Goal: Task Accomplishment & Management: Use online tool/utility

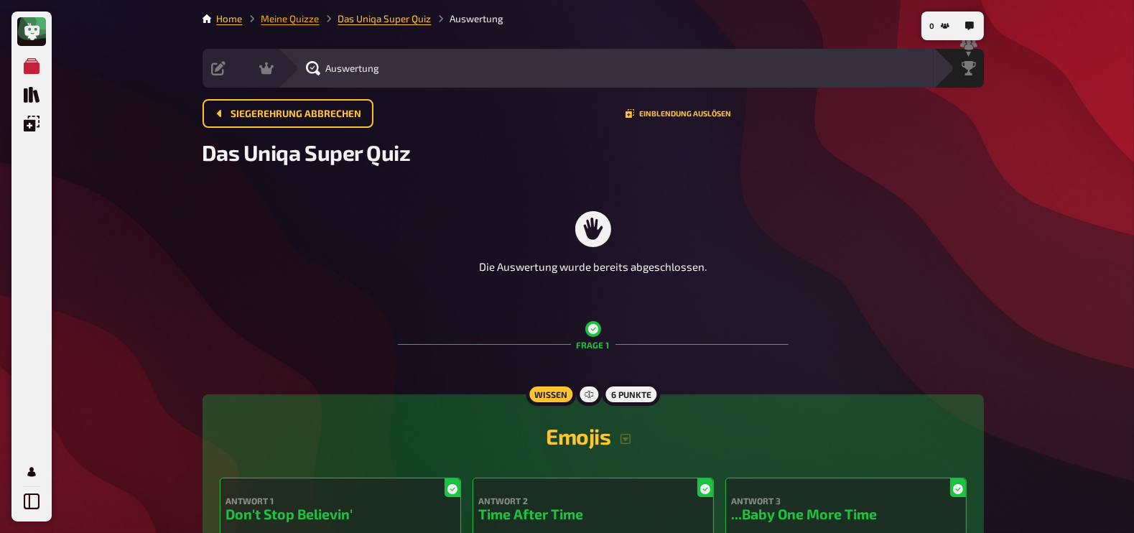
click at [283, 18] on link "Meine Quizze" at bounding box center [290, 18] width 58 height 11
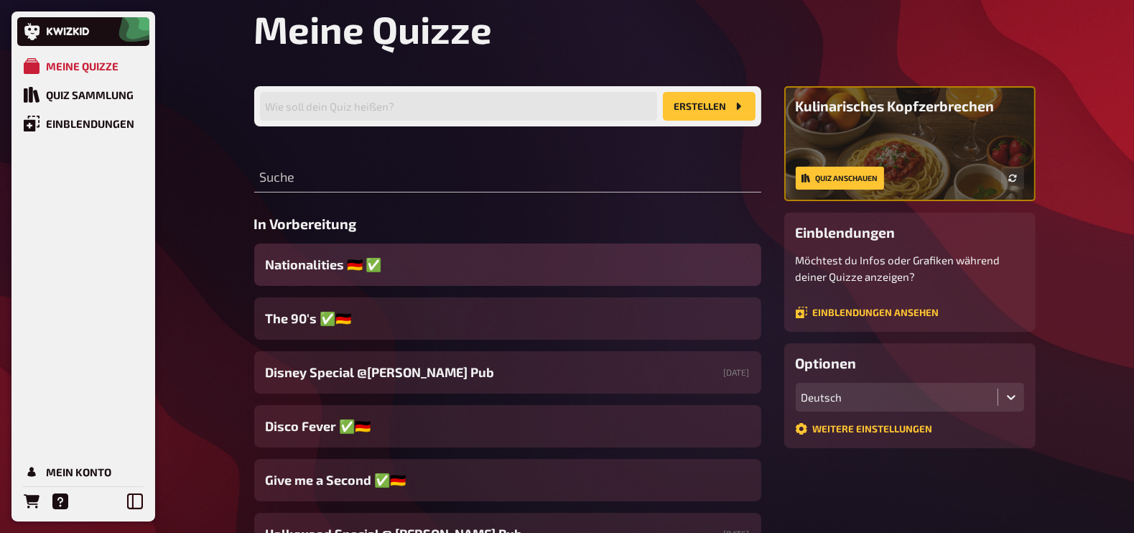
scroll to position [44, 0]
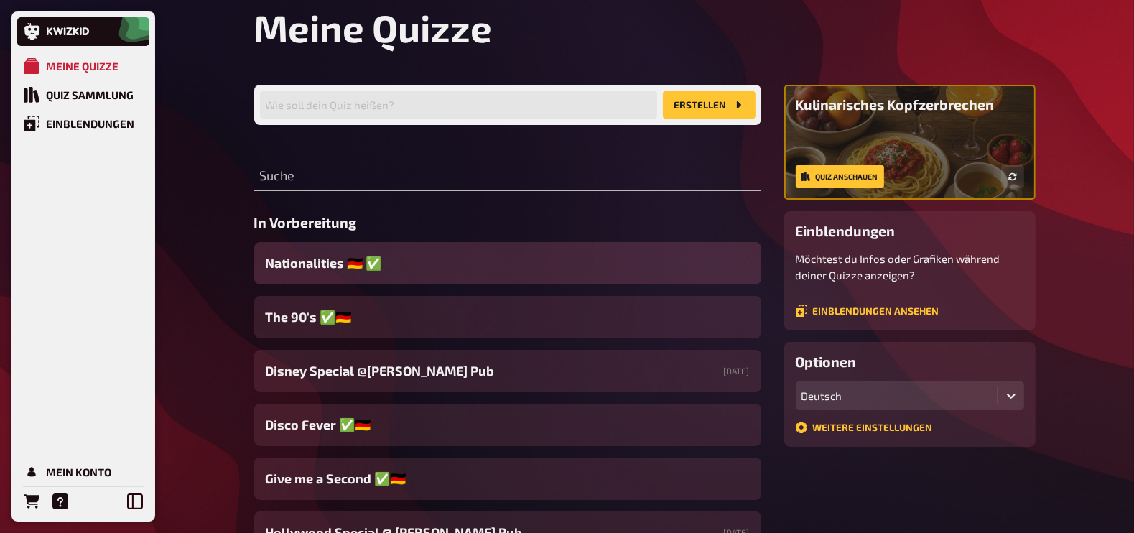
click at [321, 261] on span "Nationalities ​​🇩🇪 ​✅" at bounding box center [324, 262] width 116 height 19
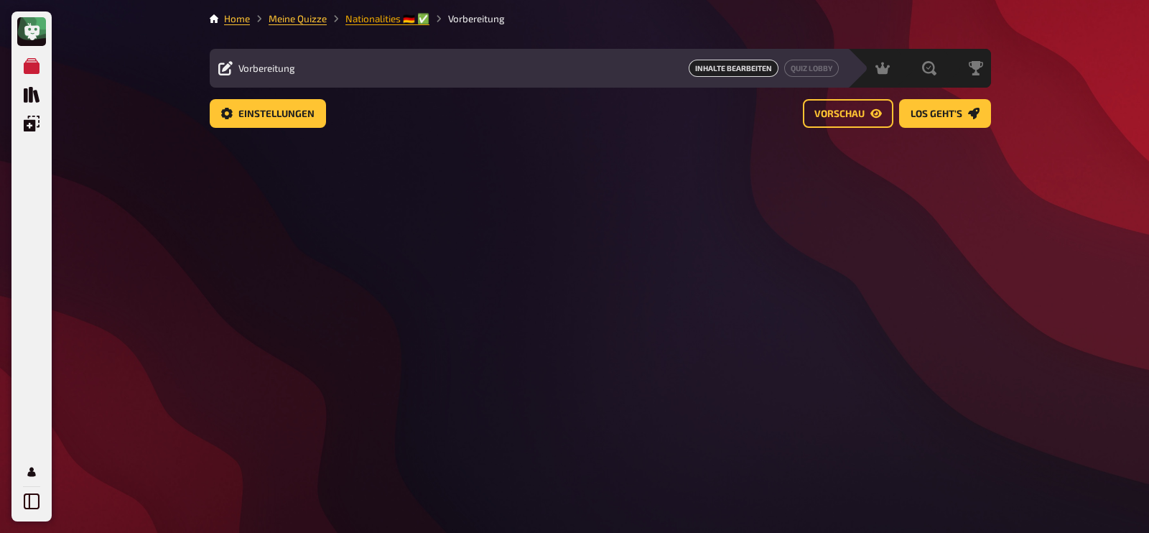
click at [403, 20] on link "Nationalities ​​🇩🇪 ​✅" at bounding box center [387, 18] width 84 height 11
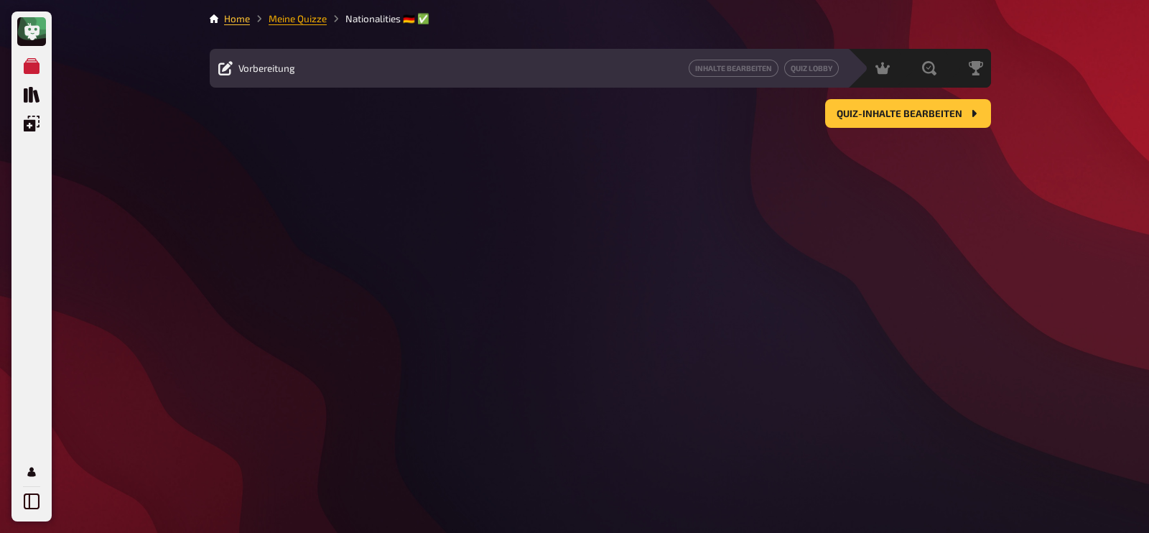
click at [281, 17] on link "Meine Quizze" at bounding box center [298, 18] width 58 height 11
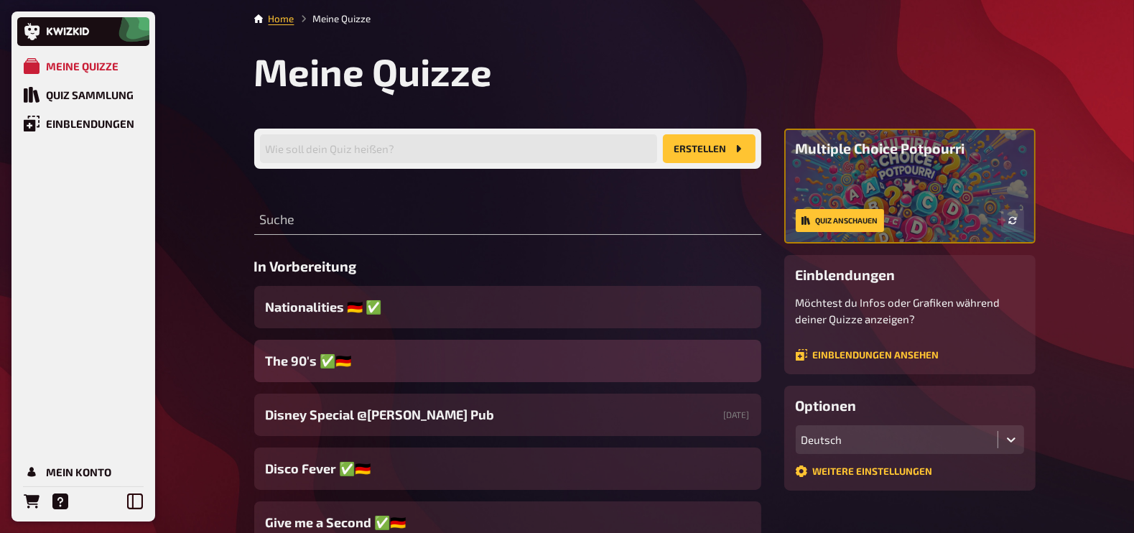
click at [296, 361] on span "The 90's ✅​🇩🇪" at bounding box center [309, 360] width 86 height 19
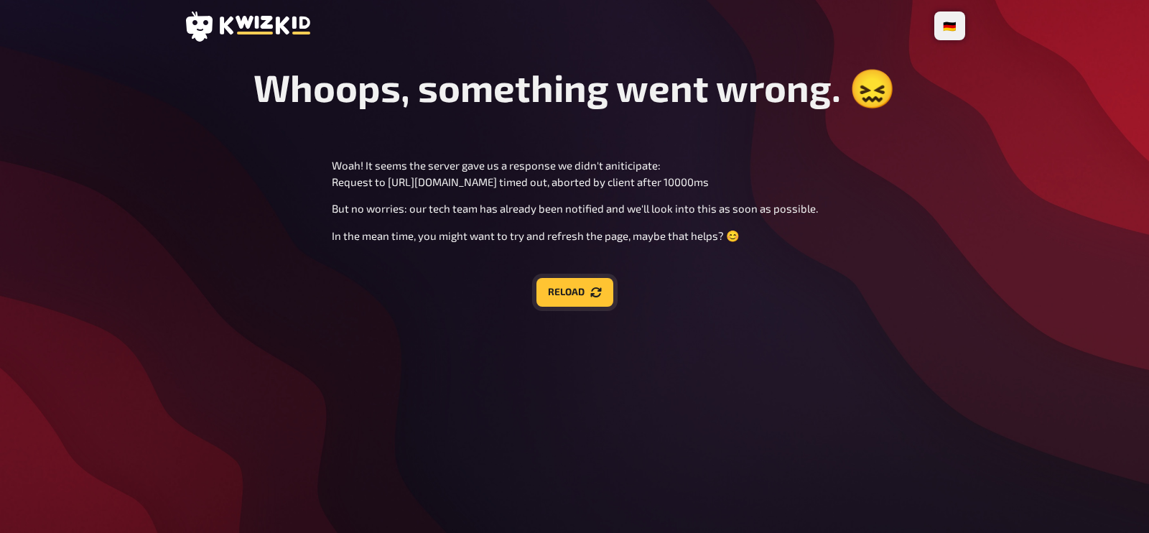
click at [563, 298] on button "Reload" at bounding box center [574, 292] width 77 height 29
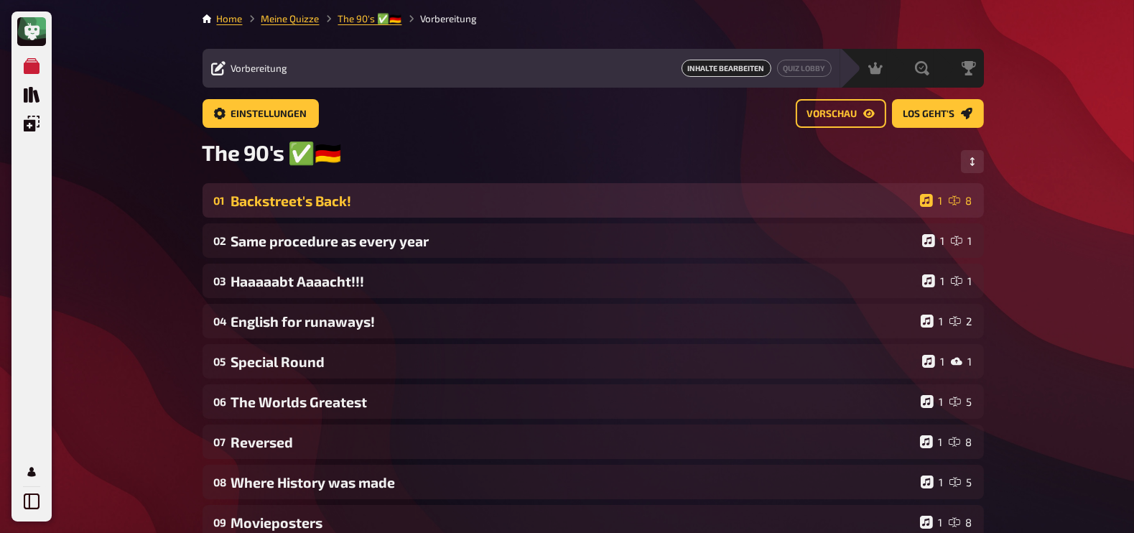
click at [448, 213] on div "01 Backstreet's Back! 1 8" at bounding box center [593, 200] width 781 height 34
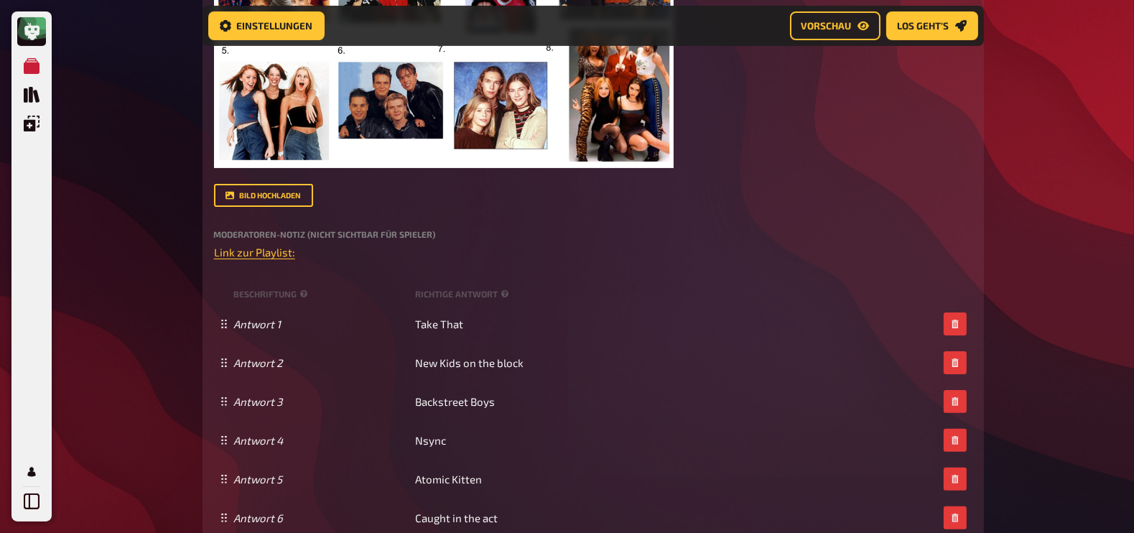
scroll to position [386, 0]
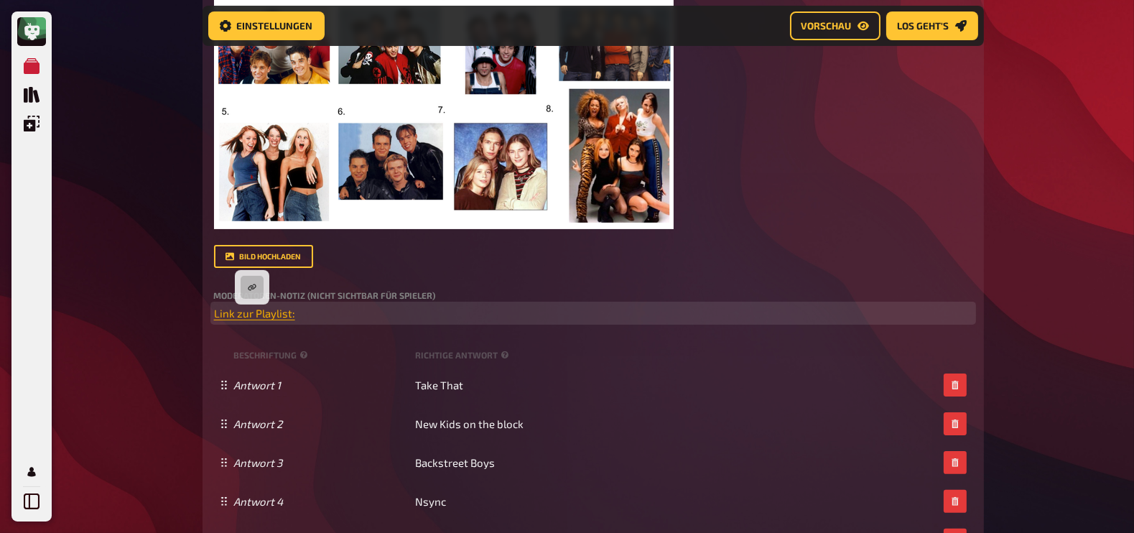
click at [251, 313] on span "Link zur Playlist:" at bounding box center [254, 313] width 81 height 13
click at [251, 285] on icon "button" at bounding box center [252, 287] width 9 height 9
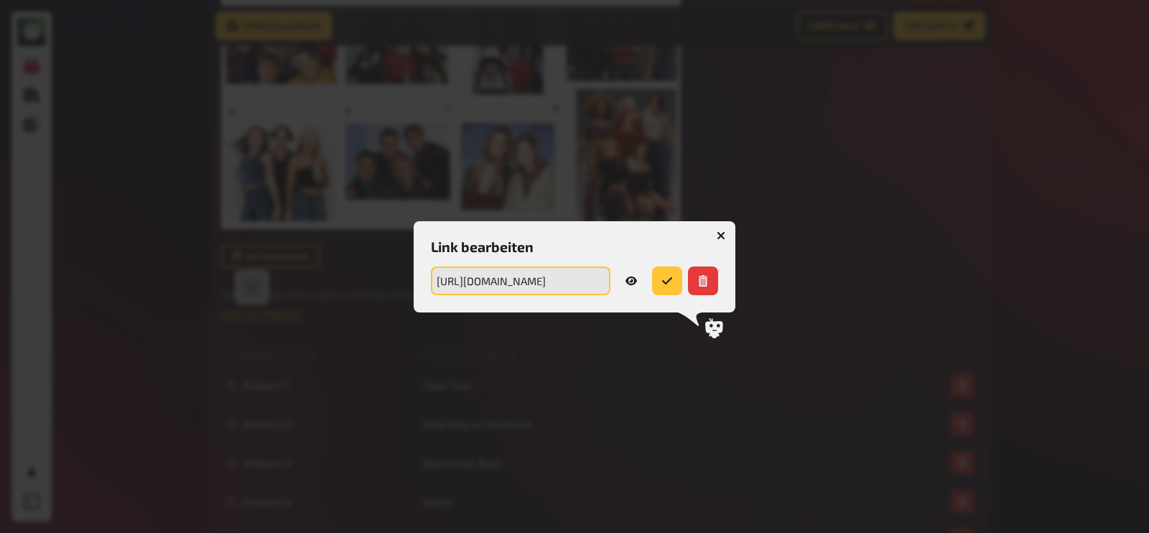
click at [557, 279] on input "https://open.spotify.com/playlist/4y8TrZBHRYVUXrCOkAGbsE?si=c50b0eac0c08400a" at bounding box center [521, 280] width 180 height 29
click at [720, 231] on icon "button" at bounding box center [721, 235] width 9 height 9
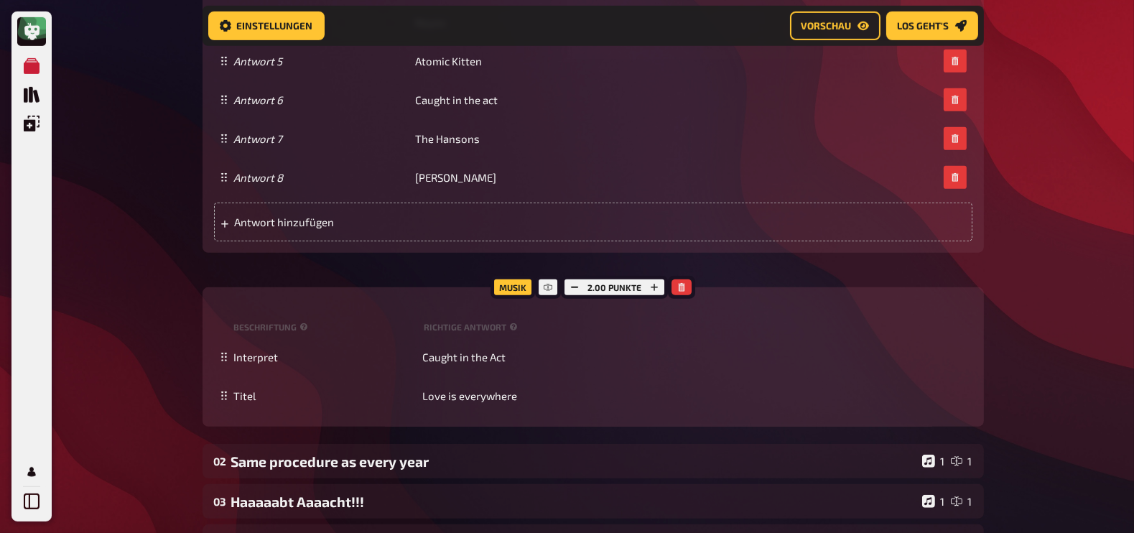
scroll to position [1094, 0]
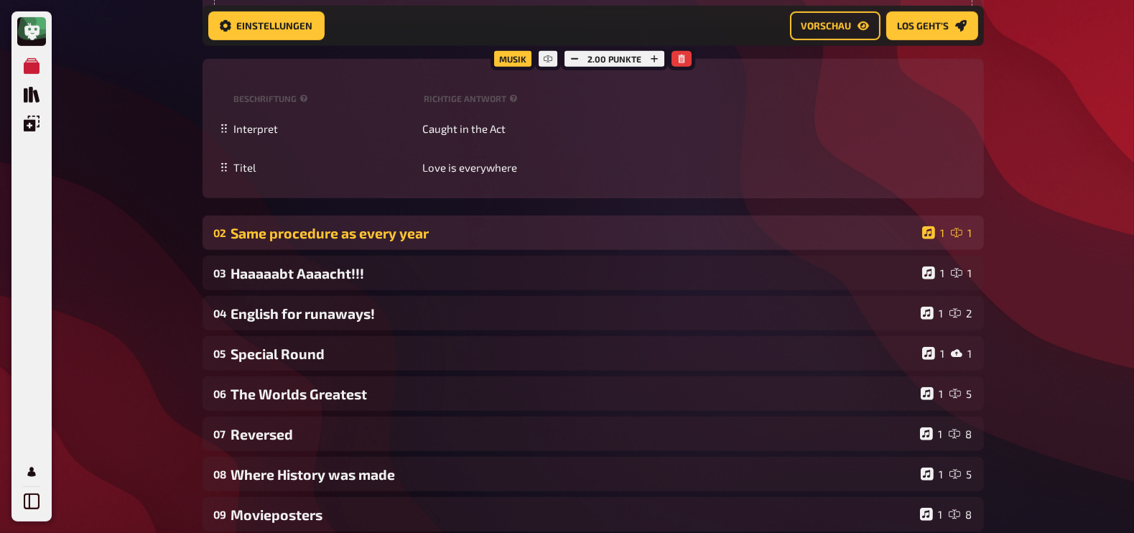
click at [338, 249] on div "02 Same procedure as every year 1 1" at bounding box center [593, 232] width 781 height 34
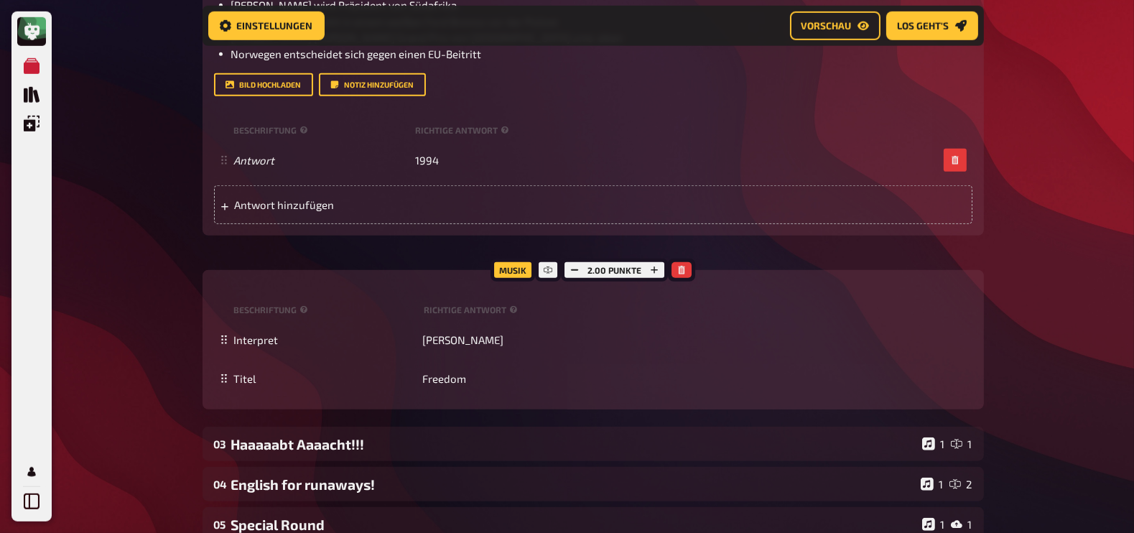
scroll to position [1677, 0]
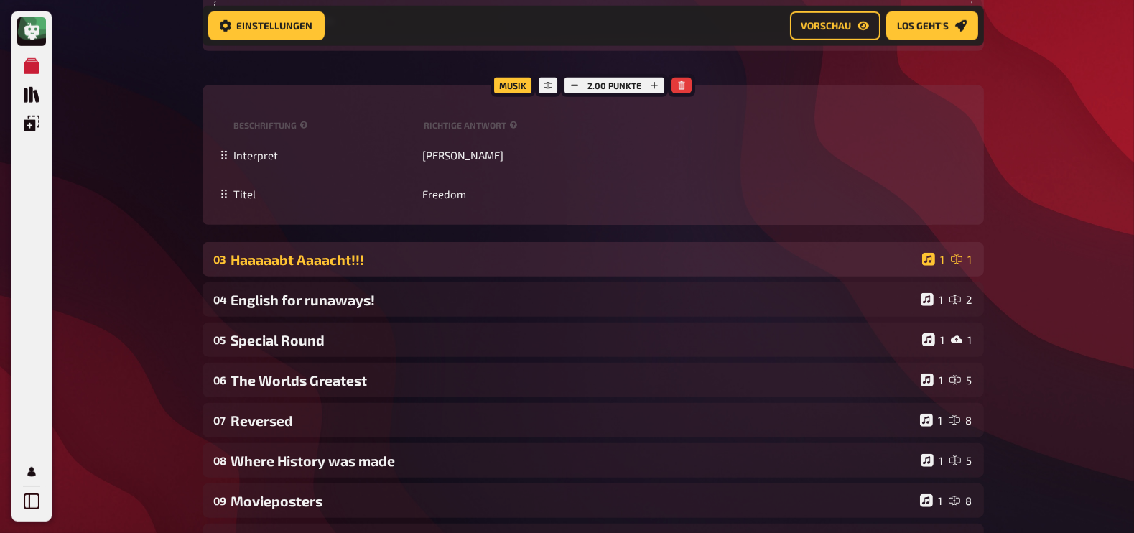
click at [299, 254] on div "Haaaaabt Aaaacht!!!" at bounding box center [573, 259] width 685 height 17
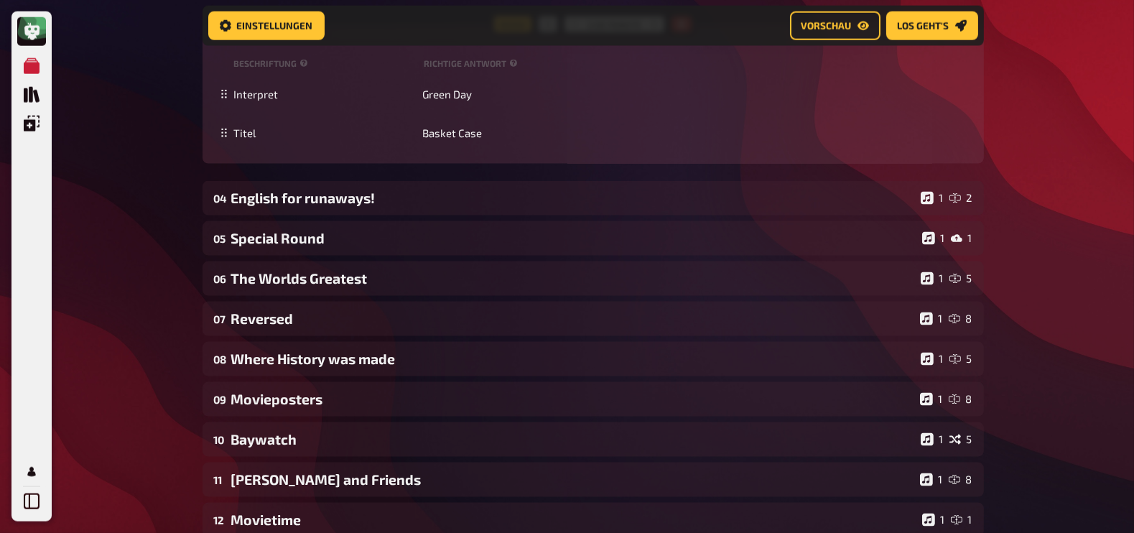
scroll to position [2414, 0]
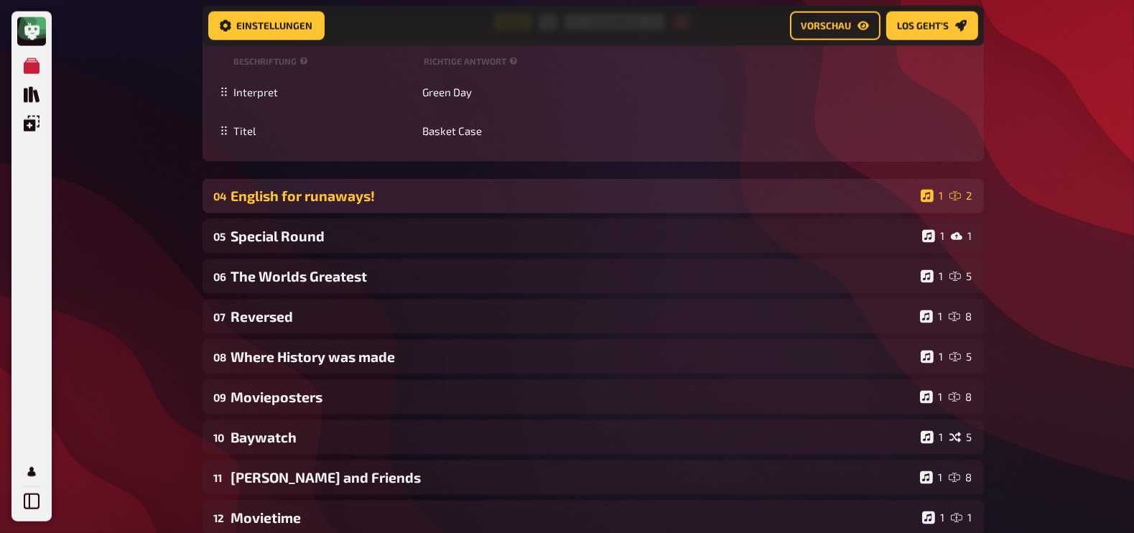
click at [395, 197] on div "English for runaways!" at bounding box center [573, 195] width 684 height 17
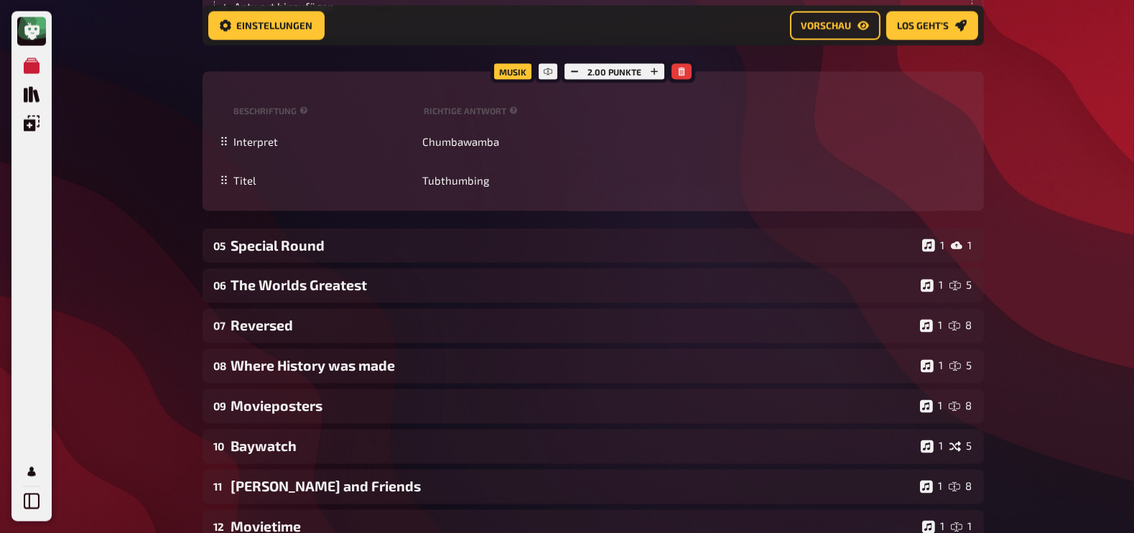
scroll to position [3138, 0]
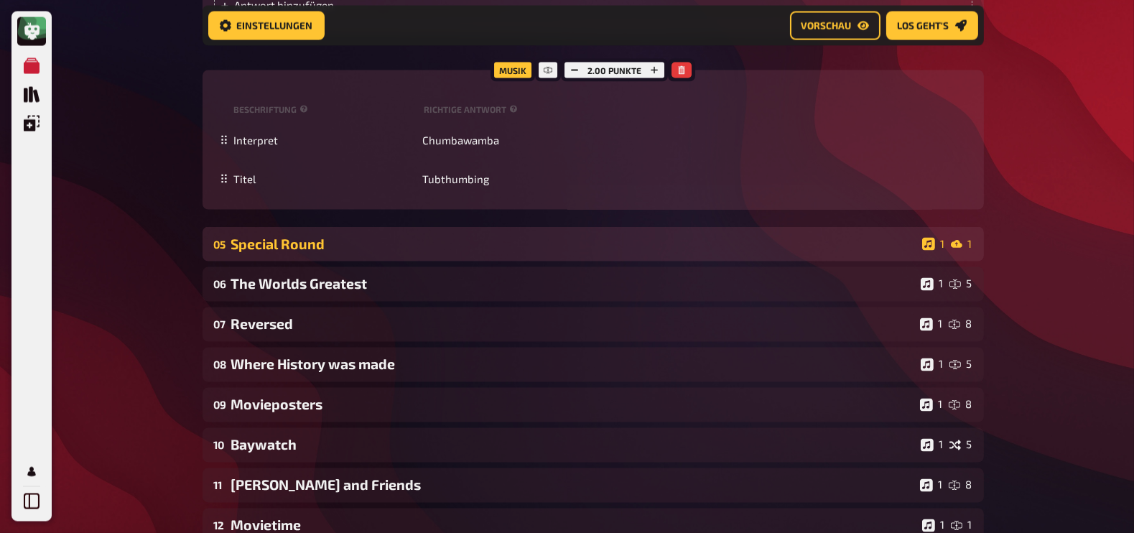
click at [336, 236] on div "05 Special Round 1 1" at bounding box center [593, 244] width 781 height 34
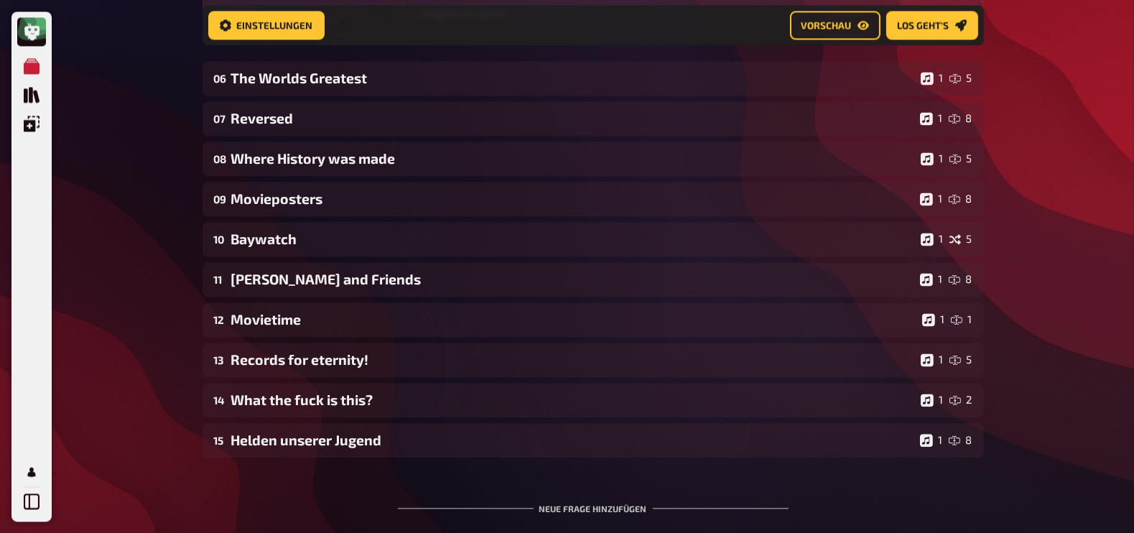
scroll to position [3847, 0]
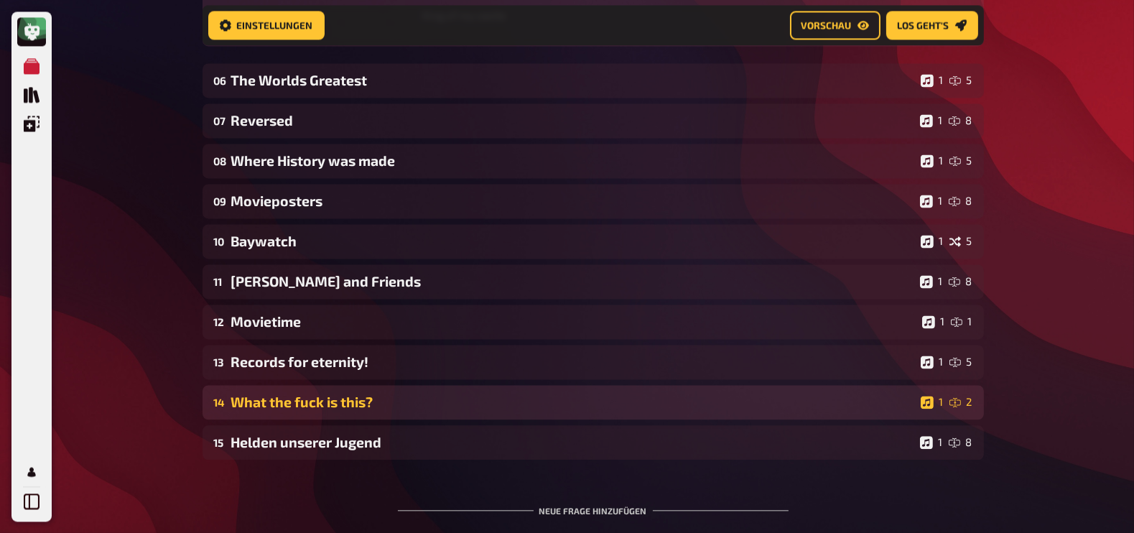
click at [310, 405] on div "What the fuck is this?" at bounding box center [573, 402] width 684 height 17
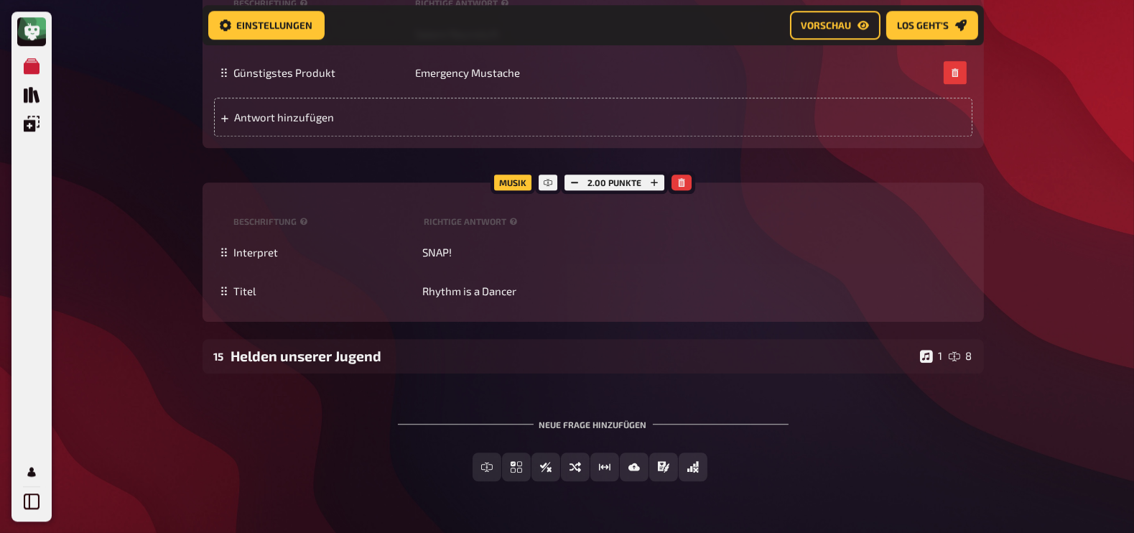
scroll to position [4742, 0]
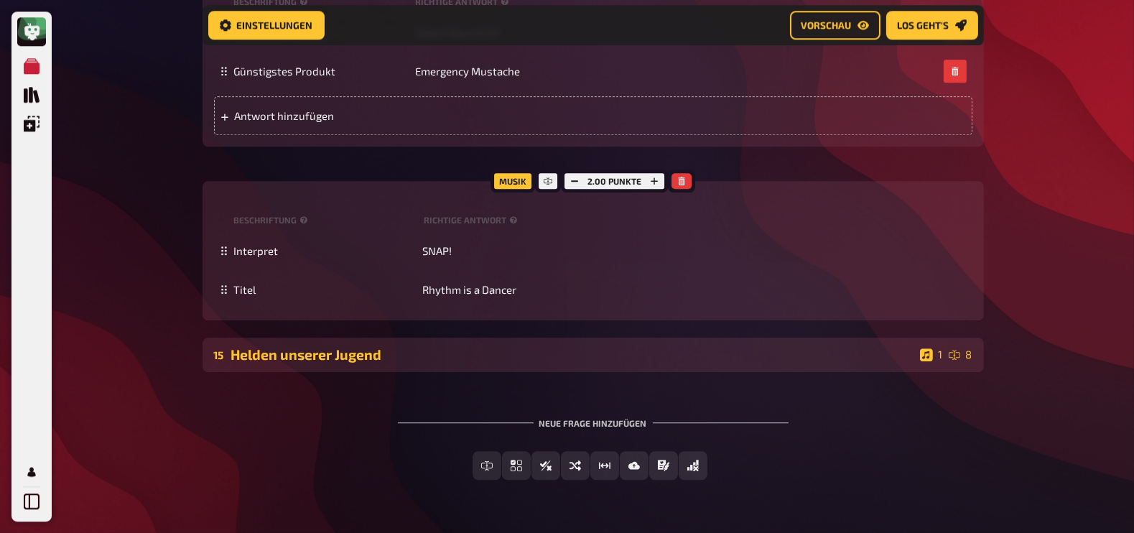
click at [310, 347] on div "Helden unserer Jugend" at bounding box center [572, 354] width 683 height 17
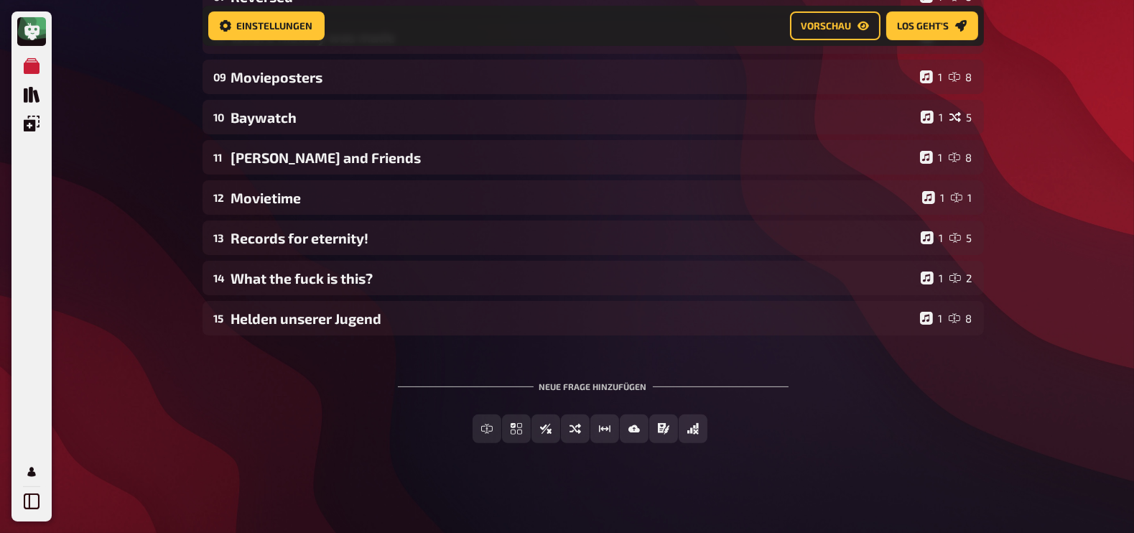
scroll to position [461, 0]
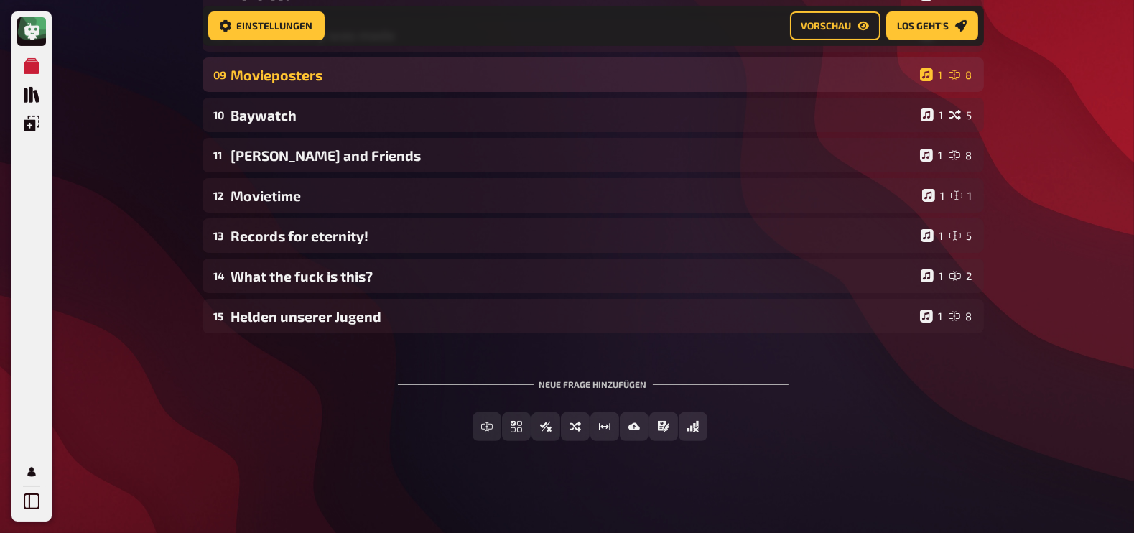
click at [205, 70] on div "09 Movieposters 1 8" at bounding box center [593, 74] width 781 height 34
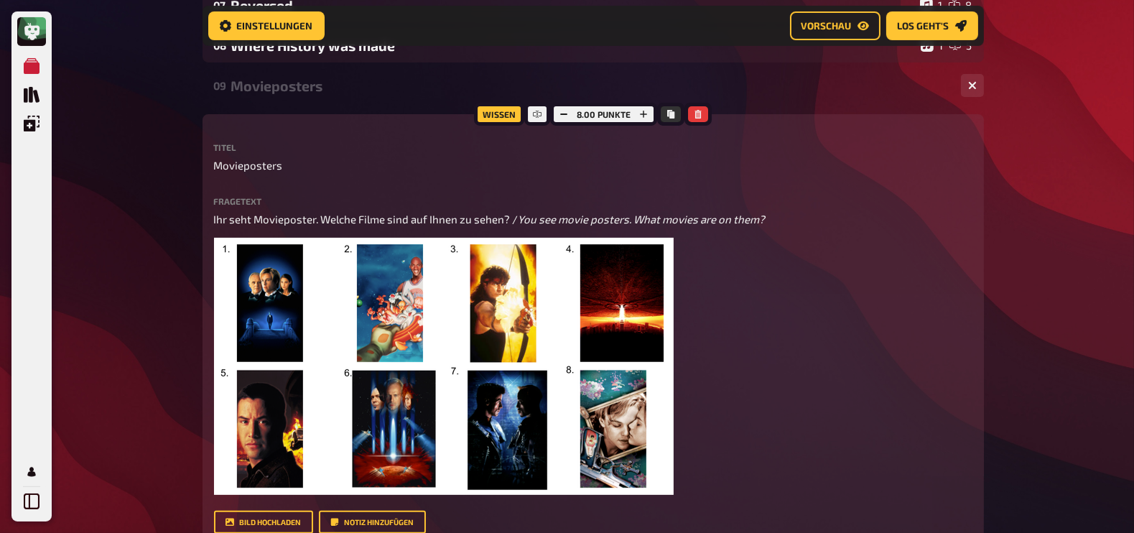
scroll to position [0, 0]
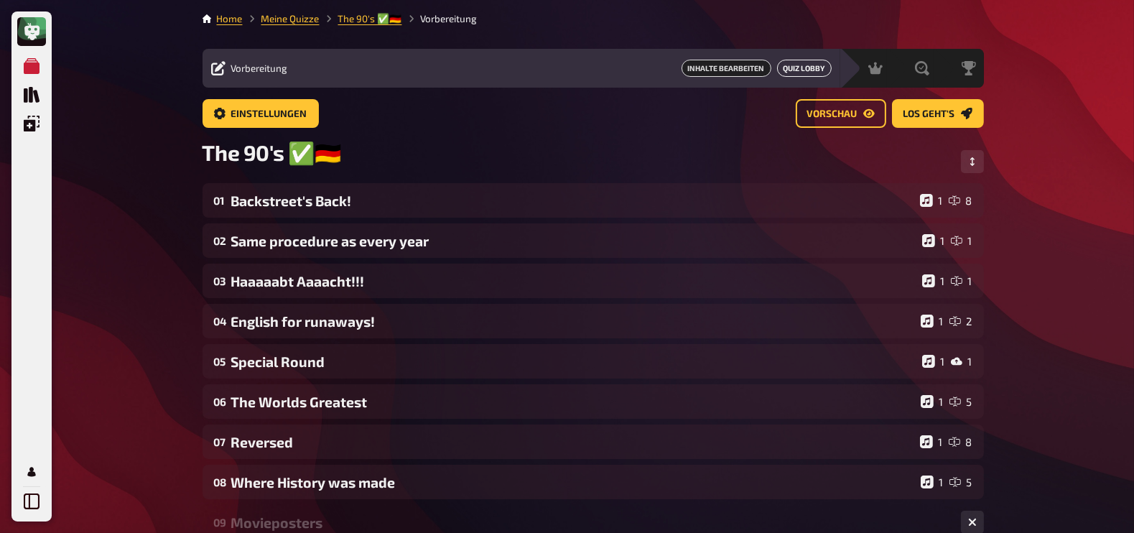
click at [808, 65] on link "Quiz Lobby" at bounding box center [804, 68] width 55 height 17
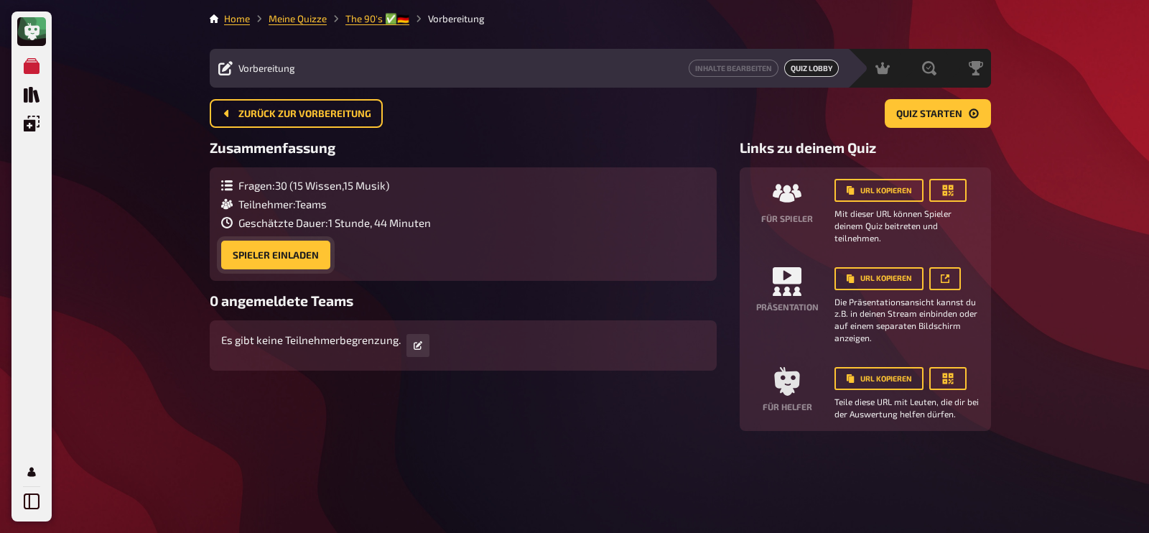
click at [289, 254] on button "Spieler einladen" at bounding box center [275, 255] width 109 height 29
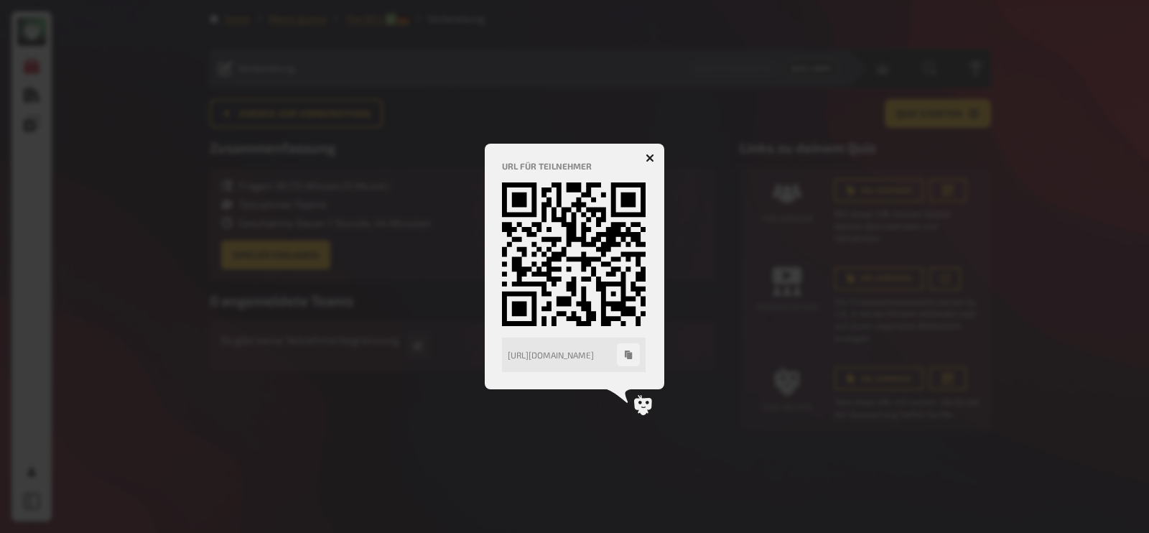
click at [651, 156] on icon "button" at bounding box center [650, 158] width 14 height 14
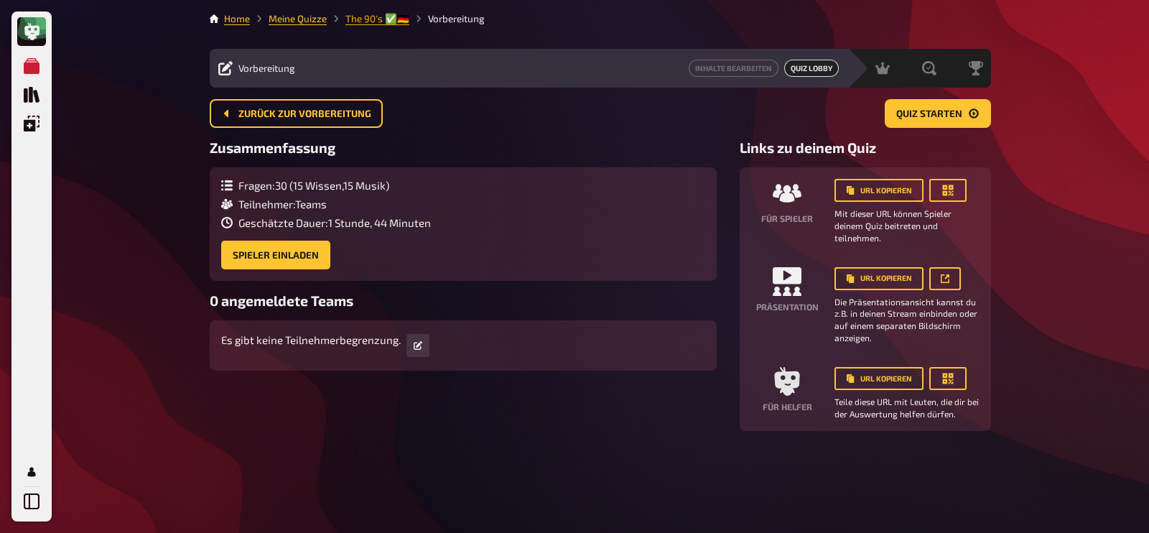
click at [378, 17] on link "The 90's ✅​🇩🇪" at bounding box center [377, 18] width 64 height 11
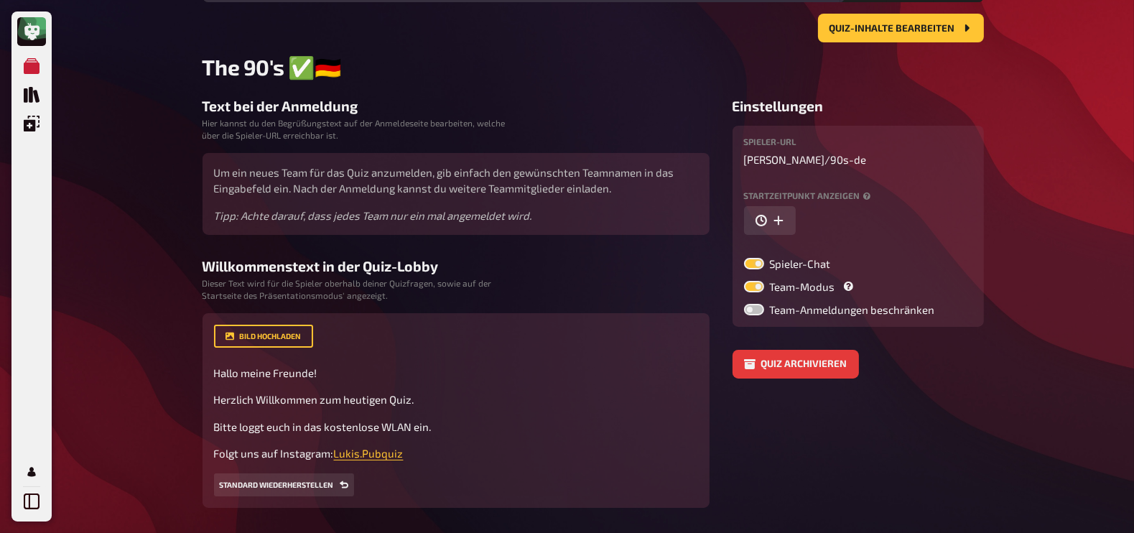
scroll to position [89, 0]
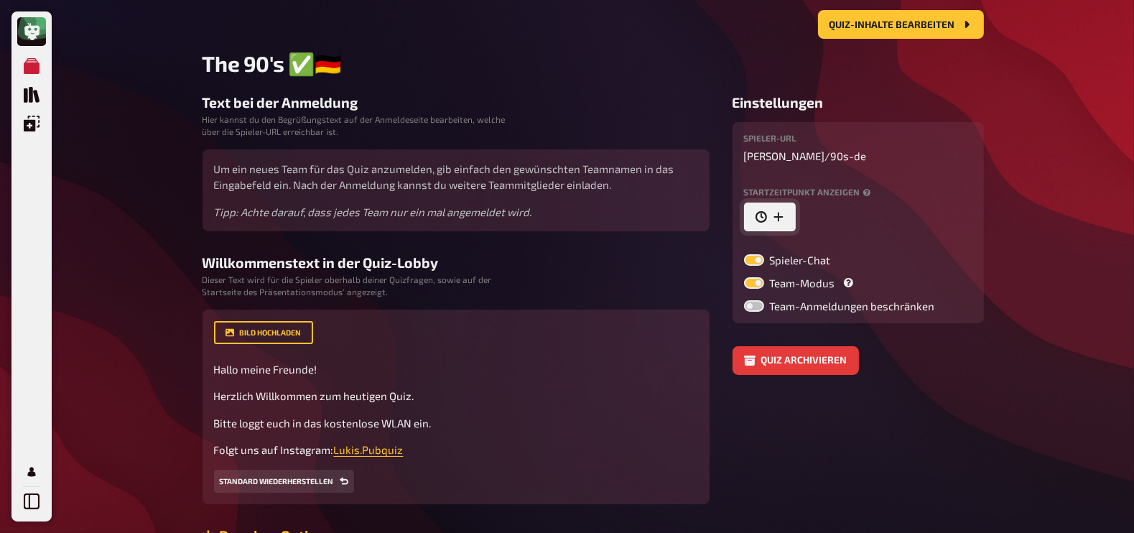
click at [783, 220] on icon "button" at bounding box center [778, 216] width 11 height 11
click at [824, 217] on input "08.10.2025 20:20" at bounding box center [825, 217] width 163 height 29
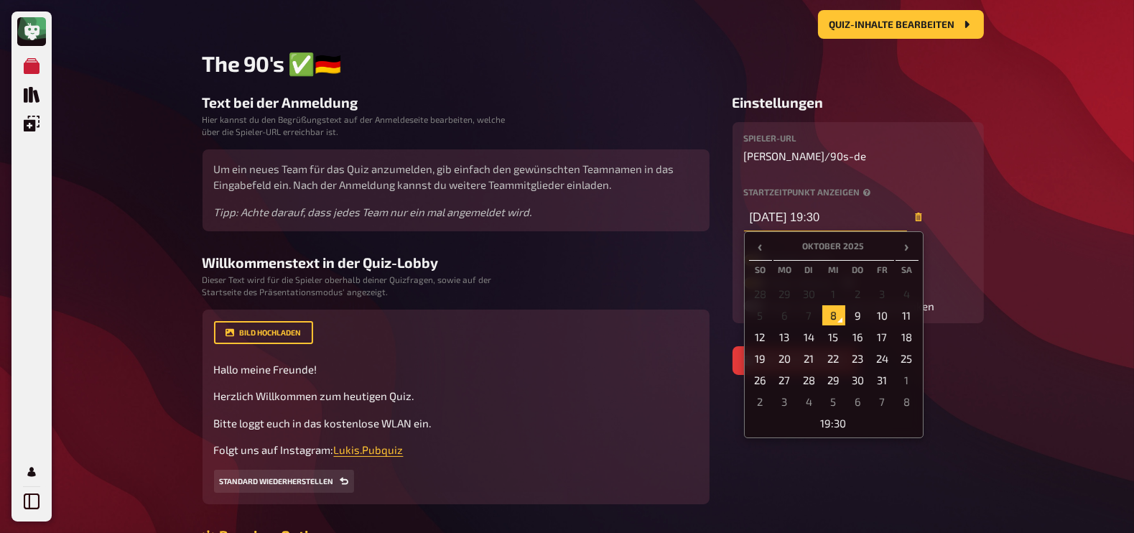
type input "08.10.2025 19:30"
click at [1041, 222] on div "Meine Quizze Quiz Sammlung Einblendungen Mein Konto Home Meine Quizze The 90's …" at bounding box center [567, 301] width 1134 height 781
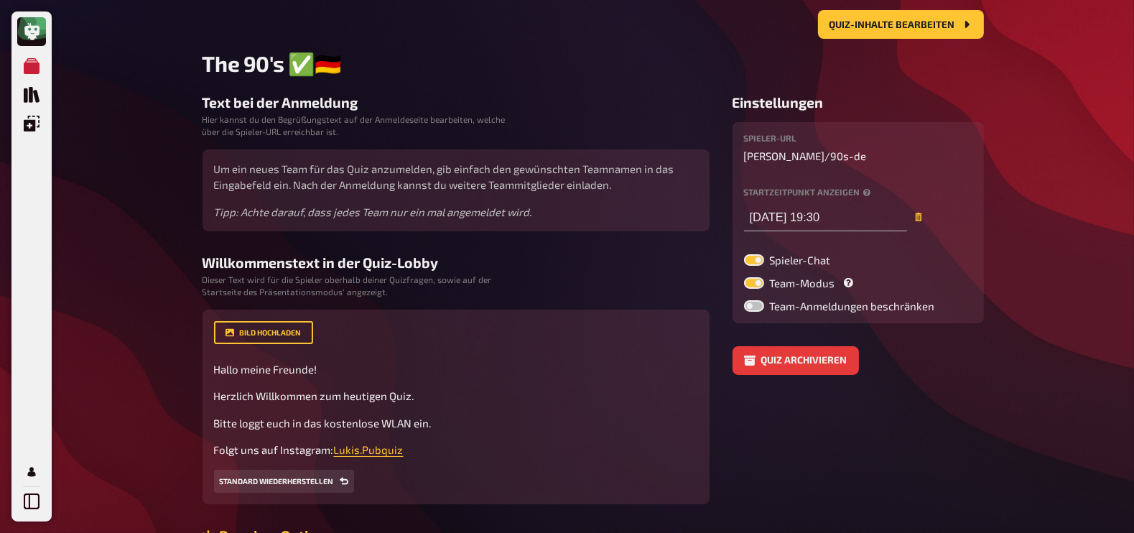
scroll to position [0, 0]
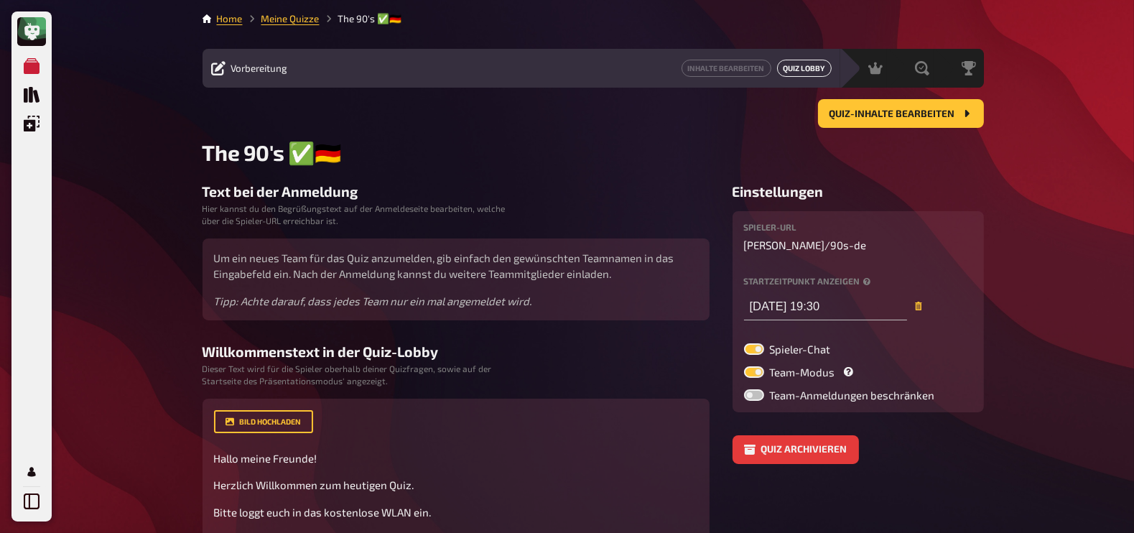
click at [804, 72] on link "Quiz Lobby" at bounding box center [804, 68] width 55 height 17
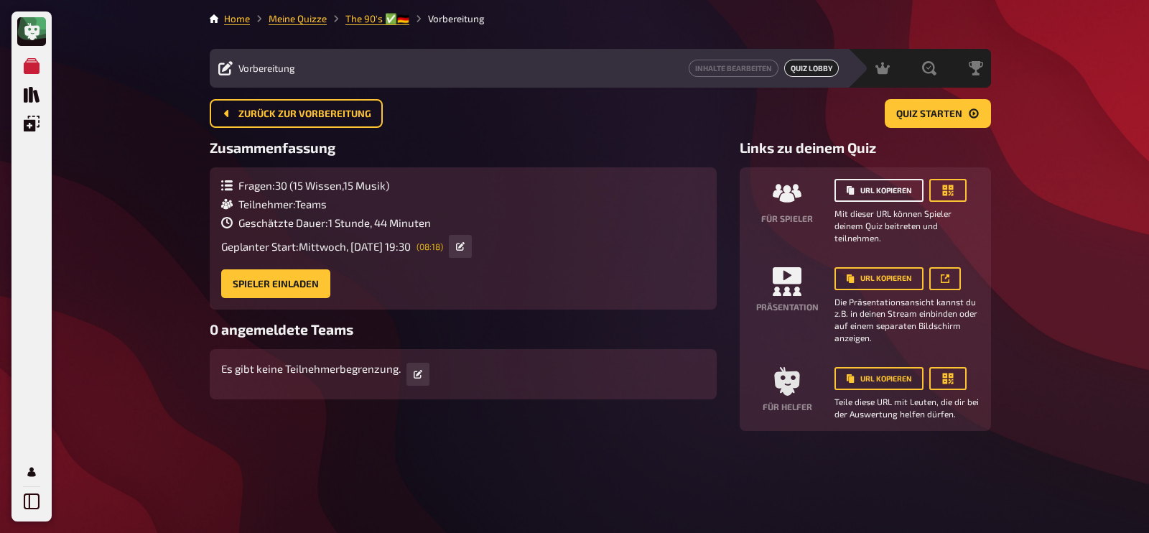
click at [872, 186] on button "URL kopieren" at bounding box center [878, 190] width 89 height 23
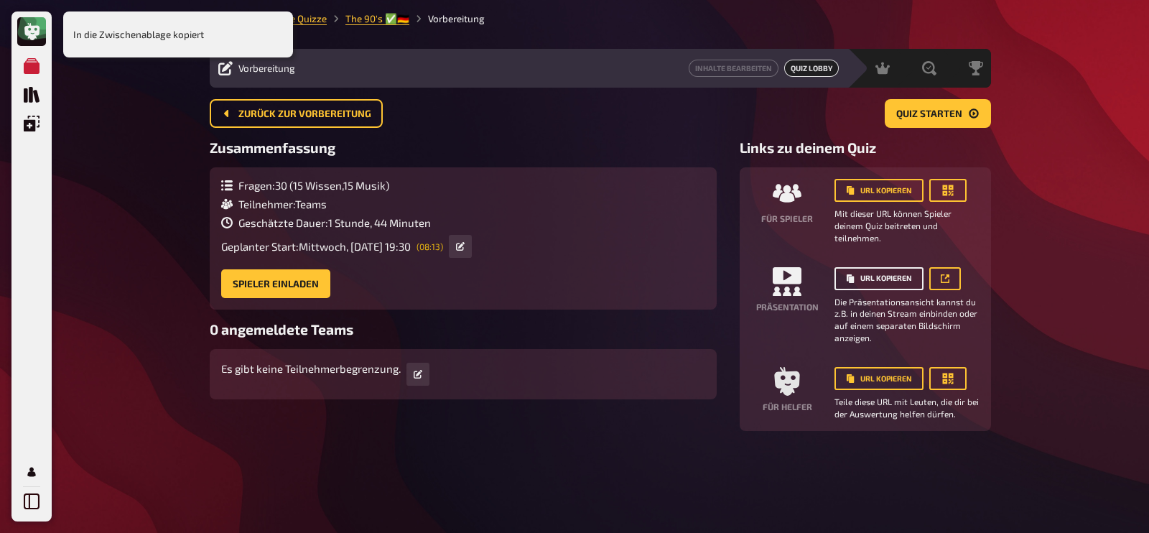
click at [882, 285] on button "URL kopieren" at bounding box center [878, 278] width 89 height 23
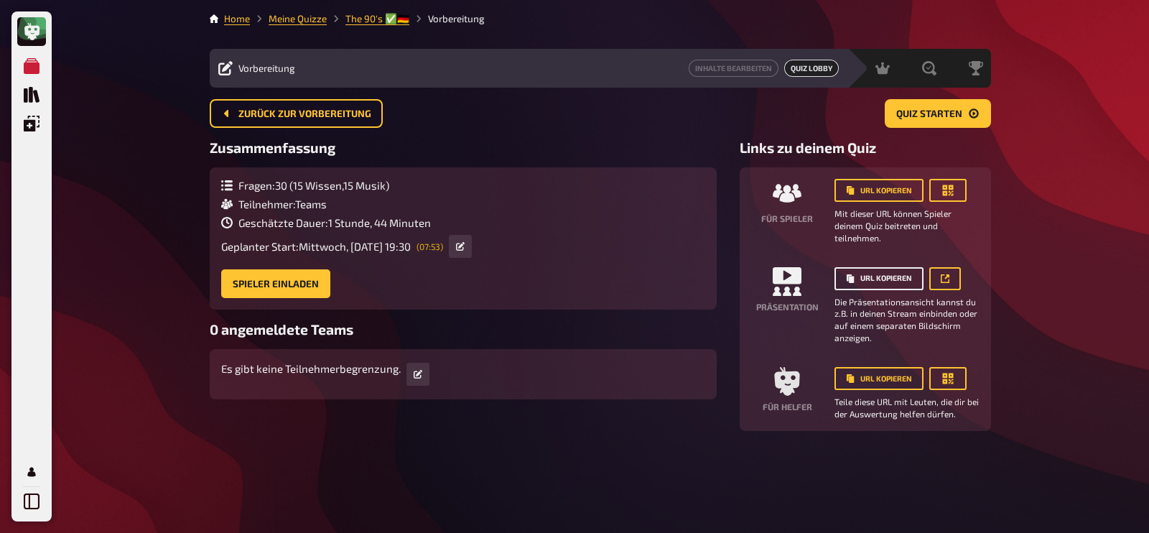
click at [876, 281] on button "URL kopieren" at bounding box center [878, 278] width 89 height 23
click at [737, 68] on link "Inhalte Bearbeiten" at bounding box center [734, 68] width 90 height 17
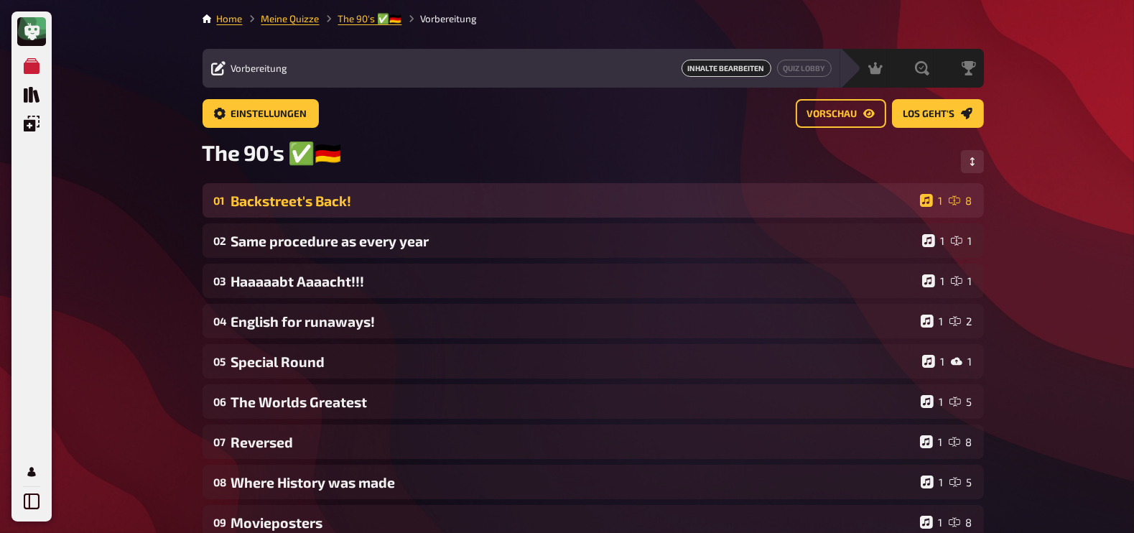
click at [320, 201] on div "Backstreet's Back!" at bounding box center [572, 200] width 683 height 17
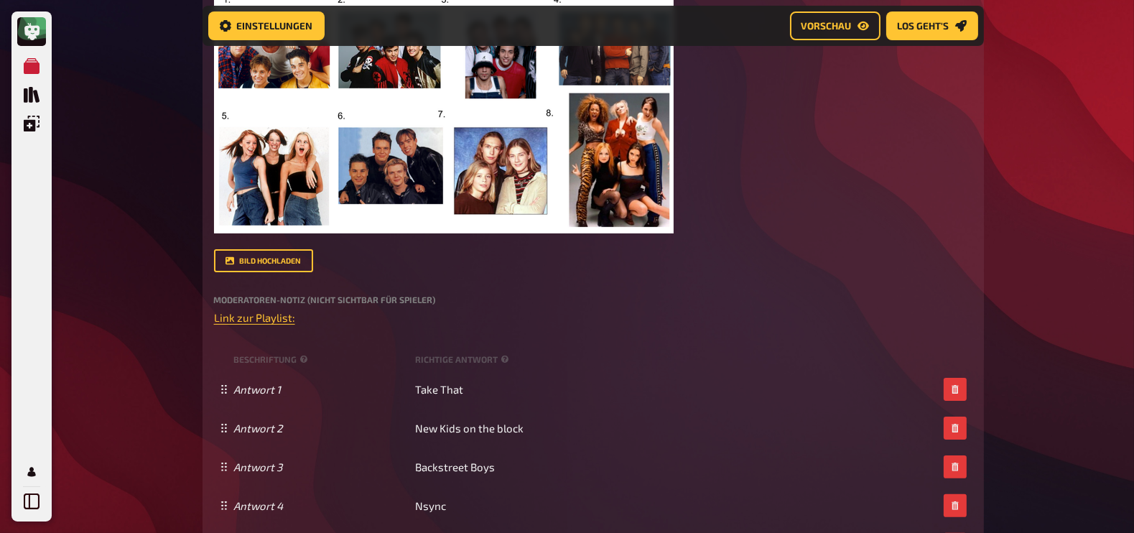
scroll to position [383, 0]
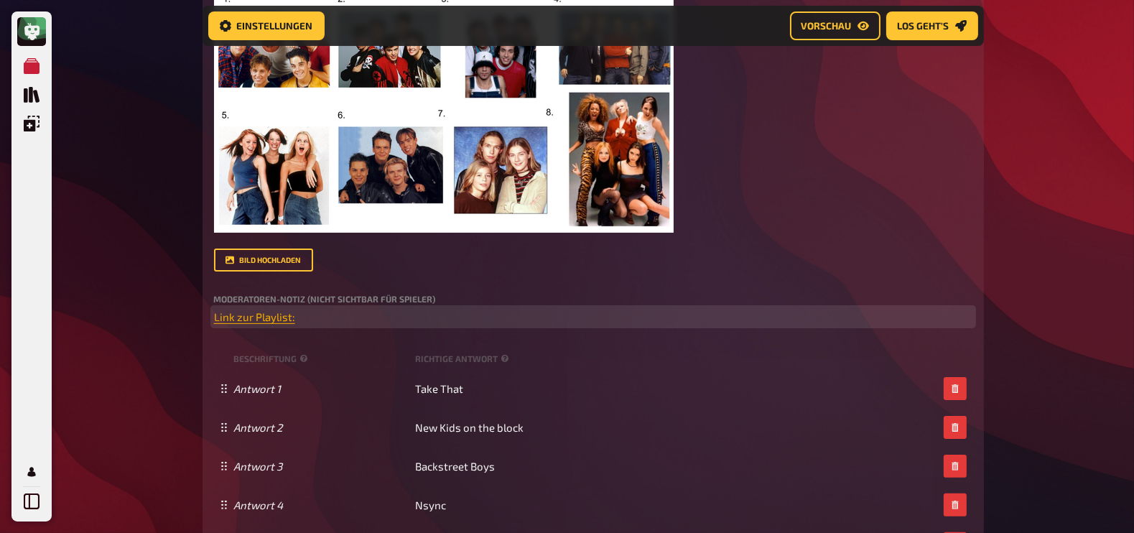
click at [250, 317] on span "Link zur Playlist:" at bounding box center [254, 316] width 81 height 13
click at [251, 290] on icon "button" at bounding box center [252, 291] width 9 height 9
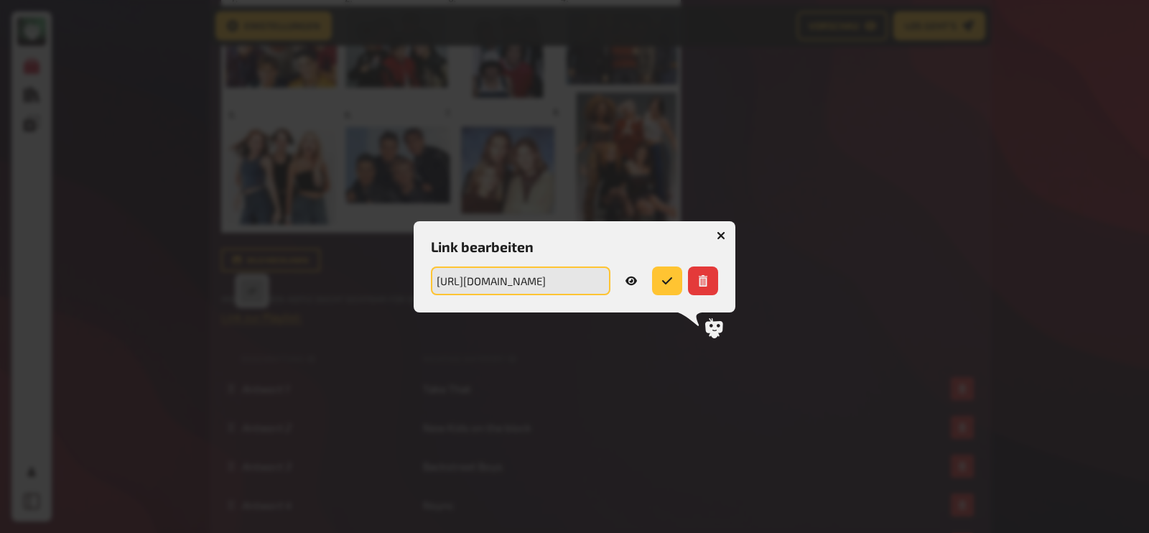
click at [536, 278] on input "https://open.spotify.com/playlist/4y8TrZBHRYVUXrCOkAGbsE?si=c50b0eac0c08400a" at bounding box center [521, 280] width 180 height 29
click at [718, 231] on icon "button" at bounding box center [721, 235] width 9 height 9
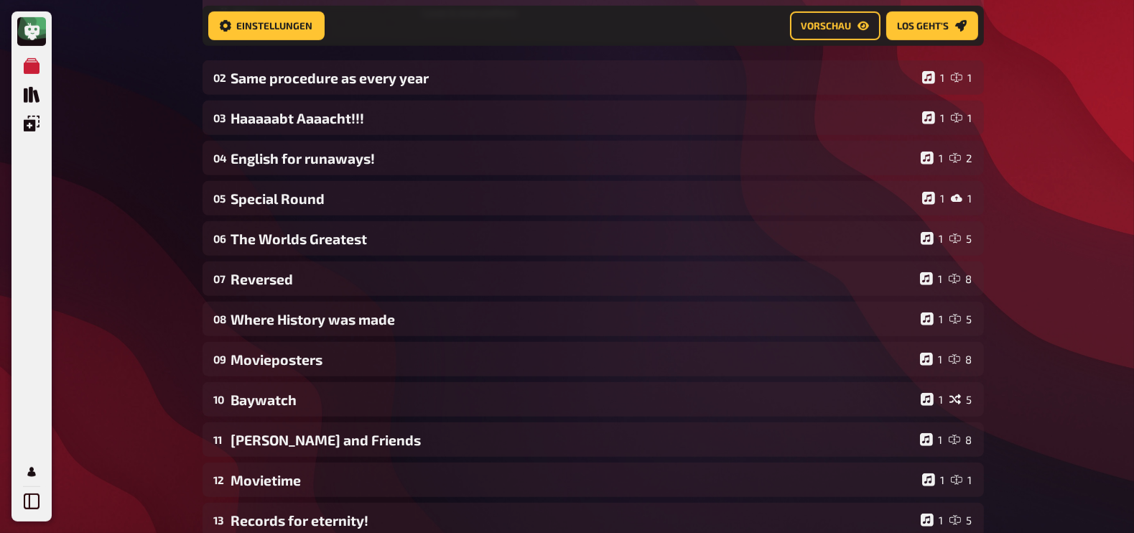
scroll to position [1250, 0]
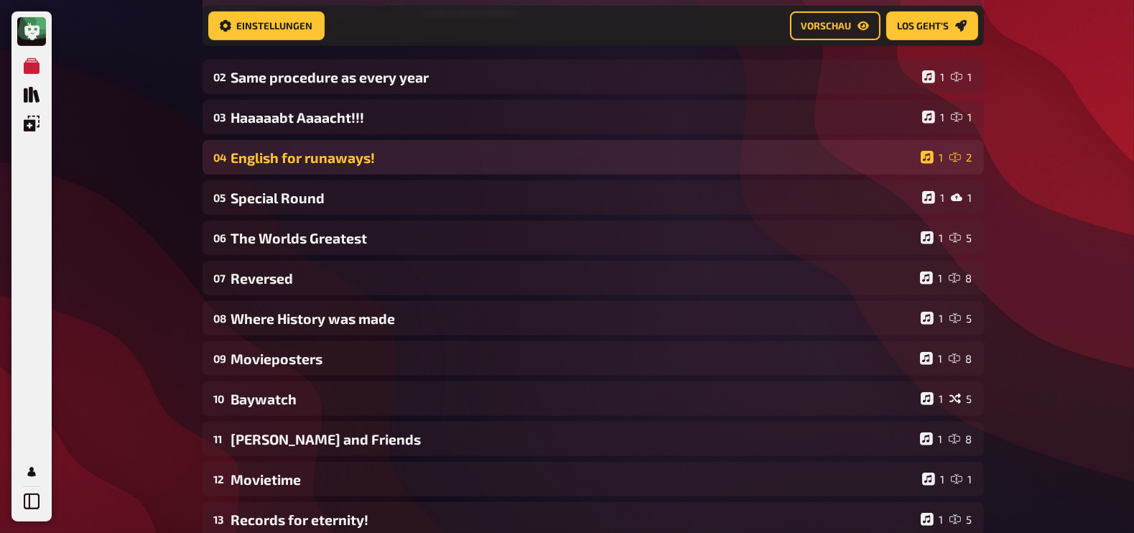
click at [405, 148] on div "04 English for runaways! 1 2" at bounding box center [593, 157] width 781 height 34
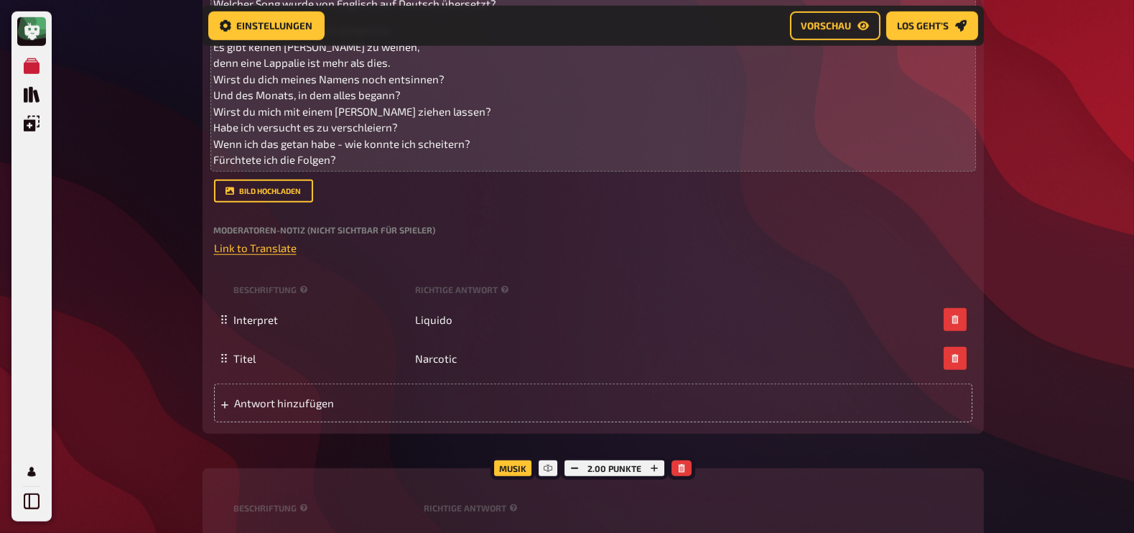
scroll to position [1538, 0]
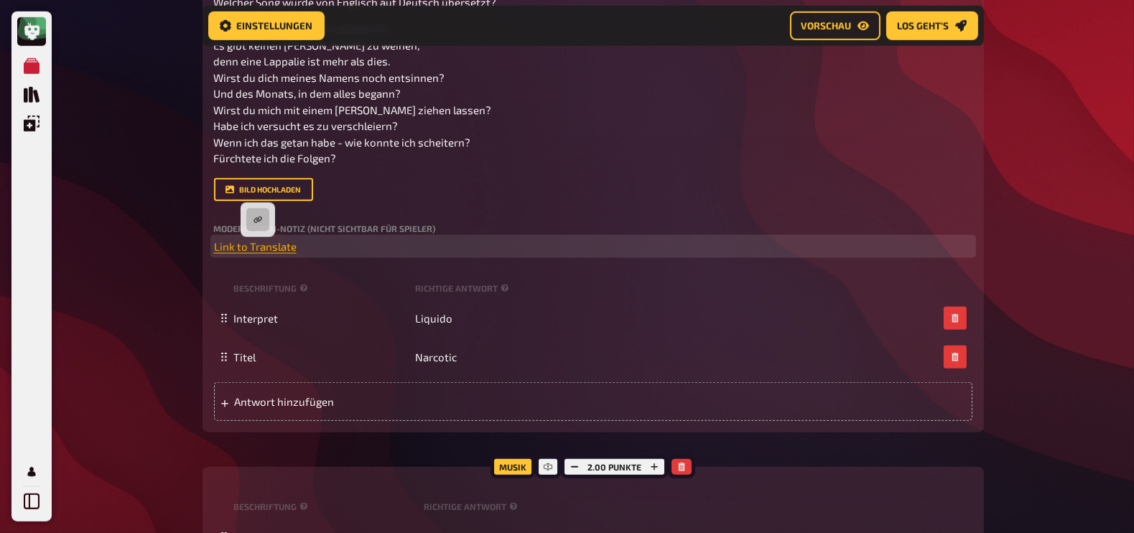
click at [259, 246] on span "Link to Translate" at bounding box center [255, 246] width 83 height 13
click at [260, 215] on icon "button" at bounding box center [257, 219] width 9 height 9
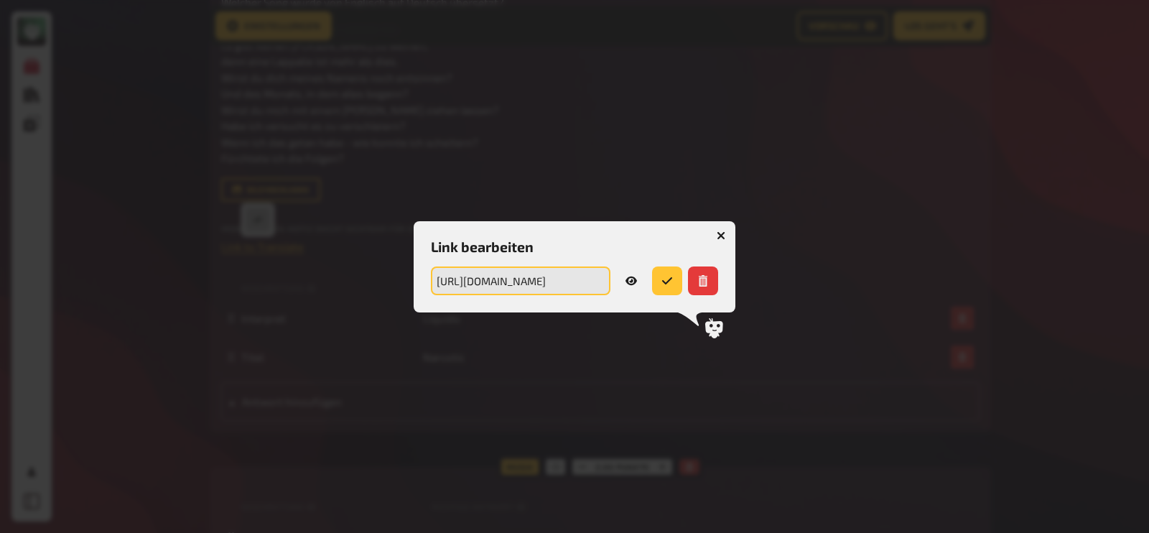
click at [535, 280] on input "https://translate.google.com/?sl=auto&tl=en&text=Du%20nimmst%20es%20mit%20einem…" at bounding box center [521, 280] width 180 height 29
click at [719, 231] on icon "button" at bounding box center [721, 235] width 9 height 9
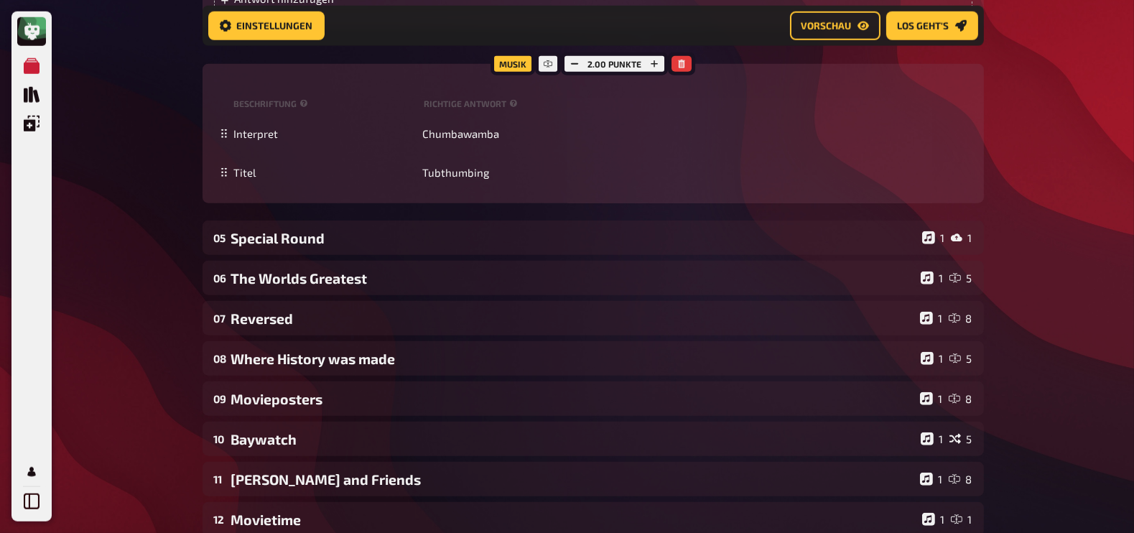
scroll to position [1942, 0]
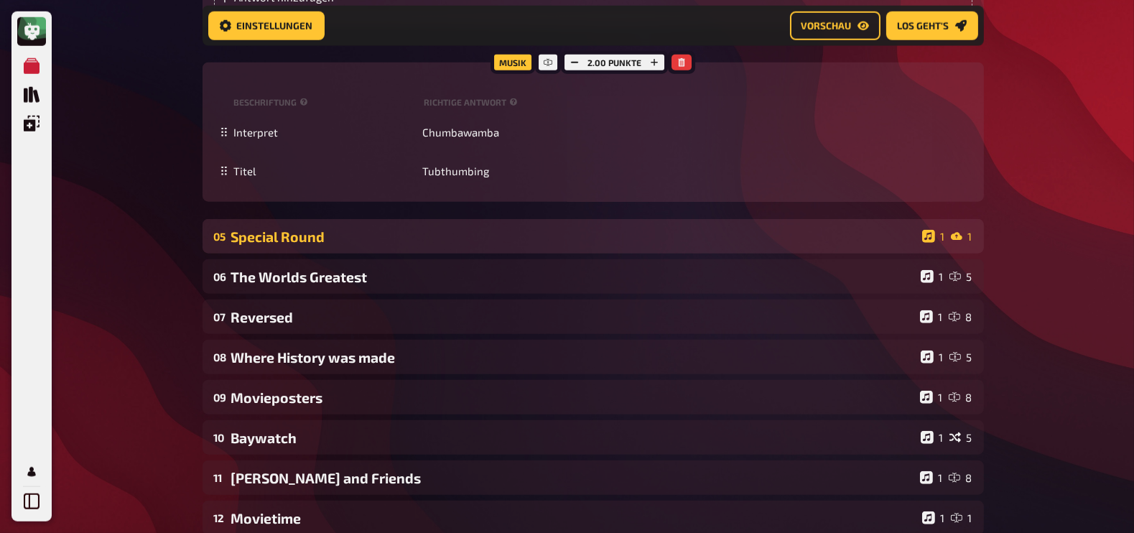
click at [298, 237] on div "Special Round" at bounding box center [573, 236] width 685 height 17
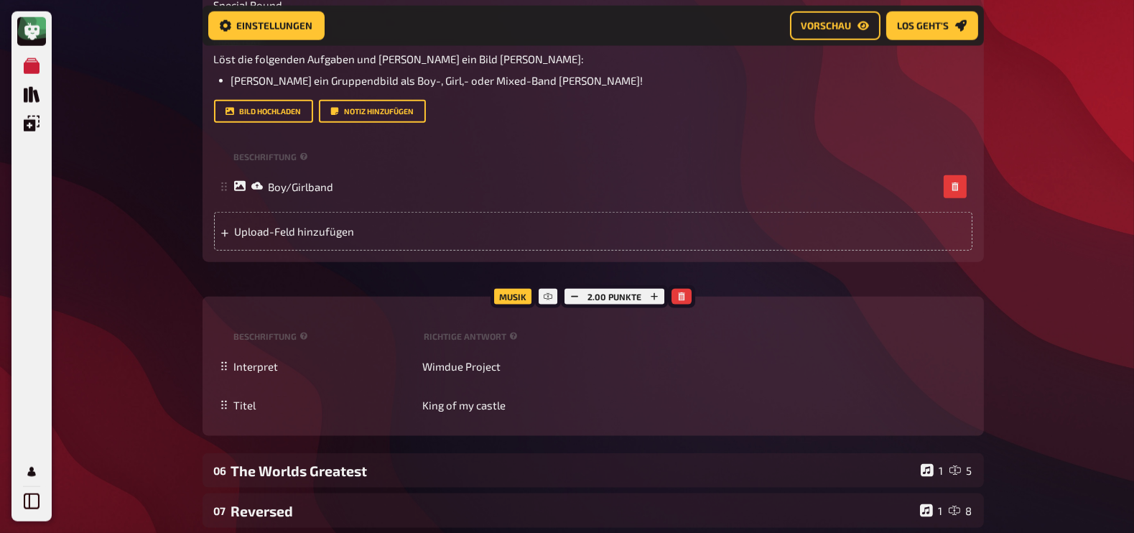
scroll to position [2409, 0]
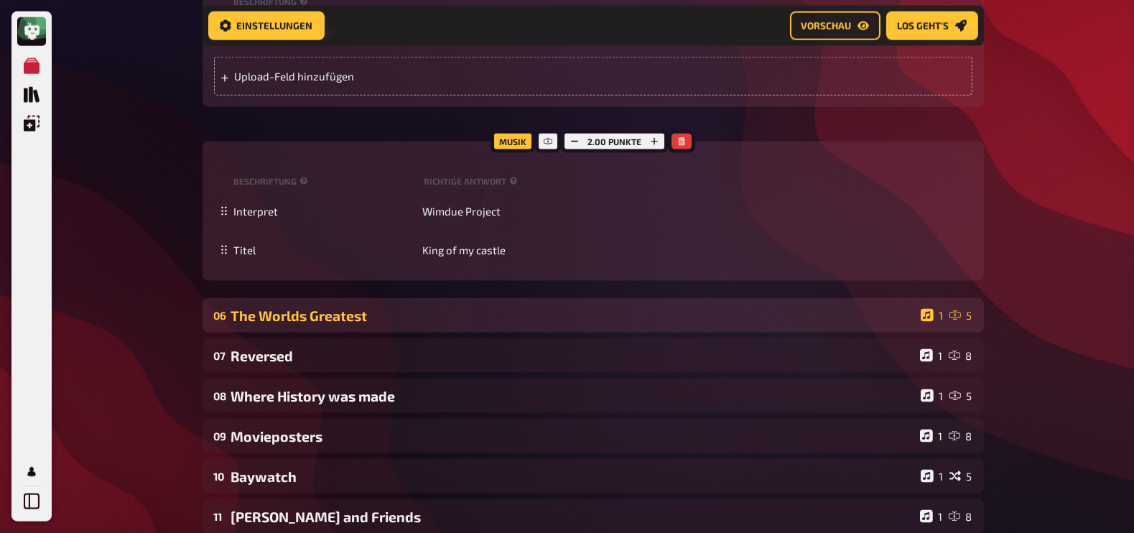
click at [345, 323] on div "The Worlds Greatest" at bounding box center [573, 315] width 684 height 17
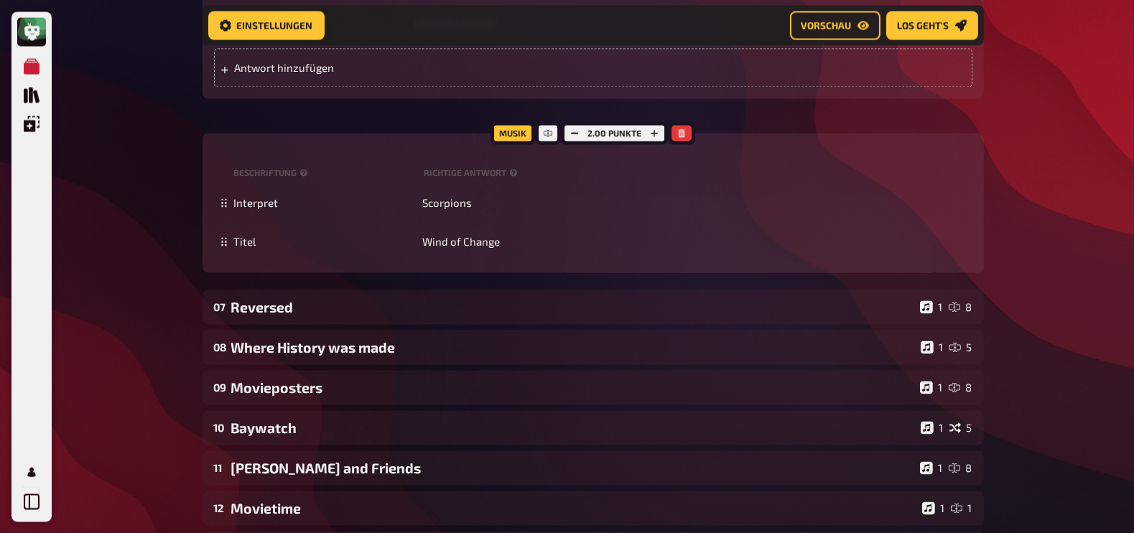
scroll to position [3619, 0]
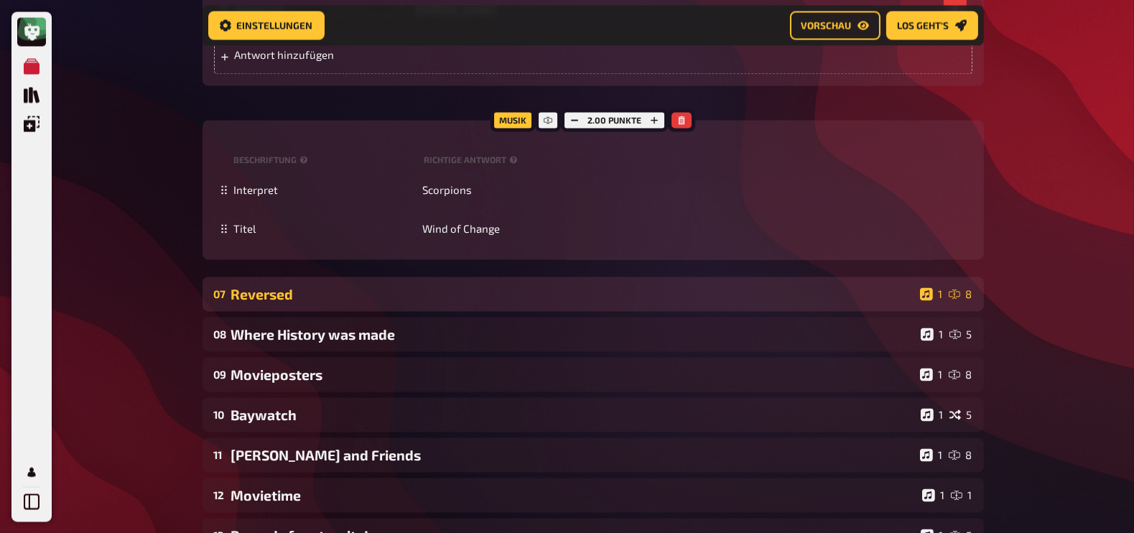
click at [264, 302] on div "Reversed" at bounding box center [572, 294] width 683 height 17
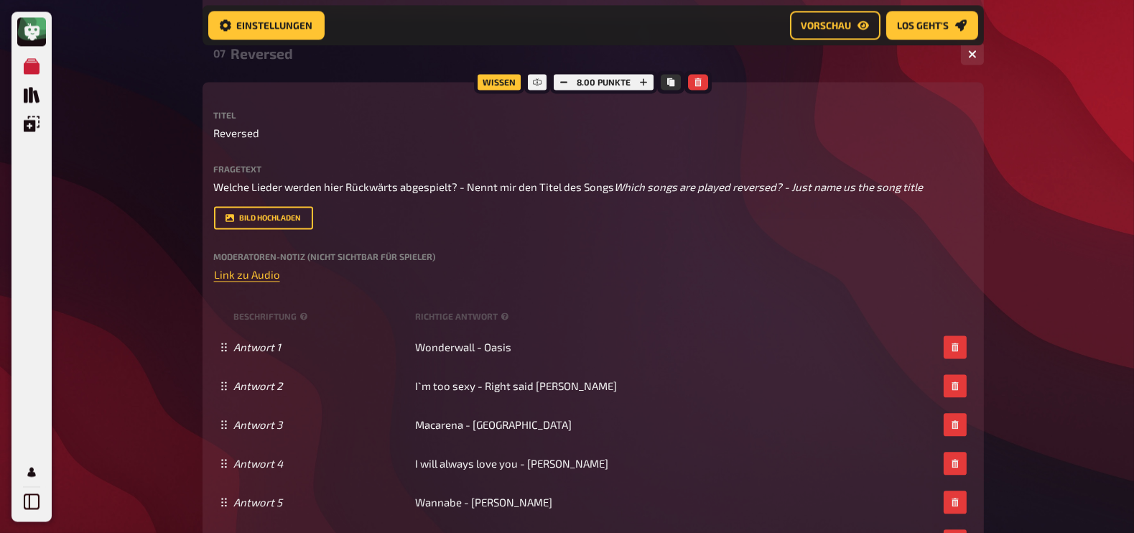
scroll to position [3863, 0]
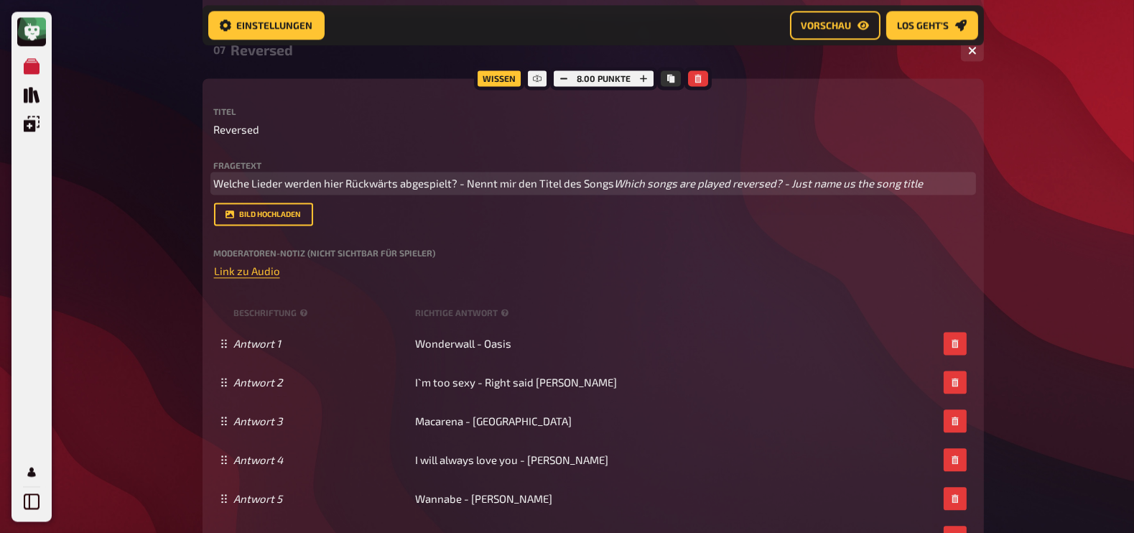
click at [471, 190] on span "Welche Lieder werden hier Rückwärts abgespielt? - Nennt mir den Titel des Songs" at bounding box center [414, 183] width 401 height 13
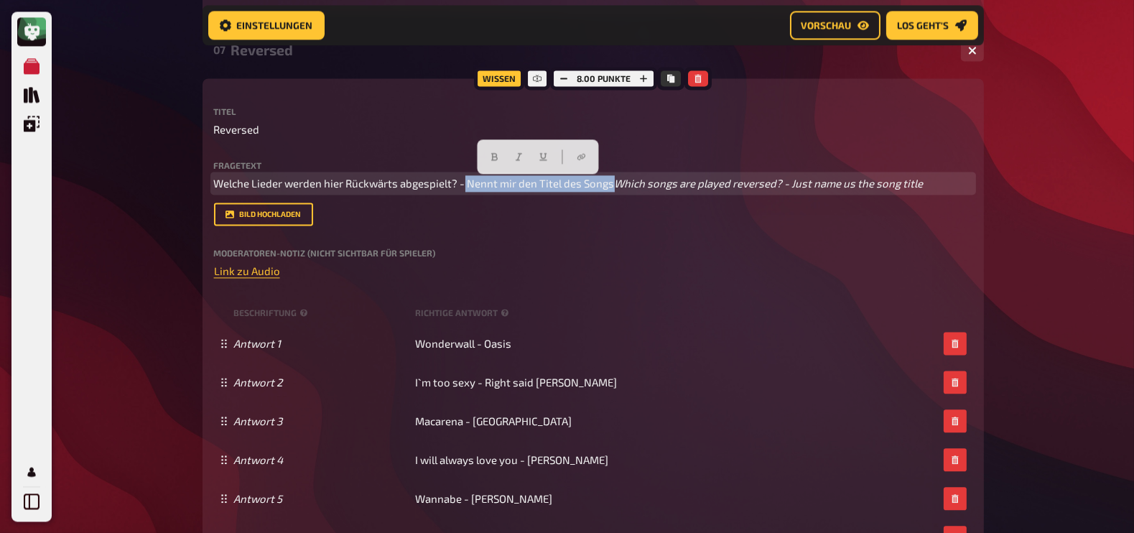
drag, startPoint x: 464, startPoint y: 188, endPoint x: 625, endPoint y: 190, distance: 160.9
click at [625, 190] on p "Welche Lieder werden hier Rückwärts abgespielt? - Nennt mir den Titel des Songs…" at bounding box center [593, 183] width 758 height 17
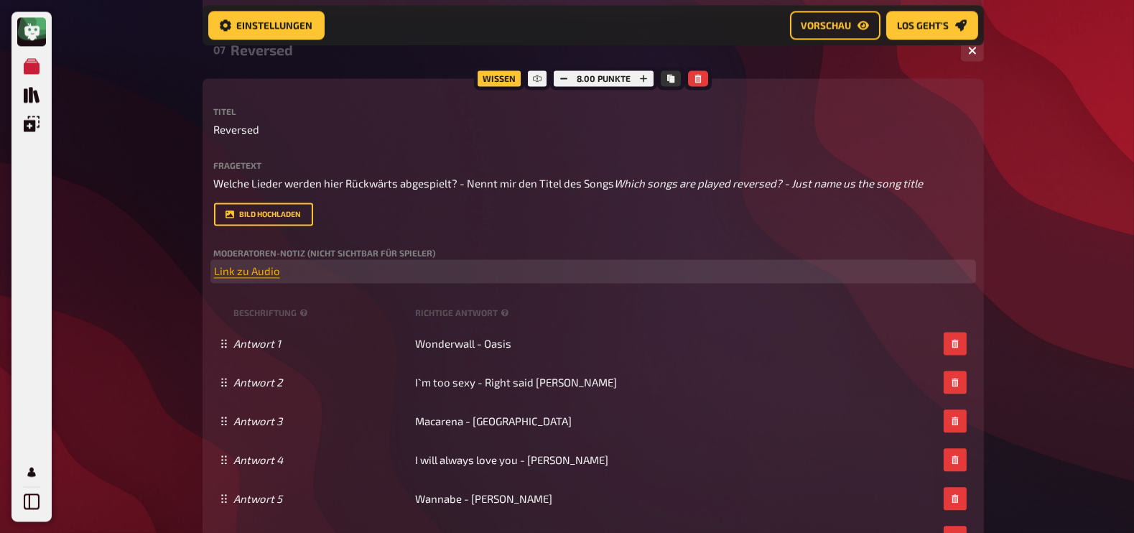
click at [233, 277] on span "Link zu Audio" at bounding box center [247, 270] width 66 height 13
click at [230, 257] on icon "button" at bounding box center [233, 260] width 9 height 9
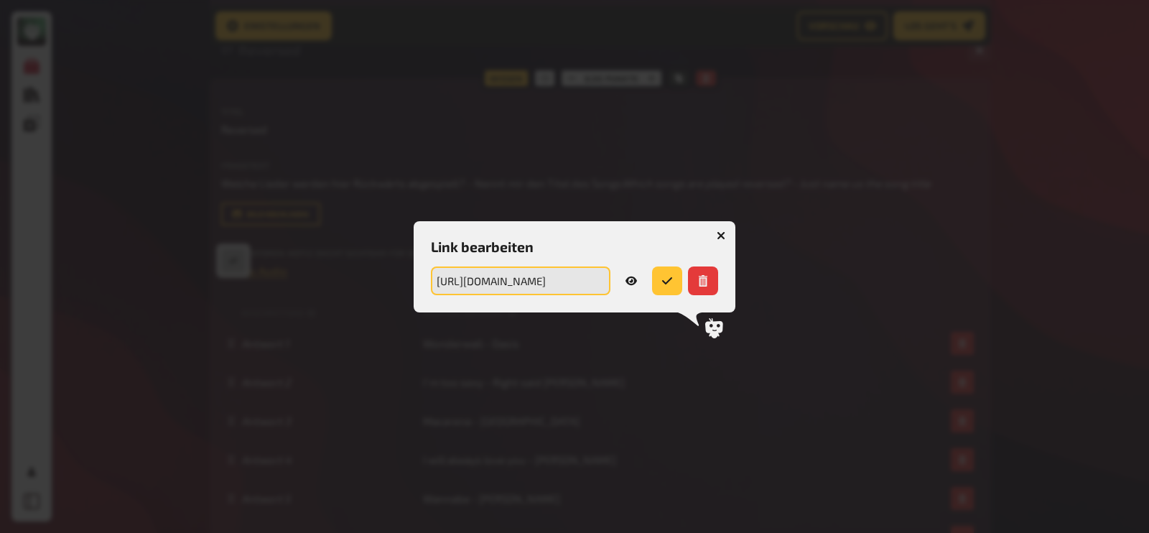
click at [493, 277] on input "https://drive.google.com/file/d/1ebHUE2ot14BpmWzTadyvH4S1CMNeIcxM/view?usp=driv…" at bounding box center [521, 280] width 180 height 29
click at [724, 236] on icon "button" at bounding box center [721, 235] width 9 height 9
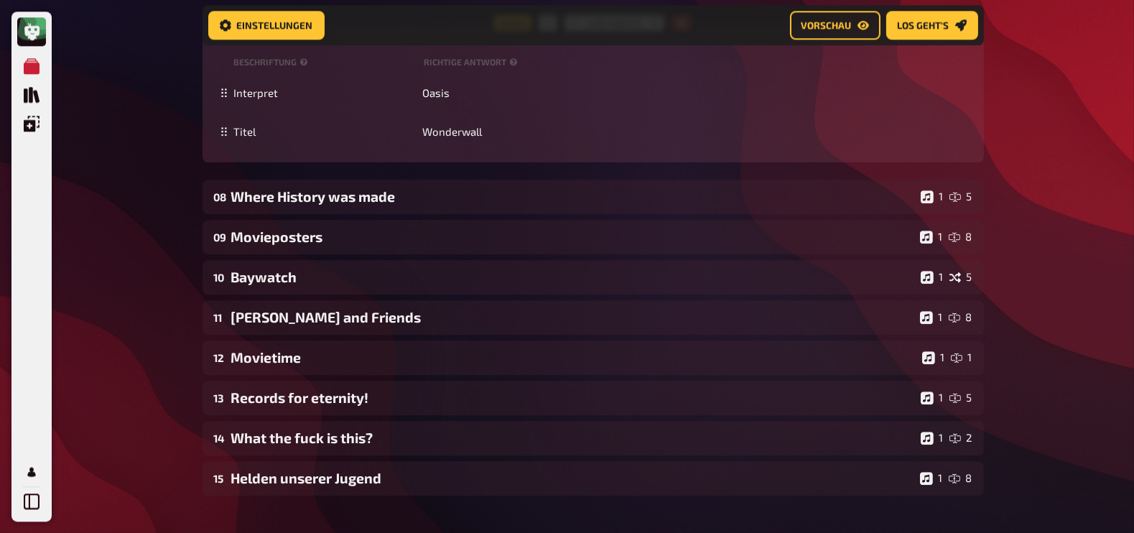
scroll to position [4567, 0]
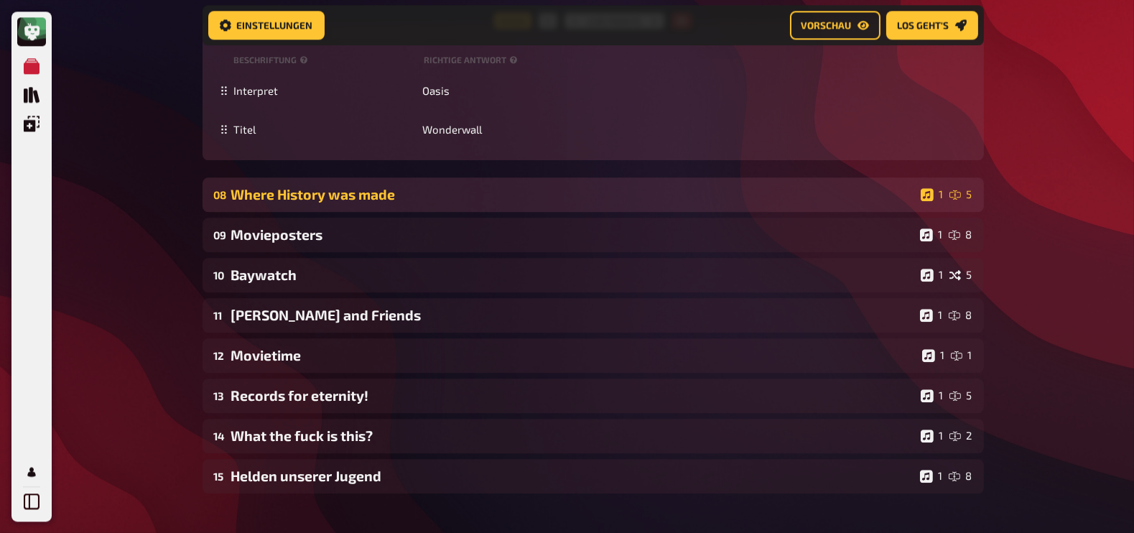
click at [391, 203] on div "Where History was made" at bounding box center [573, 194] width 684 height 17
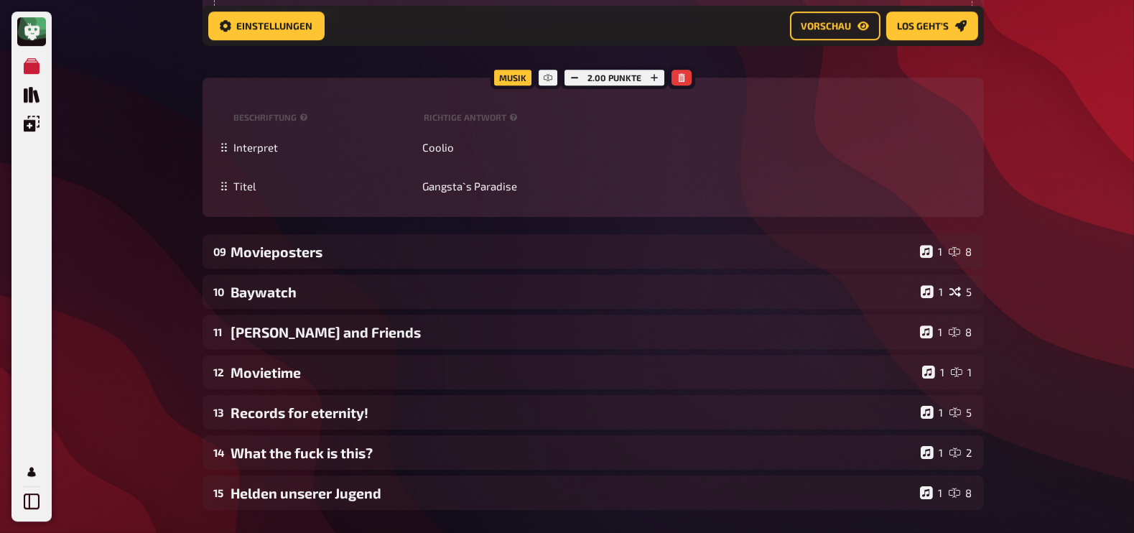
scroll to position [5669, 0]
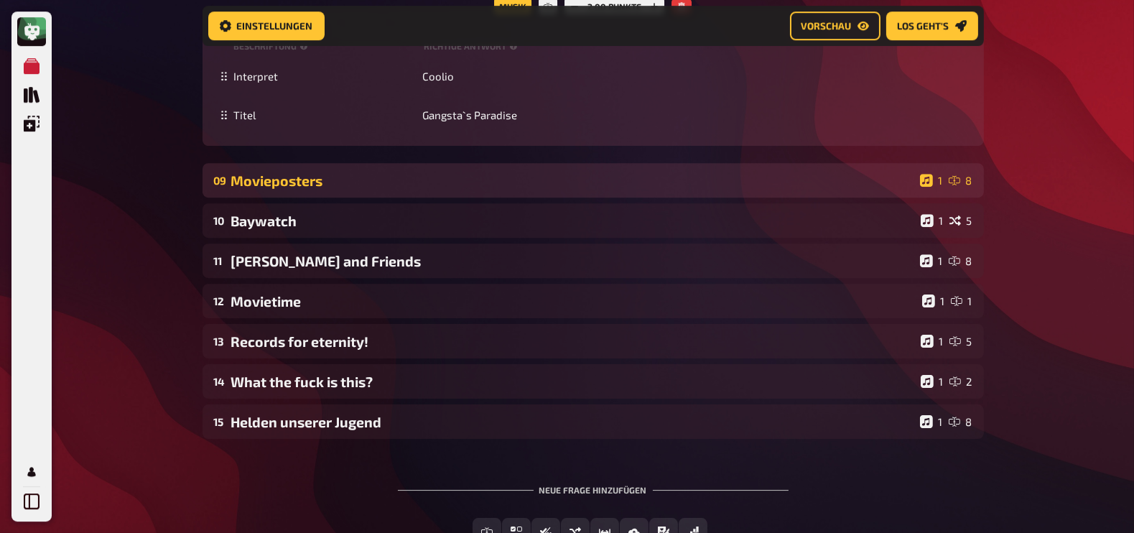
click at [338, 189] on div "Movieposters" at bounding box center [572, 180] width 683 height 17
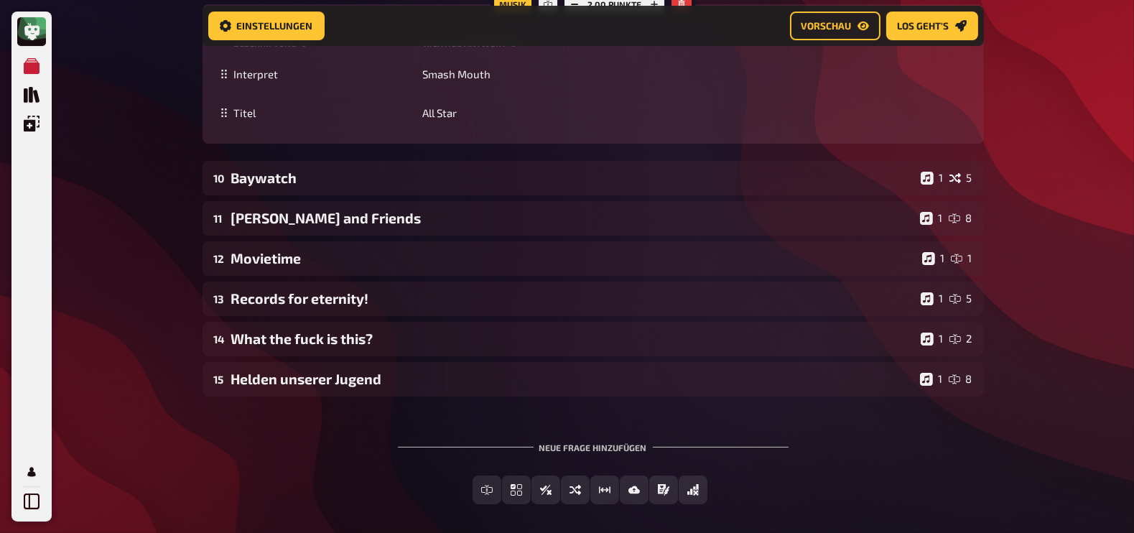
scroll to position [6745, 0]
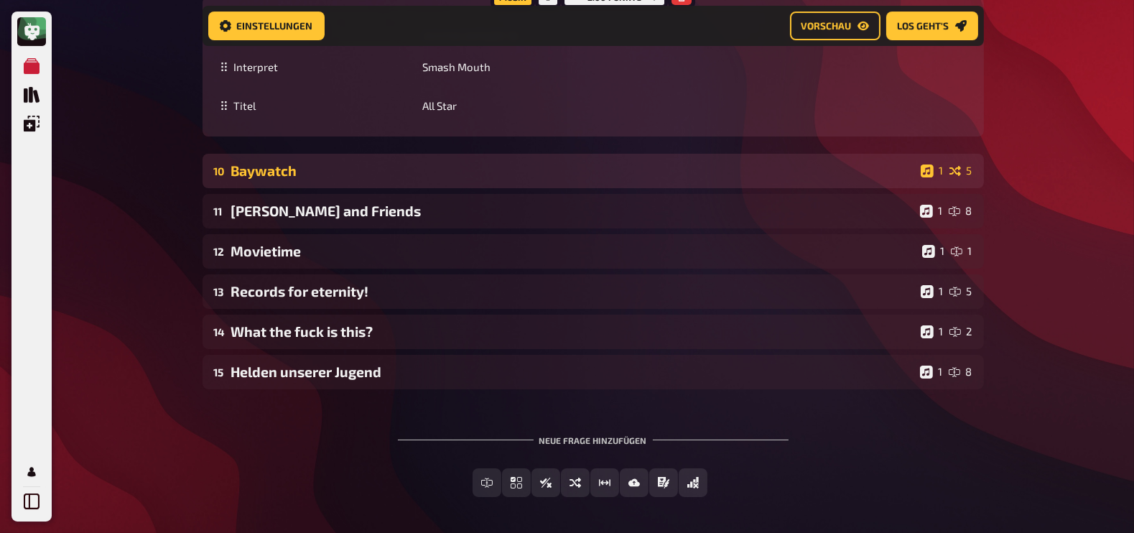
click at [376, 179] on div "Baywatch" at bounding box center [573, 170] width 684 height 17
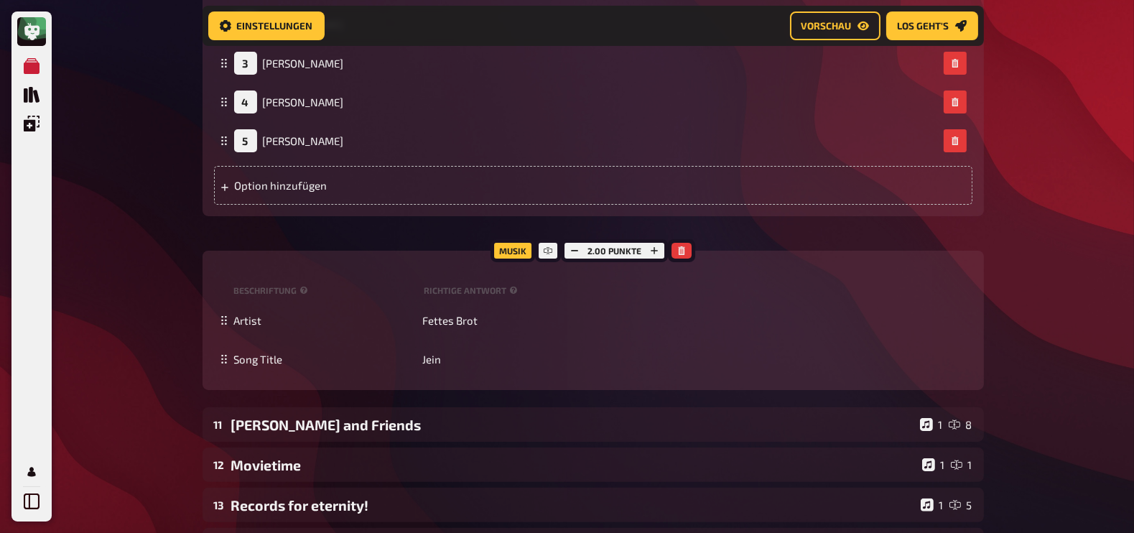
scroll to position [7344, 0]
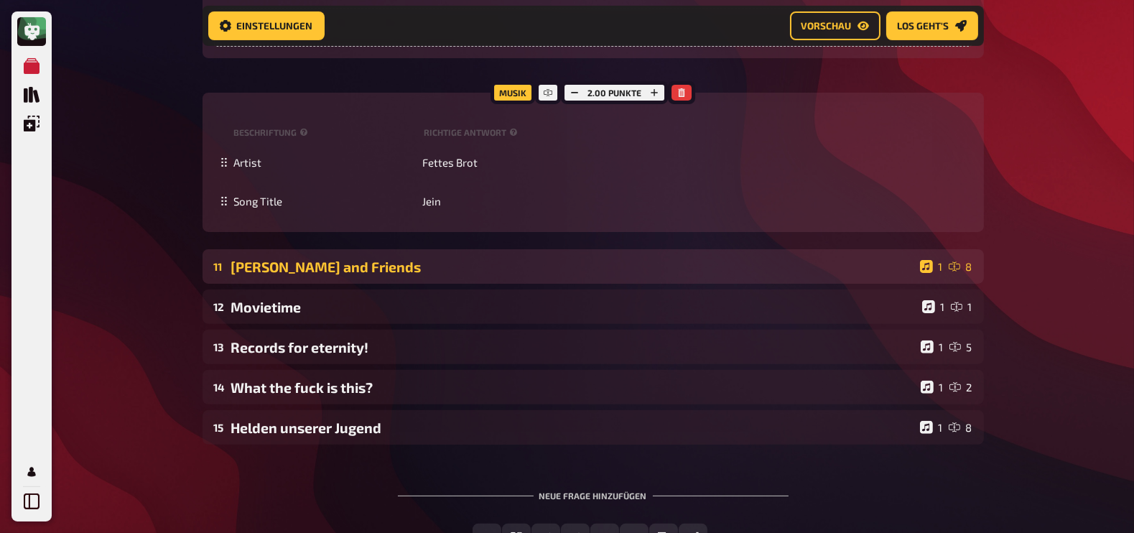
click at [366, 275] on div "[PERSON_NAME] and Friends" at bounding box center [572, 267] width 683 height 17
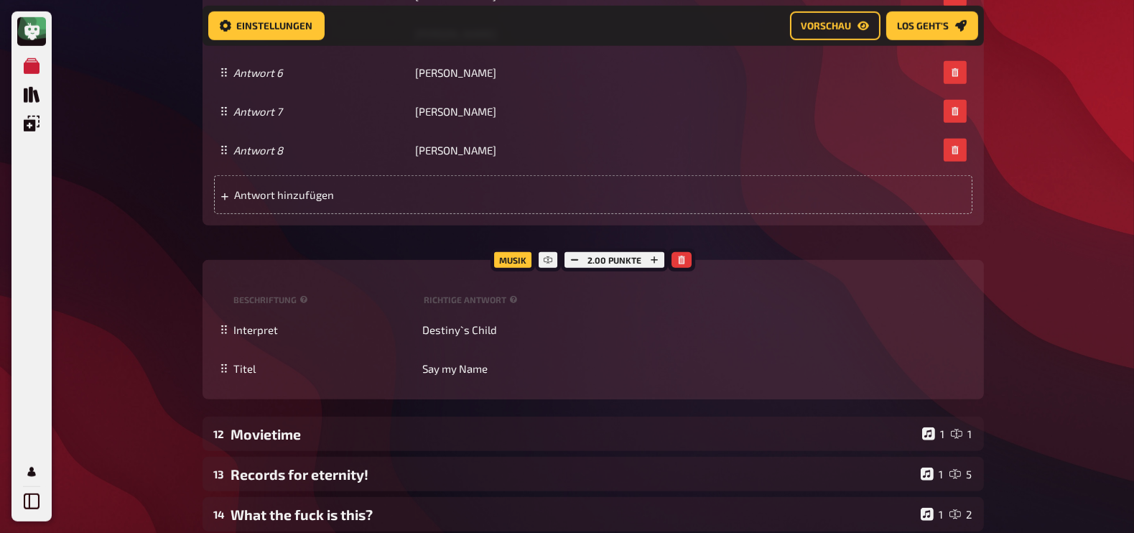
scroll to position [8421, 0]
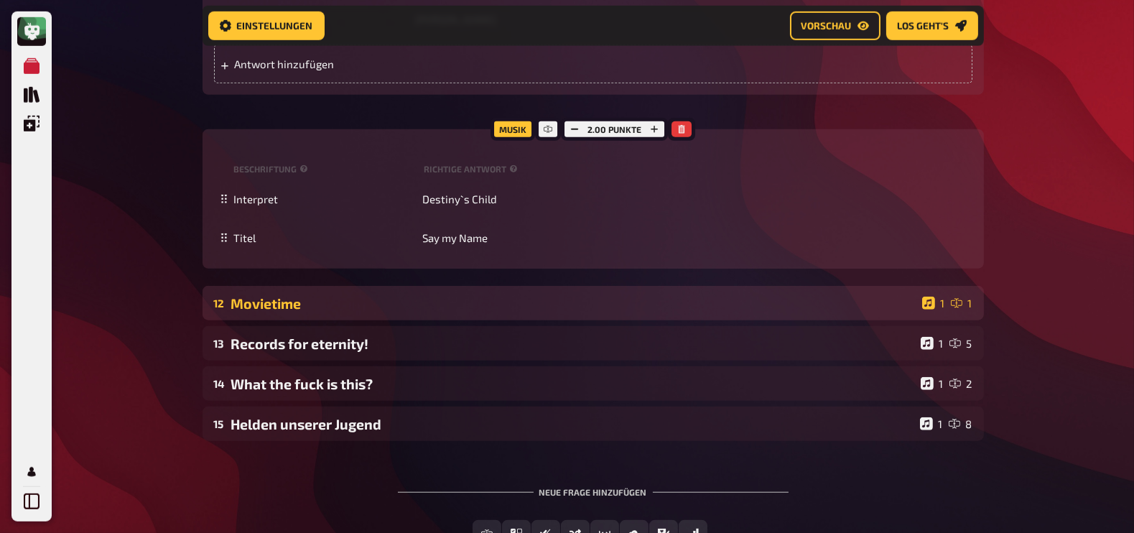
click at [325, 312] on div "Movietime" at bounding box center [573, 303] width 685 height 17
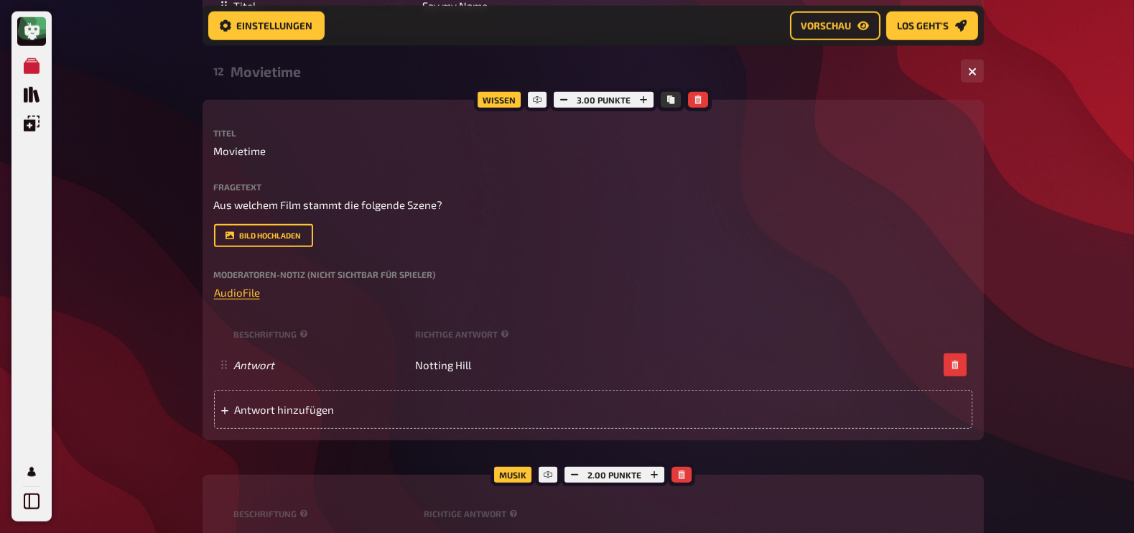
scroll to position [8658, 0]
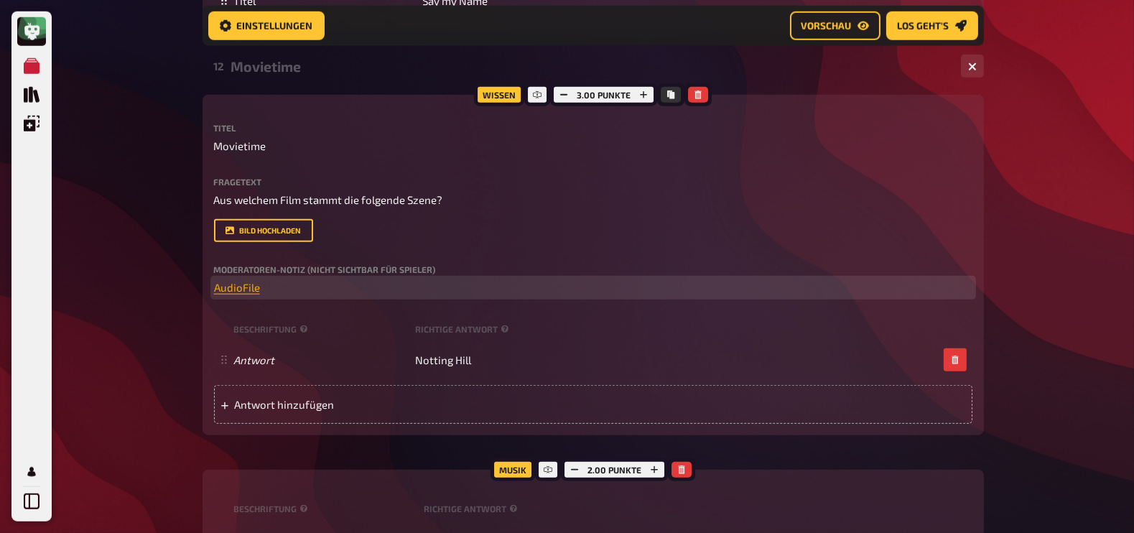
click at [248, 294] on span "AudioFile" at bounding box center [237, 287] width 46 height 13
click at [251, 271] on button "button" at bounding box center [249, 277] width 23 height 23
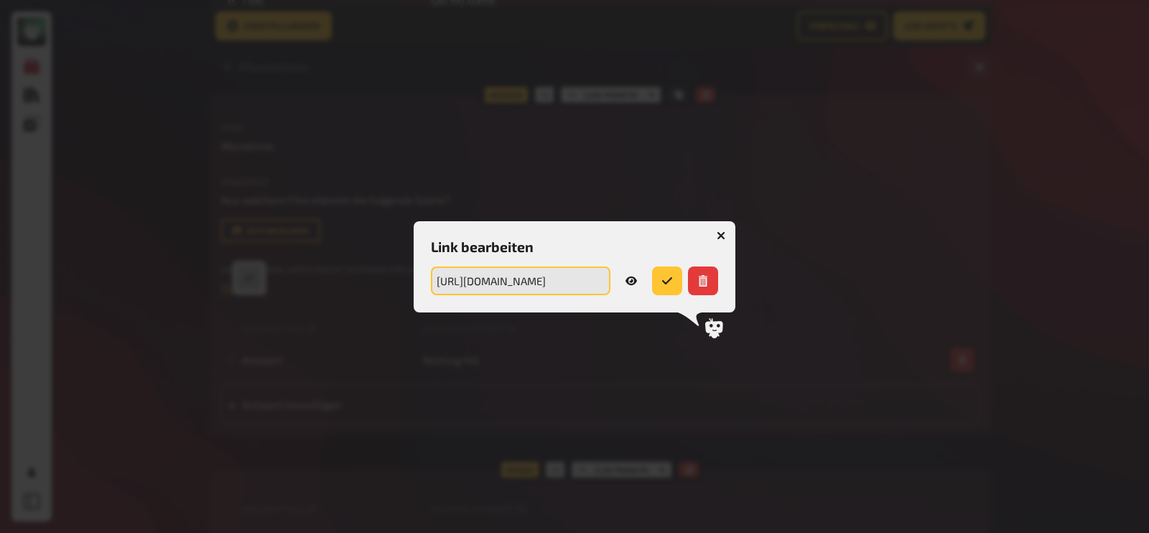
click at [518, 285] on input "https://drive.google.com/file/d/1QBOKqbX7V1x1cOPUljFG8hDKDFonpjMe/view?usp=shar…" at bounding box center [521, 280] width 180 height 29
click at [717, 236] on icon "button" at bounding box center [721, 235] width 9 height 9
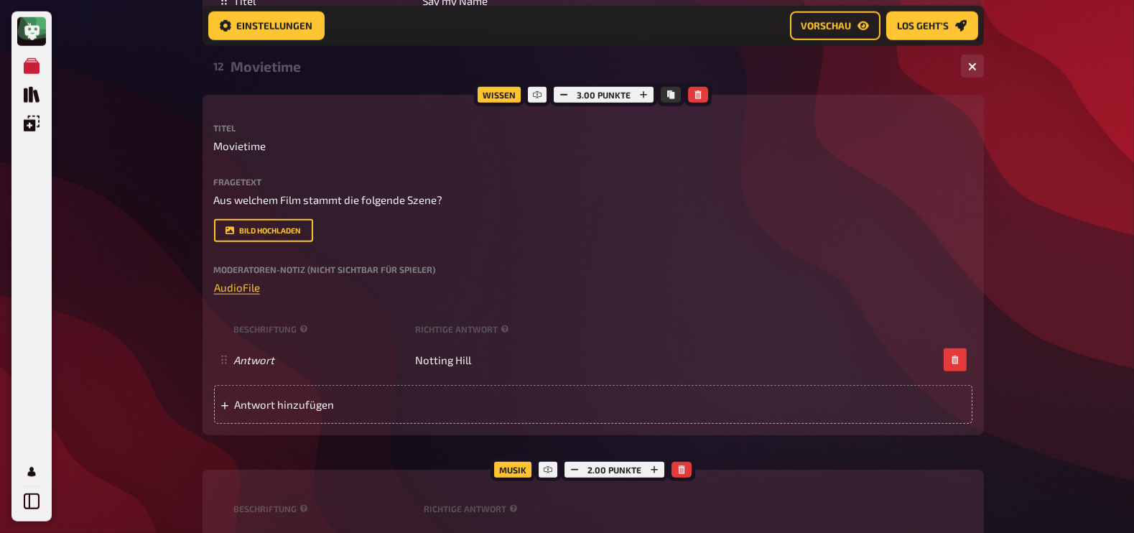
click at [646, 242] on div "Bild hochladen" at bounding box center [593, 230] width 758 height 23
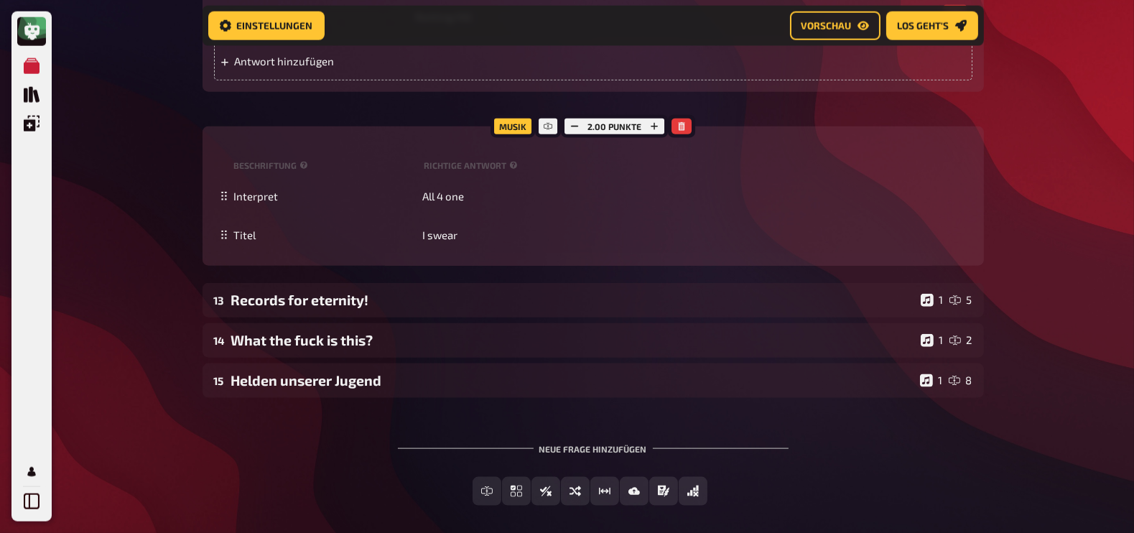
scroll to position [9040, 0]
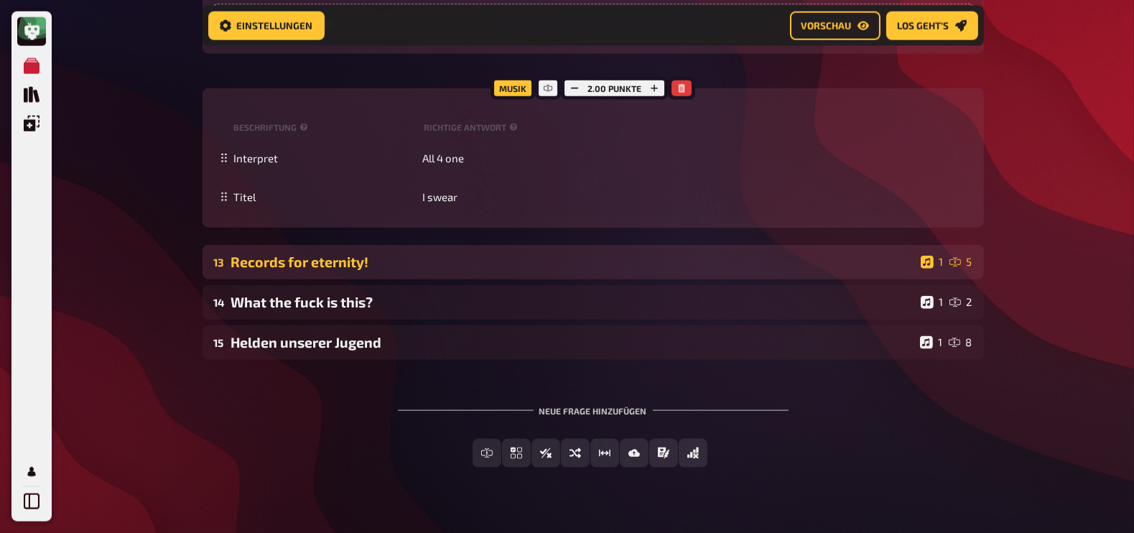
click at [467, 279] on div "13 Records for eternity! 1 5" at bounding box center [593, 262] width 781 height 34
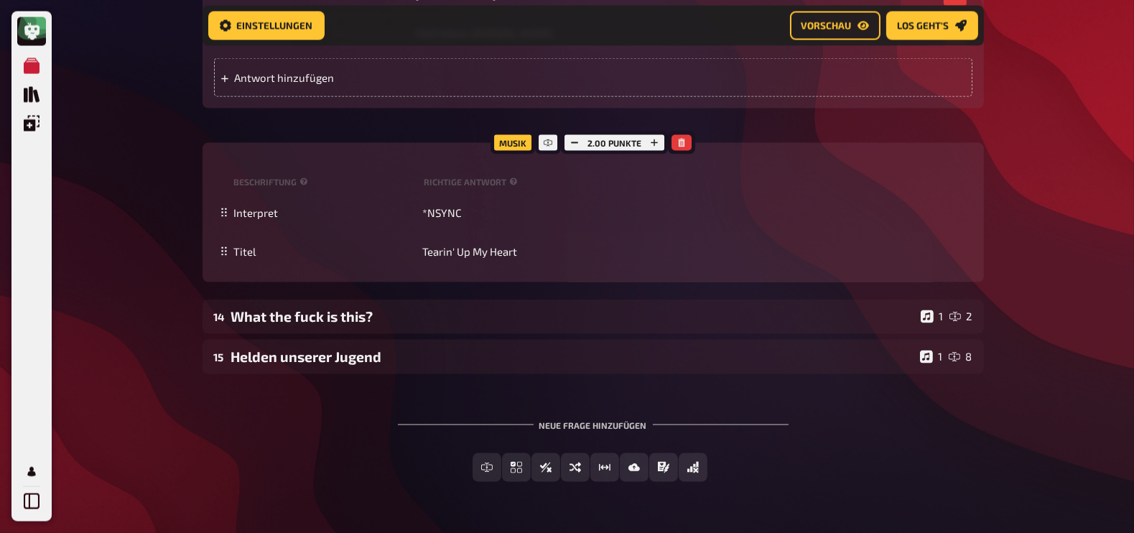
scroll to position [9783, 0]
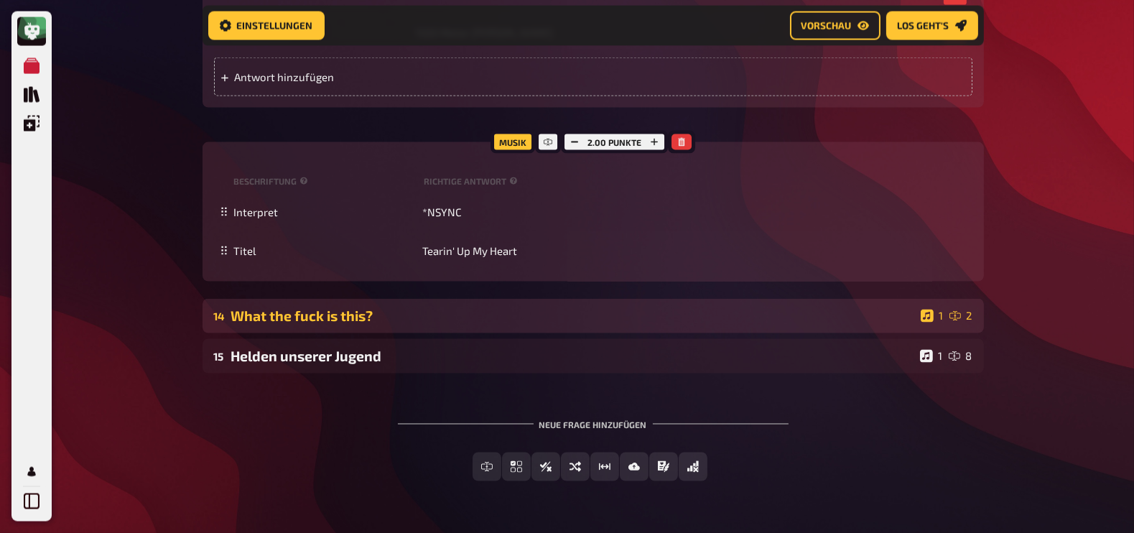
click at [388, 324] on div "What the fuck is this?" at bounding box center [573, 315] width 684 height 17
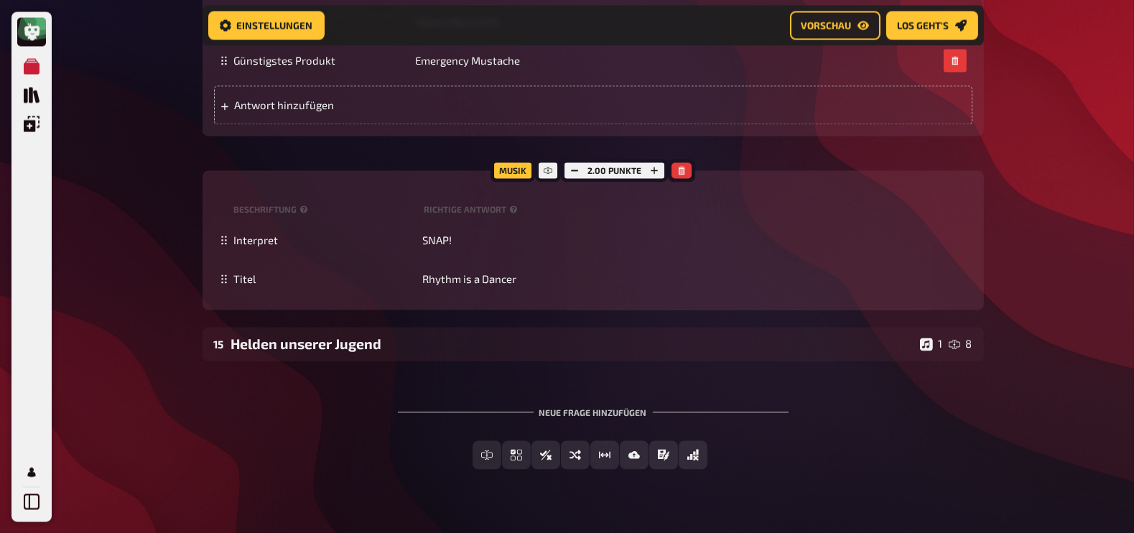
scroll to position [10649, 0]
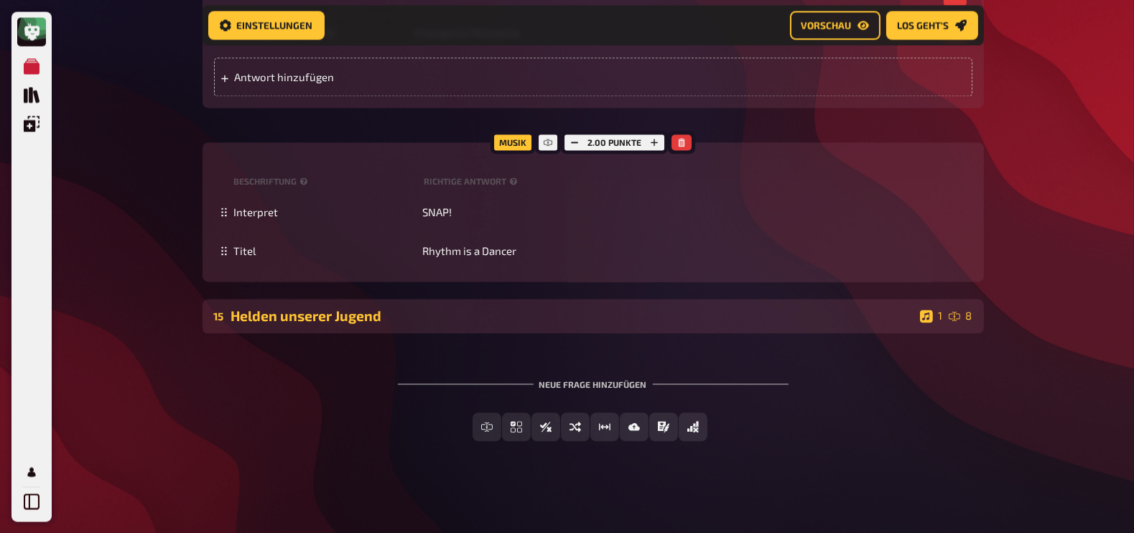
click at [348, 310] on div "Helden unserer Jugend" at bounding box center [572, 315] width 683 height 17
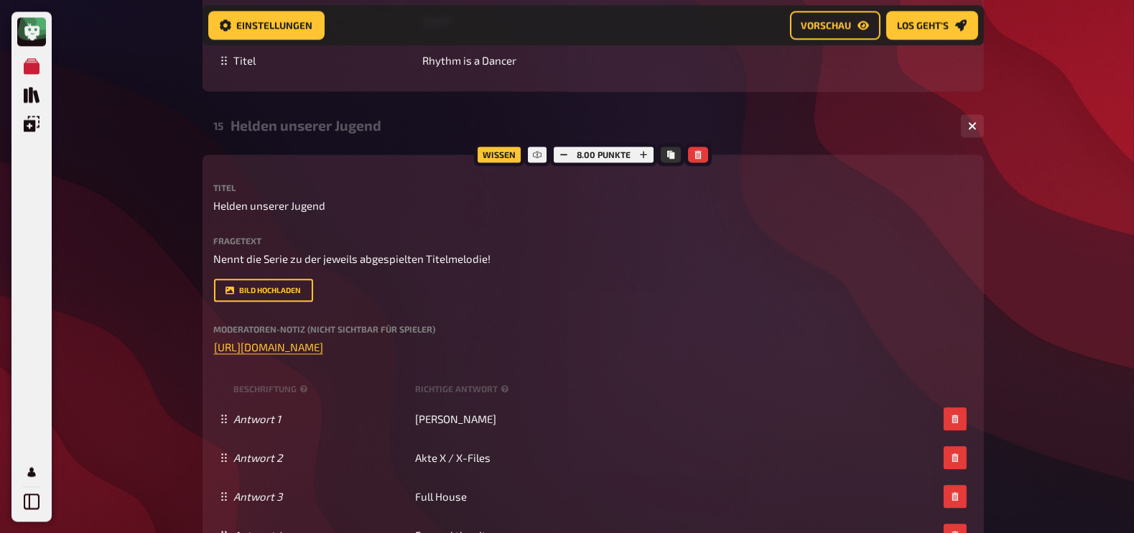
scroll to position [10922, 0]
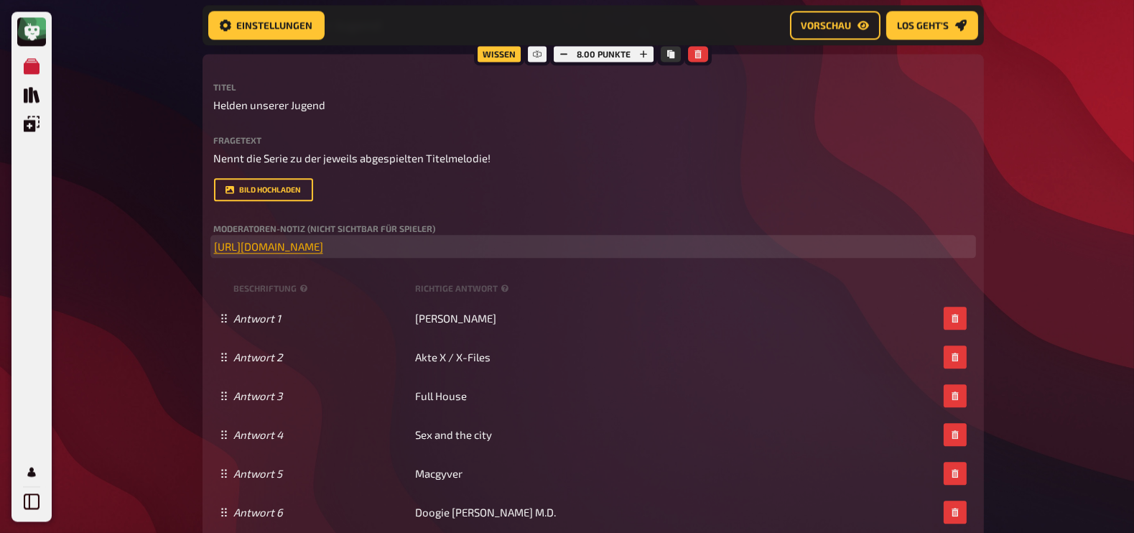
click at [323, 253] on span "[URL][DOMAIN_NAME]" at bounding box center [268, 246] width 109 height 13
click at [330, 235] on icon "button" at bounding box center [326, 236] width 9 height 9
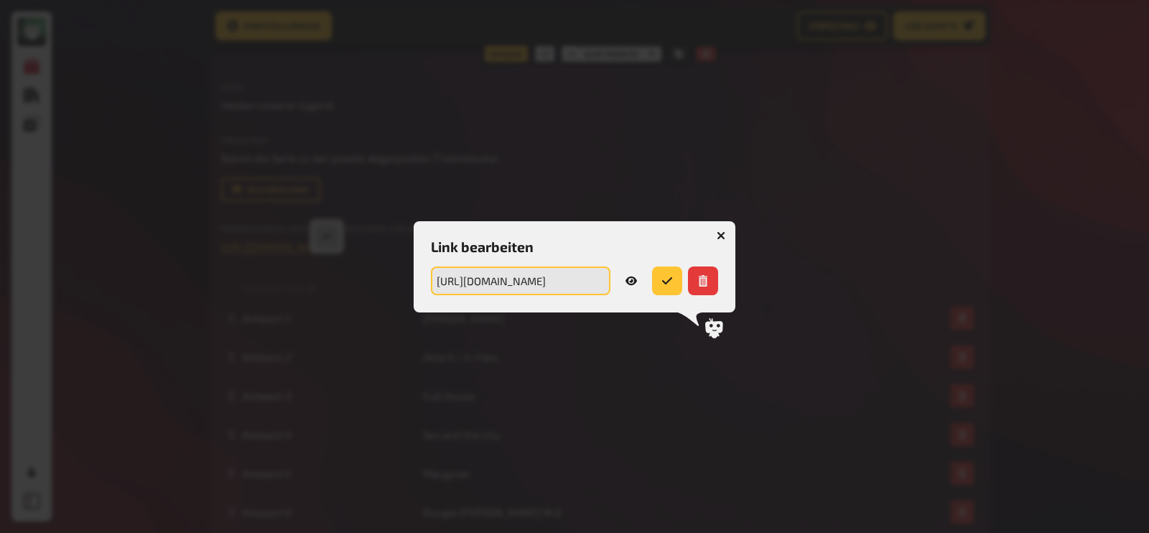
drag, startPoint x: 570, startPoint y: 276, endPoint x: 579, endPoint y: 272, distance: 9.6
click at [579, 272] on input "[URL][DOMAIN_NAME]" at bounding box center [521, 280] width 180 height 29
click at [730, 232] on button "button" at bounding box center [720, 235] width 23 height 23
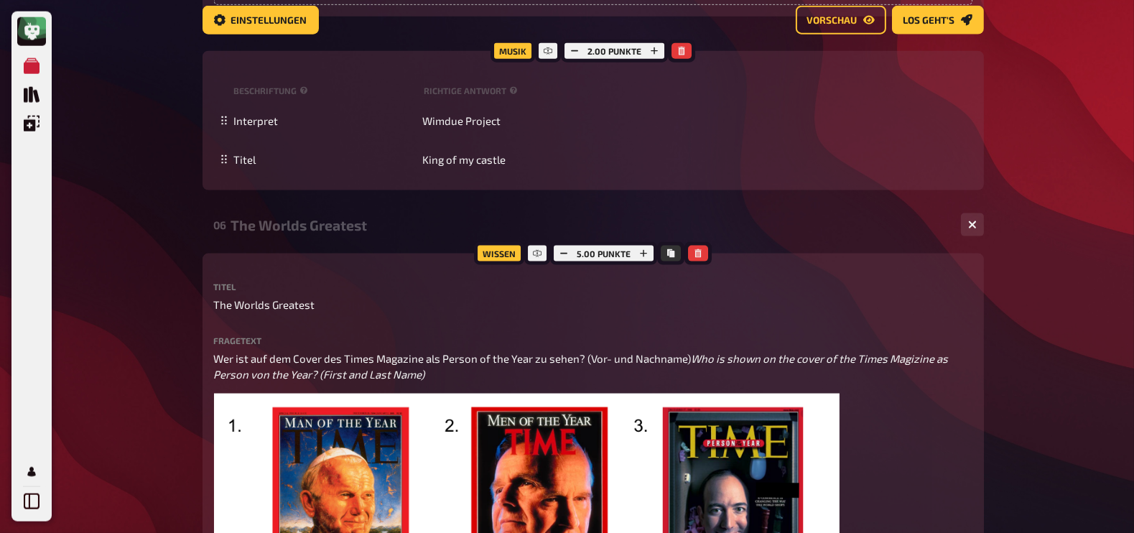
scroll to position [0, 0]
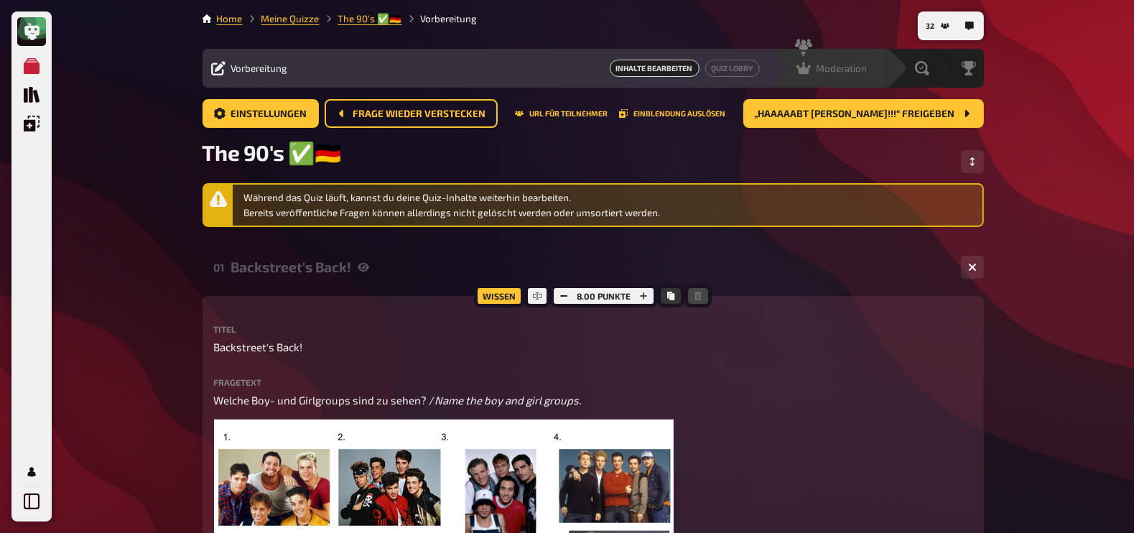
click at [869, 69] on div "Moderation undefined" at bounding box center [837, 68] width 99 height 14
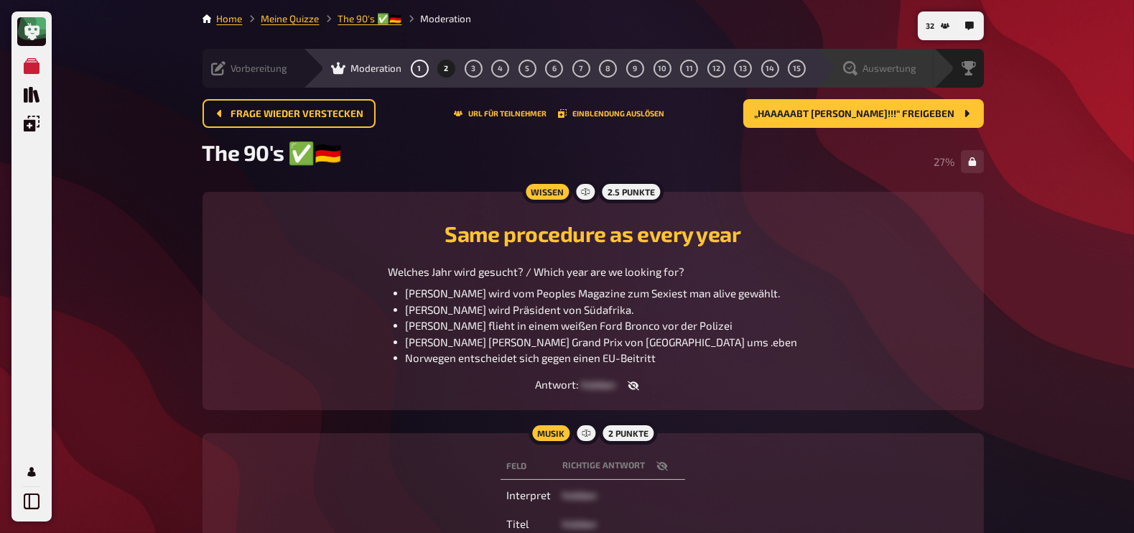
click at [914, 69] on span "Auswertung" at bounding box center [890, 67] width 54 height 11
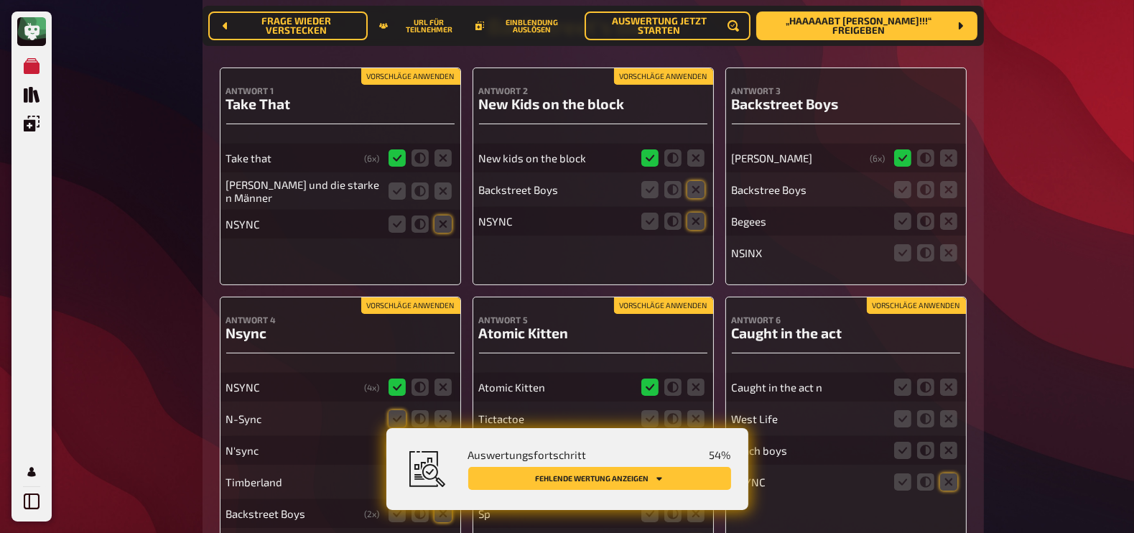
scroll to position [321, 0]
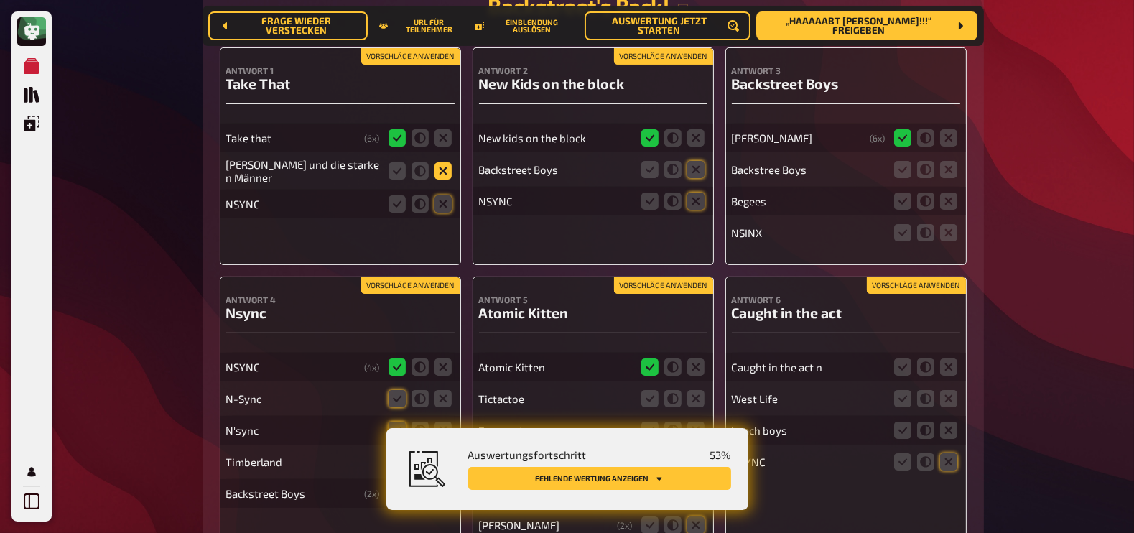
click at [442, 167] on icon at bounding box center [442, 170] width 17 height 17
click at [0, 0] on input "radio" at bounding box center [0, 0] width 0 height 0
click at [419, 169] on icon at bounding box center [419, 170] width 17 height 17
click at [0, 0] on input "radio" at bounding box center [0, 0] width 0 height 0
click at [444, 204] on icon at bounding box center [442, 203] width 17 height 17
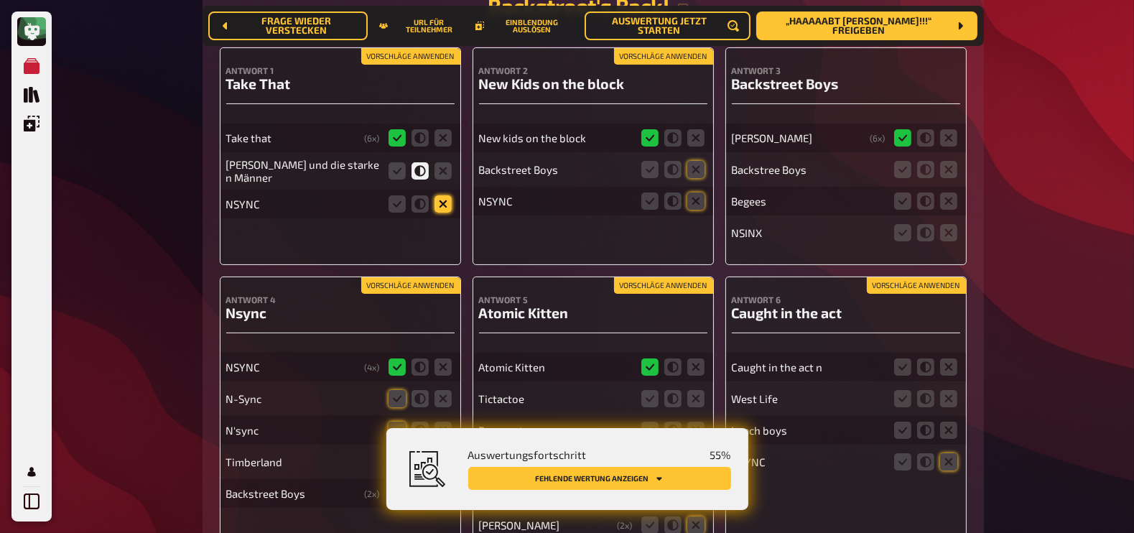
click at [0, 0] on input "radio" at bounding box center [0, 0] width 0 height 0
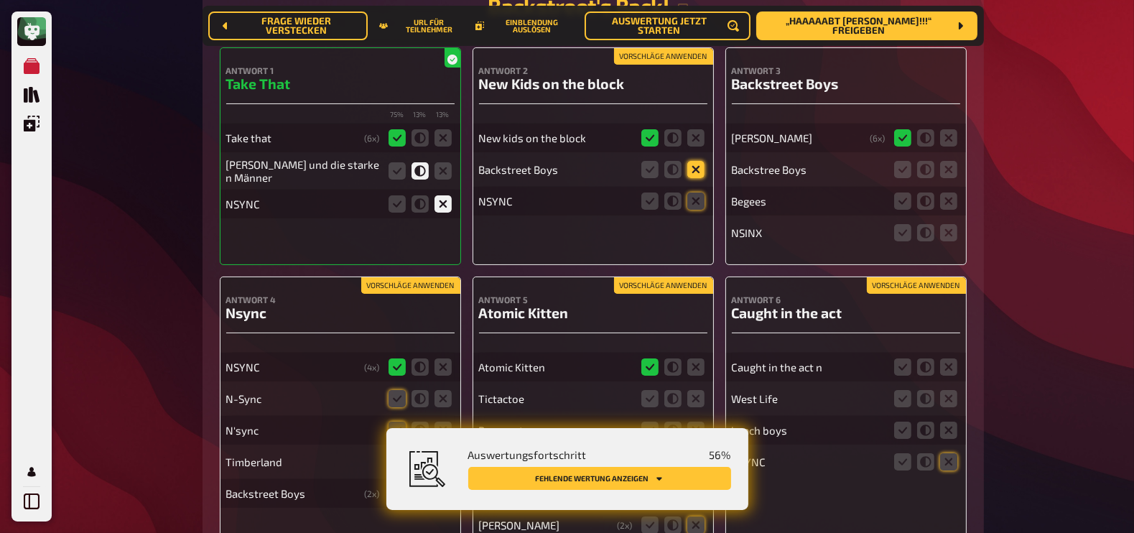
click at [693, 168] on icon at bounding box center [695, 169] width 17 height 17
click at [0, 0] on input "radio" at bounding box center [0, 0] width 0 height 0
click at [693, 203] on icon at bounding box center [695, 200] width 17 height 17
click at [0, 0] on input "radio" at bounding box center [0, 0] width 0 height 0
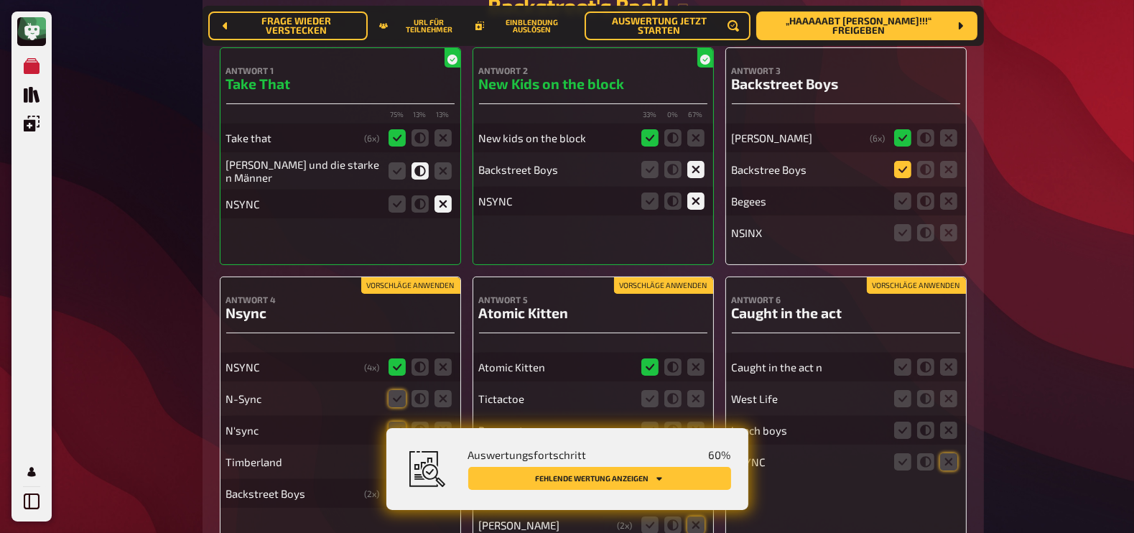
click at [901, 163] on icon at bounding box center [902, 169] width 17 height 17
click at [0, 0] on input "radio" at bounding box center [0, 0] width 0 height 0
click at [952, 202] on icon at bounding box center [948, 200] width 17 height 17
click at [0, 0] on input "radio" at bounding box center [0, 0] width 0 height 0
click at [952, 236] on icon at bounding box center [948, 232] width 17 height 17
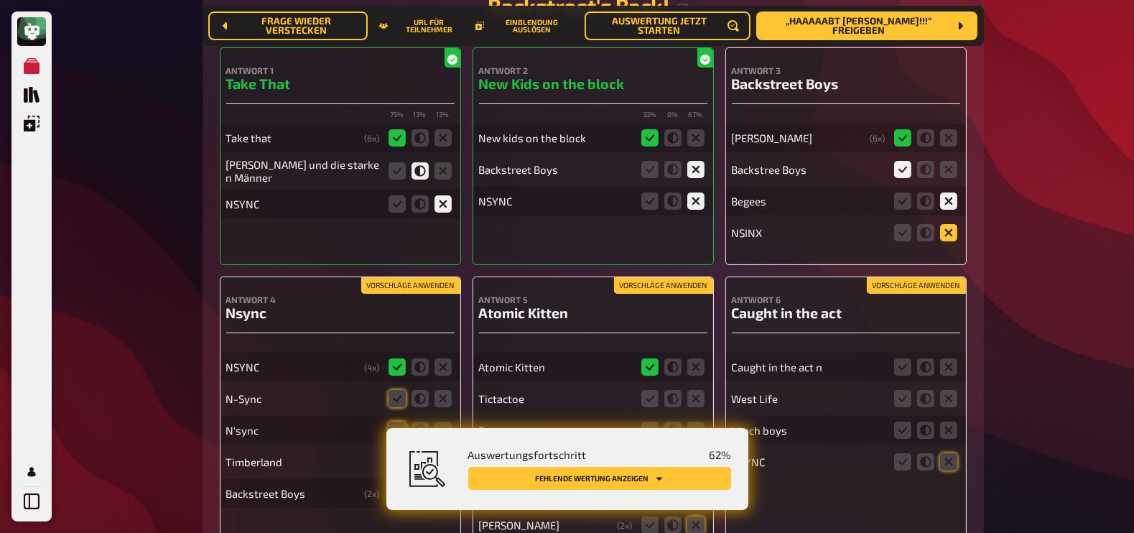
click at [0, 0] on input "radio" at bounding box center [0, 0] width 0 height 0
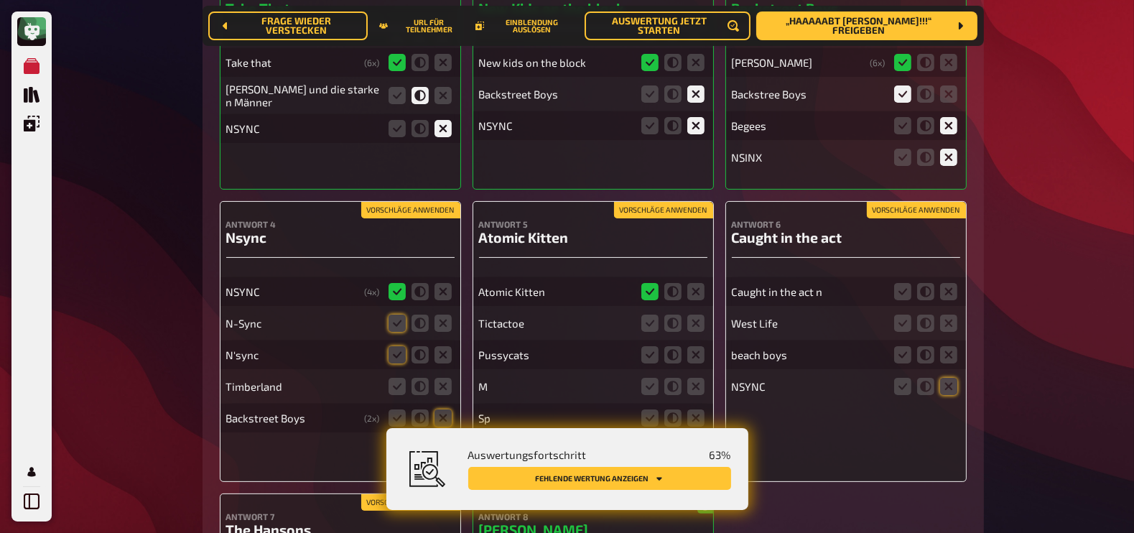
scroll to position [400, 0]
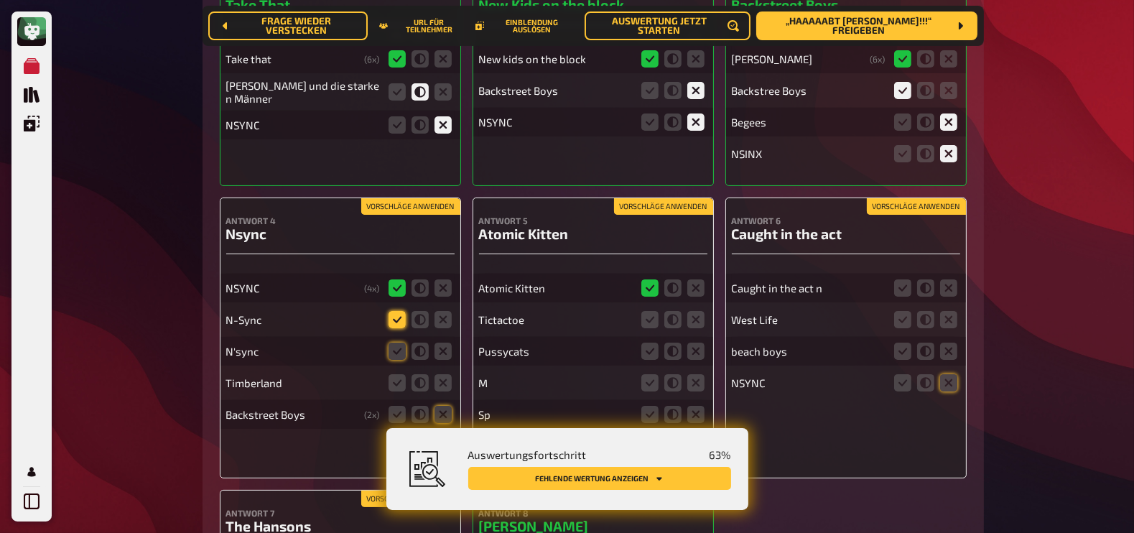
click at [391, 320] on icon at bounding box center [396, 319] width 17 height 17
click at [0, 0] on input "radio" at bounding box center [0, 0] width 0 height 0
click at [396, 358] on icon at bounding box center [396, 351] width 17 height 17
click at [0, 0] on input "radio" at bounding box center [0, 0] width 0 height 0
click at [439, 382] on icon at bounding box center [442, 382] width 17 height 17
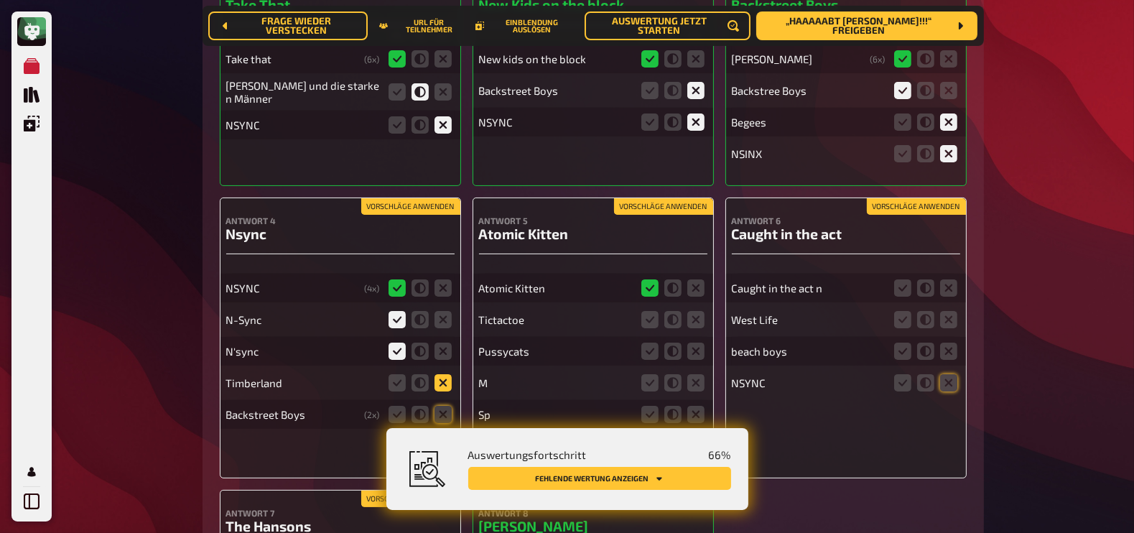
click at [0, 0] on input "radio" at bounding box center [0, 0] width 0 height 0
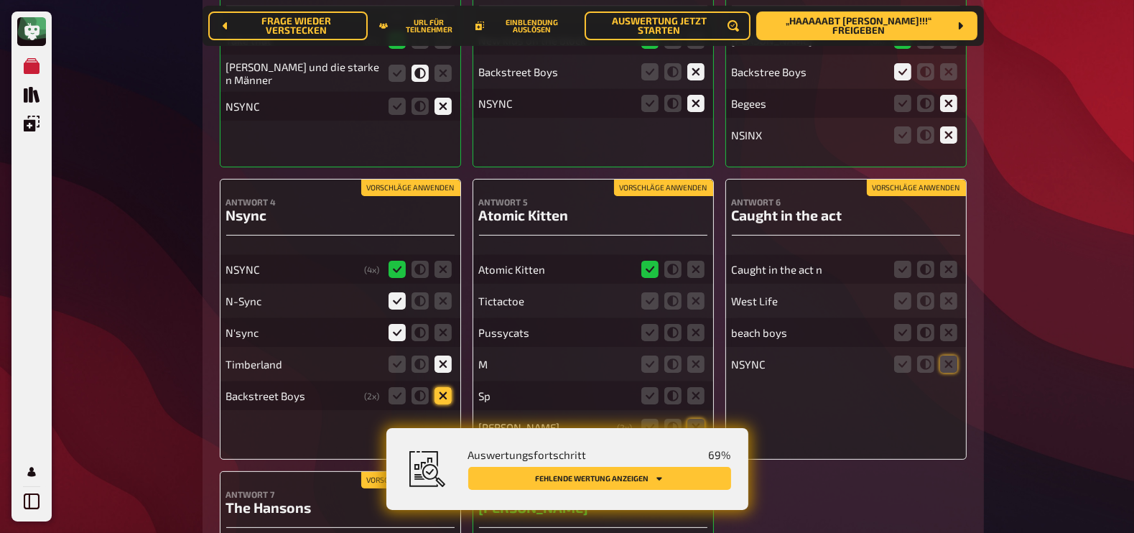
click at [442, 396] on icon at bounding box center [442, 395] width 17 height 17
click at [0, 0] on input "radio" at bounding box center [0, 0] width 0 height 0
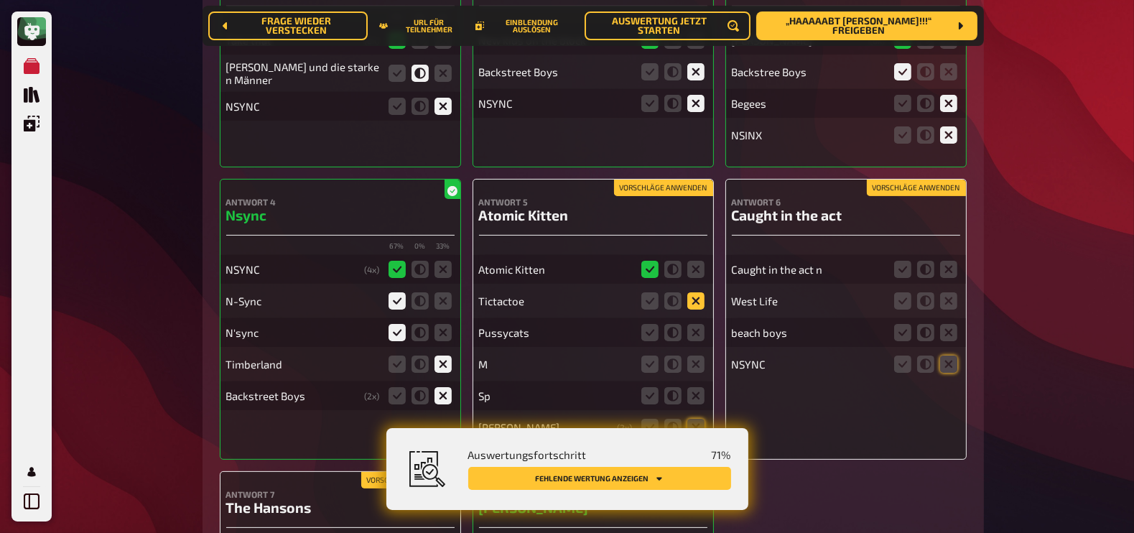
click at [694, 299] on icon at bounding box center [695, 300] width 17 height 17
click at [0, 0] on input "radio" at bounding box center [0, 0] width 0 height 0
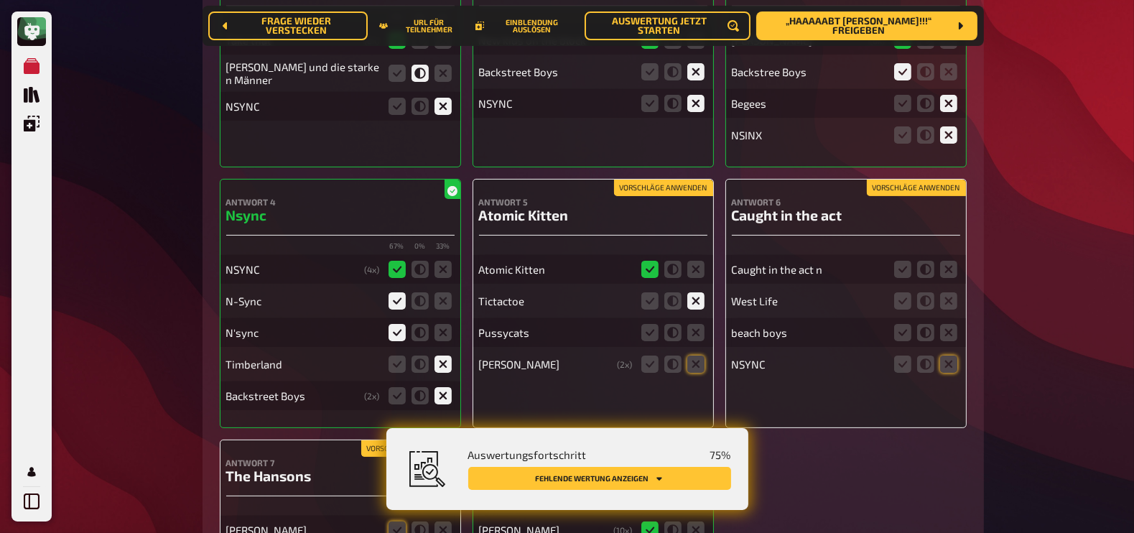
click at [694, 325] on fieldset at bounding box center [672, 332] width 69 height 23
click at [696, 337] on icon at bounding box center [695, 332] width 17 height 17
click at [0, 0] on input "radio" at bounding box center [0, 0] width 0 height 0
click at [697, 373] on icon at bounding box center [695, 363] width 17 height 17
click at [0, 0] on input "radio" at bounding box center [0, 0] width 0 height 0
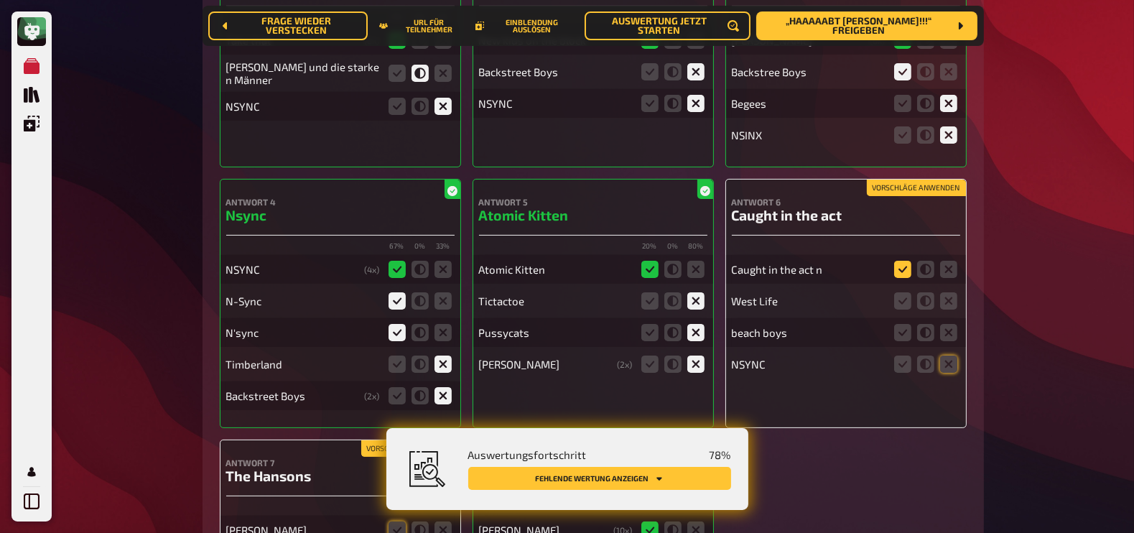
click at [903, 271] on icon at bounding box center [902, 269] width 17 height 17
click at [0, 0] on input "radio" at bounding box center [0, 0] width 0 height 0
click at [949, 300] on icon at bounding box center [948, 300] width 17 height 17
click at [0, 0] on input "radio" at bounding box center [0, 0] width 0 height 0
click at [949, 335] on icon at bounding box center [948, 332] width 17 height 17
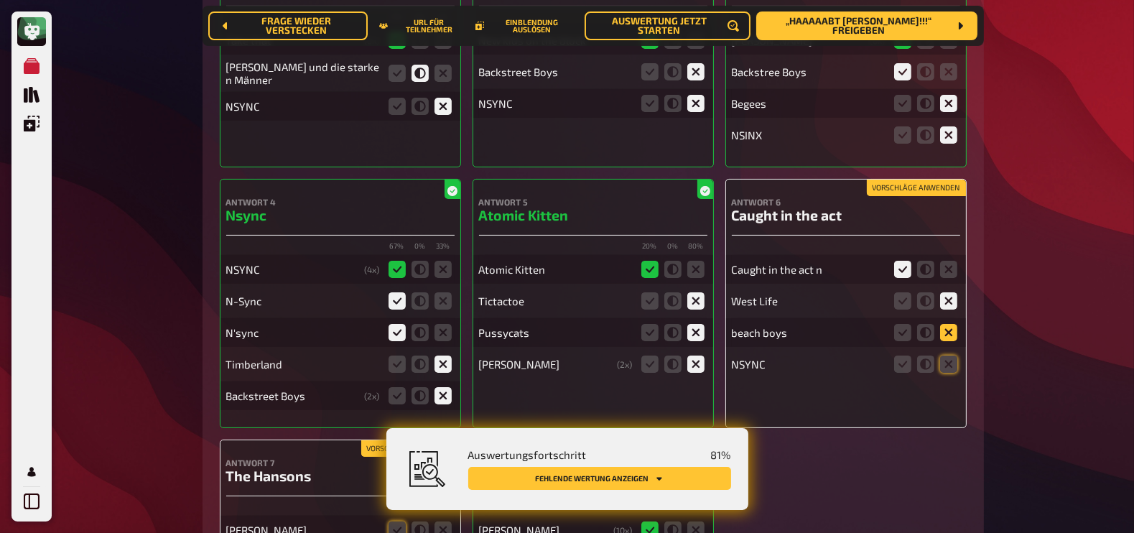
click at [0, 0] on input "radio" at bounding box center [0, 0] width 0 height 0
click at [951, 368] on icon at bounding box center [948, 363] width 17 height 17
click at [0, 0] on input "radio" at bounding box center [0, 0] width 0 height 0
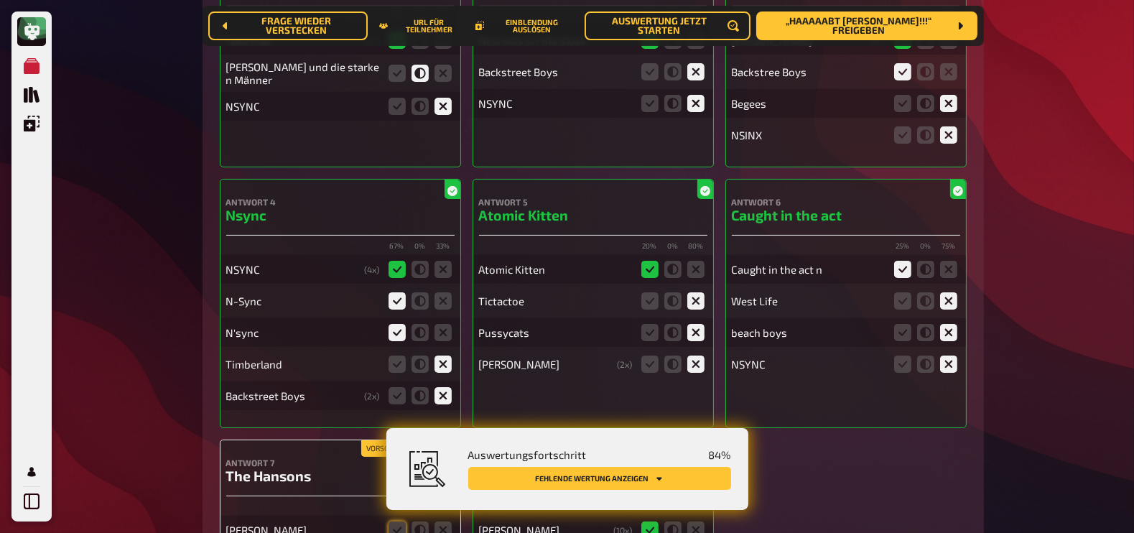
scroll to position [666, 0]
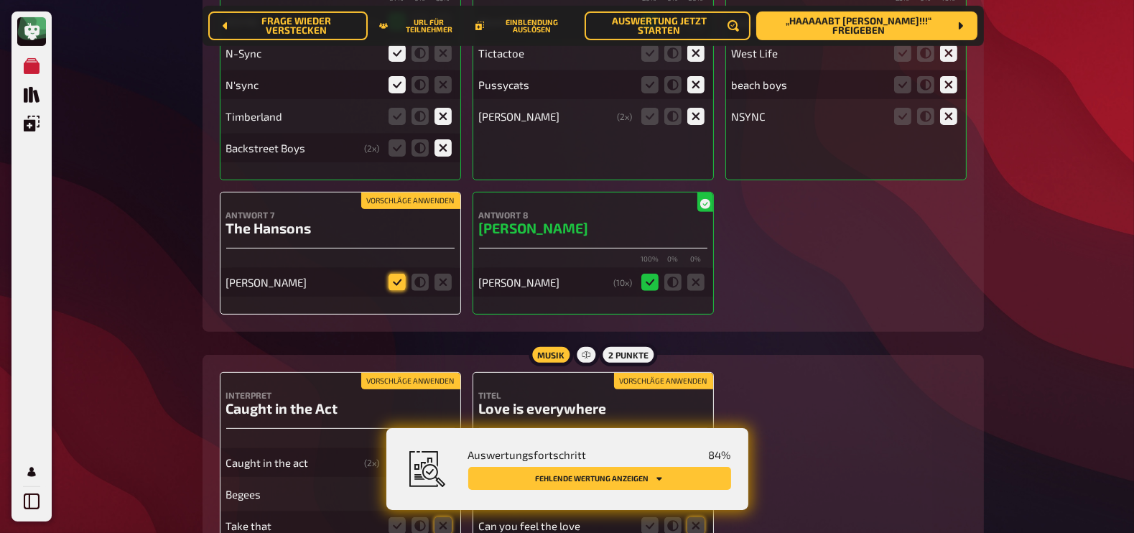
click at [394, 284] on icon at bounding box center [396, 282] width 17 height 17
click at [0, 0] on input "radio" at bounding box center [0, 0] width 0 height 0
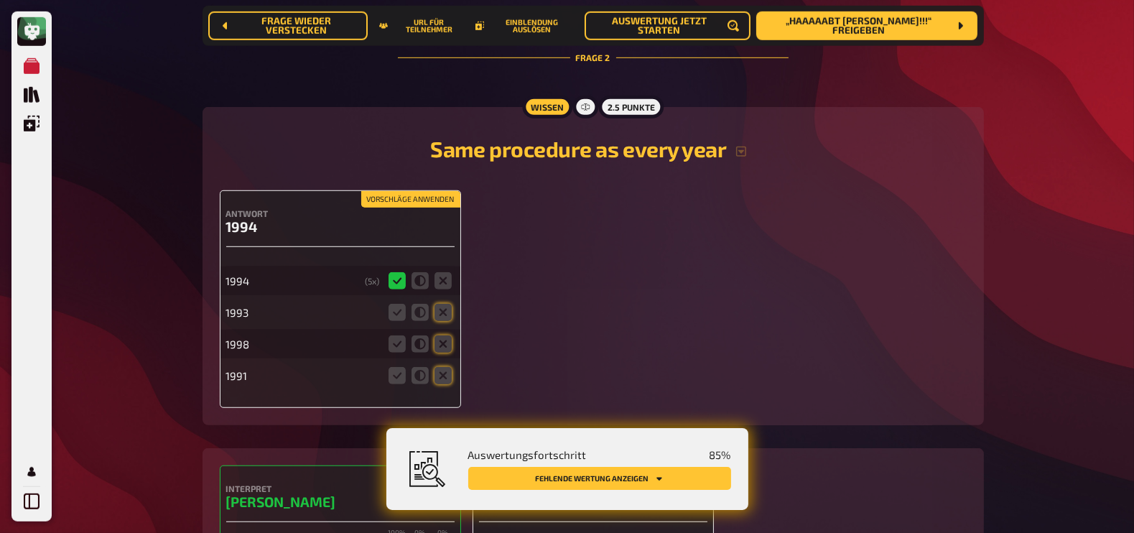
scroll to position [1285, 0]
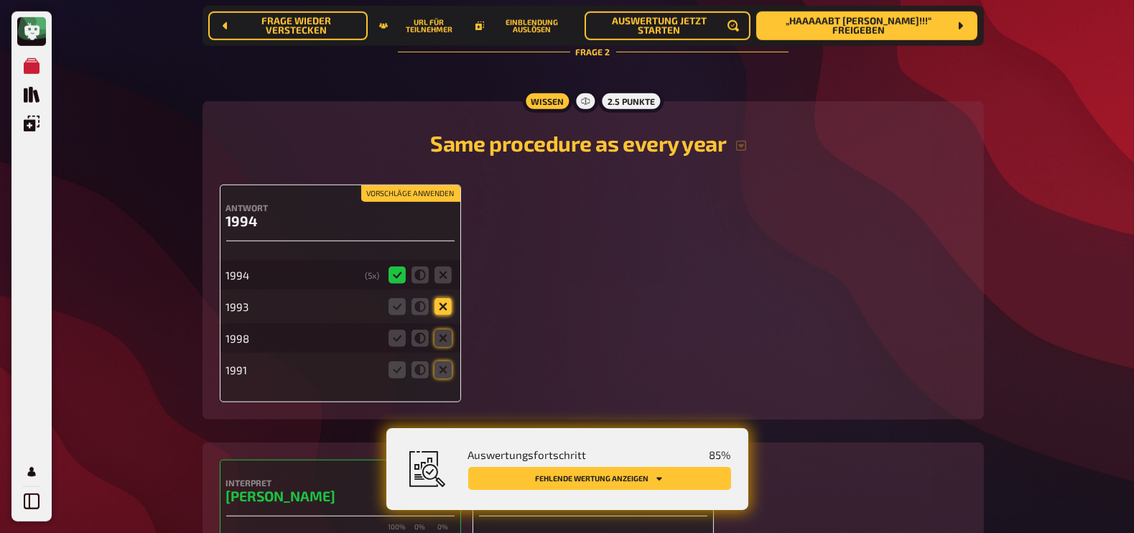
click at [446, 306] on icon at bounding box center [442, 306] width 17 height 17
click at [0, 0] on input "radio" at bounding box center [0, 0] width 0 height 0
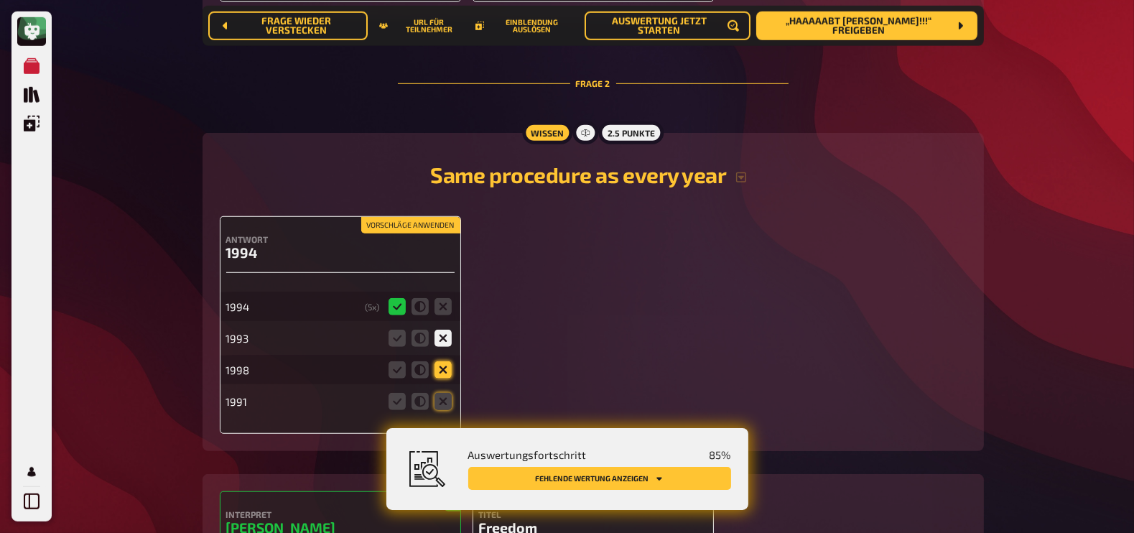
scroll to position [1317, 0]
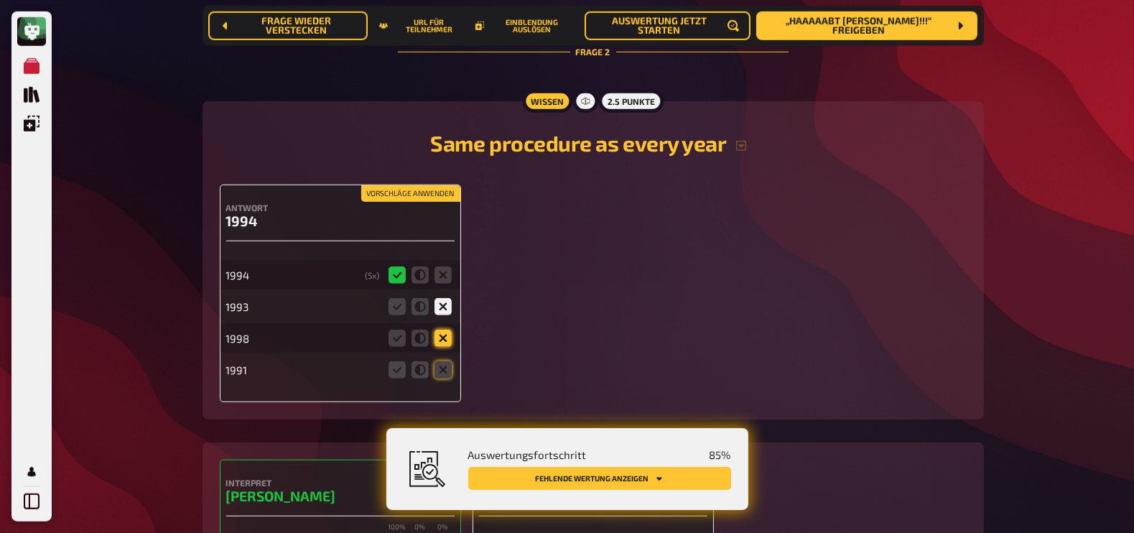
click at [445, 344] on icon at bounding box center [442, 338] width 17 height 17
click at [0, 0] on input "radio" at bounding box center [0, 0] width 0 height 0
click at [443, 375] on icon at bounding box center [442, 369] width 17 height 17
click at [0, 0] on input "radio" at bounding box center [0, 0] width 0 height 0
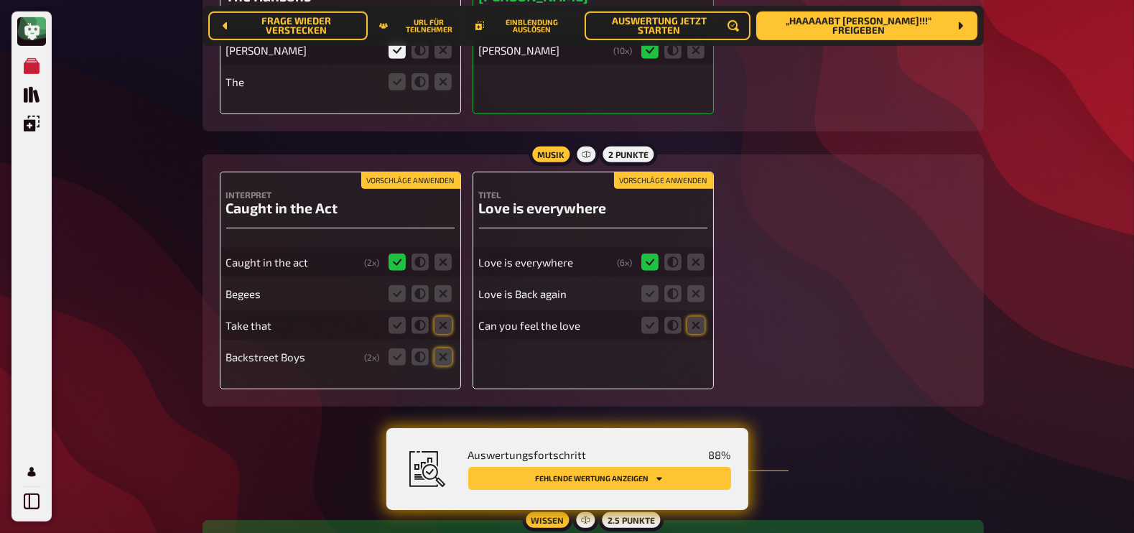
scroll to position [898, 0]
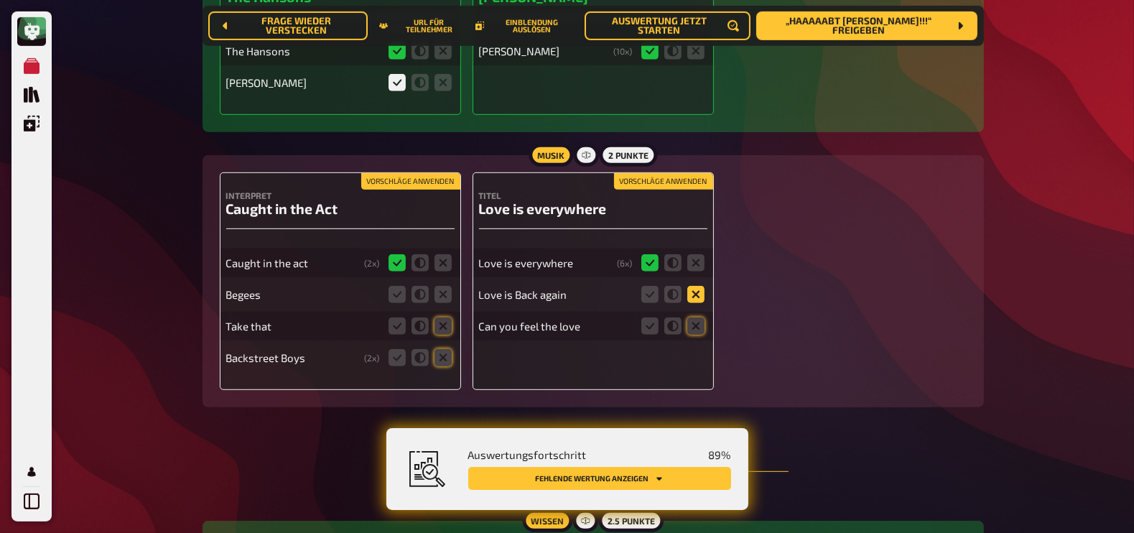
click at [695, 297] on icon at bounding box center [695, 294] width 17 height 17
click at [0, 0] on input "radio" at bounding box center [0, 0] width 0 height 0
click at [697, 328] on icon at bounding box center [695, 325] width 17 height 17
click at [0, 0] on input "radio" at bounding box center [0, 0] width 0 height 0
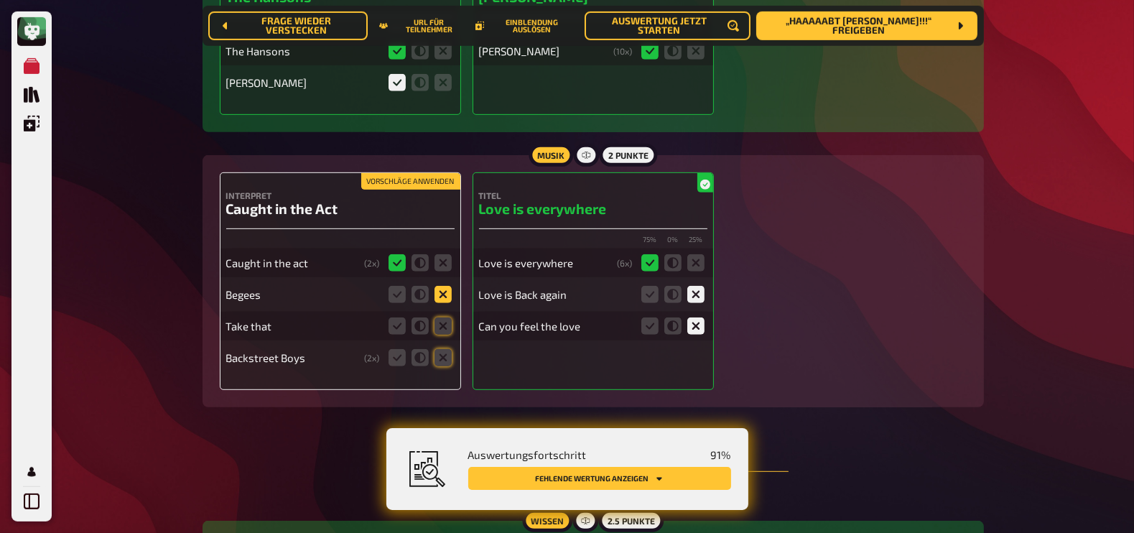
click at [441, 297] on icon at bounding box center [442, 294] width 17 height 17
click at [0, 0] on input "radio" at bounding box center [0, 0] width 0 height 0
click at [441, 329] on icon at bounding box center [442, 325] width 17 height 17
click at [0, 0] on input "radio" at bounding box center [0, 0] width 0 height 0
click at [447, 361] on icon at bounding box center [442, 357] width 17 height 17
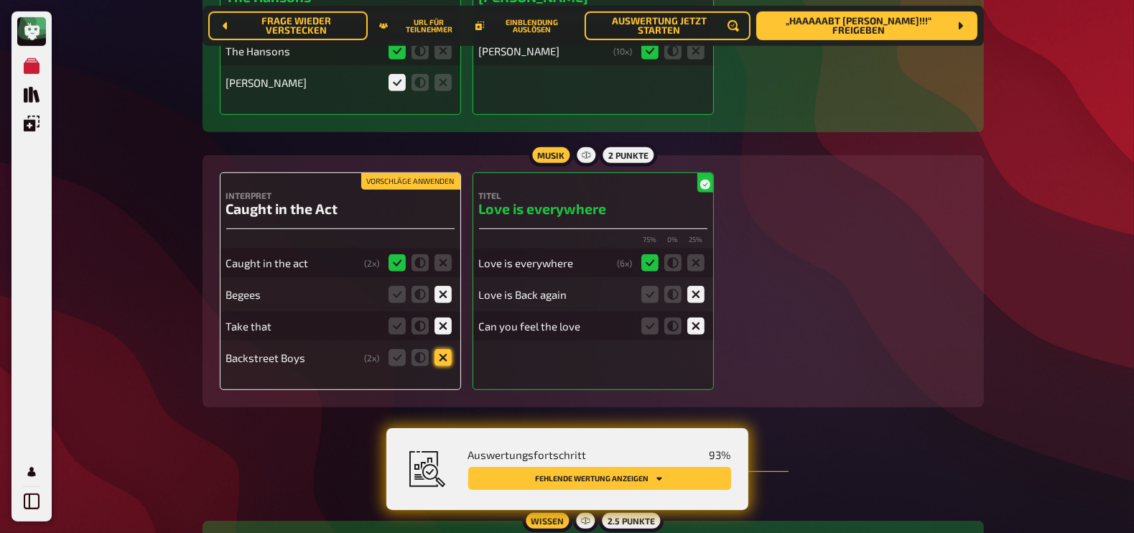
click at [0, 0] on input "radio" at bounding box center [0, 0] width 0 height 0
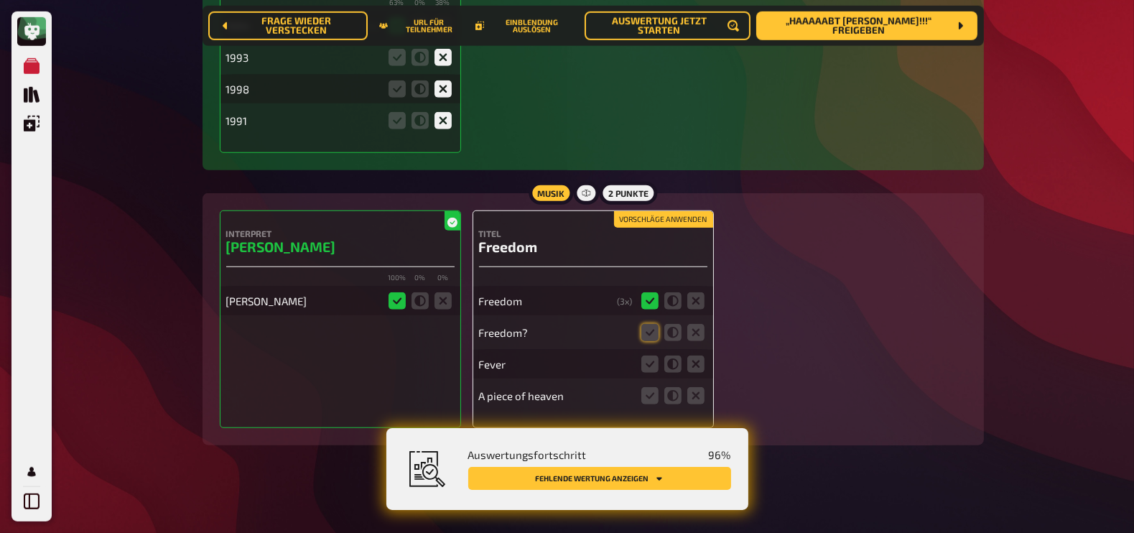
scroll to position [1573, 0]
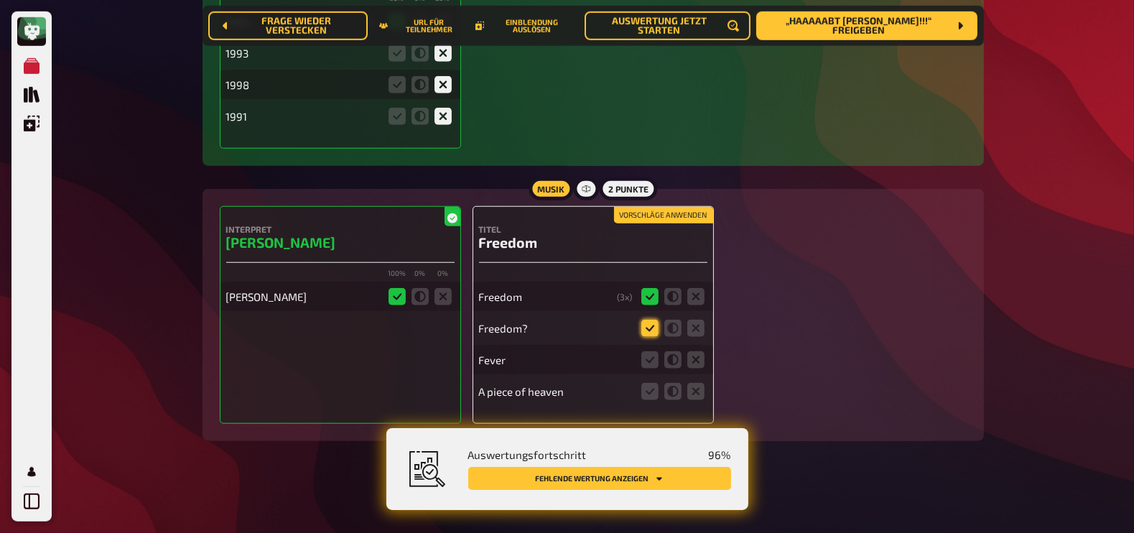
click at [648, 322] on icon at bounding box center [649, 328] width 17 height 17
click at [0, 0] on input "radio" at bounding box center [0, 0] width 0 height 0
click at [698, 357] on icon at bounding box center [695, 359] width 17 height 17
click at [0, 0] on input "radio" at bounding box center [0, 0] width 0 height 0
click at [695, 389] on icon at bounding box center [695, 391] width 17 height 17
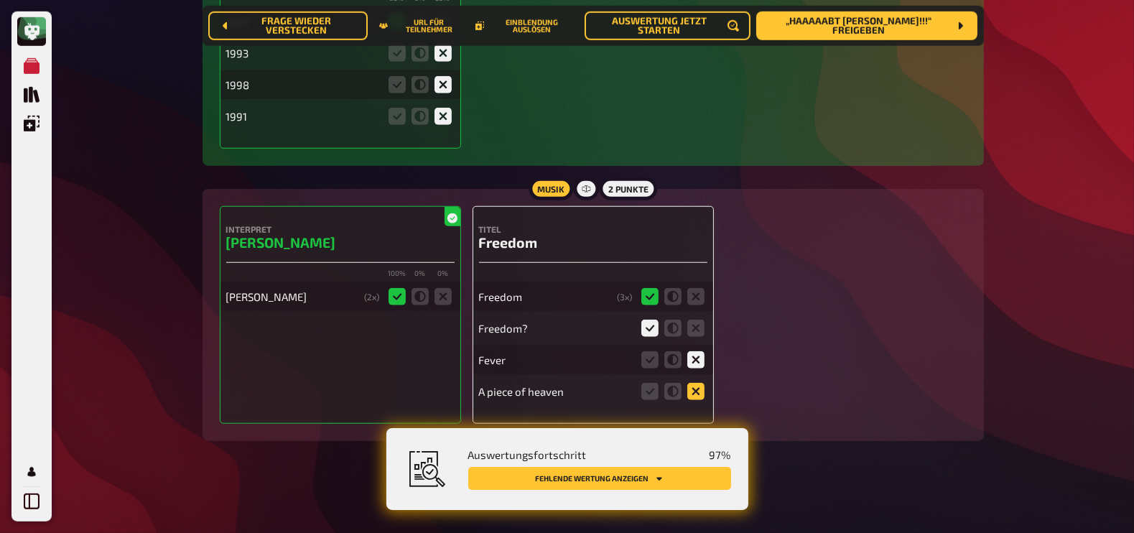
click at [0, 0] on input "radio" at bounding box center [0, 0] width 0 height 0
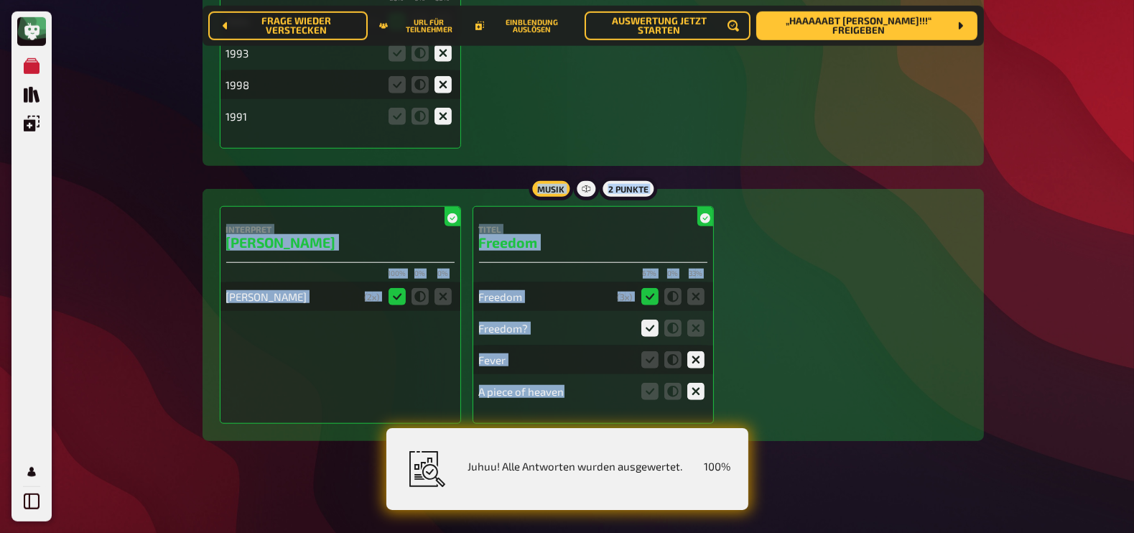
drag, startPoint x: 1133, startPoint y: 435, endPoint x: 1143, endPoint y: 124, distance: 311.1
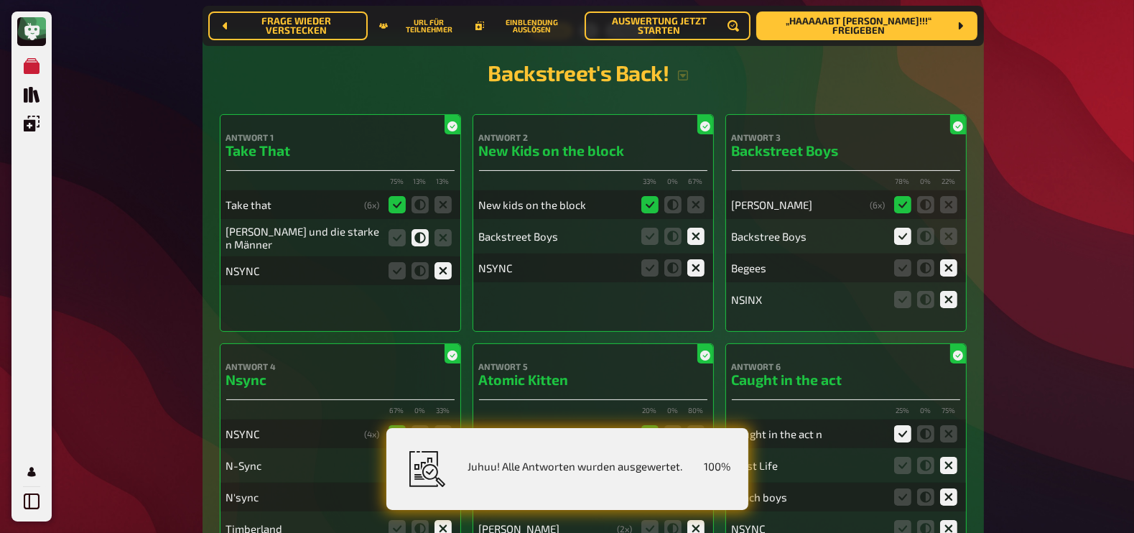
scroll to position [0, 0]
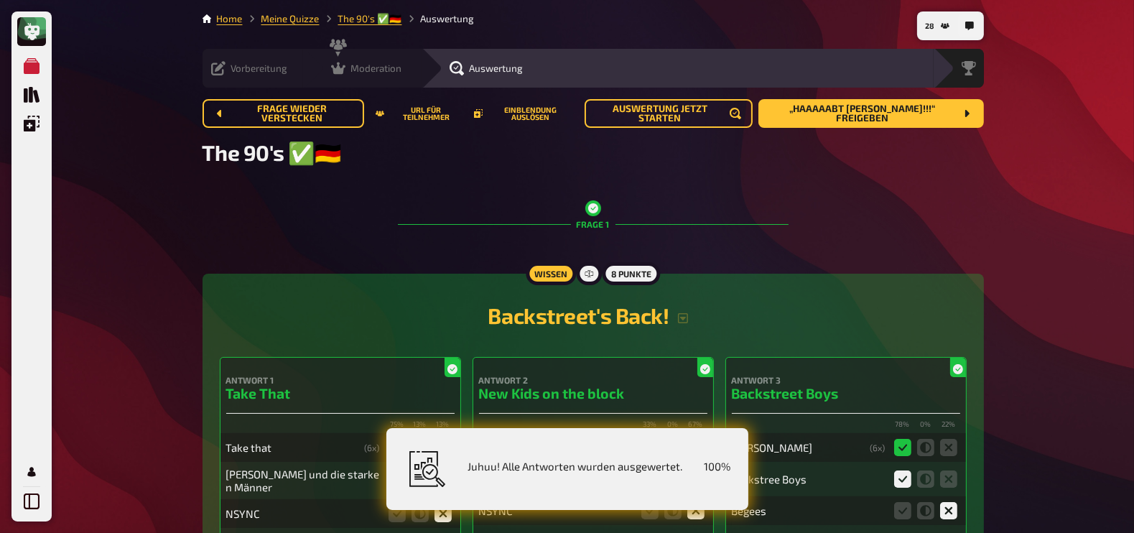
click at [331, 70] on icon at bounding box center [338, 68] width 14 height 12
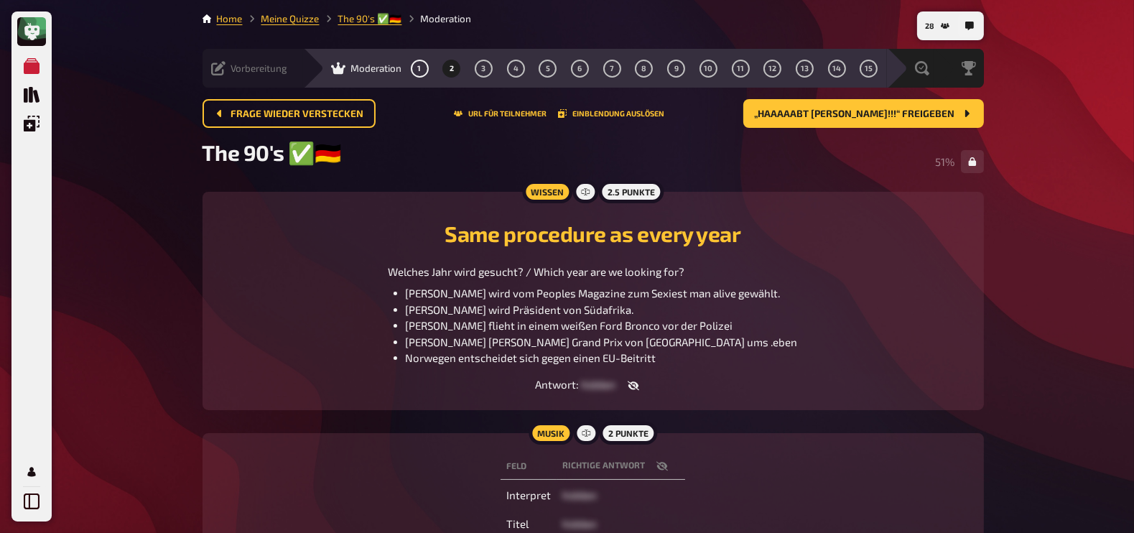
click at [223, 75] on div "Vorbereitung Inhalte Bearbeiten Quiz Lobby" at bounding box center [253, 68] width 101 height 39
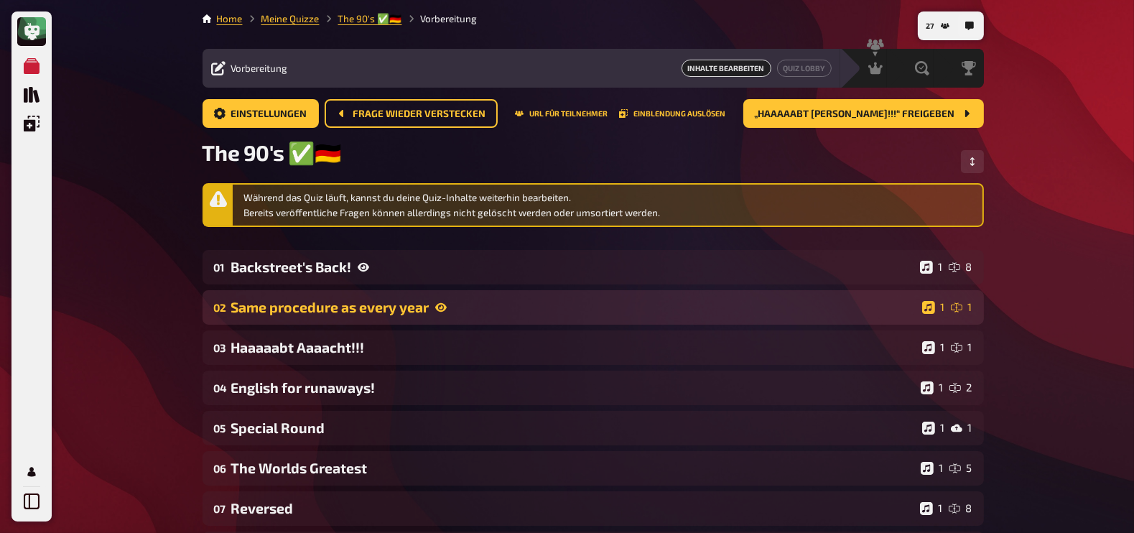
click at [435, 310] on icon at bounding box center [440, 307] width 11 height 11
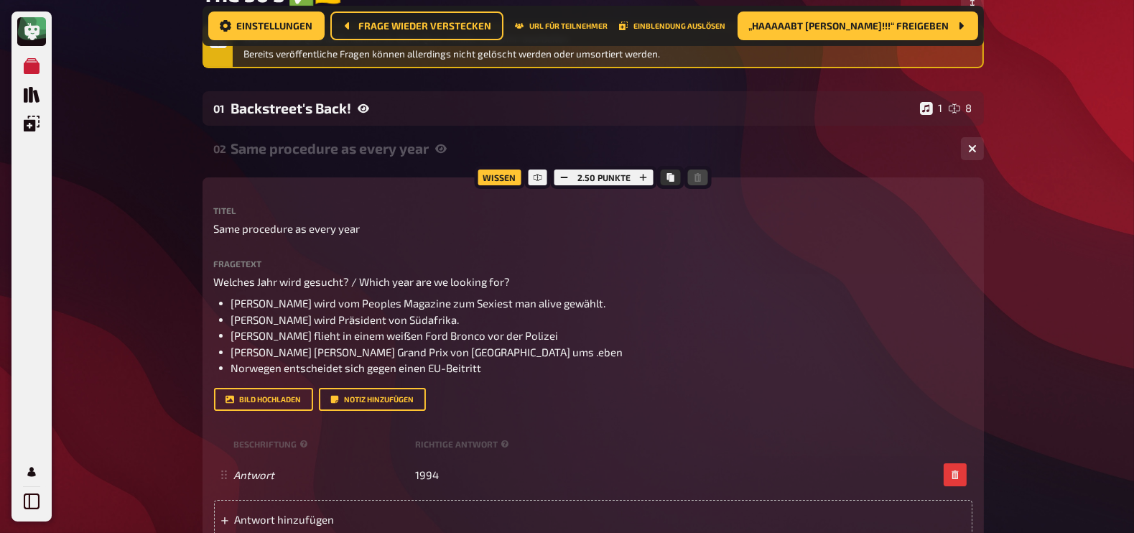
scroll to position [174, 0]
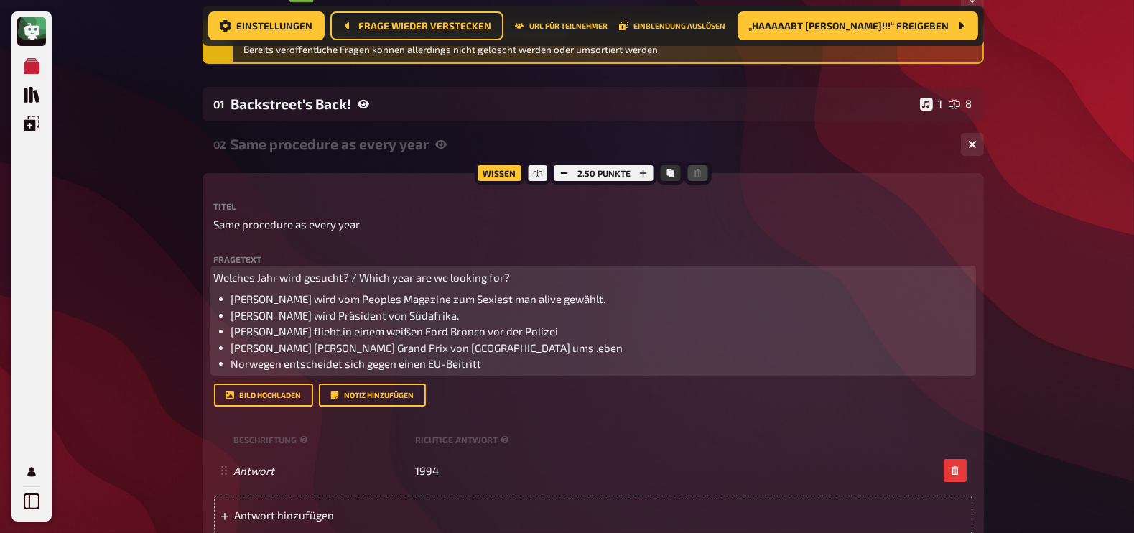
click at [503, 346] on span "Ayrton Senna kam beim Grand Prix von San Marino ums .eben" at bounding box center [427, 347] width 392 height 13
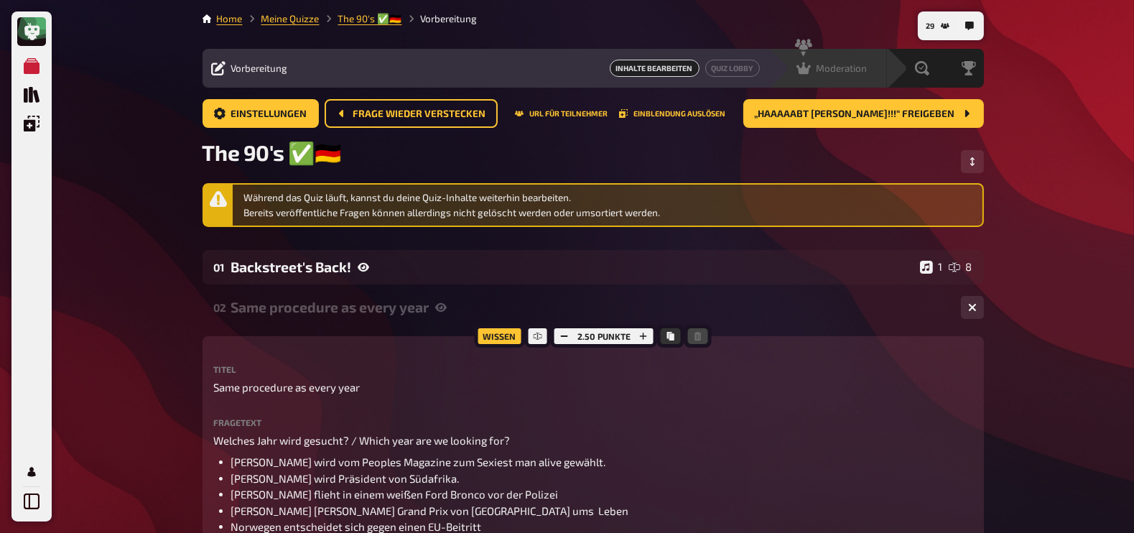
click at [818, 65] on span "Moderation" at bounding box center [841, 67] width 51 height 11
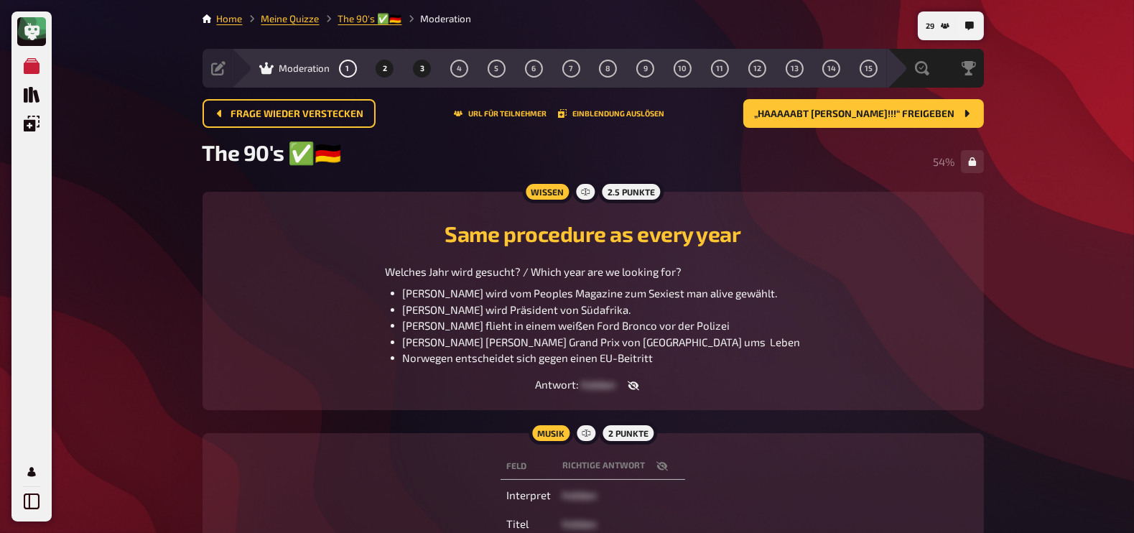
click at [425, 70] on button "3" at bounding box center [422, 68] width 23 height 23
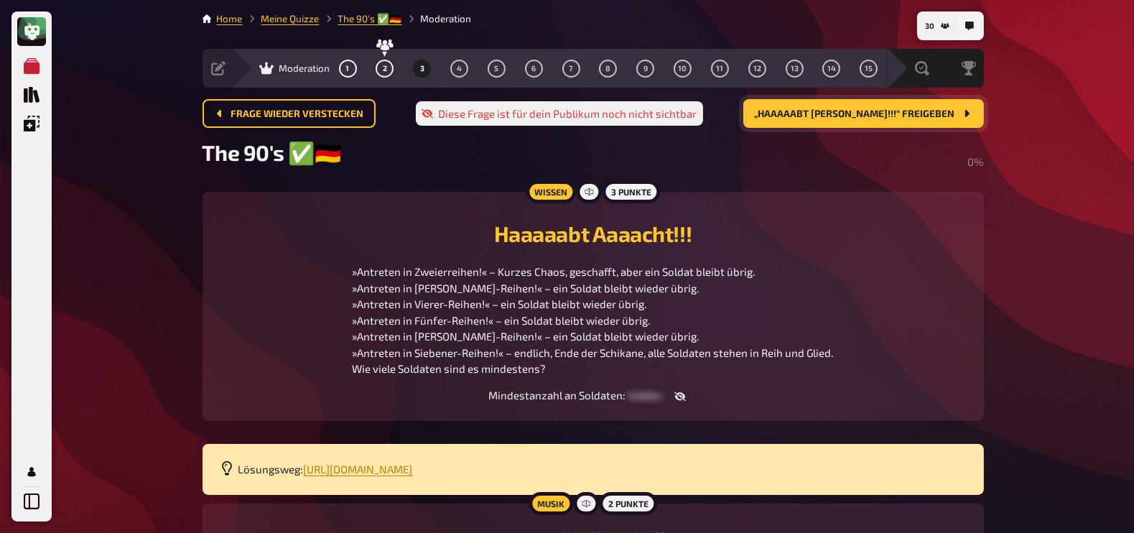
click at [908, 118] on span "„Haaaaabt Aaaacht!!!“ freigeben" at bounding box center [855, 114] width 200 height 10
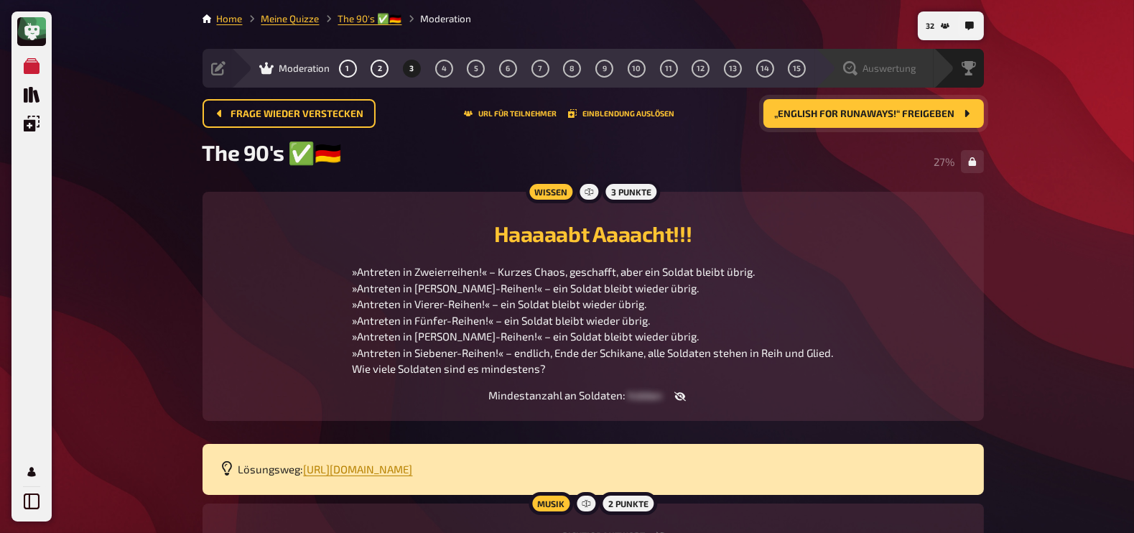
click at [903, 70] on span "Auswertung" at bounding box center [890, 67] width 54 height 11
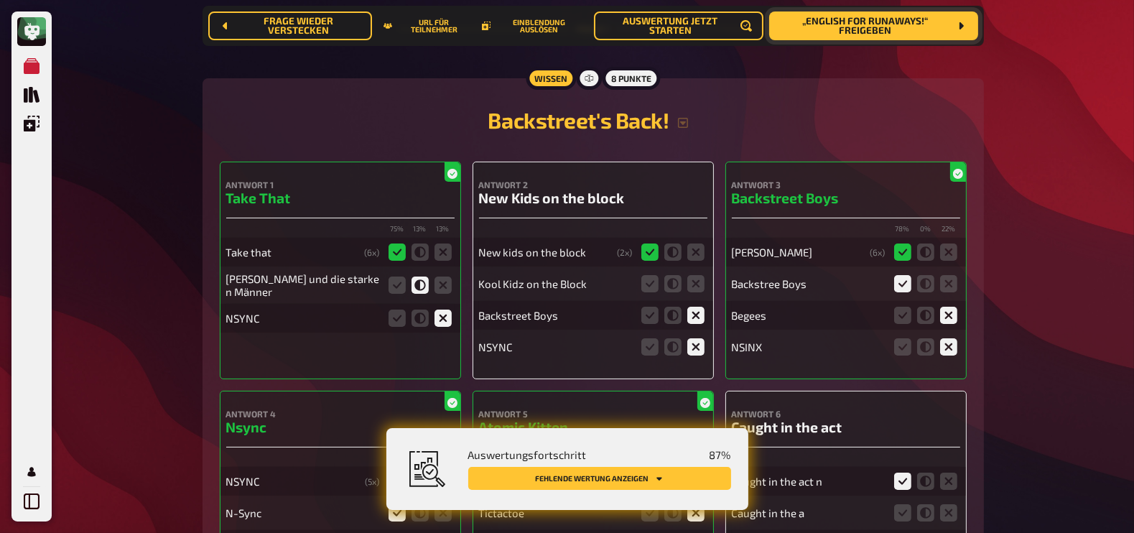
scroll to position [276, 0]
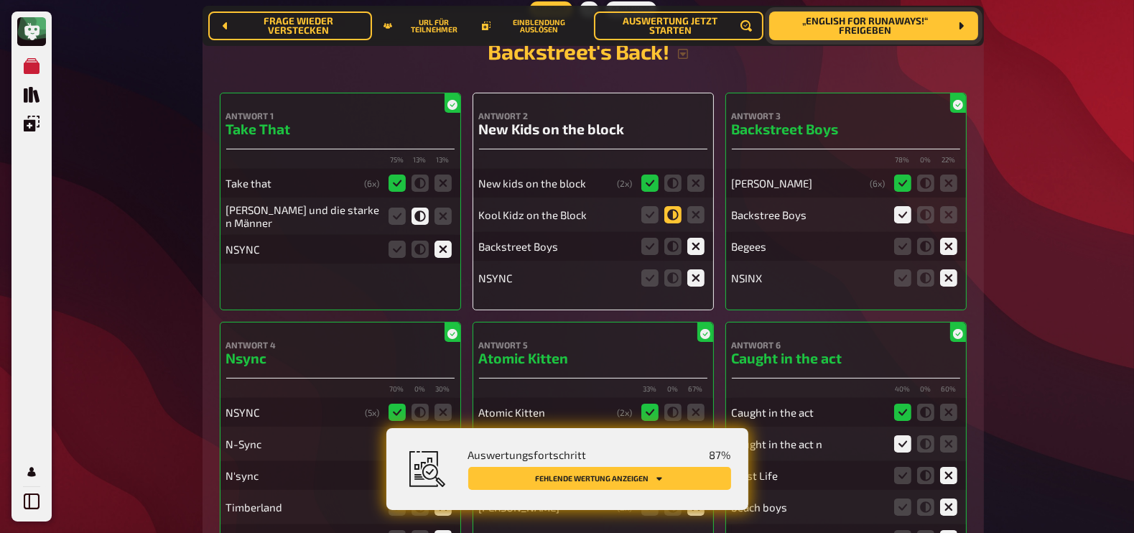
click at [674, 215] on icon at bounding box center [672, 214] width 17 height 17
click at [0, 0] on input "radio" at bounding box center [0, 0] width 0 height 0
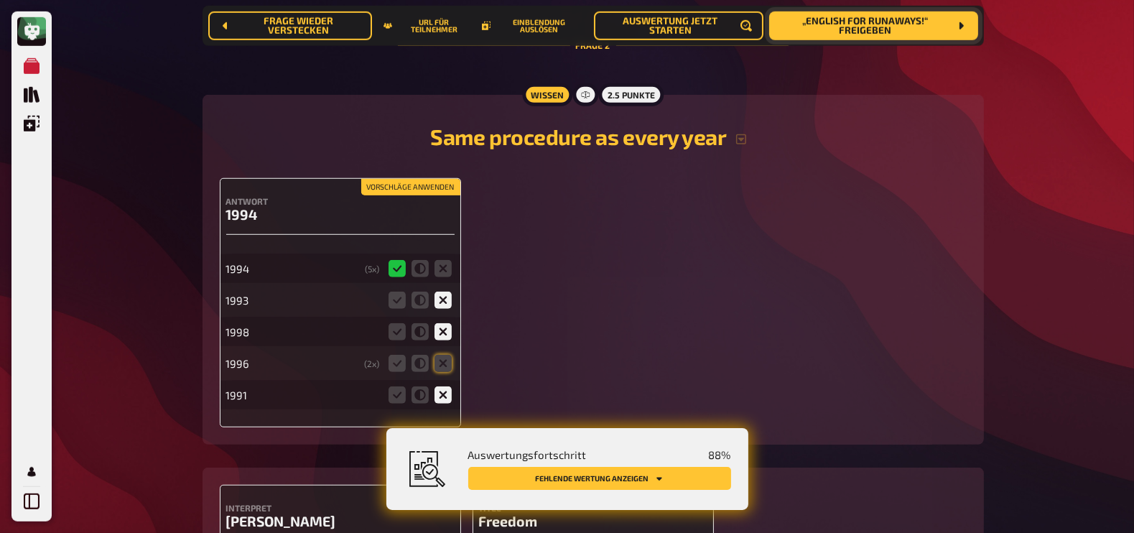
scroll to position [1350, 0]
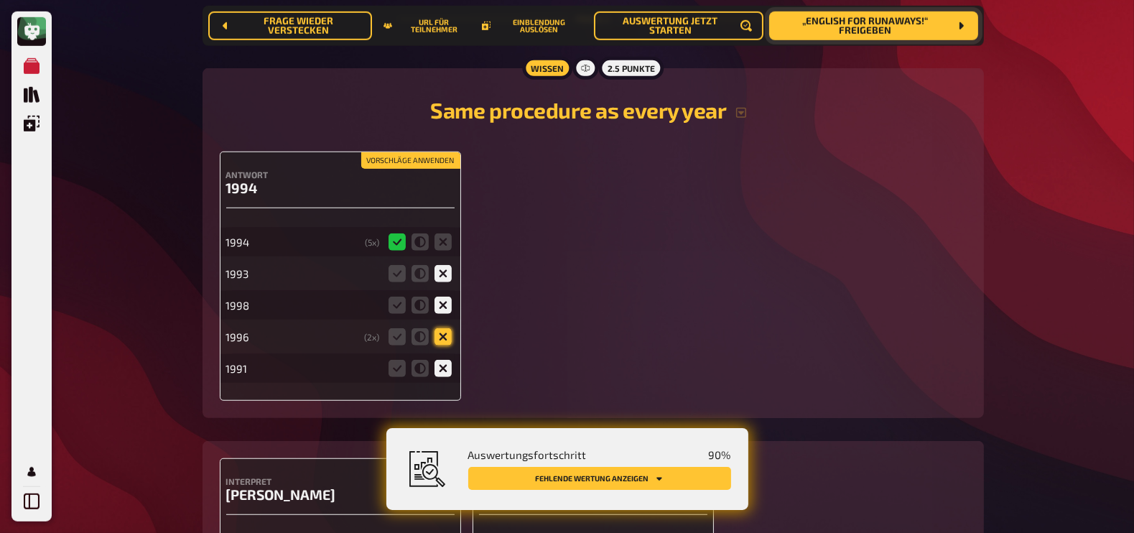
click at [442, 338] on icon at bounding box center [442, 336] width 17 height 17
click at [0, 0] on input "radio" at bounding box center [0, 0] width 0 height 0
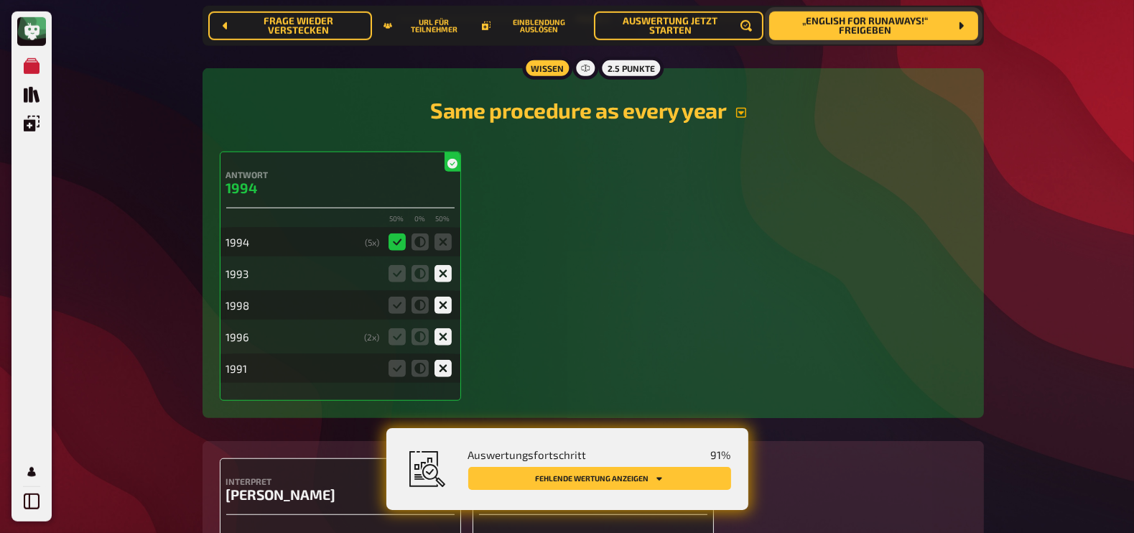
click at [740, 111] on icon "button" at bounding box center [740, 112] width 11 height 11
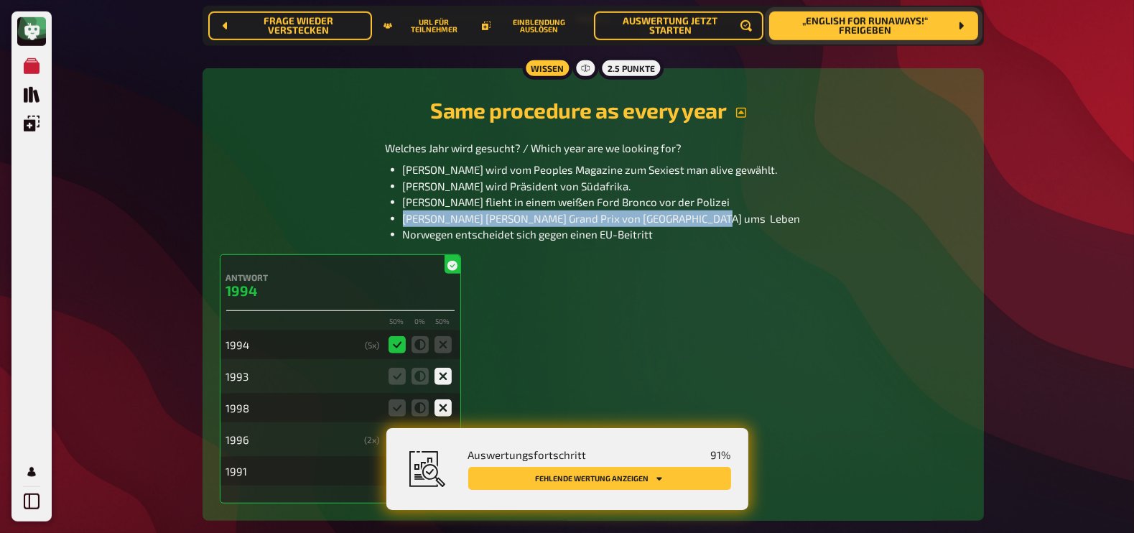
drag, startPoint x: 722, startPoint y: 220, endPoint x: 420, endPoint y: 222, distance: 301.6
click at [420, 222] on span "[PERSON_NAME] [PERSON_NAME] Grand Prix von [GEOGRAPHIC_DATA] ums Leben" at bounding box center [602, 218] width 398 height 13
copy span "[PERSON_NAME] [PERSON_NAME] Grand Prix von [GEOGRAPHIC_DATA] ums Leben"
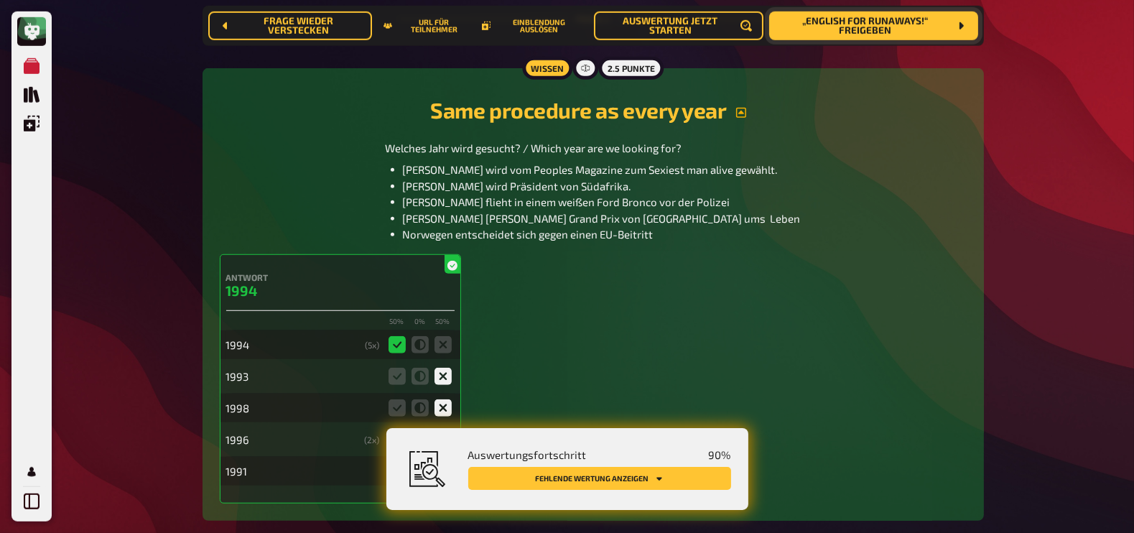
click at [671, 313] on div "Antwort 1994 50 % 0 % 50 % 1994 ( 5 x) 1993 1998 1996 ( 2 x) 1991" at bounding box center [593, 378] width 747 height 249
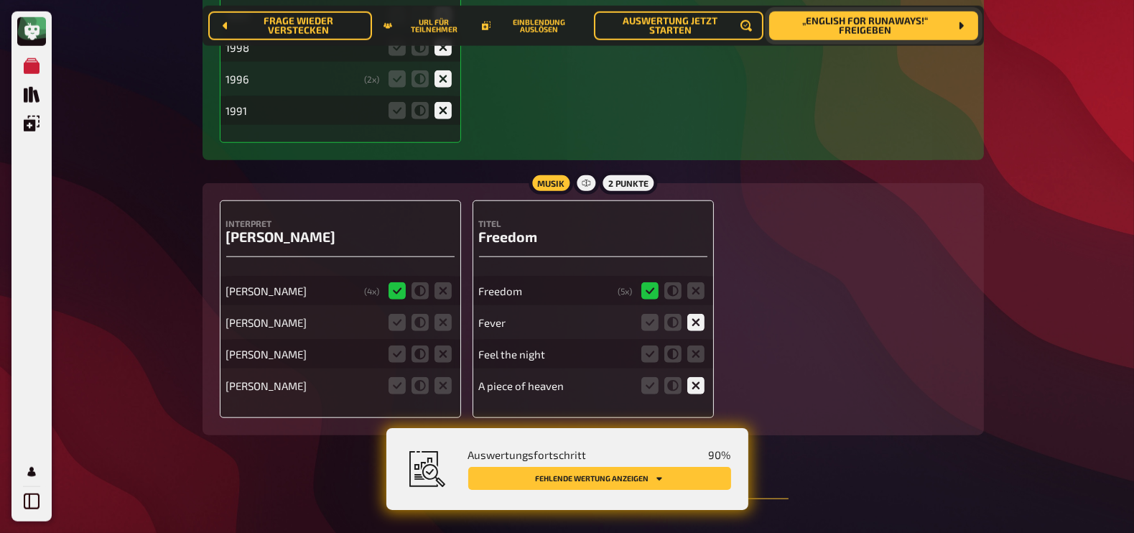
scroll to position [1802, 0]
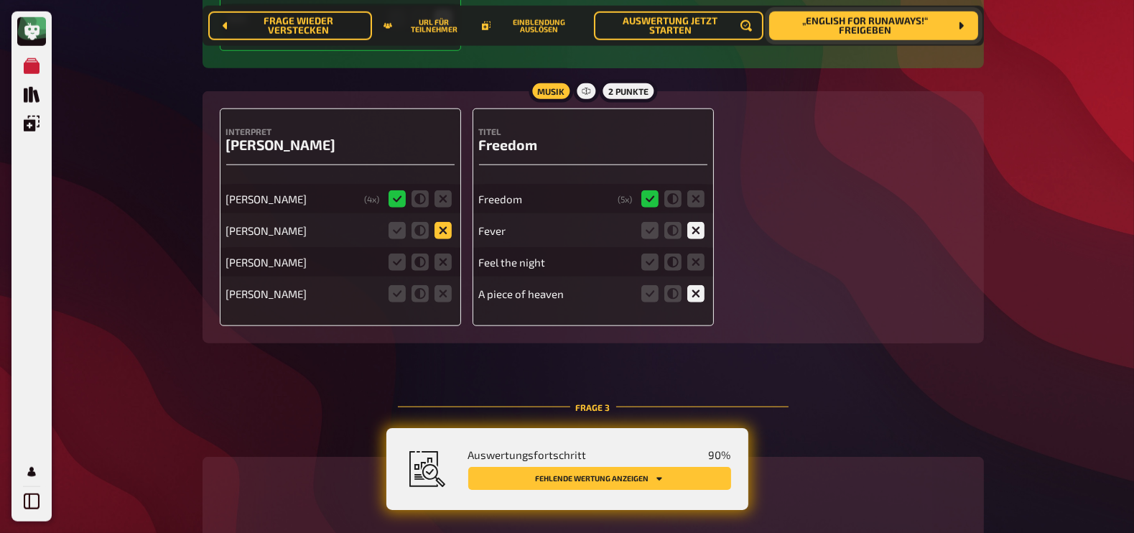
click at [441, 234] on icon at bounding box center [442, 230] width 17 height 17
click at [0, 0] on input "radio" at bounding box center [0, 0] width 0 height 0
click at [445, 265] on icon at bounding box center [442, 261] width 17 height 17
click at [0, 0] on input "radio" at bounding box center [0, 0] width 0 height 0
click at [445, 294] on icon at bounding box center [442, 293] width 17 height 17
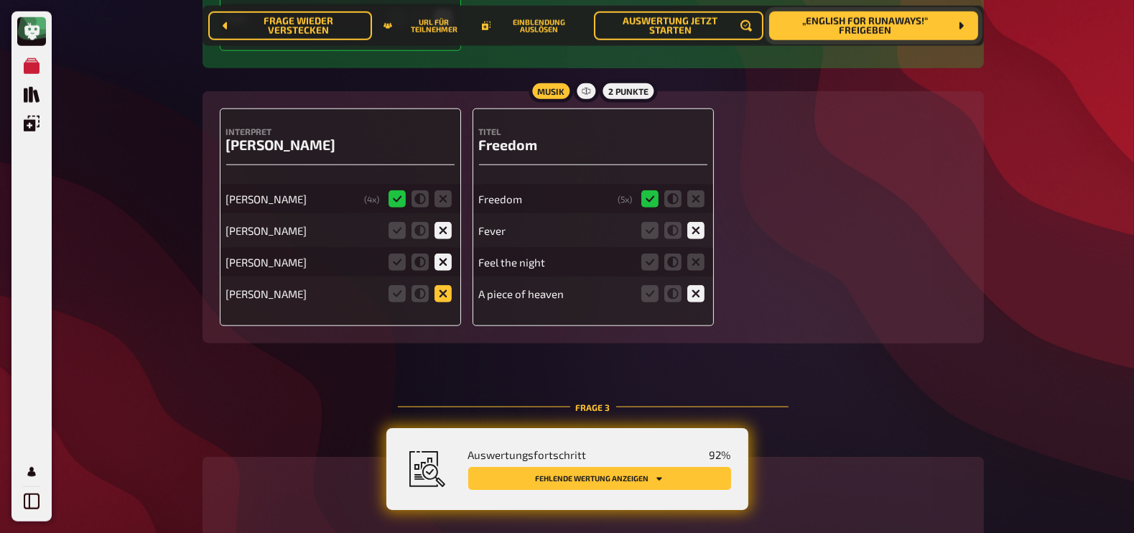
click at [0, 0] on input "radio" at bounding box center [0, 0] width 0 height 0
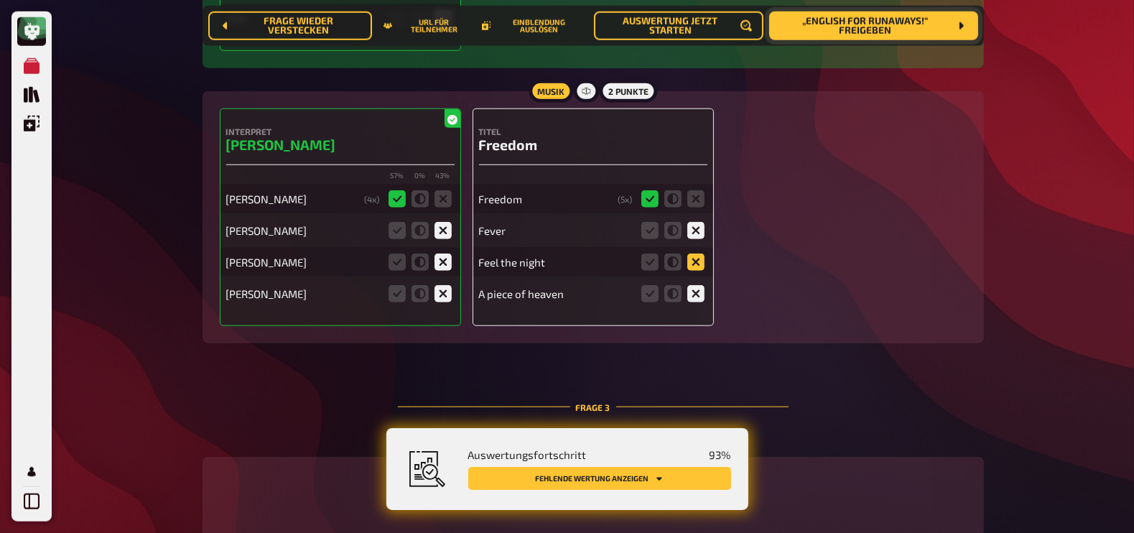
click at [699, 266] on icon at bounding box center [695, 261] width 17 height 17
click at [0, 0] on input "radio" at bounding box center [0, 0] width 0 height 0
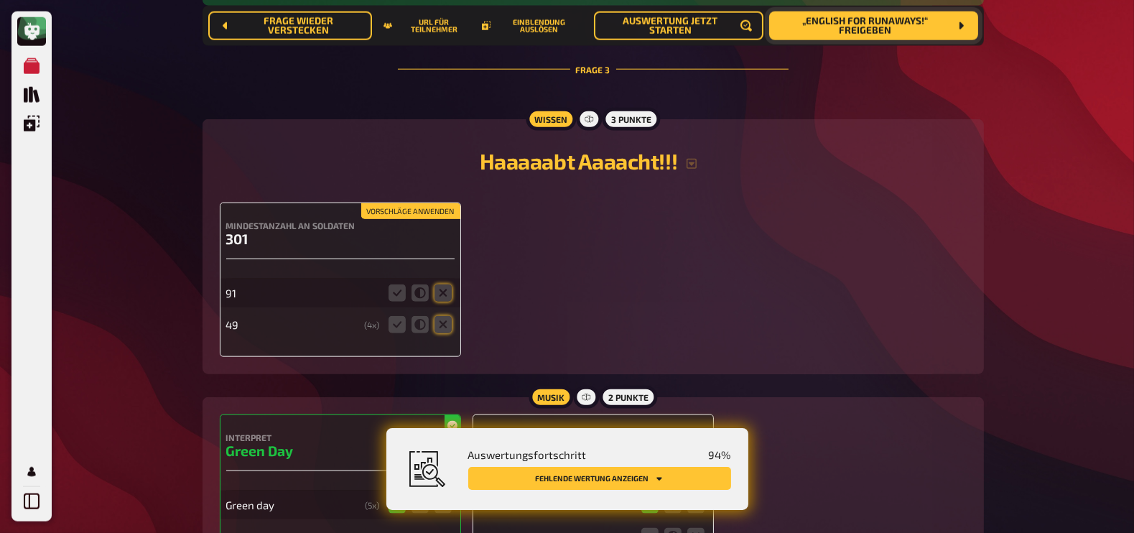
scroll to position [2140, 0]
click at [439, 327] on icon at bounding box center [442, 324] width 17 height 17
click at [0, 0] on input "radio" at bounding box center [0, 0] width 0 height 0
click at [446, 295] on icon at bounding box center [442, 292] width 17 height 17
click at [0, 0] on input "radio" at bounding box center [0, 0] width 0 height 0
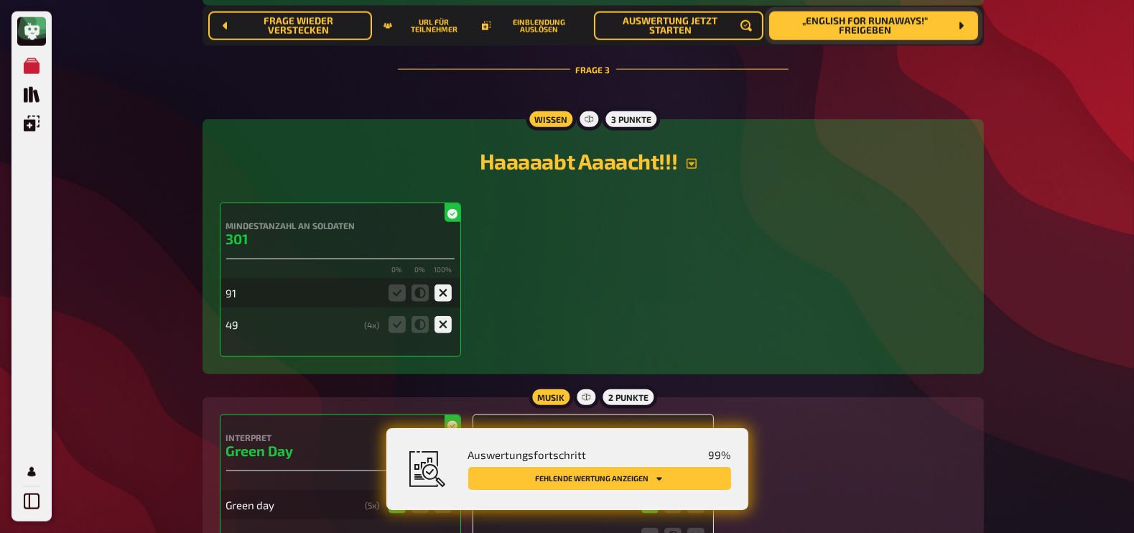
click at [696, 167] on icon "button" at bounding box center [691, 163] width 11 height 11
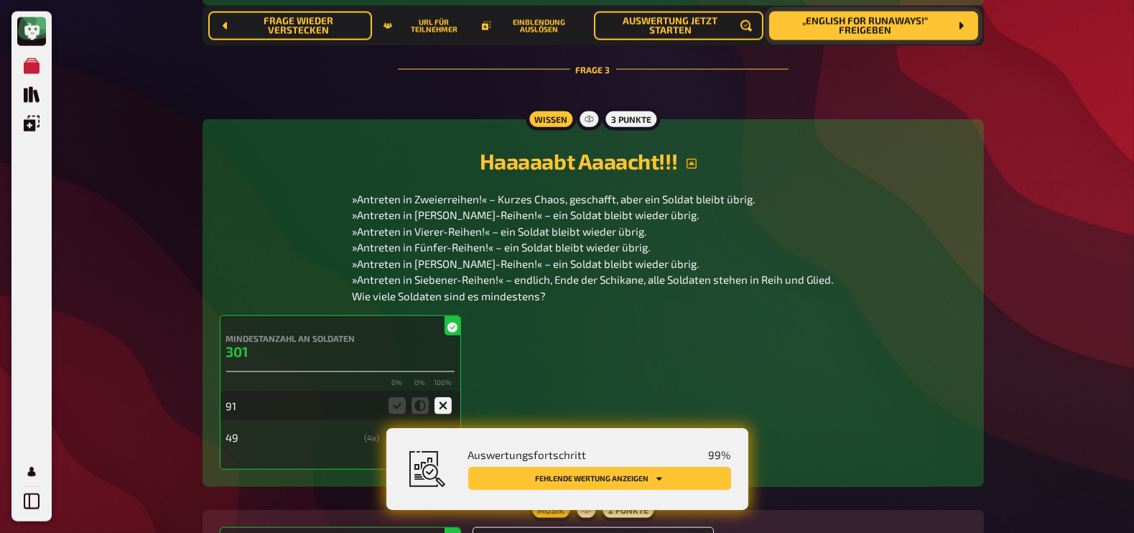
click at [696, 167] on icon "button" at bounding box center [691, 163] width 11 height 11
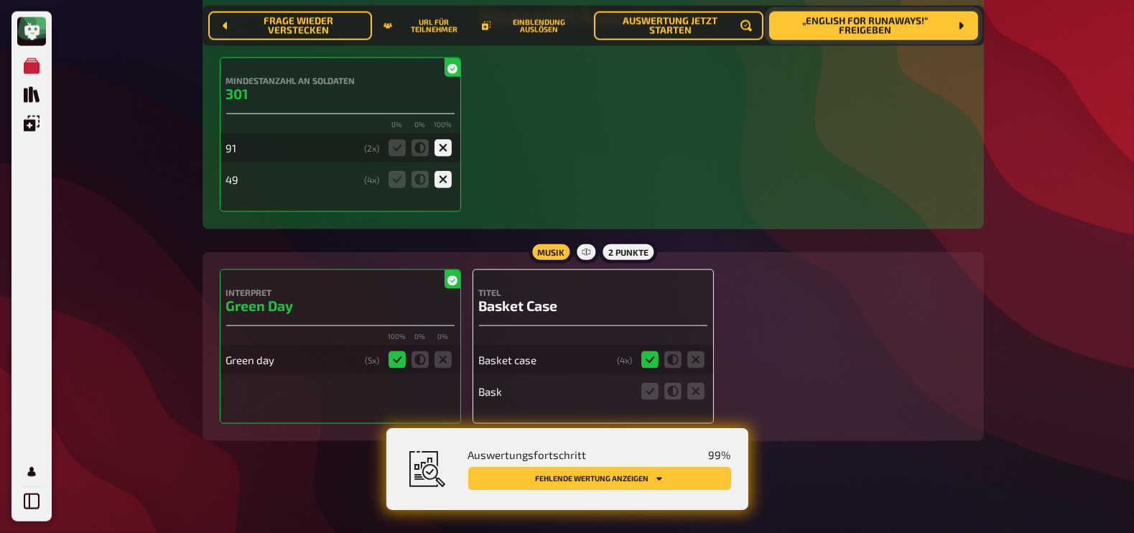
scroll to position [2252, 0]
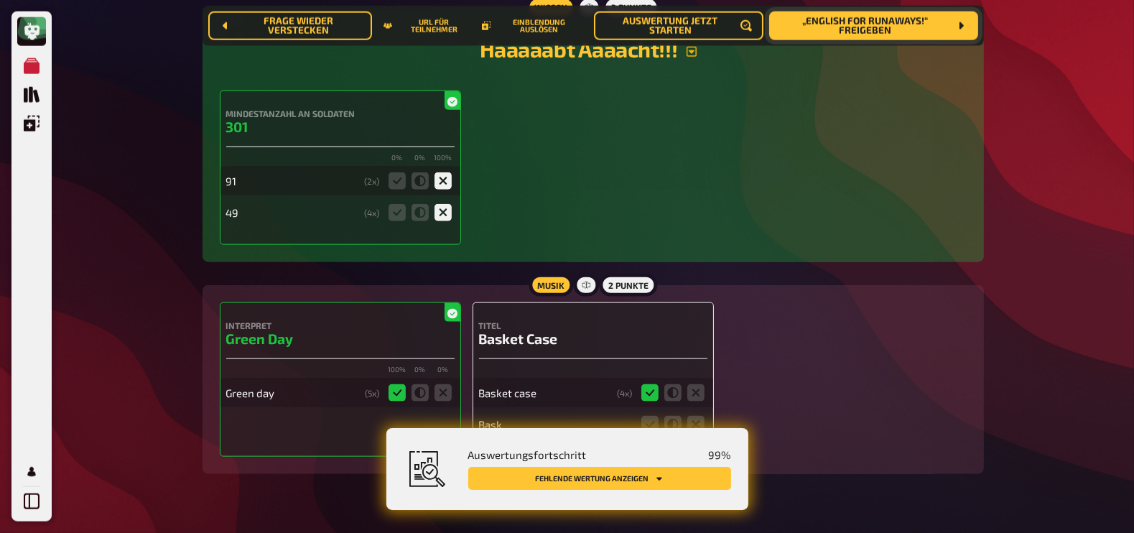
click at [893, 29] on span "„English for runaways!“ freigeben" at bounding box center [865, 26] width 168 height 19
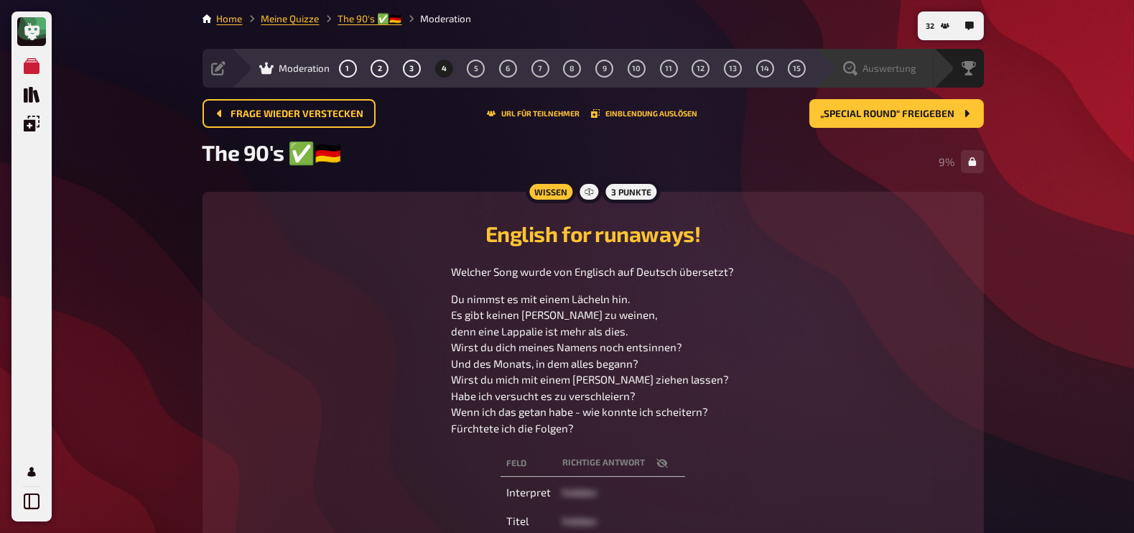
click at [855, 66] on icon at bounding box center [850, 68] width 14 height 14
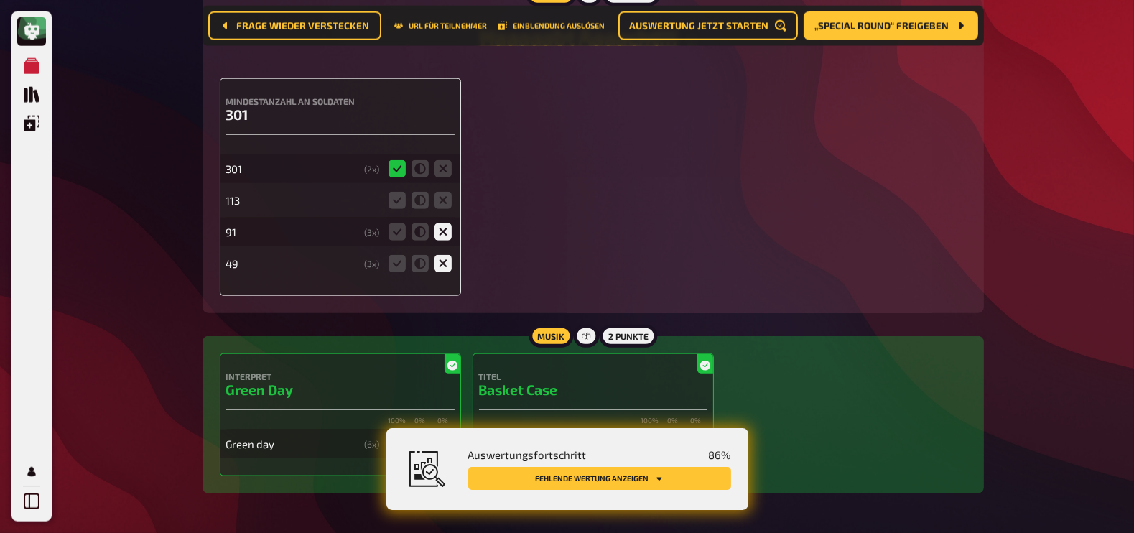
scroll to position [2152, 0]
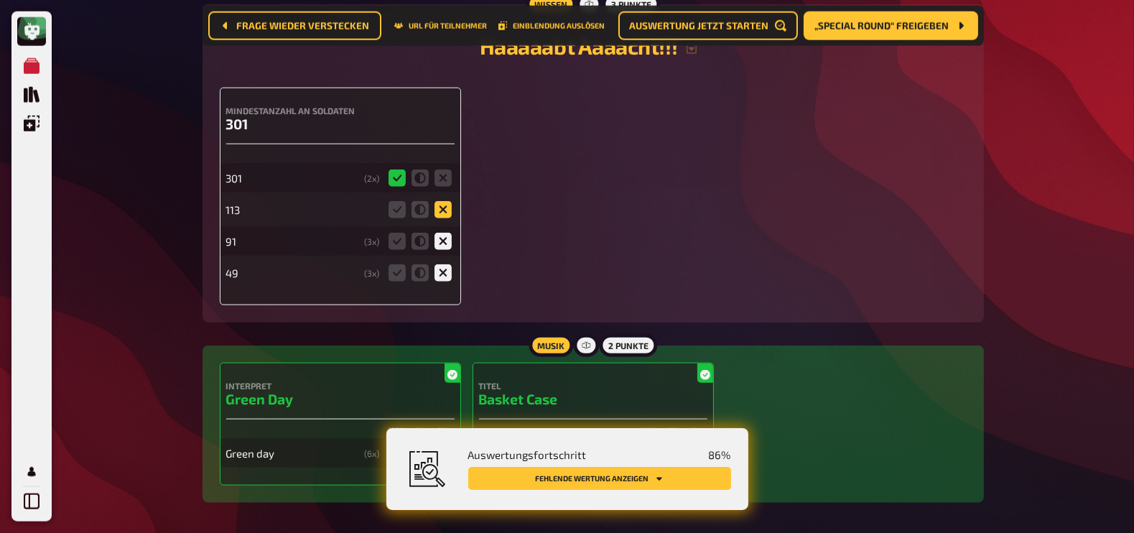
click at [442, 209] on icon at bounding box center [442, 209] width 17 height 17
click at [0, 0] on input "radio" at bounding box center [0, 0] width 0 height 0
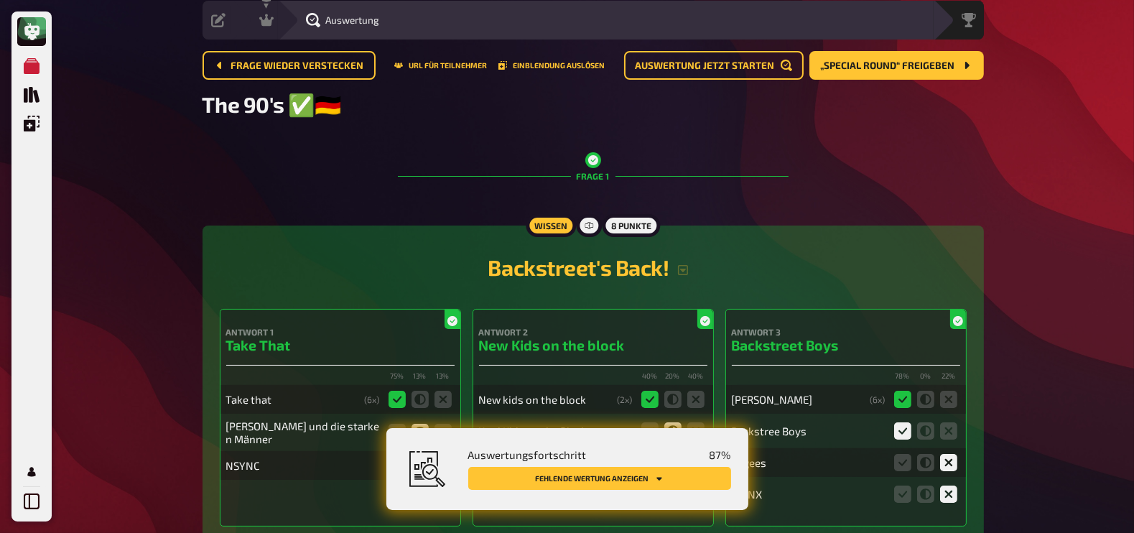
scroll to position [0, 0]
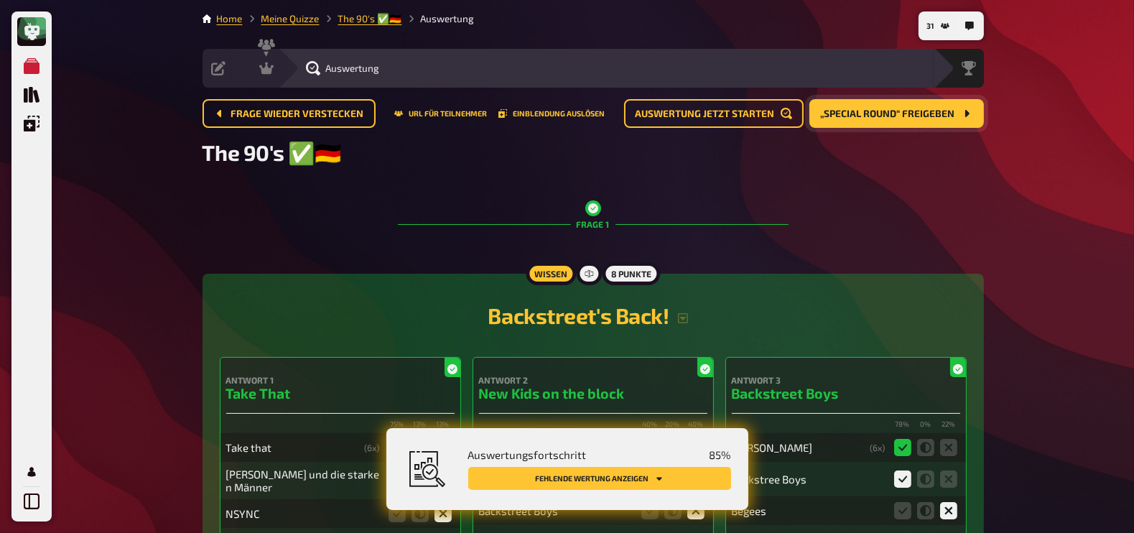
click at [909, 116] on span "„Special Round“ freigeben" at bounding box center [888, 114] width 134 height 10
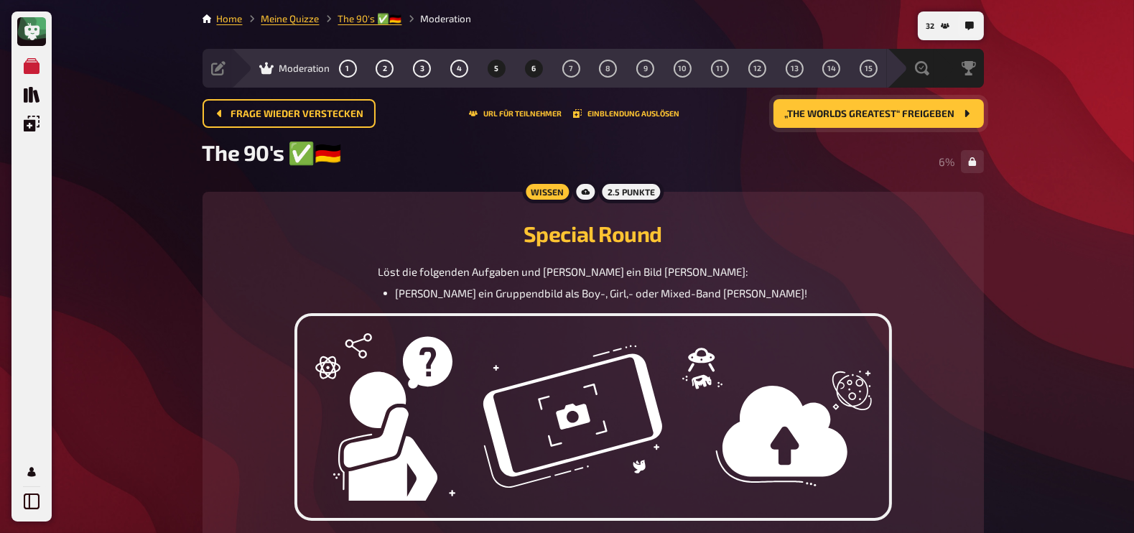
click at [531, 69] on span "6" at bounding box center [533, 69] width 4 height 8
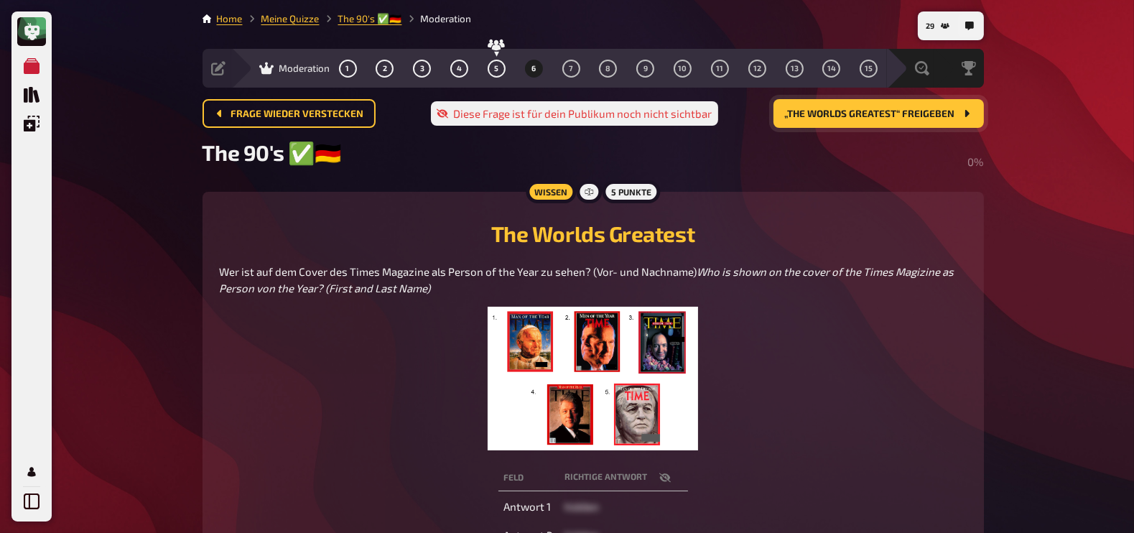
click at [871, 111] on span "„The Worlds Greatest“ freigeben" at bounding box center [870, 114] width 170 height 10
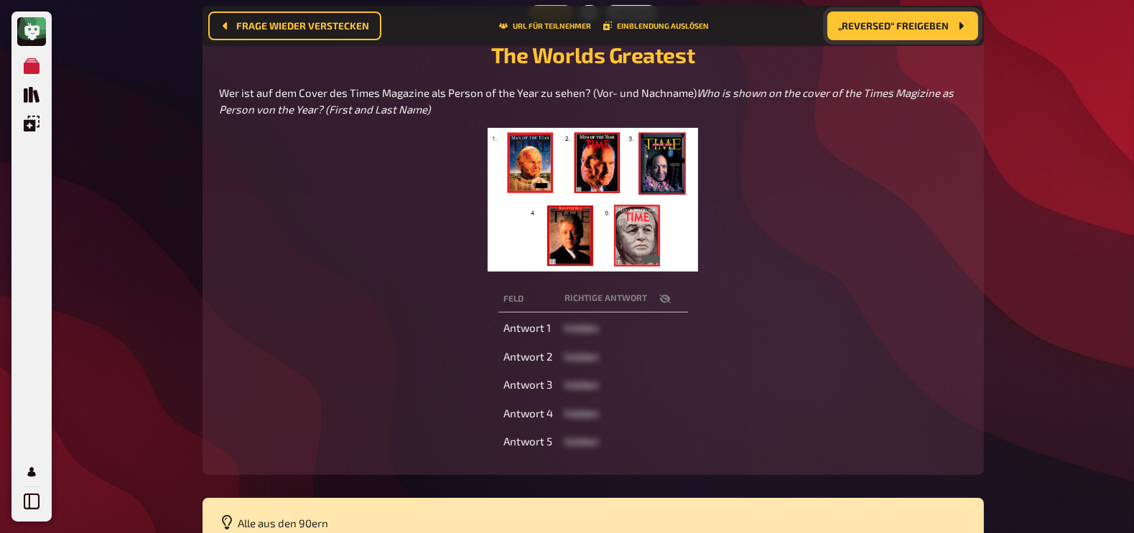
scroll to position [194, 0]
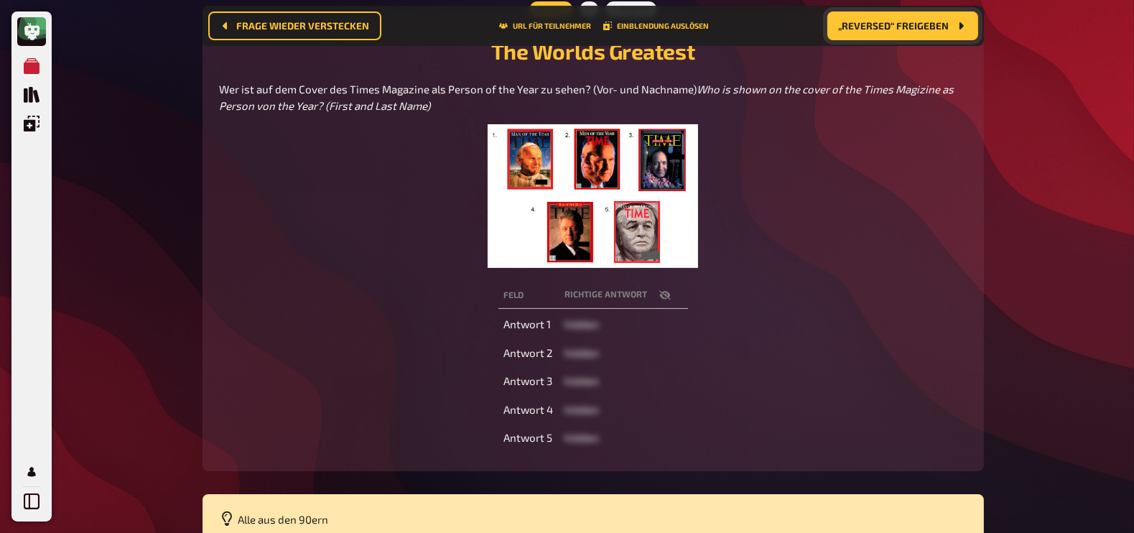
click at [664, 296] on icon "button" at bounding box center [664, 295] width 11 height 9
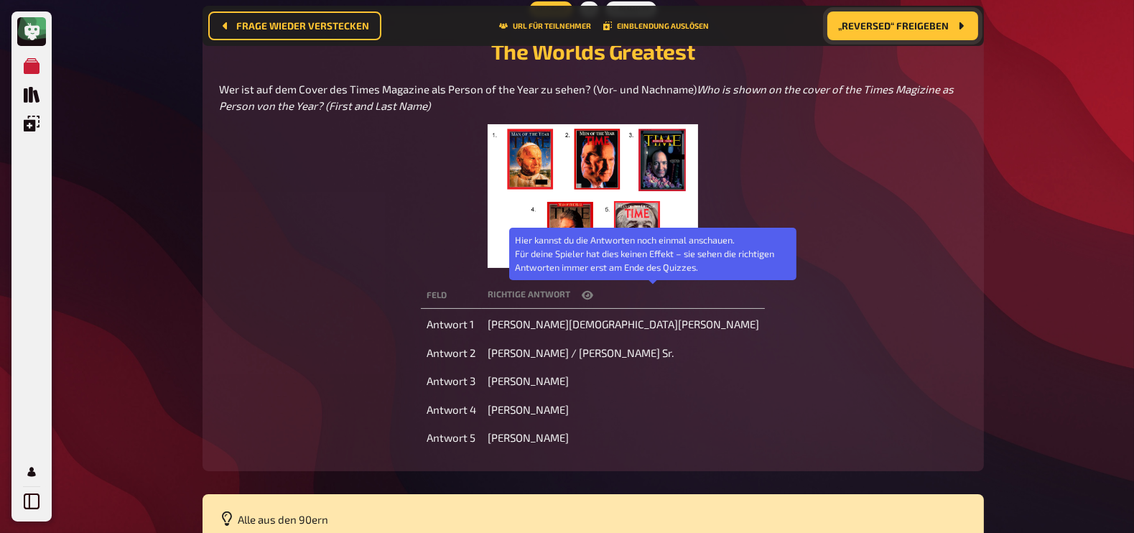
click at [605, 296] on button "button" at bounding box center [587, 295] width 34 height 14
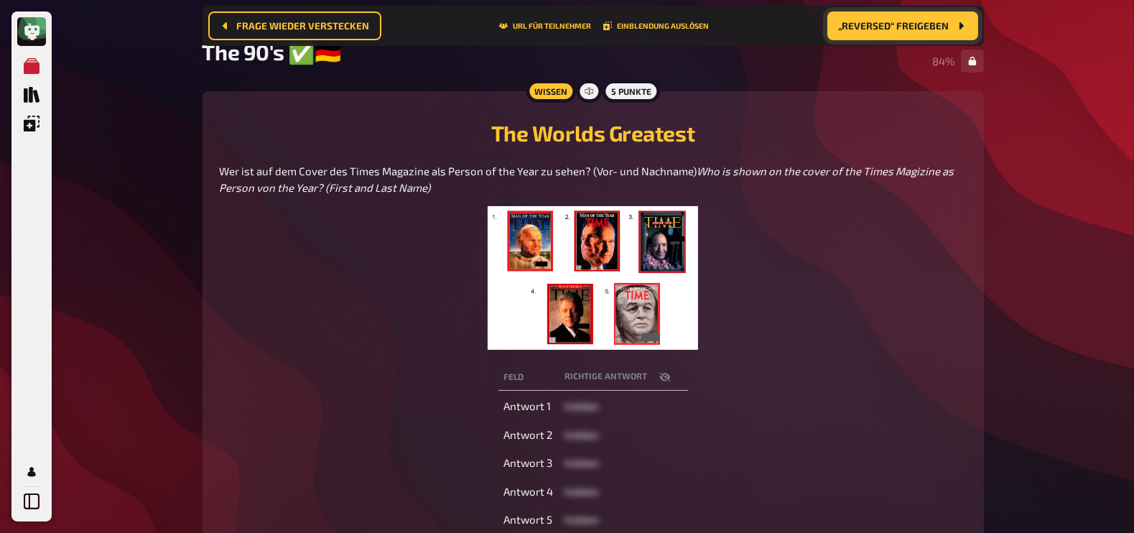
scroll to position [113, 0]
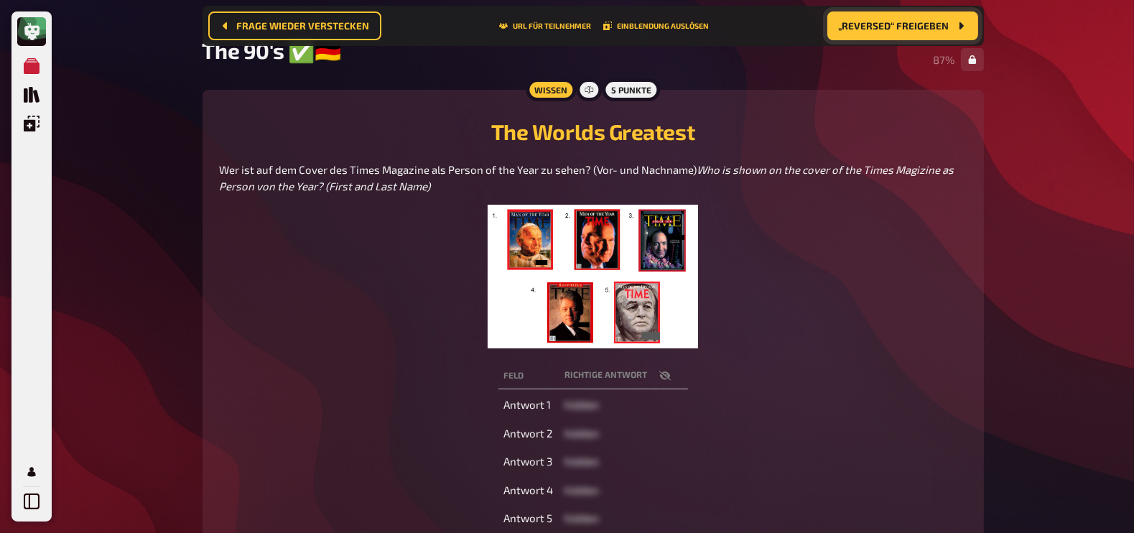
click at [892, 27] on span "„Reversed“ freigeben" at bounding box center [894, 26] width 111 height 10
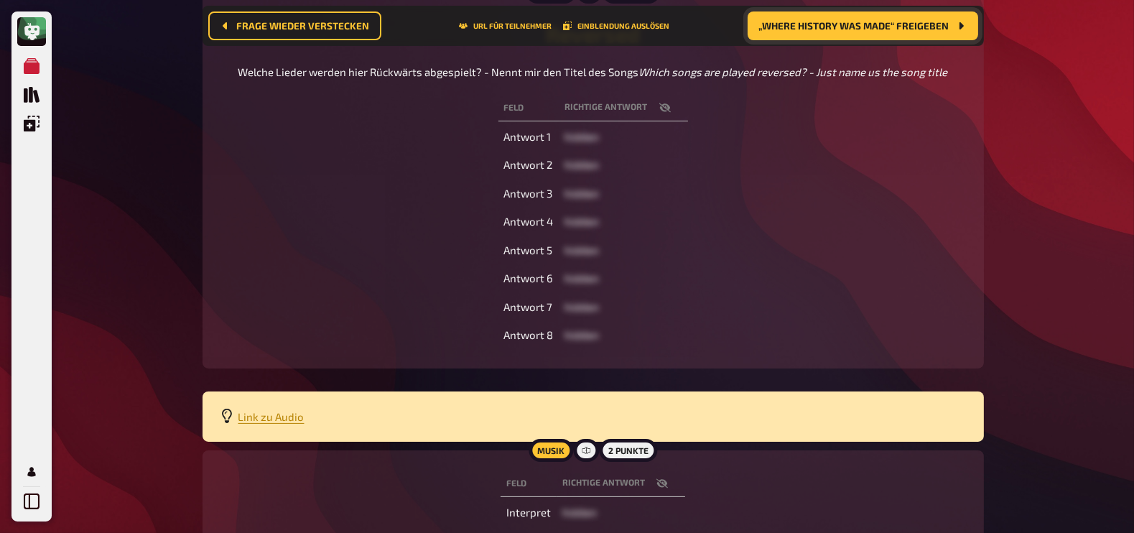
scroll to position [355, 0]
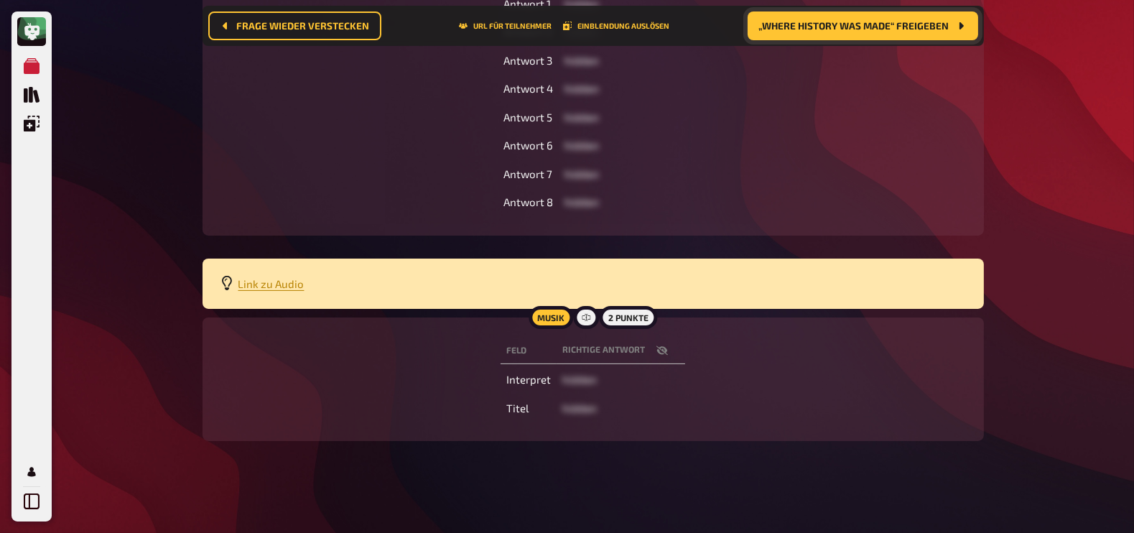
click at [661, 354] on icon "button" at bounding box center [661, 350] width 11 height 9
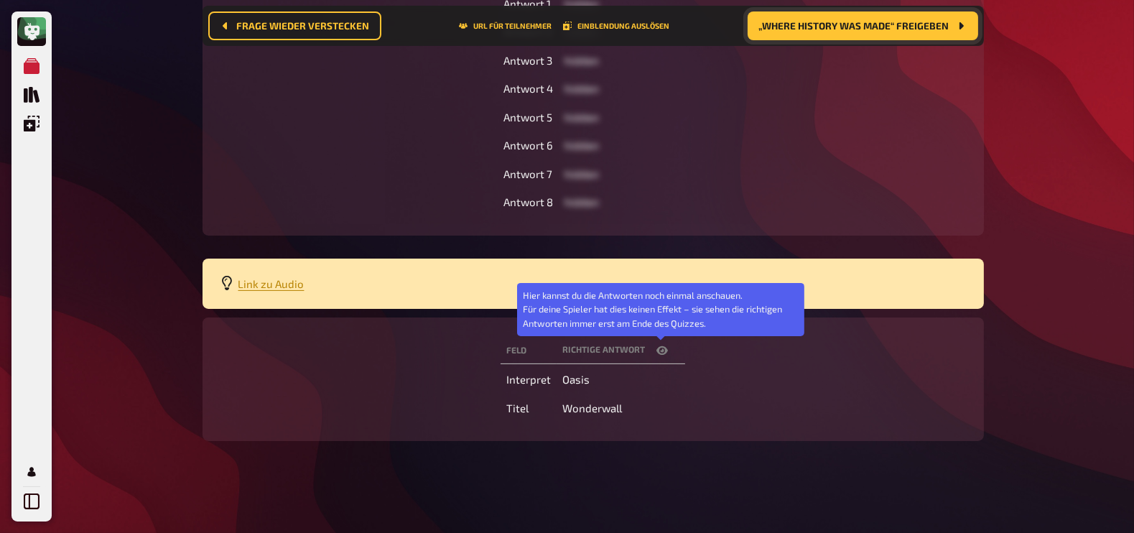
click at [661, 354] on icon "button" at bounding box center [661, 350] width 11 height 11
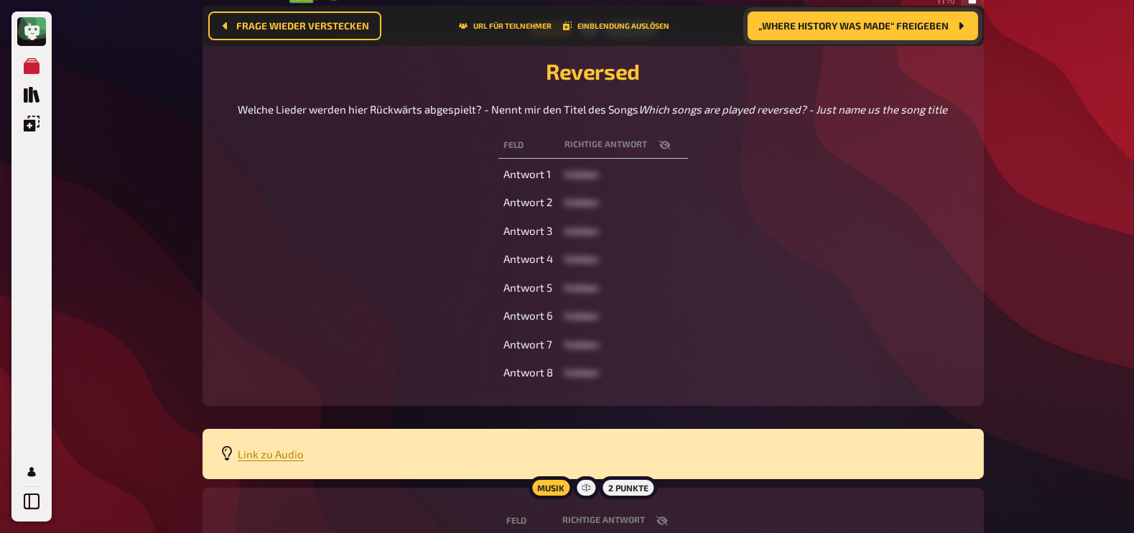
scroll to position [148, 0]
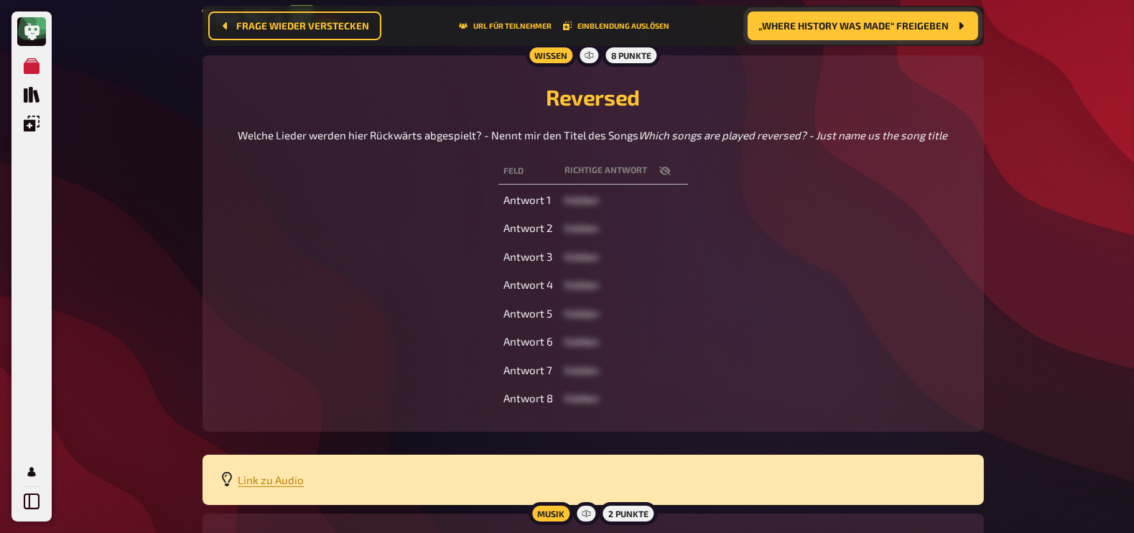
click at [663, 175] on icon "button" at bounding box center [664, 170] width 11 height 9
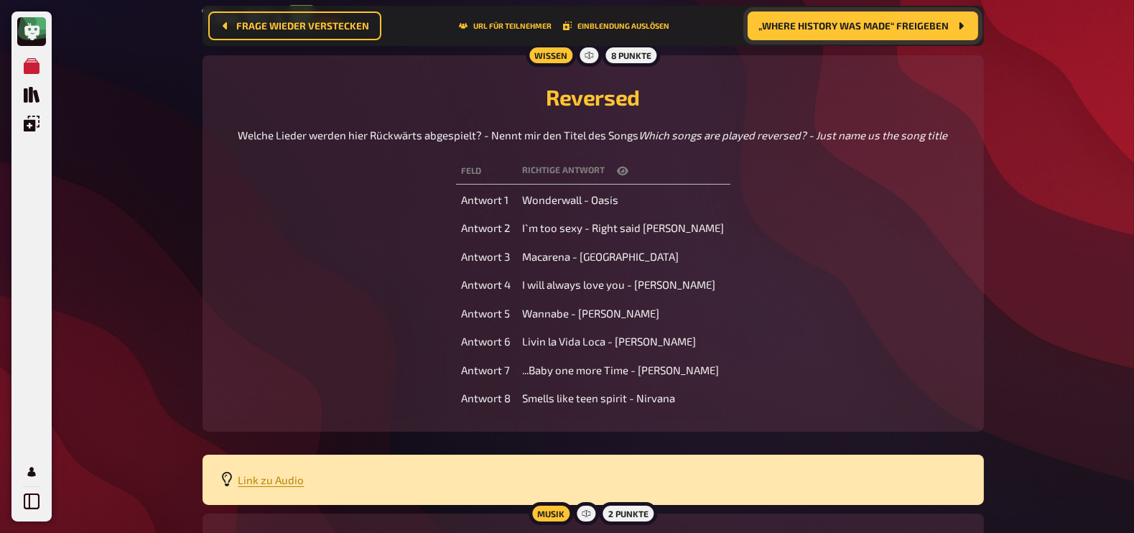
click at [663, 185] on th "Richtige Antwort" at bounding box center [623, 171] width 213 height 27
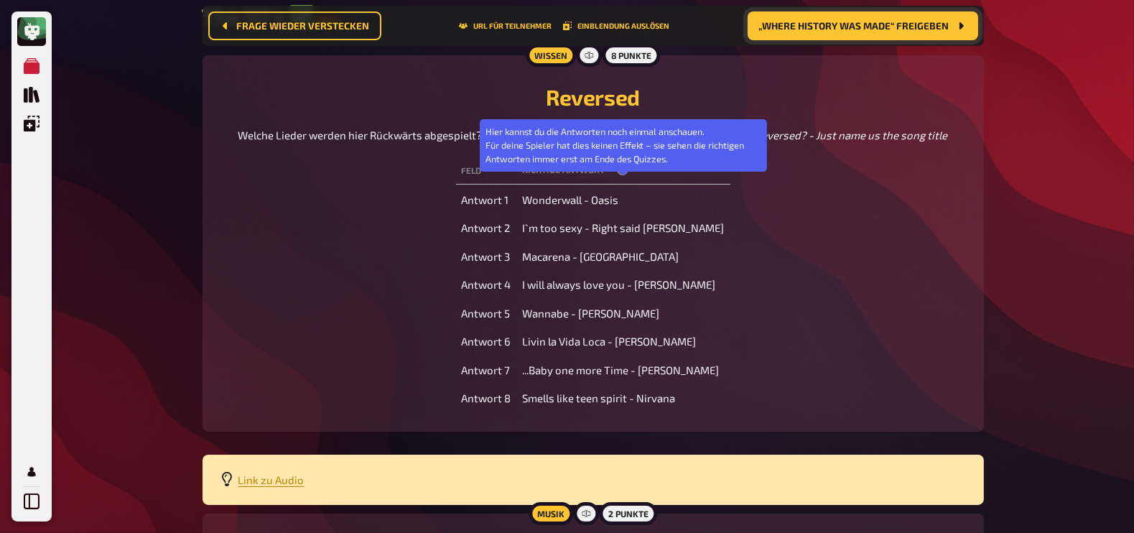
click at [624, 175] on icon "button" at bounding box center [622, 171] width 11 height 9
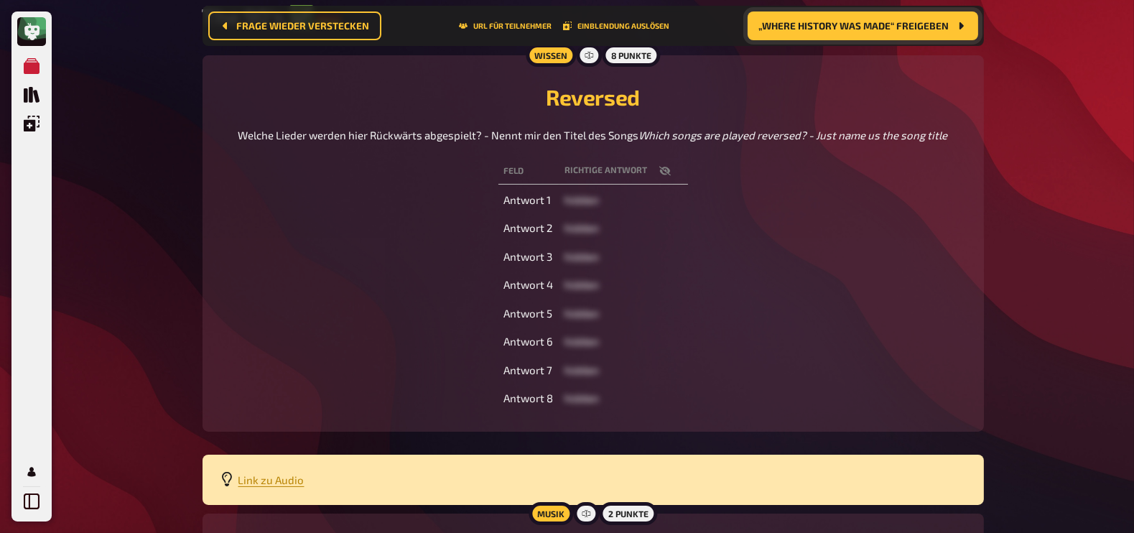
scroll to position [0, 0]
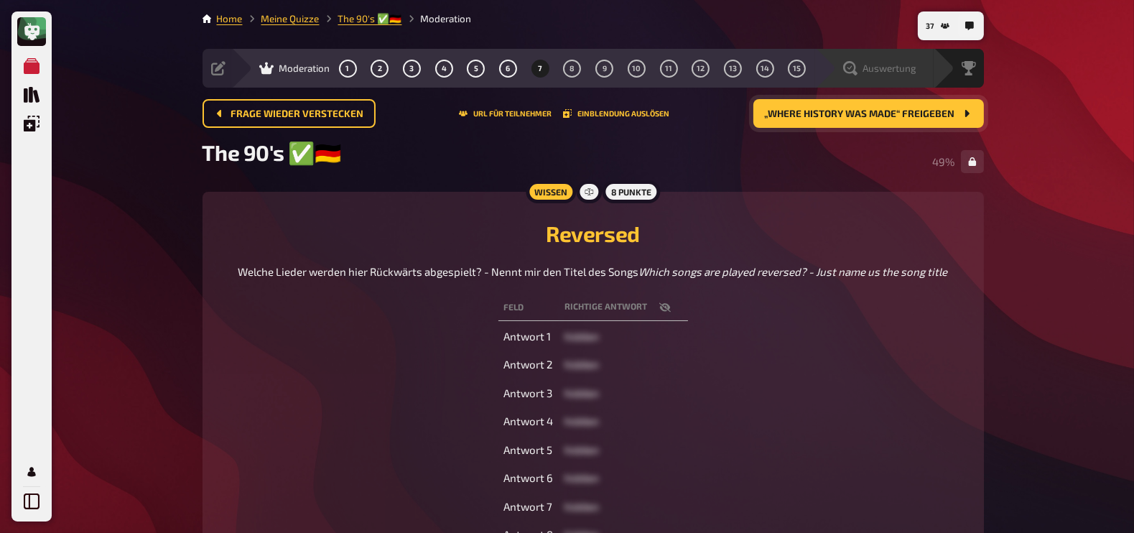
click at [920, 65] on div "Auswertung" at bounding box center [883, 68] width 99 height 14
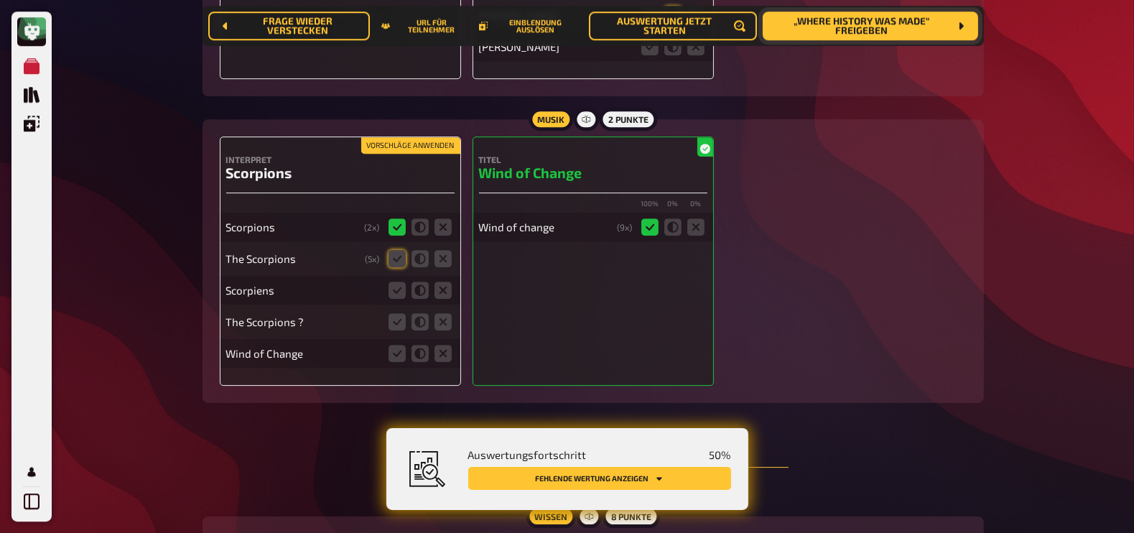
scroll to position [5504, 0]
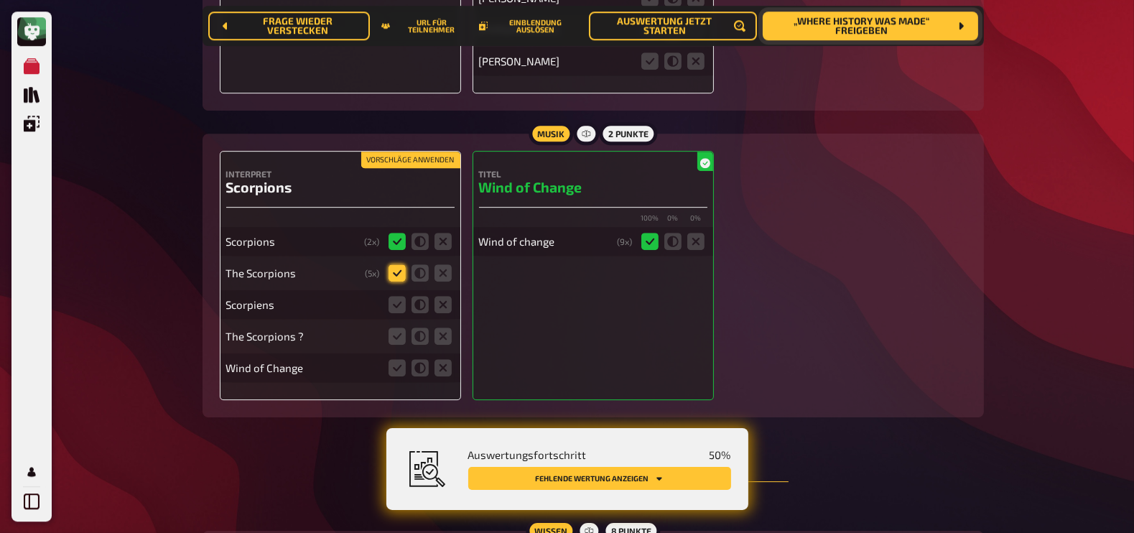
click at [391, 264] on icon at bounding box center [396, 272] width 17 height 17
click at [0, 0] on input "radio" at bounding box center [0, 0] width 0 height 0
click at [396, 296] on icon at bounding box center [396, 304] width 17 height 17
click at [0, 0] on input "radio" at bounding box center [0, 0] width 0 height 0
click at [399, 327] on icon at bounding box center [396, 335] width 17 height 17
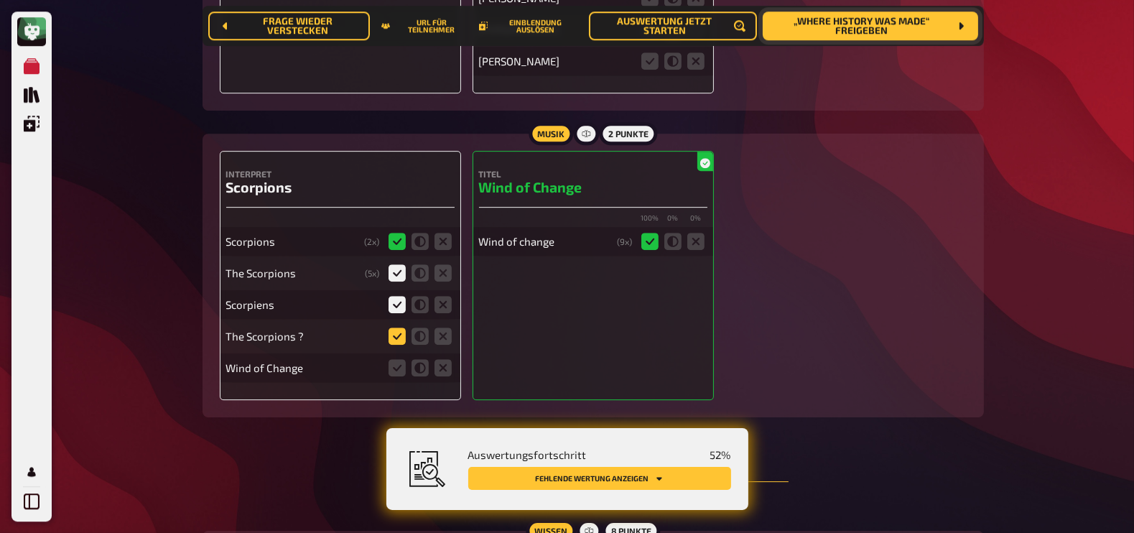
click at [0, 0] on input "radio" at bounding box center [0, 0] width 0 height 0
click at [434, 359] on icon at bounding box center [442, 367] width 17 height 17
click at [0, 0] on input "radio" at bounding box center [0, 0] width 0 height 0
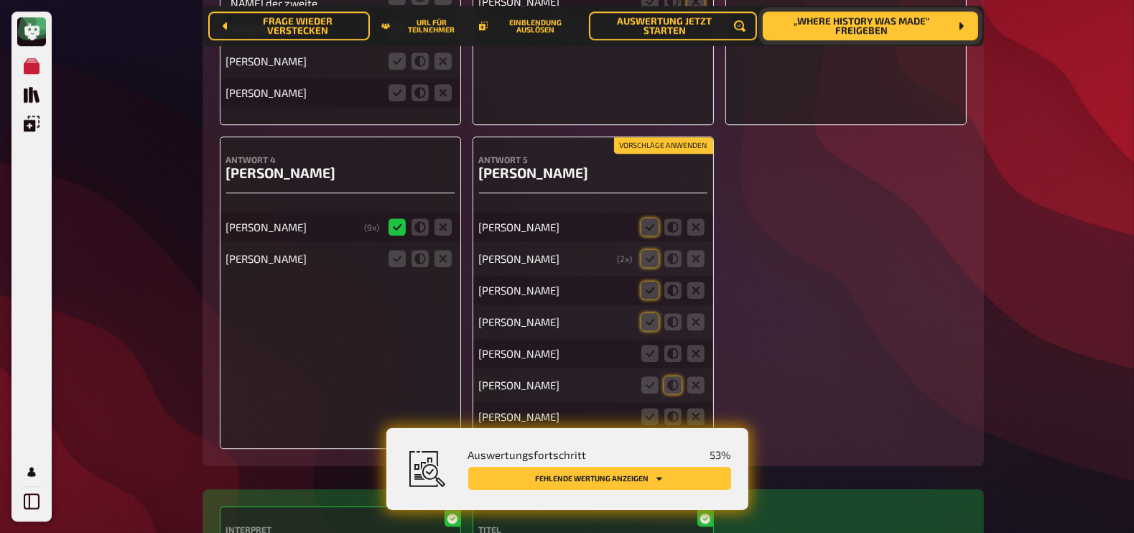
scroll to position [5148, 0]
click at [652, 218] on icon at bounding box center [649, 226] width 17 height 17
click at [0, 0] on input "radio" at bounding box center [0, 0] width 0 height 0
click at [651, 250] on icon at bounding box center [649, 258] width 17 height 17
click at [0, 0] on input "radio" at bounding box center [0, 0] width 0 height 0
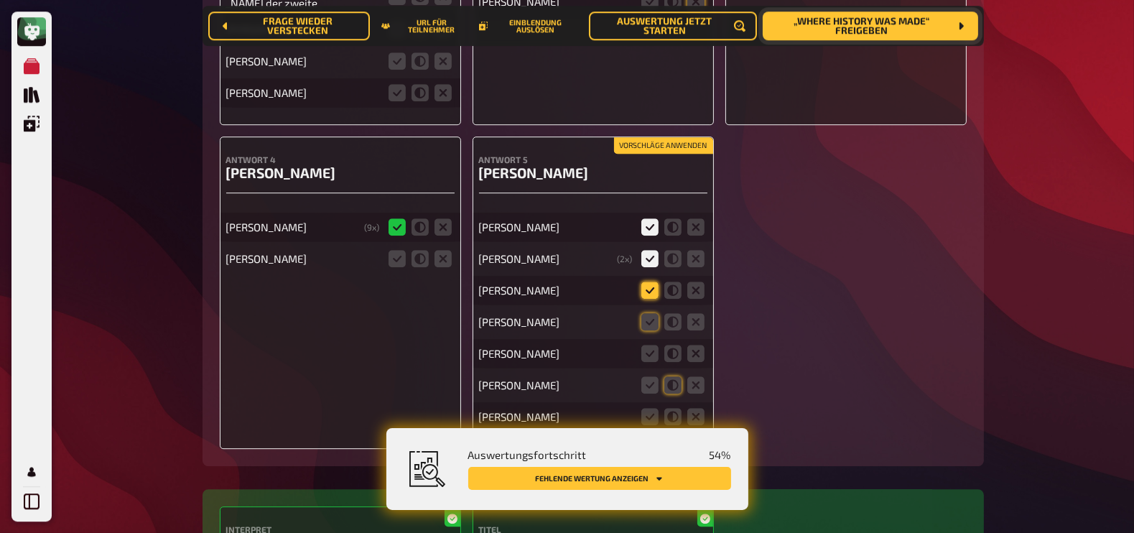
click at [653, 281] on icon at bounding box center [649, 289] width 17 height 17
click at [0, 0] on input "radio" at bounding box center [0, 0] width 0 height 0
click at [651, 313] on icon at bounding box center [649, 321] width 17 height 17
click at [0, 0] on input "radio" at bounding box center [0, 0] width 0 height 0
click at [651, 345] on icon at bounding box center [649, 353] width 17 height 17
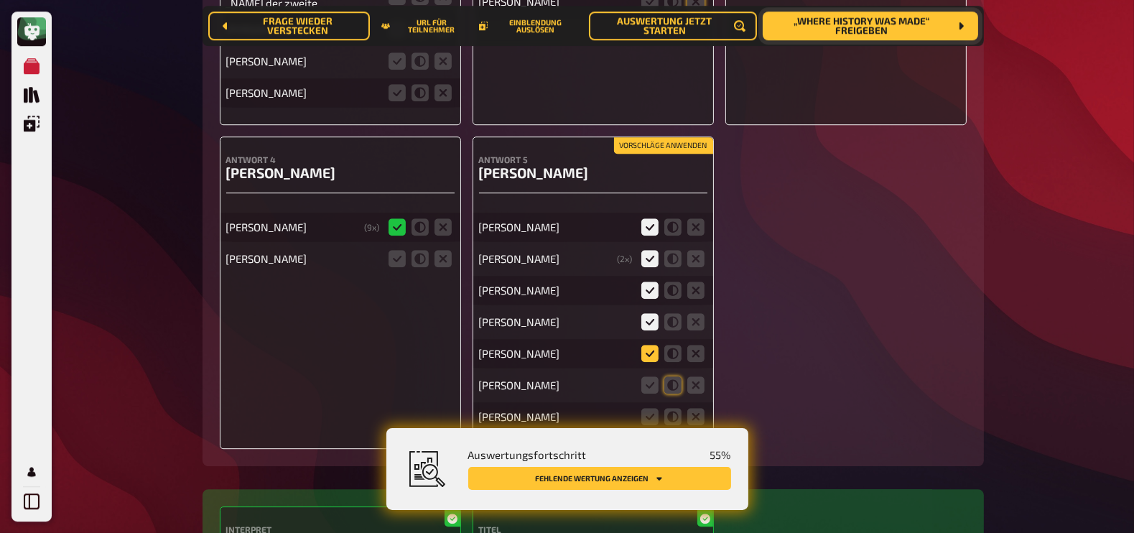
click at [0, 0] on input "radio" at bounding box center [0, 0] width 0 height 0
click at [649, 376] on icon at bounding box center [649, 384] width 17 height 17
click at [0, 0] on input "radio" at bounding box center [0, 0] width 0 height 0
click at [697, 408] on icon at bounding box center [695, 416] width 17 height 17
click at [0, 0] on input "radio" at bounding box center [0, 0] width 0 height 0
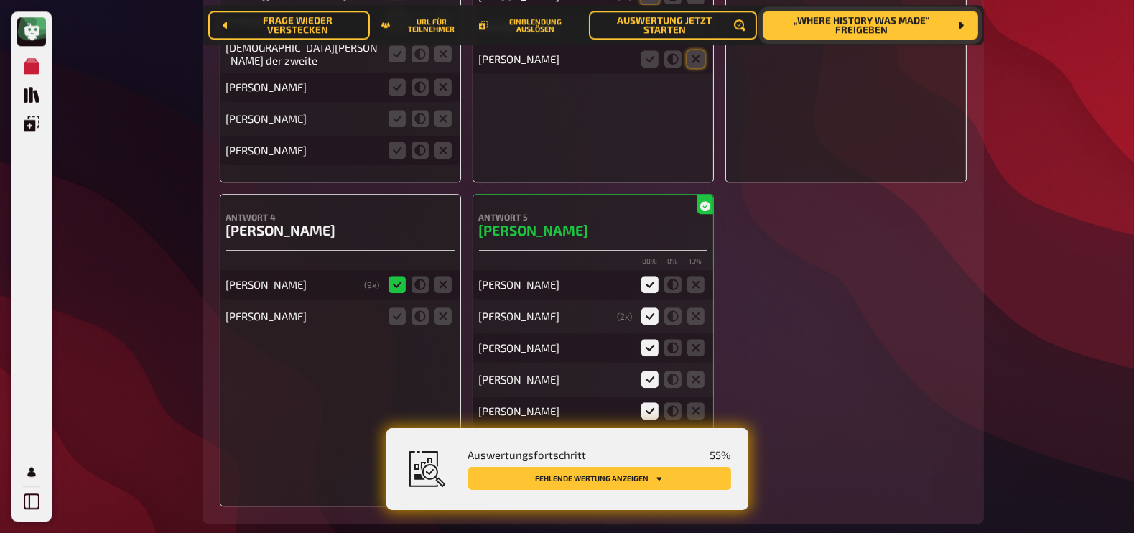
scroll to position [5089, 0]
click at [441, 309] on icon at bounding box center [442, 317] width 17 height 17
click at [0, 0] on input "radio" at bounding box center [0, 0] width 0 height 0
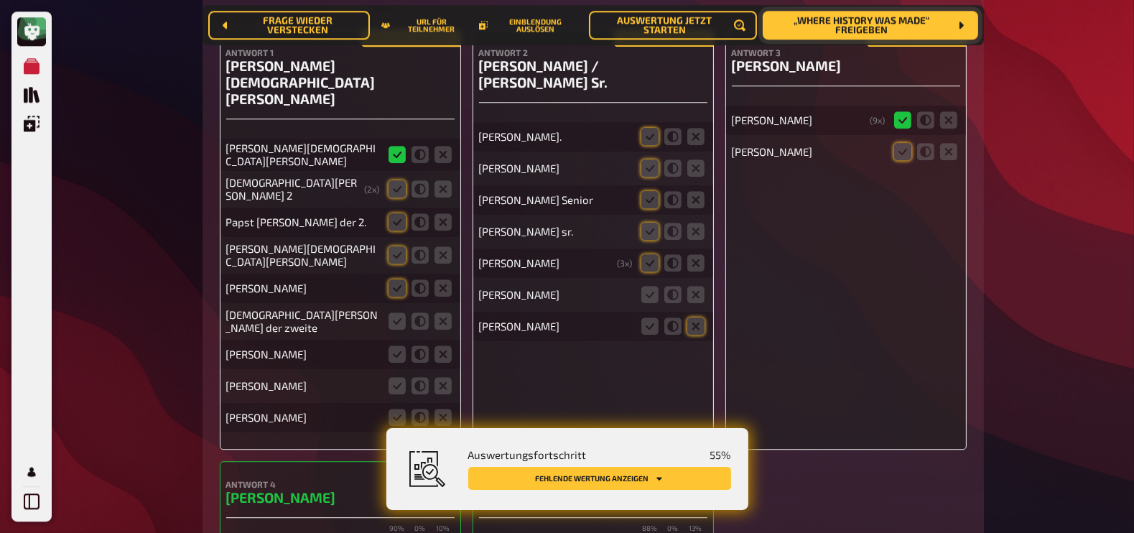
scroll to position [4809, 0]
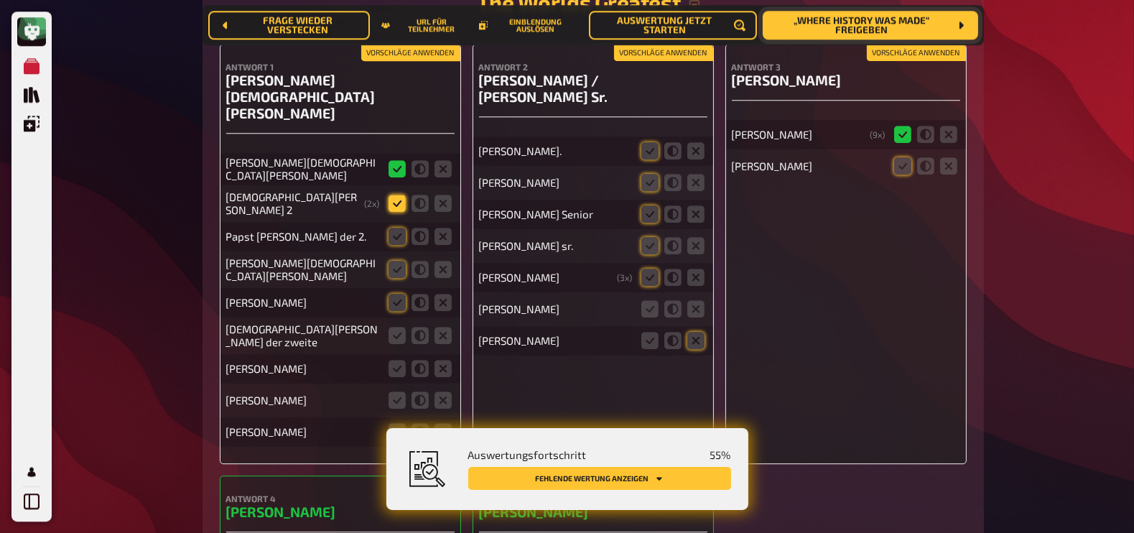
click at [395, 195] on icon at bounding box center [396, 203] width 17 height 17
click at [0, 0] on input "radio" at bounding box center [0, 0] width 0 height 0
click at [396, 228] on icon at bounding box center [396, 236] width 17 height 17
click at [0, 0] on input "radio" at bounding box center [0, 0] width 0 height 0
click at [396, 261] on icon at bounding box center [396, 269] width 17 height 17
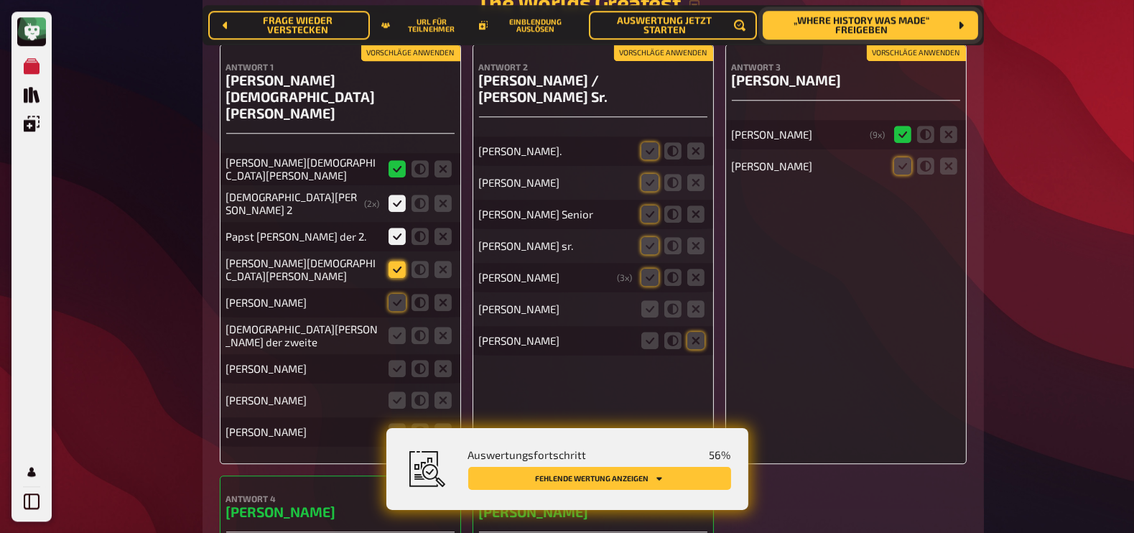
click at [0, 0] on input "radio" at bounding box center [0, 0] width 0 height 0
click at [396, 294] on icon at bounding box center [396, 302] width 17 height 17
click at [0, 0] on input "radio" at bounding box center [0, 0] width 0 height 0
click at [398, 327] on icon at bounding box center [396, 335] width 17 height 17
click at [0, 0] on input "radio" at bounding box center [0, 0] width 0 height 0
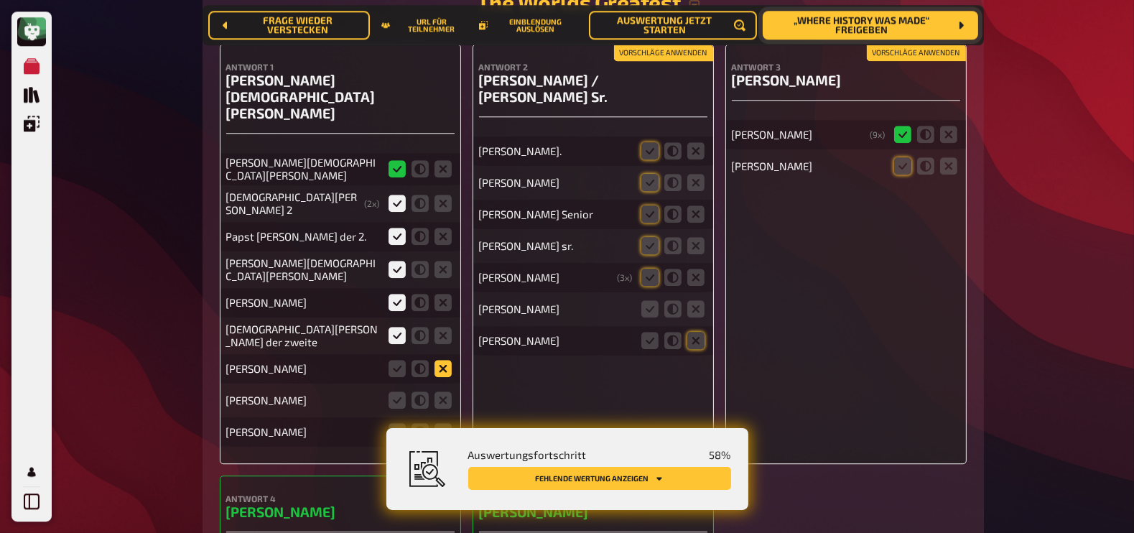
click at [444, 360] on icon at bounding box center [442, 368] width 17 height 17
click at [0, 0] on input "radio" at bounding box center [0, 0] width 0 height 0
click at [443, 391] on icon at bounding box center [442, 399] width 17 height 17
click at [0, 0] on input "radio" at bounding box center [0, 0] width 0 height 0
click at [445, 423] on icon at bounding box center [442, 431] width 17 height 17
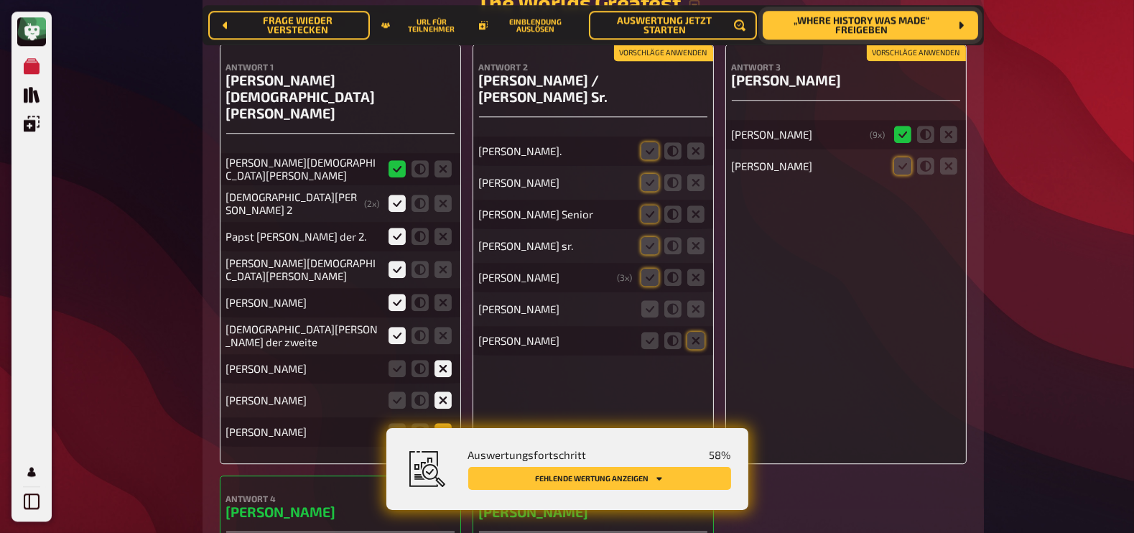
click at [0, 0] on input "radio" at bounding box center [0, 0] width 0 height 0
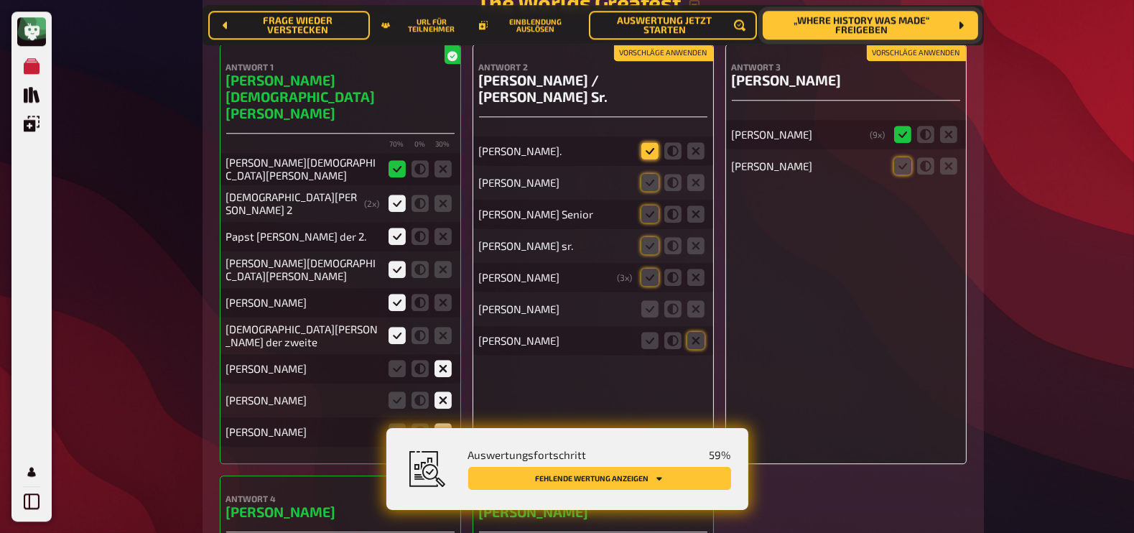
click at [650, 142] on icon at bounding box center [649, 150] width 17 height 17
click at [0, 0] on input "radio" at bounding box center [0, 0] width 0 height 0
click at [650, 174] on icon at bounding box center [649, 182] width 17 height 17
click at [0, 0] on input "radio" at bounding box center [0, 0] width 0 height 0
click at [648, 205] on icon at bounding box center [649, 213] width 17 height 17
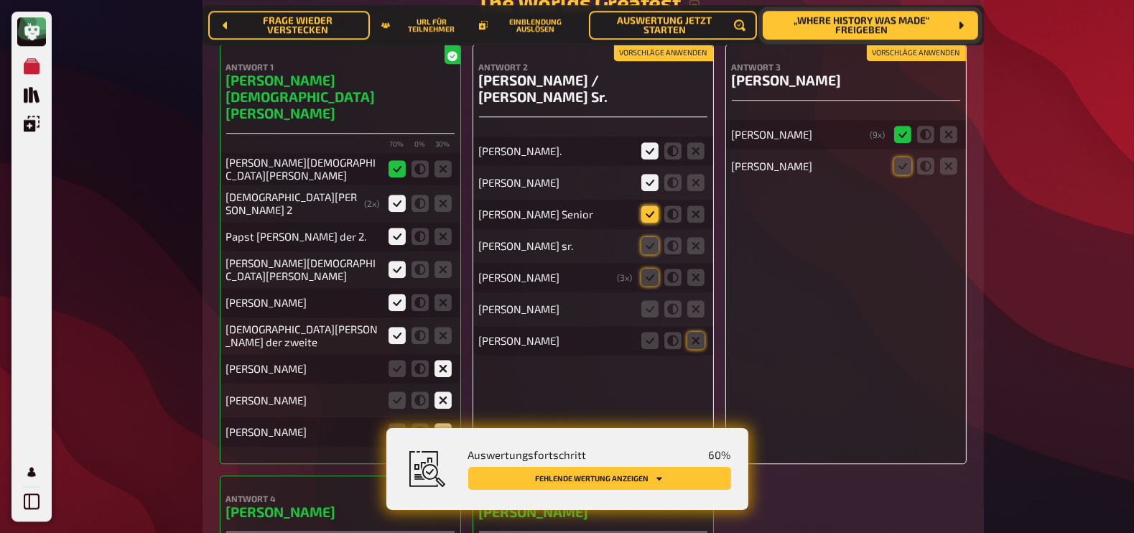
click at [0, 0] on input "radio" at bounding box center [0, 0] width 0 height 0
click at [648, 237] on icon at bounding box center [649, 245] width 17 height 17
click at [0, 0] on input "radio" at bounding box center [0, 0] width 0 height 0
click at [648, 269] on icon at bounding box center [649, 277] width 17 height 17
click at [0, 0] on input "radio" at bounding box center [0, 0] width 0 height 0
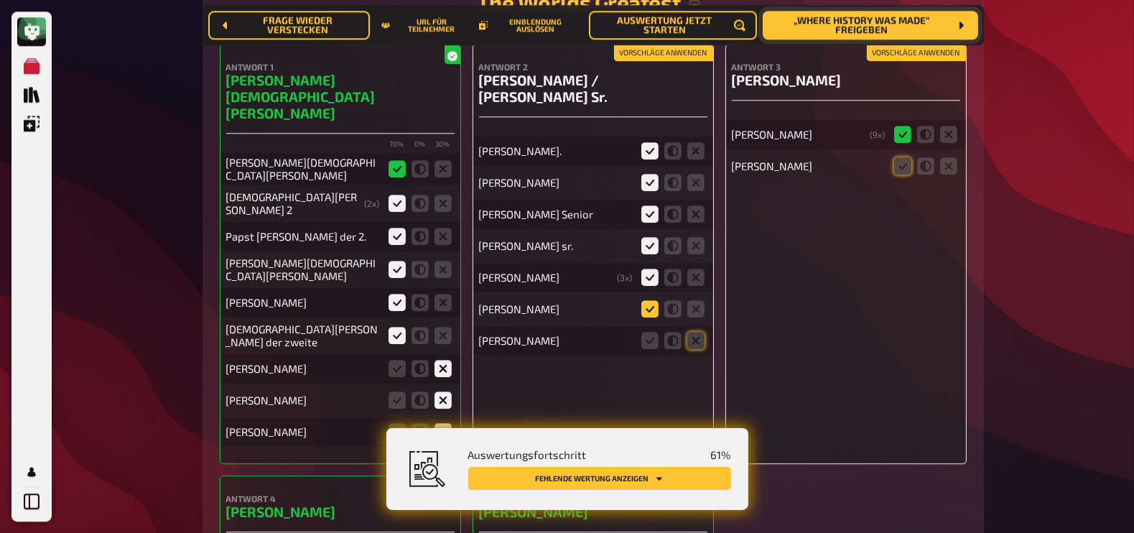
click at [650, 300] on icon at bounding box center [649, 308] width 17 height 17
click at [0, 0] on input "radio" at bounding box center [0, 0] width 0 height 0
click at [693, 332] on icon at bounding box center [695, 340] width 17 height 17
click at [0, 0] on input "radio" at bounding box center [0, 0] width 0 height 0
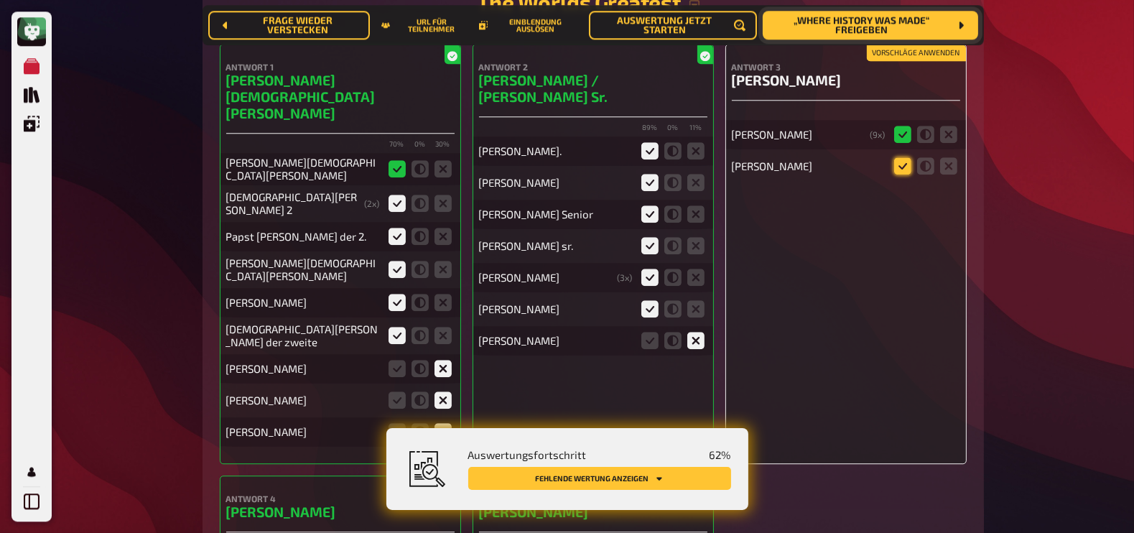
click at [896, 160] on icon at bounding box center [902, 165] width 17 height 17
click at [0, 0] on input "radio" at bounding box center [0, 0] width 0 height 0
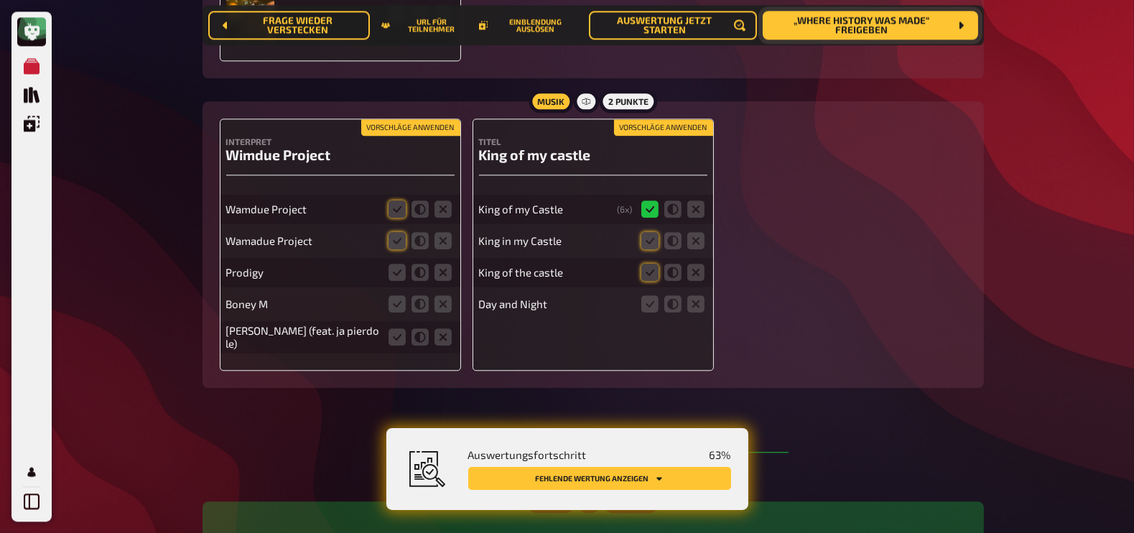
scroll to position [4267, 0]
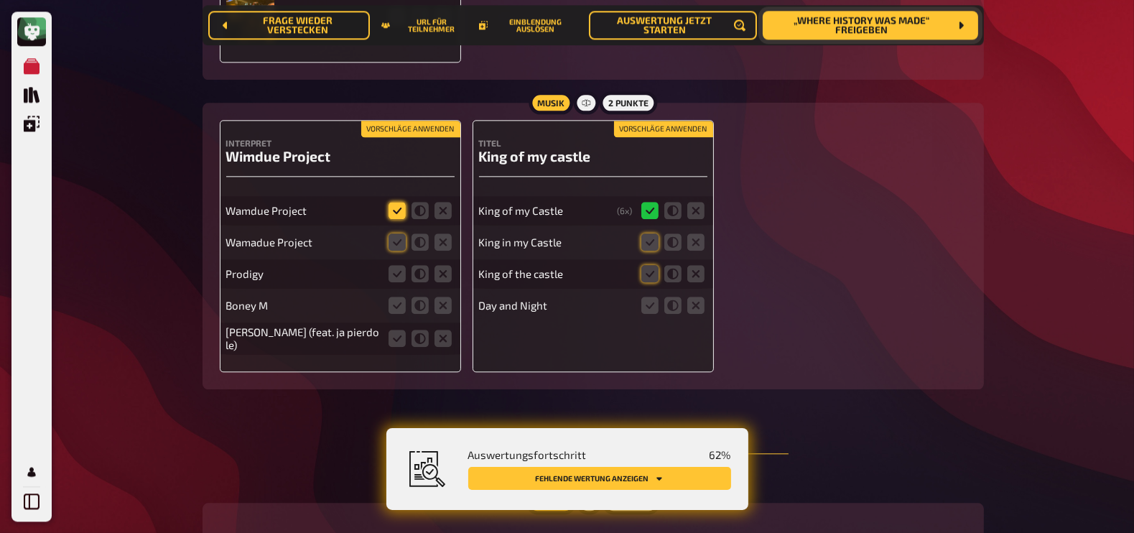
click at [395, 209] on icon at bounding box center [396, 210] width 17 height 17
click at [0, 0] on input "radio" at bounding box center [0, 0] width 0 height 0
click at [398, 249] on icon at bounding box center [396, 241] width 17 height 17
click at [0, 0] on input "radio" at bounding box center [0, 0] width 0 height 0
click at [442, 281] on icon at bounding box center [442, 273] width 17 height 17
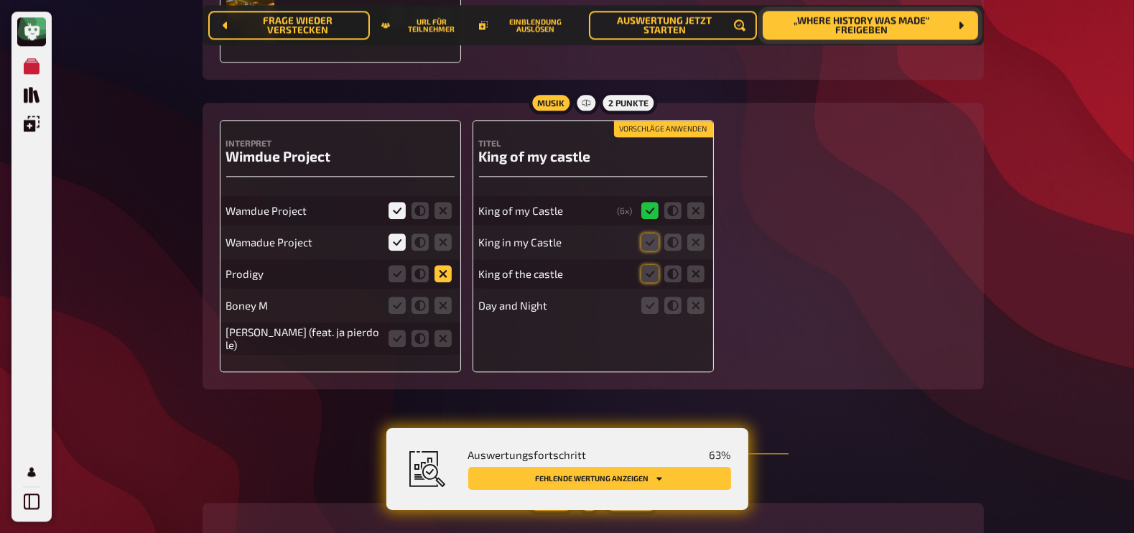
click at [0, 0] on input "radio" at bounding box center [0, 0] width 0 height 0
click at [445, 310] on icon at bounding box center [442, 305] width 17 height 17
click at [0, 0] on input "radio" at bounding box center [0, 0] width 0 height 0
click at [447, 339] on icon at bounding box center [442, 338] width 17 height 17
click at [0, 0] on input "radio" at bounding box center [0, 0] width 0 height 0
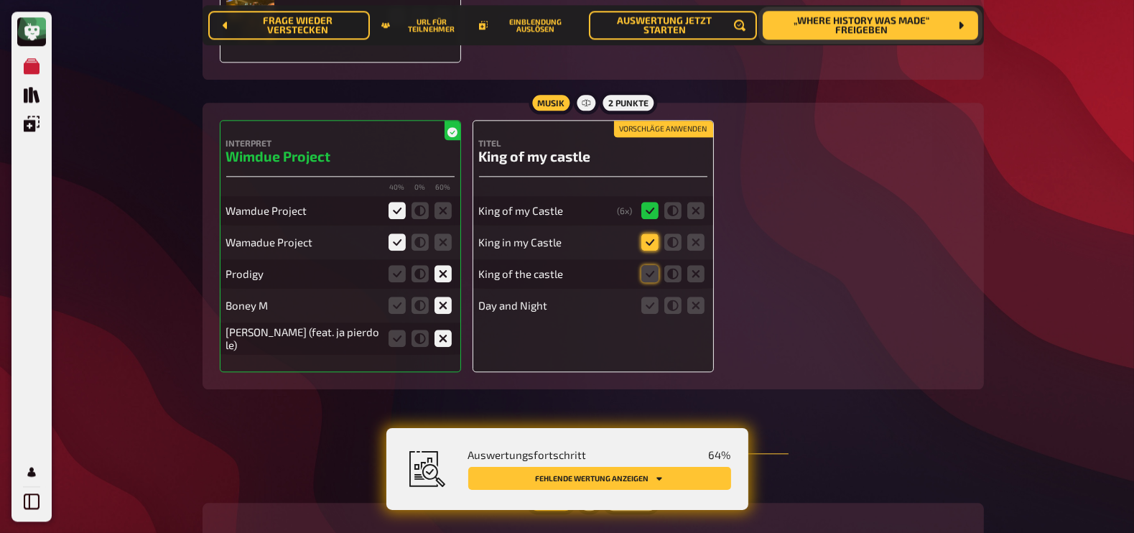
click at [646, 242] on icon at bounding box center [649, 241] width 17 height 17
click at [0, 0] on input "radio" at bounding box center [0, 0] width 0 height 0
click at [646, 274] on icon at bounding box center [649, 273] width 17 height 17
click at [0, 0] on input "radio" at bounding box center [0, 0] width 0 height 0
click at [694, 307] on icon at bounding box center [695, 305] width 17 height 17
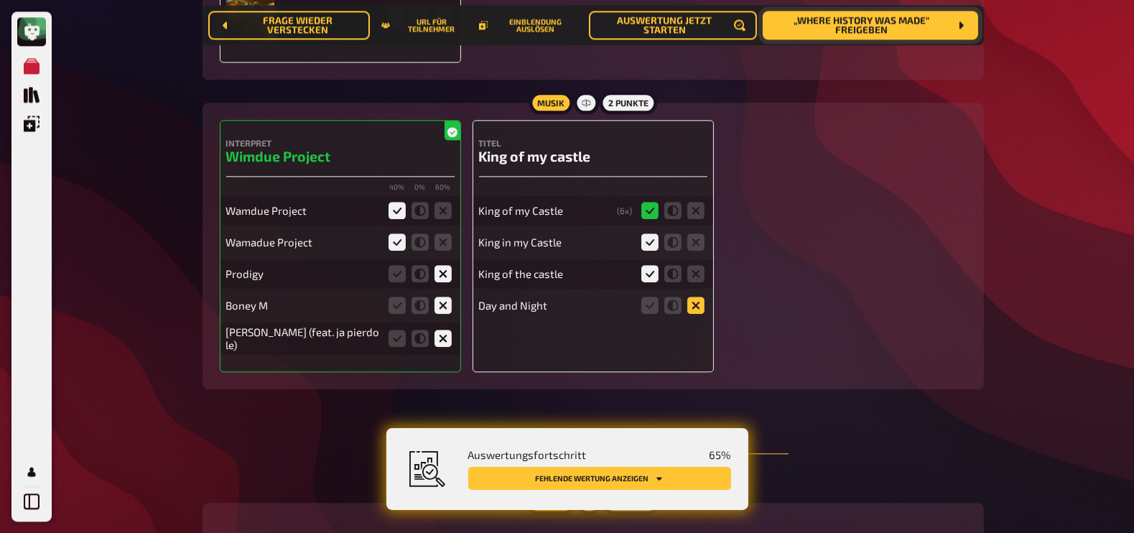
click at [0, 0] on input "radio" at bounding box center [0, 0] width 0 height 0
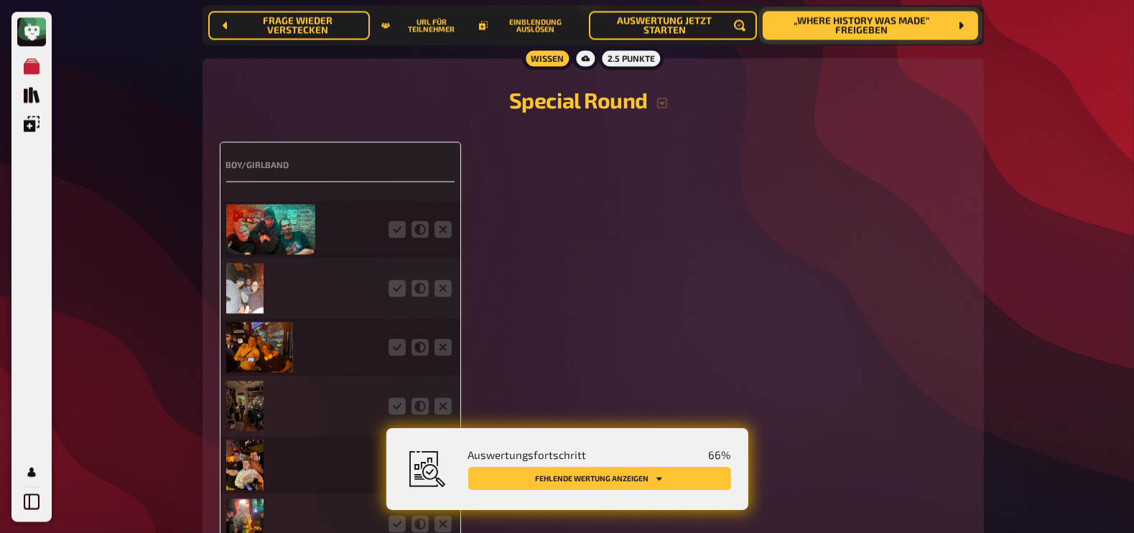
scroll to position [3702, 0]
click at [263, 230] on img at bounding box center [270, 228] width 89 height 50
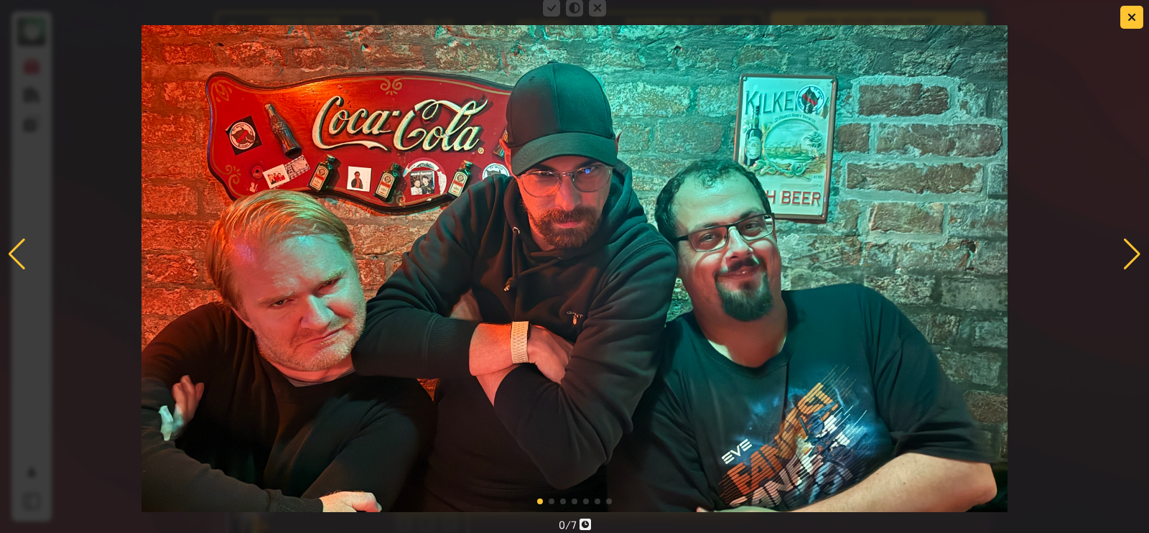
click at [1127, 250] on div at bounding box center [1131, 254] width 19 height 32
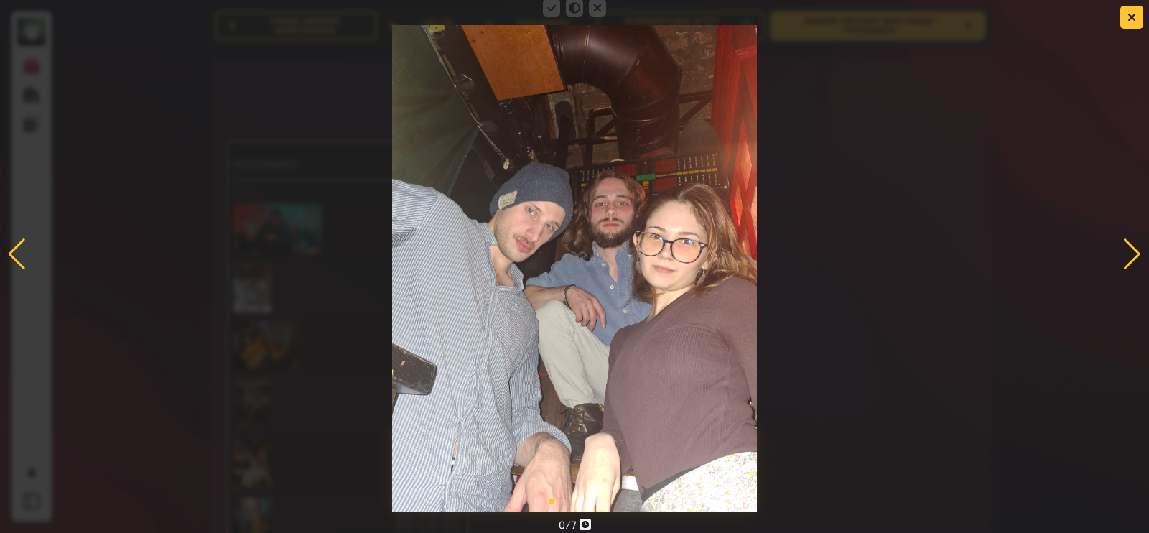
click at [1127, 250] on div at bounding box center [1131, 254] width 19 height 32
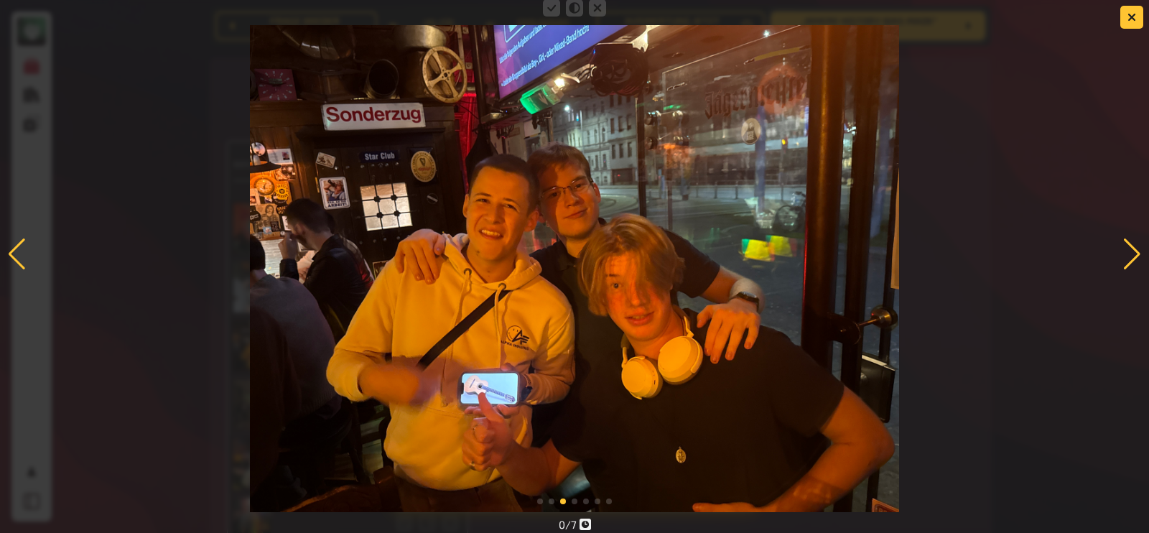
click at [1127, 250] on div at bounding box center [1131, 254] width 19 height 32
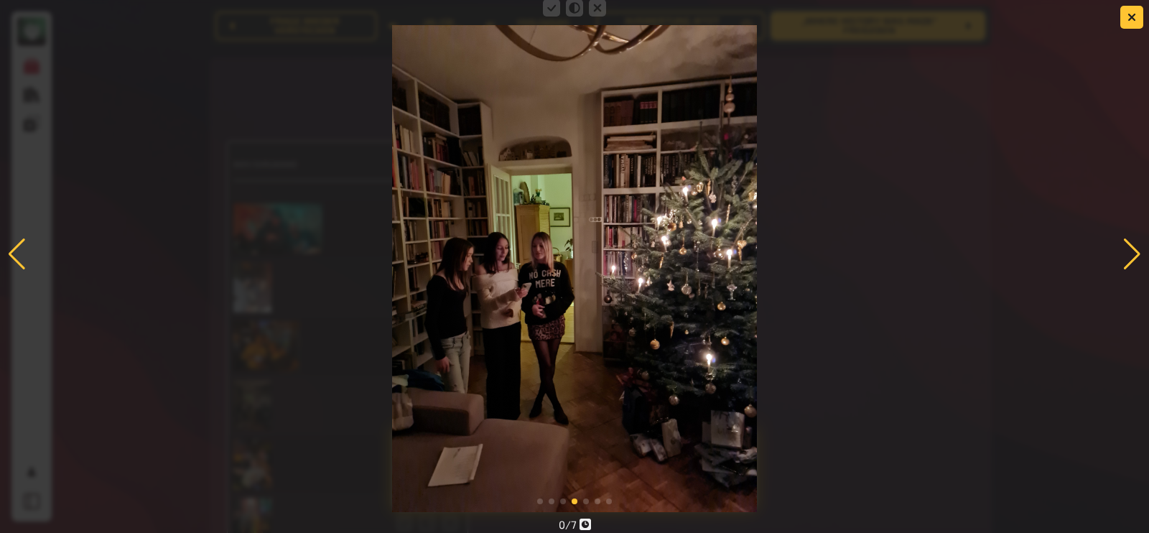
click at [1127, 250] on div at bounding box center [1131, 254] width 19 height 32
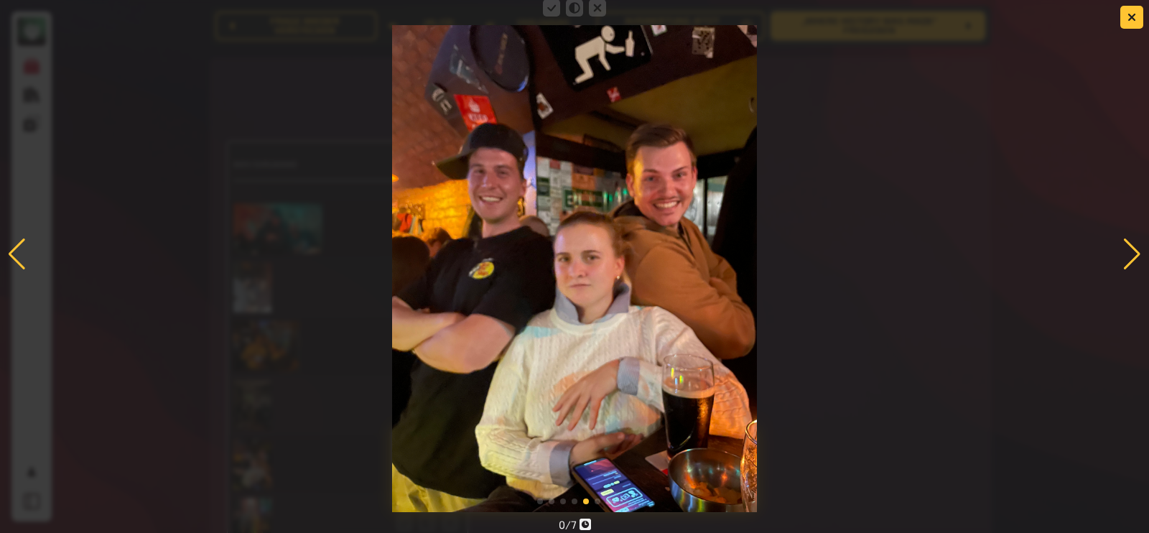
click at [1127, 250] on div at bounding box center [1131, 254] width 19 height 32
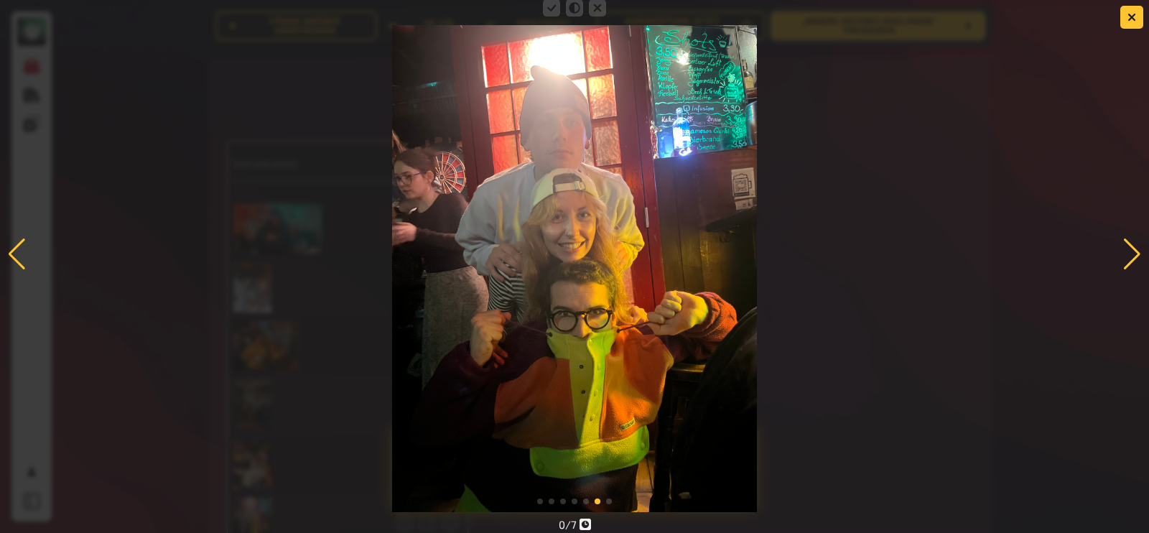
click at [1127, 250] on div at bounding box center [1131, 254] width 19 height 32
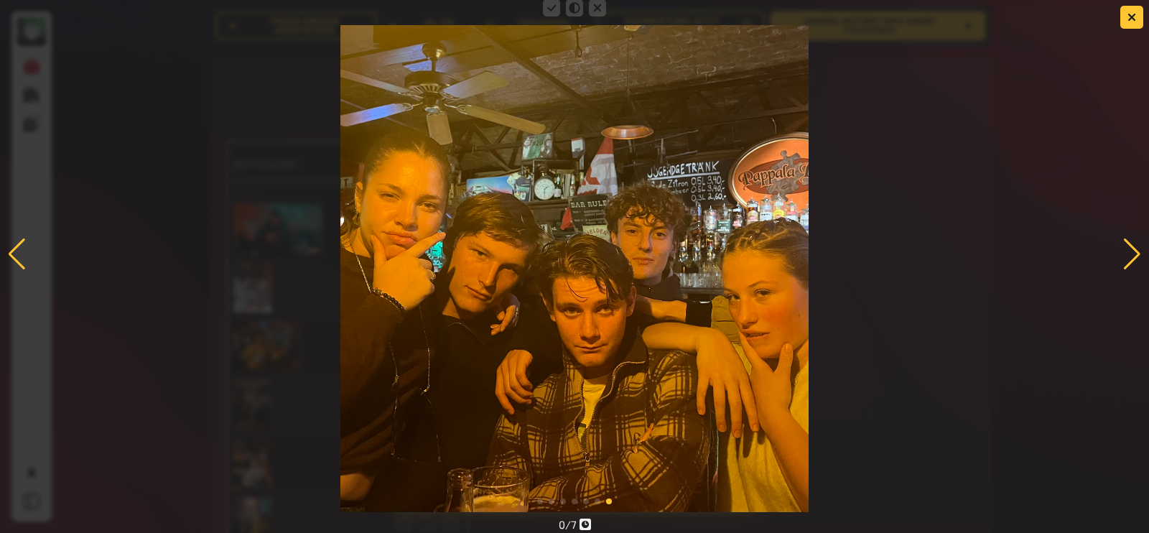
click at [1127, 250] on div at bounding box center [1131, 254] width 19 height 32
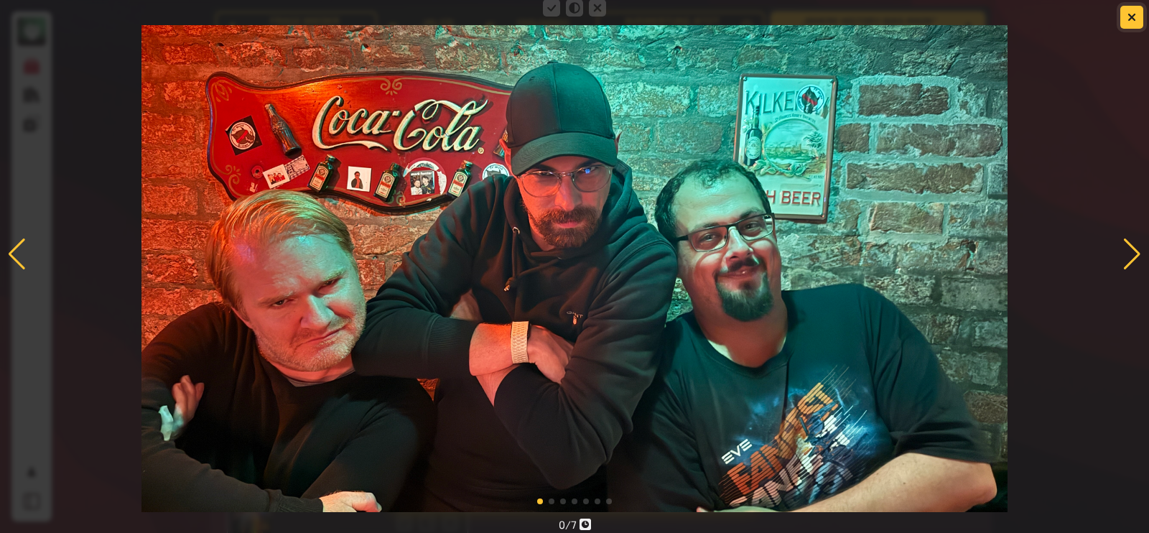
click at [1127, 17] on icon "button" at bounding box center [1131, 17] width 9 height 9
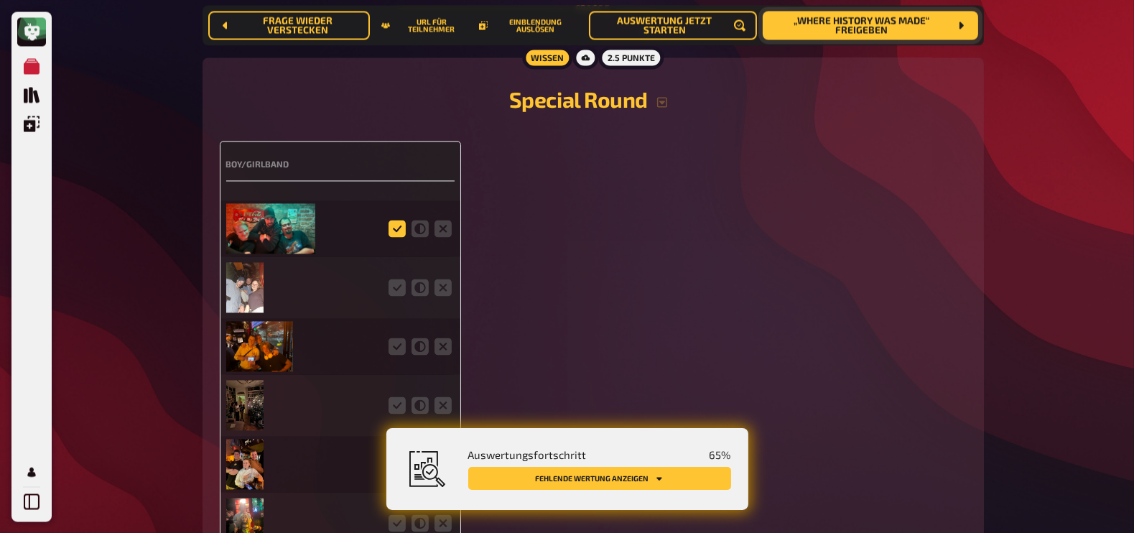
click at [404, 228] on icon at bounding box center [396, 228] width 17 height 17
click at [0, 0] on input "radio" at bounding box center [0, 0] width 0 height 0
click at [399, 287] on icon at bounding box center [396, 287] width 17 height 17
click at [0, 0] on input "radio" at bounding box center [0, 0] width 0 height 0
click at [395, 348] on icon at bounding box center [396, 346] width 17 height 17
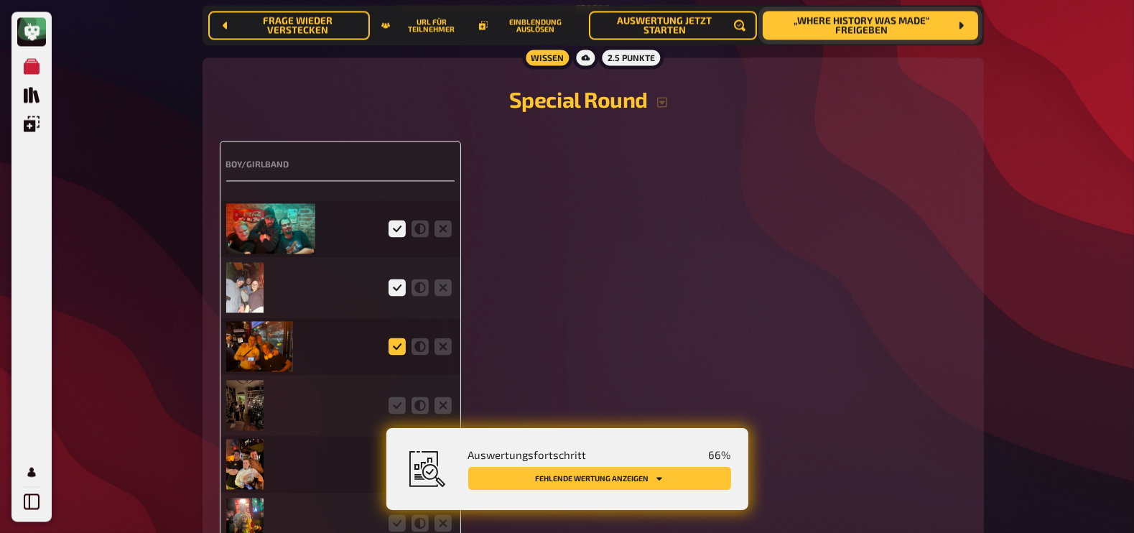
click at [0, 0] on input "radio" at bounding box center [0, 0] width 0 height 0
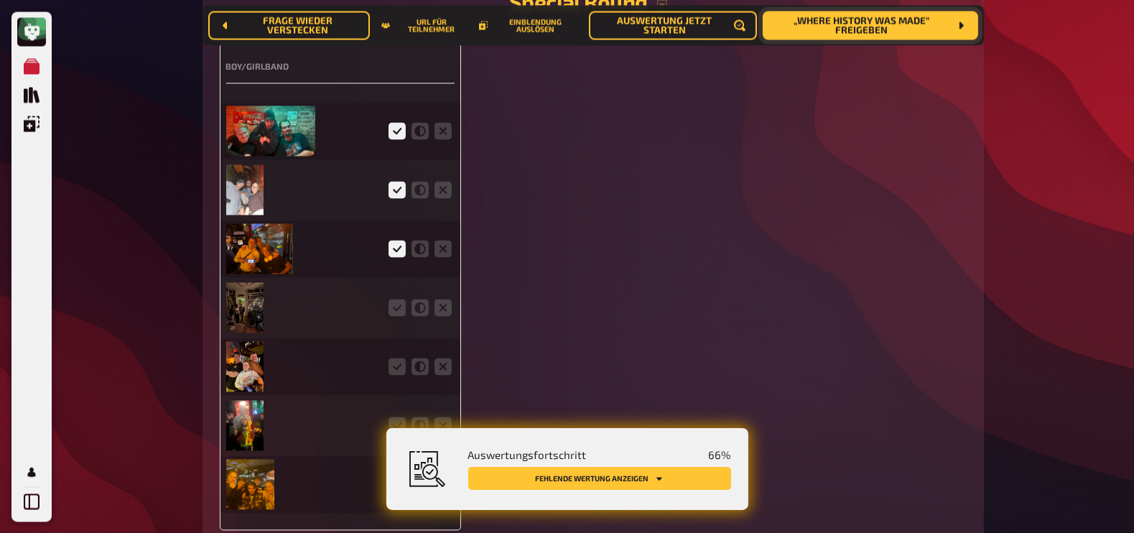
scroll to position [3803, 0]
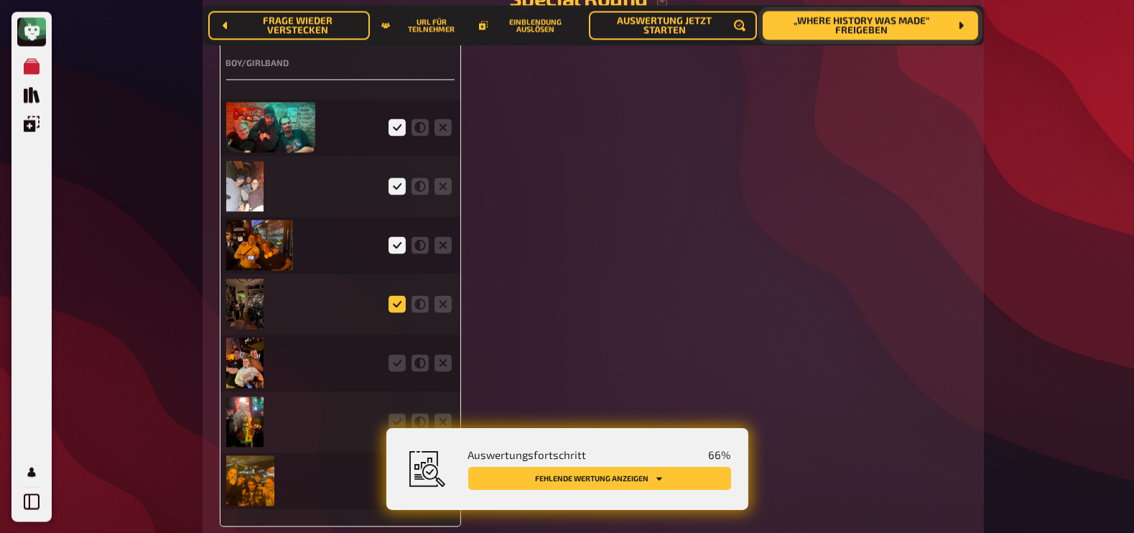
click at [393, 301] on icon at bounding box center [396, 303] width 17 height 17
click at [0, 0] on input "radio" at bounding box center [0, 0] width 0 height 0
click at [394, 365] on icon at bounding box center [396, 362] width 17 height 17
click at [0, 0] on input "radio" at bounding box center [0, 0] width 0 height 0
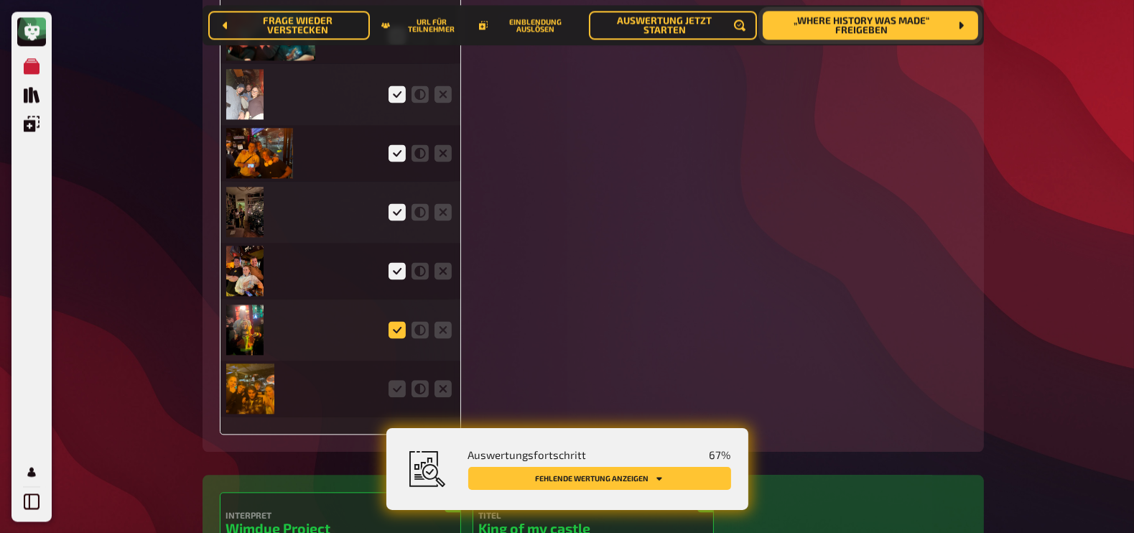
click at [394, 332] on icon at bounding box center [396, 329] width 17 height 17
click at [0, 0] on input "radio" at bounding box center [0, 0] width 0 height 0
click at [399, 391] on icon at bounding box center [396, 388] width 17 height 17
click at [0, 0] on input "radio" at bounding box center [0, 0] width 0 height 0
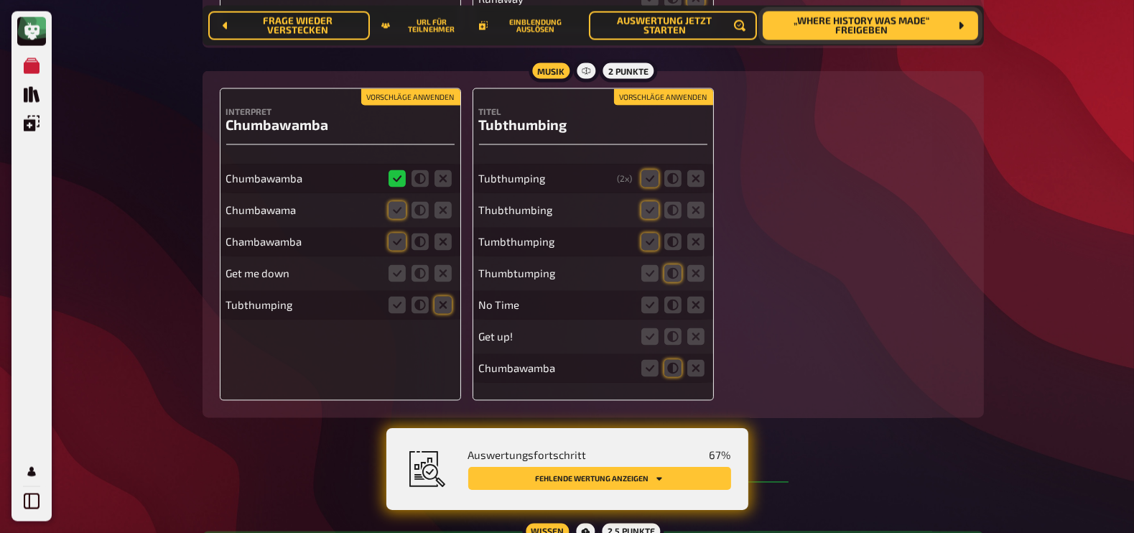
scroll to position [3226, 0]
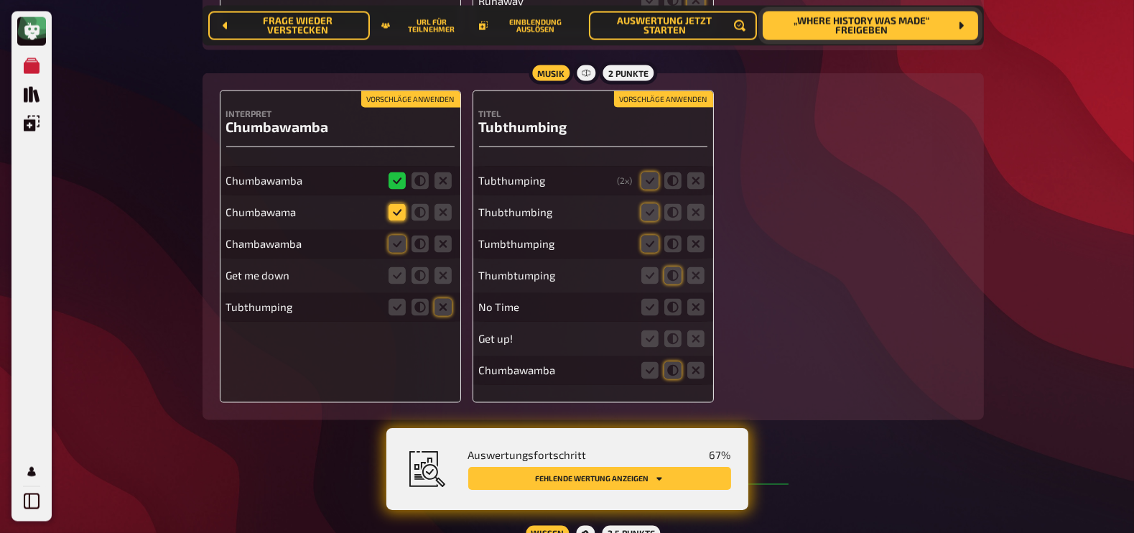
click at [391, 213] on icon at bounding box center [396, 212] width 17 height 17
click at [0, 0] on input "radio" at bounding box center [0, 0] width 0 height 0
click at [394, 248] on icon at bounding box center [396, 244] width 17 height 17
click at [0, 0] on input "radio" at bounding box center [0, 0] width 0 height 0
click at [440, 278] on icon at bounding box center [442, 275] width 17 height 17
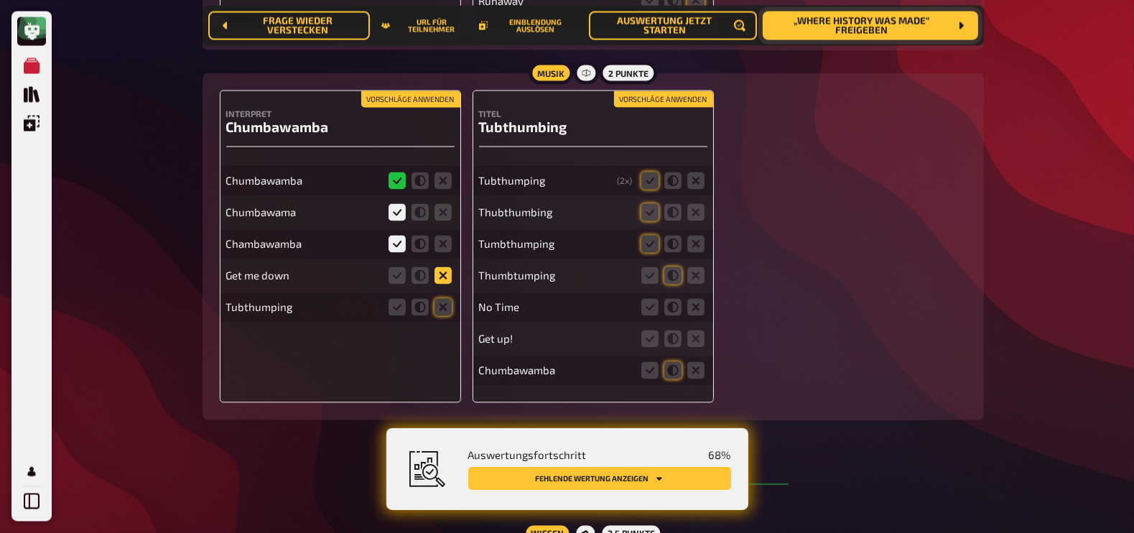
click at [0, 0] on input "radio" at bounding box center [0, 0] width 0 height 0
click at [397, 306] on icon at bounding box center [396, 307] width 17 height 17
click at [0, 0] on input "radio" at bounding box center [0, 0] width 0 height 0
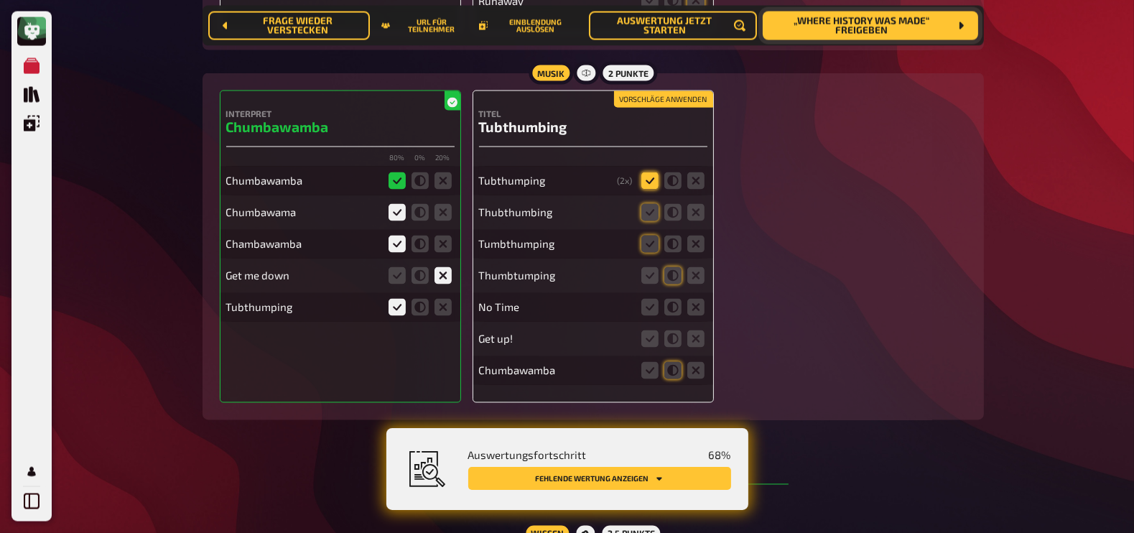
click at [646, 182] on icon at bounding box center [649, 180] width 17 height 17
click at [0, 0] on input "radio" at bounding box center [0, 0] width 0 height 0
click at [648, 214] on icon at bounding box center [649, 212] width 17 height 17
click at [0, 0] on input "radio" at bounding box center [0, 0] width 0 height 0
click at [649, 243] on icon at bounding box center [649, 244] width 17 height 17
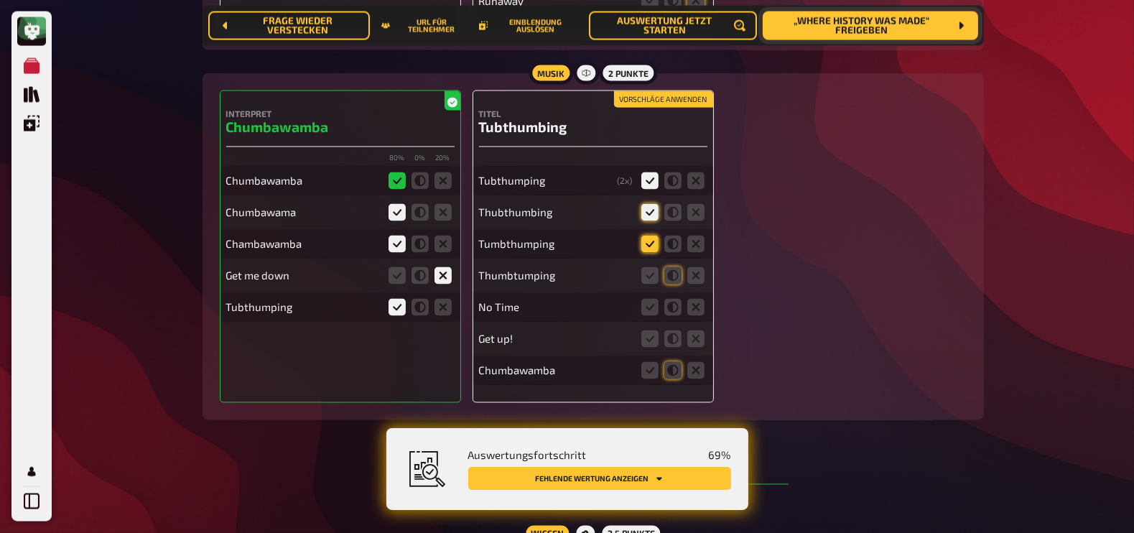
click at [0, 0] on input "radio" at bounding box center [0, 0] width 0 height 0
click at [648, 279] on icon at bounding box center [649, 275] width 17 height 17
click at [0, 0] on input "radio" at bounding box center [0, 0] width 0 height 0
click at [700, 308] on icon at bounding box center [695, 307] width 17 height 17
click at [0, 0] on input "radio" at bounding box center [0, 0] width 0 height 0
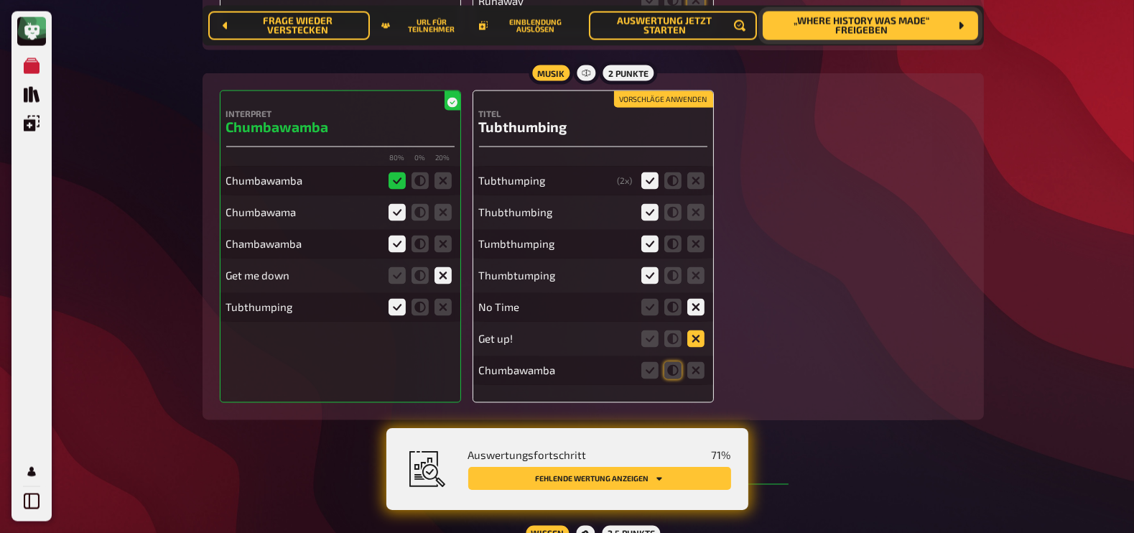
click at [699, 340] on icon at bounding box center [695, 338] width 17 height 17
click at [0, 0] on input "radio" at bounding box center [0, 0] width 0 height 0
click at [649, 370] on icon at bounding box center [649, 370] width 17 height 17
click at [0, 0] on input "radio" at bounding box center [0, 0] width 0 height 0
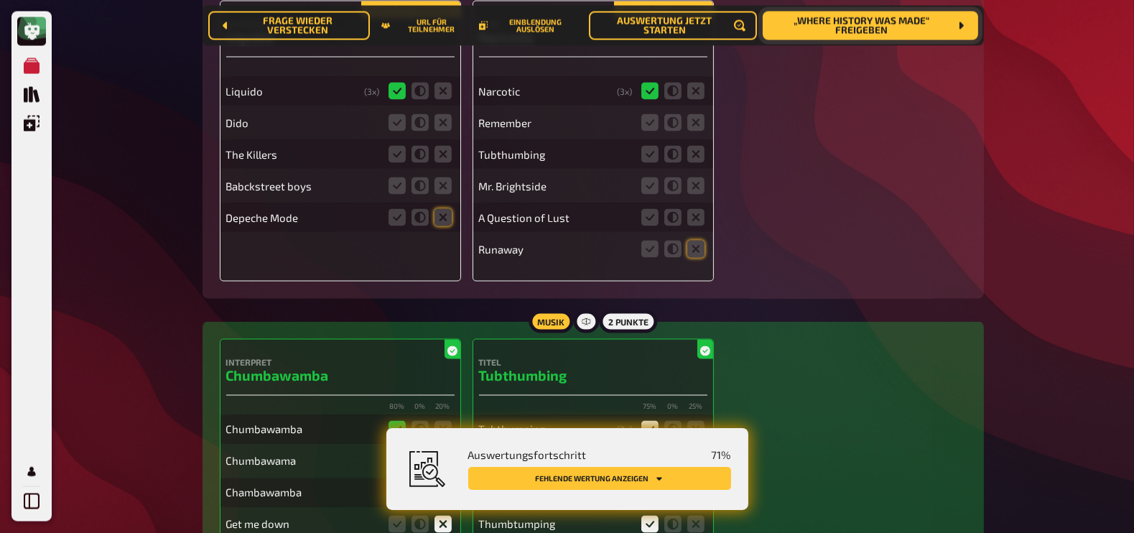
scroll to position [2905, 0]
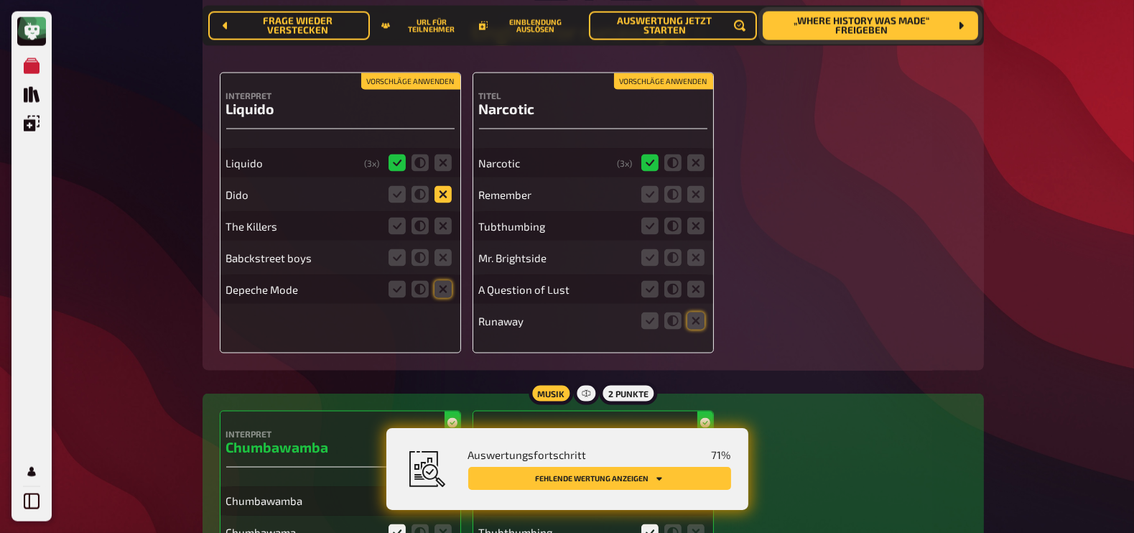
click at [443, 194] on icon at bounding box center [442, 194] width 17 height 17
click at [0, 0] on input "radio" at bounding box center [0, 0] width 0 height 0
click at [447, 233] on icon at bounding box center [442, 226] width 17 height 17
click at [0, 0] on input "radio" at bounding box center [0, 0] width 0 height 0
click at [445, 261] on icon at bounding box center [442, 257] width 17 height 17
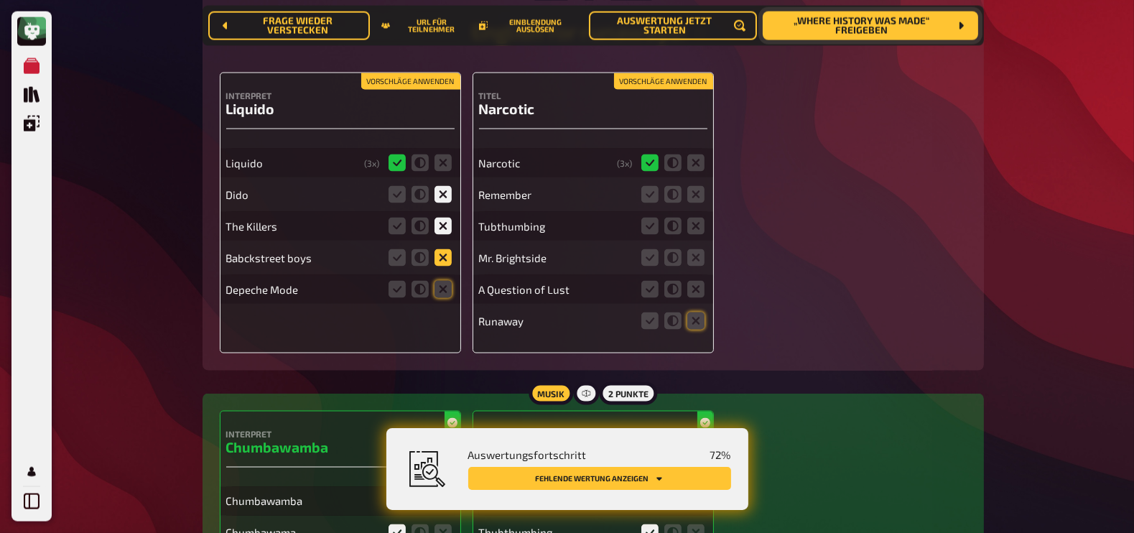
click at [0, 0] on input "radio" at bounding box center [0, 0] width 0 height 0
click at [444, 293] on icon at bounding box center [442, 289] width 17 height 17
click at [0, 0] on input "radio" at bounding box center [0, 0] width 0 height 0
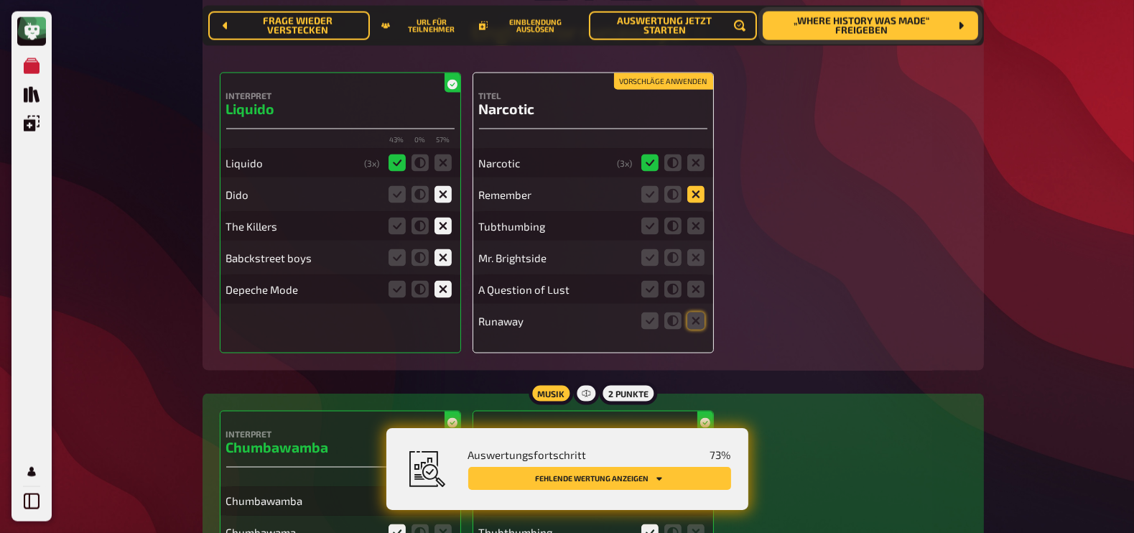
click at [695, 192] on icon at bounding box center [695, 194] width 17 height 17
click at [0, 0] on input "radio" at bounding box center [0, 0] width 0 height 0
click at [694, 228] on icon at bounding box center [695, 226] width 17 height 17
click at [0, 0] on input "radio" at bounding box center [0, 0] width 0 height 0
click at [695, 264] on icon at bounding box center [695, 257] width 17 height 17
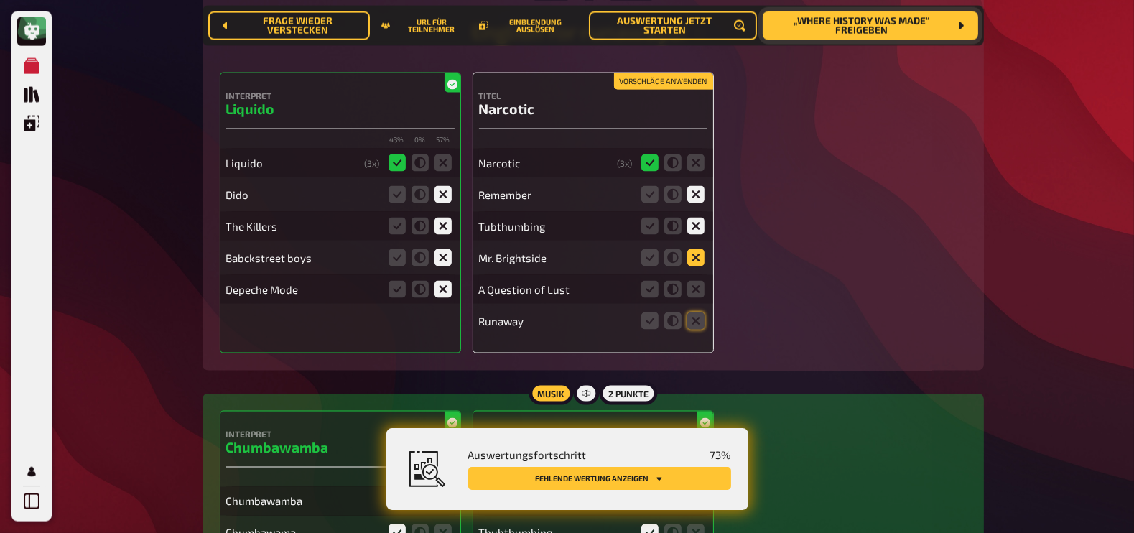
click at [0, 0] on input "radio" at bounding box center [0, 0] width 0 height 0
click at [697, 285] on icon at bounding box center [695, 289] width 17 height 17
click at [0, 0] on input "radio" at bounding box center [0, 0] width 0 height 0
click at [698, 325] on icon at bounding box center [695, 320] width 17 height 17
click at [0, 0] on input "radio" at bounding box center [0, 0] width 0 height 0
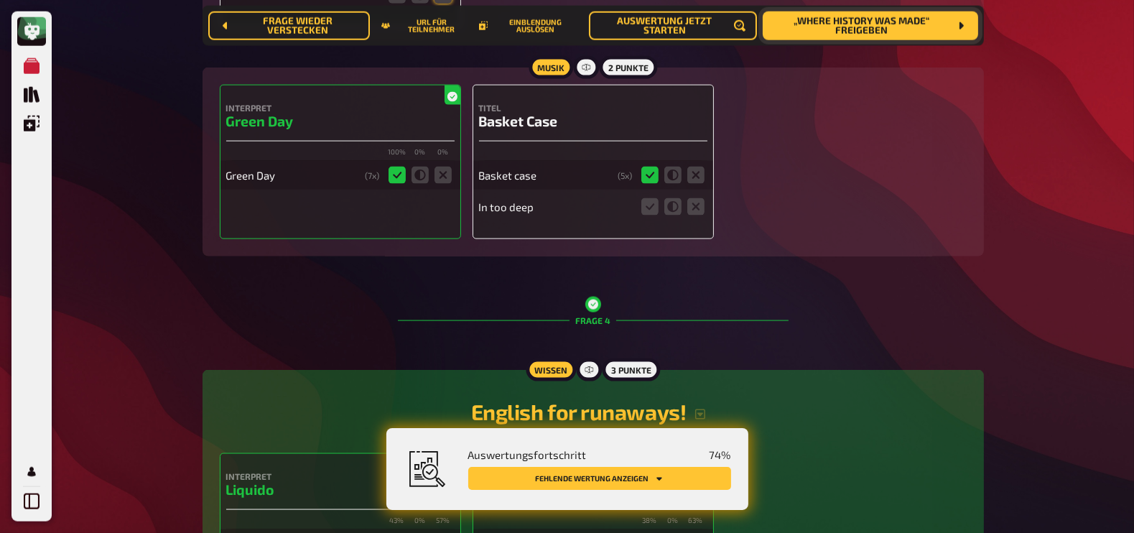
scroll to position [2478, 0]
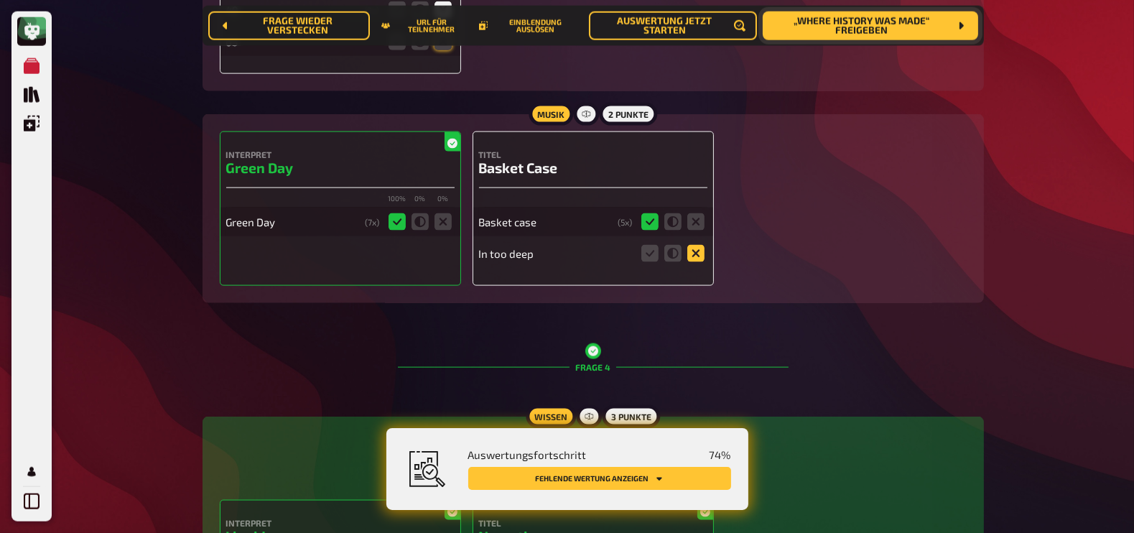
click at [689, 253] on icon at bounding box center [695, 253] width 17 height 17
click at [0, 0] on input "radio" at bounding box center [0, 0] width 0 height 0
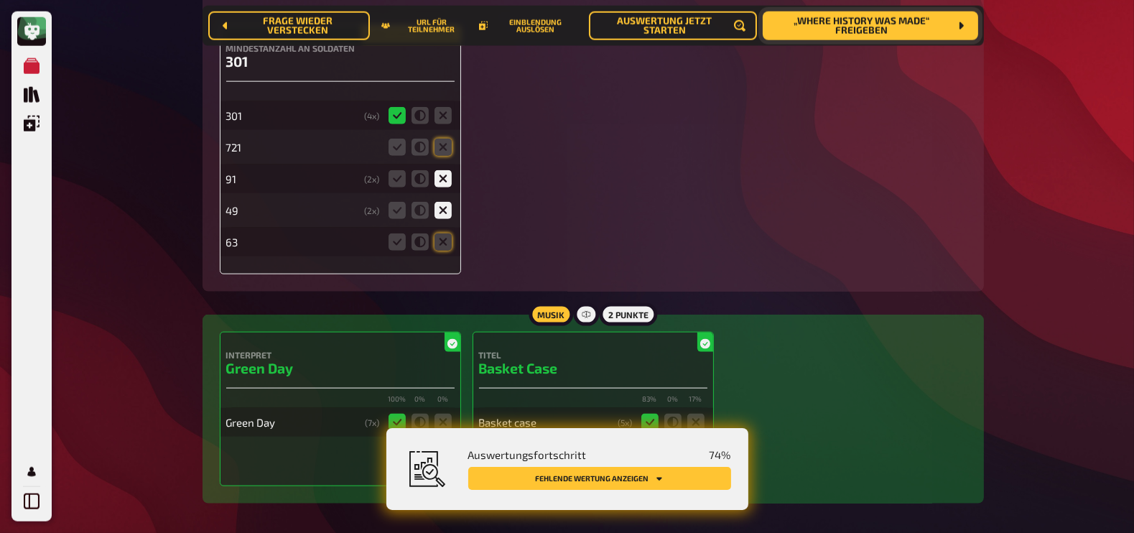
scroll to position [2233, 0]
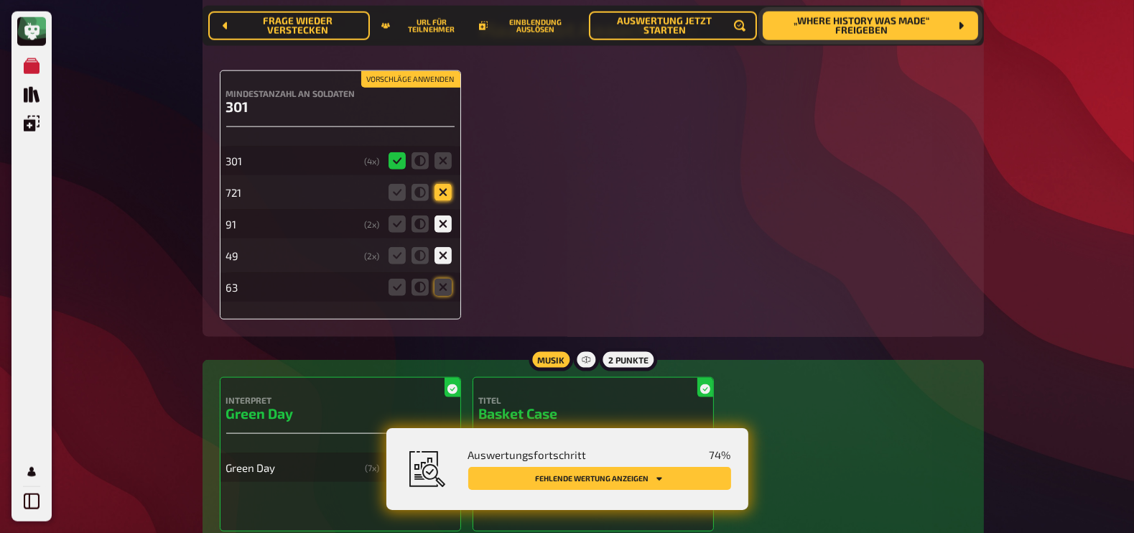
click at [445, 197] on icon at bounding box center [442, 192] width 17 height 17
click at [0, 0] on input "radio" at bounding box center [0, 0] width 0 height 0
click at [447, 289] on icon at bounding box center [442, 287] width 17 height 17
click at [0, 0] on input "radio" at bounding box center [0, 0] width 0 height 0
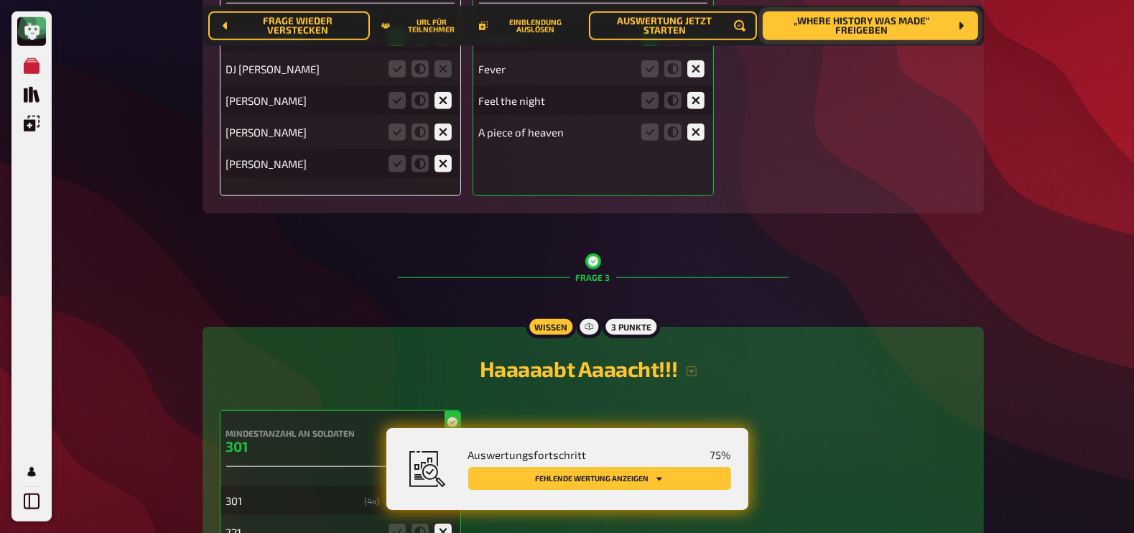
scroll to position [1764, 0]
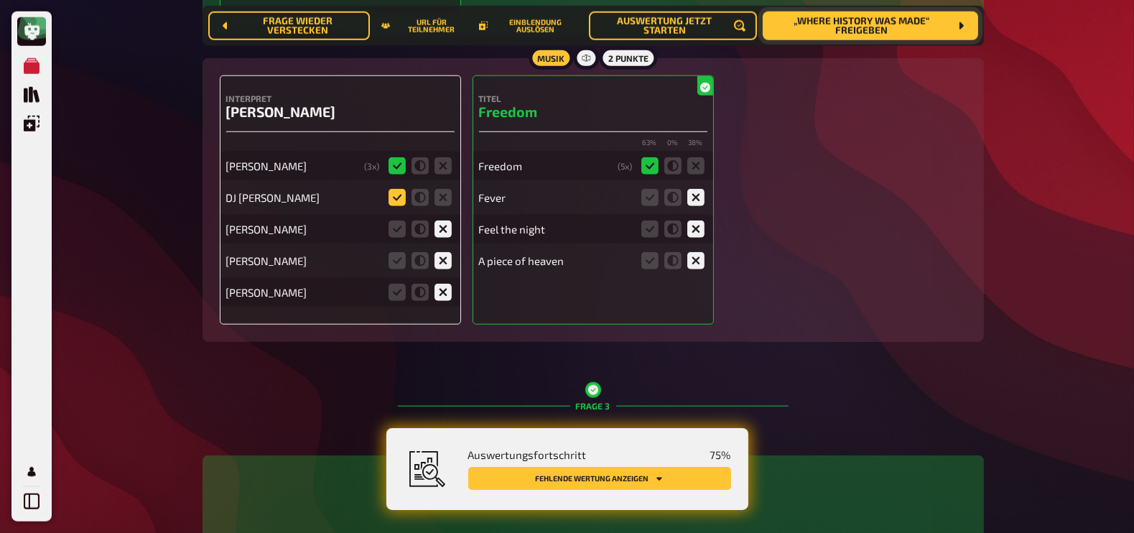
click at [399, 199] on icon at bounding box center [396, 197] width 17 height 17
click at [0, 0] on input "radio" at bounding box center [0, 0] width 0 height 0
click at [919, 23] on span "„Where History was made“ freigeben" at bounding box center [861, 26] width 174 height 19
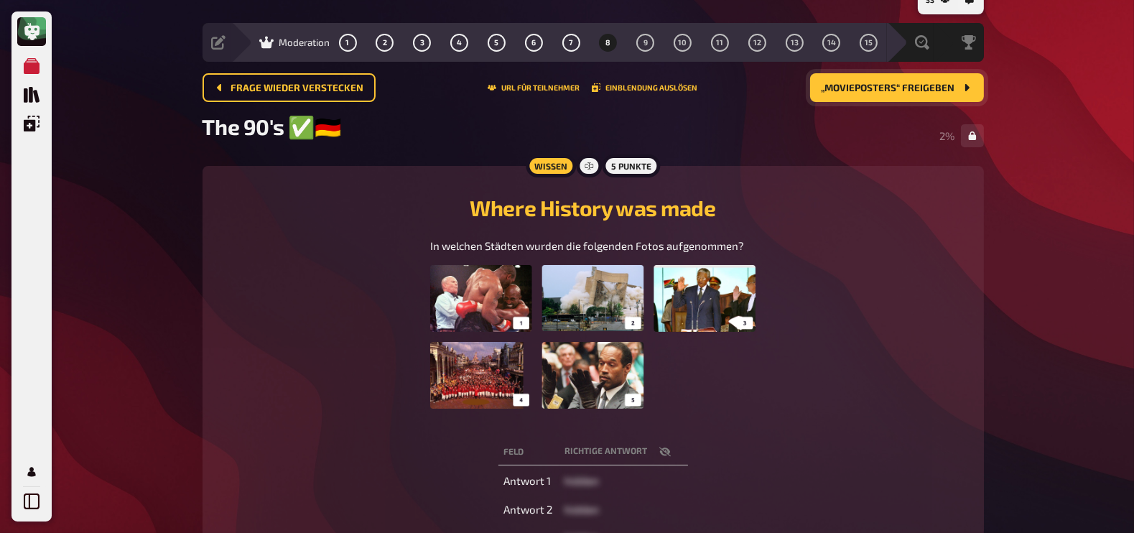
scroll to position [27, 0]
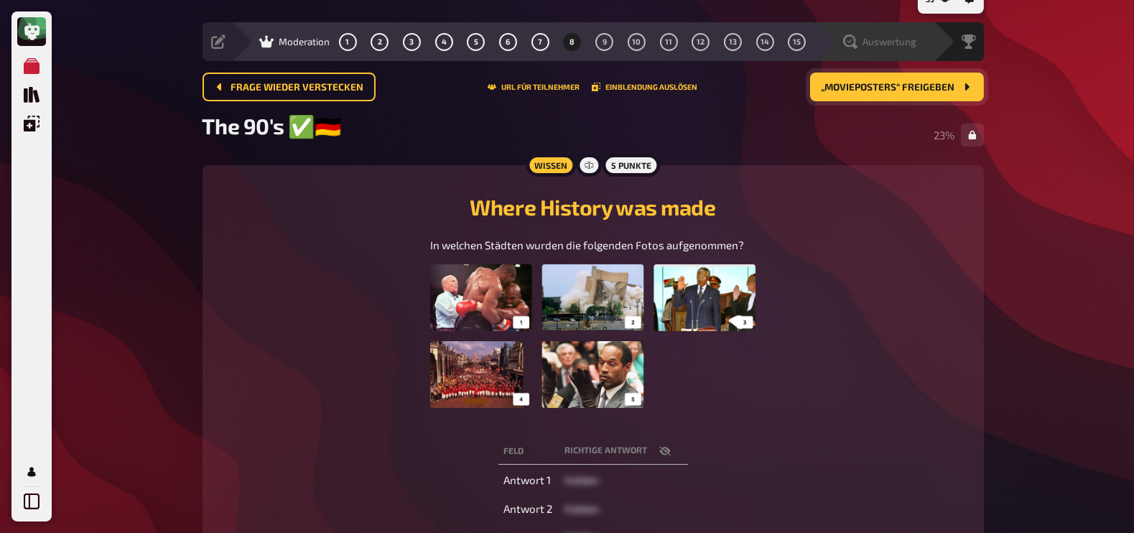
click at [855, 37] on icon at bounding box center [850, 41] width 14 height 14
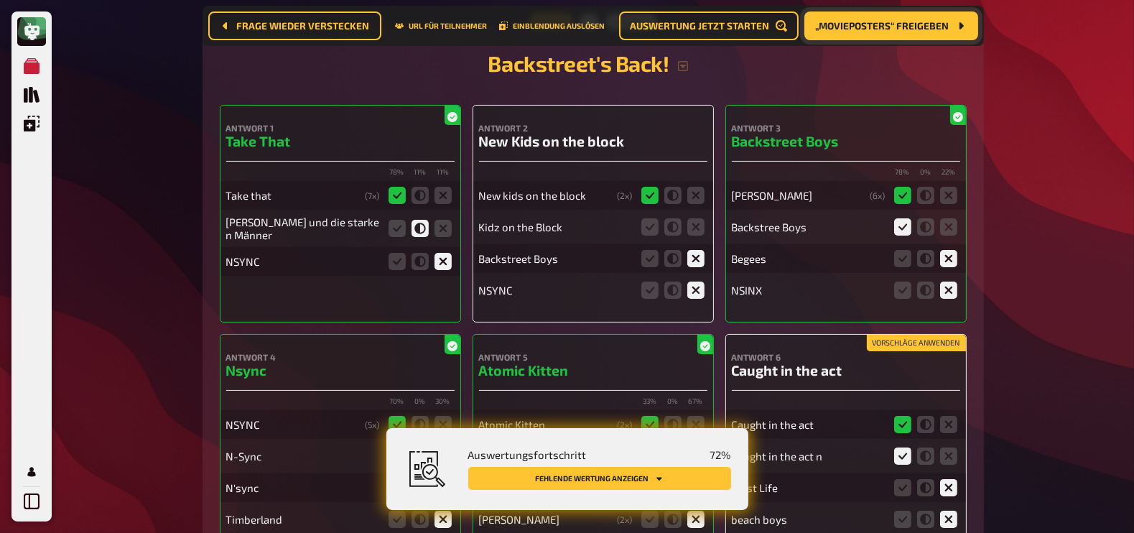
scroll to position [264, 0]
click at [650, 231] on icon at bounding box center [649, 226] width 17 height 17
click at [0, 0] on input "radio" at bounding box center [0, 0] width 0 height 0
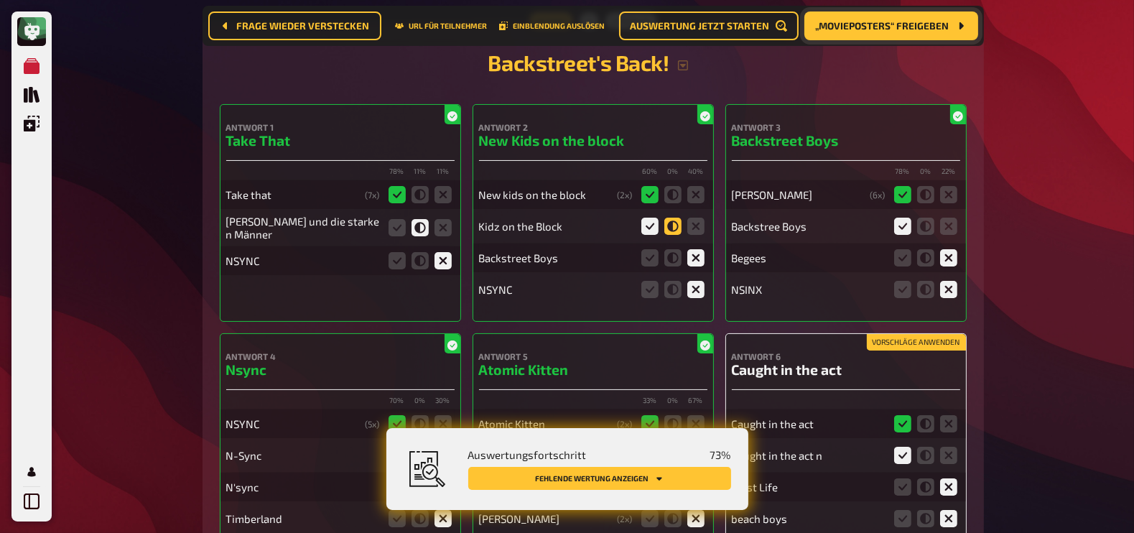
click at [675, 230] on icon at bounding box center [672, 226] width 17 height 17
click at [0, 0] on input "radio" at bounding box center [0, 0] width 0 height 0
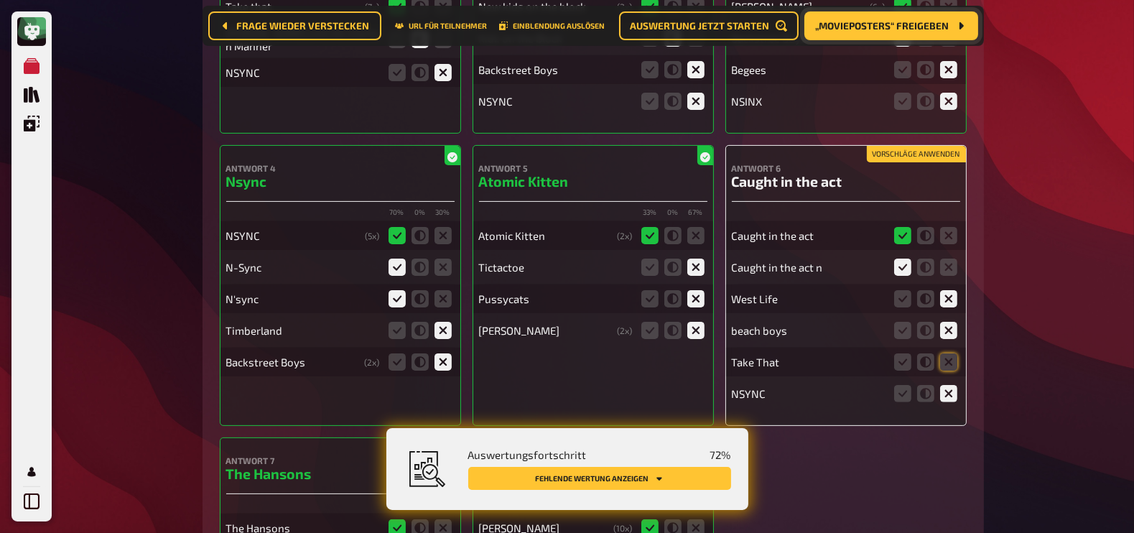
scroll to position [506, 0]
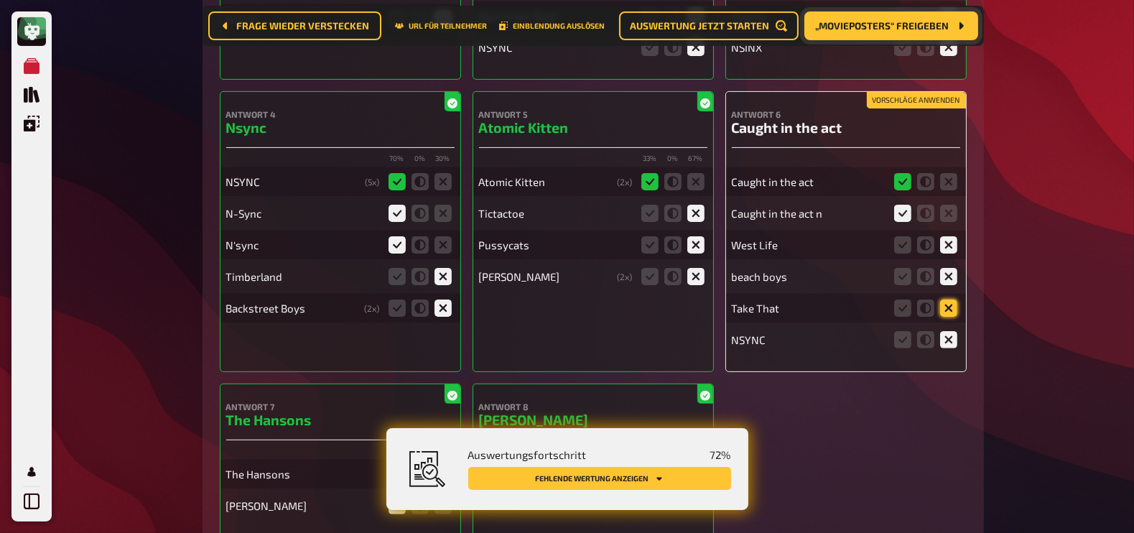
click at [946, 312] on icon at bounding box center [948, 307] width 17 height 17
click at [0, 0] on input "radio" at bounding box center [0, 0] width 0 height 0
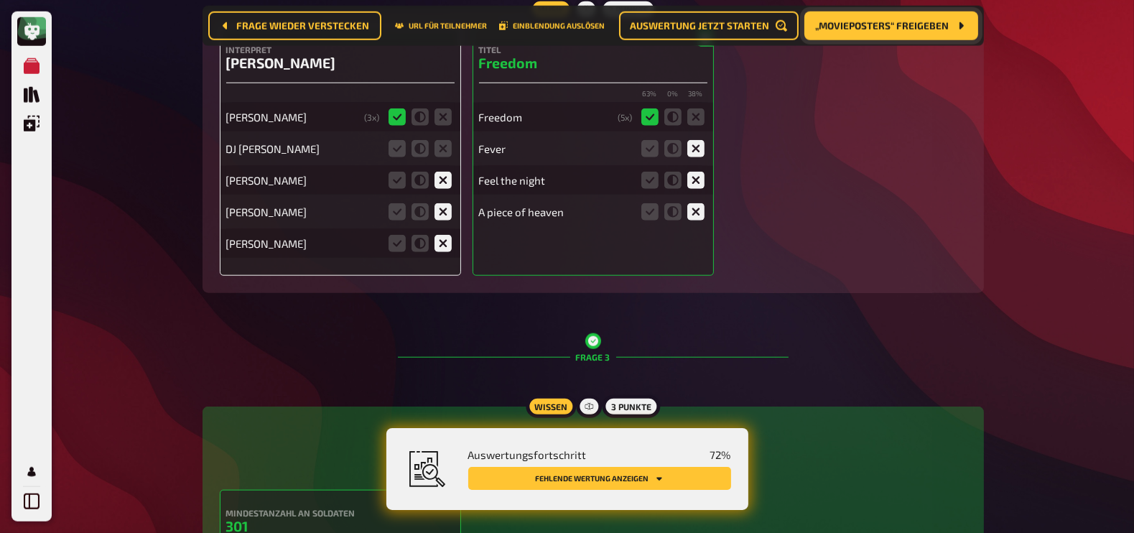
scroll to position [1815, 0]
click at [413, 149] on icon at bounding box center [419, 147] width 17 height 17
click at [0, 0] on input "radio" at bounding box center [0, 0] width 0 height 0
click at [419, 148] on icon at bounding box center [419, 147] width 17 height 17
click at [0, 0] on input "radio" at bounding box center [0, 0] width 0 height 0
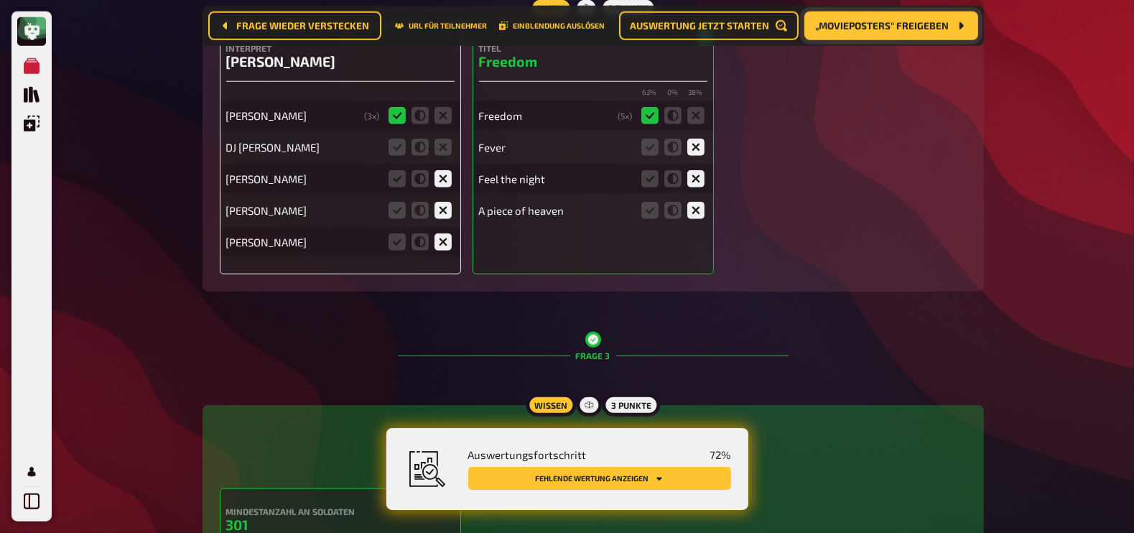
click at [419, 148] on icon at bounding box center [419, 147] width 17 height 17
click at [0, 0] on input "radio" at bounding box center [0, 0] width 0 height 0
click at [419, 148] on icon at bounding box center [419, 147] width 17 height 17
click at [0, 0] on input "radio" at bounding box center [0, 0] width 0 height 0
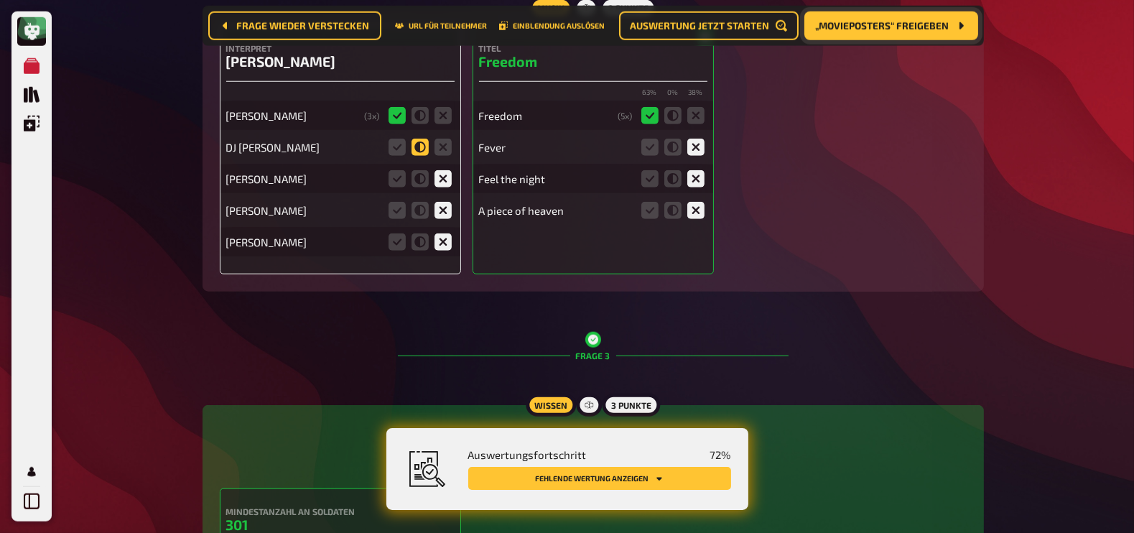
click at [414, 146] on icon at bounding box center [419, 147] width 17 height 17
click at [0, 0] on input "radio" at bounding box center [0, 0] width 0 height 0
drag, startPoint x: 422, startPoint y: 146, endPoint x: 414, endPoint y: 146, distance: 7.9
click at [414, 146] on icon at bounding box center [419, 147] width 17 height 17
click at [0, 0] on input "radio" at bounding box center [0, 0] width 0 height 0
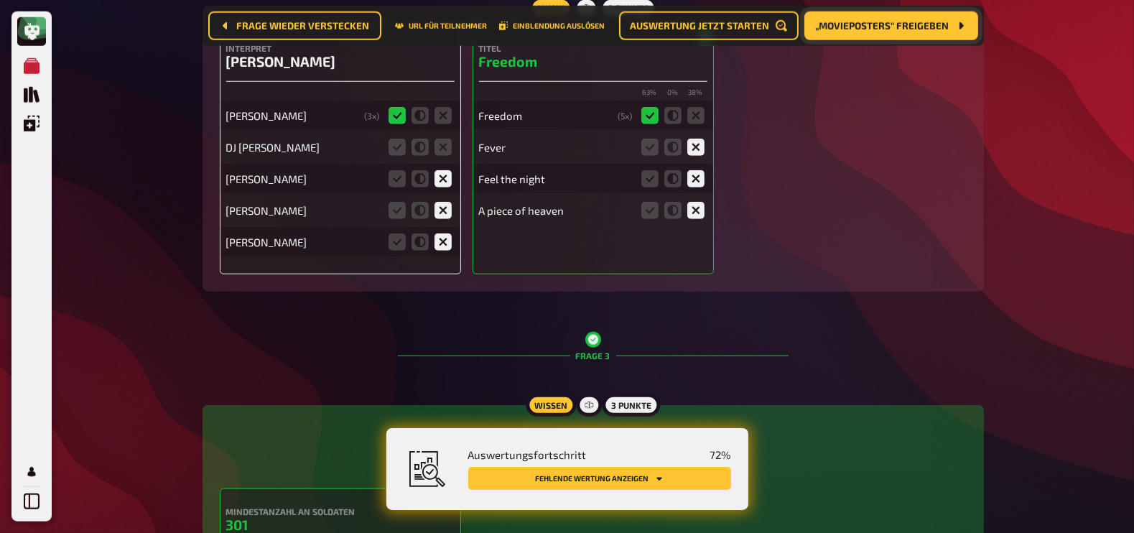
click at [414, 146] on icon at bounding box center [419, 147] width 17 height 17
click at [0, 0] on input "radio" at bounding box center [0, 0] width 0 height 0
click at [414, 146] on icon at bounding box center [419, 147] width 17 height 17
click at [0, 0] on input "radio" at bounding box center [0, 0] width 0 height 0
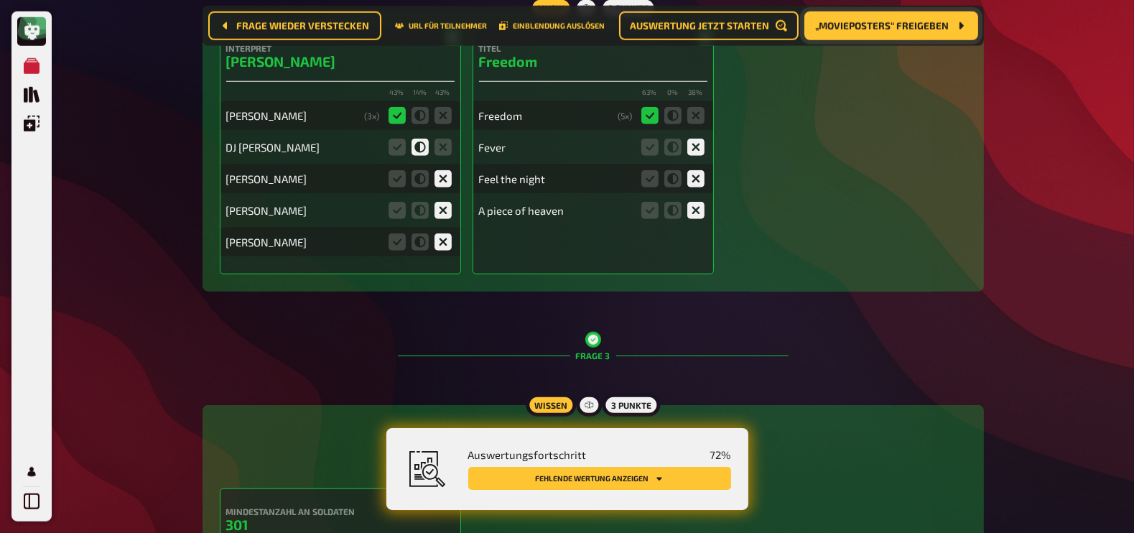
click at [414, 146] on icon at bounding box center [419, 147] width 17 height 17
click at [0, 0] on input "radio" at bounding box center [0, 0] width 0 height 0
click at [414, 146] on icon at bounding box center [419, 147] width 17 height 17
click at [0, 0] on input "radio" at bounding box center [0, 0] width 0 height 0
click at [414, 146] on icon at bounding box center [419, 147] width 17 height 17
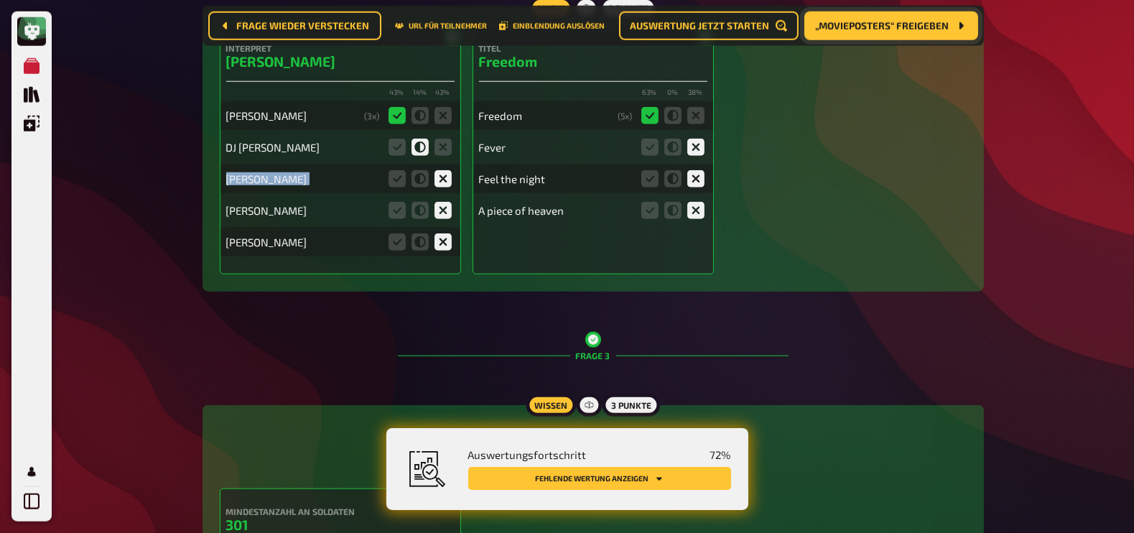
click at [0, 0] on input "radio" at bounding box center [0, 0] width 0 height 0
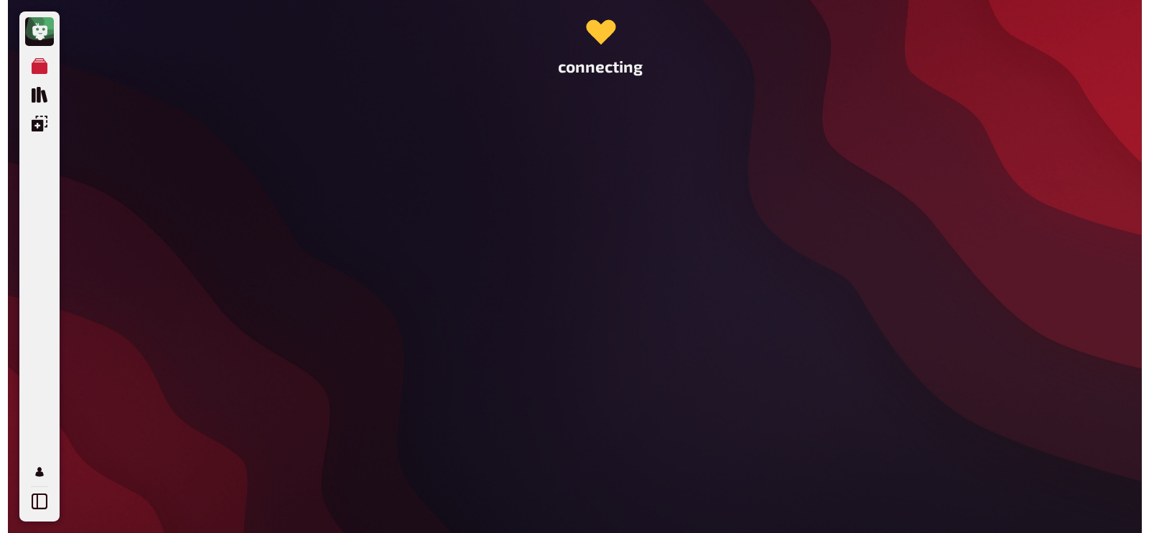
scroll to position [0, 0]
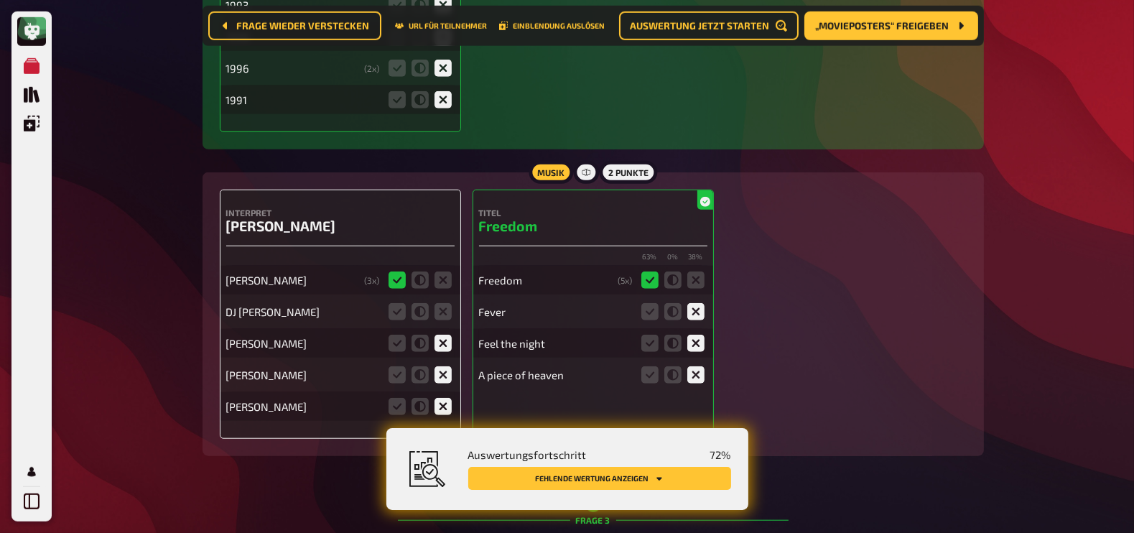
scroll to position [1861, 0]
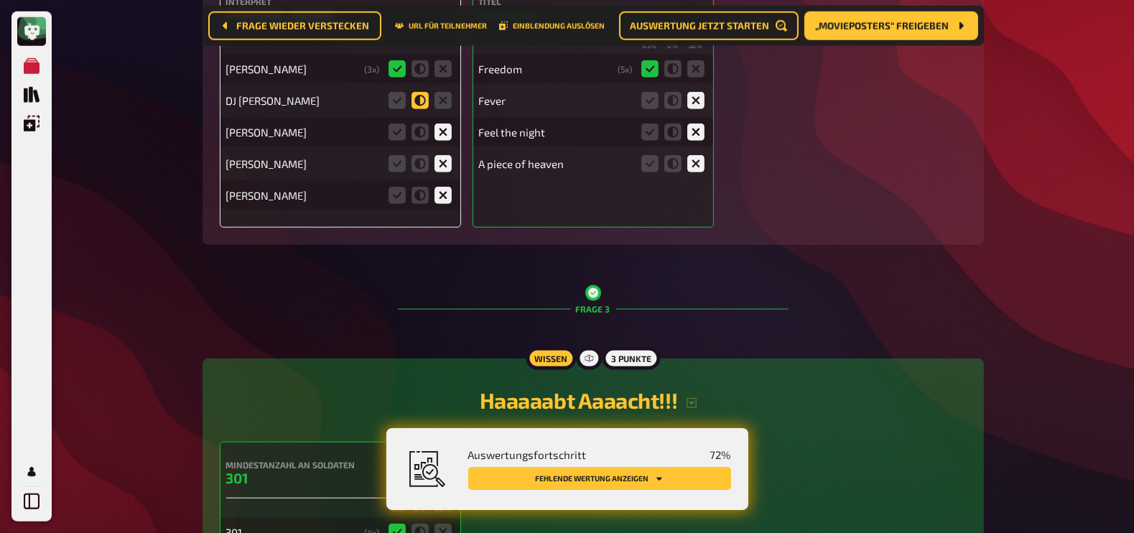
click at [415, 104] on icon at bounding box center [419, 100] width 17 height 17
click at [0, 0] on input "radio" at bounding box center [0, 0] width 0 height 0
click at [415, 105] on icon at bounding box center [419, 100] width 17 height 17
click at [0, 0] on input "radio" at bounding box center [0, 0] width 0 height 0
click at [415, 105] on icon at bounding box center [419, 100] width 17 height 17
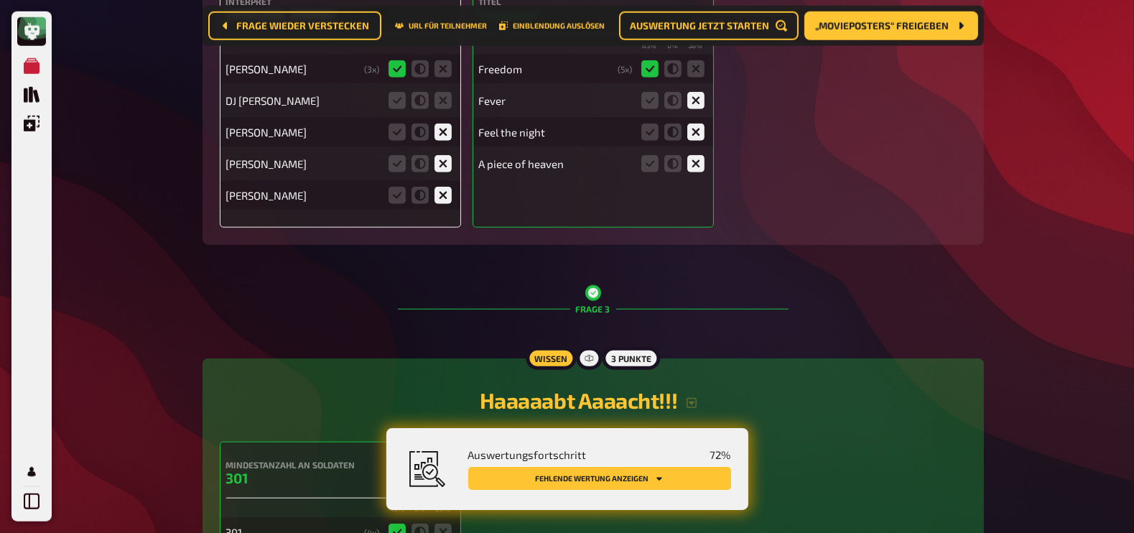
click at [0, 0] on input "radio" at bounding box center [0, 0] width 0 height 0
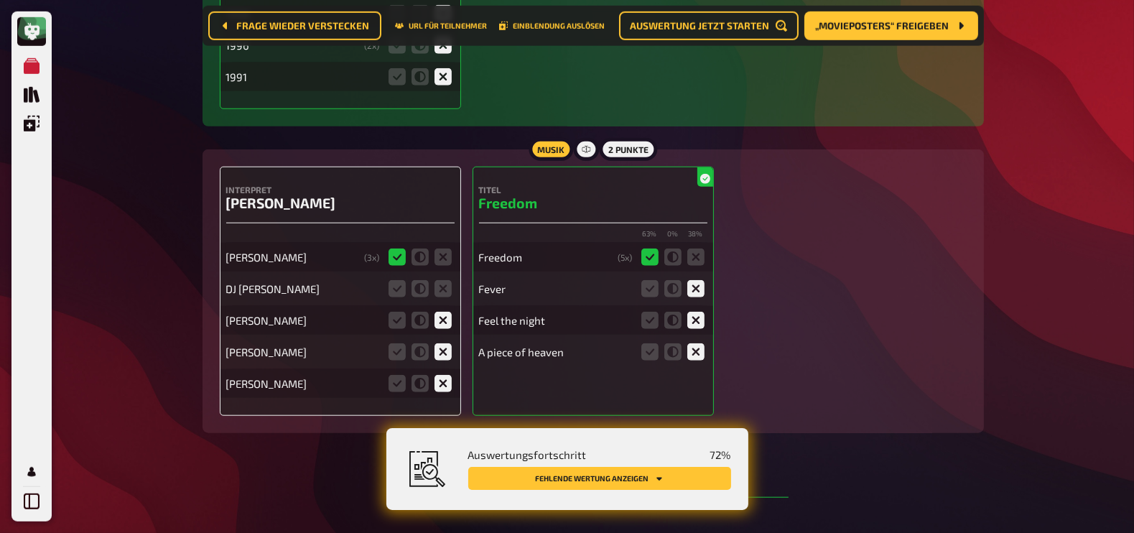
scroll to position [1673, 0]
click at [417, 286] on icon at bounding box center [419, 288] width 17 height 17
click at [0, 0] on input "radio" at bounding box center [0, 0] width 0 height 0
click at [417, 286] on icon at bounding box center [419, 288] width 17 height 17
click at [0, 0] on input "radio" at bounding box center [0, 0] width 0 height 0
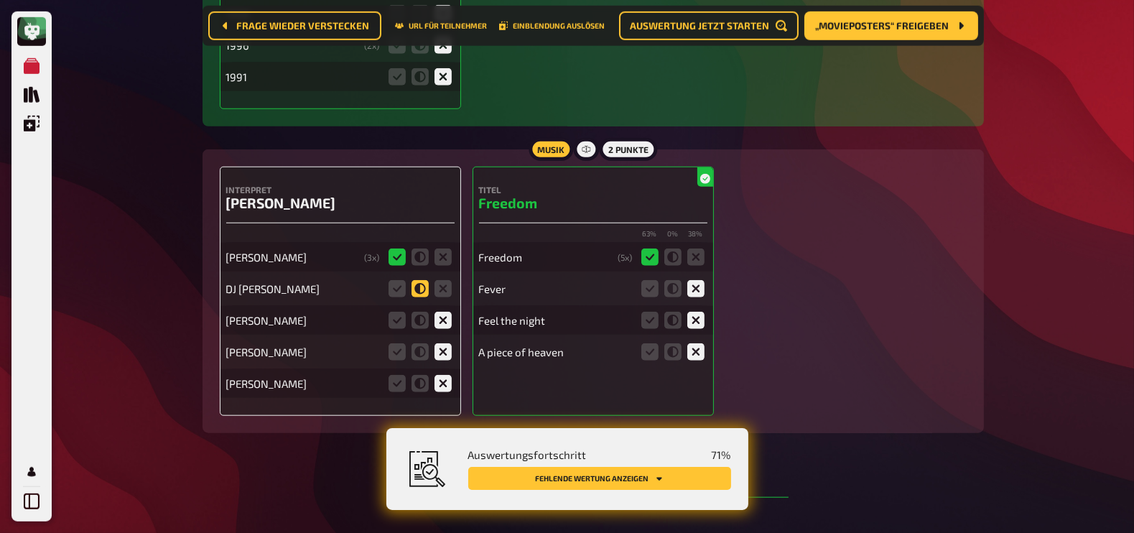
click at [422, 292] on icon at bounding box center [419, 288] width 17 height 17
click at [0, 0] on input "radio" at bounding box center [0, 0] width 0 height 0
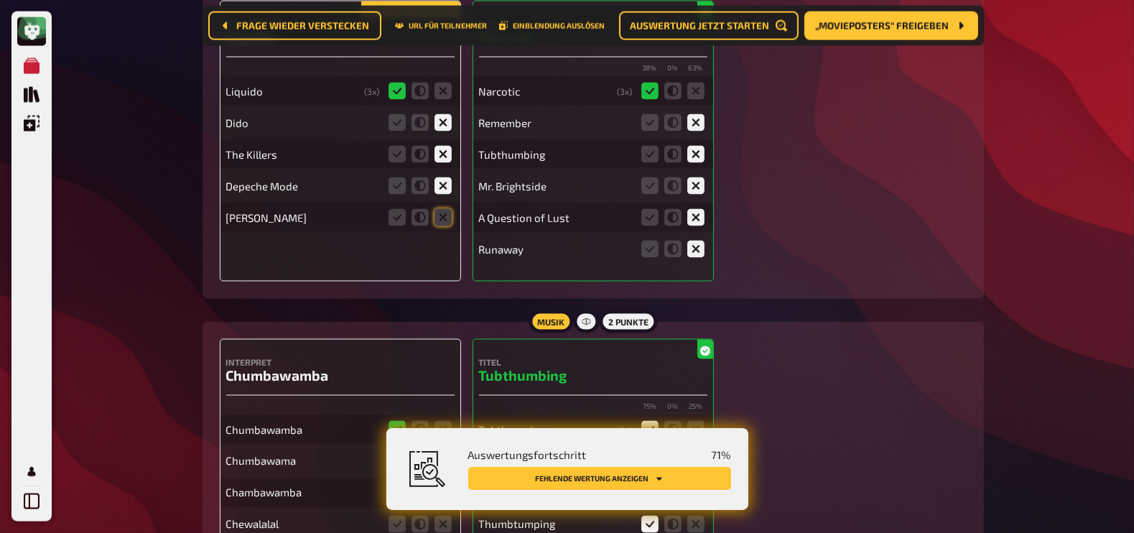
scroll to position [2915, 0]
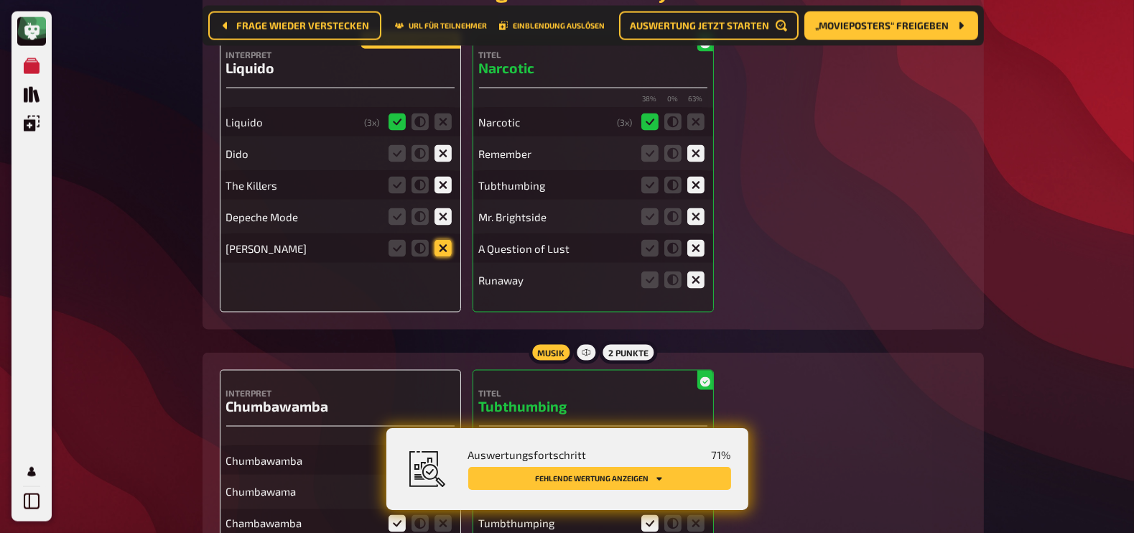
click at [438, 252] on icon at bounding box center [442, 248] width 17 height 17
click at [0, 0] on input "radio" at bounding box center [0, 0] width 0 height 0
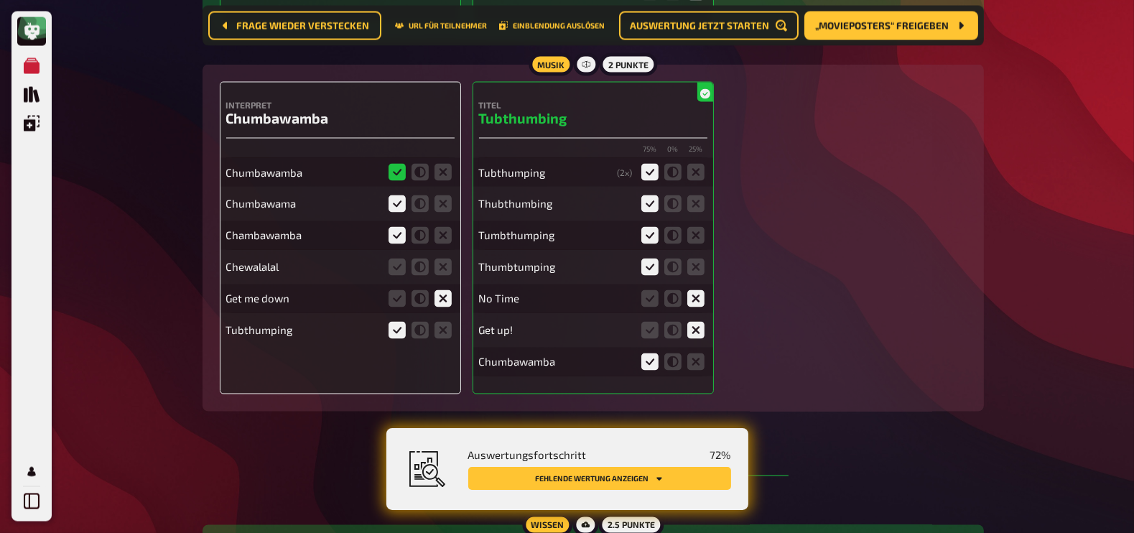
scroll to position [3210, 0]
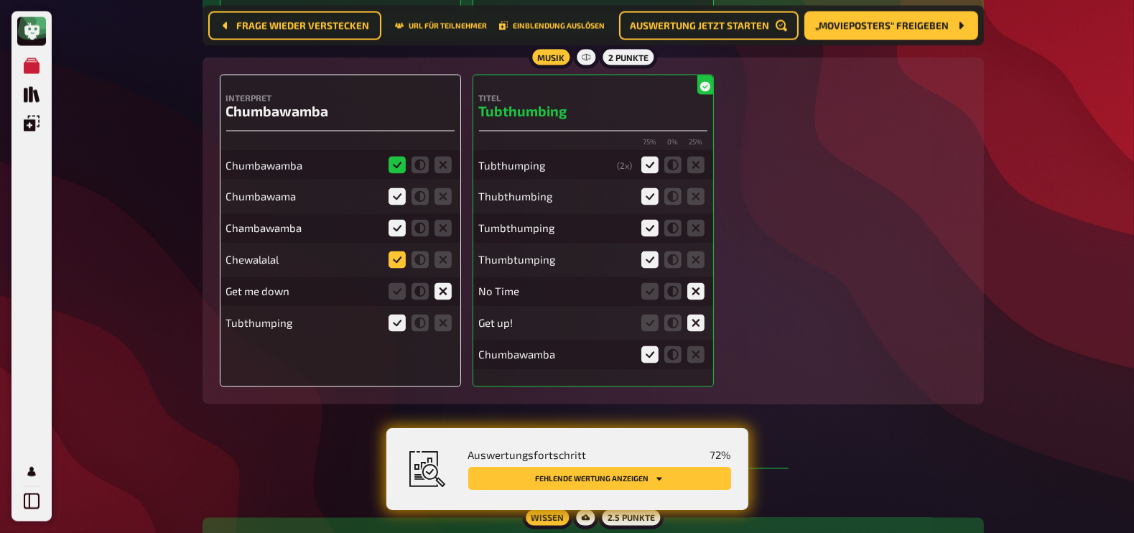
click at [402, 262] on icon at bounding box center [396, 259] width 17 height 17
click at [0, 0] on input "radio" at bounding box center [0, 0] width 0 height 0
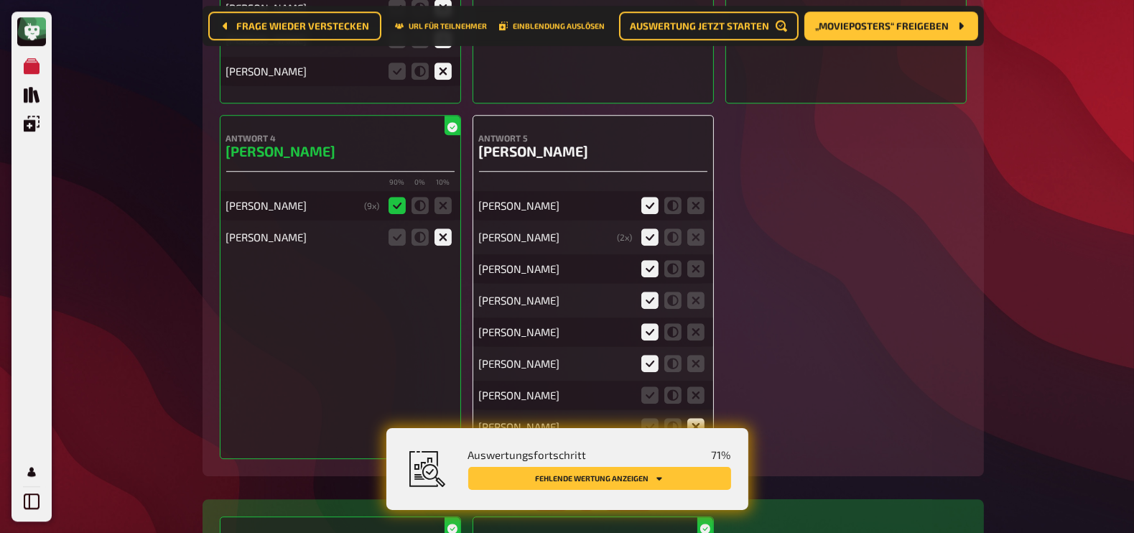
scroll to position [5114, 0]
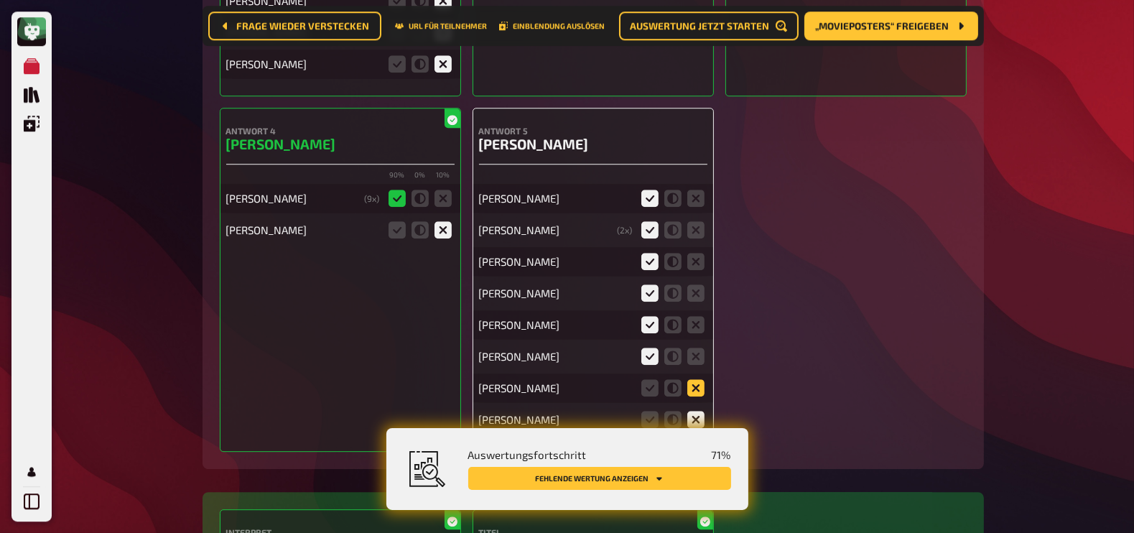
click at [693, 379] on icon at bounding box center [695, 387] width 17 height 17
click at [0, 0] on input "radio" at bounding box center [0, 0] width 0 height 0
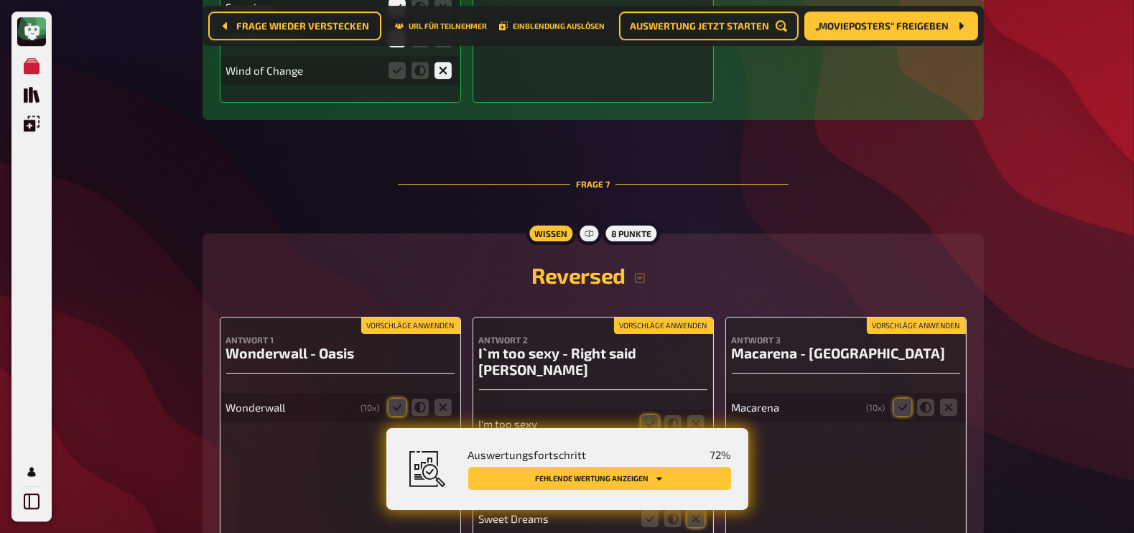
scroll to position [5914, 0]
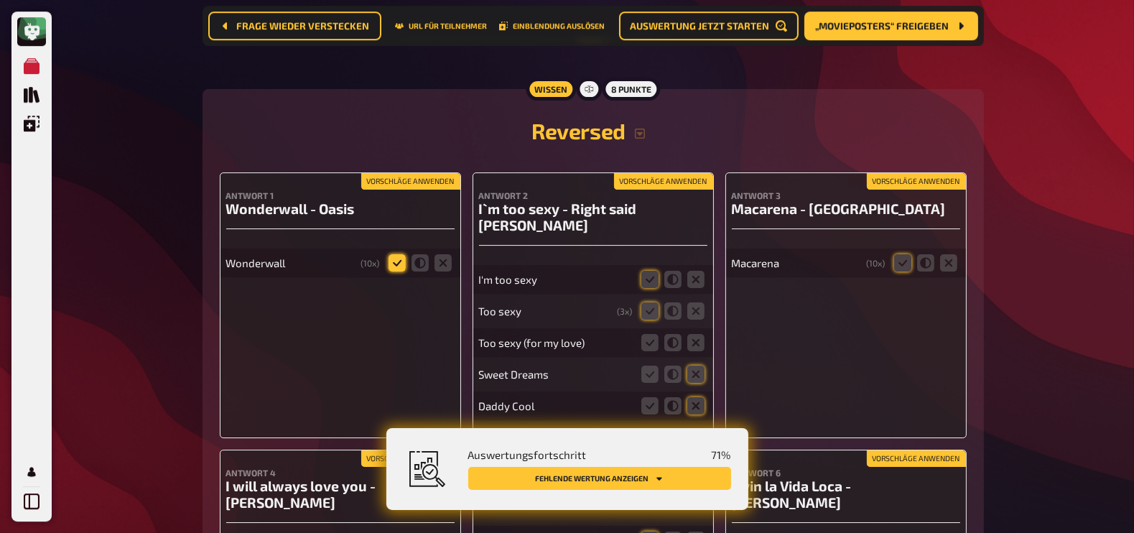
click at [396, 254] on icon at bounding box center [396, 262] width 17 height 17
click at [0, 0] on input "radio" at bounding box center [0, 0] width 0 height 0
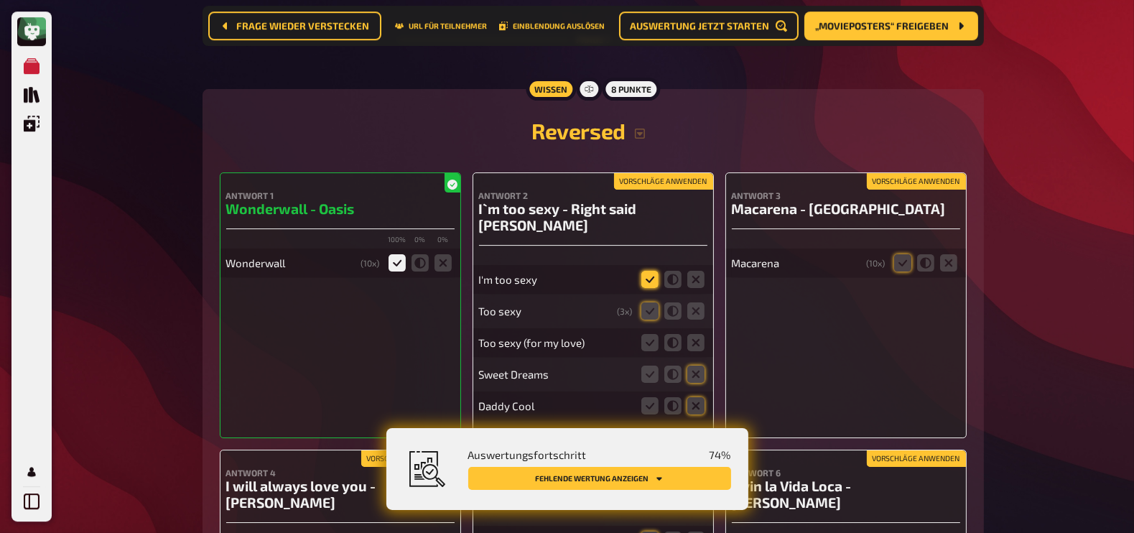
click at [649, 271] on icon at bounding box center [649, 279] width 17 height 17
click at [0, 0] on input "radio" at bounding box center [0, 0] width 0 height 0
click at [675, 302] on icon at bounding box center [672, 310] width 17 height 17
click at [0, 0] on input "radio" at bounding box center [0, 0] width 0 height 0
click at [674, 334] on icon at bounding box center [672, 342] width 17 height 17
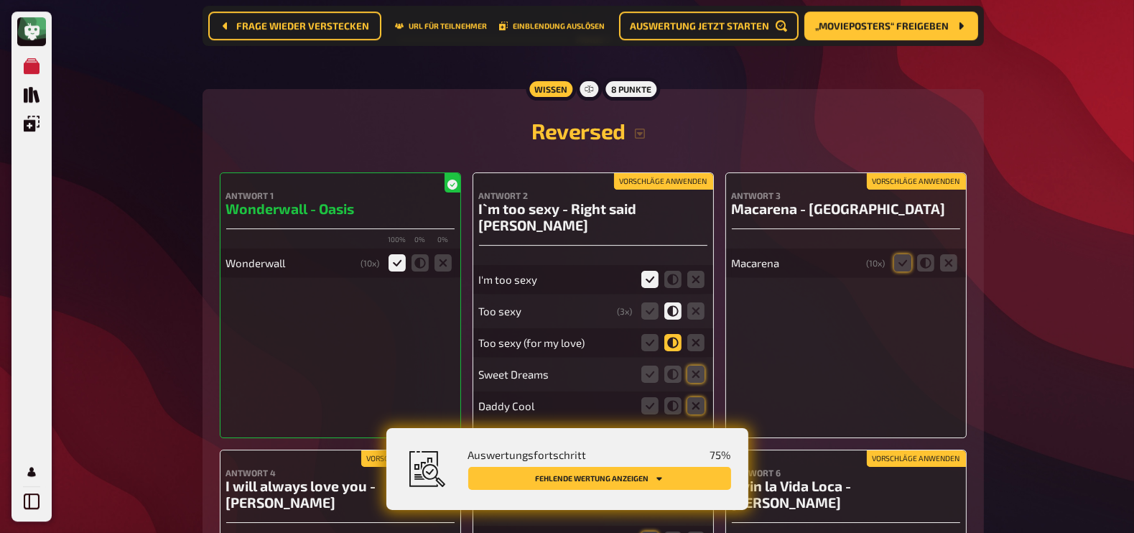
click at [0, 0] on input "radio" at bounding box center [0, 0] width 0 height 0
click at [646, 302] on icon at bounding box center [649, 310] width 17 height 17
click at [0, 0] on input "radio" at bounding box center [0, 0] width 0 height 0
click at [651, 334] on icon at bounding box center [649, 342] width 17 height 17
click at [0, 0] on input "radio" at bounding box center [0, 0] width 0 height 0
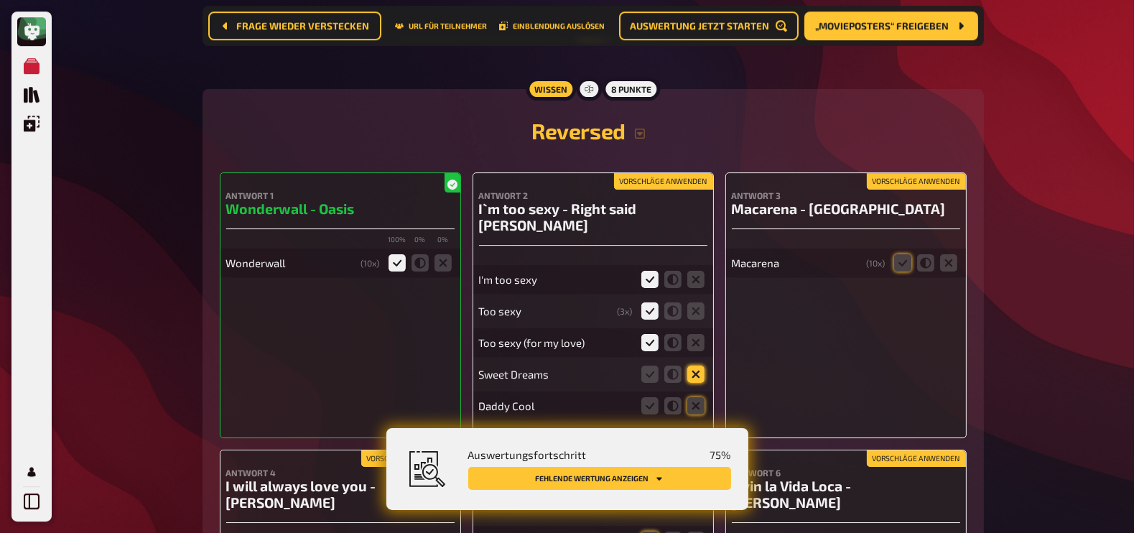
click at [697, 366] on icon at bounding box center [695, 374] width 17 height 17
click at [0, 0] on input "radio" at bounding box center [0, 0] width 0 height 0
click at [697, 397] on icon at bounding box center [695, 405] width 17 height 17
click at [0, 0] on input "radio" at bounding box center [0, 0] width 0 height 0
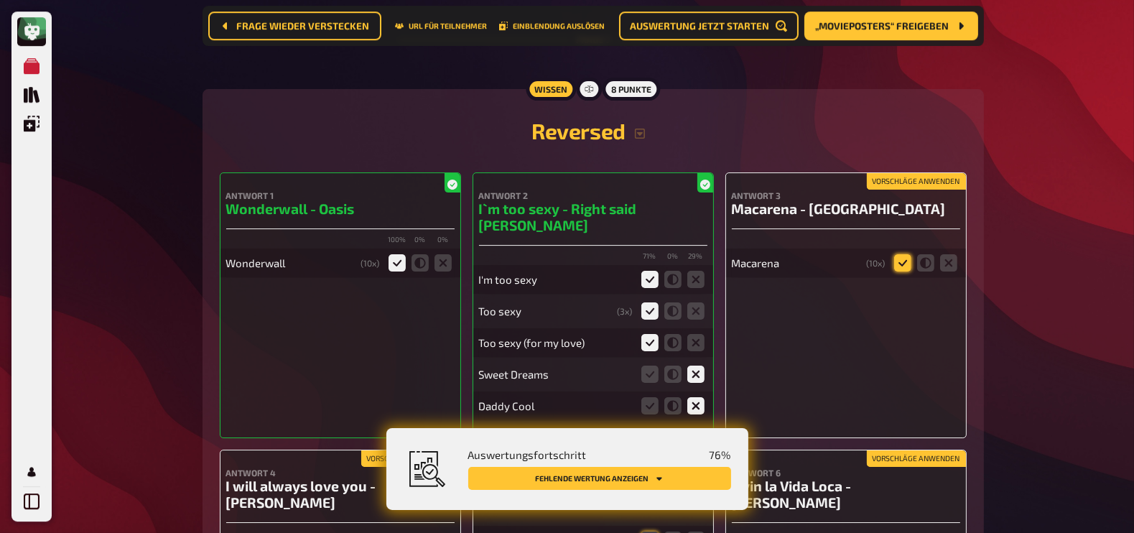
click at [903, 254] on icon at bounding box center [902, 262] width 17 height 17
click at [0, 0] on input "radio" at bounding box center [0, 0] width 0 height 0
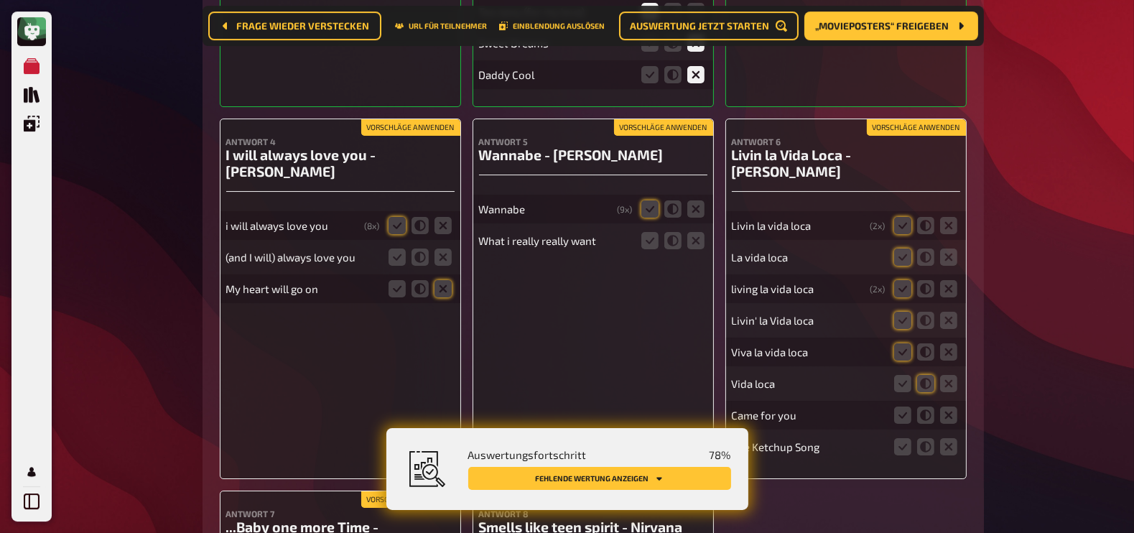
scroll to position [6259, 0]
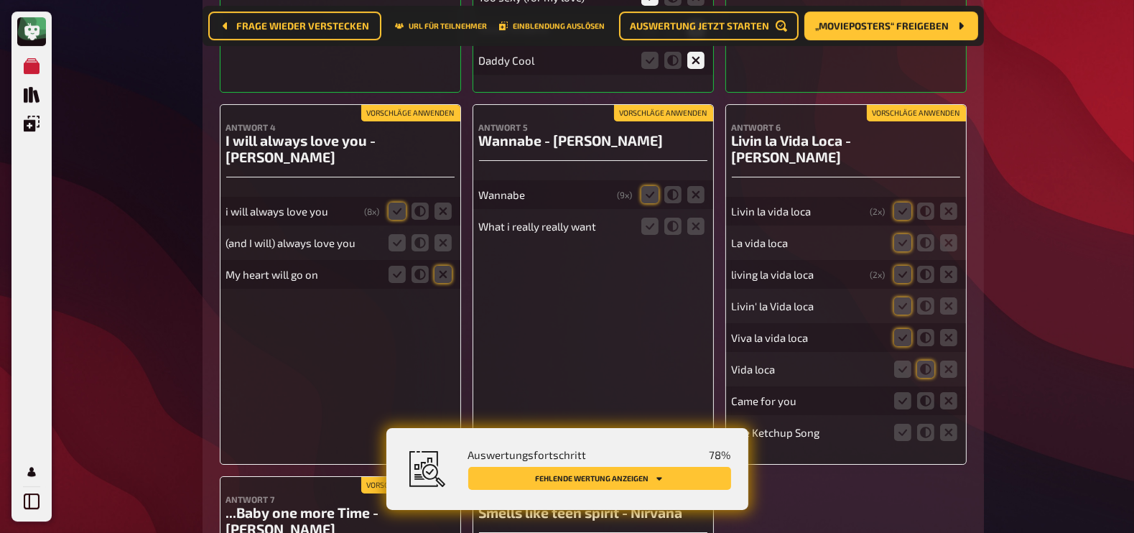
click at [386, 200] on fieldset at bounding box center [420, 211] width 69 height 23
click at [396, 234] on icon at bounding box center [396, 242] width 17 height 17
click at [0, 0] on input "radio" at bounding box center [0, 0] width 0 height 0
click at [450, 266] on icon at bounding box center [442, 274] width 17 height 17
click at [0, 0] on input "radio" at bounding box center [0, 0] width 0 height 0
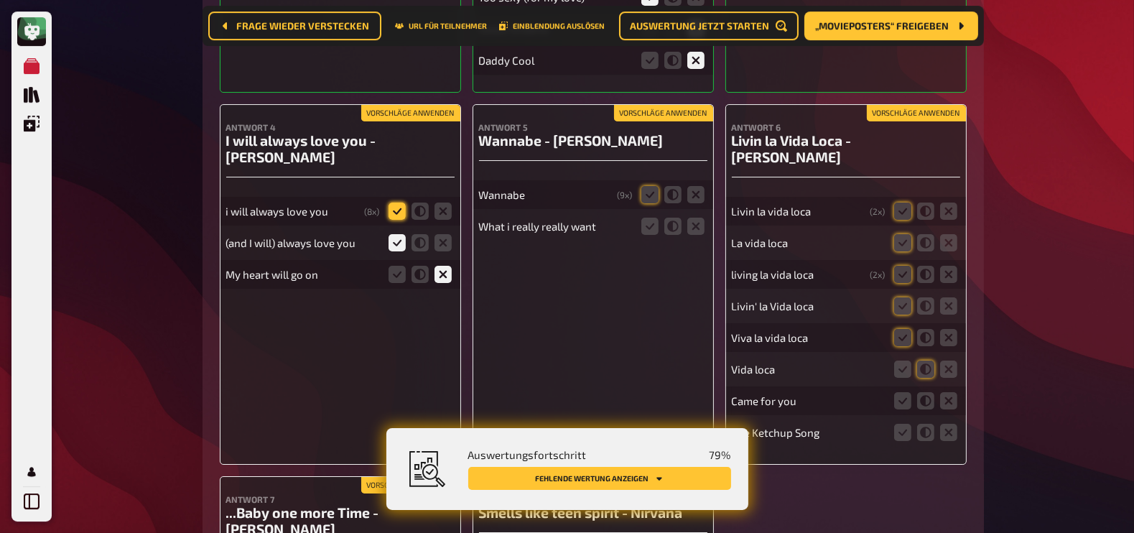
click at [401, 203] on icon at bounding box center [396, 211] width 17 height 17
click at [0, 0] on input "radio" at bounding box center [0, 0] width 0 height 0
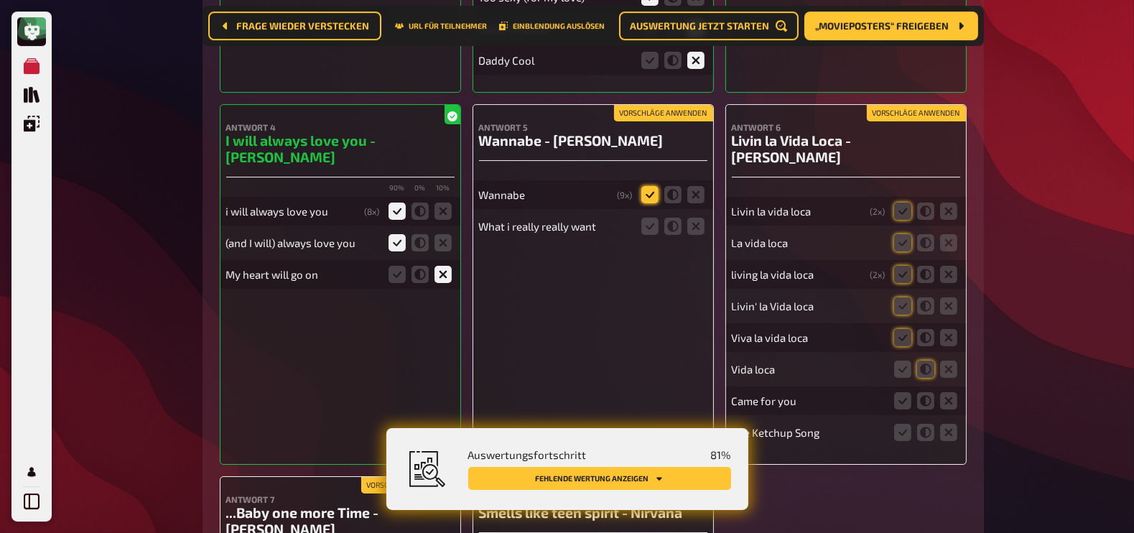
click at [648, 186] on icon at bounding box center [649, 194] width 17 height 17
click at [0, 0] on input "radio" at bounding box center [0, 0] width 0 height 0
click at [671, 218] on icon at bounding box center [672, 226] width 17 height 17
click at [0, 0] on input "radio" at bounding box center [0, 0] width 0 height 0
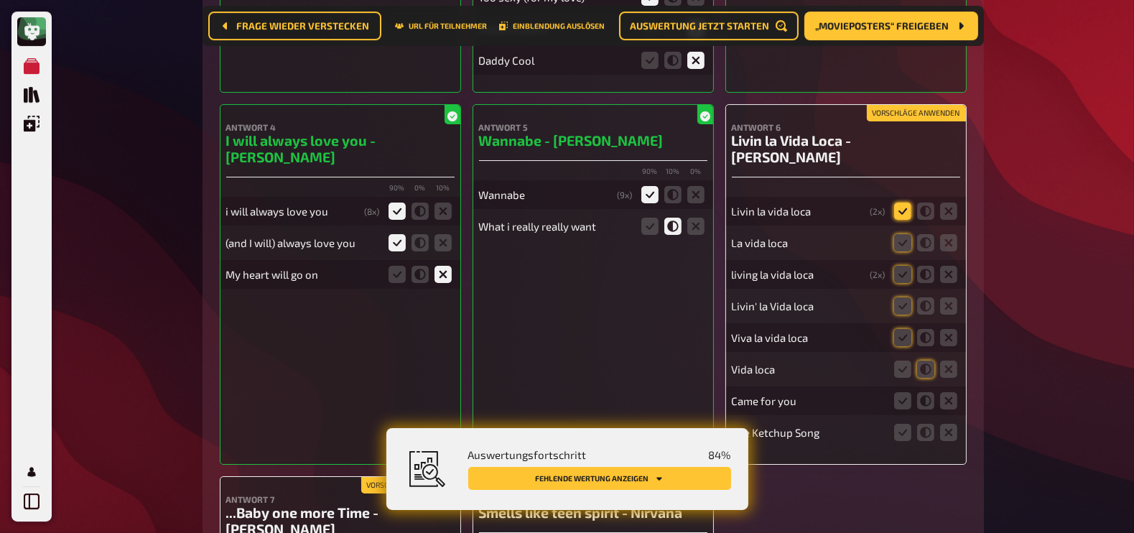
click at [899, 203] on icon at bounding box center [902, 211] width 17 height 17
click at [0, 0] on input "radio" at bounding box center [0, 0] width 0 height 0
click at [901, 234] on icon at bounding box center [902, 242] width 17 height 17
click at [0, 0] on input "radio" at bounding box center [0, 0] width 0 height 0
click at [903, 266] on icon at bounding box center [902, 274] width 17 height 17
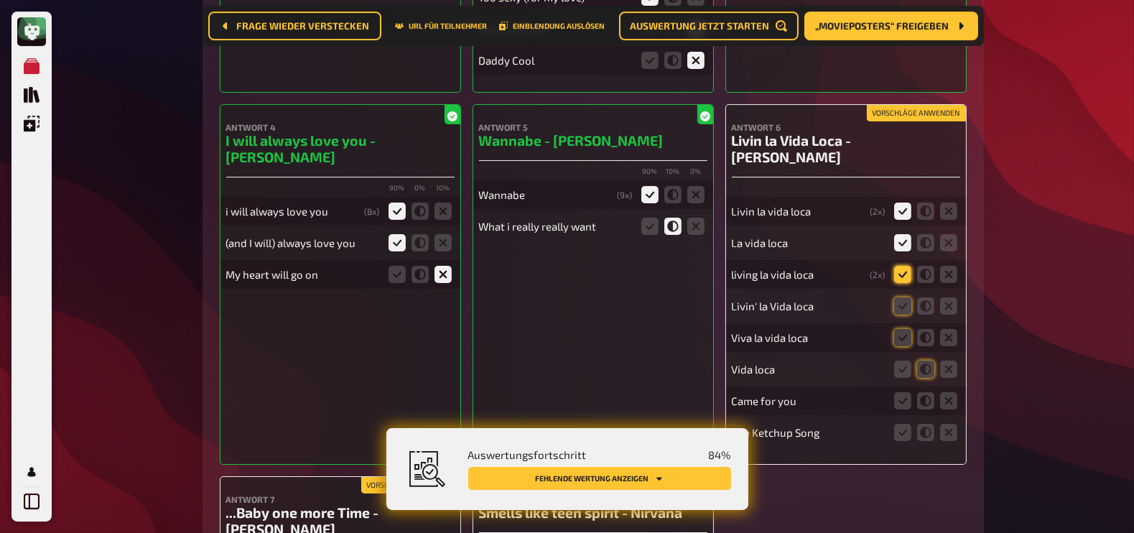
click at [0, 0] on input "radio" at bounding box center [0, 0] width 0 height 0
click at [904, 297] on icon at bounding box center [902, 305] width 17 height 17
click at [0, 0] on input "radio" at bounding box center [0, 0] width 0 height 0
click at [905, 329] on icon at bounding box center [902, 337] width 17 height 17
click at [0, 0] on input "radio" at bounding box center [0, 0] width 0 height 0
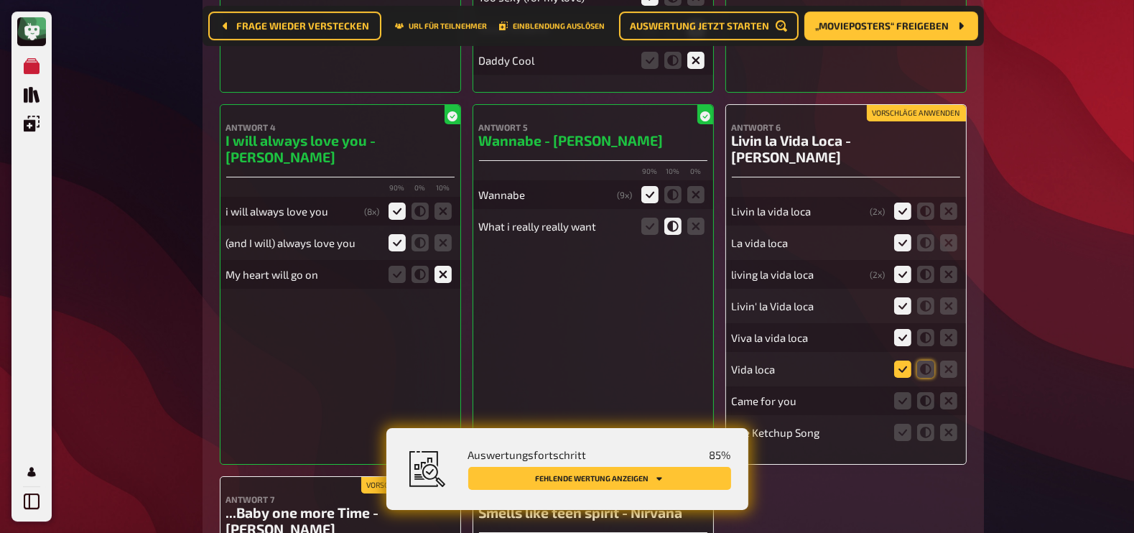
click at [904, 360] on icon at bounding box center [902, 368] width 17 height 17
click at [0, 0] on input "radio" at bounding box center [0, 0] width 0 height 0
click at [949, 392] on icon at bounding box center [948, 400] width 17 height 17
click at [0, 0] on input "radio" at bounding box center [0, 0] width 0 height 0
click at [951, 424] on icon at bounding box center [948, 432] width 17 height 17
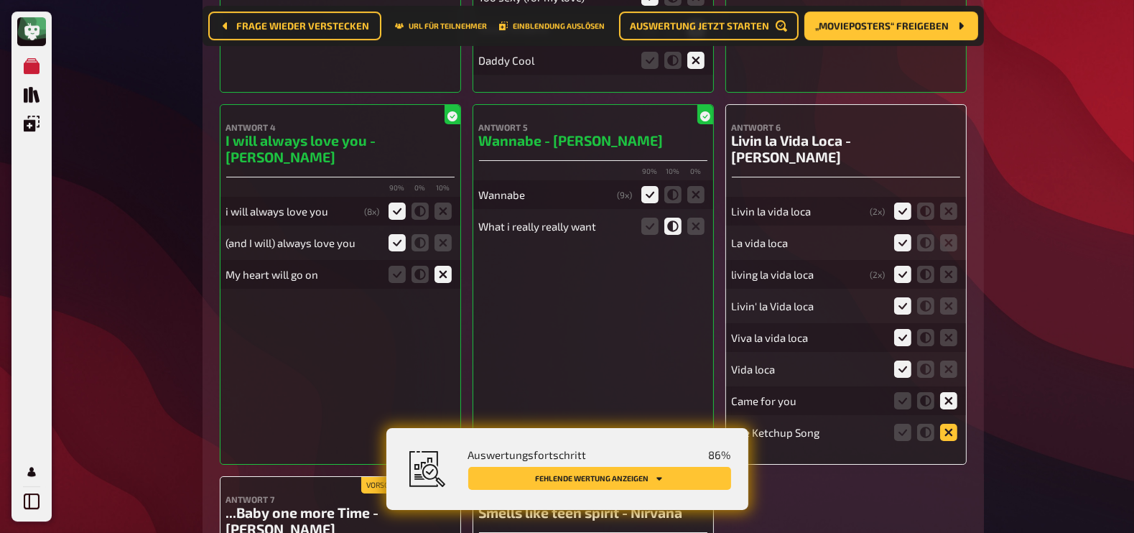
click at [0, 0] on input "radio" at bounding box center [0, 0] width 0 height 0
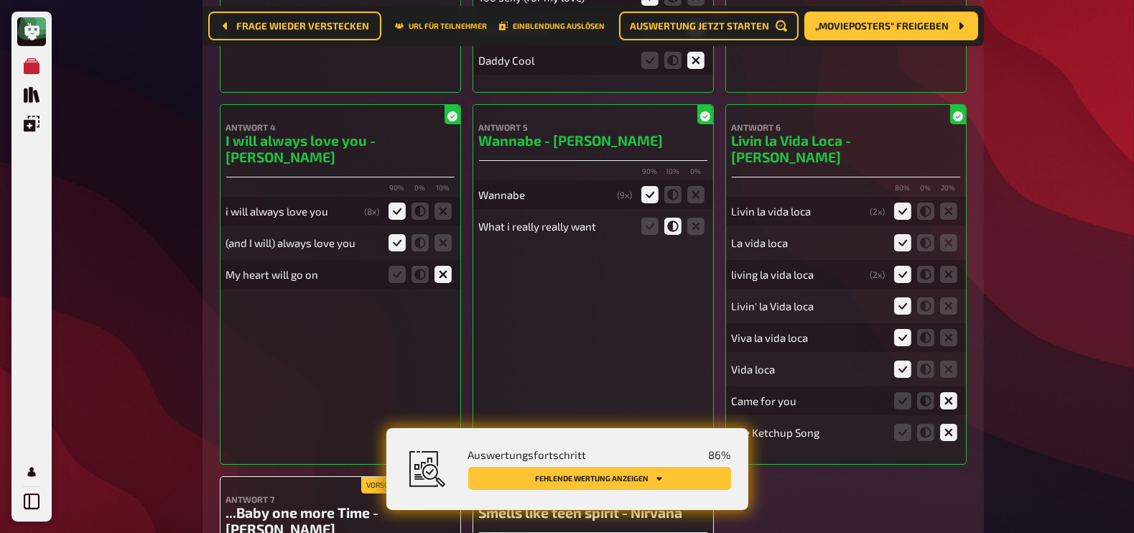
scroll to position [6600, 0]
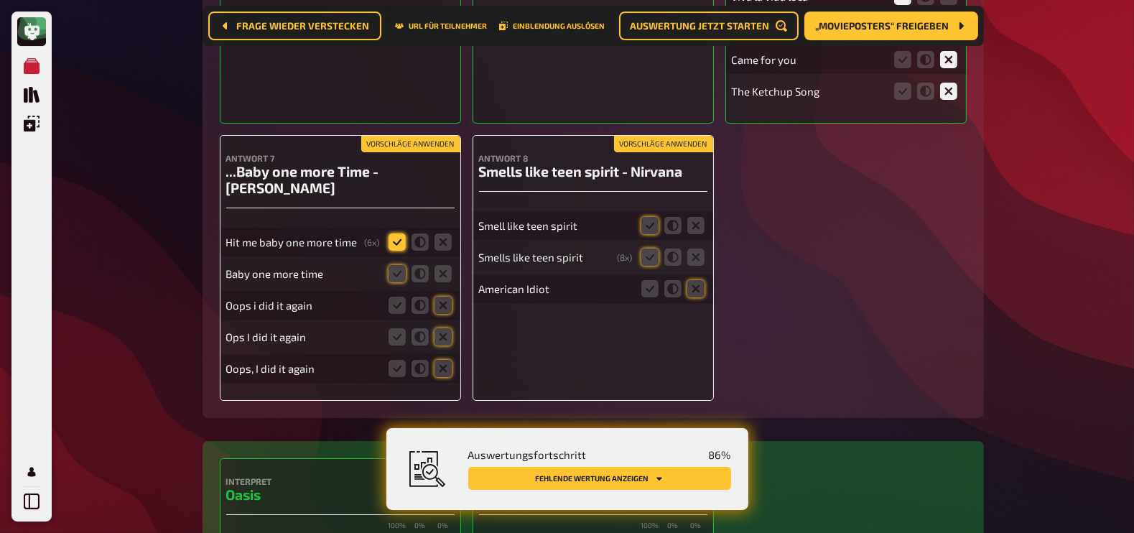
click at [396, 233] on icon at bounding box center [396, 241] width 17 height 17
click at [0, 0] on input "radio" at bounding box center [0, 0] width 0 height 0
click at [401, 265] on icon at bounding box center [396, 273] width 17 height 17
click at [0, 0] on input "radio" at bounding box center [0, 0] width 0 height 0
click at [448, 297] on icon at bounding box center [442, 305] width 17 height 17
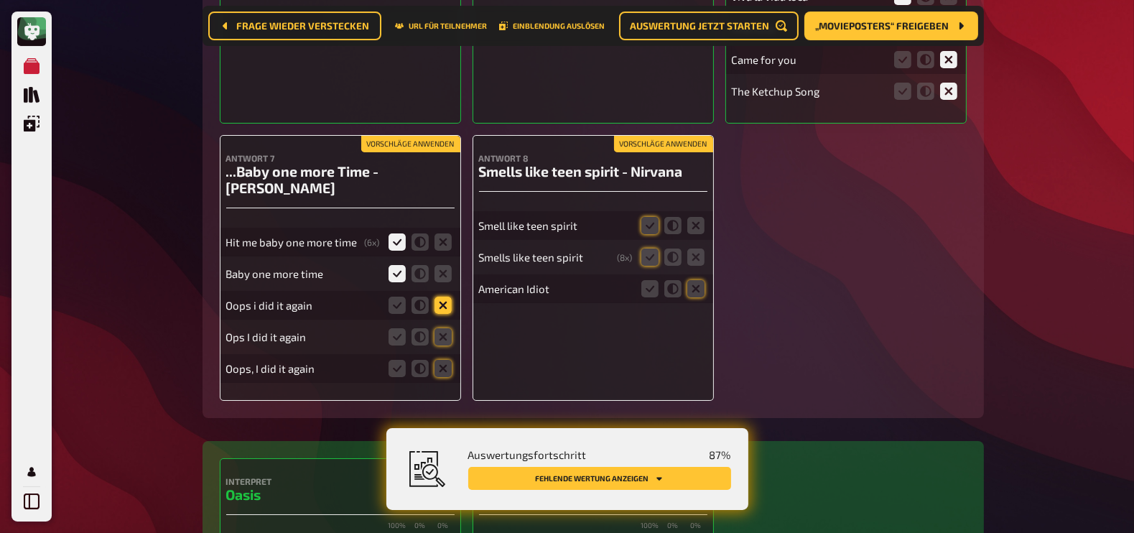
click at [0, 0] on input "radio" at bounding box center [0, 0] width 0 height 0
click at [449, 328] on icon at bounding box center [442, 336] width 17 height 17
click at [0, 0] on input "radio" at bounding box center [0, 0] width 0 height 0
click at [447, 360] on icon at bounding box center [442, 368] width 17 height 17
click at [0, 0] on input "radio" at bounding box center [0, 0] width 0 height 0
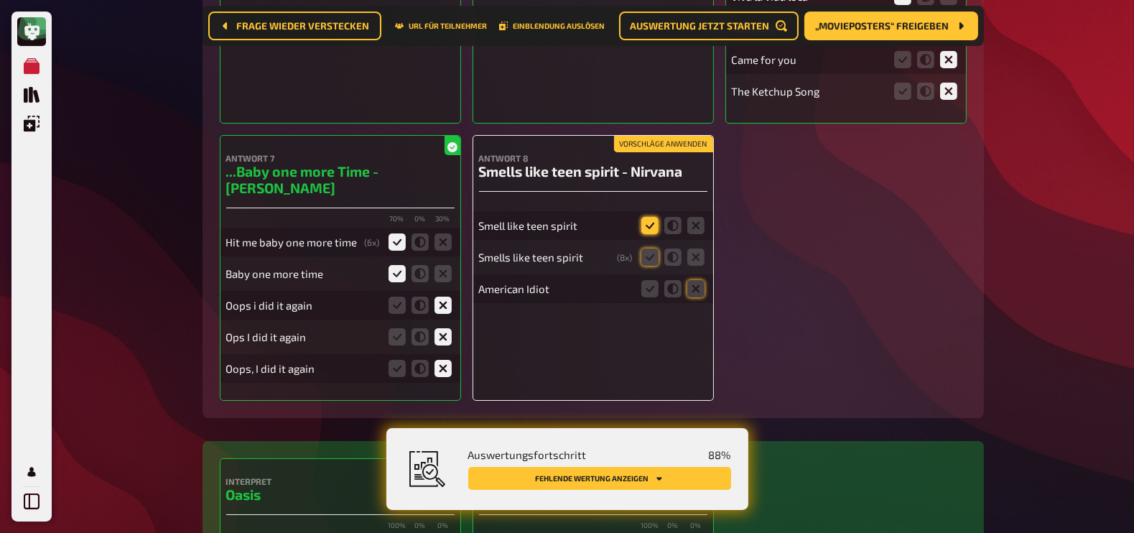
click at [643, 217] on icon at bounding box center [649, 225] width 17 height 17
click at [0, 0] on input "radio" at bounding box center [0, 0] width 0 height 0
click at [650, 248] on icon at bounding box center [649, 256] width 17 height 17
click at [0, 0] on input "radio" at bounding box center [0, 0] width 0 height 0
click at [699, 280] on icon at bounding box center [695, 288] width 17 height 17
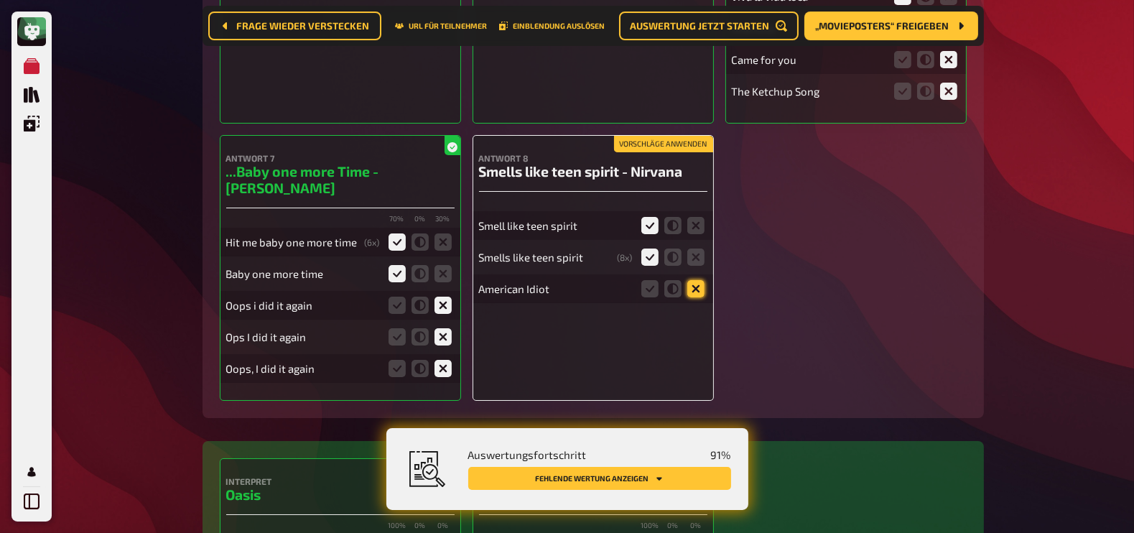
click at [0, 0] on input "radio" at bounding box center [0, 0] width 0 height 0
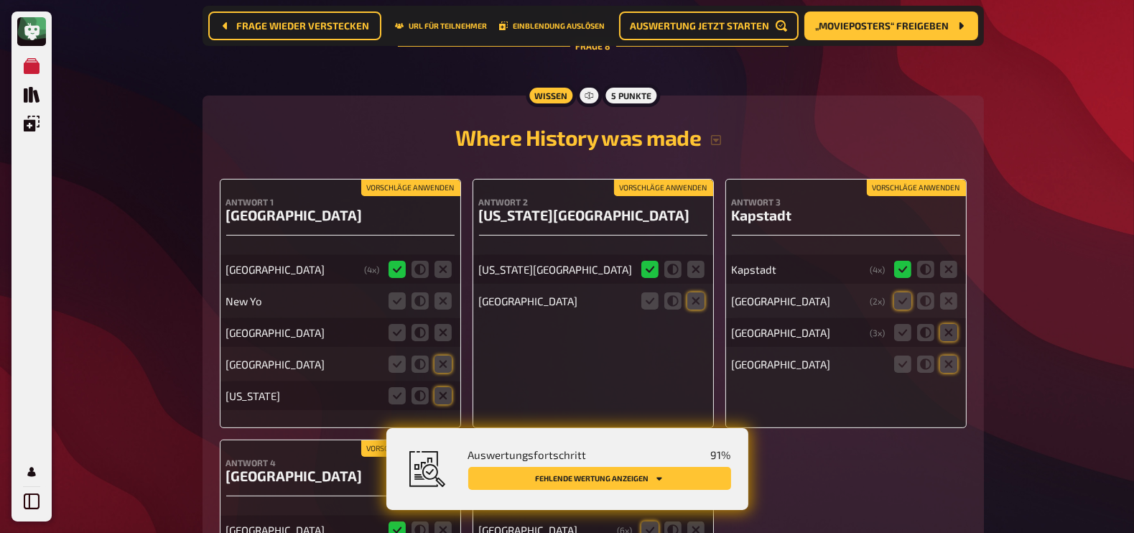
scroll to position [7219, 0]
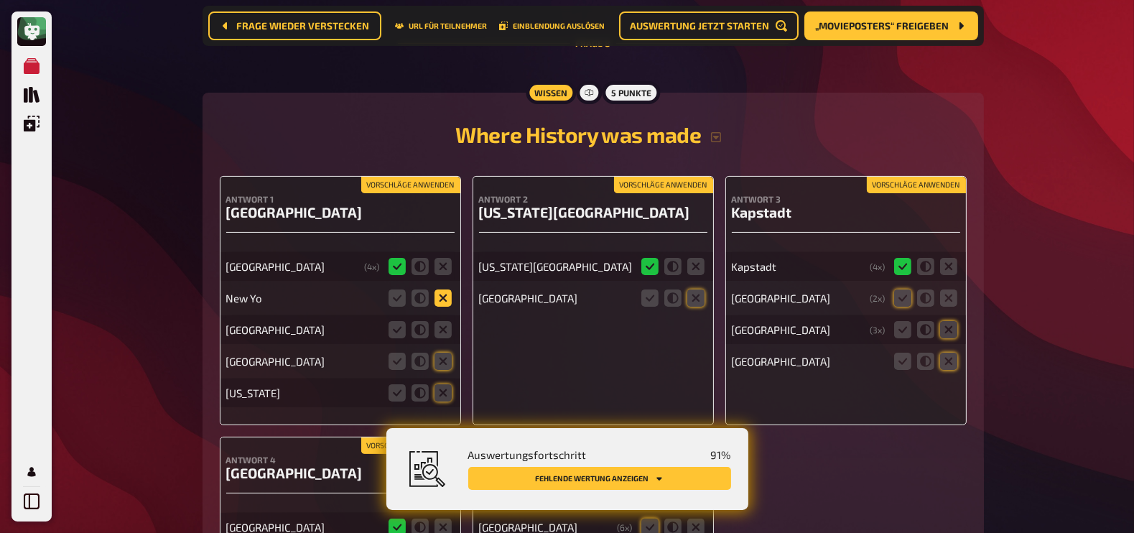
click at [445, 289] on icon at bounding box center [442, 297] width 17 height 17
click at [0, 0] on input "radio" at bounding box center [0, 0] width 0 height 0
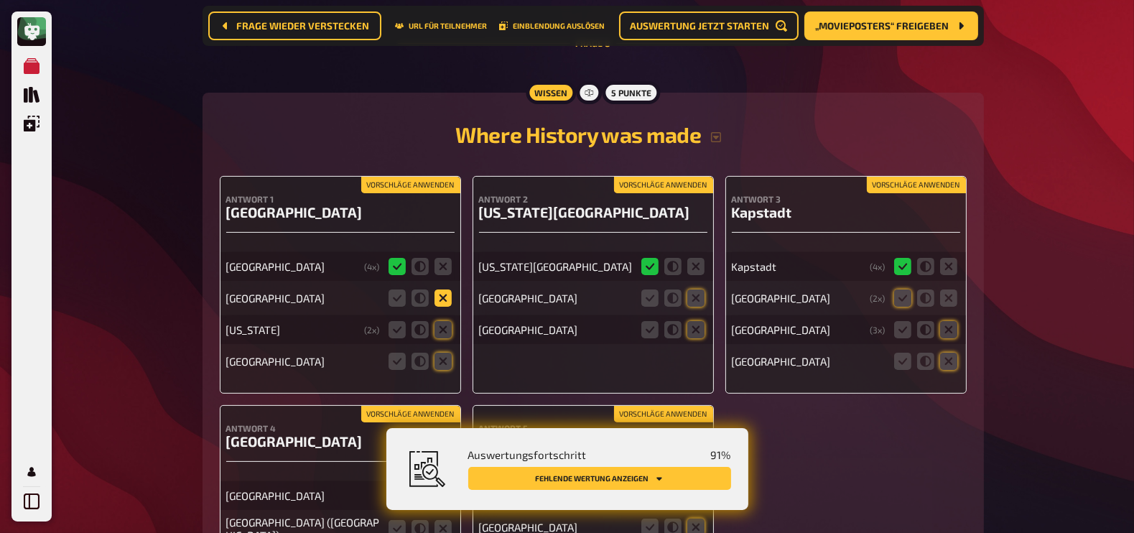
click at [442, 289] on icon at bounding box center [442, 297] width 17 height 17
click at [0, 0] on input "radio" at bounding box center [0, 0] width 0 height 0
click at [445, 321] on icon at bounding box center [442, 329] width 17 height 17
click at [0, 0] on input "radio" at bounding box center [0, 0] width 0 height 0
click at [444, 353] on icon at bounding box center [442, 361] width 17 height 17
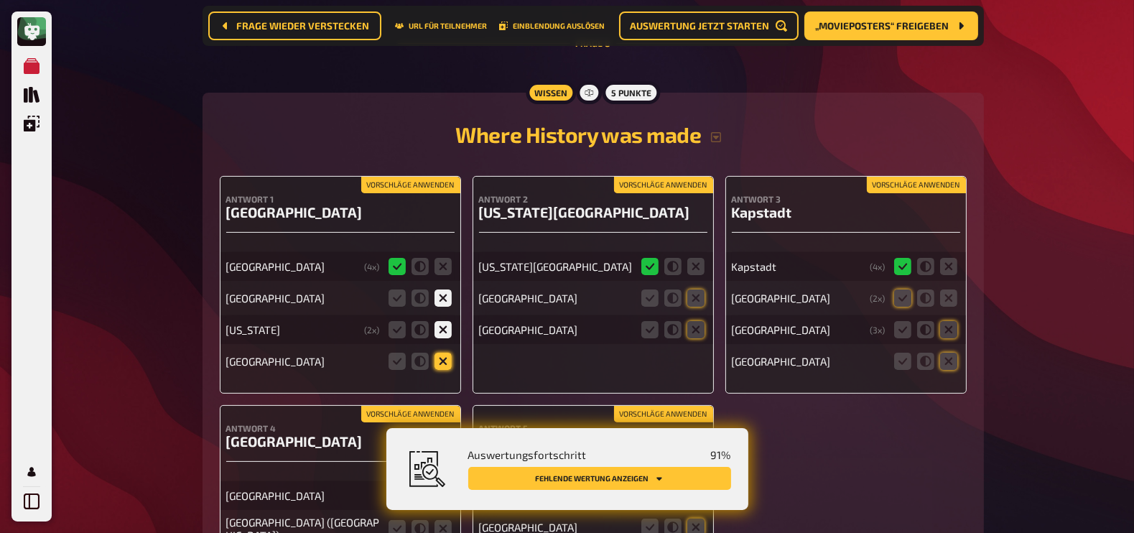
click at [0, 0] on input "radio" at bounding box center [0, 0] width 0 height 0
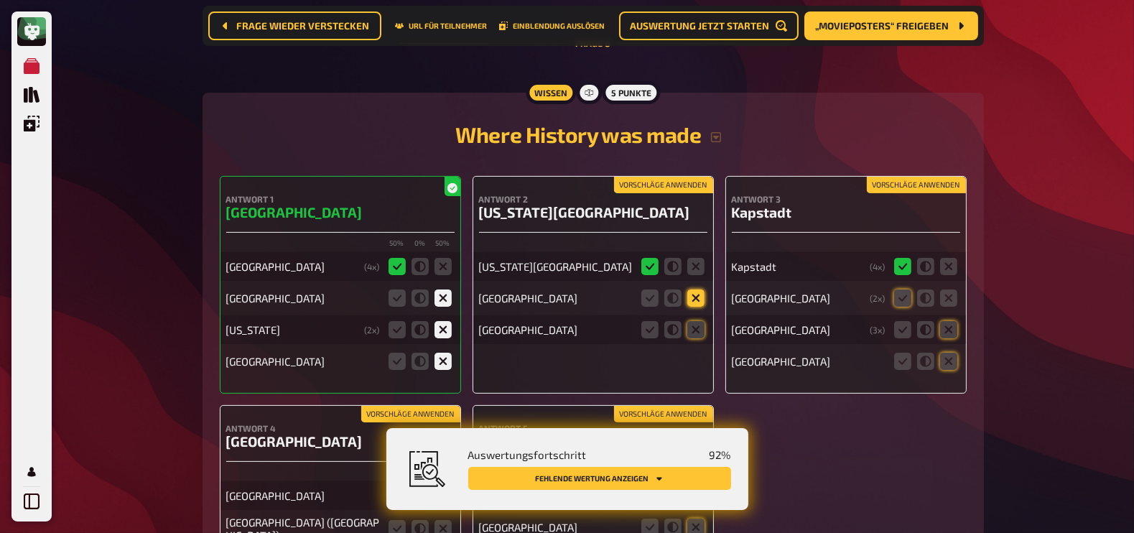
click at [694, 289] on icon at bounding box center [695, 297] width 17 height 17
click at [0, 0] on input "radio" at bounding box center [0, 0] width 0 height 0
click at [694, 321] on icon at bounding box center [695, 329] width 17 height 17
click at [0, 0] on input "radio" at bounding box center [0, 0] width 0 height 0
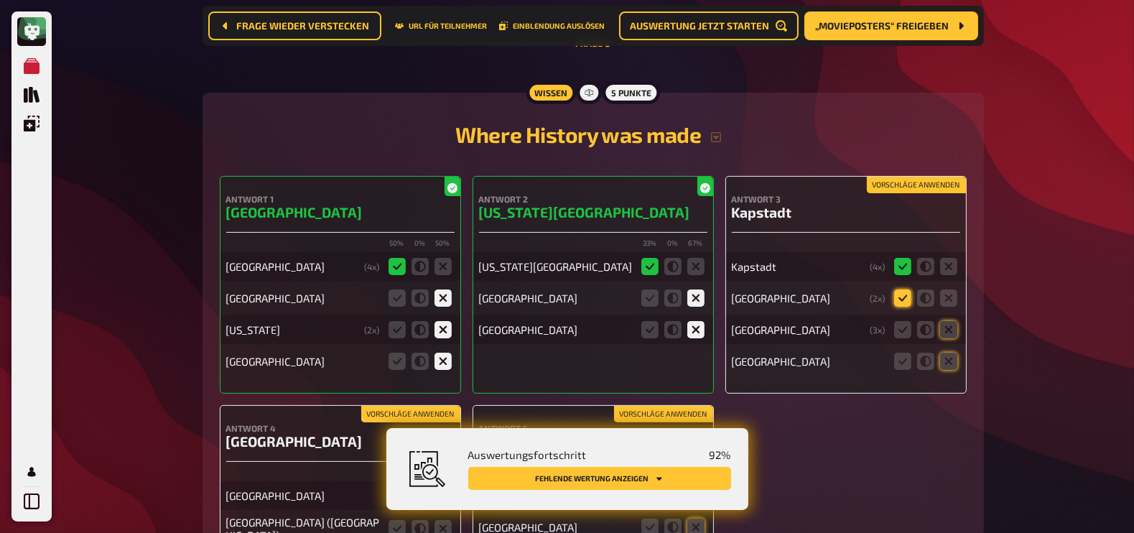
click at [899, 289] on icon at bounding box center [902, 297] width 17 height 17
click at [0, 0] on input "radio" at bounding box center [0, 0] width 0 height 0
click at [948, 321] on icon at bounding box center [948, 329] width 17 height 17
click at [0, 0] on input "radio" at bounding box center [0, 0] width 0 height 0
click at [951, 353] on icon at bounding box center [948, 361] width 17 height 17
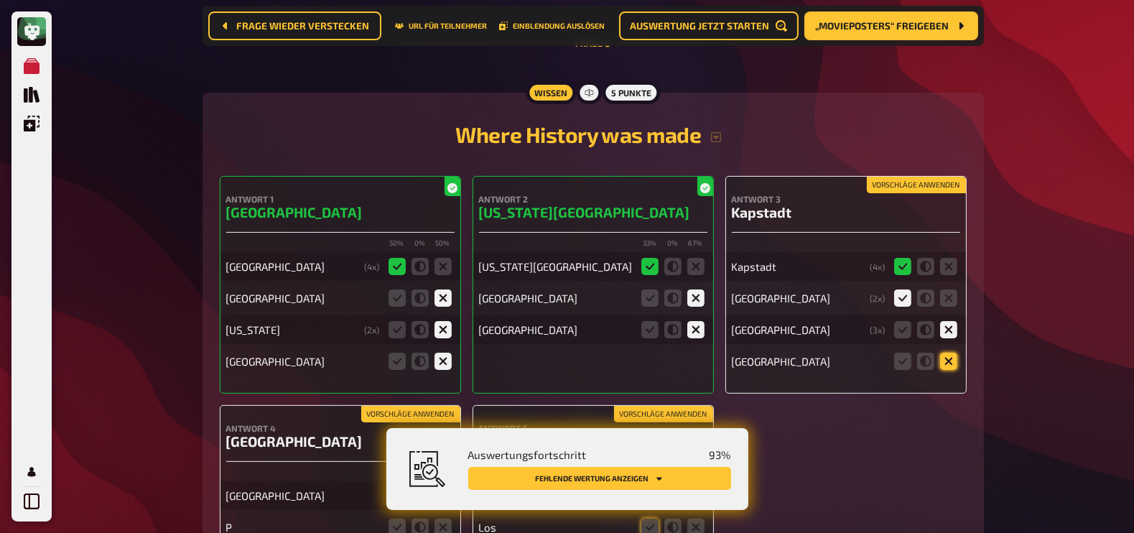
click at [0, 0] on input "radio" at bounding box center [0, 0] width 0 height 0
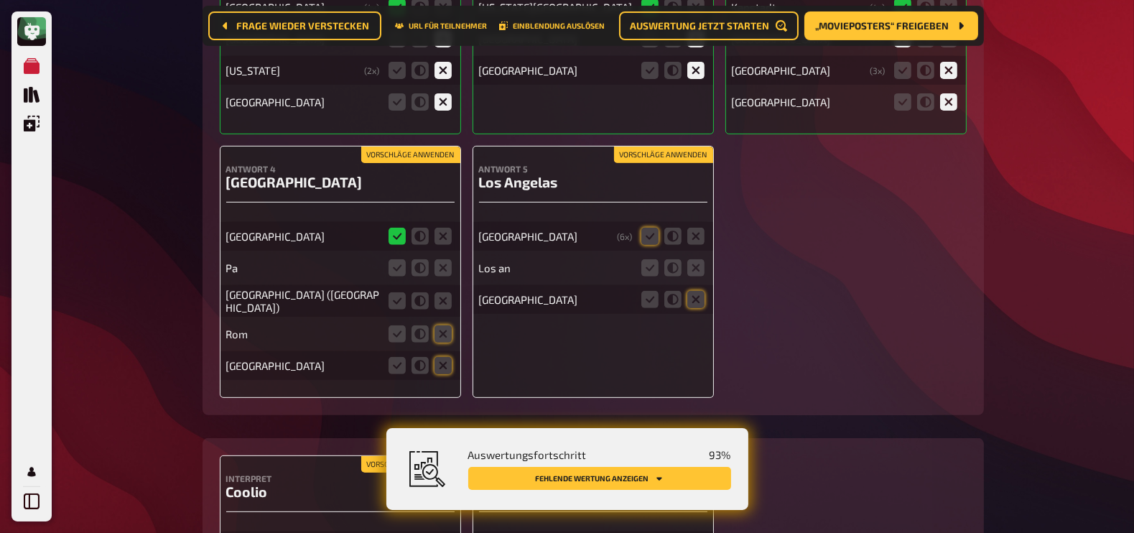
scroll to position [7481, 0]
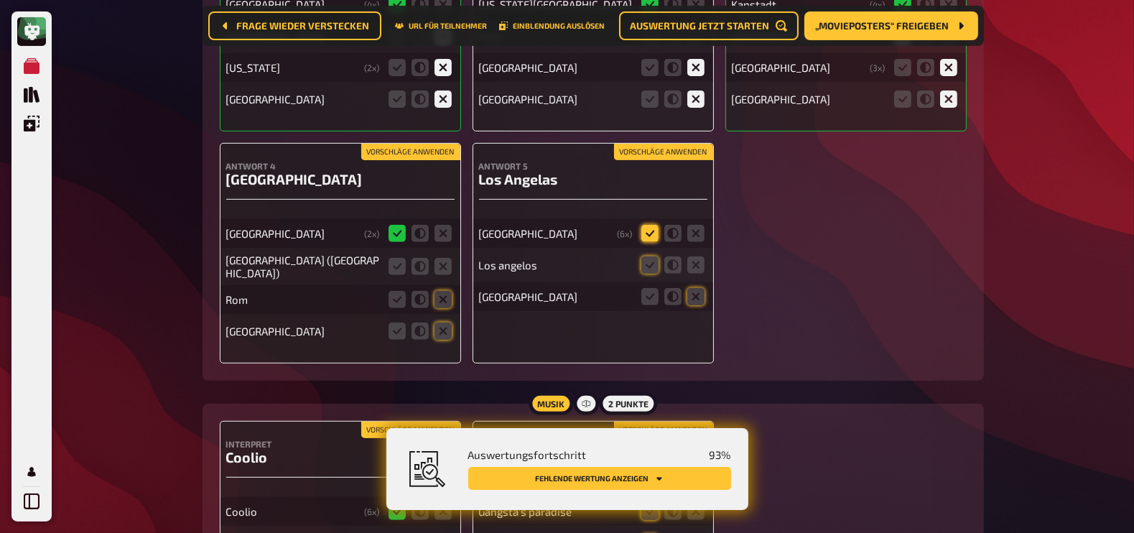
click at [649, 225] on icon at bounding box center [649, 233] width 17 height 17
click at [0, 0] on input "radio" at bounding box center [0, 0] width 0 height 0
click at [648, 256] on icon at bounding box center [649, 264] width 17 height 17
click at [0, 0] on input "radio" at bounding box center [0, 0] width 0 height 0
click at [696, 288] on icon at bounding box center [695, 296] width 17 height 17
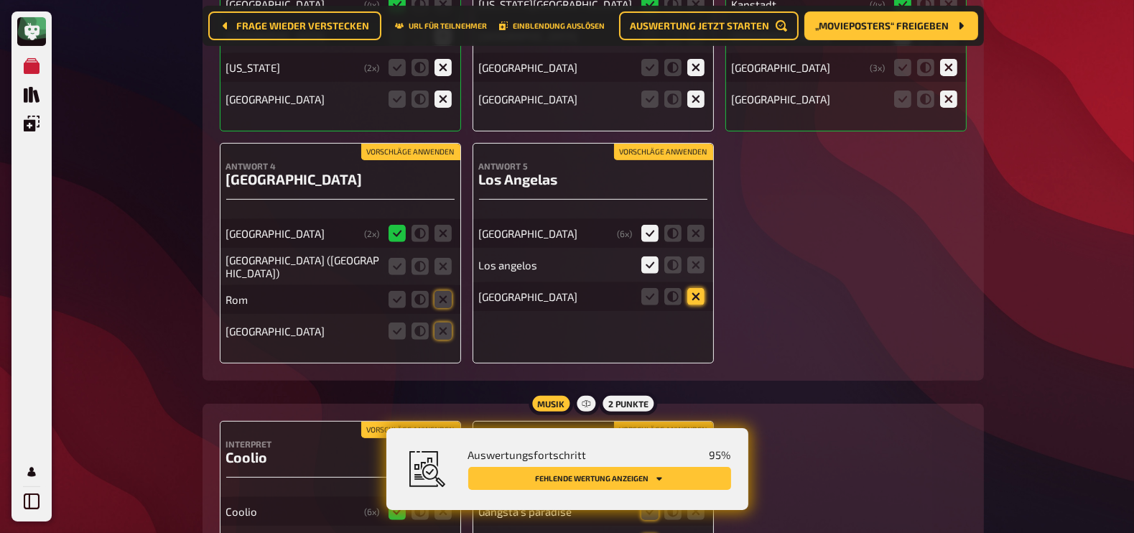
click at [0, 0] on input "radio" at bounding box center [0, 0] width 0 height 0
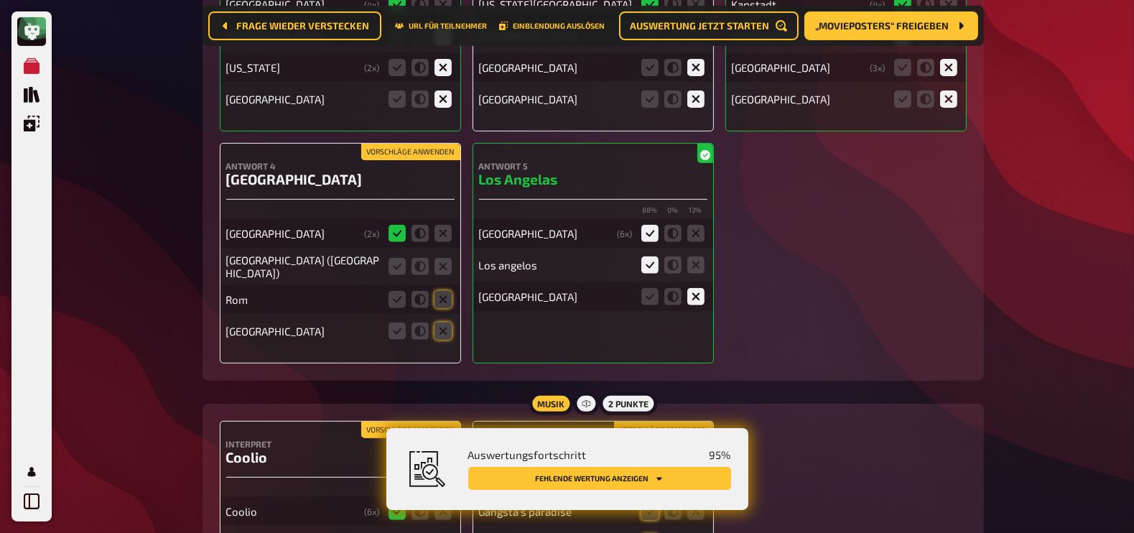
scroll to position [7644, 0]
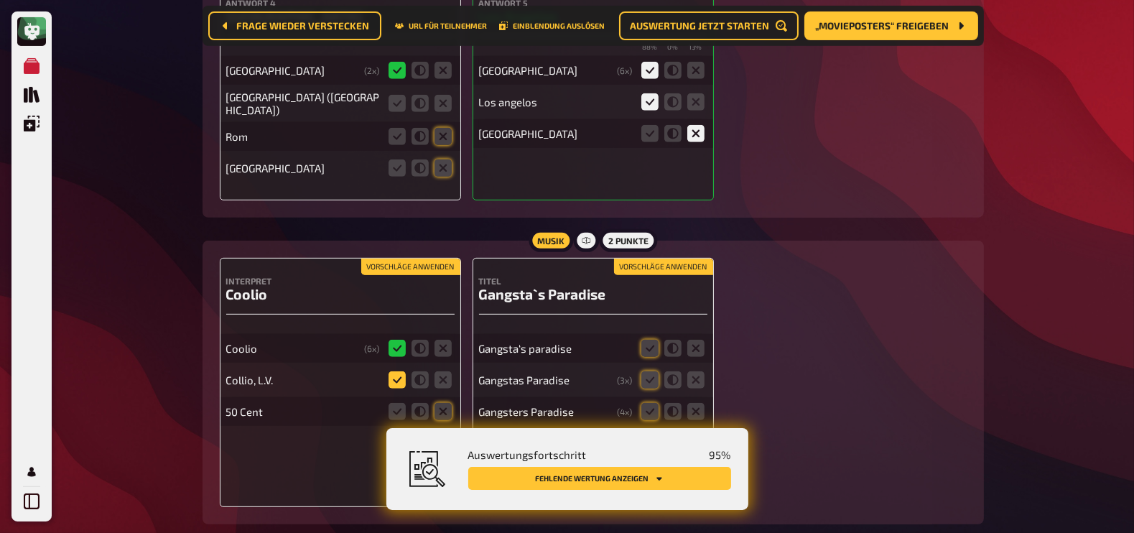
click at [395, 371] on icon at bounding box center [396, 379] width 17 height 17
click at [0, 0] on input "radio" at bounding box center [0, 0] width 0 height 0
click at [449, 403] on icon at bounding box center [442, 411] width 17 height 17
click at [0, 0] on input "radio" at bounding box center [0, 0] width 0 height 0
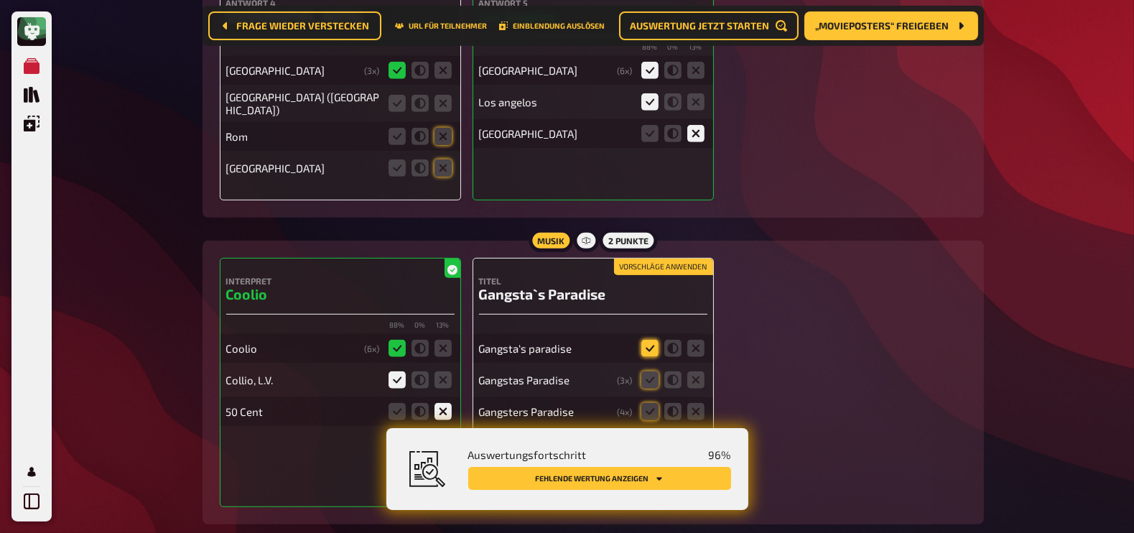
click at [650, 340] on icon at bounding box center [649, 348] width 17 height 17
click at [0, 0] on input "radio" at bounding box center [0, 0] width 0 height 0
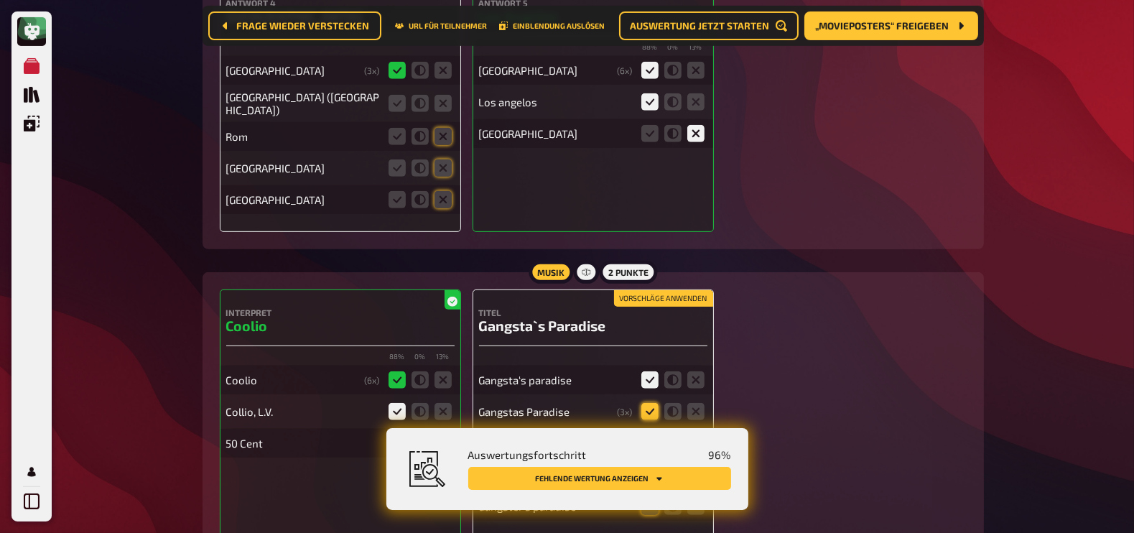
click at [650, 403] on icon at bounding box center [649, 411] width 17 height 17
click at [0, 0] on input "radio" at bounding box center [0, 0] width 0 height 0
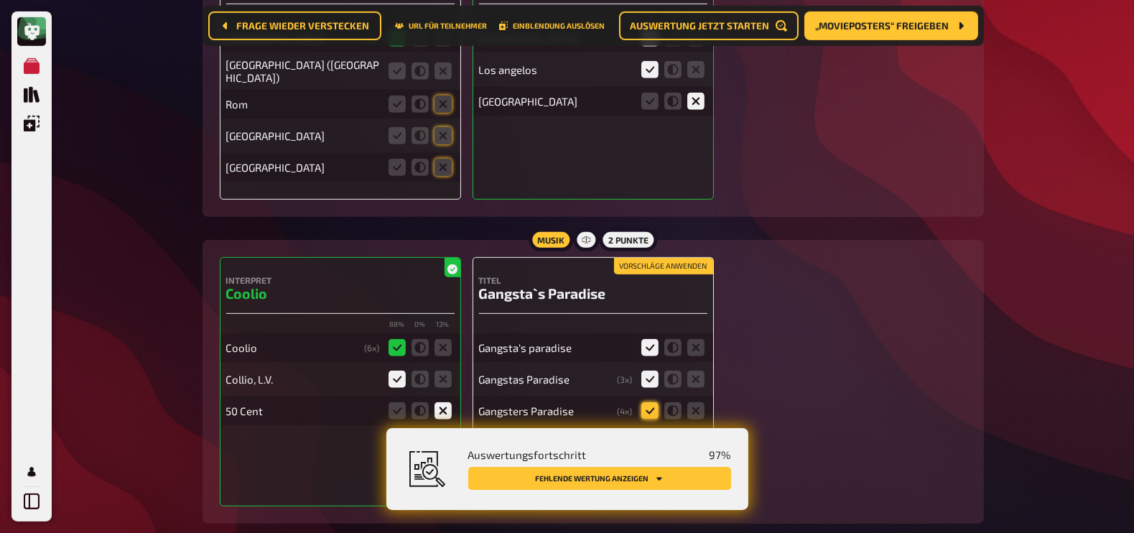
click at [650, 402] on icon at bounding box center [649, 410] width 17 height 17
click at [0, 0] on input "radio" at bounding box center [0, 0] width 0 height 0
click at [649, 434] on icon at bounding box center [649, 442] width 17 height 17
click at [0, 0] on input "radio" at bounding box center [0, 0] width 0 height 0
click at [650, 465] on icon at bounding box center [649, 473] width 17 height 17
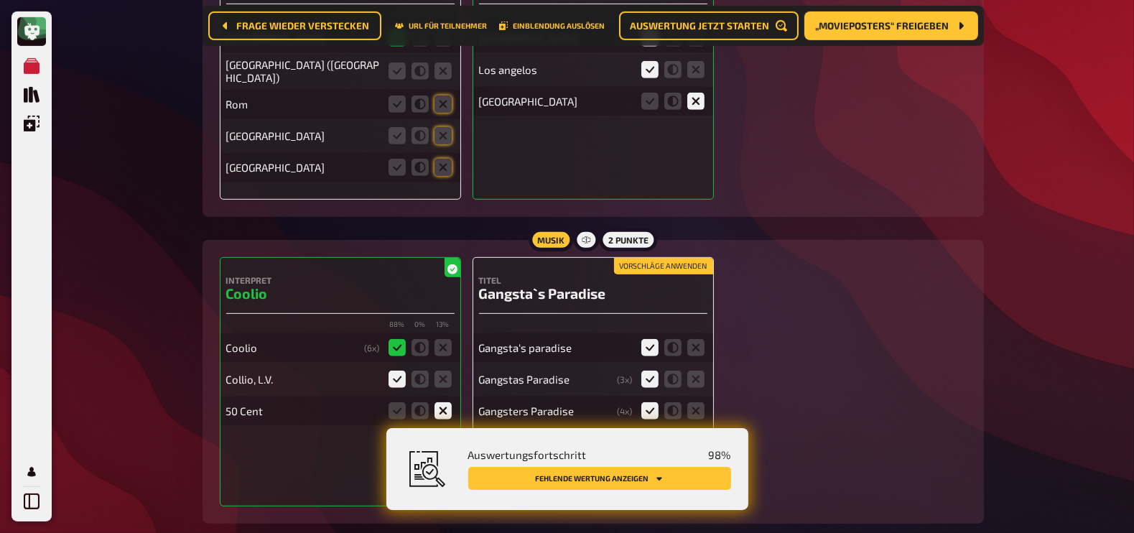
click at [0, 0] on input "radio" at bounding box center [0, 0] width 0 height 0
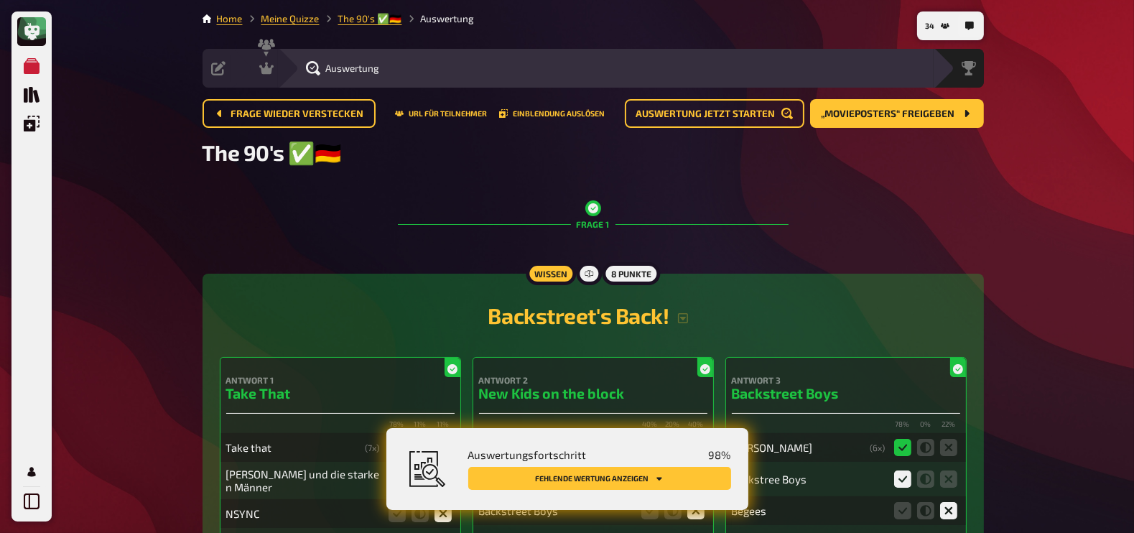
scroll to position [4, 0]
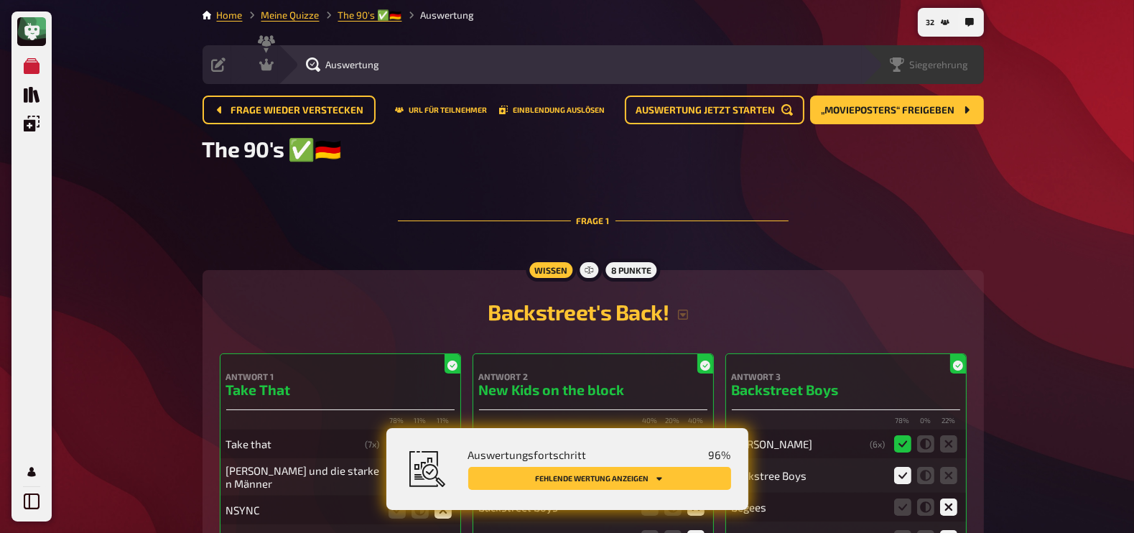
click at [952, 67] on span "Siegerehrung" at bounding box center [939, 64] width 59 height 11
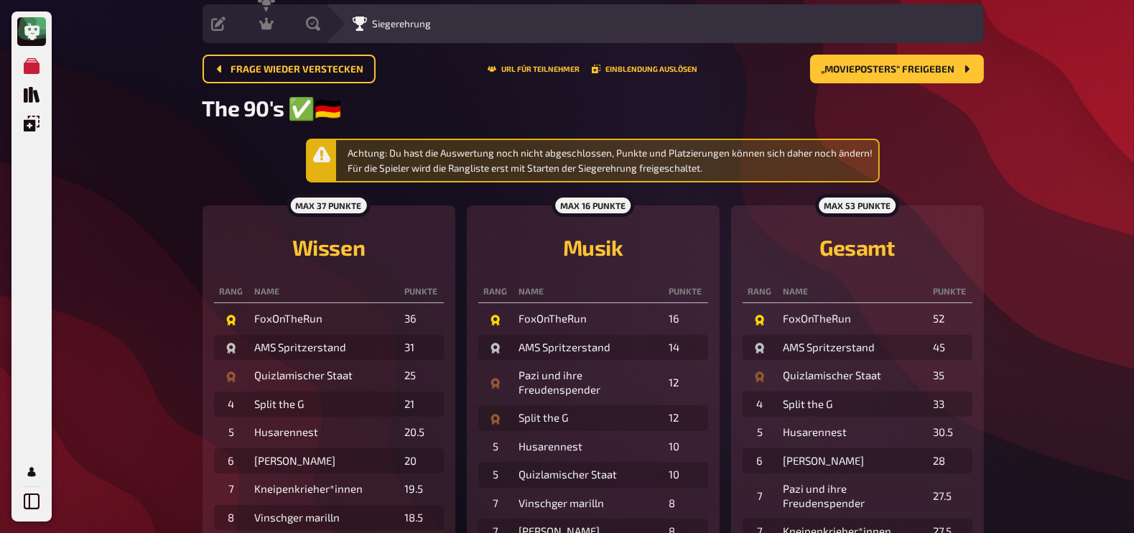
scroll to position [44, 0]
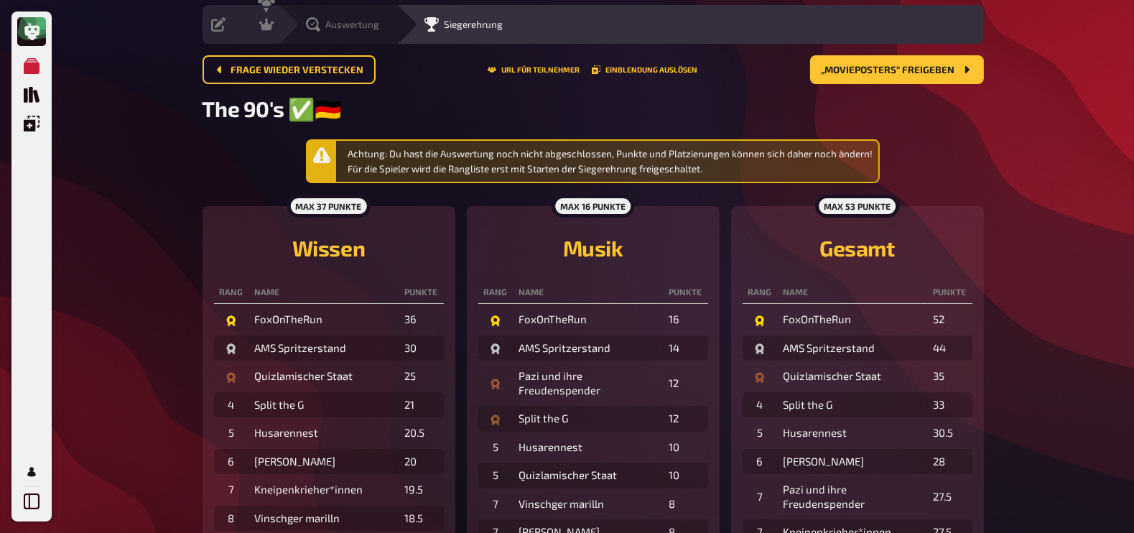
click at [318, 23] on icon at bounding box center [313, 24] width 14 height 14
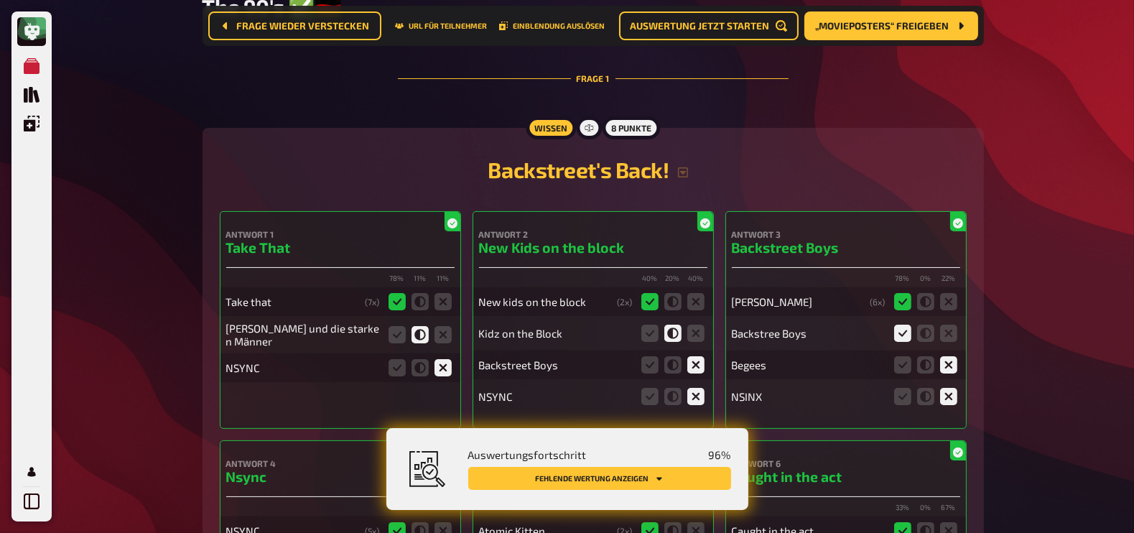
scroll to position [165, 0]
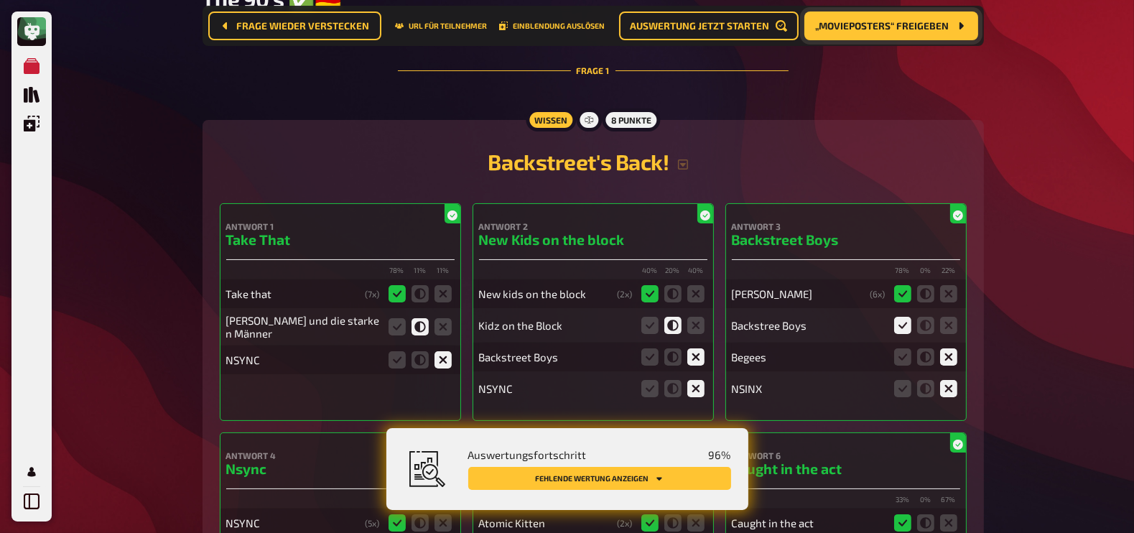
click at [930, 38] on button "„Movieposters“ freigeben" at bounding box center [891, 25] width 174 height 29
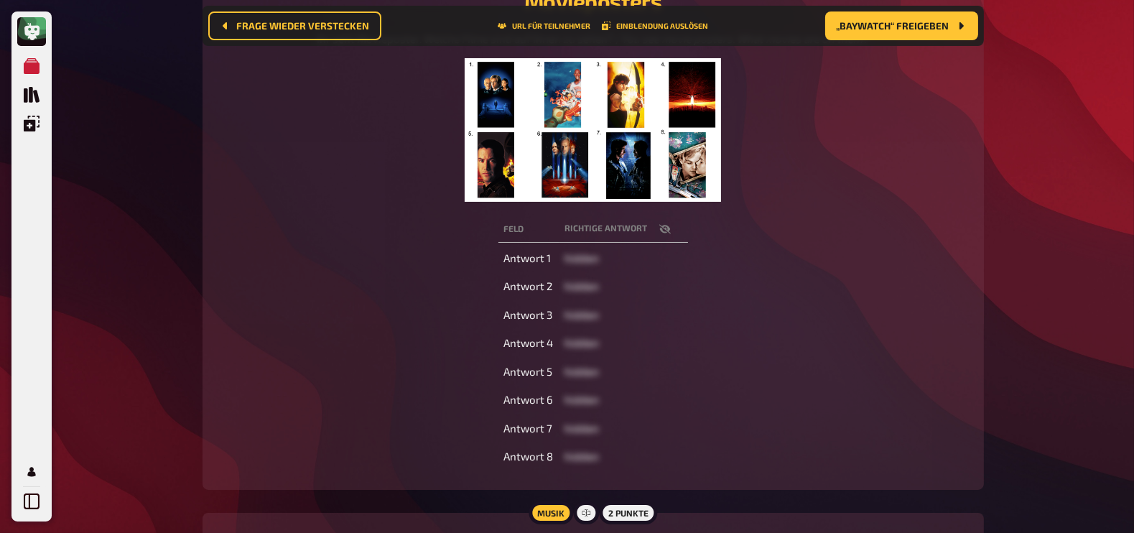
scroll to position [246, 0]
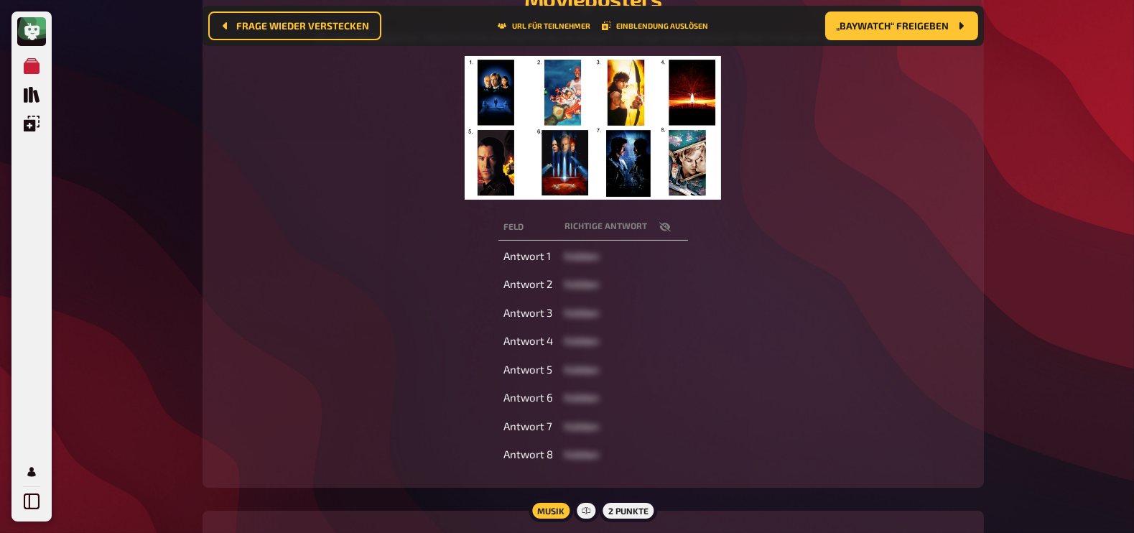
click at [666, 230] on icon "button" at bounding box center [664, 226] width 11 height 9
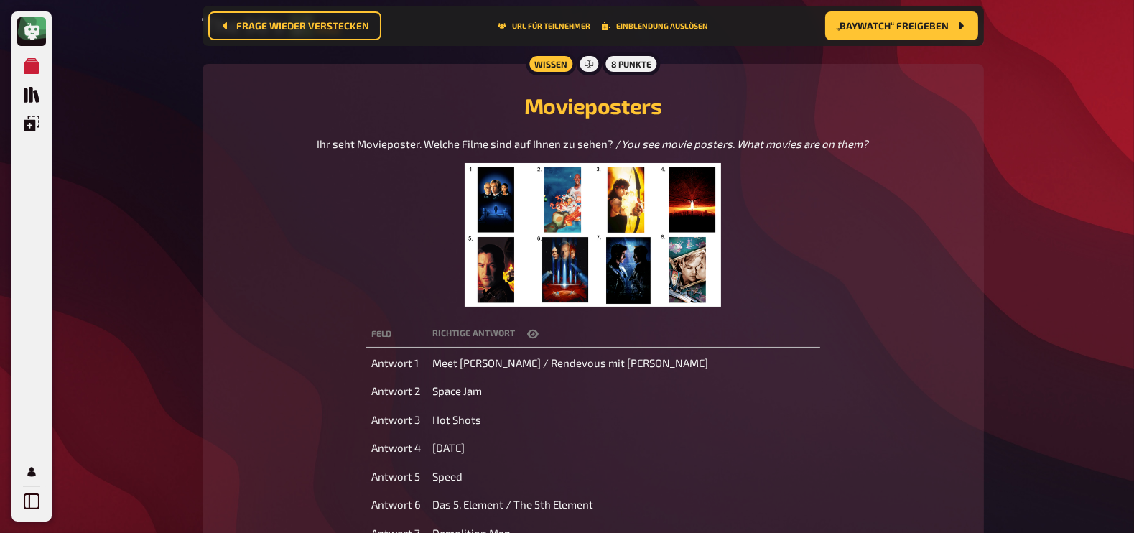
scroll to position [116, 0]
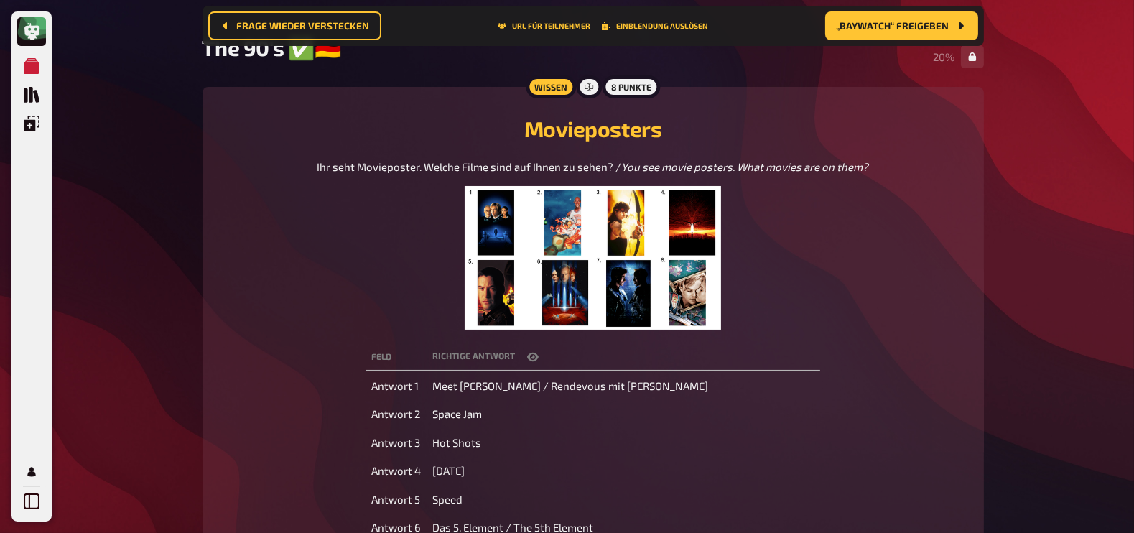
click at [539, 356] on icon "button" at bounding box center [532, 357] width 11 height 9
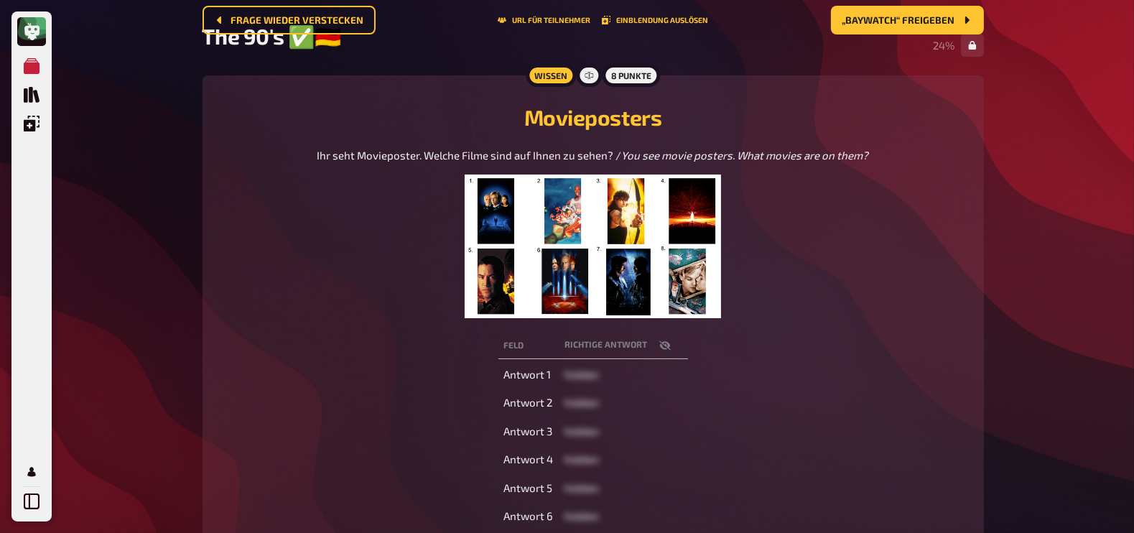
scroll to position [0, 0]
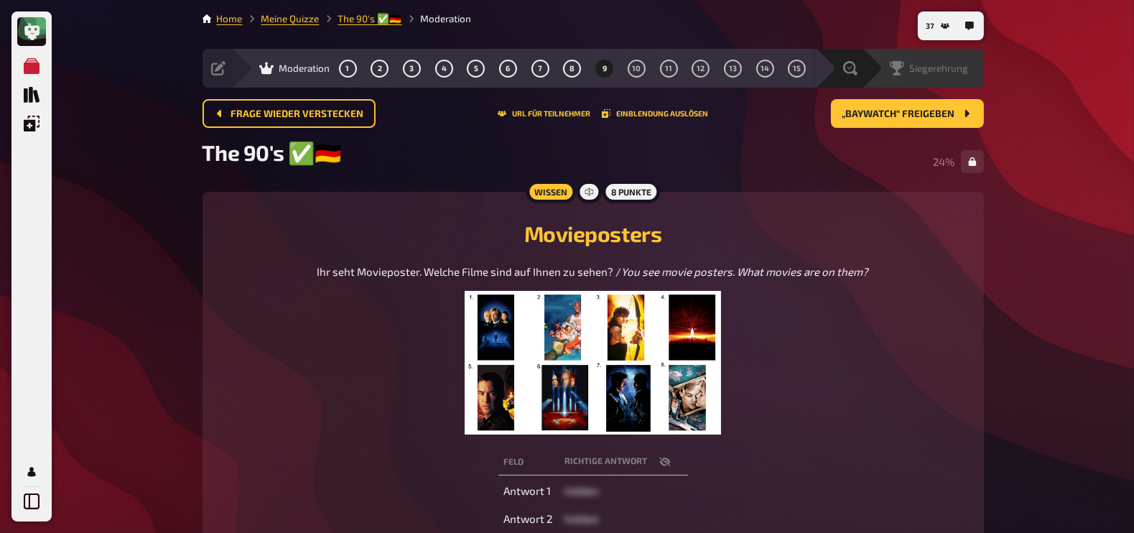
click at [937, 59] on div "Siegerehrung" at bounding box center [923, 68] width 122 height 39
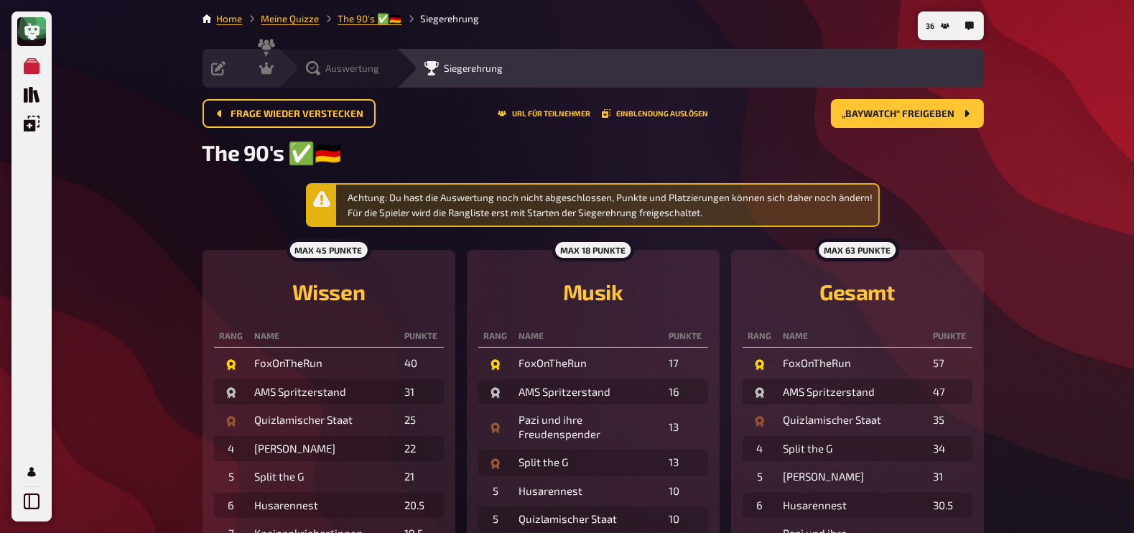
click at [317, 68] on icon at bounding box center [313, 68] width 14 height 14
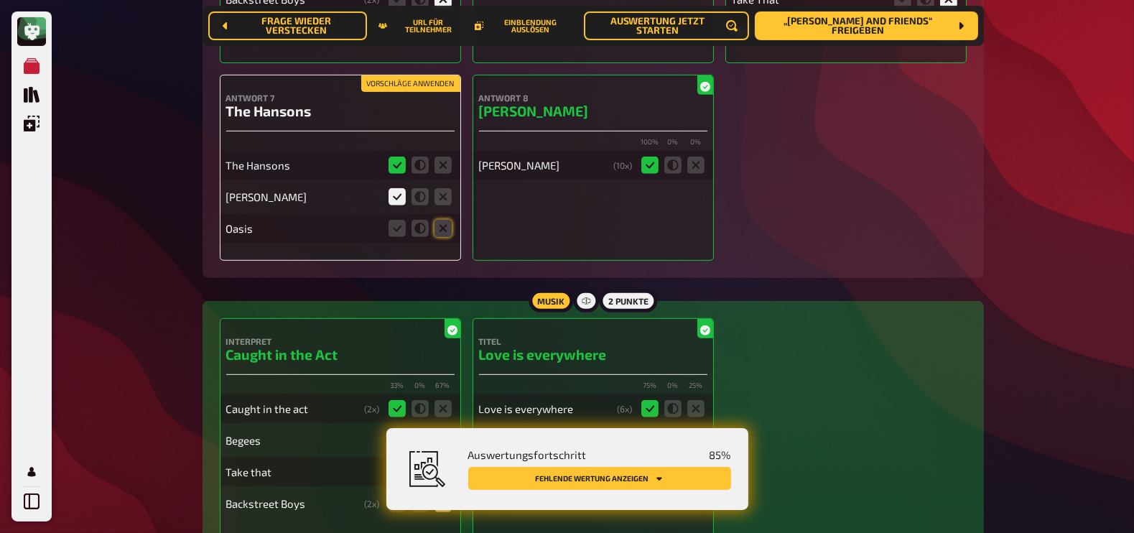
scroll to position [811, 0]
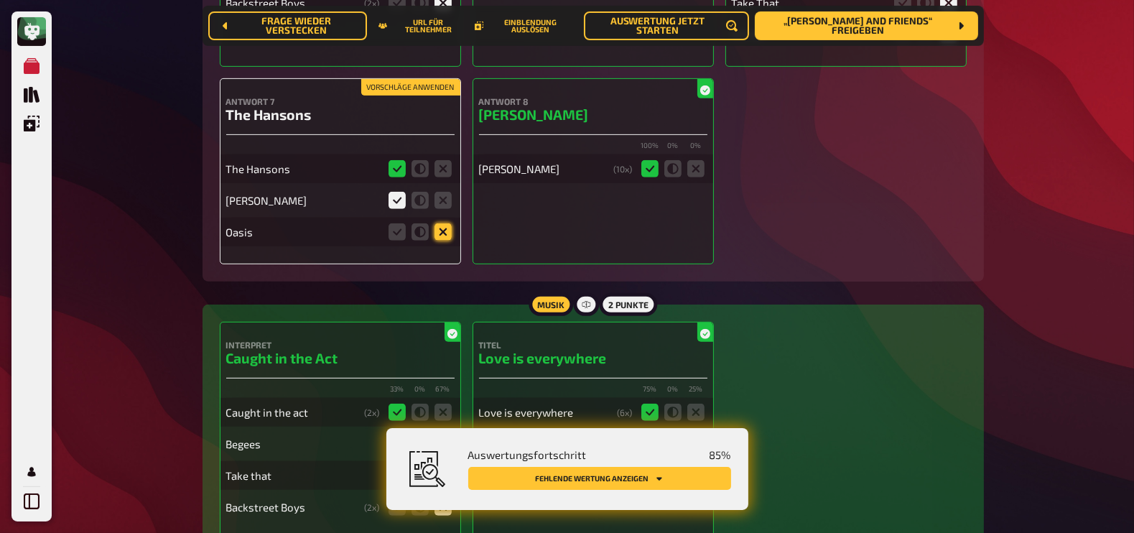
click at [443, 233] on icon at bounding box center [442, 231] width 17 height 17
click at [0, 0] on input "radio" at bounding box center [0, 0] width 0 height 0
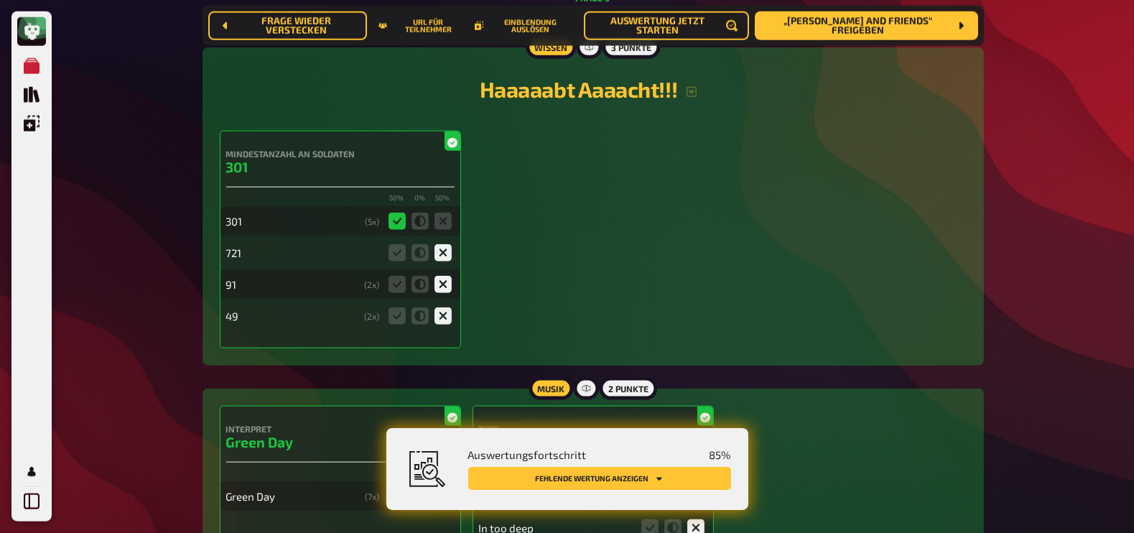
scroll to position [2181, 0]
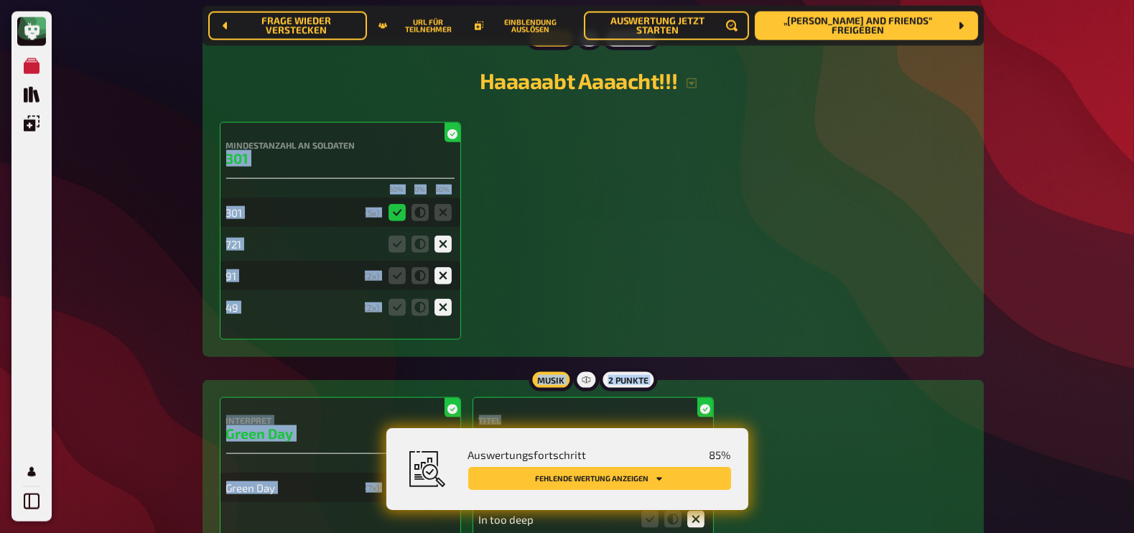
drag, startPoint x: 1133, startPoint y: 126, endPoint x: 1135, endPoint y: 367, distance: 241.3
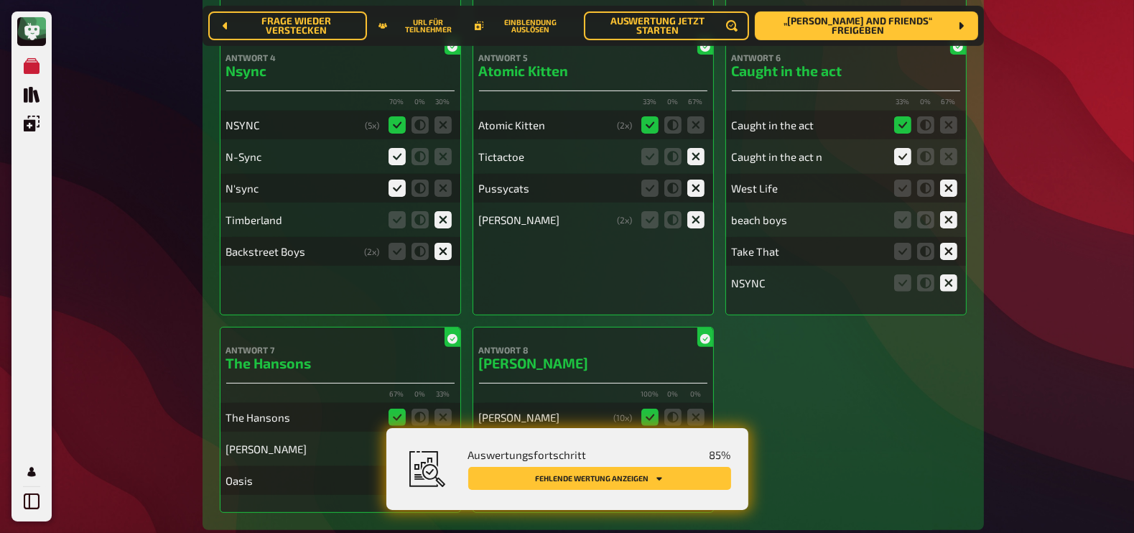
scroll to position [0, 0]
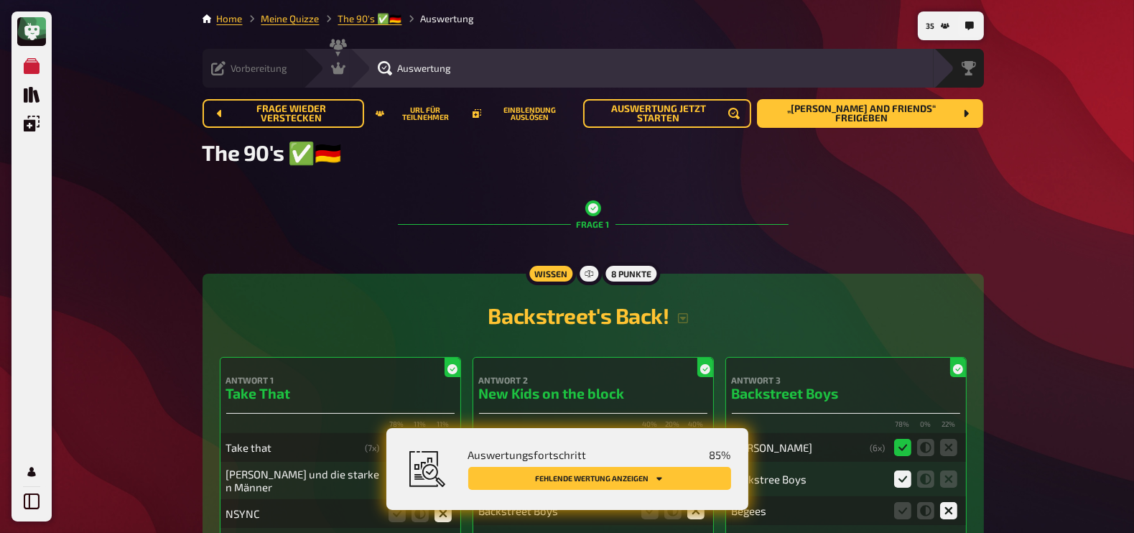
click at [220, 70] on icon at bounding box center [218, 68] width 14 height 14
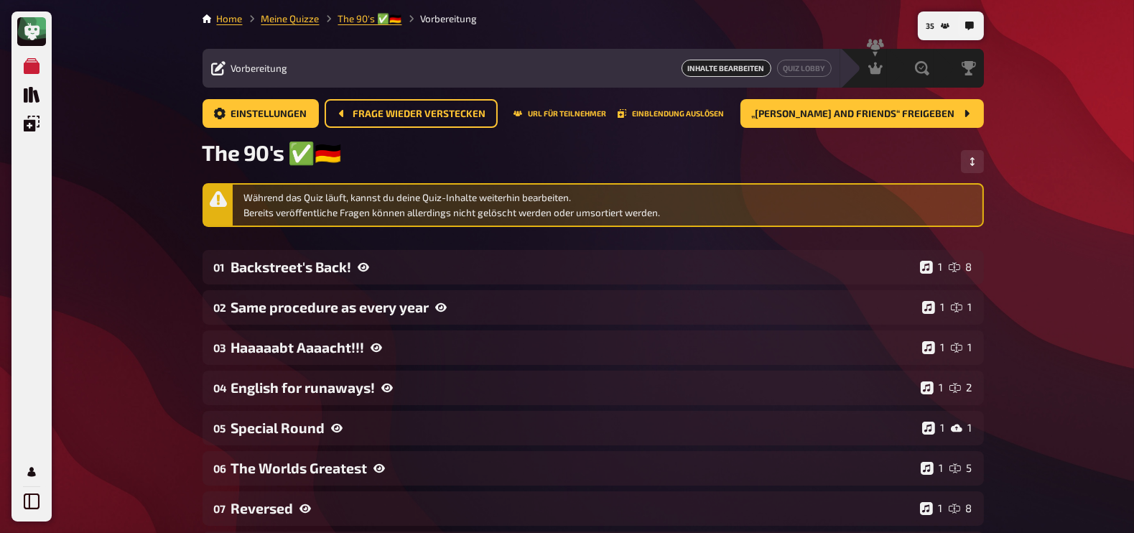
click at [220, 70] on icon at bounding box center [218, 68] width 14 height 14
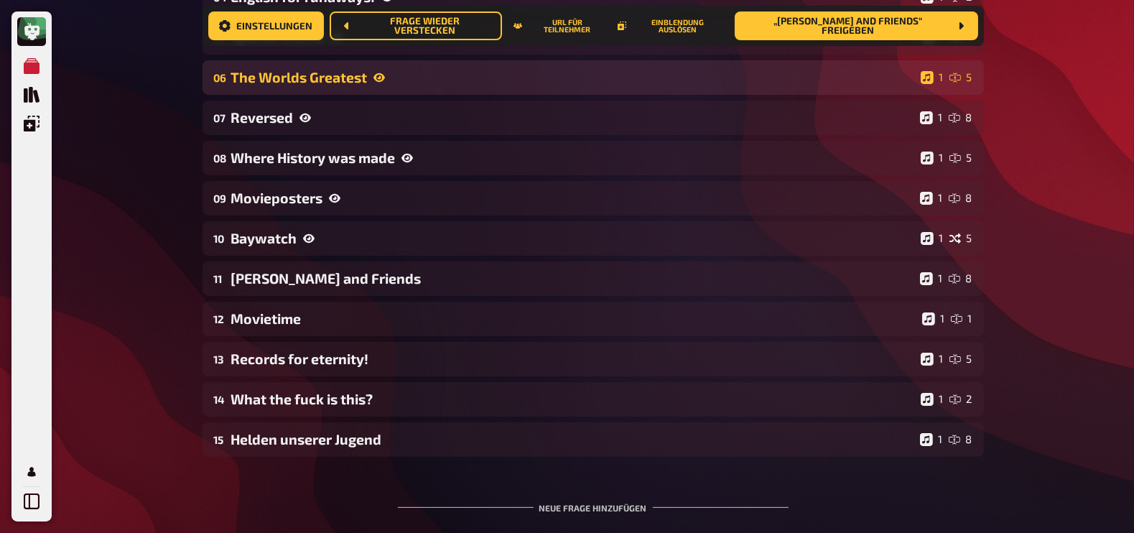
scroll to position [412, 0]
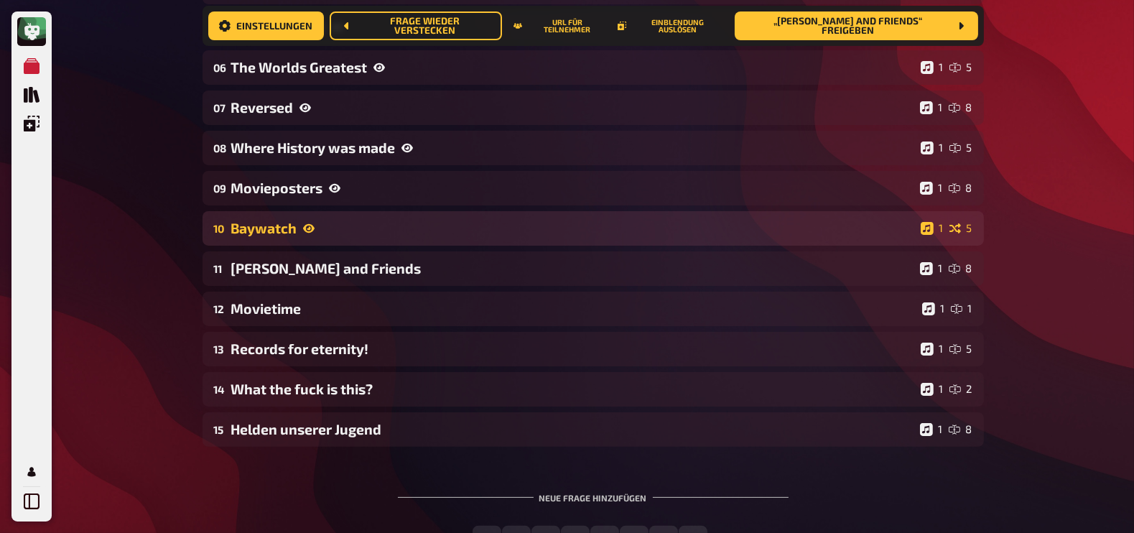
click at [290, 222] on div "Baywatch" at bounding box center [573, 228] width 684 height 17
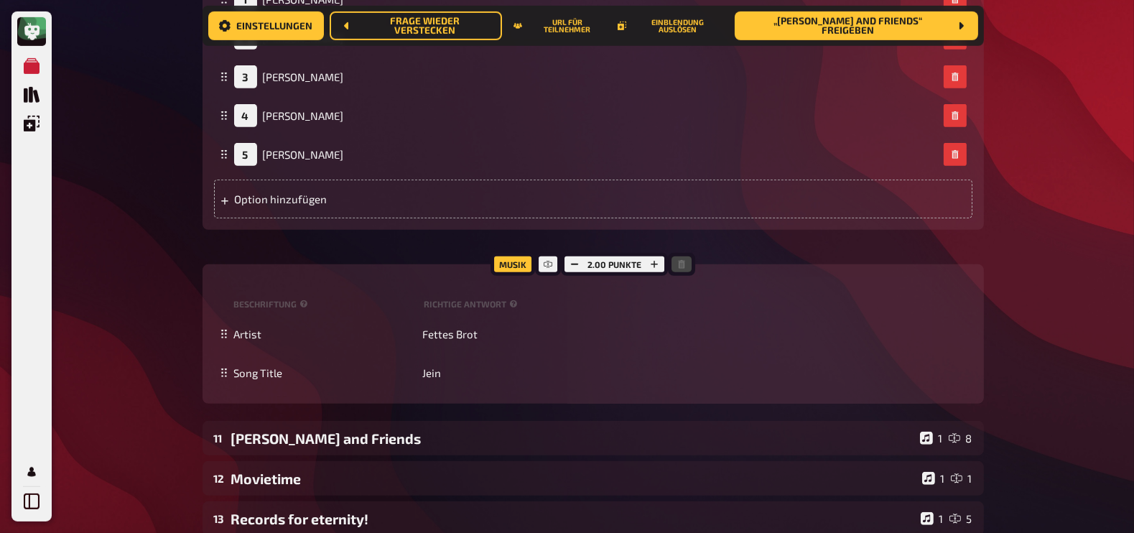
scroll to position [898, 0]
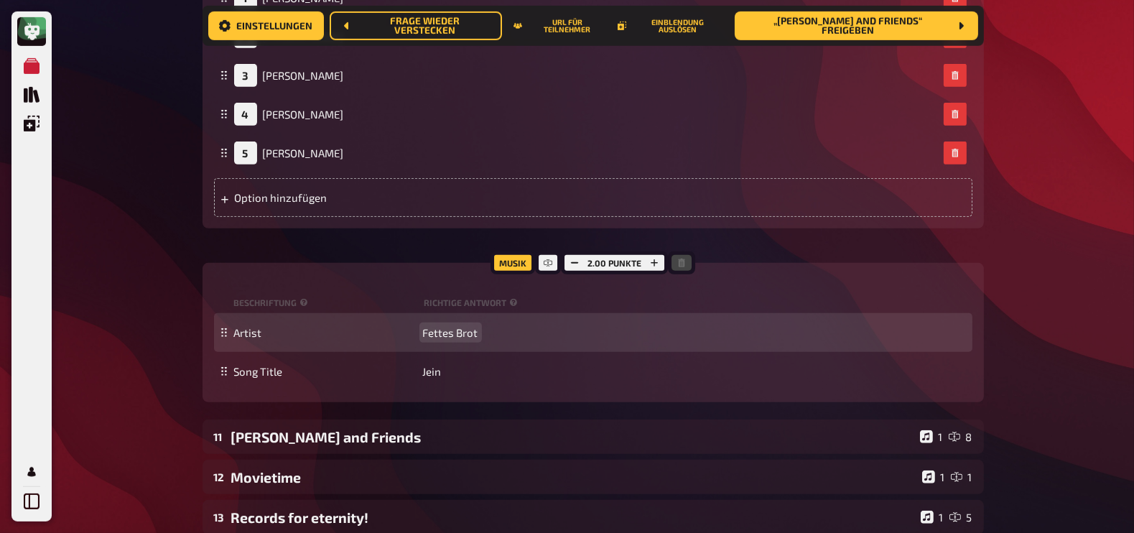
click at [473, 335] on span "Fettes Brot" at bounding box center [450, 332] width 55 height 13
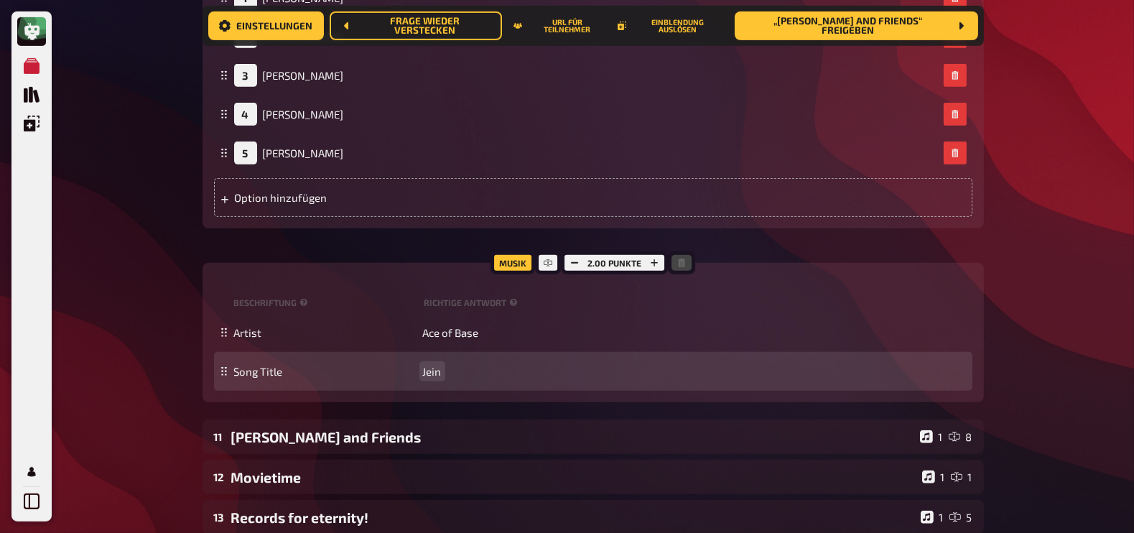
click at [431, 370] on span "Jein" at bounding box center [432, 371] width 19 height 13
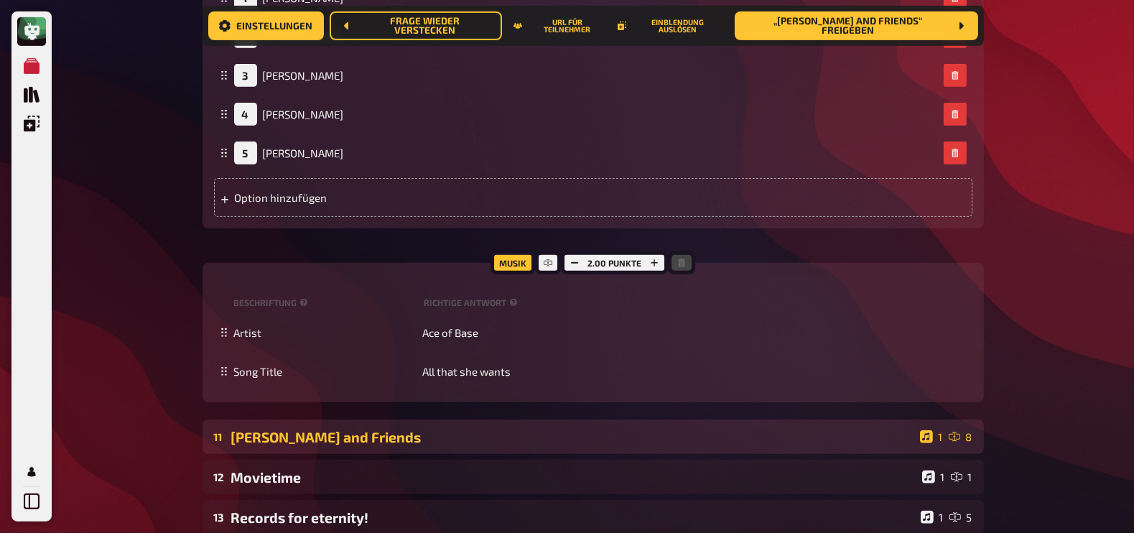
click at [323, 439] on div "[PERSON_NAME] and Friends" at bounding box center [572, 437] width 683 height 17
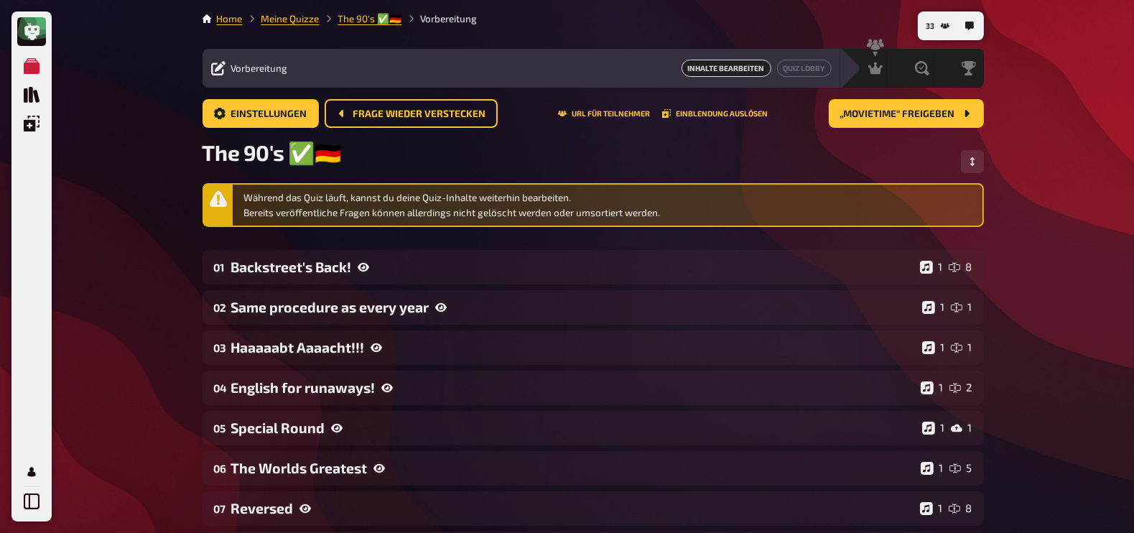
scroll to position [35, 0]
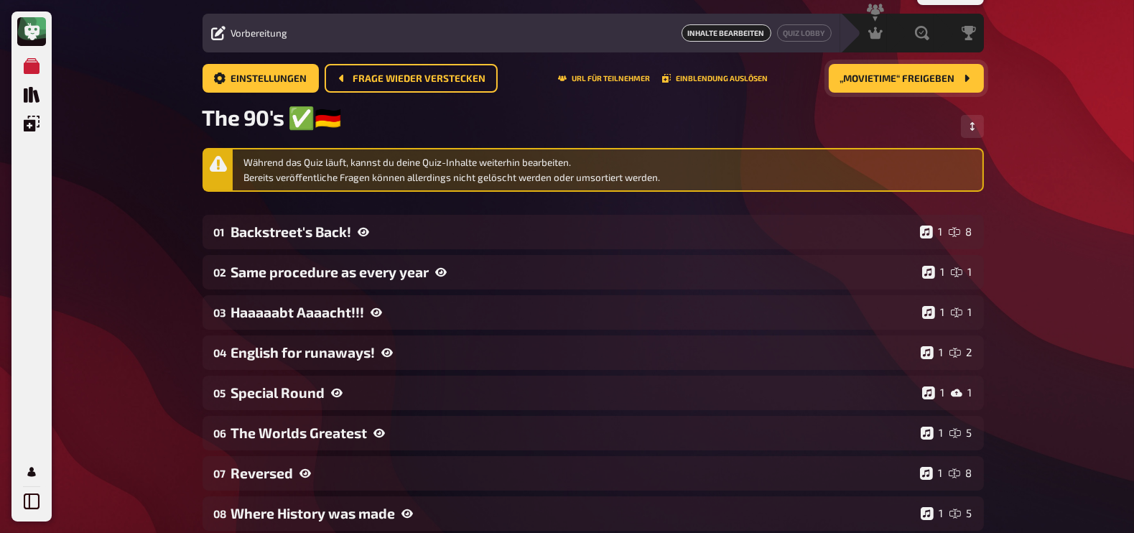
click at [918, 80] on span "„Movietime“ freigeben" at bounding box center [897, 79] width 115 height 10
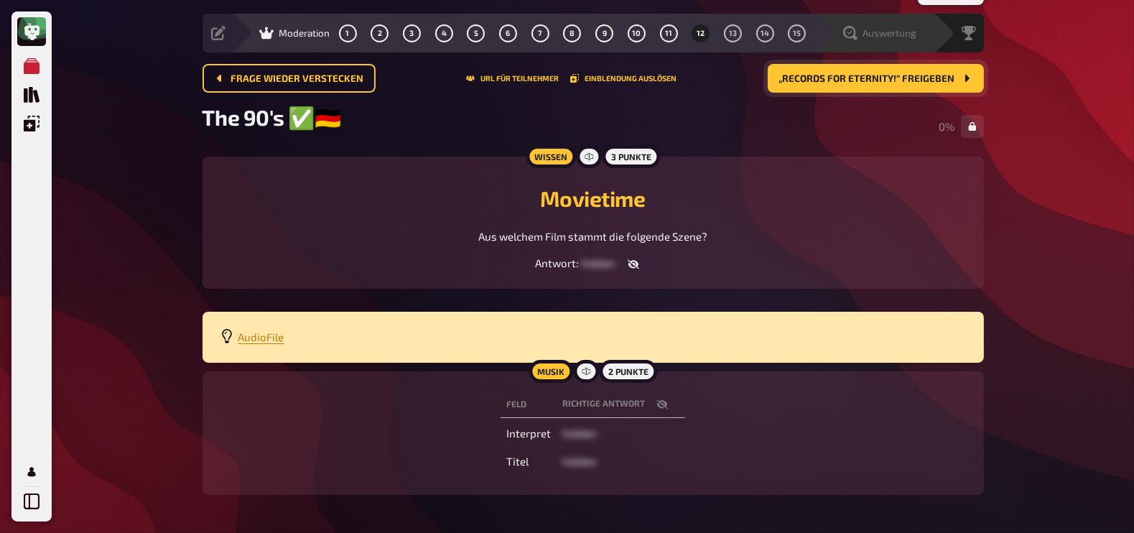
click at [863, 27] on span "Auswertung" at bounding box center [890, 32] width 54 height 11
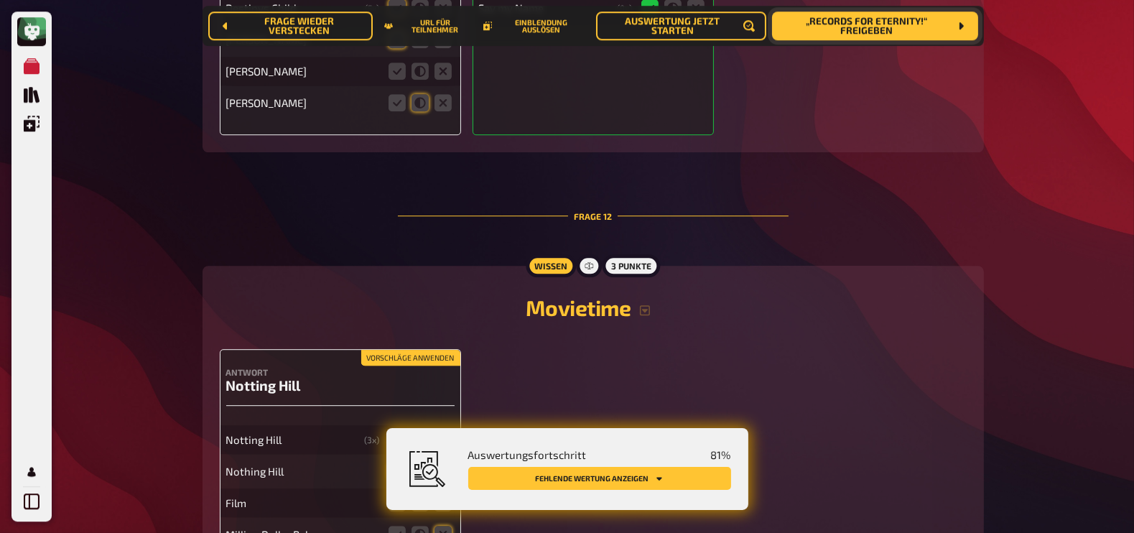
scroll to position [12009, 0]
click at [395, 462] on icon at bounding box center [396, 470] width 17 height 17
click at [0, 0] on input "radio" at bounding box center [0, 0] width 0 height 0
click at [442, 494] on icon at bounding box center [442, 502] width 17 height 17
click at [0, 0] on input "radio" at bounding box center [0, 0] width 0 height 0
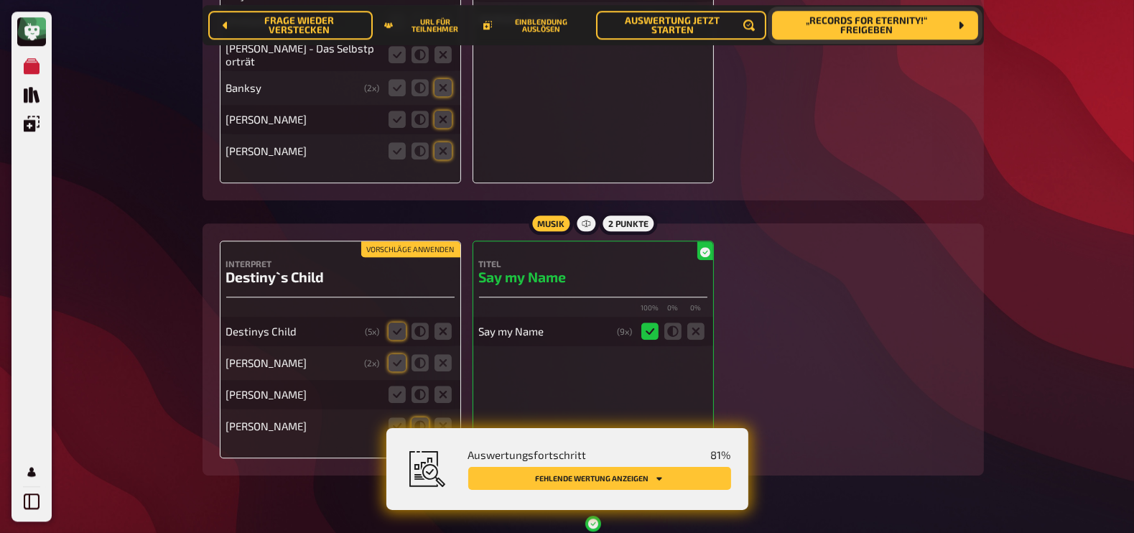
scroll to position [11684, 0]
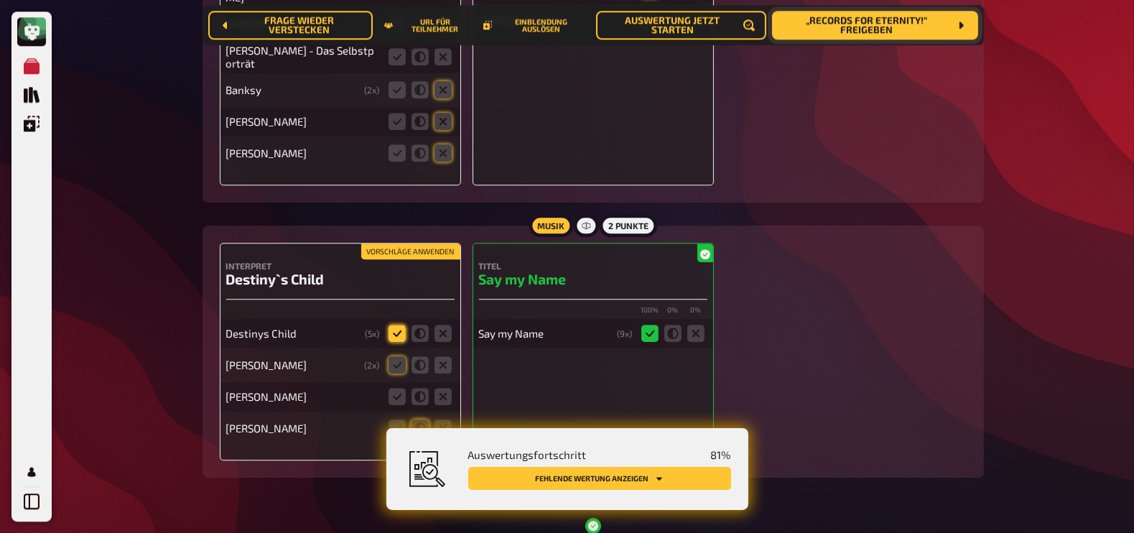
click at [404, 325] on icon at bounding box center [396, 333] width 17 height 17
click at [0, 0] on input "radio" at bounding box center [0, 0] width 0 height 0
click at [394, 356] on icon at bounding box center [396, 364] width 17 height 17
click at [0, 0] on input "radio" at bounding box center [0, 0] width 0 height 0
click at [440, 388] on icon at bounding box center [442, 396] width 17 height 17
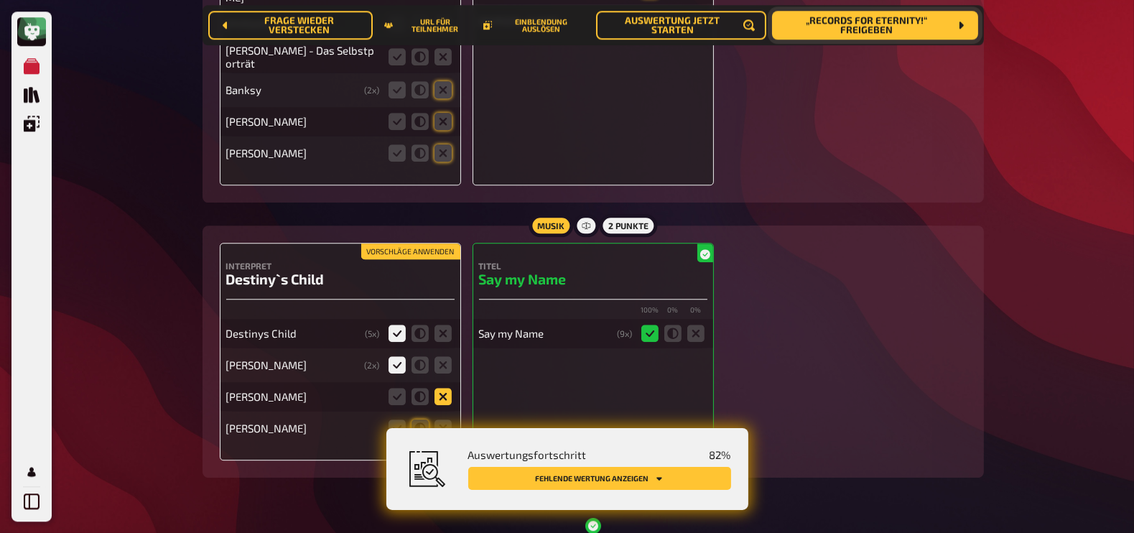
click at [0, 0] on input "radio" at bounding box center [0, 0] width 0 height 0
click at [447, 419] on icon at bounding box center [442, 427] width 17 height 17
click at [0, 0] on input "radio" at bounding box center [0, 0] width 0 height 0
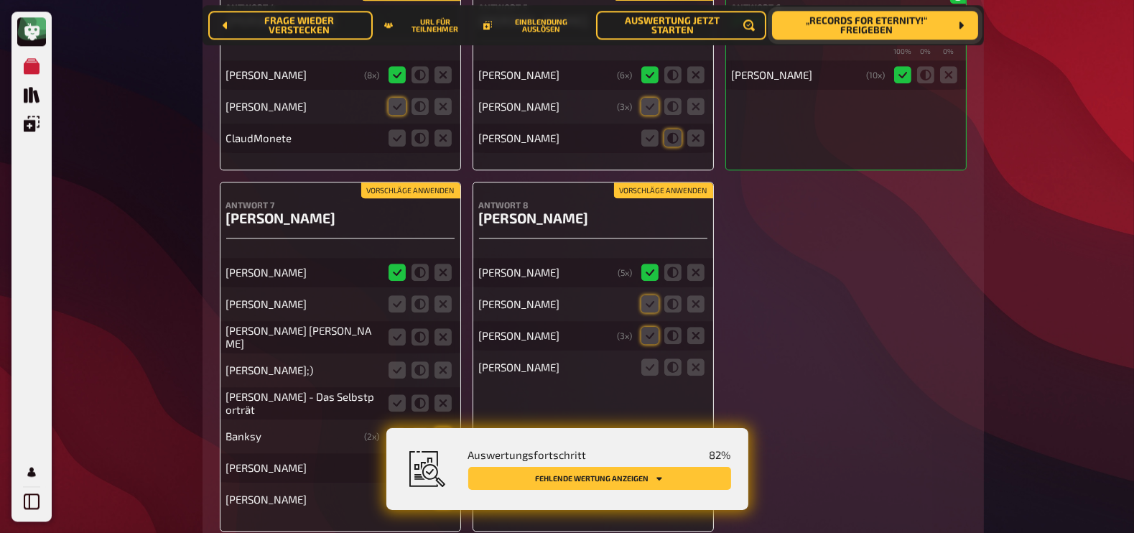
scroll to position [11335, 0]
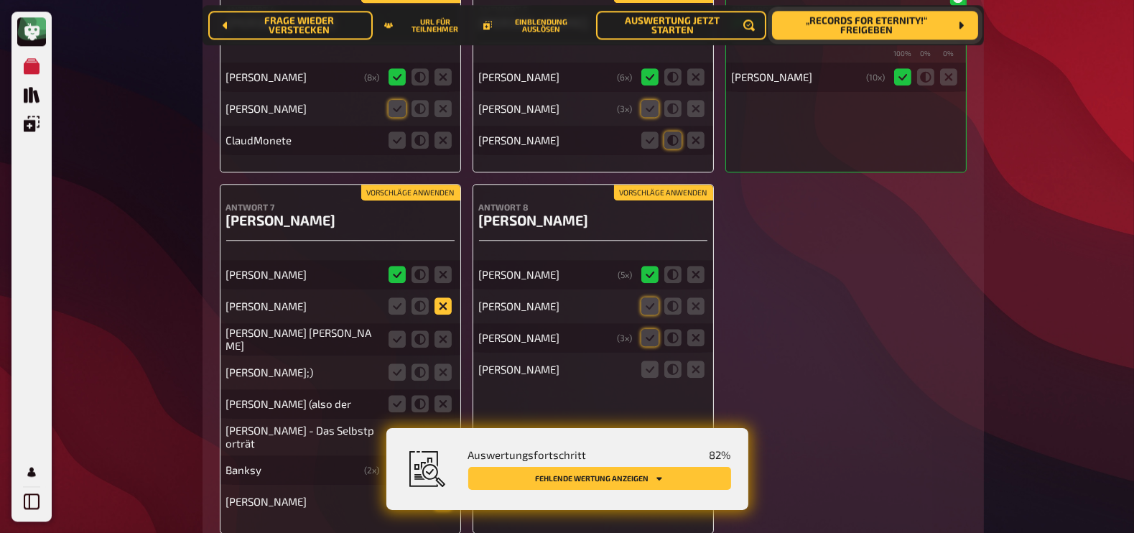
click at [443, 297] on icon at bounding box center [442, 305] width 17 height 17
click at [0, 0] on input "radio" at bounding box center [0, 0] width 0 height 0
click at [442, 330] on icon at bounding box center [442, 338] width 17 height 17
click at [0, 0] on input "radio" at bounding box center [0, 0] width 0 height 0
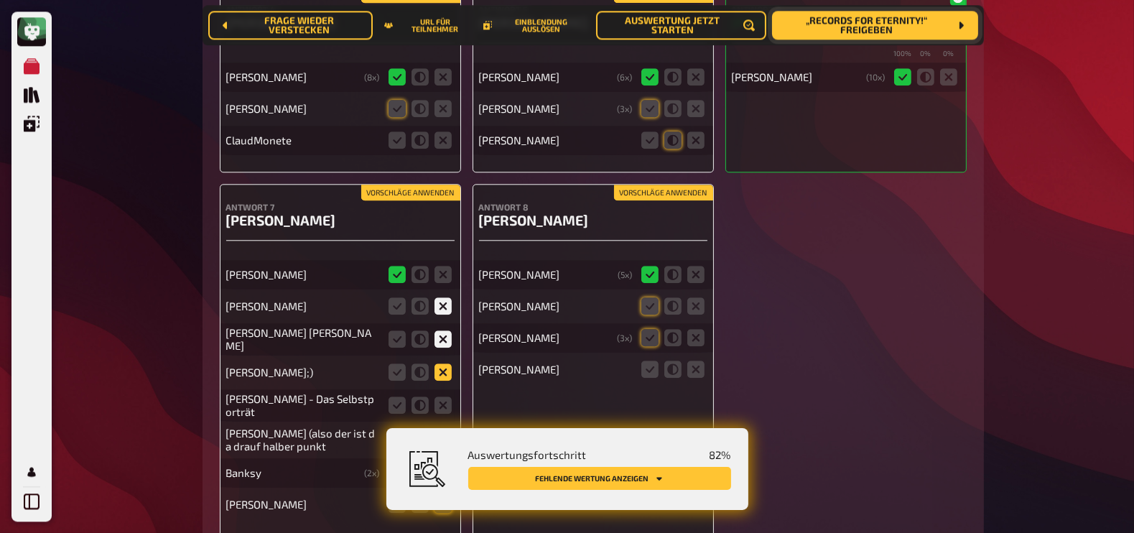
click at [442, 363] on icon at bounding box center [442, 371] width 17 height 17
click at [0, 0] on input "radio" at bounding box center [0, 0] width 0 height 0
click at [442, 396] on icon at bounding box center [442, 404] width 17 height 17
click at [0, 0] on input "radio" at bounding box center [0, 0] width 0 height 0
click at [447, 431] on icon at bounding box center [442, 439] width 17 height 17
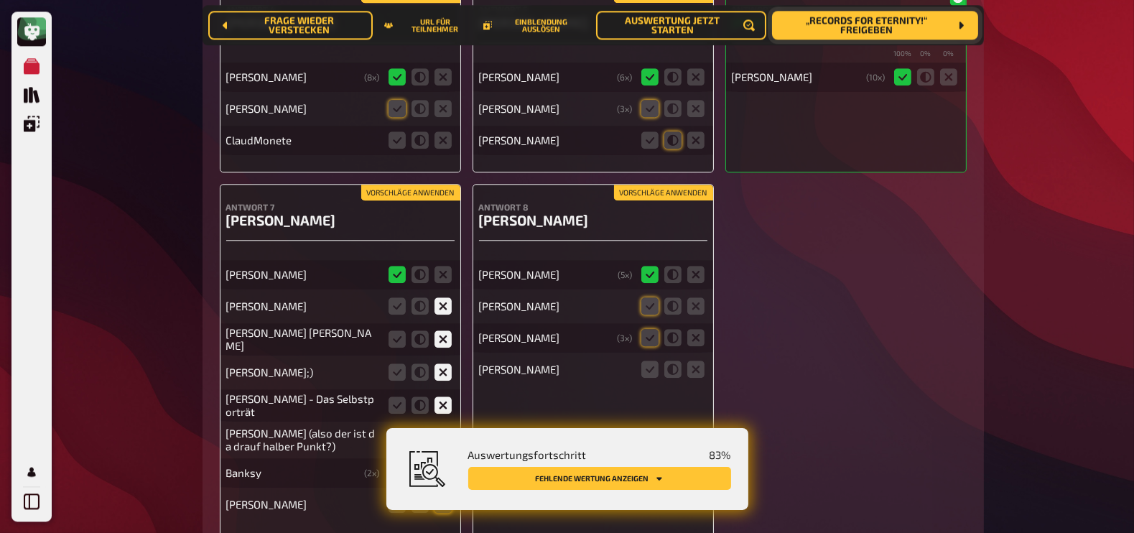
click at [0, 0] on input "radio" at bounding box center [0, 0] width 0 height 0
click at [445, 464] on icon at bounding box center [442, 472] width 17 height 17
click at [0, 0] on input "radio" at bounding box center [0, 0] width 0 height 0
click at [444, 495] on icon at bounding box center [442, 503] width 17 height 17
click at [0, 0] on input "radio" at bounding box center [0, 0] width 0 height 0
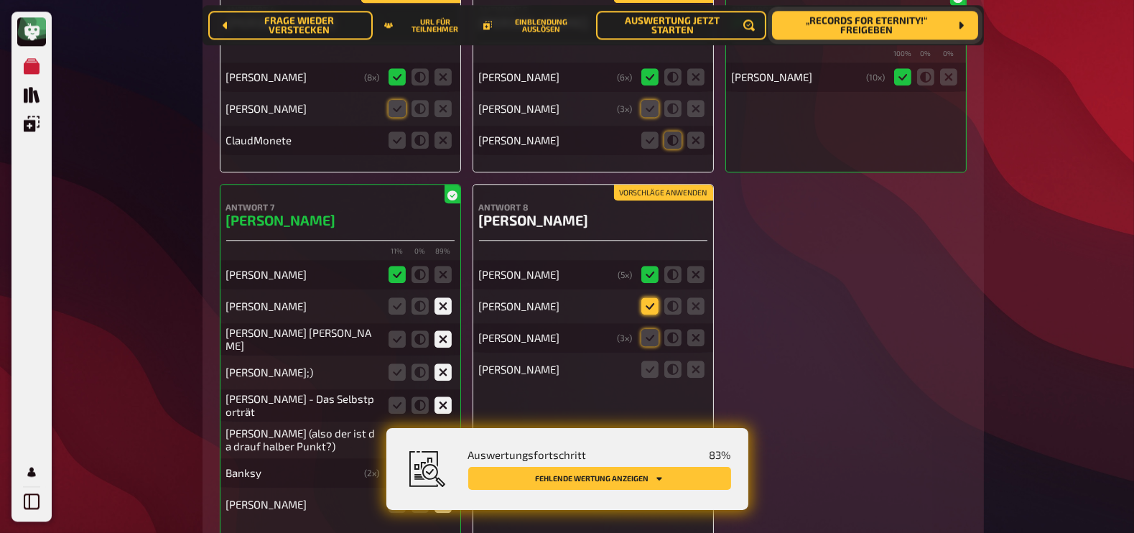
click at [646, 297] on icon at bounding box center [649, 305] width 17 height 17
click at [0, 0] on input "radio" at bounding box center [0, 0] width 0 height 0
click at [647, 329] on icon at bounding box center [649, 337] width 17 height 17
click at [0, 0] on input "radio" at bounding box center [0, 0] width 0 height 0
click at [693, 360] on icon at bounding box center [695, 368] width 17 height 17
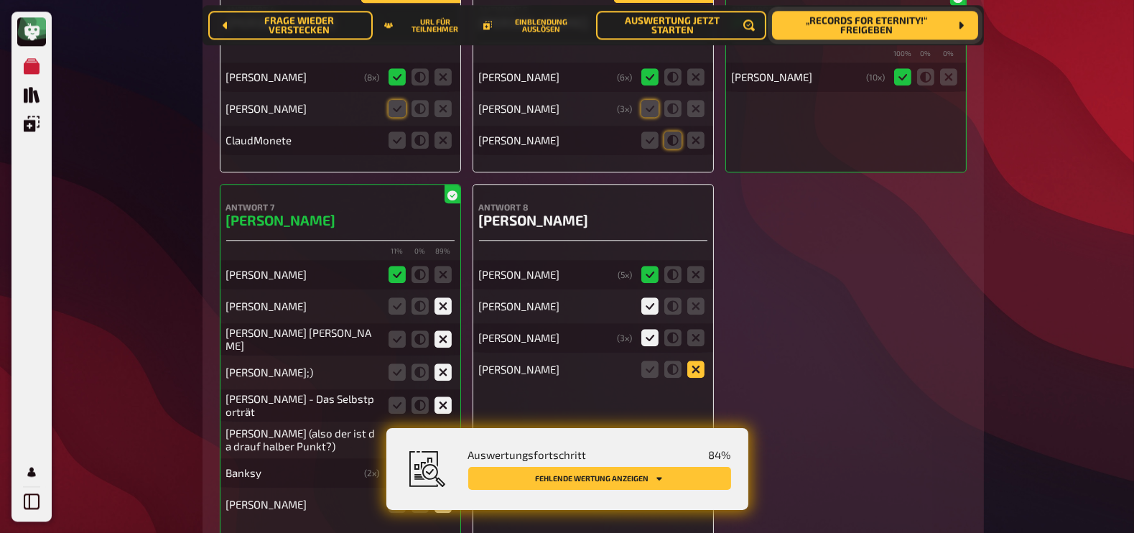
click at [0, 0] on input "radio" at bounding box center [0, 0] width 0 height 0
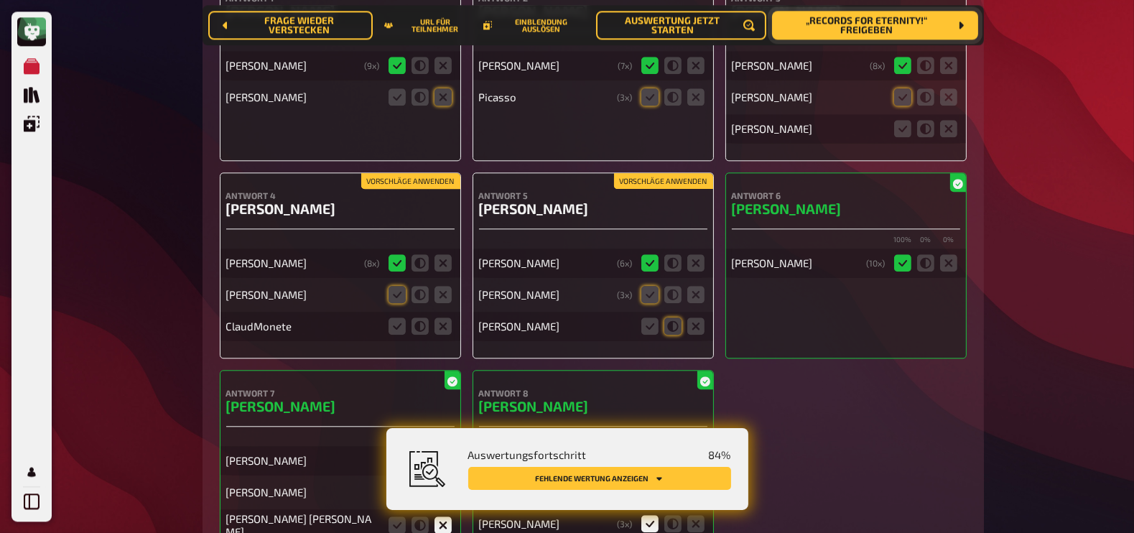
scroll to position [11144, 0]
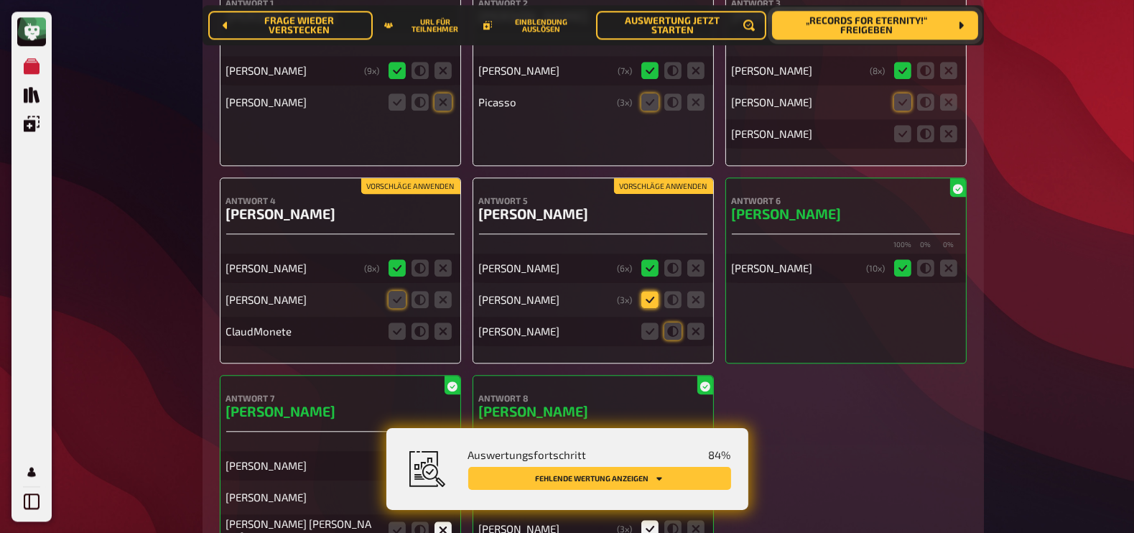
click at [648, 291] on icon at bounding box center [649, 299] width 17 height 17
click at [0, 0] on input "radio" at bounding box center [0, 0] width 0 height 0
click at [649, 322] on icon at bounding box center [649, 330] width 17 height 17
click at [0, 0] on input "radio" at bounding box center [0, 0] width 0 height 0
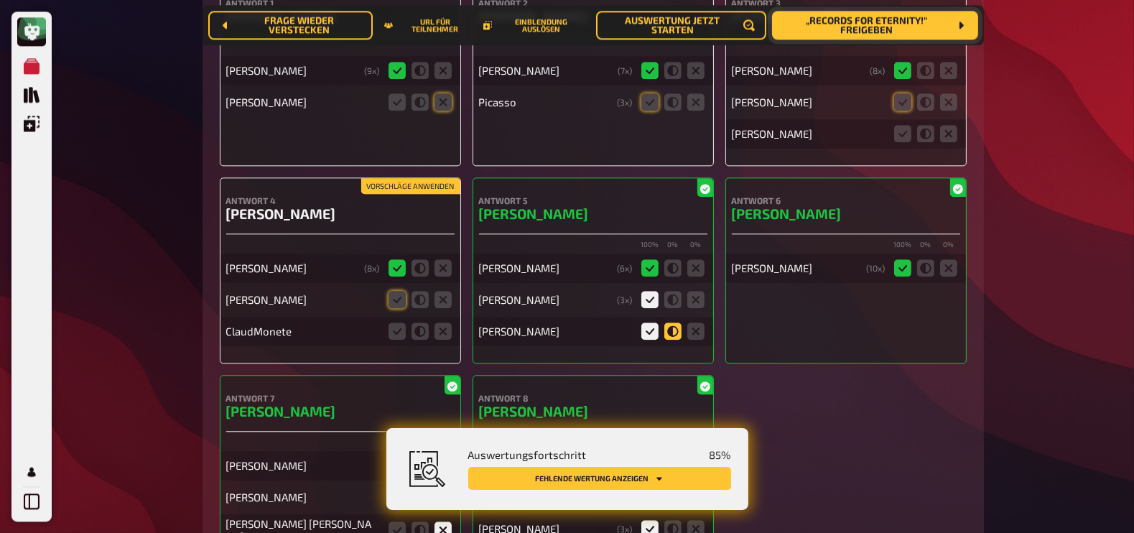
click at [671, 322] on icon at bounding box center [672, 330] width 17 height 17
click at [0, 0] on input "radio" at bounding box center [0, 0] width 0 height 0
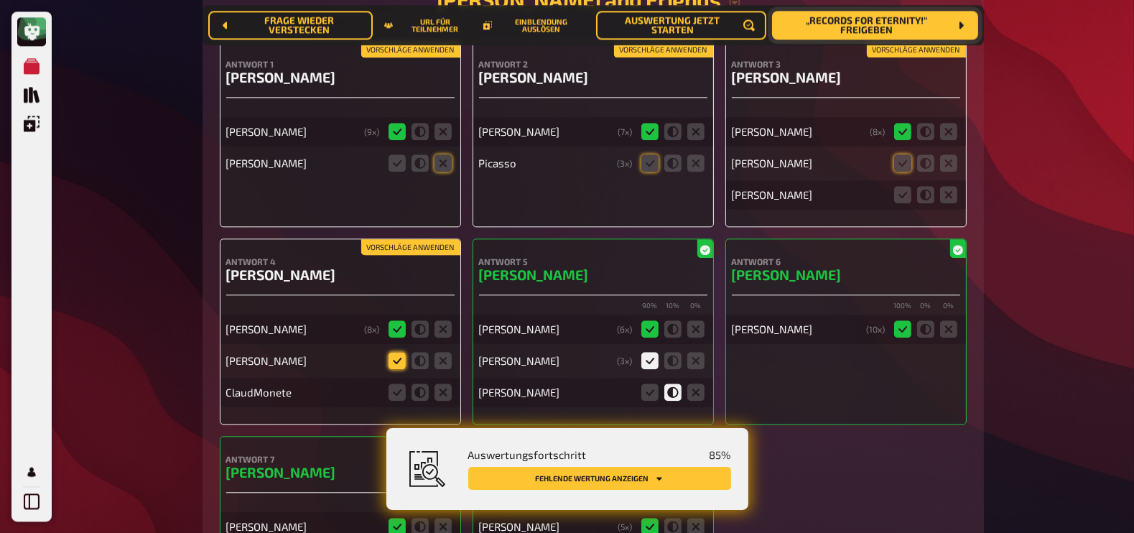
click at [394, 352] on icon at bounding box center [396, 360] width 17 height 17
click at [0, 0] on input "radio" at bounding box center [0, 0] width 0 height 0
click at [398, 383] on icon at bounding box center [396, 391] width 17 height 17
click at [0, 0] on input "radio" at bounding box center [0, 0] width 0 height 0
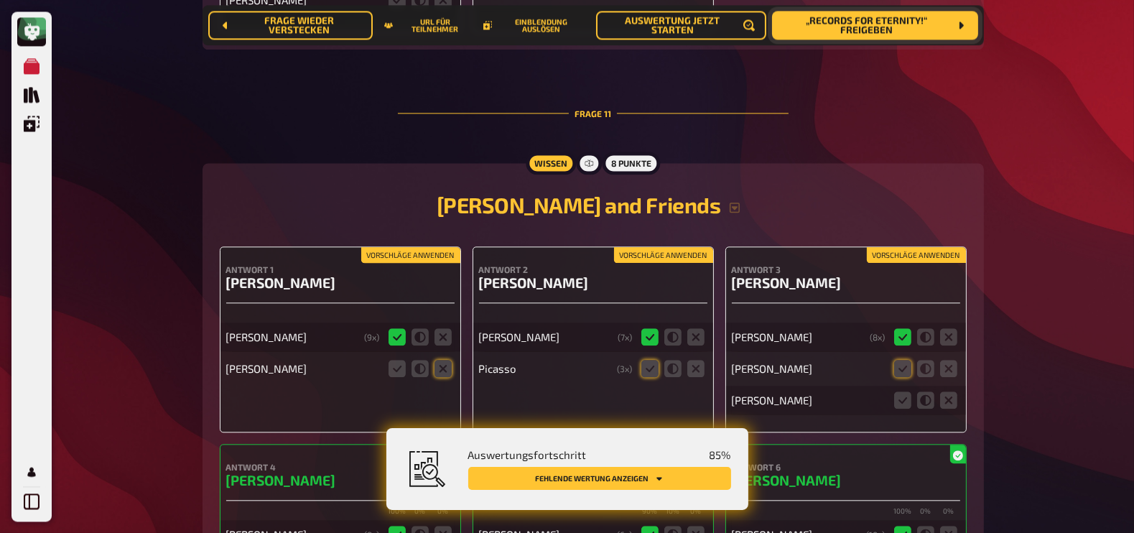
scroll to position [10876, 0]
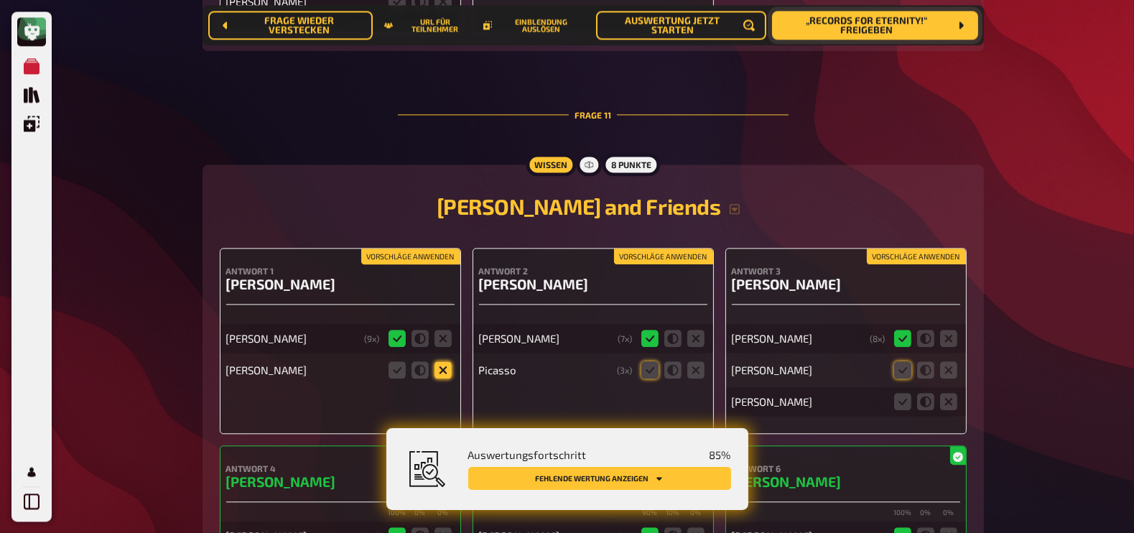
click at [447, 361] on icon at bounding box center [442, 369] width 17 height 17
click at [0, 0] on input "radio" at bounding box center [0, 0] width 0 height 0
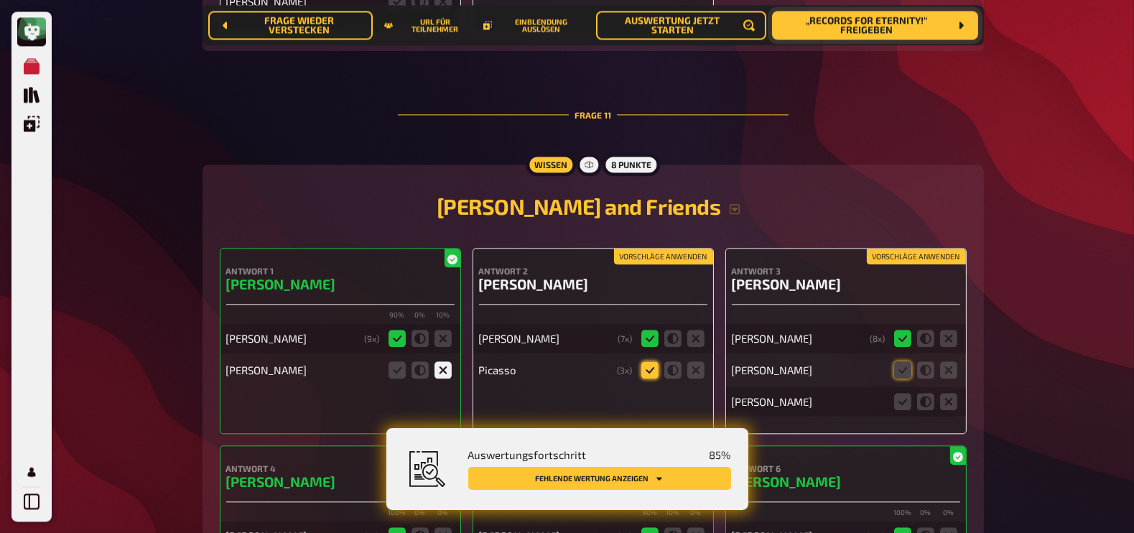
click at [646, 361] on icon at bounding box center [649, 369] width 17 height 17
click at [0, 0] on input "radio" at bounding box center [0, 0] width 0 height 0
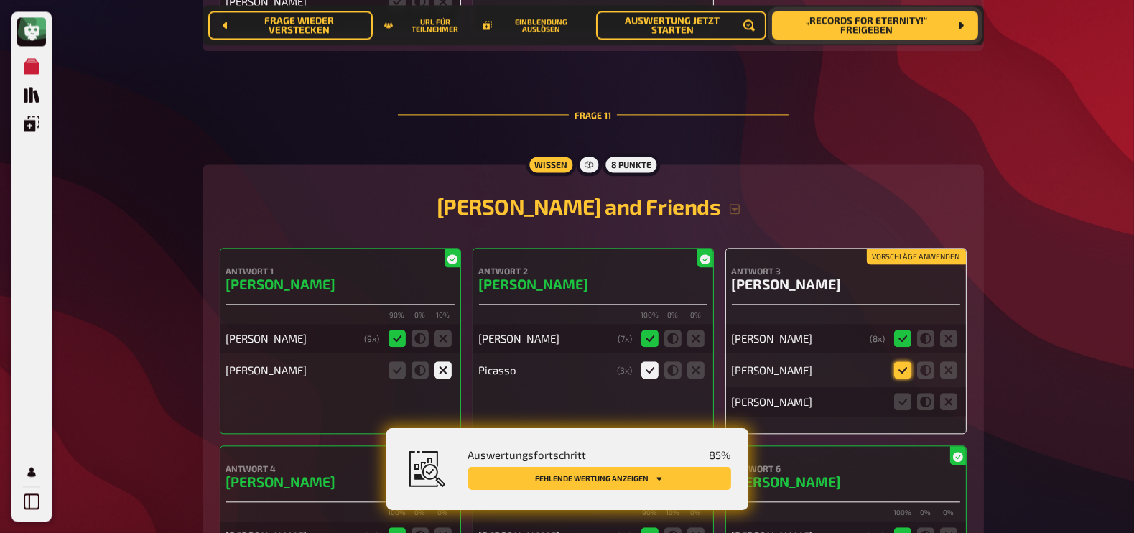
click at [906, 361] on icon at bounding box center [902, 369] width 17 height 17
click at [0, 0] on input "radio" at bounding box center [0, 0] width 0 height 0
click at [906, 393] on icon at bounding box center [902, 401] width 17 height 17
click at [0, 0] on input "radio" at bounding box center [0, 0] width 0 height 0
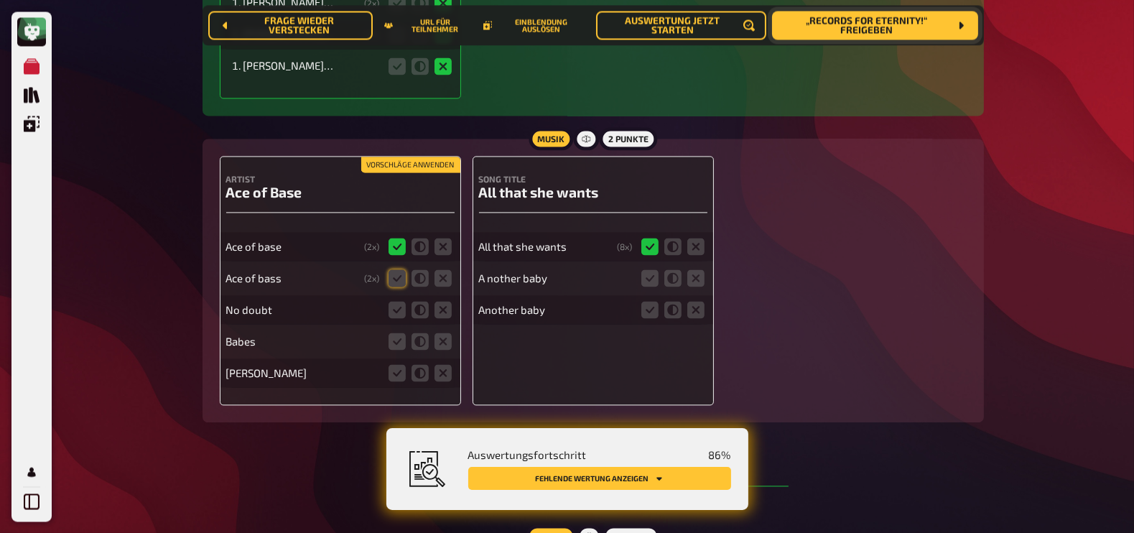
scroll to position [10449, 0]
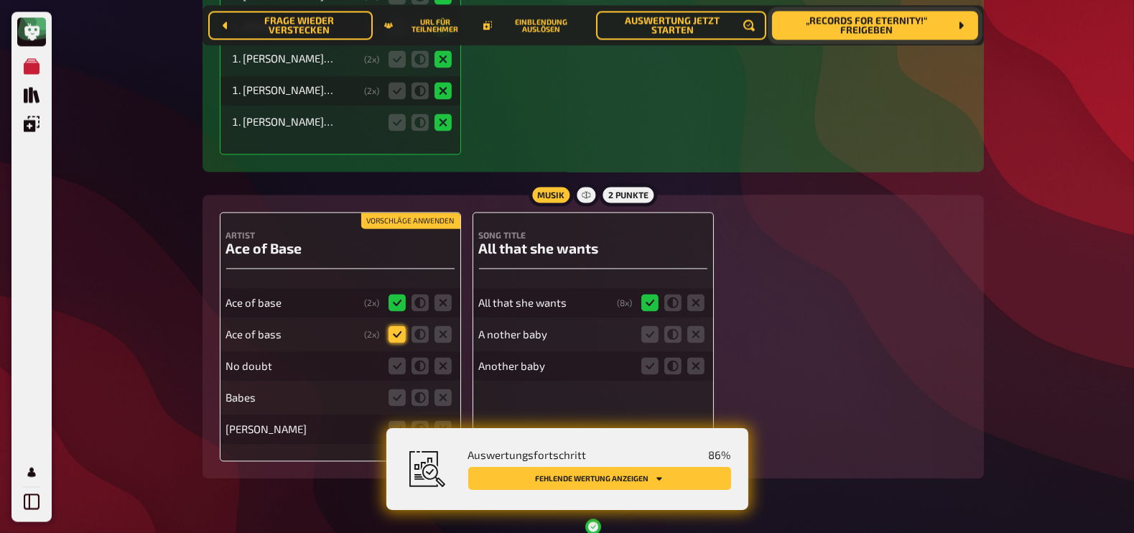
click at [396, 325] on icon at bounding box center [396, 333] width 17 height 17
click at [0, 0] on input "radio" at bounding box center [0, 0] width 0 height 0
click at [444, 357] on icon at bounding box center [442, 365] width 17 height 17
click at [0, 0] on input "radio" at bounding box center [0, 0] width 0 height 0
click at [444, 386] on fieldset at bounding box center [420, 397] width 69 height 23
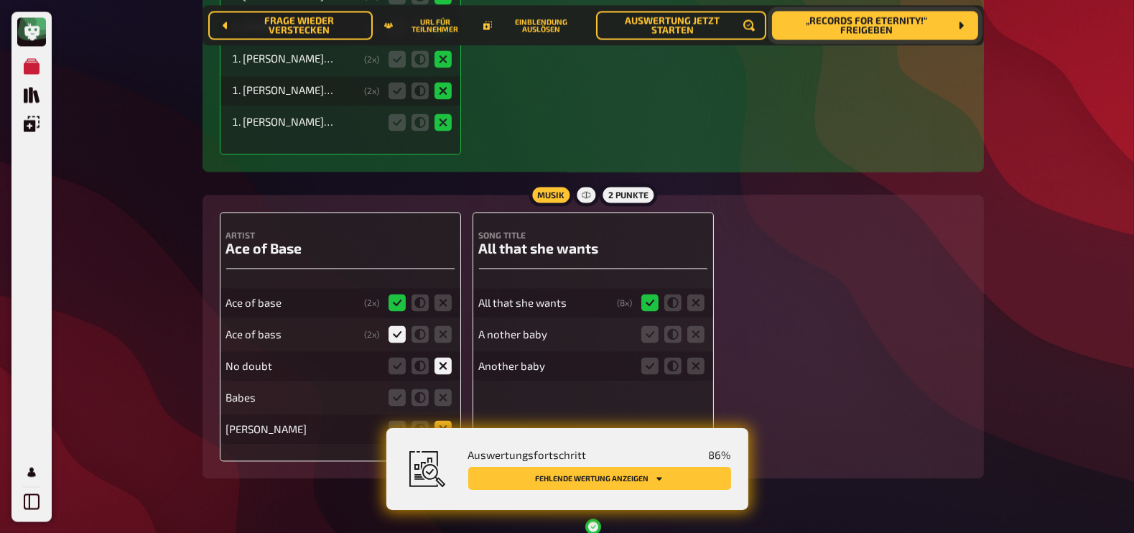
click at [442, 420] on icon at bounding box center [442, 428] width 17 height 17
click at [0, 0] on input "radio" at bounding box center [0, 0] width 0 height 0
click at [443, 388] on icon at bounding box center [442, 396] width 17 height 17
click at [0, 0] on input "radio" at bounding box center [0, 0] width 0 height 0
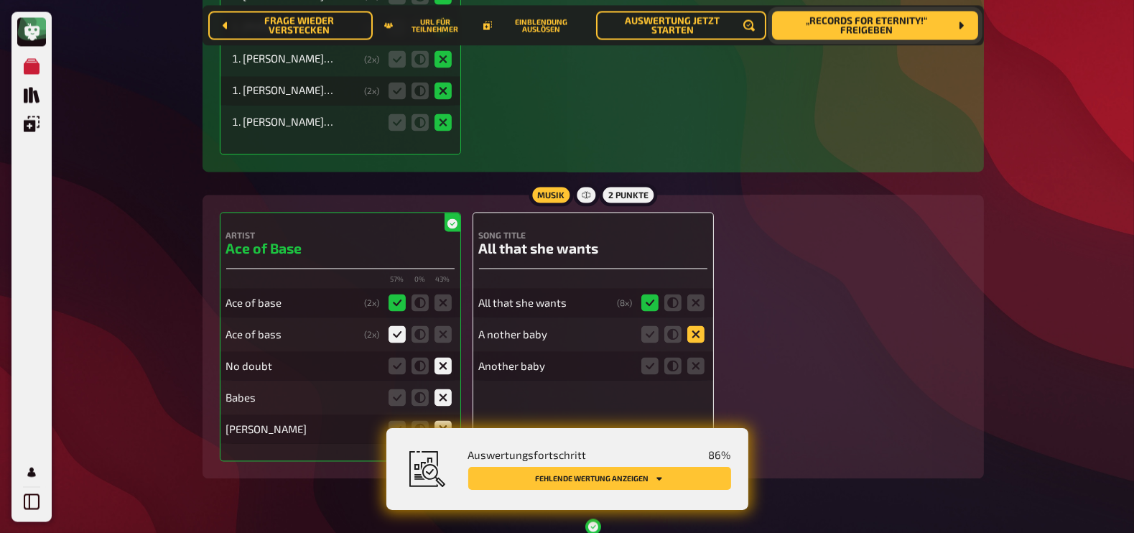
click at [697, 325] on icon at bounding box center [695, 333] width 17 height 17
click at [0, 0] on input "radio" at bounding box center [0, 0] width 0 height 0
click at [694, 357] on icon at bounding box center [695, 365] width 17 height 17
click at [0, 0] on input "radio" at bounding box center [0, 0] width 0 height 0
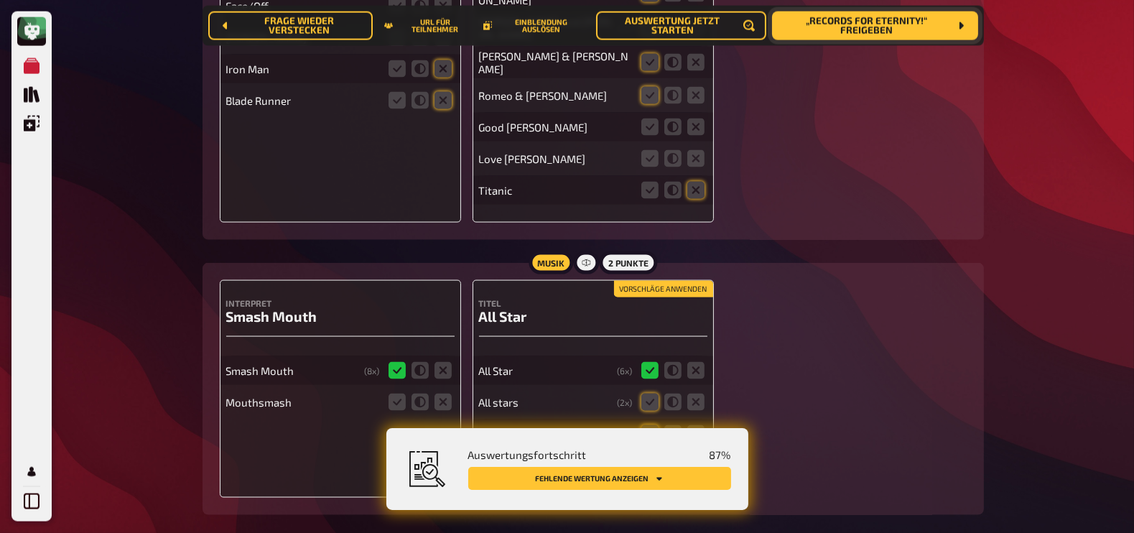
scroll to position [9521, 0]
click at [649, 394] on icon at bounding box center [649, 402] width 17 height 17
click at [0, 0] on input "radio" at bounding box center [0, 0] width 0 height 0
click at [650, 426] on icon at bounding box center [649, 434] width 17 height 17
click at [0, 0] on input "radio" at bounding box center [0, 0] width 0 height 0
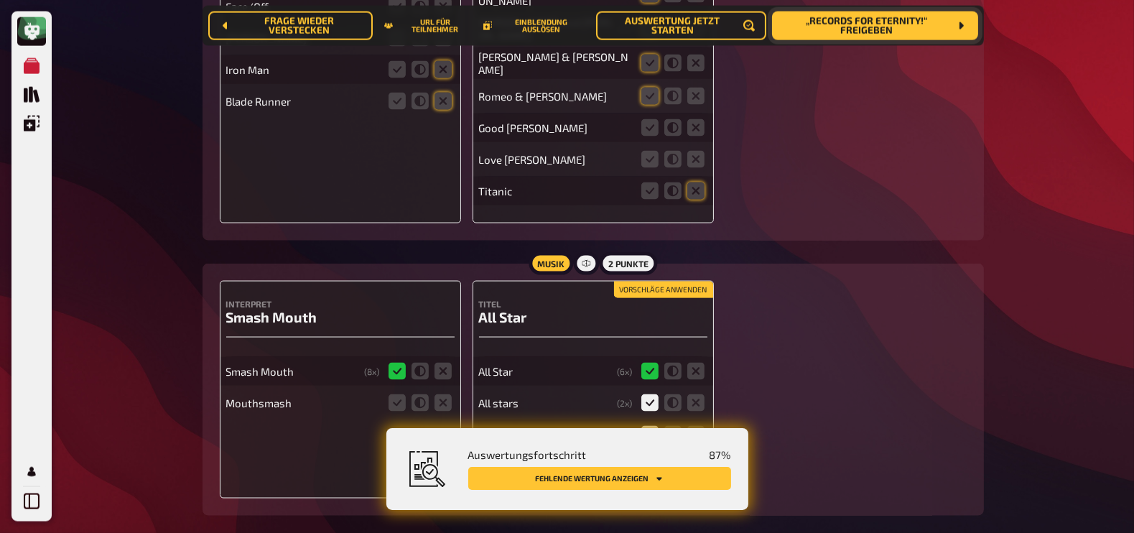
click at [697, 457] on icon at bounding box center [695, 465] width 17 height 17
click at [0, 0] on input "radio" at bounding box center [0, 0] width 0 height 0
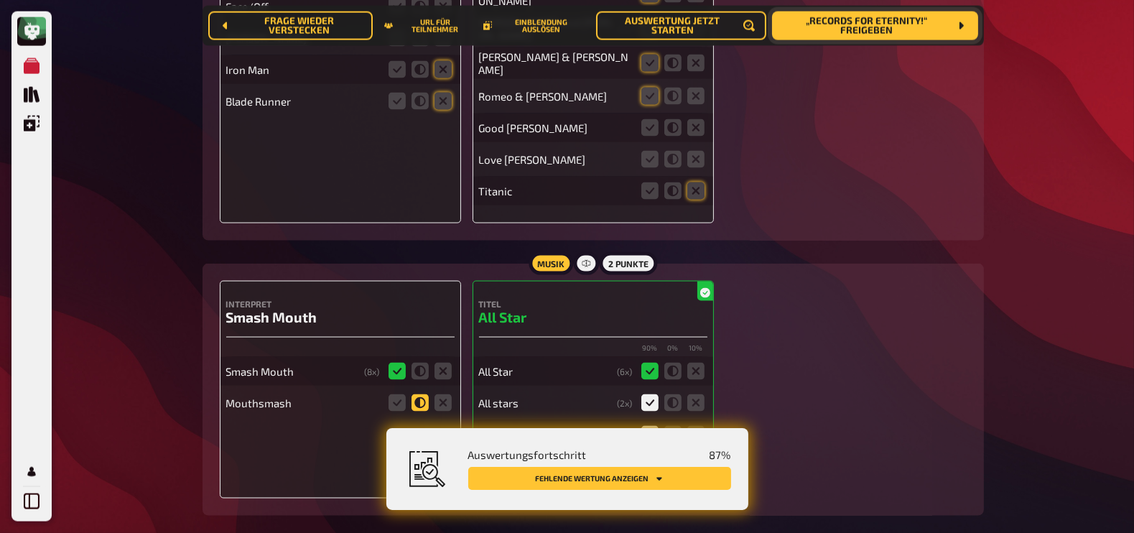
click at [420, 394] on icon at bounding box center [419, 402] width 17 height 17
click at [0, 0] on input "radio" at bounding box center [0, 0] width 0 height 0
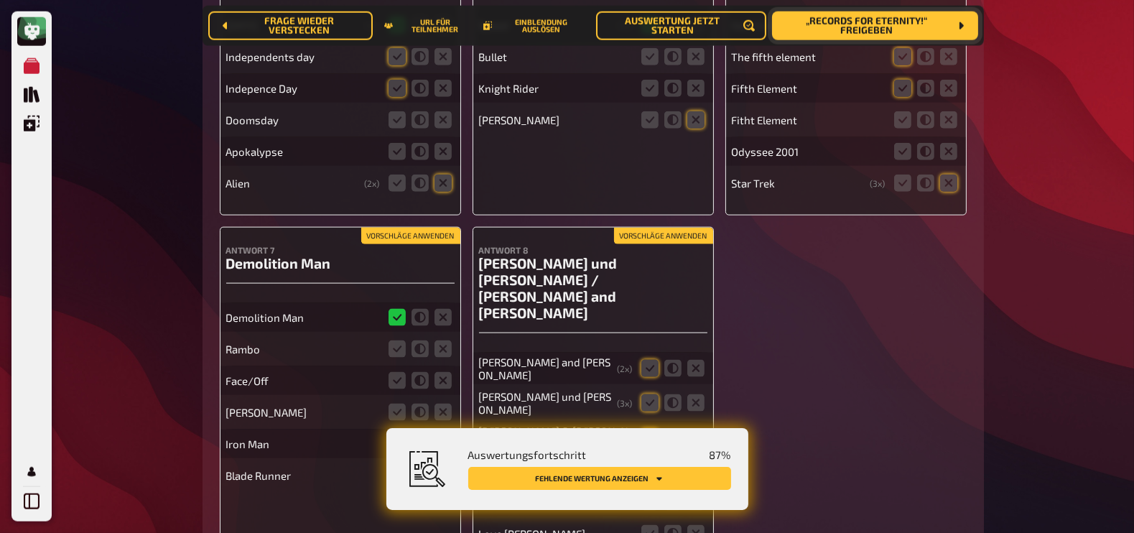
scroll to position [9146, 0]
click at [438, 342] on icon at bounding box center [442, 350] width 17 height 17
click at [0, 0] on input "radio" at bounding box center [0, 0] width 0 height 0
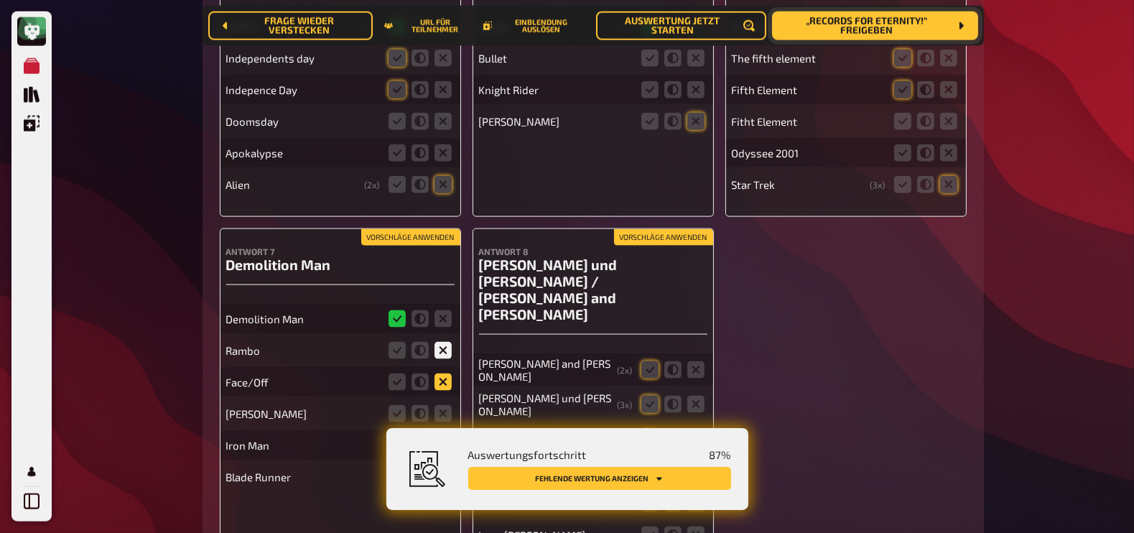
click at [444, 373] on icon at bounding box center [442, 381] width 17 height 17
click at [0, 0] on input "radio" at bounding box center [0, 0] width 0 height 0
click at [442, 405] on icon at bounding box center [442, 413] width 17 height 17
click at [0, 0] on input "radio" at bounding box center [0, 0] width 0 height 0
click at [444, 437] on icon at bounding box center [442, 445] width 17 height 17
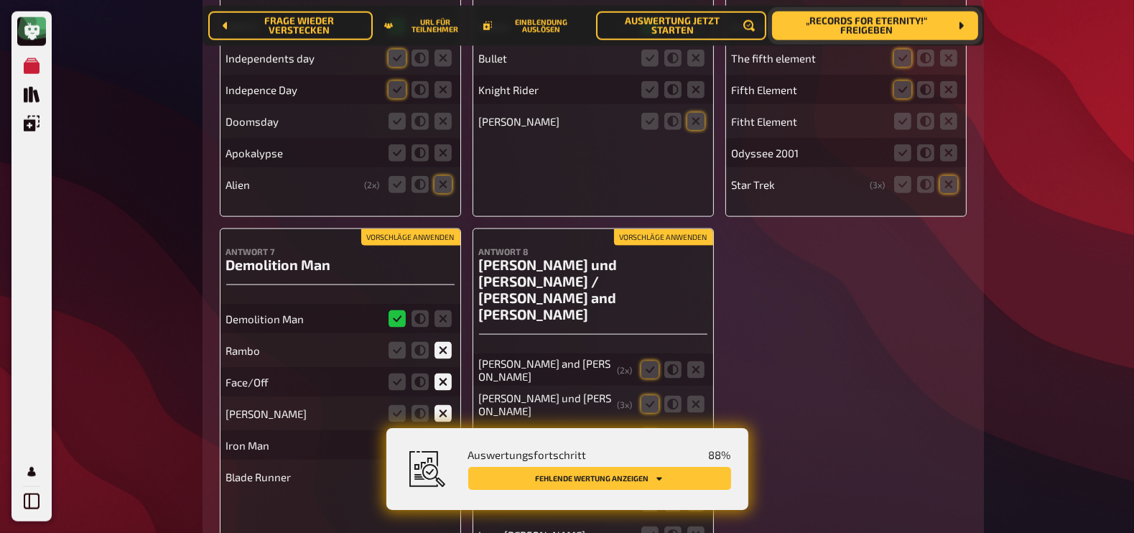
click at [0, 0] on input "radio" at bounding box center [0, 0] width 0 height 0
click at [445, 468] on icon at bounding box center [442, 476] width 17 height 17
click at [0, 0] on input "radio" at bounding box center [0, 0] width 0 height 0
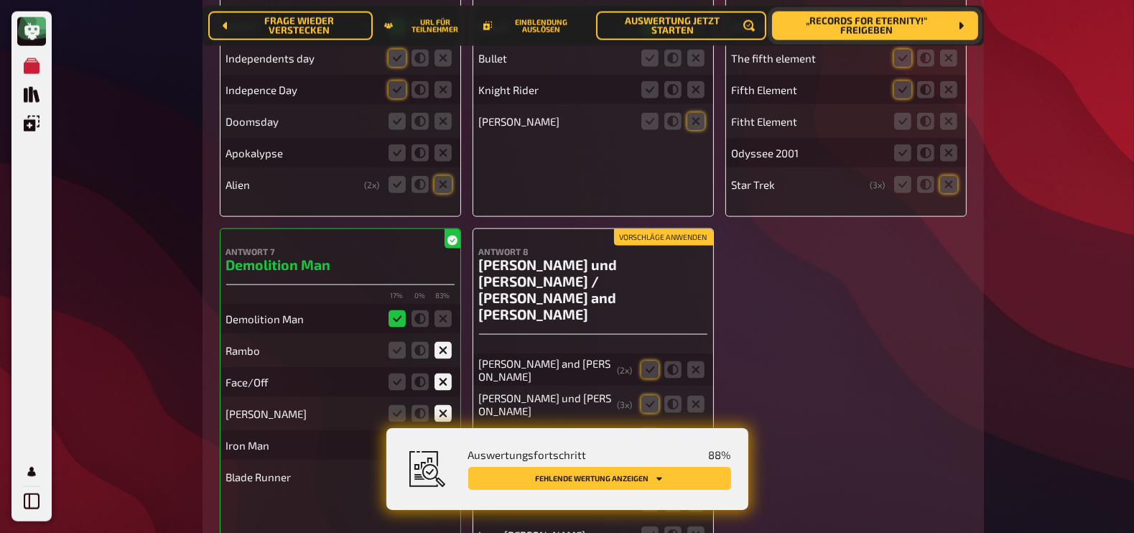
scroll to position [9177, 0]
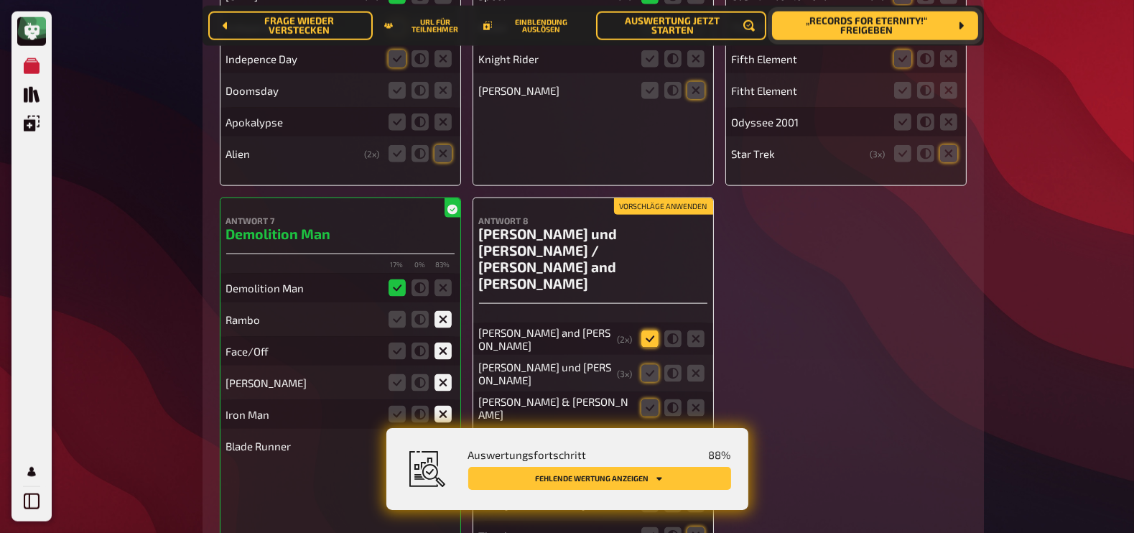
click at [648, 330] on icon at bounding box center [649, 338] width 17 height 17
click at [0, 0] on input "radio" at bounding box center [0, 0] width 0 height 0
click at [651, 365] on icon at bounding box center [649, 373] width 17 height 17
click at [0, 0] on input "radio" at bounding box center [0, 0] width 0 height 0
click at [652, 399] on icon at bounding box center [649, 407] width 17 height 17
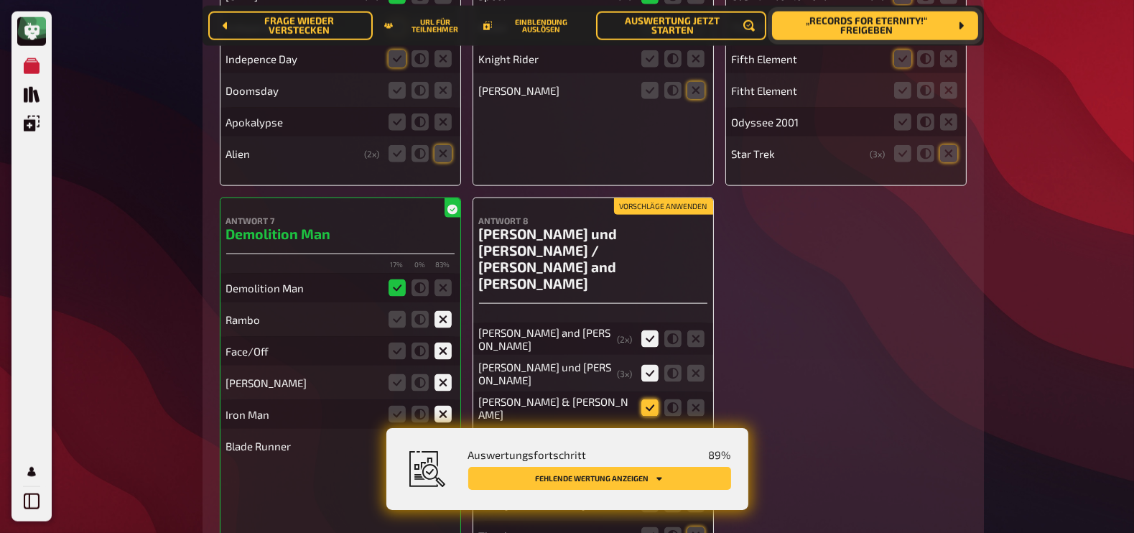
click at [0, 0] on input "radio" at bounding box center [0, 0] width 0 height 0
click at [651, 432] on icon at bounding box center [649, 440] width 17 height 17
click at [0, 0] on input "radio" at bounding box center [0, 0] width 0 height 0
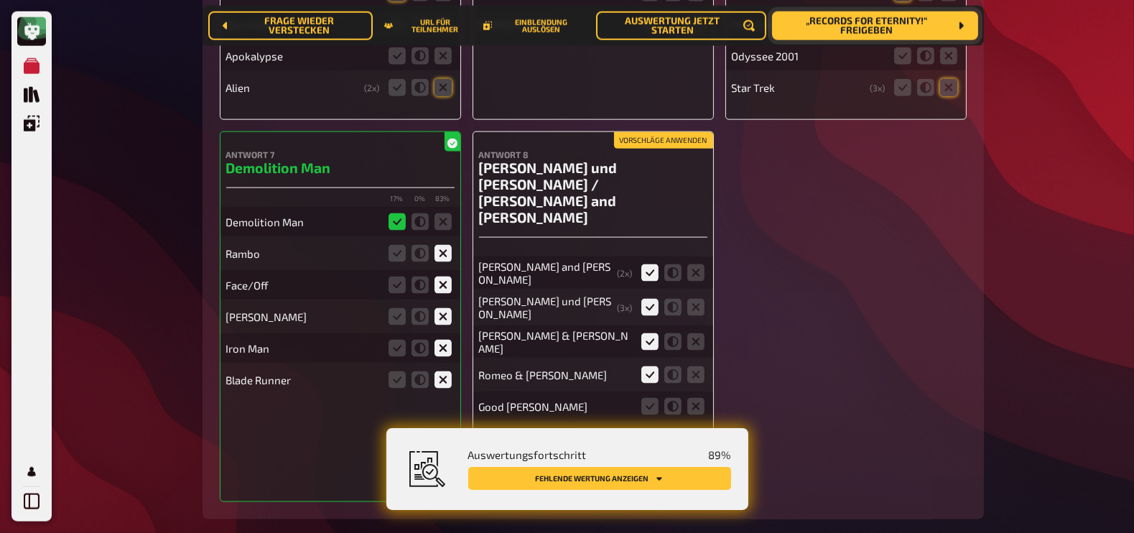
scroll to position [9248, 0]
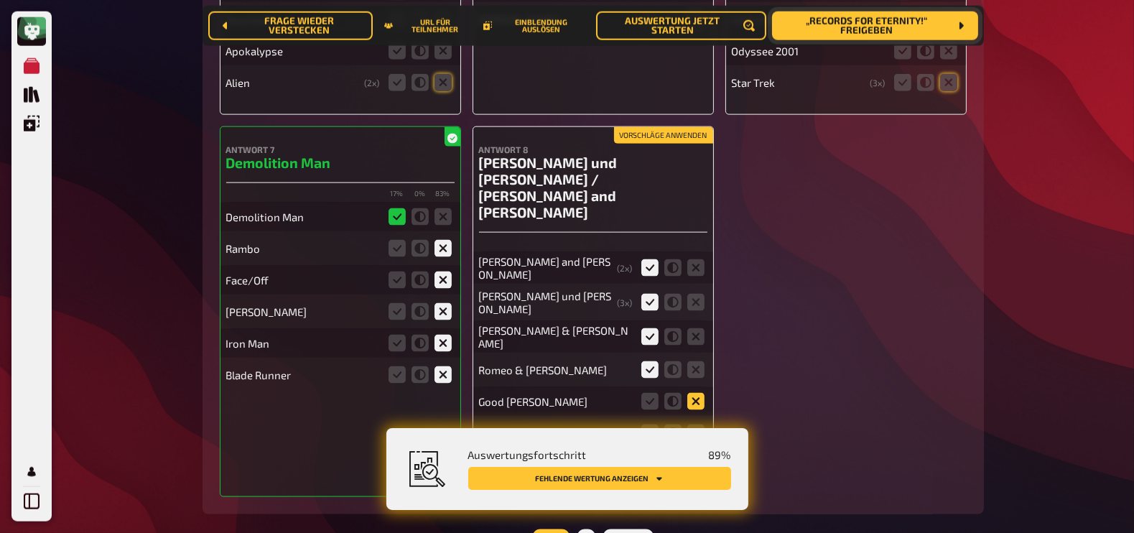
click at [697, 393] on icon at bounding box center [695, 401] width 17 height 17
click at [0, 0] on input "radio" at bounding box center [0, 0] width 0 height 0
click at [695, 424] on icon at bounding box center [695, 432] width 17 height 17
click at [0, 0] on input "radio" at bounding box center [0, 0] width 0 height 0
click at [698, 456] on icon at bounding box center [695, 464] width 17 height 17
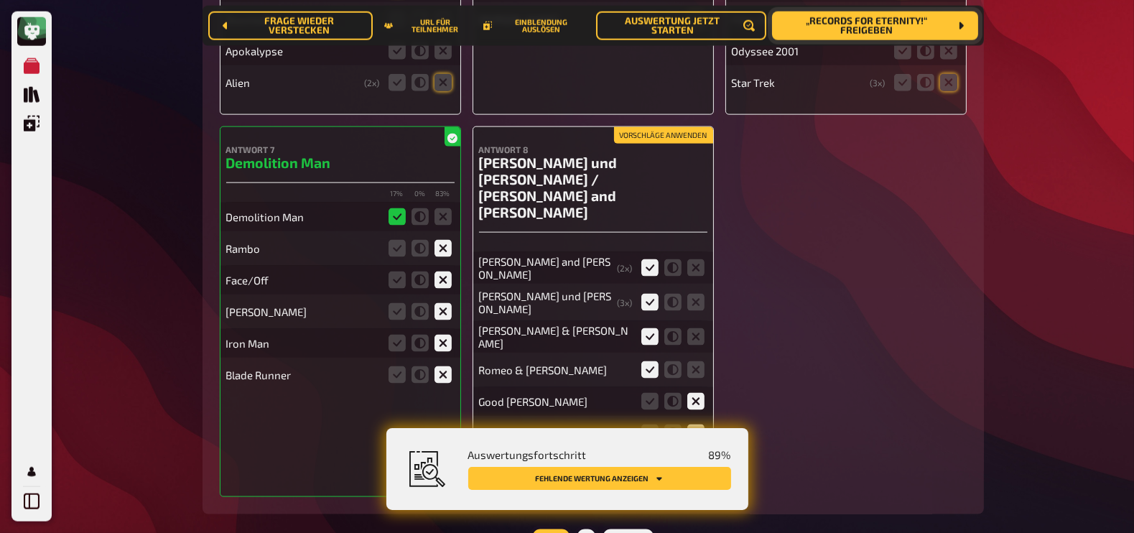
click at [0, 0] on input "radio" at bounding box center [0, 0] width 0 height 0
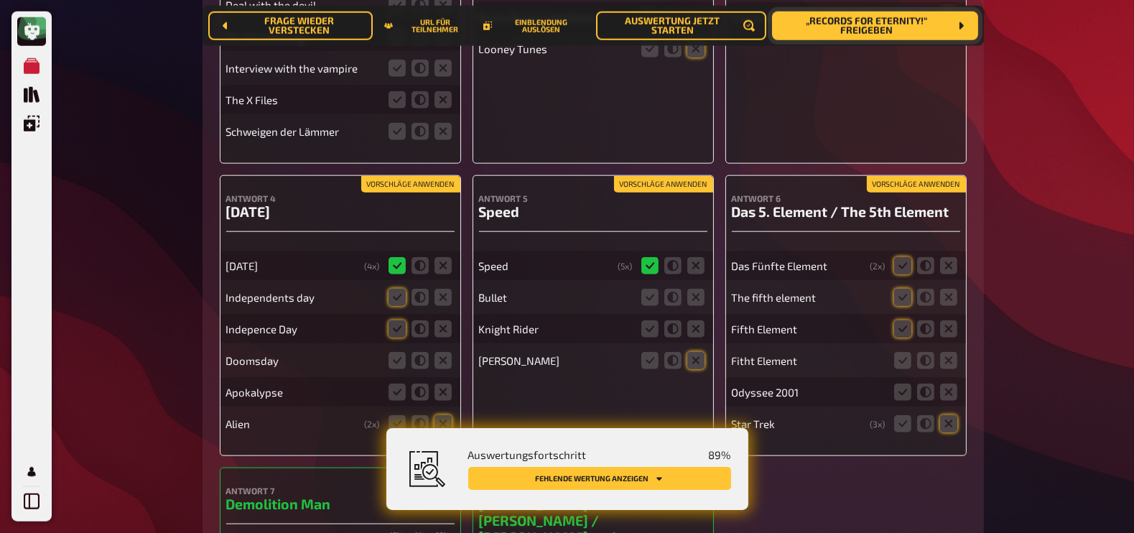
scroll to position [8873, 0]
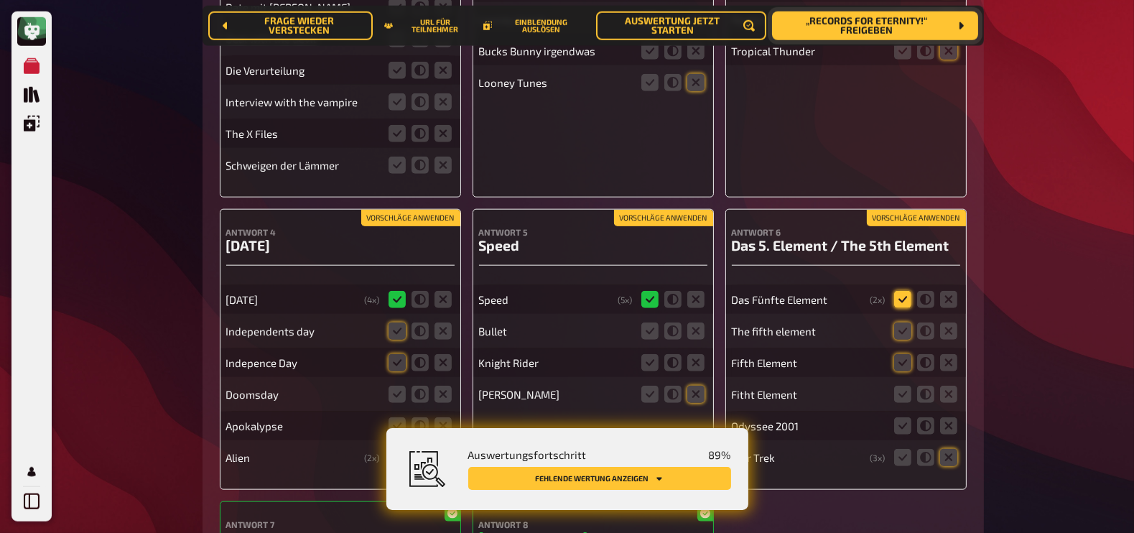
click at [905, 291] on icon at bounding box center [902, 299] width 17 height 17
click at [0, 0] on input "radio" at bounding box center [0, 0] width 0 height 0
click at [901, 322] on icon at bounding box center [902, 330] width 17 height 17
click at [0, 0] on input "radio" at bounding box center [0, 0] width 0 height 0
click at [903, 354] on icon at bounding box center [902, 362] width 17 height 17
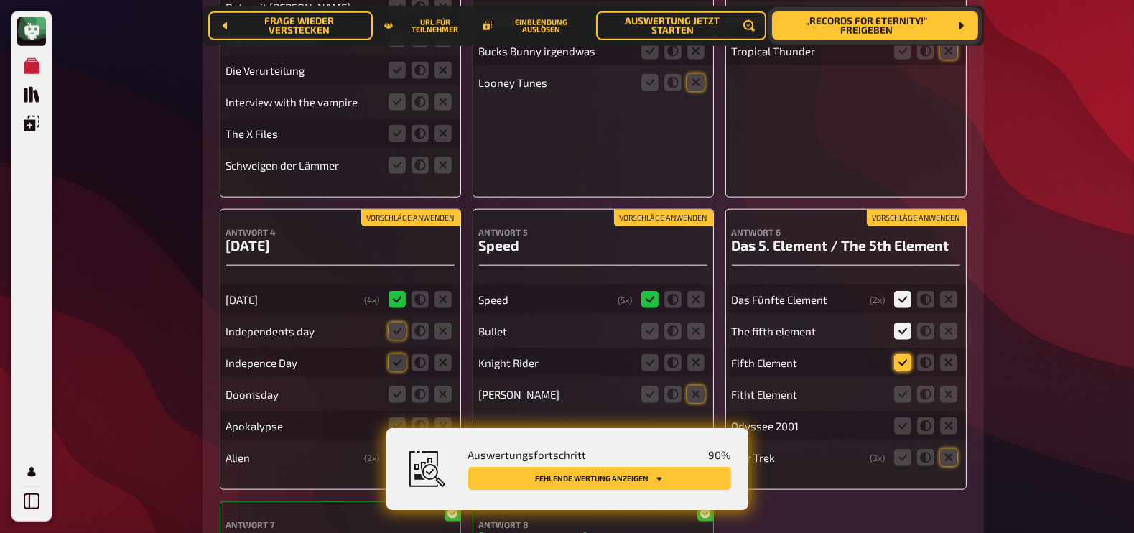
click at [0, 0] on input "radio" at bounding box center [0, 0] width 0 height 0
click at [902, 386] on icon at bounding box center [902, 394] width 17 height 17
click at [0, 0] on input "radio" at bounding box center [0, 0] width 0 height 0
click at [946, 417] on icon at bounding box center [948, 425] width 17 height 17
click at [0, 0] on input "radio" at bounding box center [0, 0] width 0 height 0
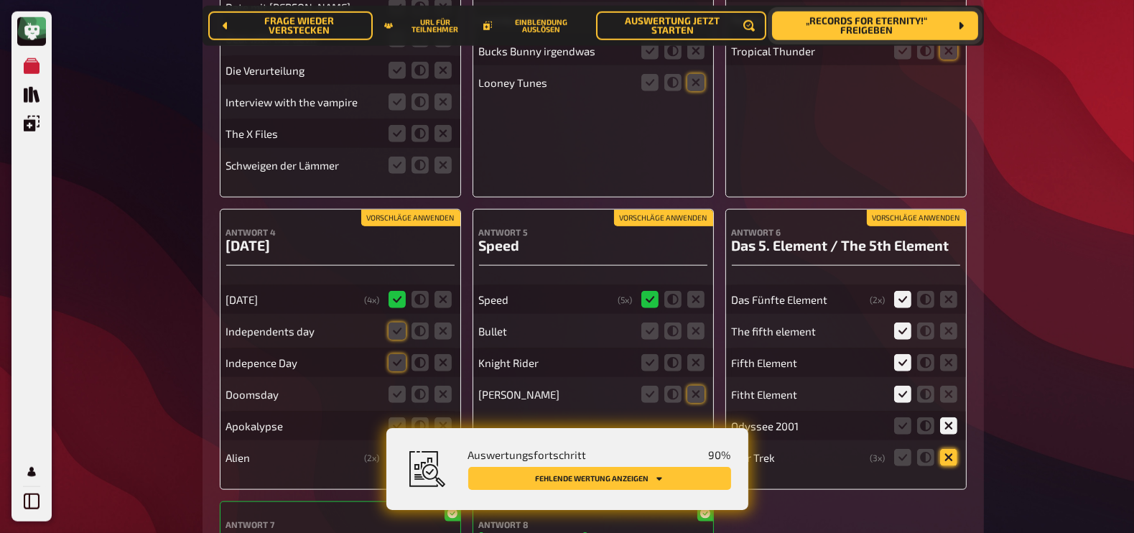
click at [950, 449] on icon at bounding box center [948, 457] width 17 height 17
click at [0, 0] on input "radio" at bounding box center [0, 0] width 0 height 0
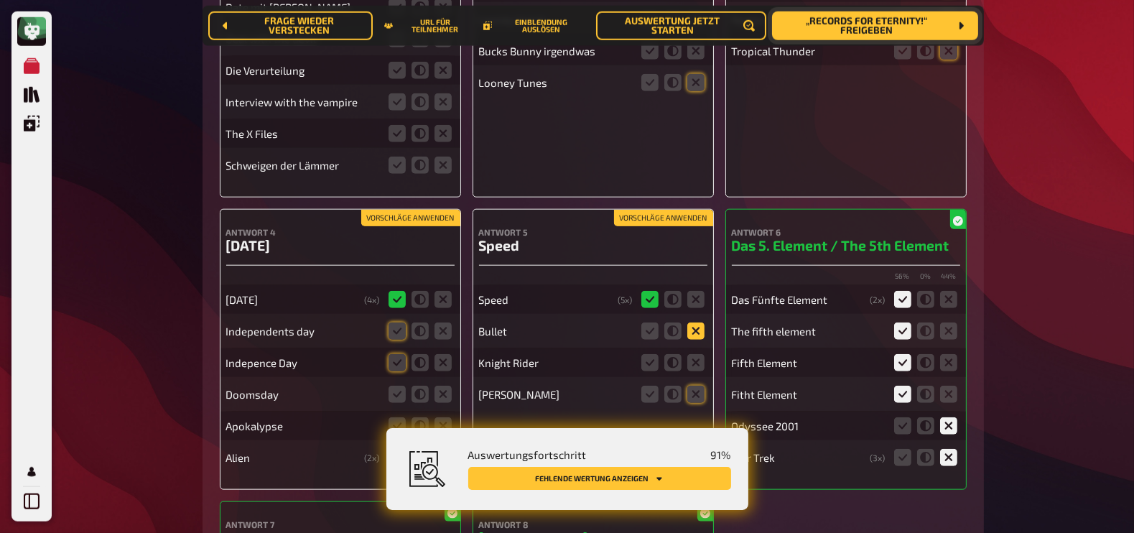
click at [697, 322] on icon at bounding box center [695, 330] width 17 height 17
click at [0, 0] on input "radio" at bounding box center [0, 0] width 0 height 0
click at [698, 354] on icon at bounding box center [695, 362] width 17 height 17
click at [0, 0] on input "radio" at bounding box center [0, 0] width 0 height 0
click at [699, 386] on icon at bounding box center [695, 394] width 17 height 17
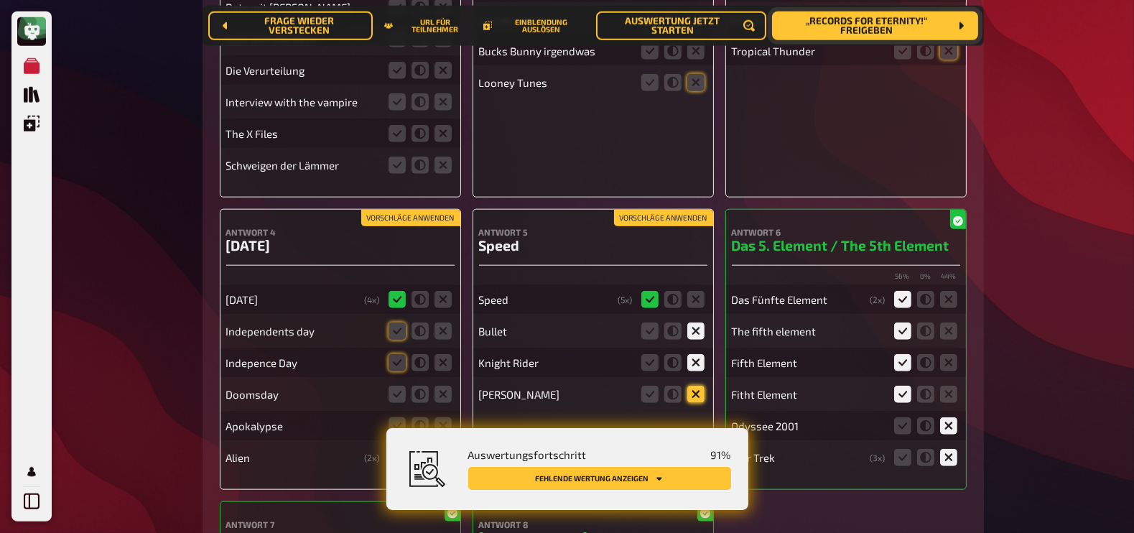
click at [0, 0] on input "radio" at bounding box center [0, 0] width 0 height 0
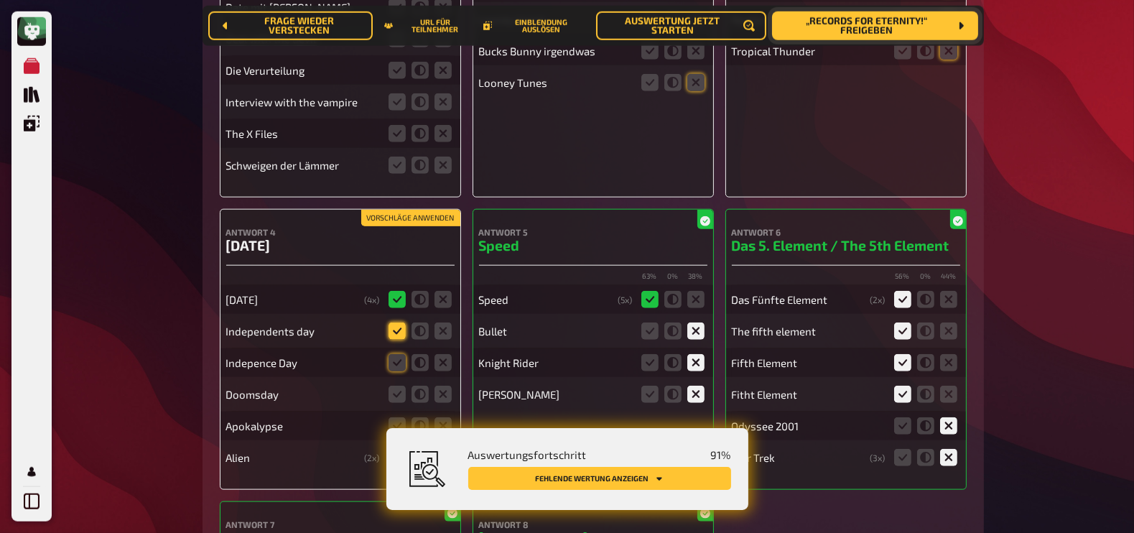
click at [396, 322] on icon at bounding box center [396, 330] width 17 height 17
click at [0, 0] on input "radio" at bounding box center [0, 0] width 0 height 0
click at [398, 354] on icon at bounding box center [396, 362] width 17 height 17
click at [0, 0] on input "radio" at bounding box center [0, 0] width 0 height 0
click at [442, 386] on icon at bounding box center [442, 394] width 17 height 17
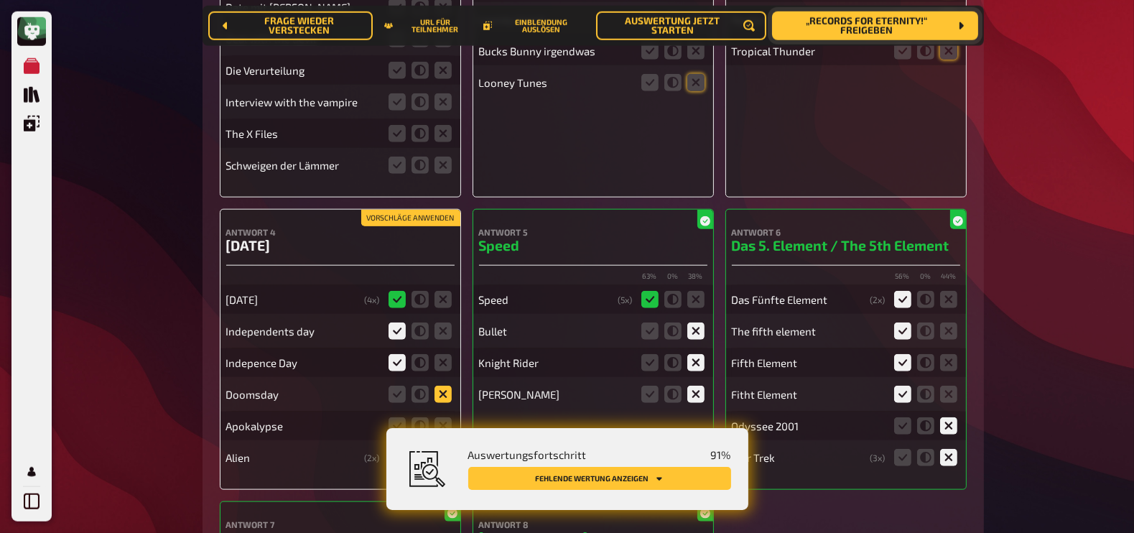
click at [0, 0] on input "radio" at bounding box center [0, 0] width 0 height 0
click at [444, 417] on icon at bounding box center [442, 425] width 17 height 17
click at [0, 0] on input "radio" at bounding box center [0, 0] width 0 height 0
click at [446, 449] on icon at bounding box center [442, 457] width 17 height 17
click at [0, 0] on input "radio" at bounding box center [0, 0] width 0 height 0
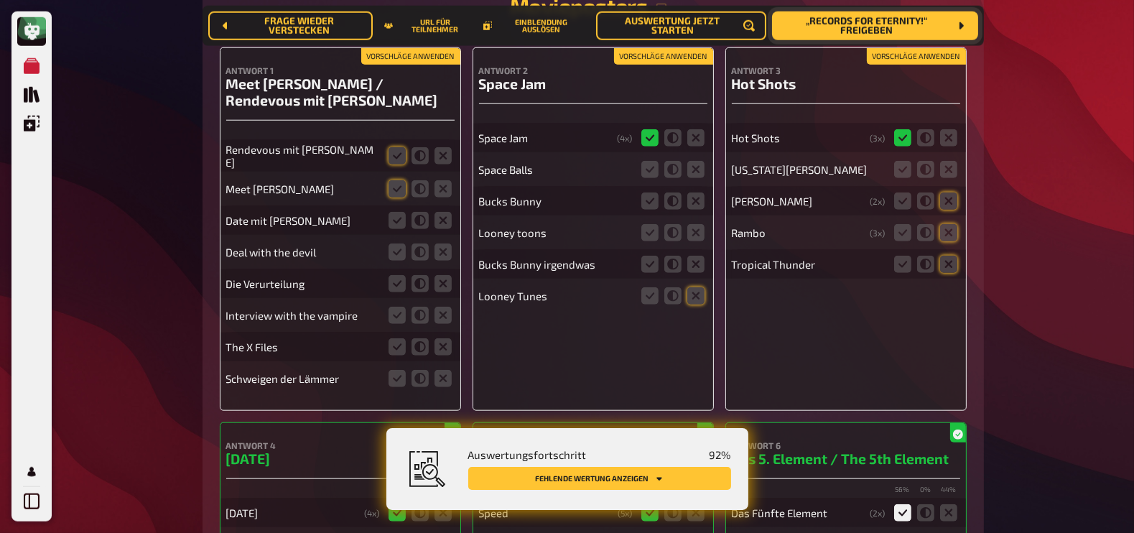
scroll to position [8606, 0]
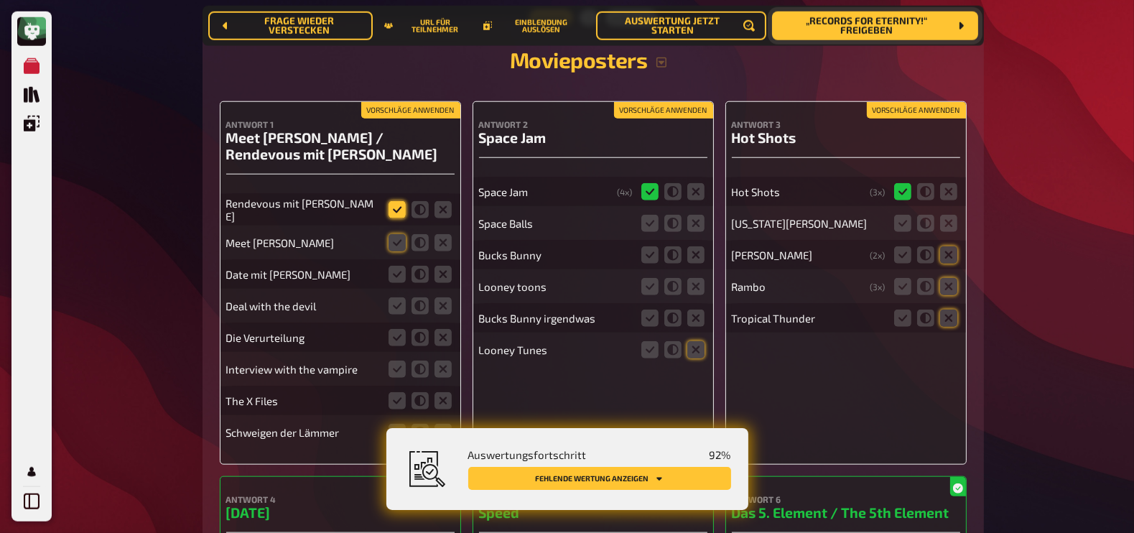
click at [396, 201] on icon at bounding box center [396, 209] width 17 height 17
click at [0, 0] on input "radio" at bounding box center [0, 0] width 0 height 0
click at [400, 234] on icon at bounding box center [396, 242] width 17 height 17
click at [0, 0] on input "radio" at bounding box center [0, 0] width 0 height 0
click at [396, 266] on icon at bounding box center [396, 274] width 17 height 17
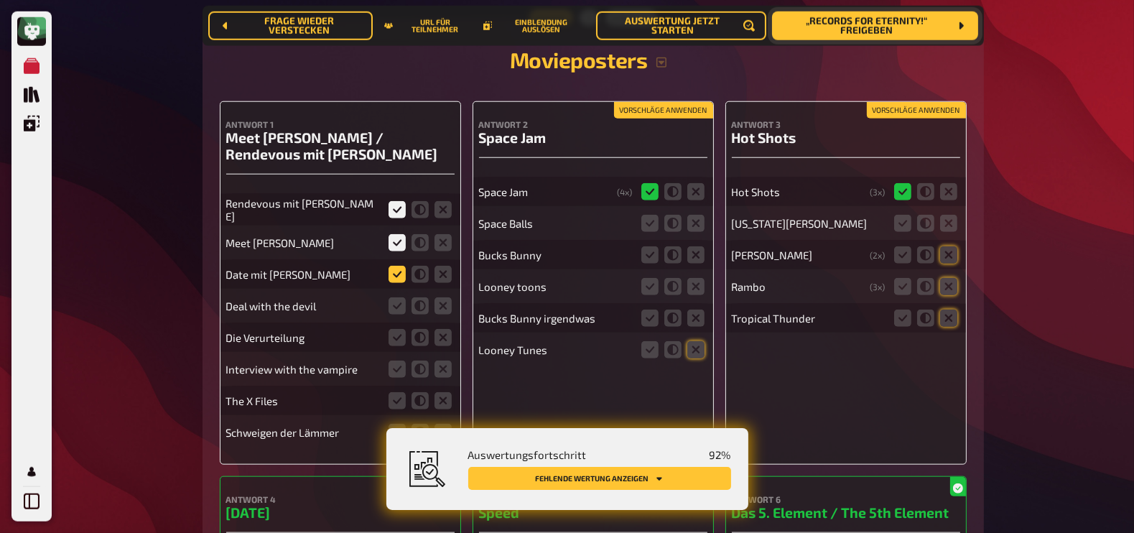
click at [0, 0] on input "radio" at bounding box center [0, 0] width 0 height 0
click at [444, 297] on icon at bounding box center [442, 305] width 17 height 17
click at [0, 0] on input "radio" at bounding box center [0, 0] width 0 height 0
click at [442, 329] on icon at bounding box center [442, 337] width 17 height 17
click at [0, 0] on input "radio" at bounding box center [0, 0] width 0 height 0
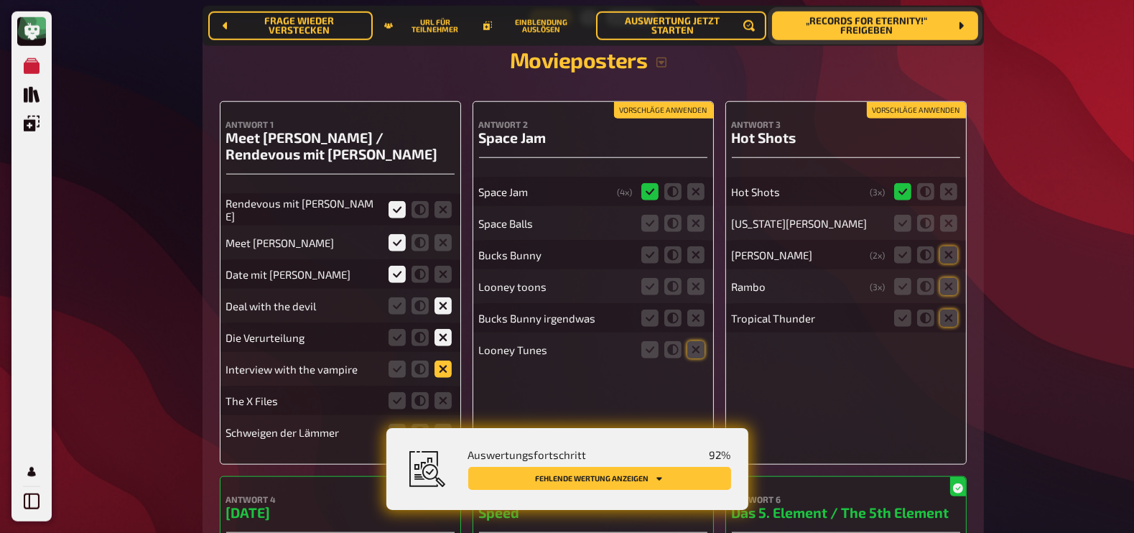
click at [442, 360] on icon at bounding box center [442, 368] width 17 height 17
click at [0, 0] on input "radio" at bounding box center [0, 0] width 0 height 0
click at [442, 392] on icon at bounding box center [442, 400] width 17 height 17
click at [0, 0] on input "radio" at bounding box center [0, 0] width 0 height 0
click at [442, 424] on icon at bounding box center [442, 432] width 17 height 17
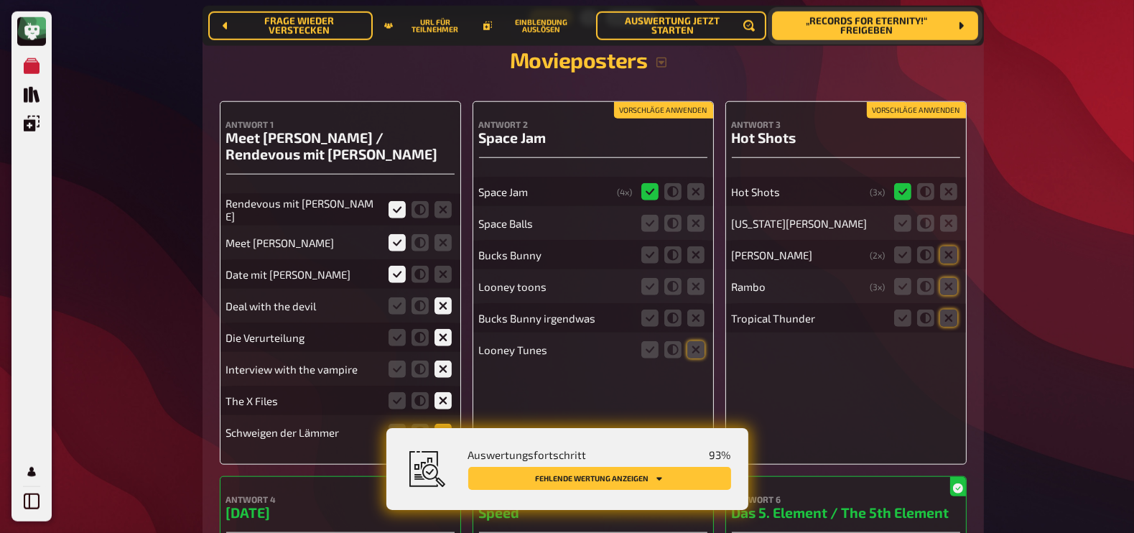
click at [0, 0] on input "radio" at bounding box center [0, 0] width 0 height 0
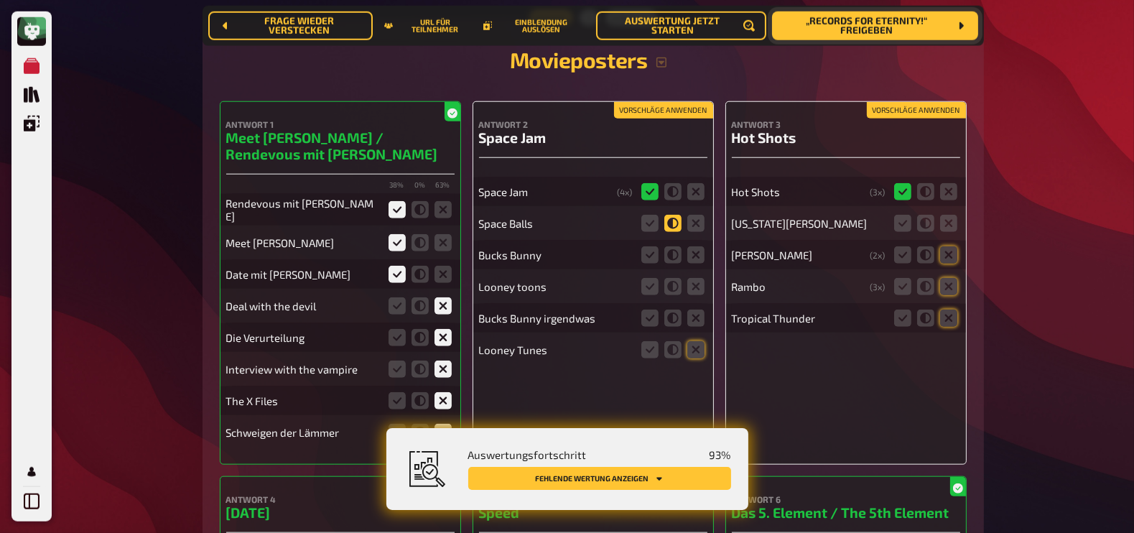
scroll to position [8581, 0]
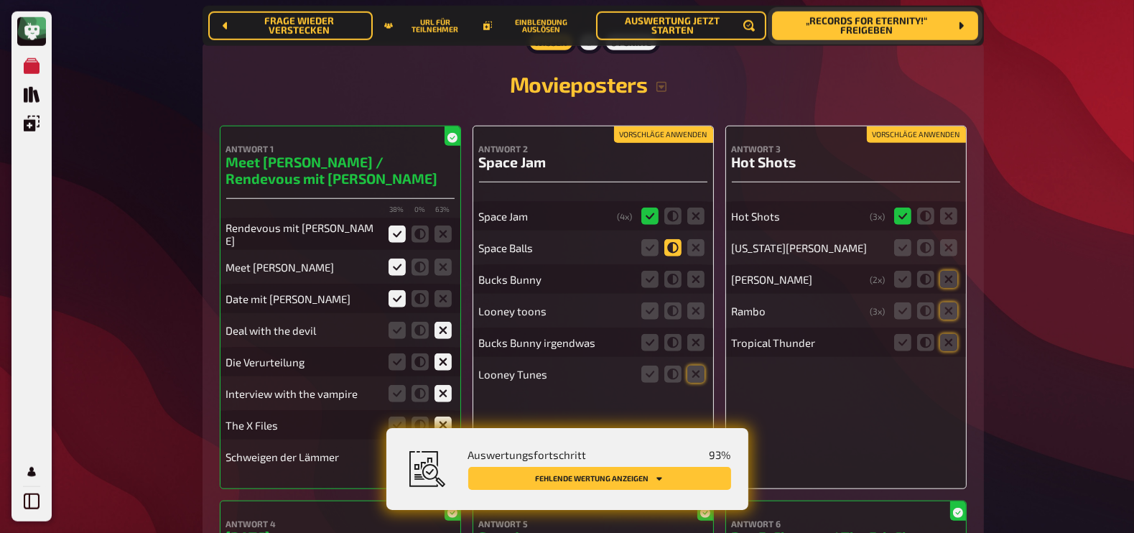
click at [675, 239] on icon at bounding box center [672, 247] width 17 height 17
click at [0, 0] on input "radio" at bounding box center [0, 0] width 0 height 0
click at [697, 271] on icon at bounding box center [695, 279] width 17 height 17
click at [0, 0] on input "radio" at bounding box center [0, 0] width 0 height 0
click at [696, 302] on icon at bounding box center [695, 310] width 17 height 17
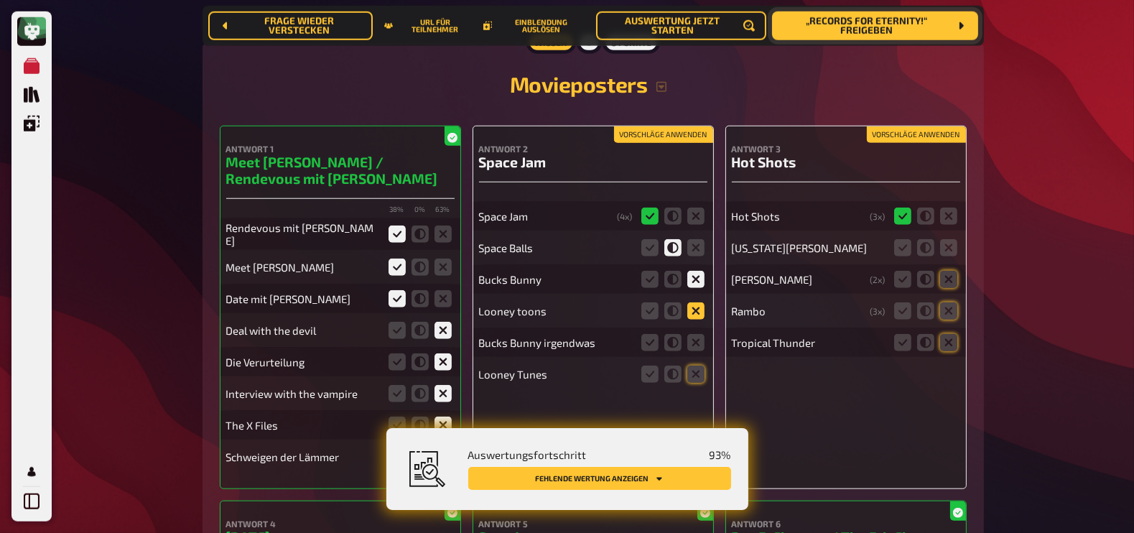
click at [0, 0] on input "radio" at bounding box center [0, 0] width 0 height 0
click at [675, 334] on icon at bounding box center [672, 342] width 17 height 17
click at [0, 0] on input "radio" at bounding box center [0, 0] width 0 height 0
click at [676, 302] on icon at bounding box center [672, 310] width 17 height 17
click at [0, 0] on input "radio" at bounding box center [0, 0] width 0 height 0
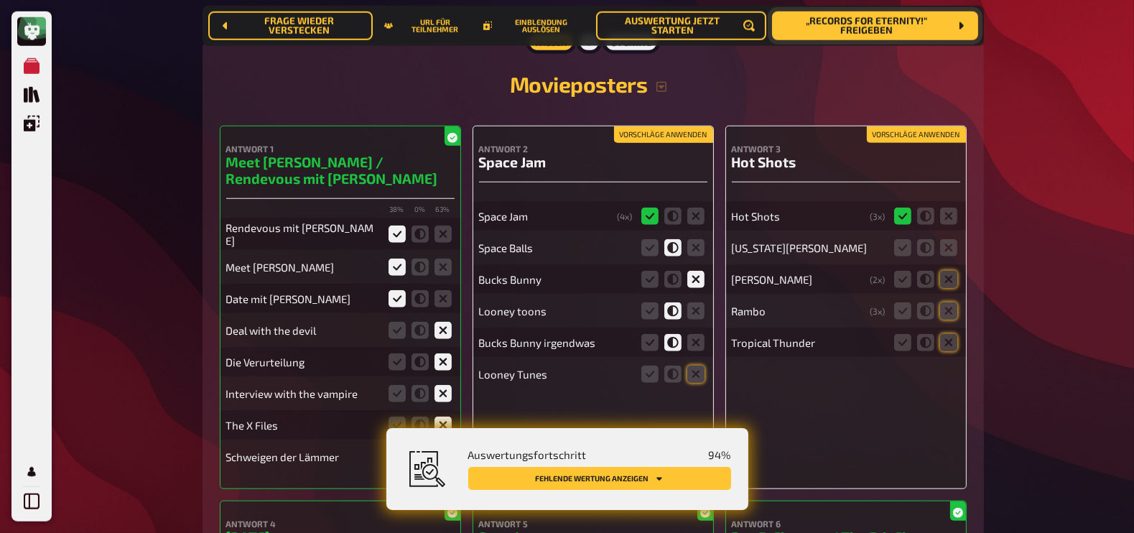
click at [675, 268] on fieldset at bounding box center [672, 279] width 69 height 23
click at [671, 271] on icon at bounding box center [672, 279] width 17 height 17
click at [0, 0] on input "radio" at bounding box center [0, 0] width 0 height 0
click at [671, 366] on icon at bounding box center [672, 374] width 17 height 17
click at [0, 0] on input "radio" at bounding box center [0, 0] width 0 height 0
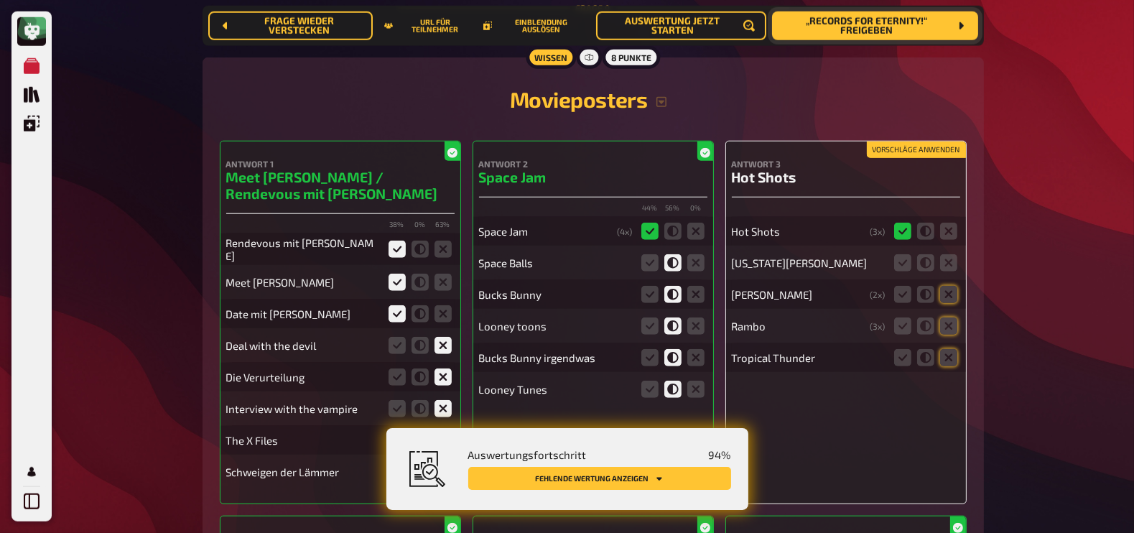
scroll to position [8566, 0]
click at [949, 255] on icon at bounding box center [948, 263] width 17 height 17
click at [0, 0] on input "radio" at bounding box center [0, 0] width 0 height 0
click at [951, 287] on icon at bounding box center [948, 295] width 17 height 17
click at [0, 0] on input "radio" at bounding box center [0, 0] width 0 height 0
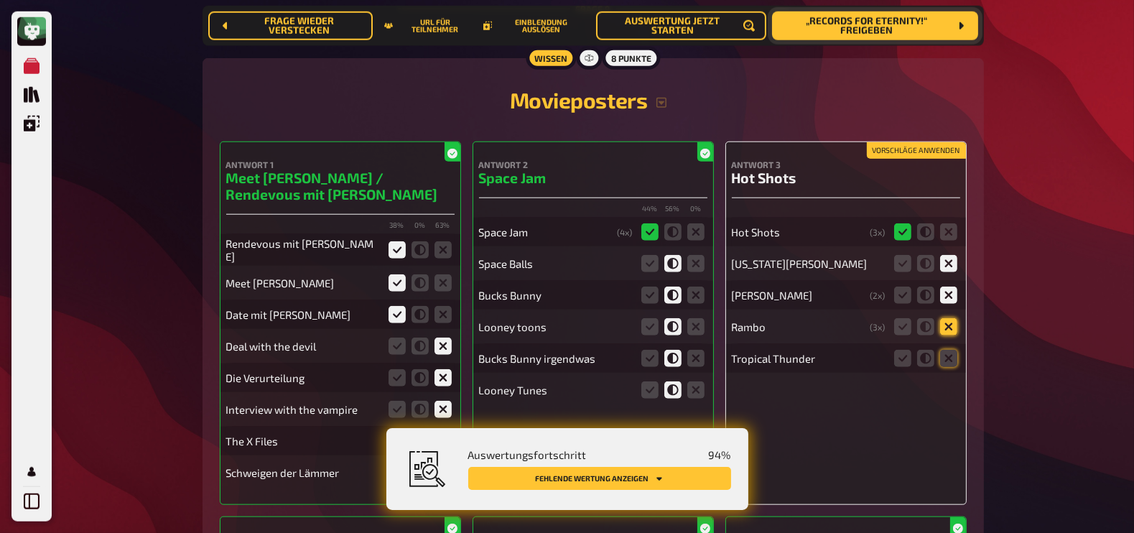
click at [951, 318] on icon at bounding box center [948, 326] width 17 height 17
click at [0, 0] on input "radio" at bounding box center [0, 0] width 0 height 0
click at [951, 350] on icon at bounding box center [948, 358] width 17 height 17
click at [0, 0] on input "radio" at bounding box center [0, 0] width 0 height 0
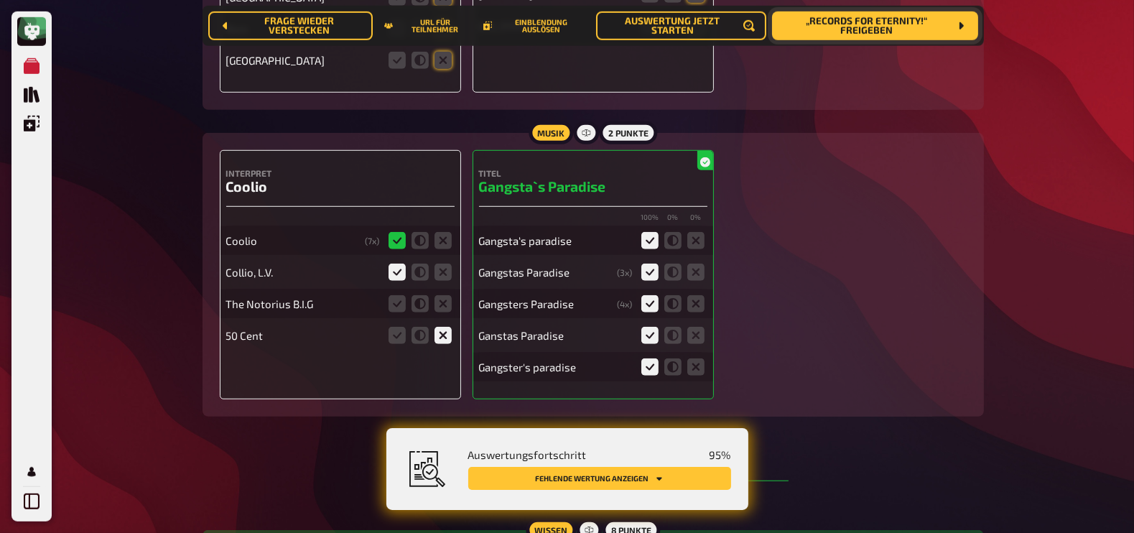
scroll to position [8093, 0]
click at [444, 296] on icon at bounding box center [442, 304] width 17 height 17
click at [0, 0] on input "radio" at bounding box center [0, 0] width 0 height 0
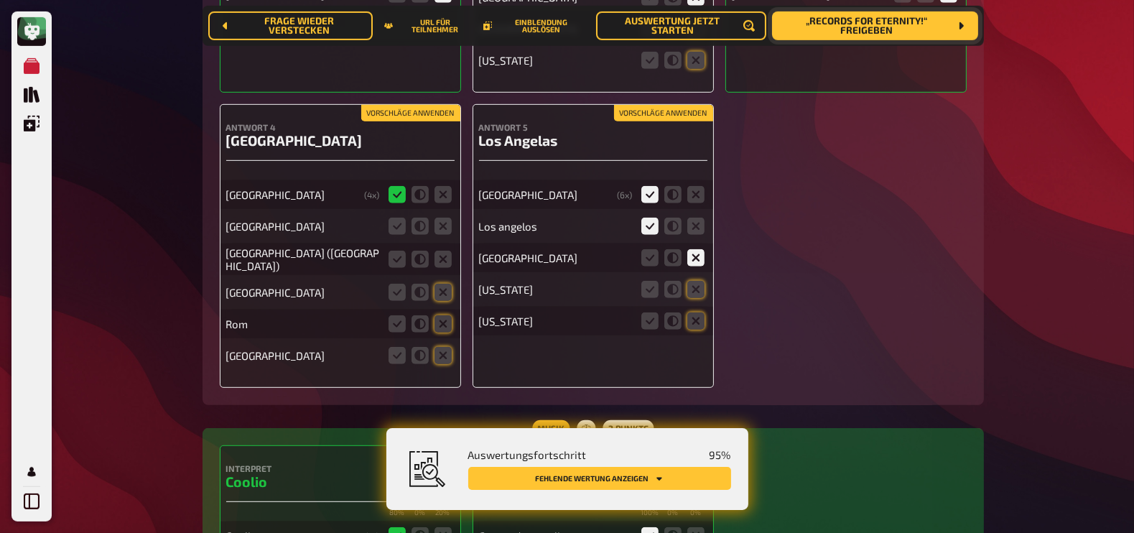
scroll to position [7798, 0]
click at [694, 313] on icon at bounding box center [695, 321] width 17 height 17
click at [0, 0] on input "radio" at bounding box center [0, 0] width 0 height 0
click at [697, 281] on icon at bounding box center [695, 289] width 17 height 17
click at [0, 0] on input "radio" at bounding box center [0, 0] width 0 height 0
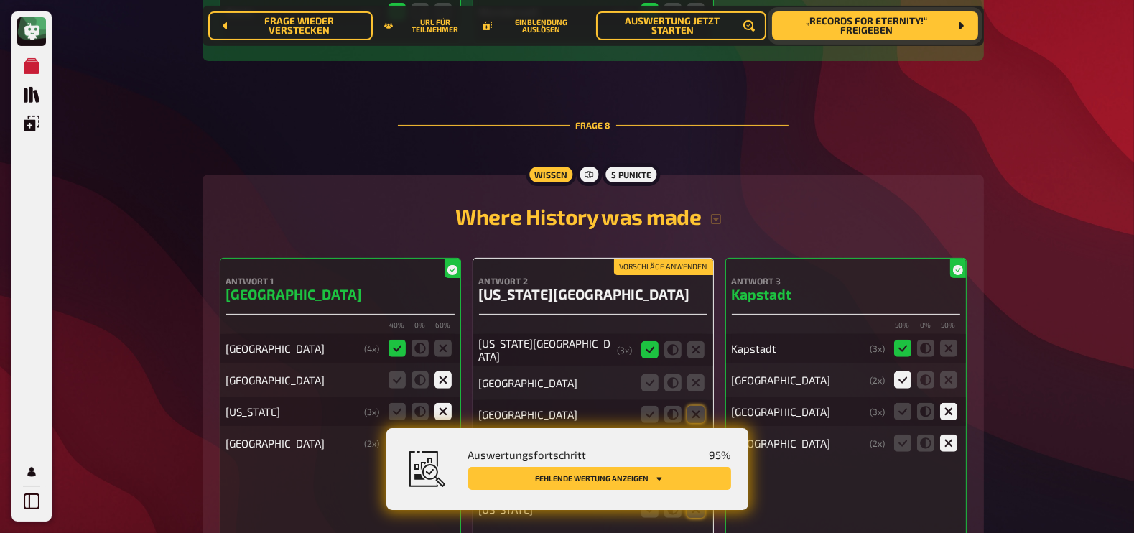
scroll to position [7410, 0]
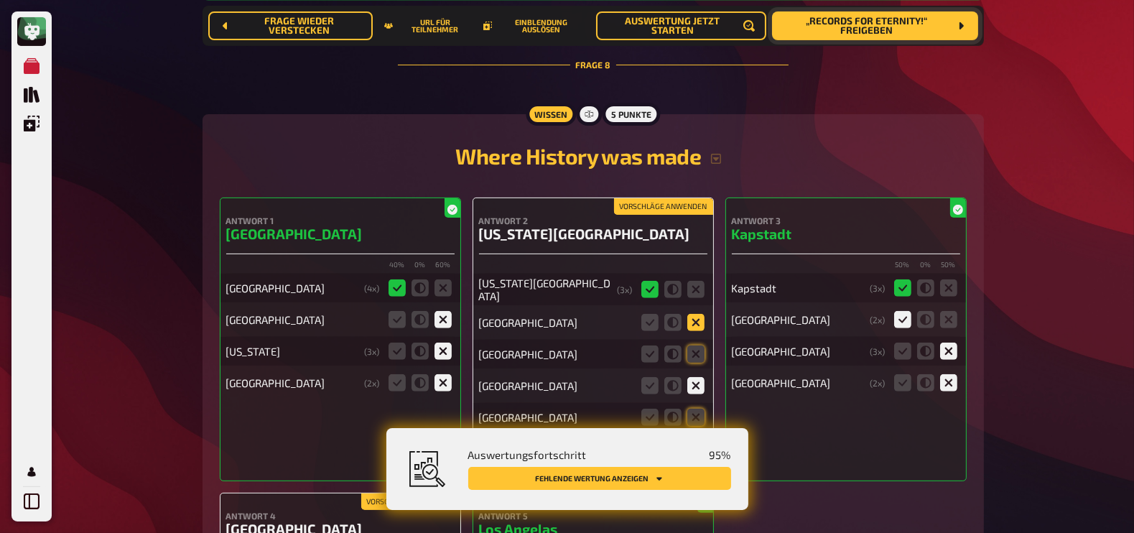
click at [697, 314] on icon at bounding box center [695, 322] width 17 height 17
click at [0, 0] on input "radio" at bounding box center [0, 0] width 0 height 0
click at [696, 345] on icon at bounding box center [695, 353] width 17 height 17
click at [0, 0] on input "radio" at bounding box center [0, 0] width 0 height 0
click at [695, 409] on icon at bounding box center [695, 417] width 17 height 17
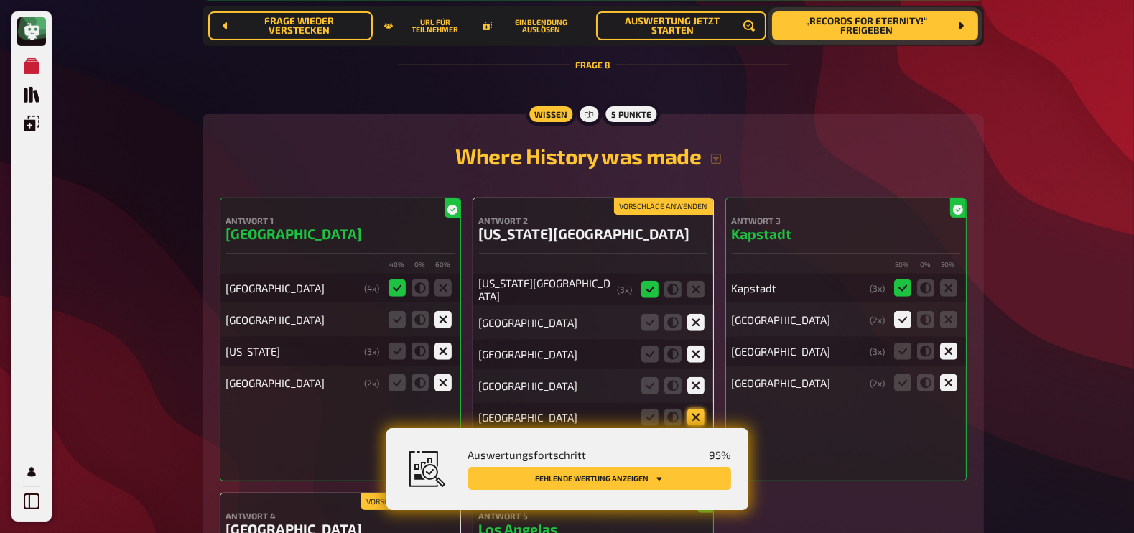
click at [0, 0] on input "radio" at bounding box center [0, 0] width 0 height 0
click at [697, 440] on icon at bounding box center [695, 448] width 17 height 17
click at [0, 0] on input "radio" at bounding box center [0, 0] width 0 height 0
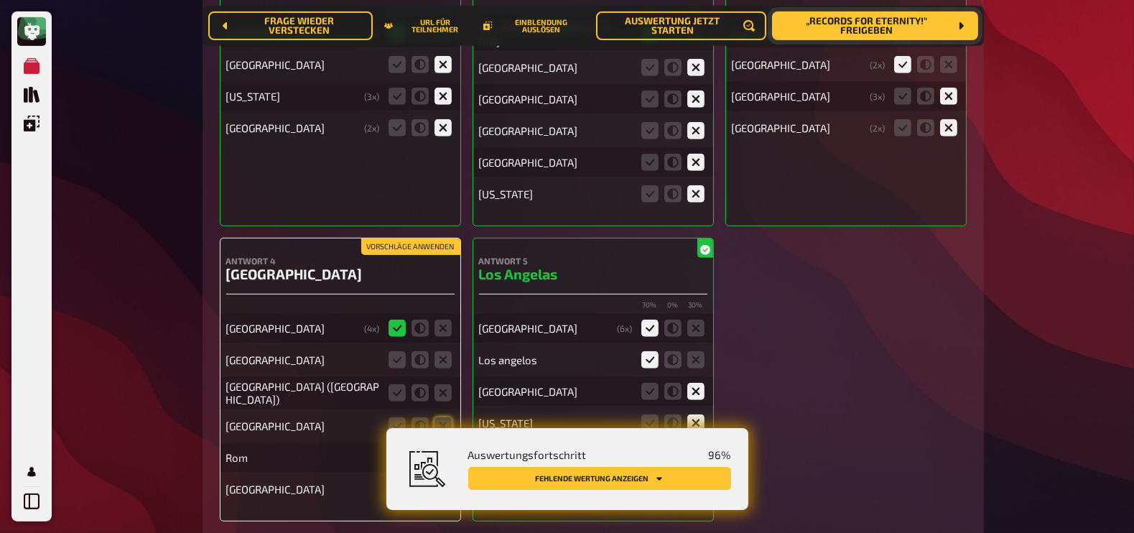
scroll to position [7666, 0]
click at [442, 350] on icon at bounding box center [442, 358] width 17 height 17
click at [0, 0] on input "radio" at bounding box center [0, 0] width 0 height 0
click at [439, 383] on icon at bounding box center [442, 391] width 17 height 17
click at [0, 0] on input "radio" at bounding box center [0, 0] width 0 height 0
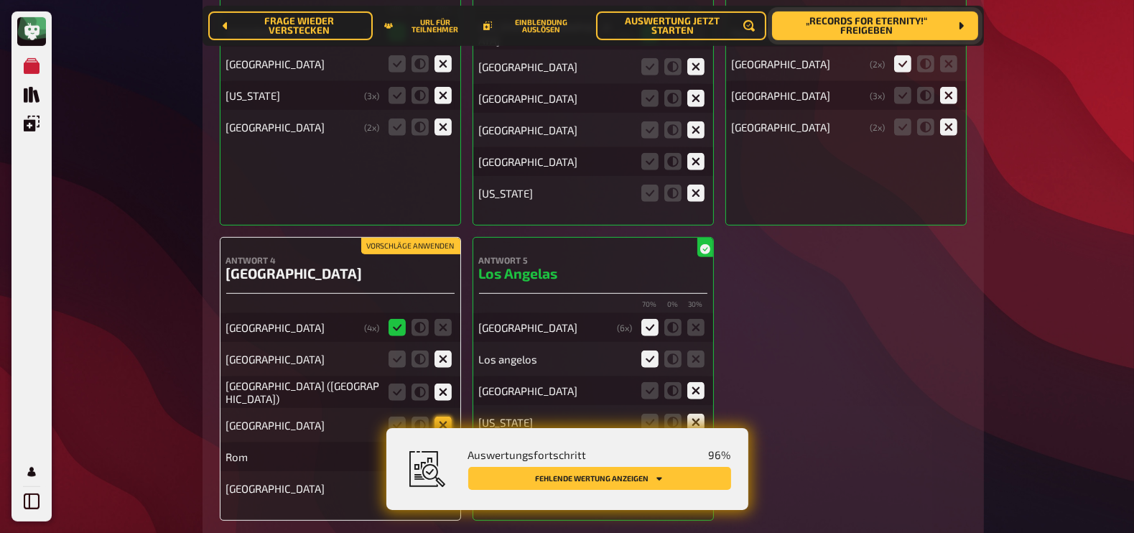
click at [442, 417] on icon at bounding box center [442, 425] width 17 height 17
click at [0, 0] on input "radio" at bounding box center [0, 0] width 0 height 0
click at [444, 445] on fieldset at bounding box center [420, 456] width 69 height 23
click at [444, 480] on icon at bounding box center [442, 488] width 17 height 17
click at [0, 0] on input "radio" at bounding box center [0, 0] width 0 height 0
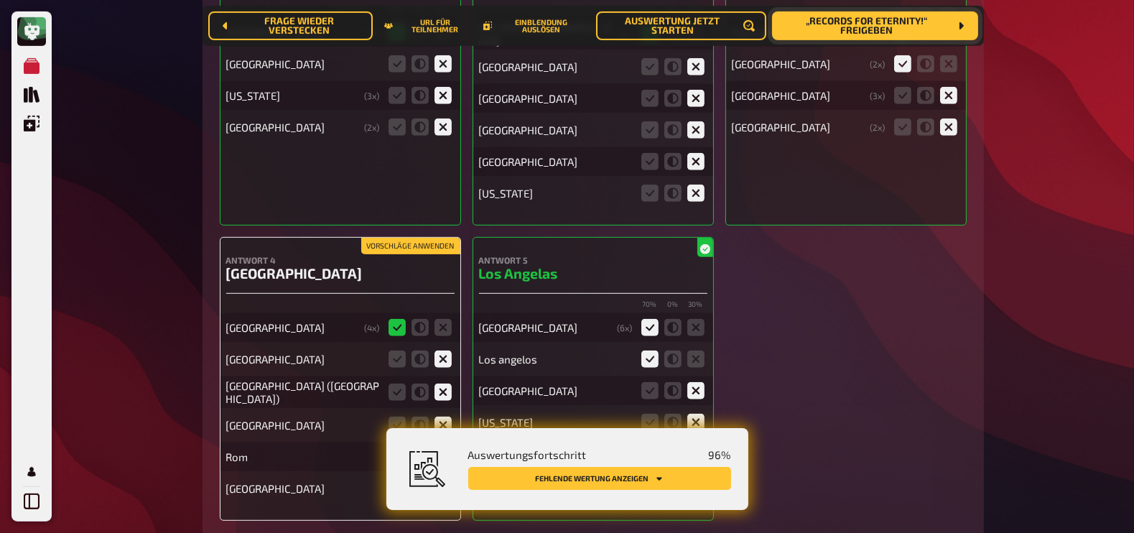
click at [444, 448] on icon at bounding box center [442, 456] width 17 height 17
click at [0, 0] on input "radio" at bounding box center [0, 0] width 0 height 0
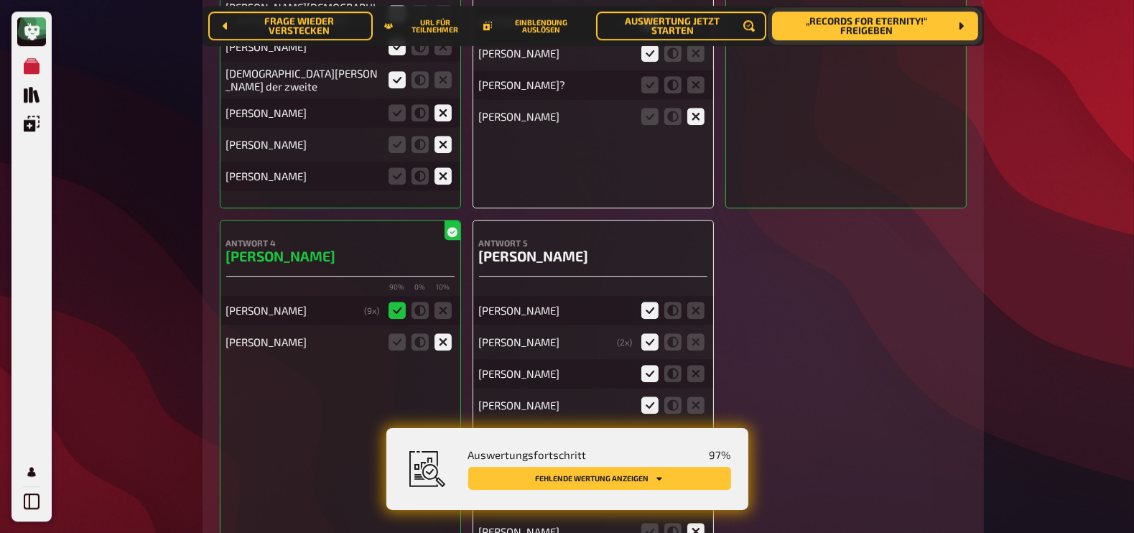
scroll to position [5397, 0]
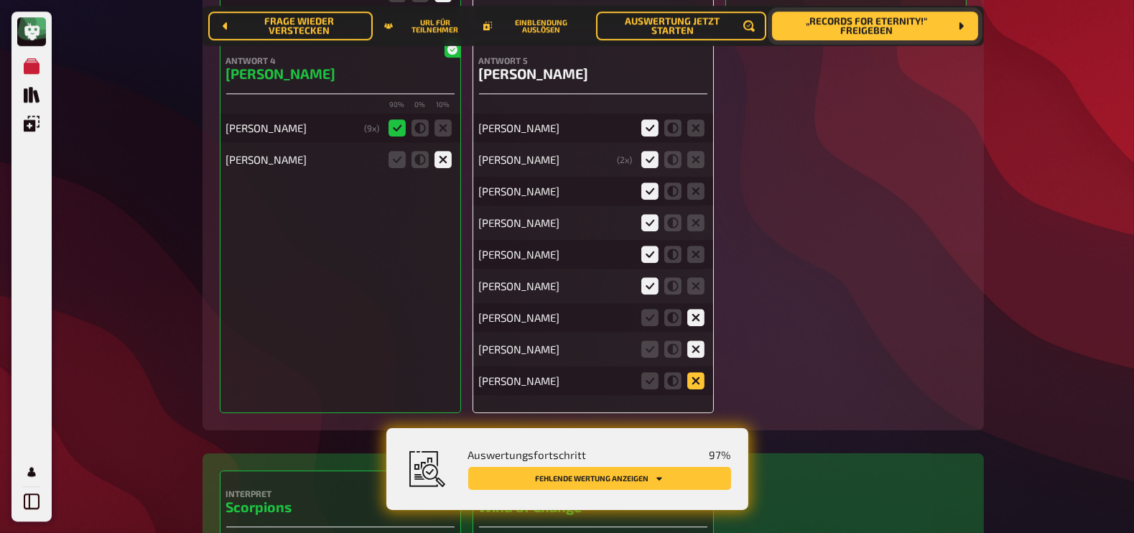
click at [695, 372] on icon at bounding box center [695, 380] width 17 height 17
click at [0, 0] on input "radio" at bounding box center [0, 0] width 0 height 0
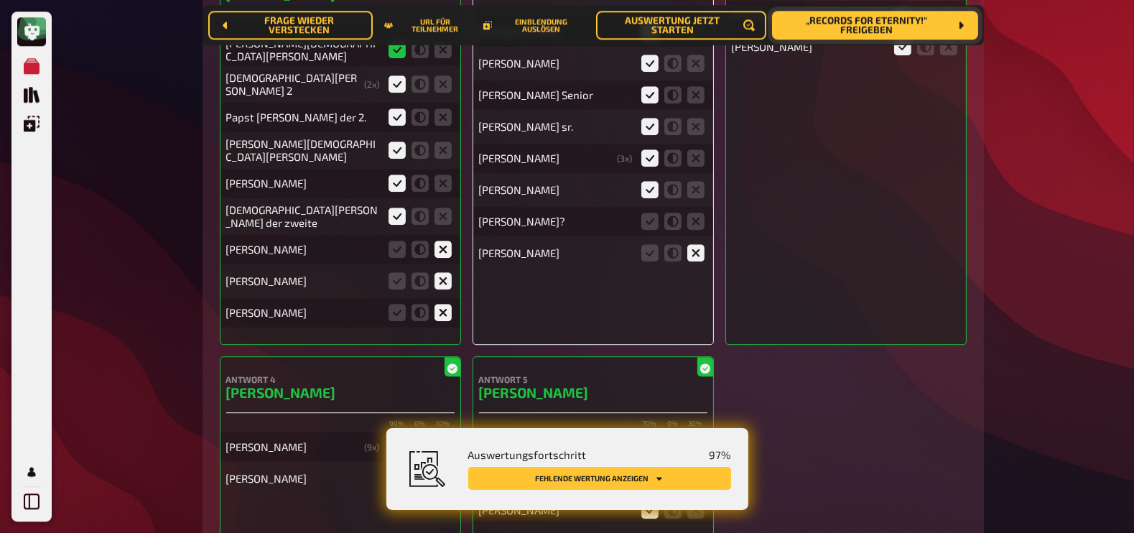
scroll to position [5004, 0]
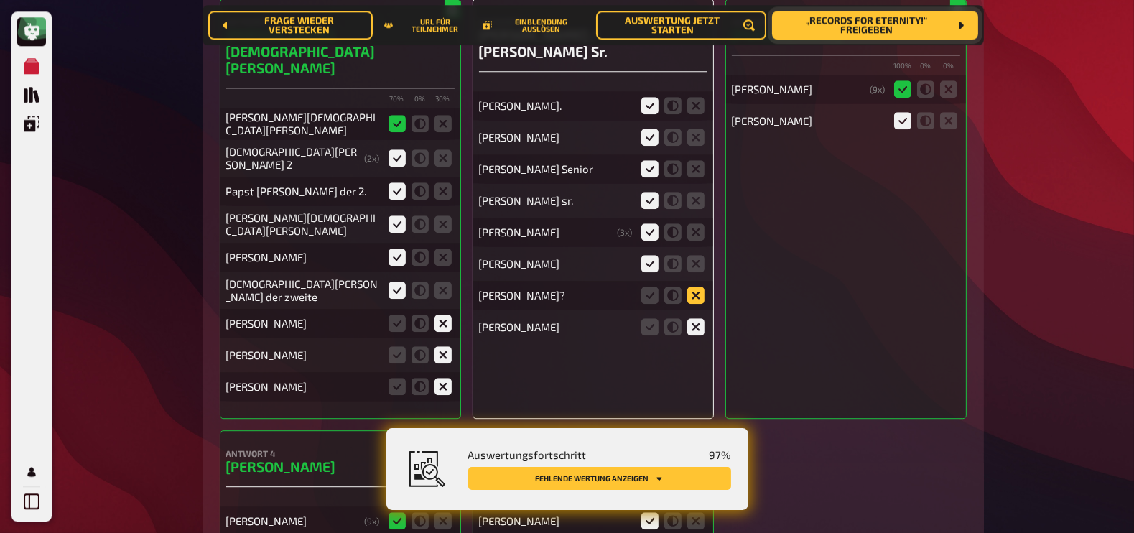
click at [697, 287] on icon at bounding box center [695, 295] width 17 height 17
click at [0, 0] on input "radio" at bounding box center [0, 0] width 0 height 0
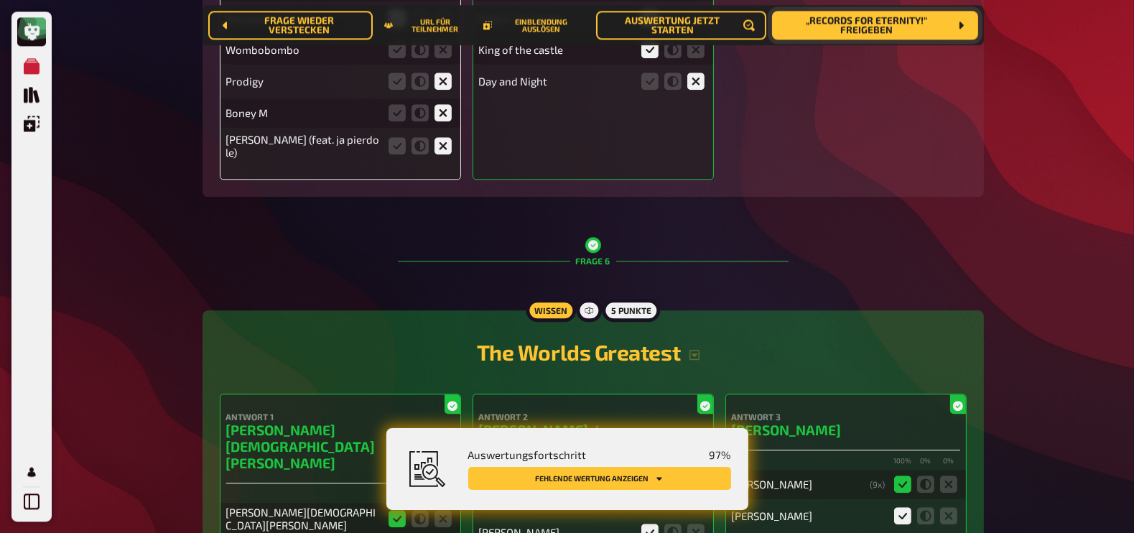
scroll to position [4438, 0]
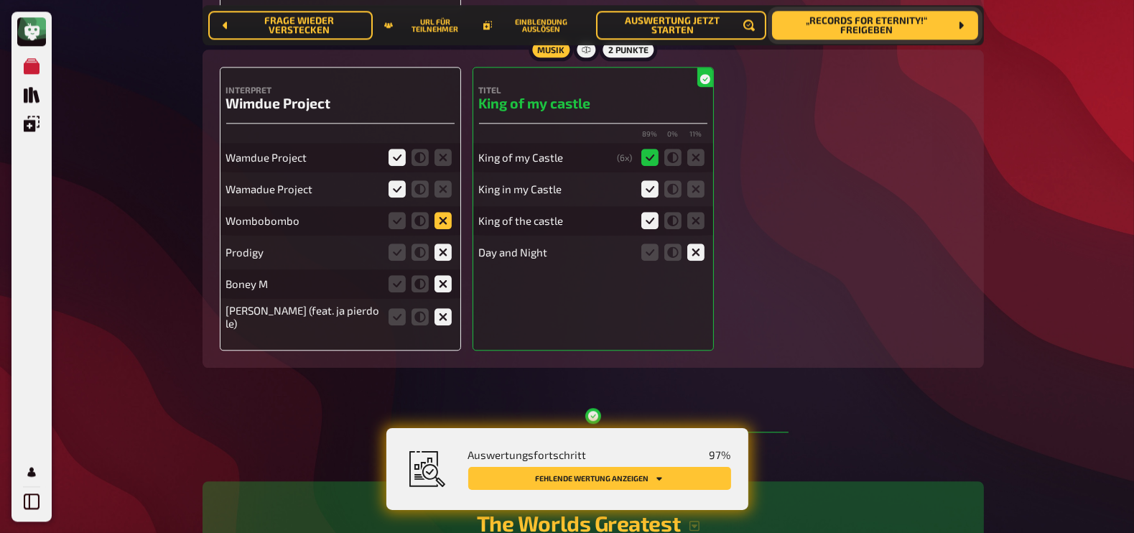
click at [443, 223] on icon at bounding box center [442, 220] width 17 height 17
click at [0, 0] on input "radio" at bounding box center [0, 0] width 0 height 0
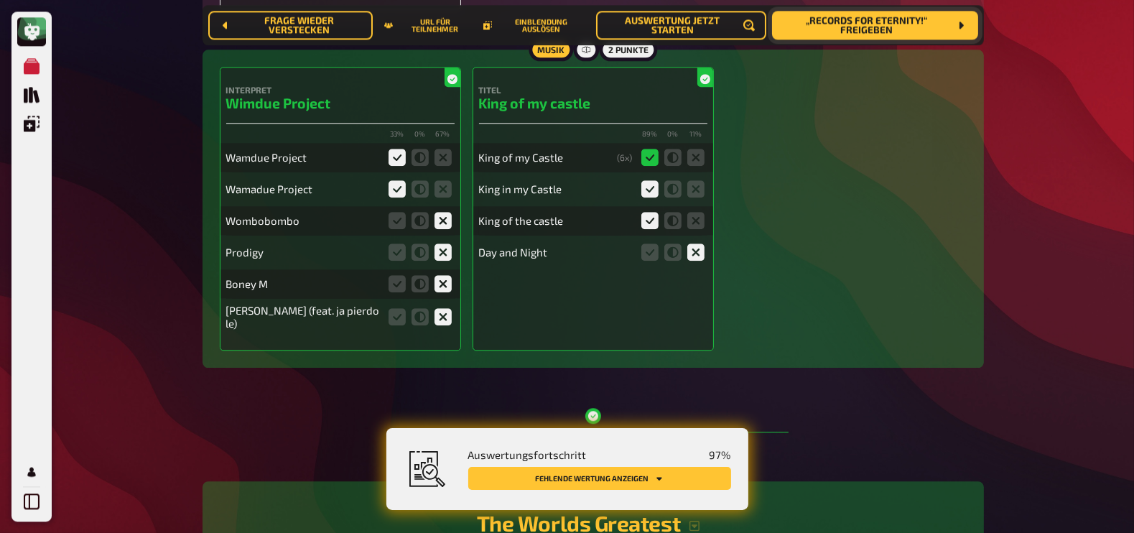
scroll to position [4047, 0]
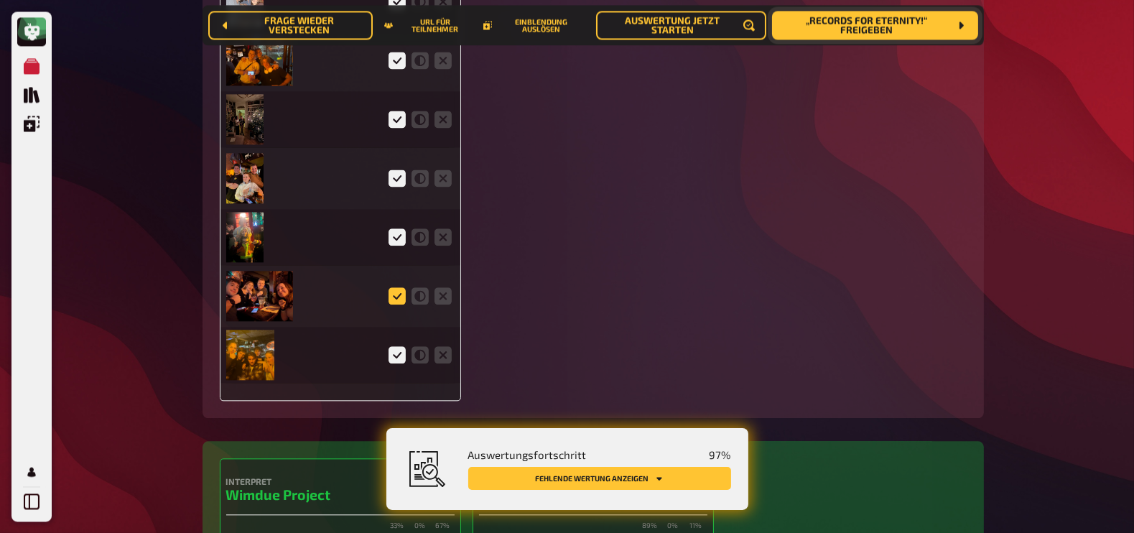
click at [395, 294] on icon at bounding box center [396, 295] width 17 height 17
click at [0, 0] on input "radio" at bounding box center [0, 0] width 0 height 0
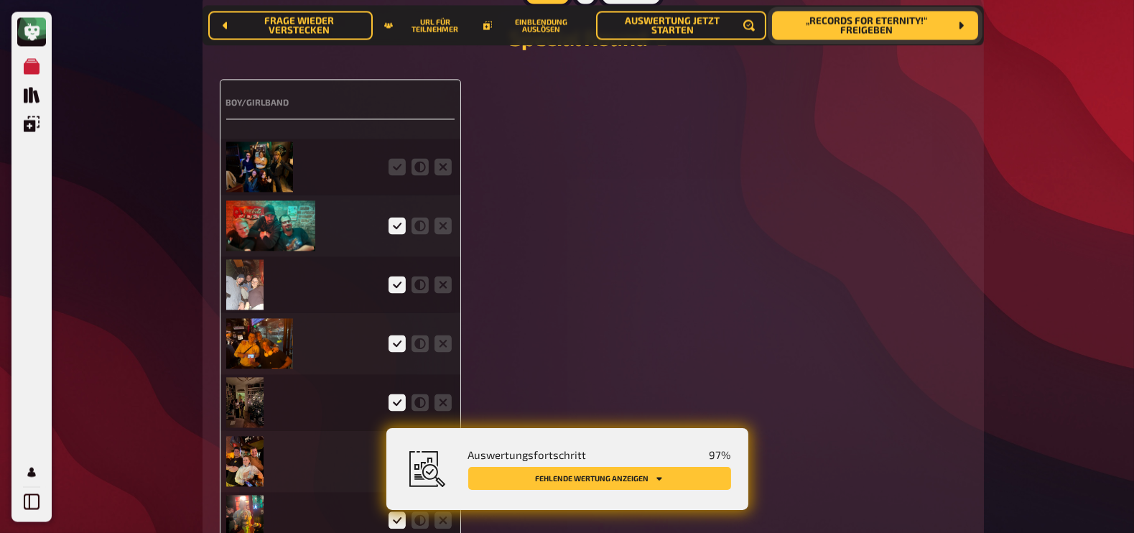
scroll to position [3763, 0]
click at [395, 165] on icon at bounding box center [396, 167] width 17 height 17
click at [0, 0] on input "radio" at bounding box center [0, 0] width 0 height 0
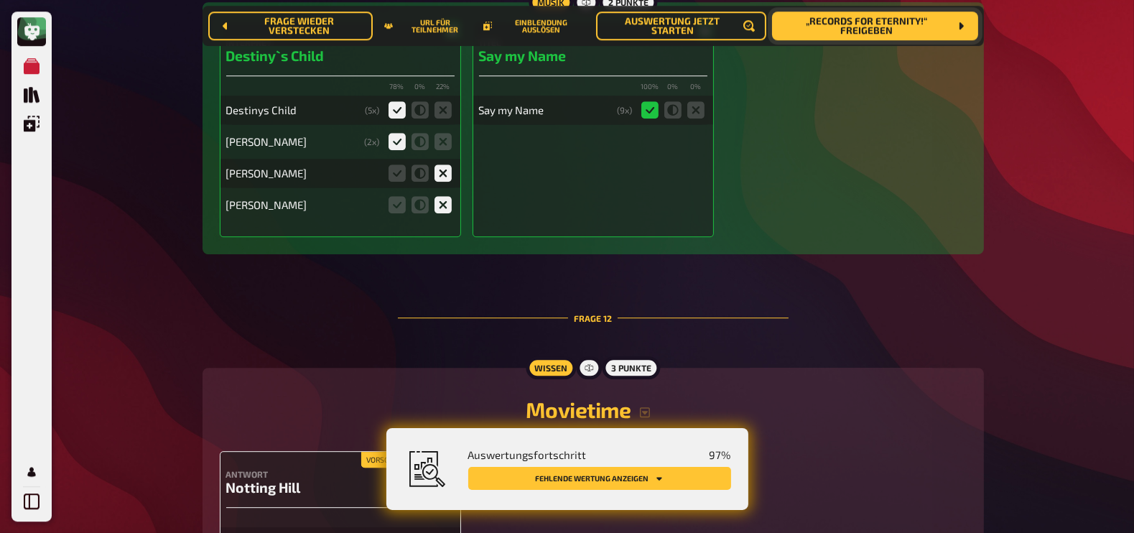
scroll to position [12391, 0]
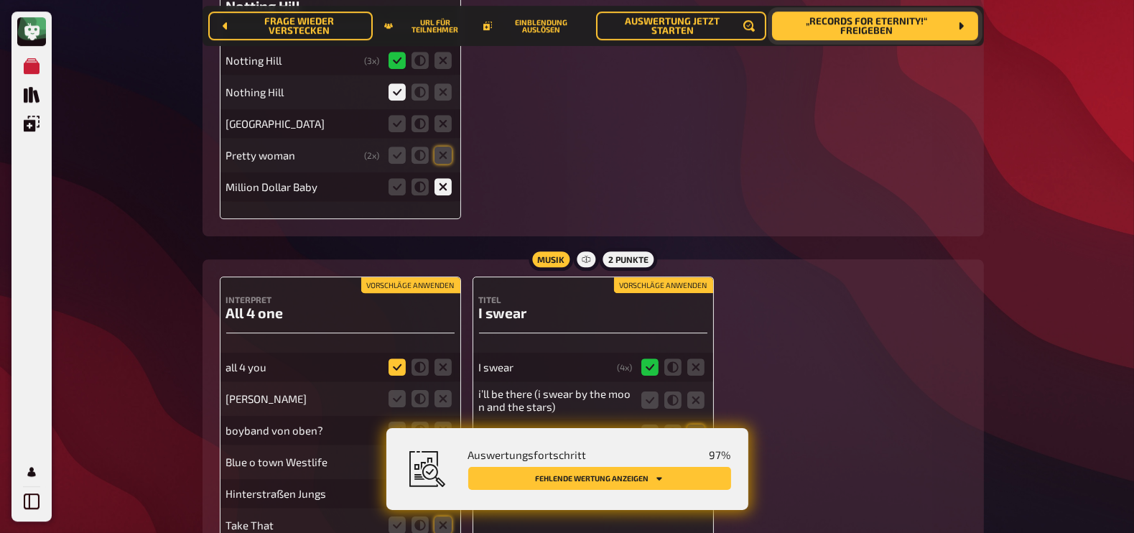
click at [395, 358] on icon at bounding box center [396, 366] width 17 height 17
click at [0, 0] on input "radio" at bounding box center [0, 0] width 0 height 0
click at [440, 390] on icon at bounding box center [442, 398] width 17 height 17
click at [0, 0] on input "radio" at bounding box center [0, 0] width 0 height 0
click at [441, 422] on icon at bounding box center [442, 430] width 17 height 17
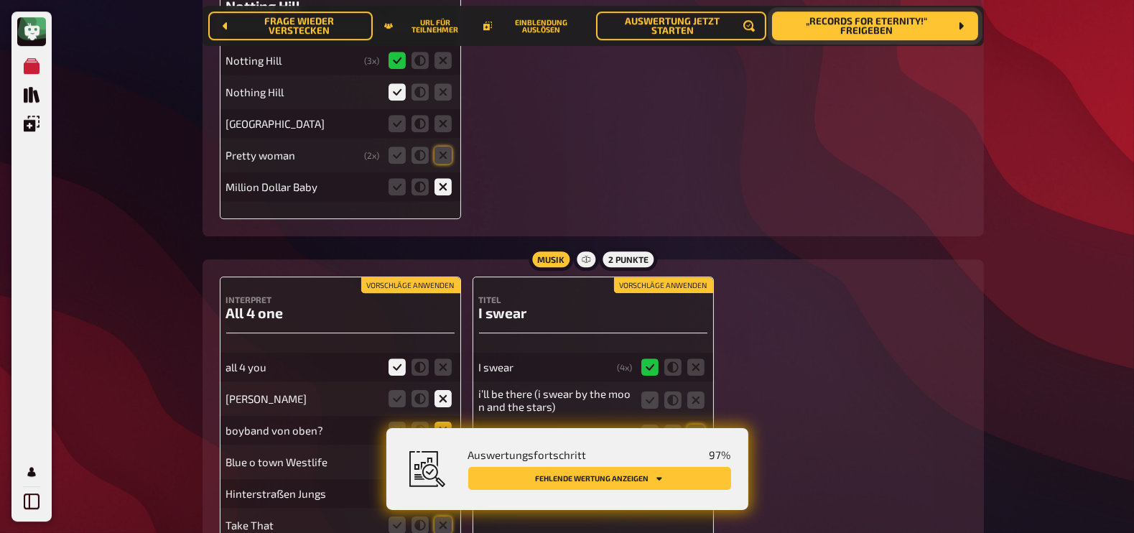
click at [0, 0] on input "radio" at bounding box center [0, 0] width 0 height 0
click at [441, 447] on div "Blue o town Westlife" at bounding box center [340, 461] width 228 height 29
click at [441, 485] on icon at bounding box center [442, 493] width 17 height 17
click at [0, 0] on input "radio" at bounding box center [0, 0] width 0 height 0
click at [443, 516] on icon at bounding box center [442, 524] width 17 height 17
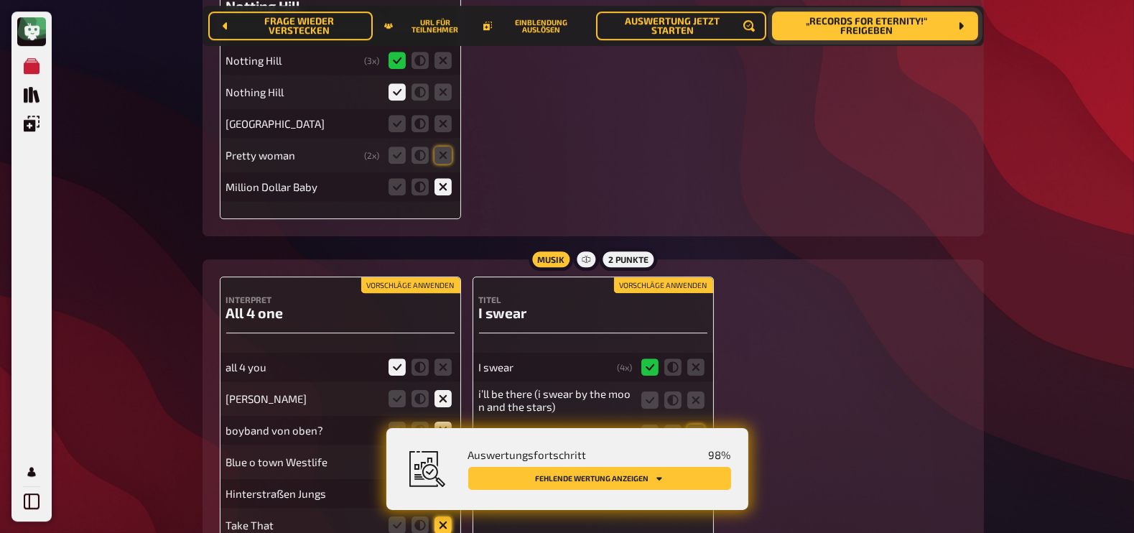
click at [0, 0] on input "radio" at bounding box center [0, 0] width 0 height 0
click at [442, 453] on icon at bounding box center [442, 461] width 17 height 17
click at [0, 0] on input "radio" at bounding box center [0, 0] width 0 height 0
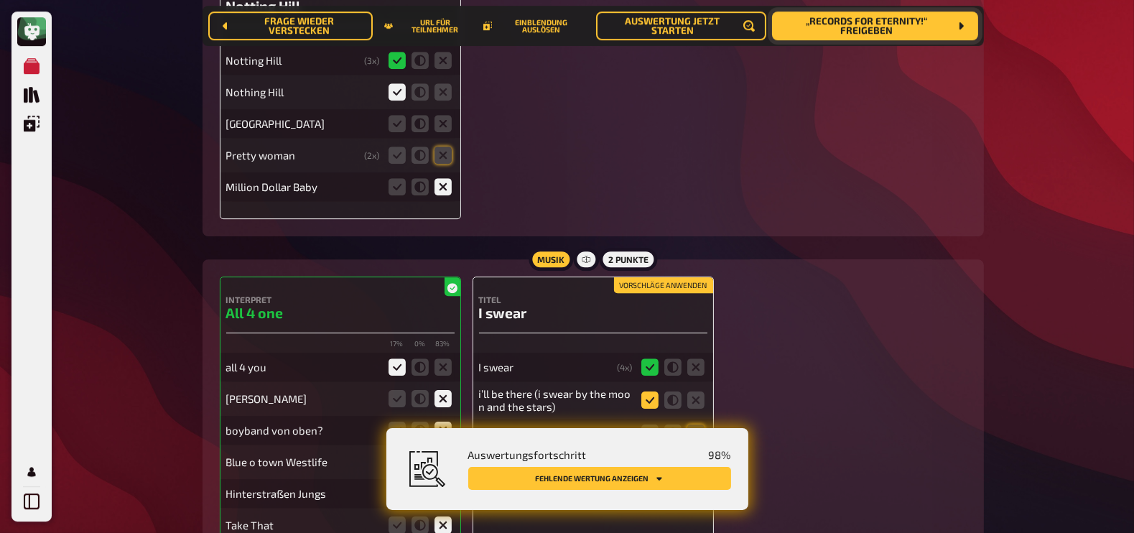
click at [651, 391] on icon at bounding box center [649, 399] width 17 height 17
click at [0, 0] on input "radio" at bounding box center [0, 0] width 0 height 0
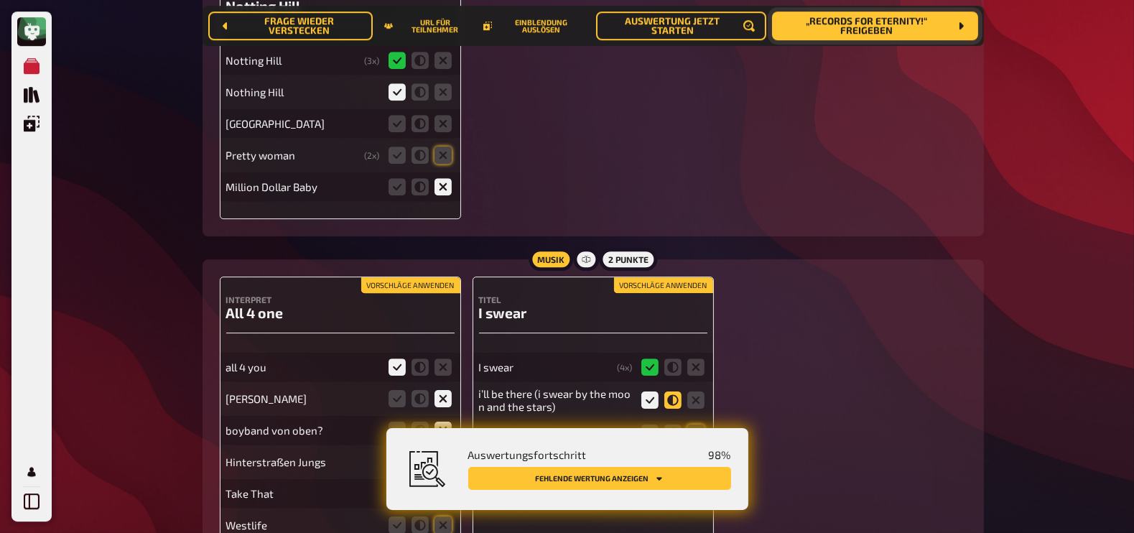
click at [669, 391] on icon at bounding box center [672, 399] width 17 height 17
click at [0, 0] on input "radio" at bounding box center [0, 0] width 0 height 0
click at [671, 424] on icon at bounding box center [672, 432] width 17 height 17
click at [0, 0] on input "radio" at bounding box center [0, 0] width 0 height 0
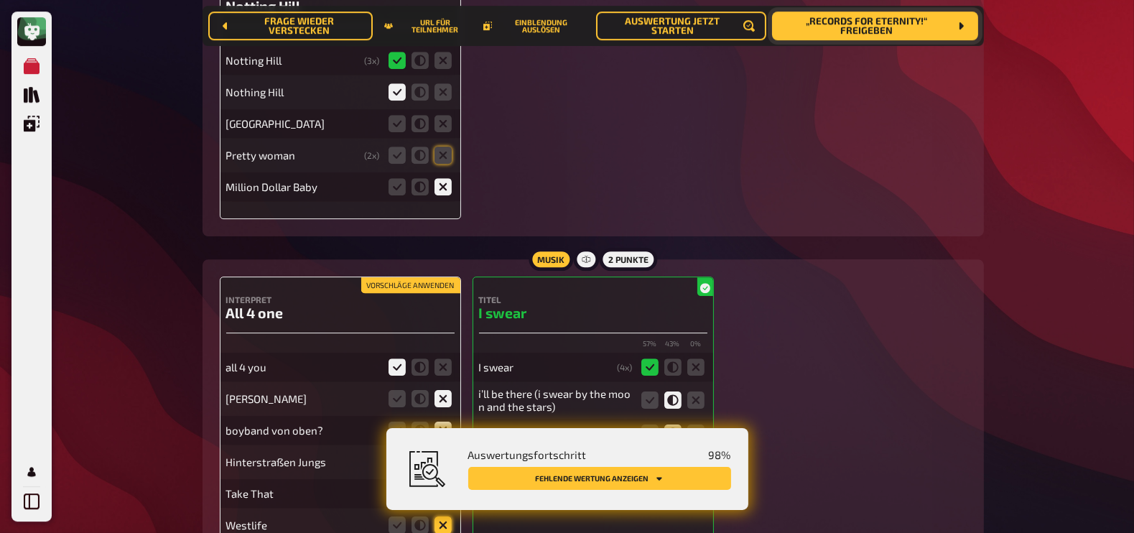
click at [439, 516] on icon at bounding box center [442, 524] width 17 height 17
click at [0, 0] on input "radio" at bounding box center [0, 0] width 0 height 0
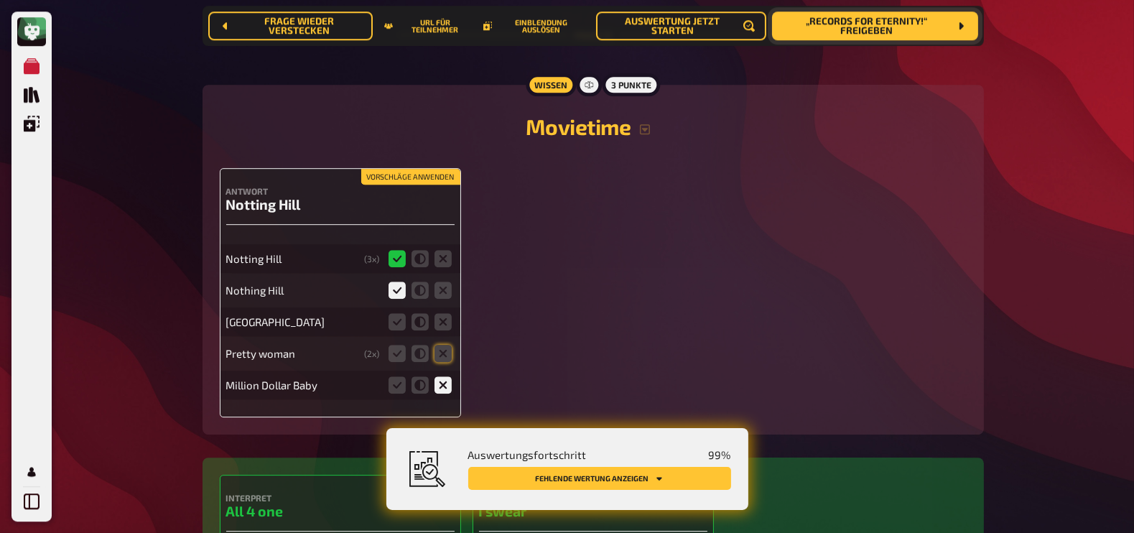
scroll to position [12191, 0]
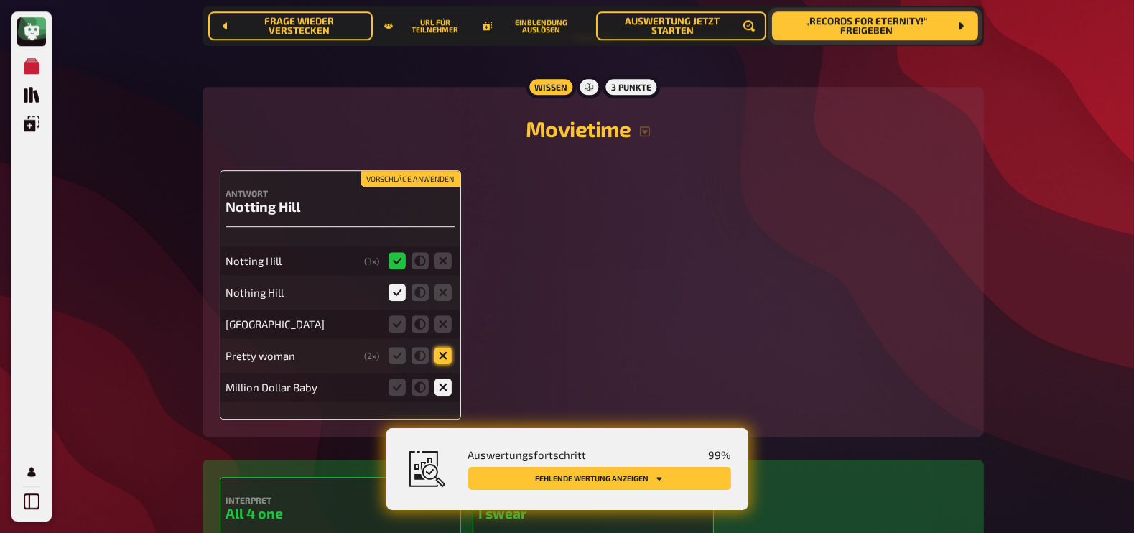
click at [439, 347] on icon at bounding box center [442, 355] width 17 height 17
click at [0, 0] on input "radio" at bounding box center [0, 0] width 0 height 0
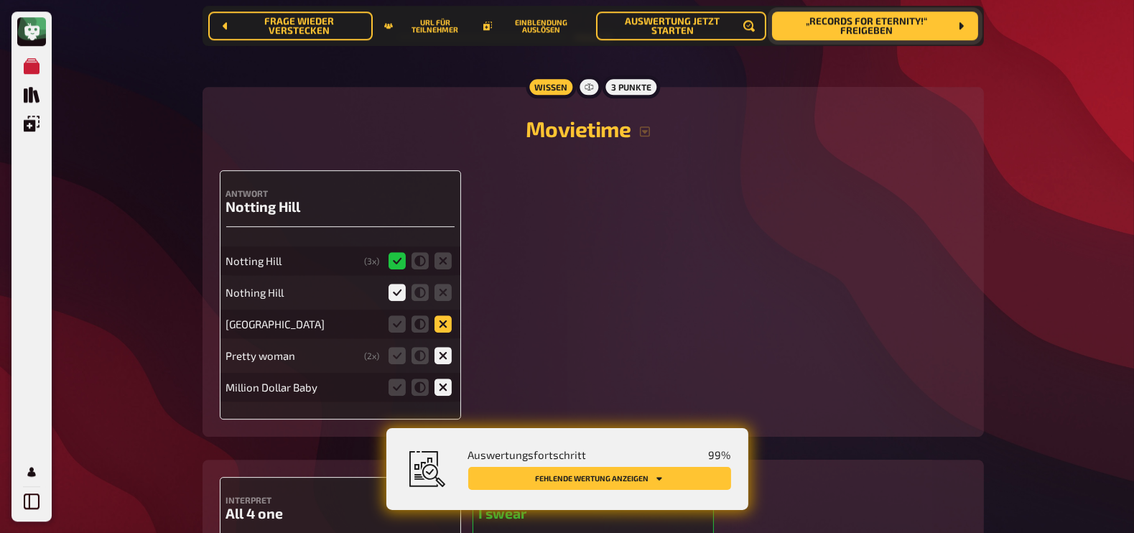
click at [441, 315] on icon at bounding box center [442, 323] width 17 height 17
click at [0, 0] on input "radio" at bounding box center [0, 0] width 0 height 0
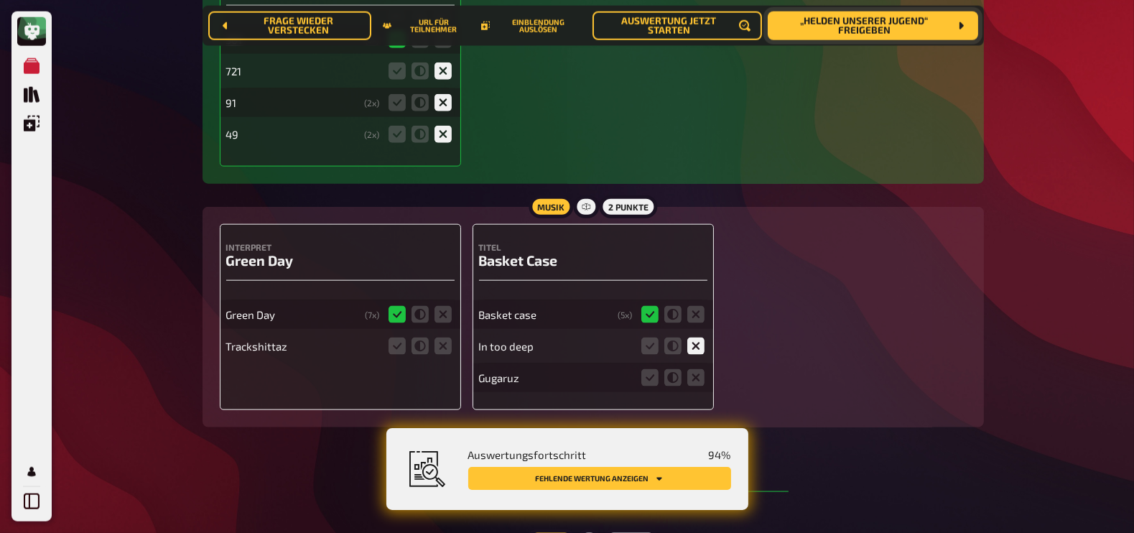
scroll to position [2322, 0]
click at [445, 349] on icon at bounding box center [442, 346] width 17 height 17
click at [0, 0] on input "radio" at bounding box center [0, 0] width 0 height 0
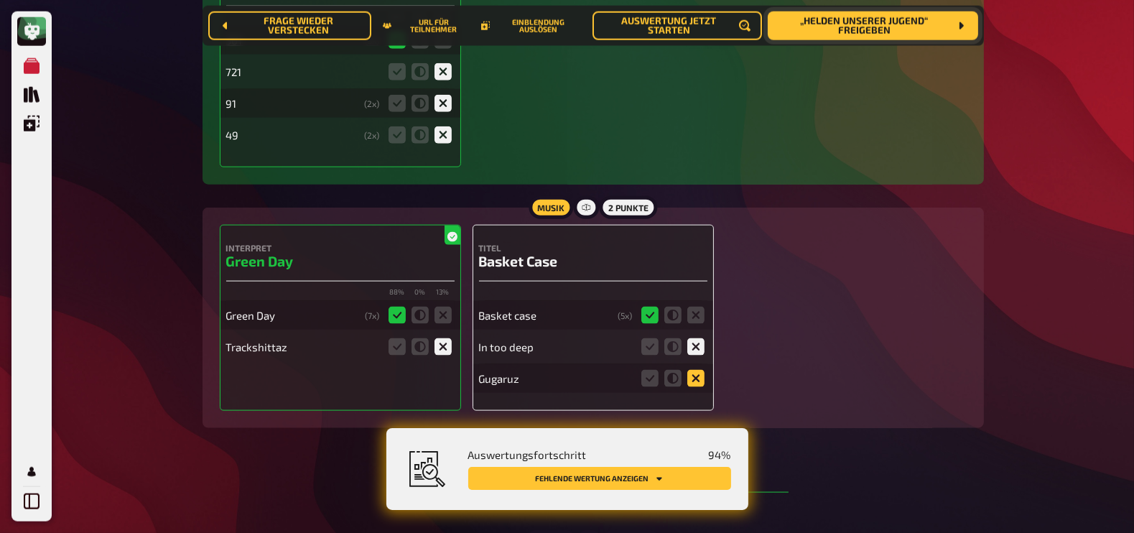
click at [696, 377] on icon at bounding box center [695, 378] width 17 height 17
click at [0, 0] on input "radio" at bounding box center [0, 0] width 0 height 0
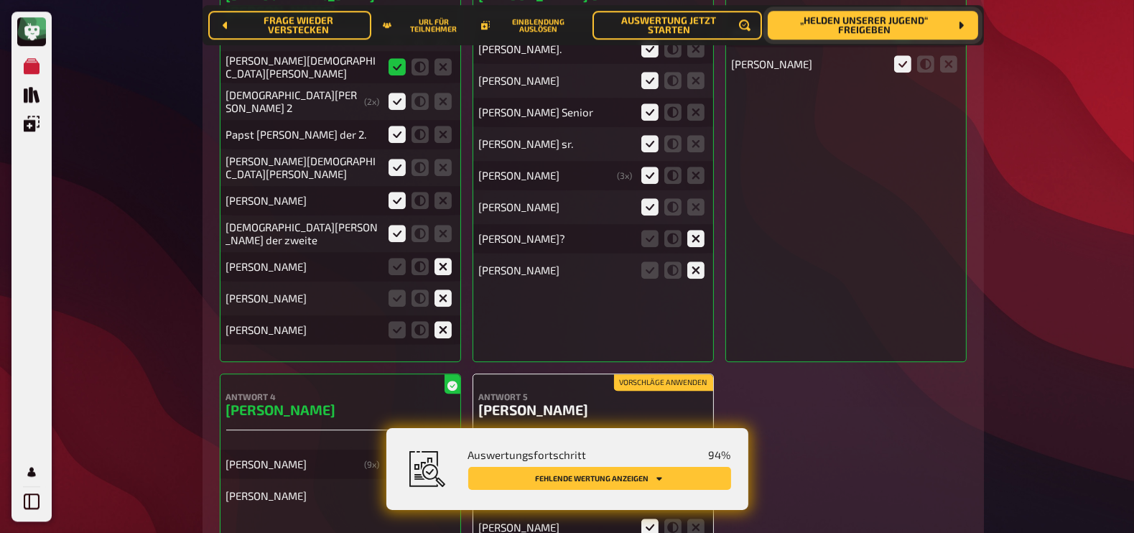
scroll to position [5230, 0]
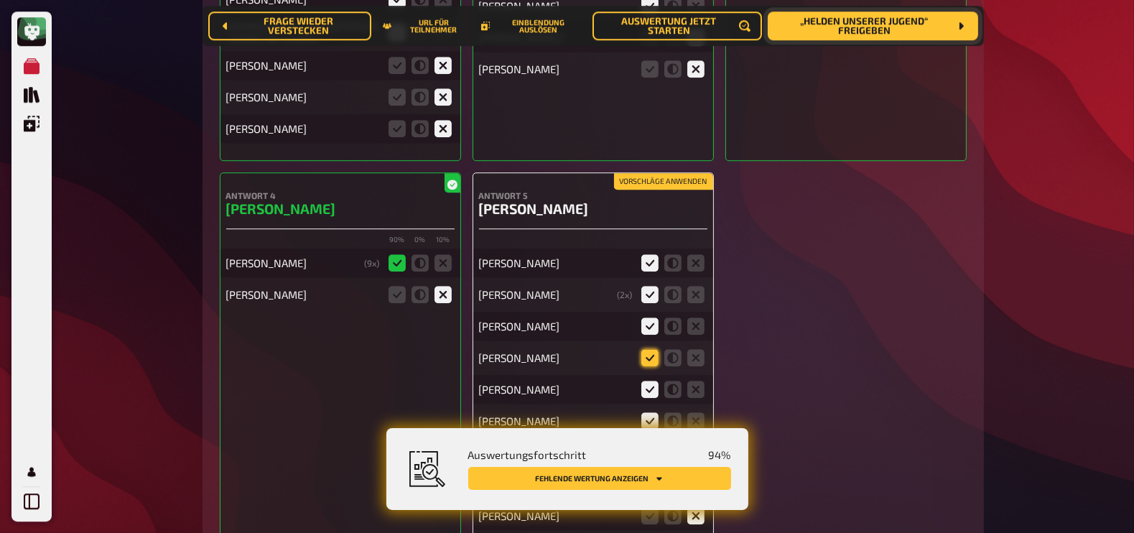
click at [653, 349] on icon at bounding box center [649, 357] width 17 height 17
click at [0, 0] on input "radio" at bounding box center [0, 0] width 0 height 0
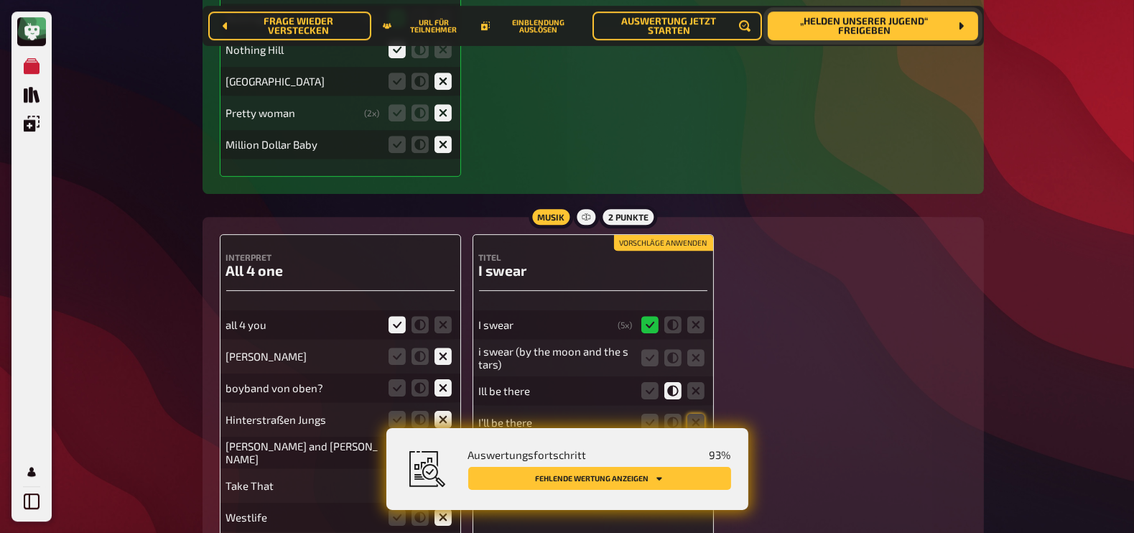
scroll to position [12400, 0]
click at [442, 445] on icon at bounding box center [442, 453] width 17 height 17
click at [0, 0] on input "radio" at bounding box center [0, 0] width 0 height 0
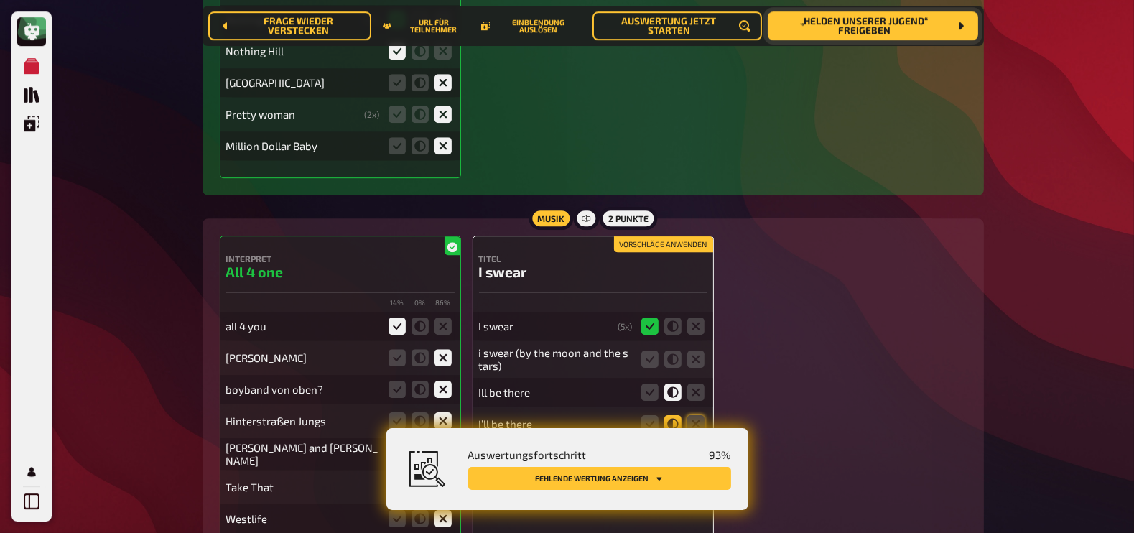
click at [674, 415] on icon at bounding box center [672, 423] width 17 height 17
click at [0, 0] on input "radio" at bounding box center [0, 0] width 0 height 0
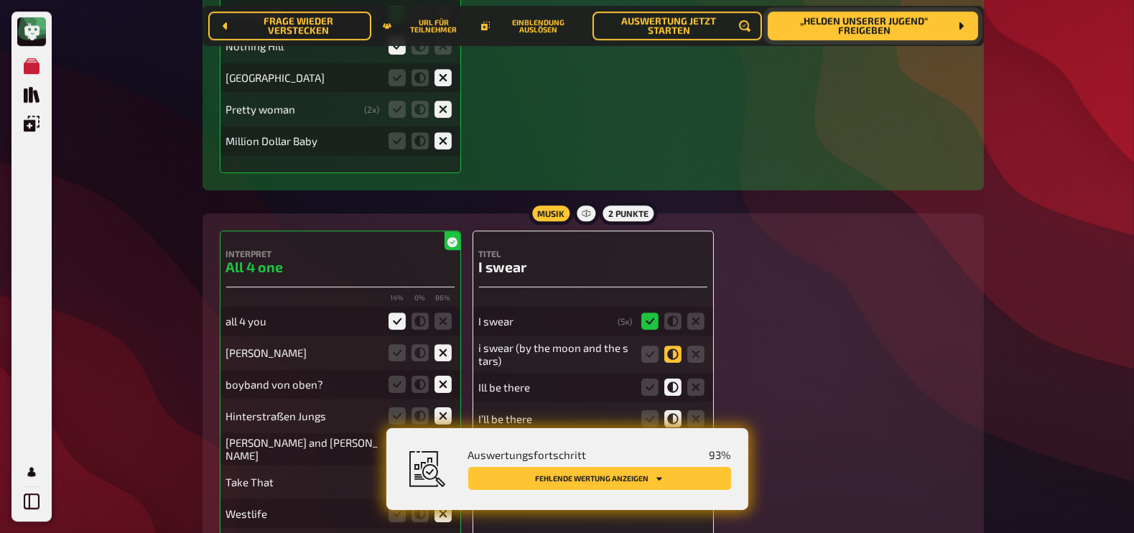
click at [669, 345] on icon at bounding box center [672, 353] width 17 height 17
click at [0, 0] on input "radio" at bounding box center [0, 0] width 0 height 0
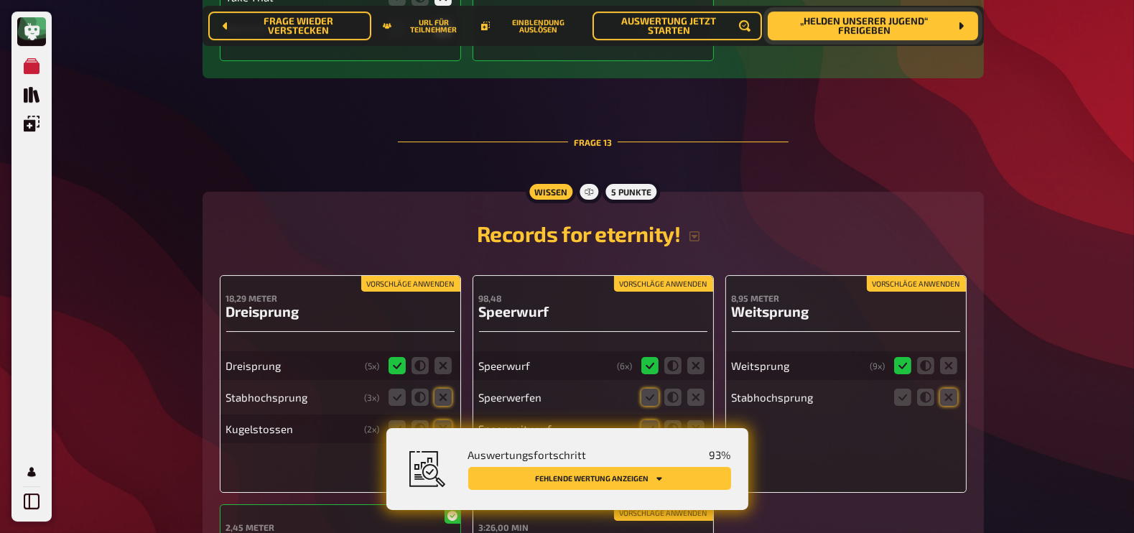
scroll to position [12904, 0]
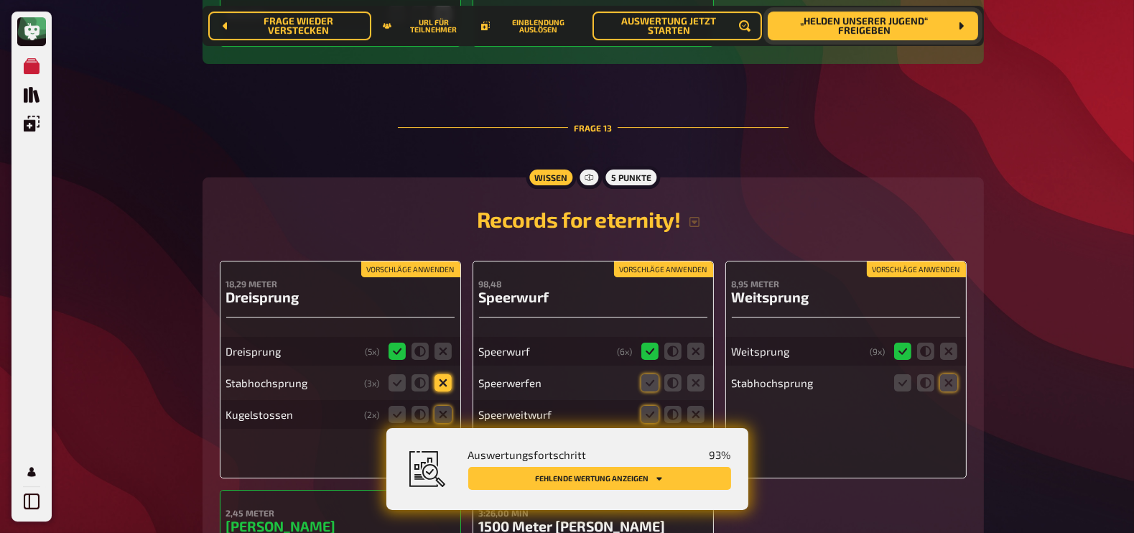
click at [445, 374] on icon at bounding box center [442, 382] width 17 height 17
click at [0, 0] on input "radio" at bounding box center [0, 0] width 0 height 0
click at [439, 406] on icon at bounding box center [442, 414] width 17 height 17
click at [0, 0] on input "radio" at bounding box center [0, 0] width 0 height 0
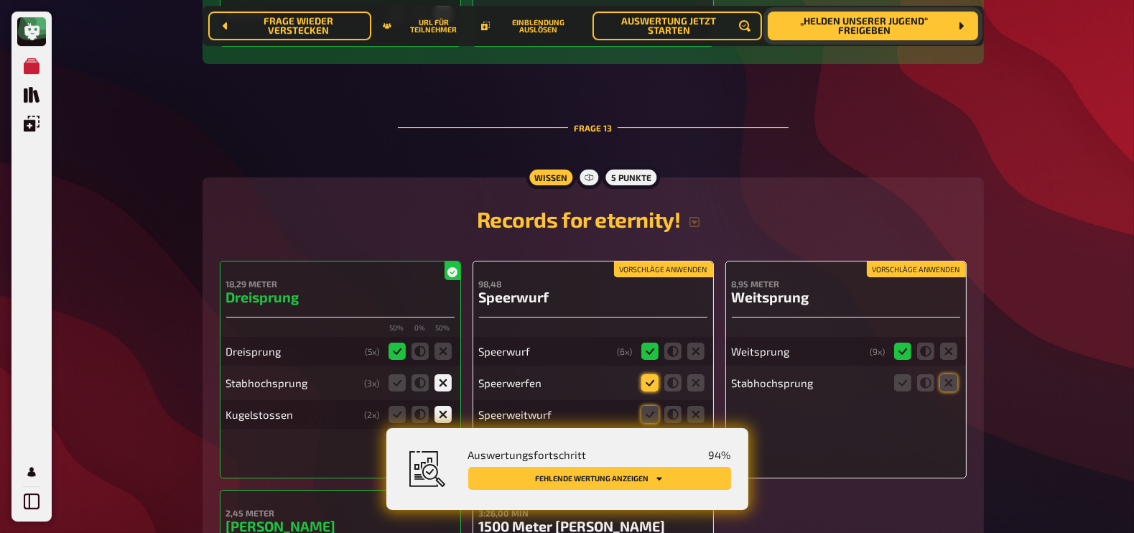
click at [646, 374] on icon at bounding box center [649, 382] width 17 height 17
click at [0, 0] on input "radio" at bounding box center [0, 0] width 0 height 0
click at [651, 406] on icon at bounding box center [649, 414] width 17 height 17
click at [0, 0] on input "radio" at bounding box center [0, 0] width 0 height 0
click at [694, 437] on icon at bounding box center [695, 445] width 17 height 17
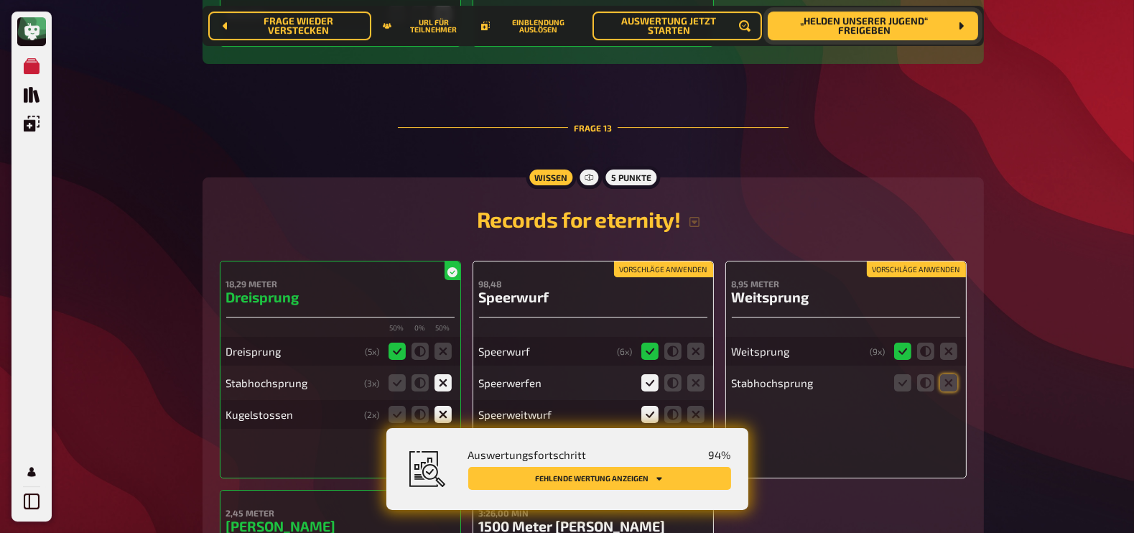
click at [0, 0] on input "radio" at bounding box center [0, 0] width 0 height 0
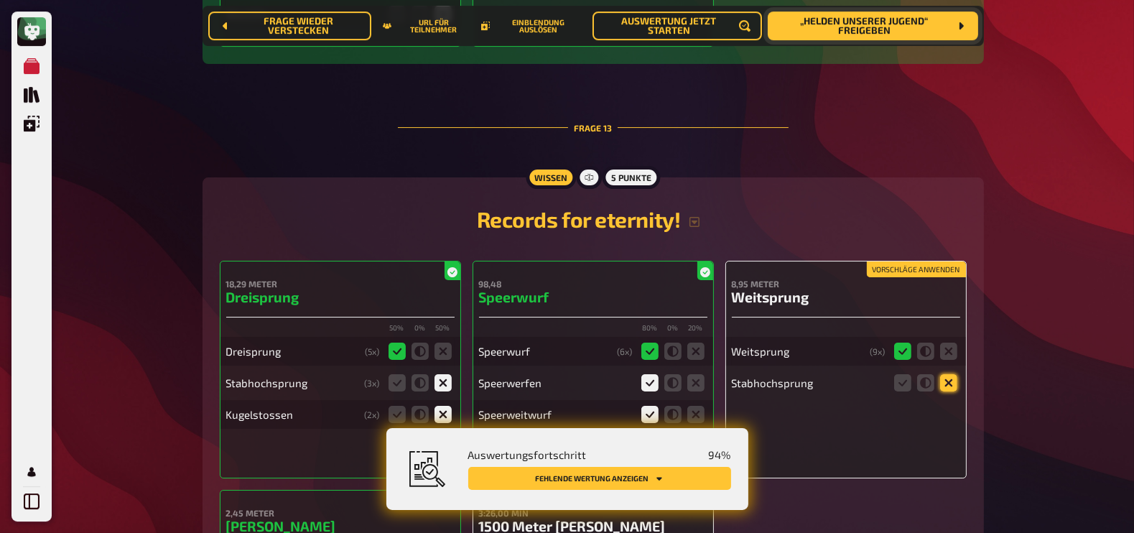
click at [945, 374] on icon at bounding box center [948, 382] width 17 height 17
click at [0, 0] on input "radio" at bounding box center [0, 0] width 0 height 0
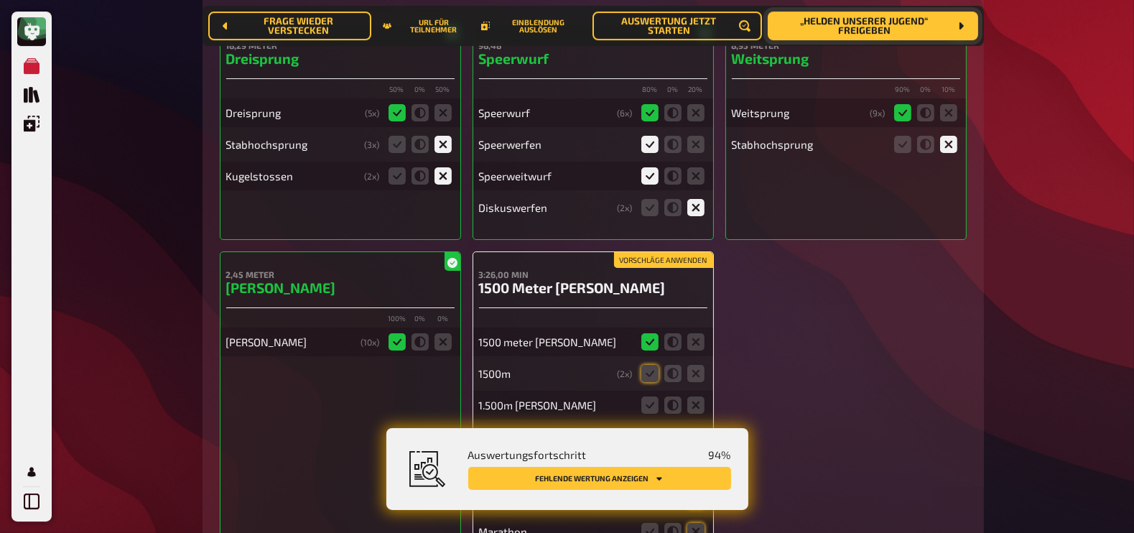
scroll to position [13199, 0]
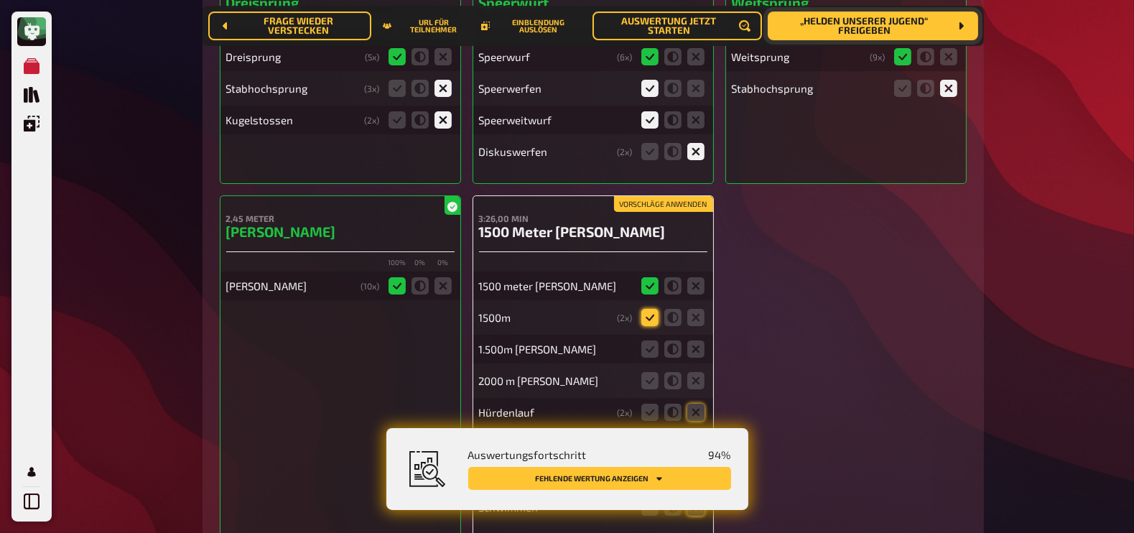
click at [650, 309] on icon at bounding box center [649, 317] width 17 height 17
click at [0, 0] on input "radio" at bounding box center [0, 0] width 0 height 0
click at [650, 340] on icon at bounding box center [649, 348] width 17 height 17
click at [0, 0] on input "radio" at bounding box center [0, 0] width 0 height 0
click at [694, 372] on icon at bounding box center [695, 380] width 17 height 17
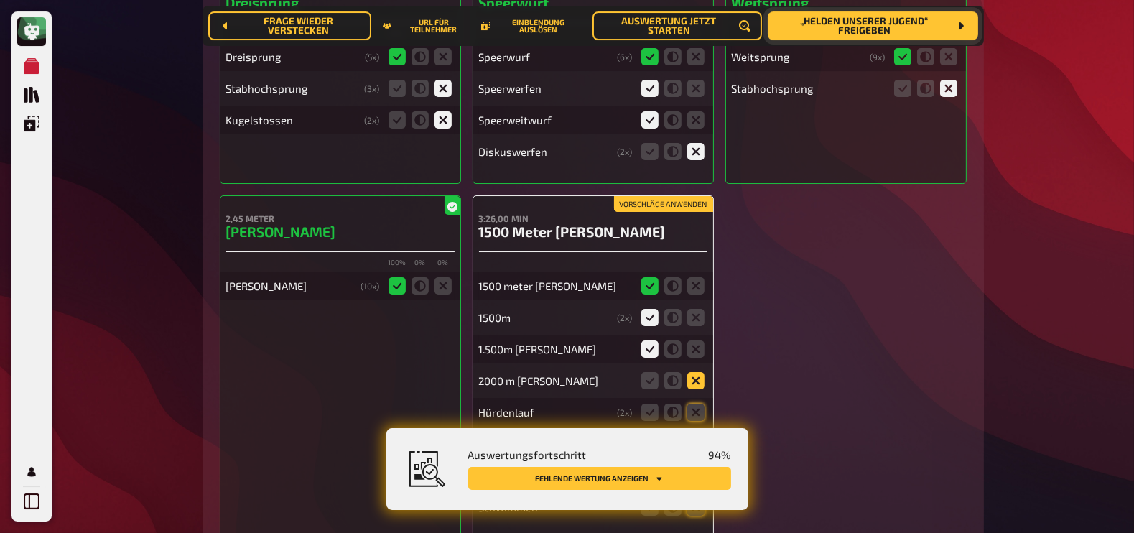
click at [0, 0] on input "radio" at bounding box center [0, 0] width 0 height 0
click at [698, 404] on icon at bounding box center [695, 412] width 17 height 17
click at [0, 0] on input "radio" at bounding box center [0, 0] width 0 height 0
click at [699, 435] on icon at bounding box center [695, 443] width 17 height 17
click at [0, 0] on input "radio" at bounding box center [0, 0] width 0 height 0
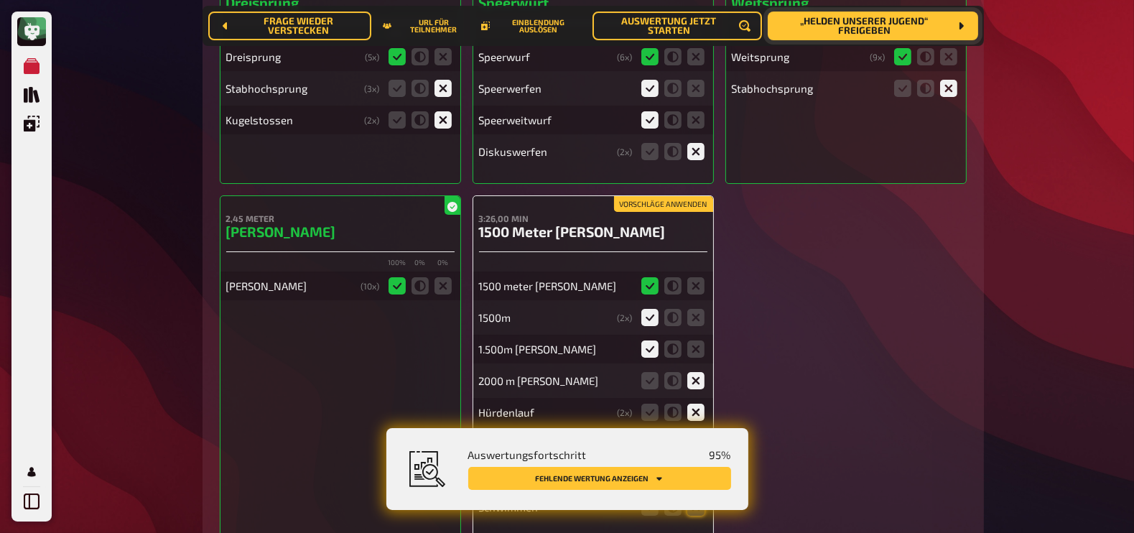
click at [694, 467] on icon at bounding box center [695, 475] width 17 height 17
click at [0, 0] on input "radio" at bounding box center [0, 0] width 0 height 0
click at [698, 498] on icon at bounding box center [695, 506] width 17 height 17
click at [0, 0] on input "radio" at bounding box center [0, 0] width 0 height 0
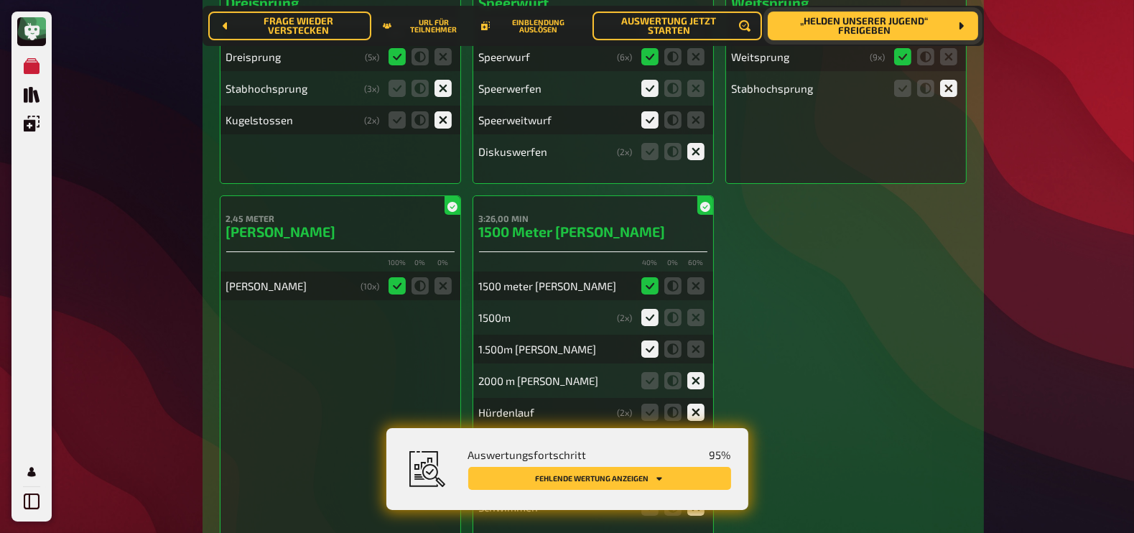
scroll to position [13445, 0]
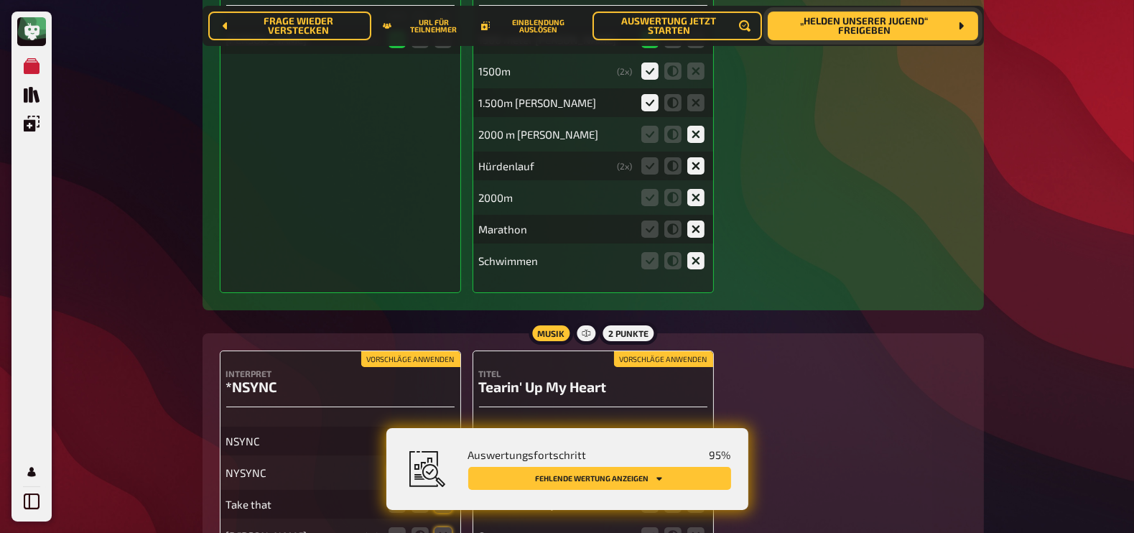
click at [394, 432] on icon at bounding box center [396, 440] width 17 height 17
click at [0, 0] on input "radio" at bounding box center [0, 0] width 0 height 0
click at [399, 464] on icon at bounding box center [396, 472] width 17 height 17
click at [0, 0] on input "radio" at bounding box center [0, 0] width 0 height 0
click at [450, 495] on icon at bounding box center [442, 503] width 17 height 17
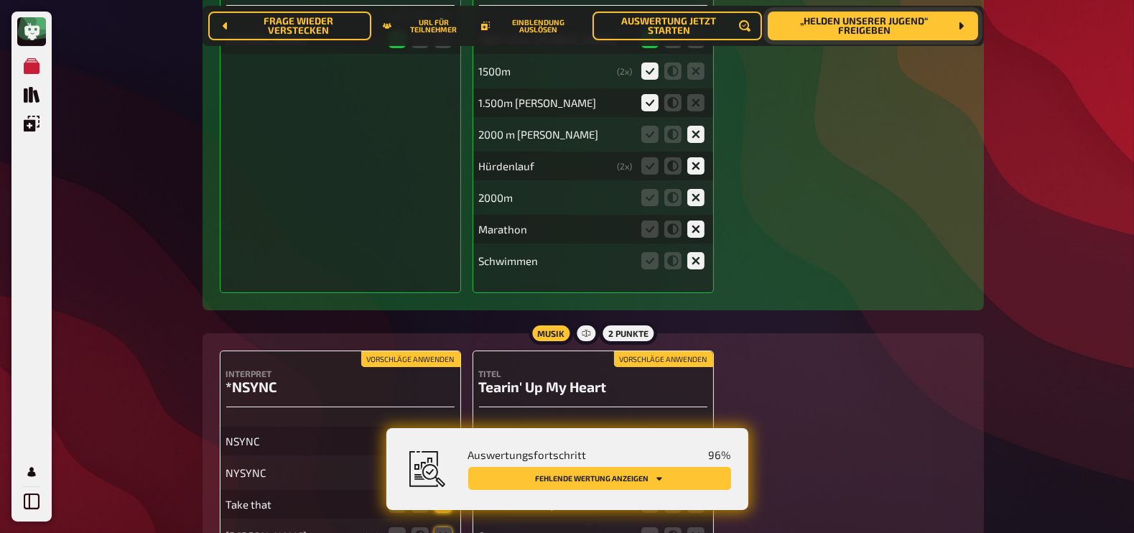
click at [0, 0] on input "radio" at bounding box center [0, 0] width 0 height 0
click at [445, 527] on icon at bounding box center [442, 535] width 17 height 17
click at [0, 0] on input "radio" at bounding box center [0, 0] width 0 height 0
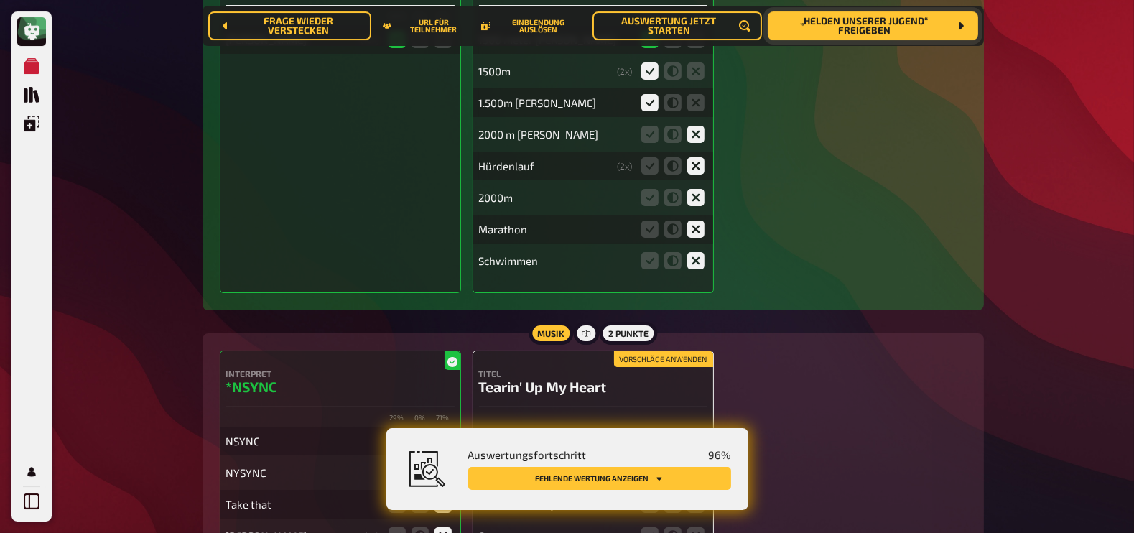
click at [645, 432] on icon at bounding box center [649, 440] width 17 height 17
click at [0, 0] on input "radio" at bounding box center [0, 0] width 0 height 0
click at [697, 464] on icon at bounding box center [695, 472] width 17 height 17
click at [0, 0] on input "radio" at bounding box center [0, 0] width 0 height 0
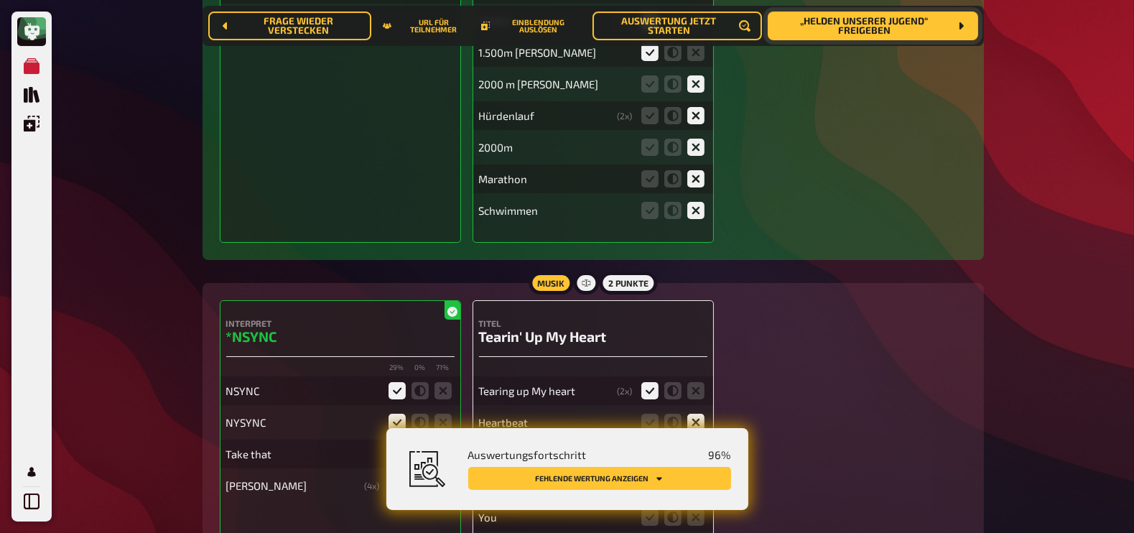
click at [697, 445] on icon at bounding box center [695, 453] width 17 height 17
click at [0, 0] on input "radio" at bounding box center [0, 0] width 0 height 0
click at [698, 477] on icon at bounding box center [695, 485] width 17 height 17
click at [0, 0] on input "radio" at bounding box center [0, 0] width 0 height 0
click at [699, 508] on icon at bounding box center [695, 516] width 17 height 17
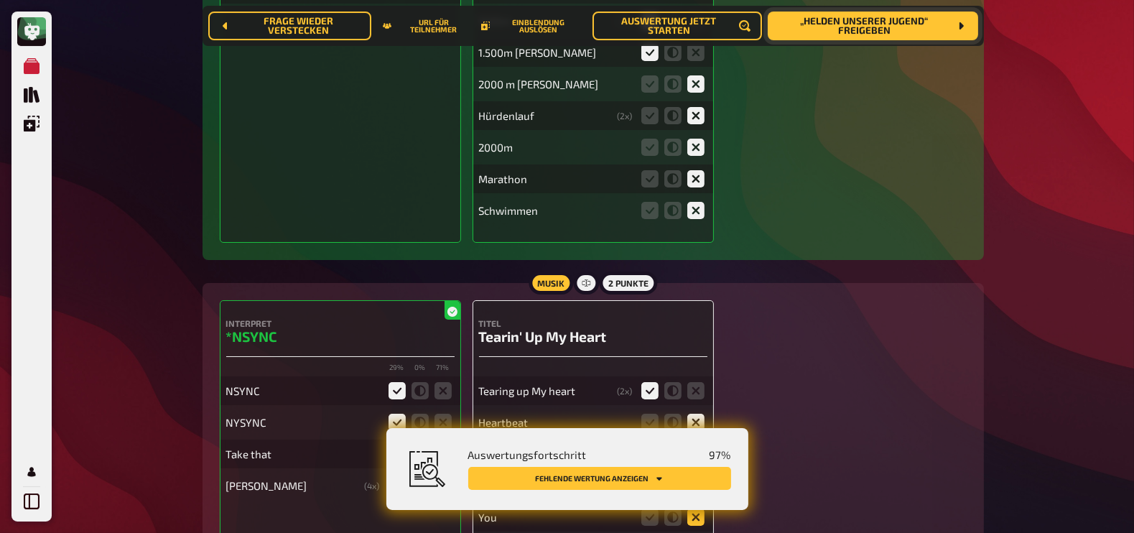
click at [0, 0] on input "radio" at bounding box center [0, 0] width 0 height 0
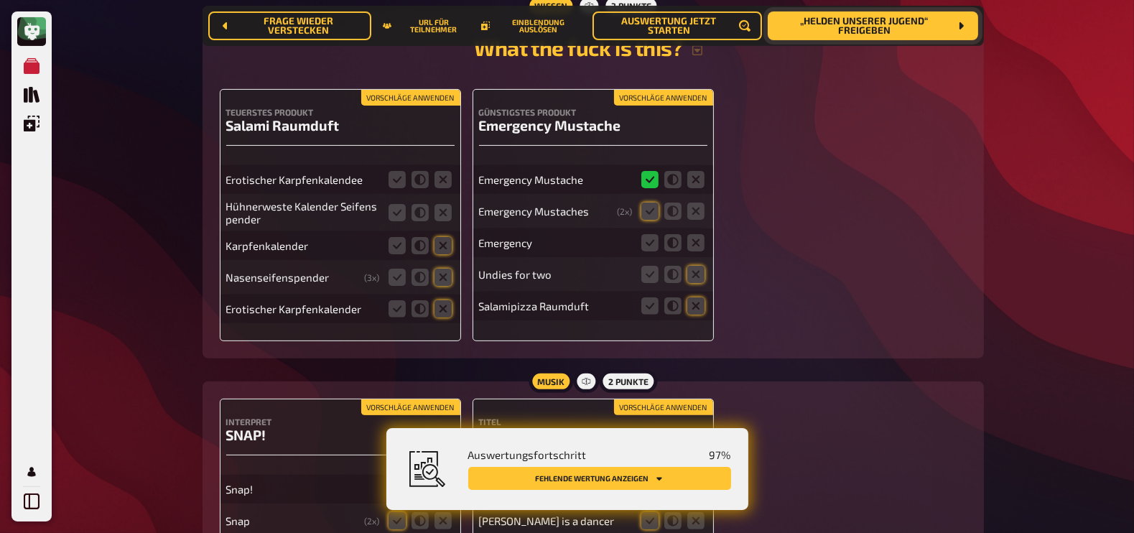
scroll to position [14226, 0]
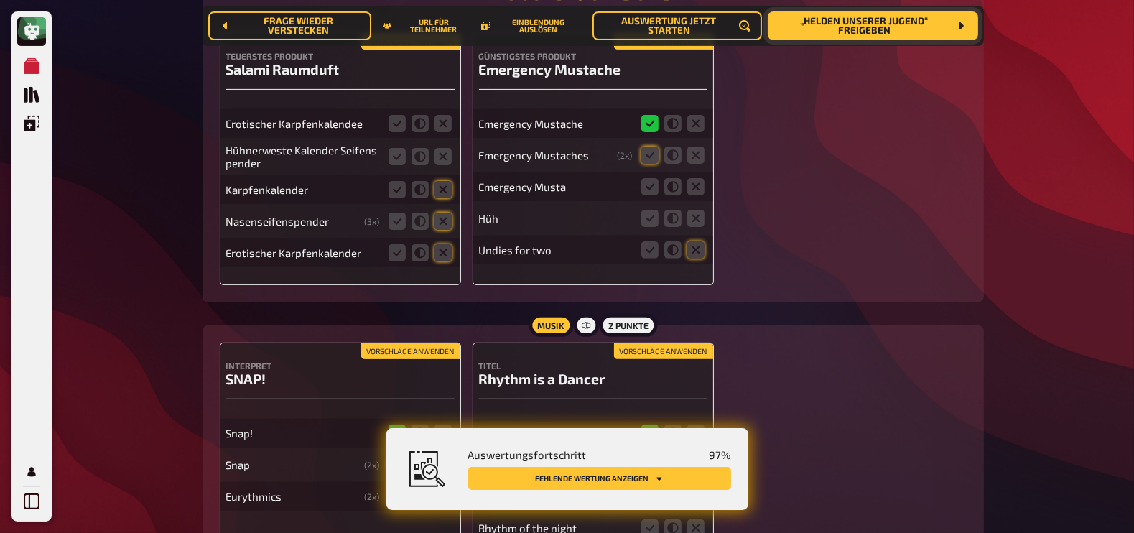
click at [394, 456] on icon at bounding box center [396, 464] width 17 height 17
click at [0, 0] on input "radio" at bounding box center [0, 0] width 0 height 0
click at [446, 488] on icon at bounding box center [442, 496] width 17 height 17
click at [0, 0] on input "radio" at bounding box center [0, 0] width 0 height 0
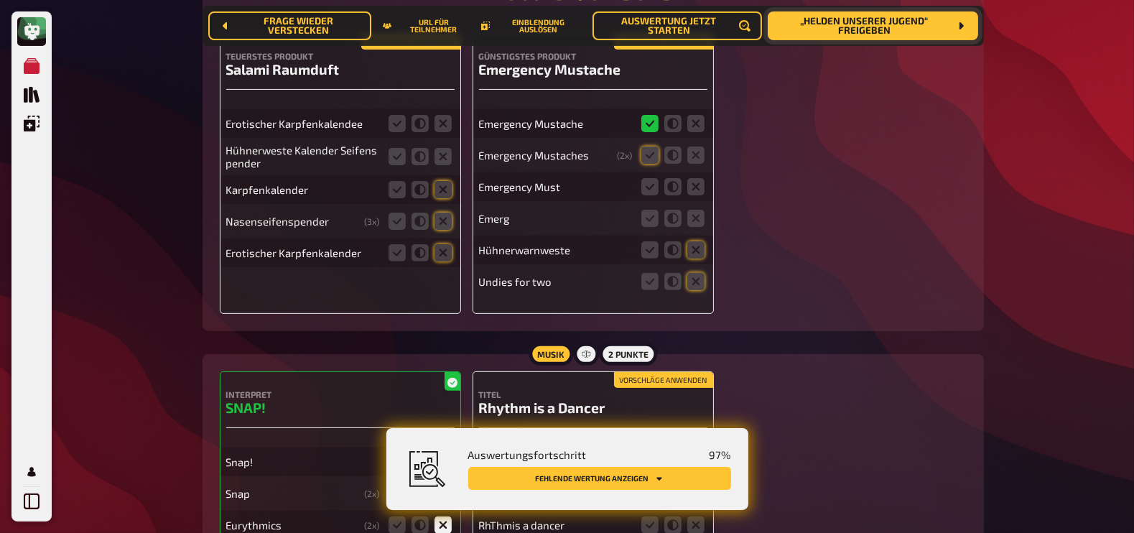
click at [650, 485] on icon at bounding box center [649, 493] width 17 height 17
click at [0, 0] on input "radio" at bounding box center [0, 0] width 0 height 0
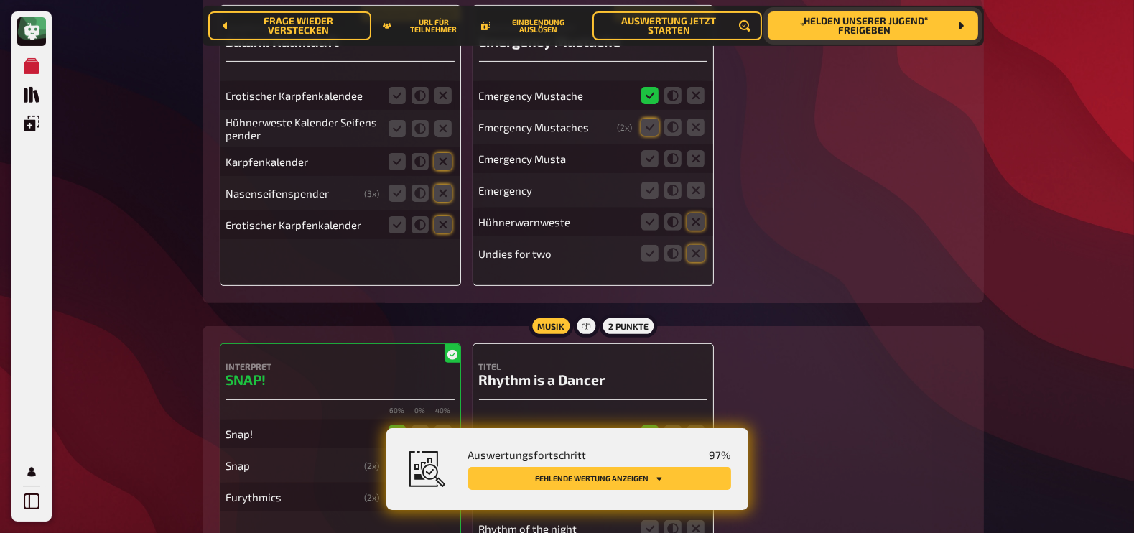
click at [650, 488] on icon at bounding box center [649, 496] width 17 height 17
click at [0, 0] on input "radio" at bounding box center [0, 0] width 0 height 0
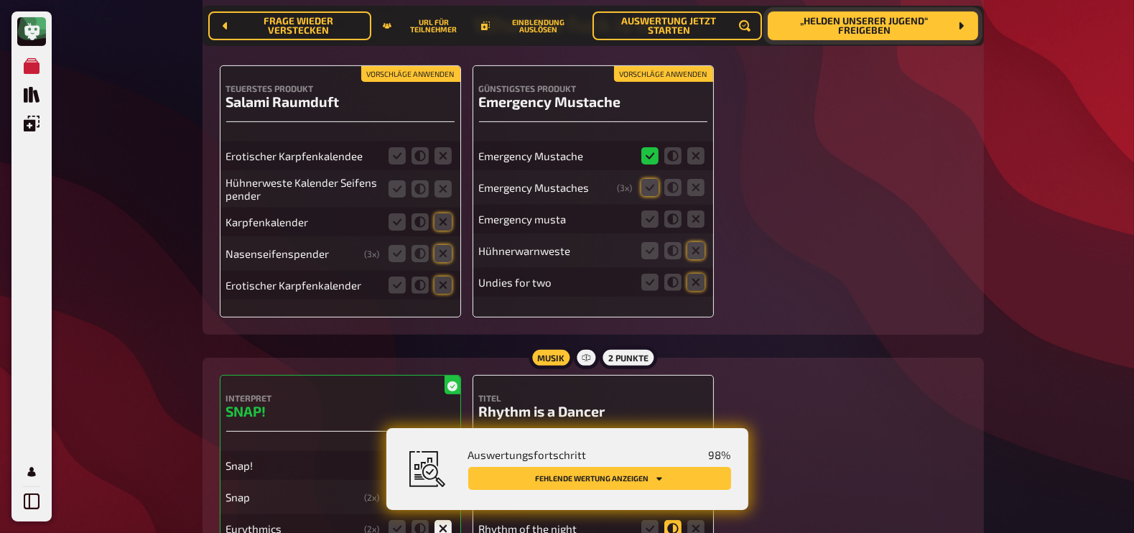
click at [675, 520] on icon at bounding box center [672, 528] width 17 height 17
click at [0, 0] on input "radio" at bounding box center [0, 0] width 0 height 0
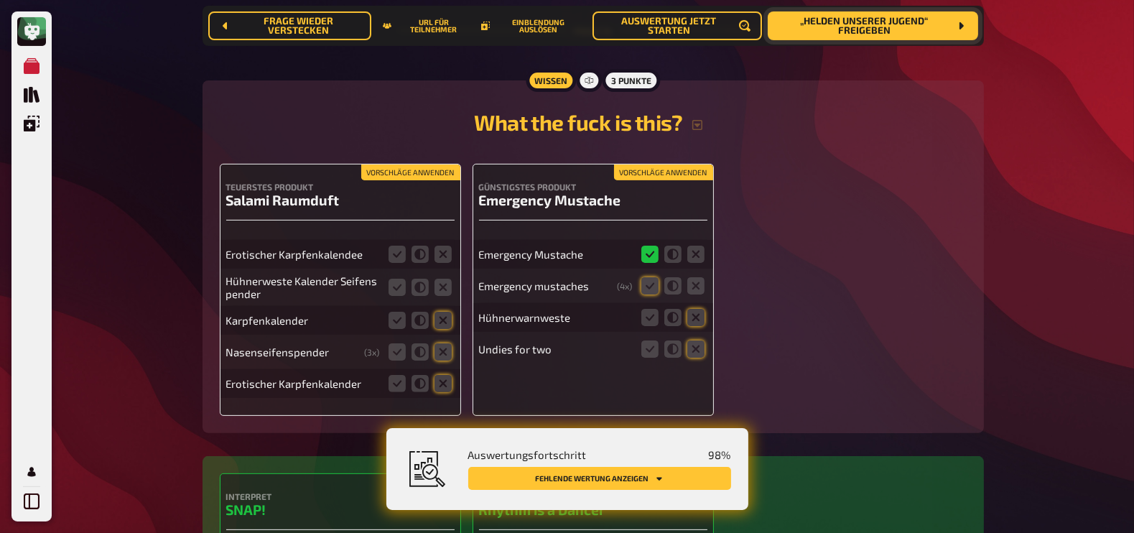
scroll to position [14041, 0]
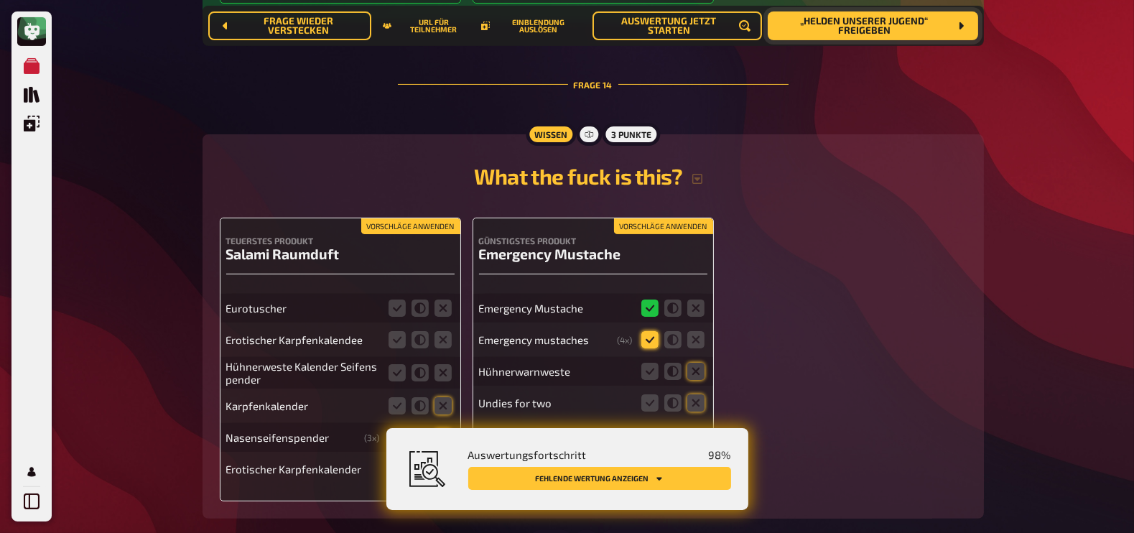
click at [644, 331] on icon at bounding box center [649, 339] width 17 height 17
click at [0, 0] on input "radio" at bounding box center [0, 0] width 0 height 0
click at [698, 363] on icon at bounding box center [695, 371] width 17 height 17
click at [0, 0] on input "radio" at bounding box center [0, 0] width 0 height 0
click at [698, 394] on icon at bounding box center [695, 402] width 17 height 17
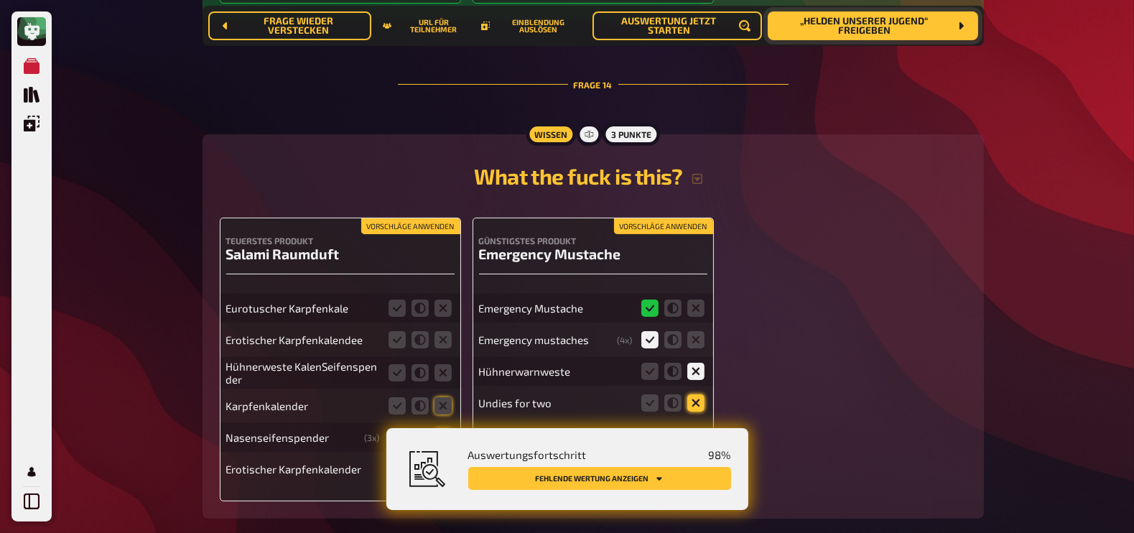
click at [0, 0] on input "radio" at bounding box center [0, 0] width 0 height 0
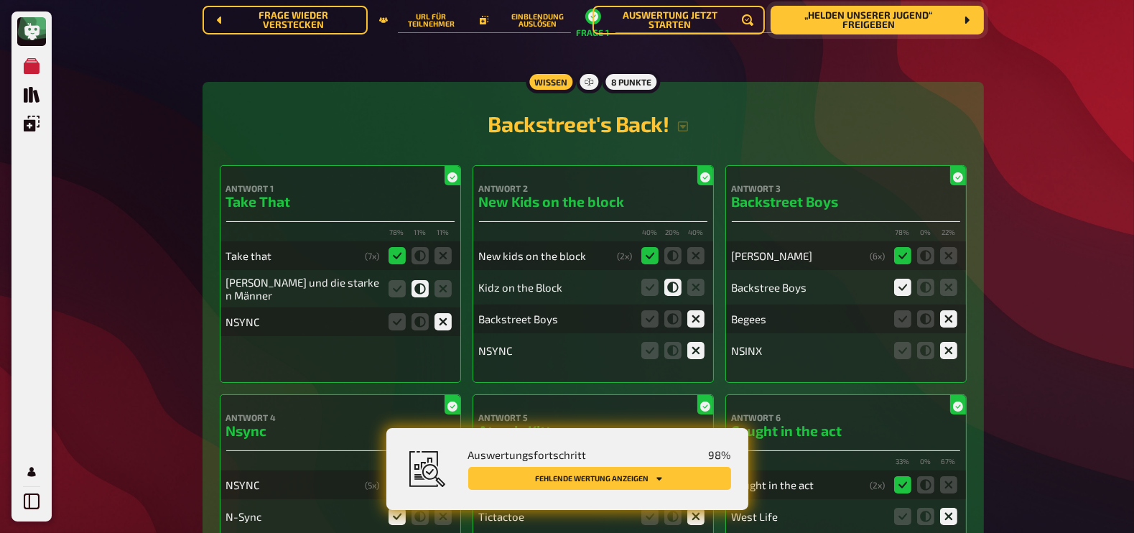
scroll to position [0, 0]
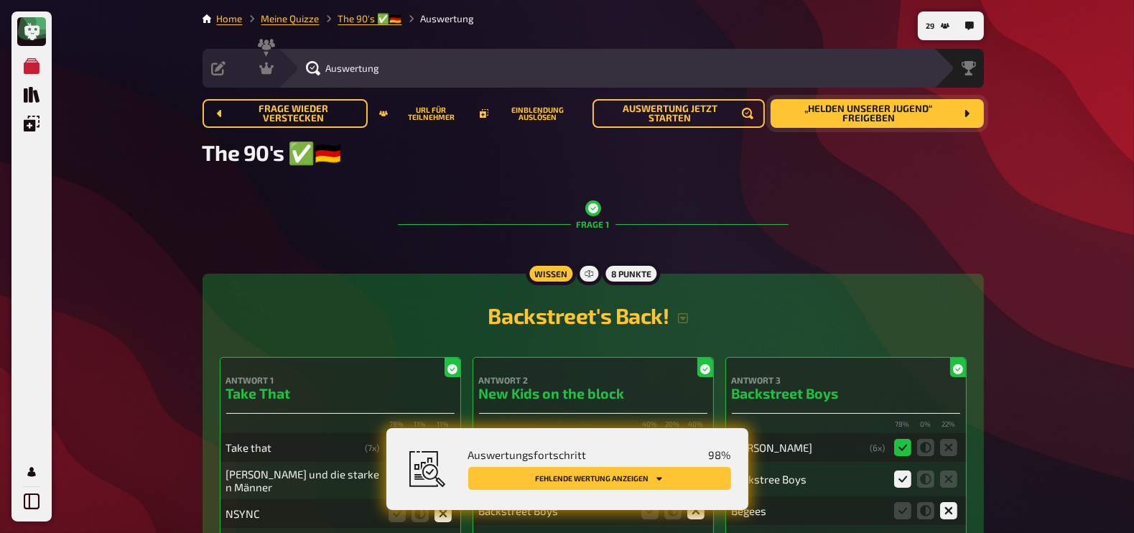
click at [861, 106] on span "„Helden unserer Jugend“ freigeben" at bounding box center [868, 113] width 173 height 19
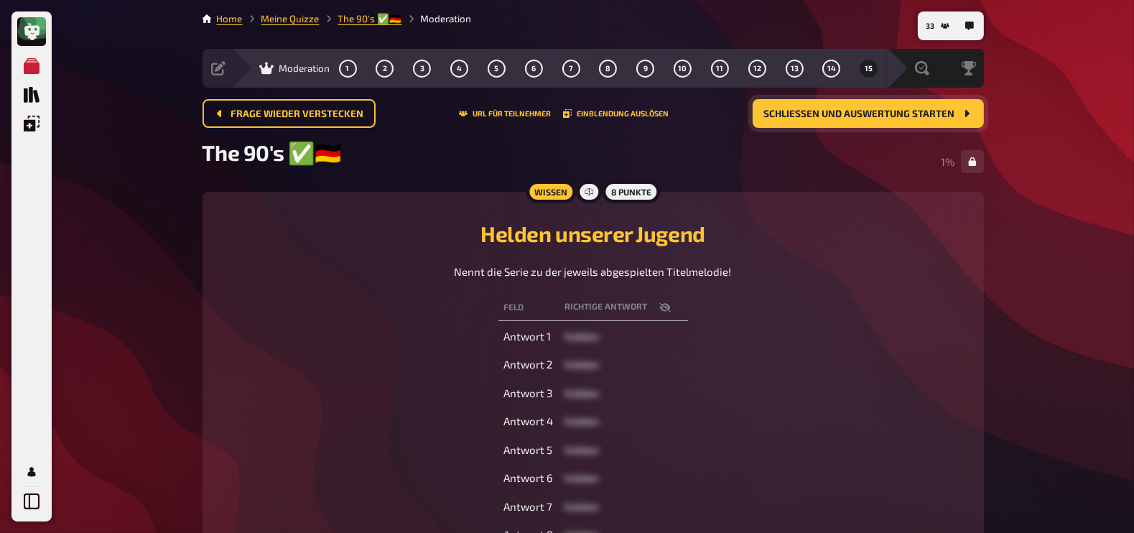
click at [660, 305] on icon "button" at bounding box center [664, 306] width 11 height 9
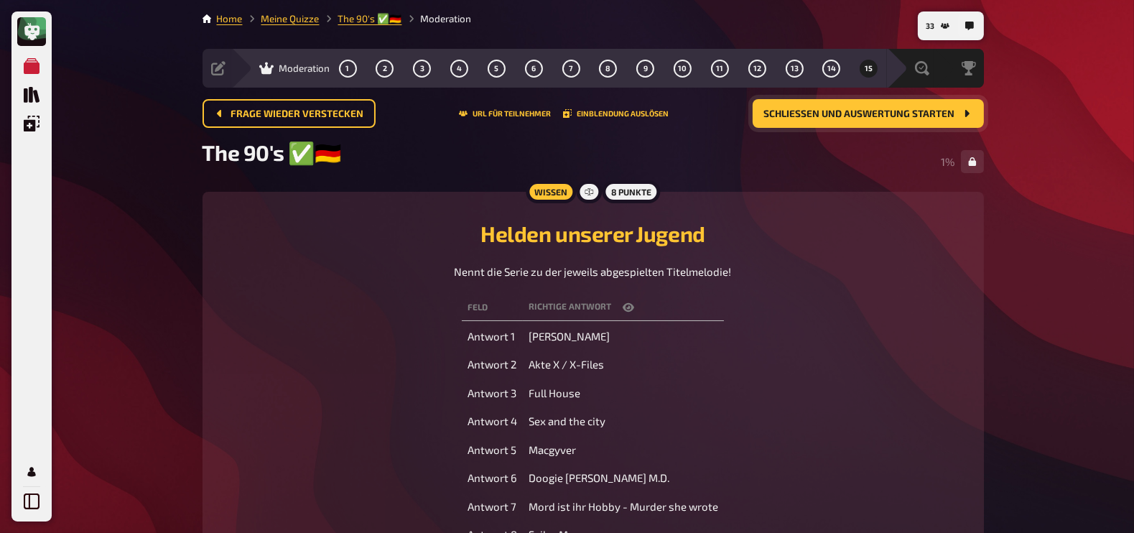
click at [660, 305] on th "Richtige Antwort" at bounding box center [623, 307] width 201 height 27
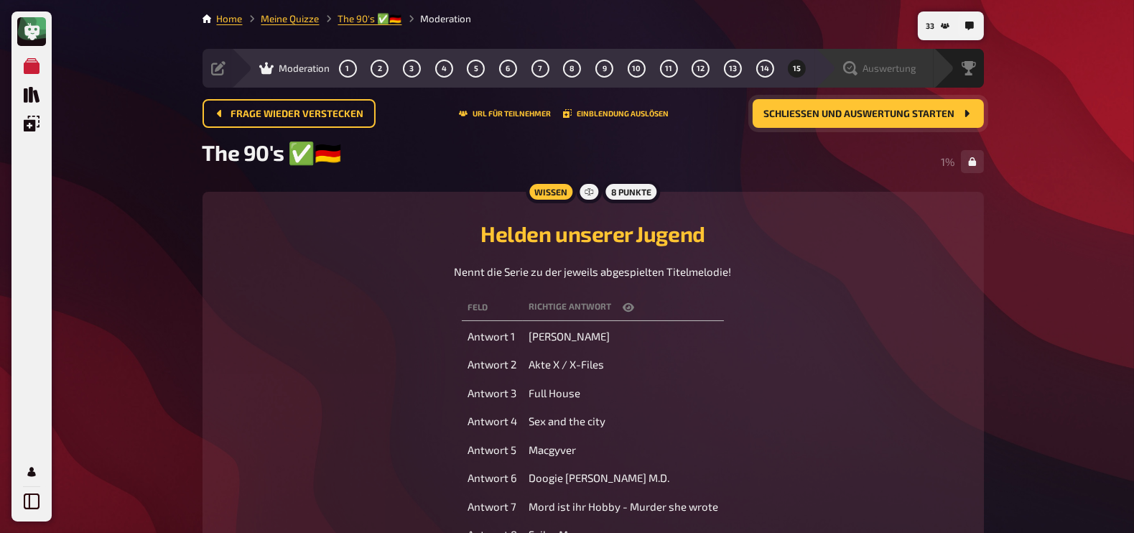
click at [912, 66] on span "Auswertung" at bounding box center [890, 67] width 54 height 11
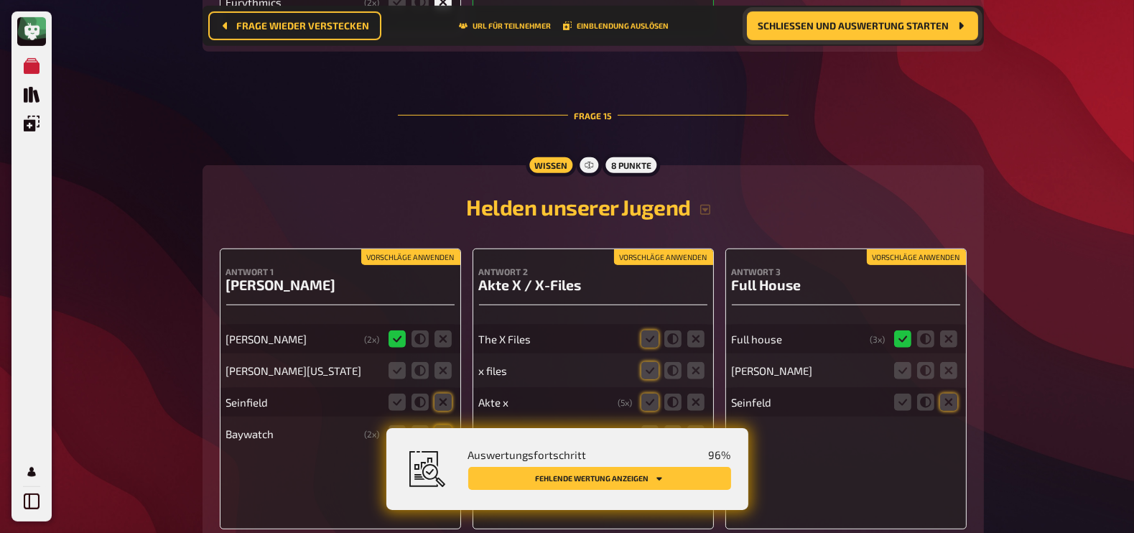
scroll to position [14957, 0]
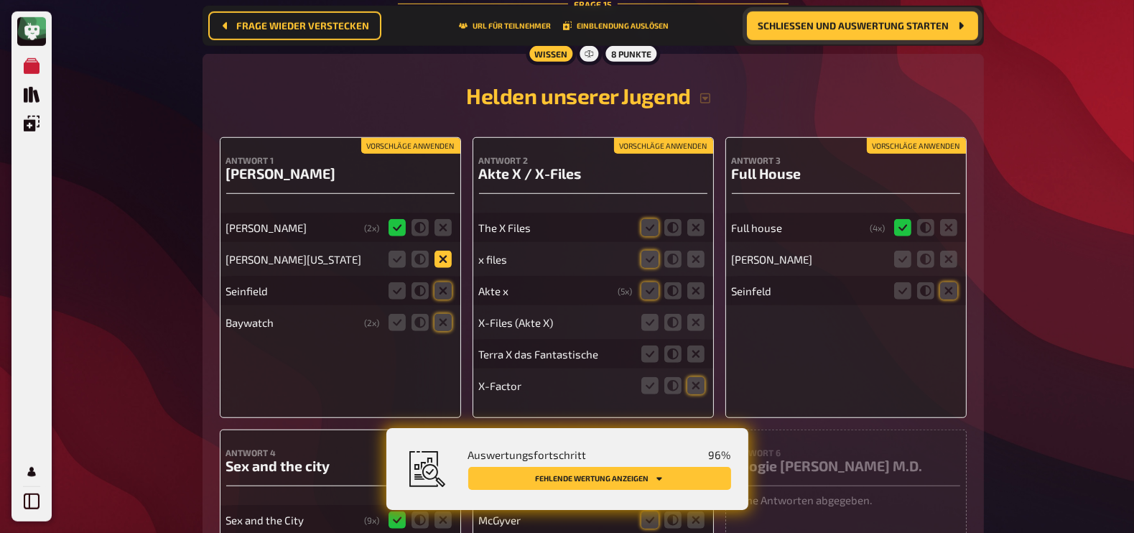
click at [447, 251] on icon at bounding box center [442, 259] width 17 height 17
click at [0, 0] on input "radio" at bounding box center [0, 0] width 0 height 0
click at [446, 282] on icon at bounding box center [442, 290] width 17 height 17
click at [0, 0] on input "radio" at bounding box center [0, 0] width 0 height 0
click at [445, 314] on icon at bounding box center [442, 322] width 17 height 17
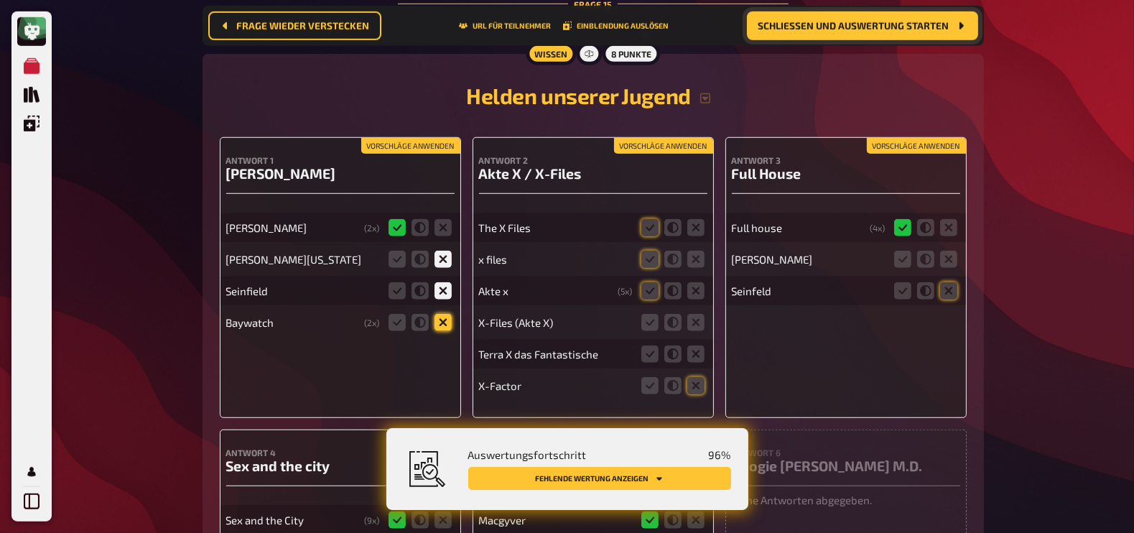
click at [0, 0] on input "radio" at bounding box center [0, 0] width 0 height 0
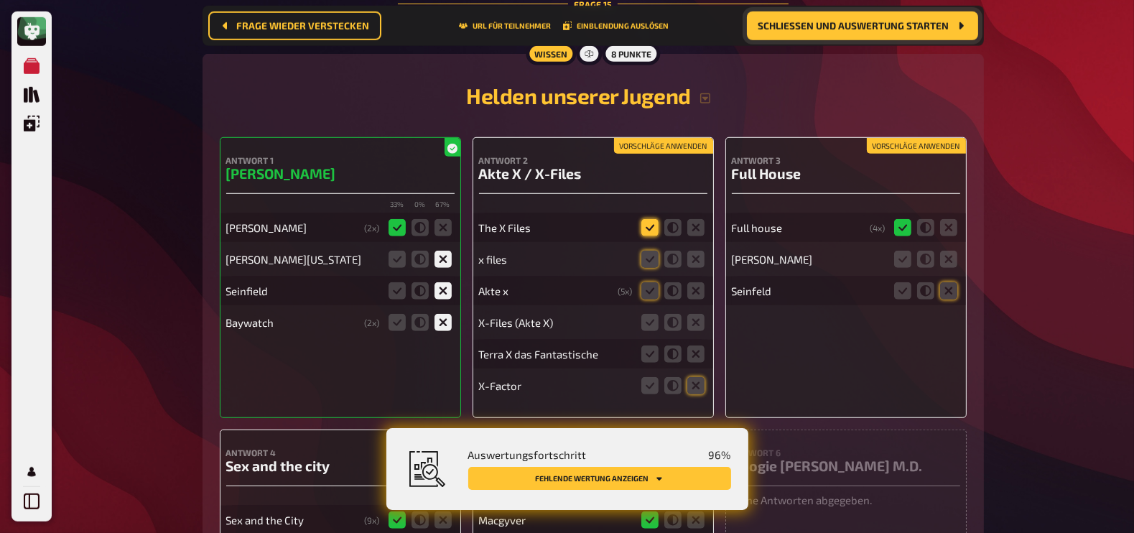
click at [651, 219] on icon at bounding box center [649, 227] width 17 height 17
click at [0, 0] on input "radio" at bounding box center [0, 0] width 0 height 0
click at [651, 251] on icon at bounding box center [649, 259] width 17 height 17
click at [0, 0] on input "radio" at bounding box center [0, 0] width 0 height 0
click at [650, 282] on icon at bounding box center [649, 290] width 17 height 17
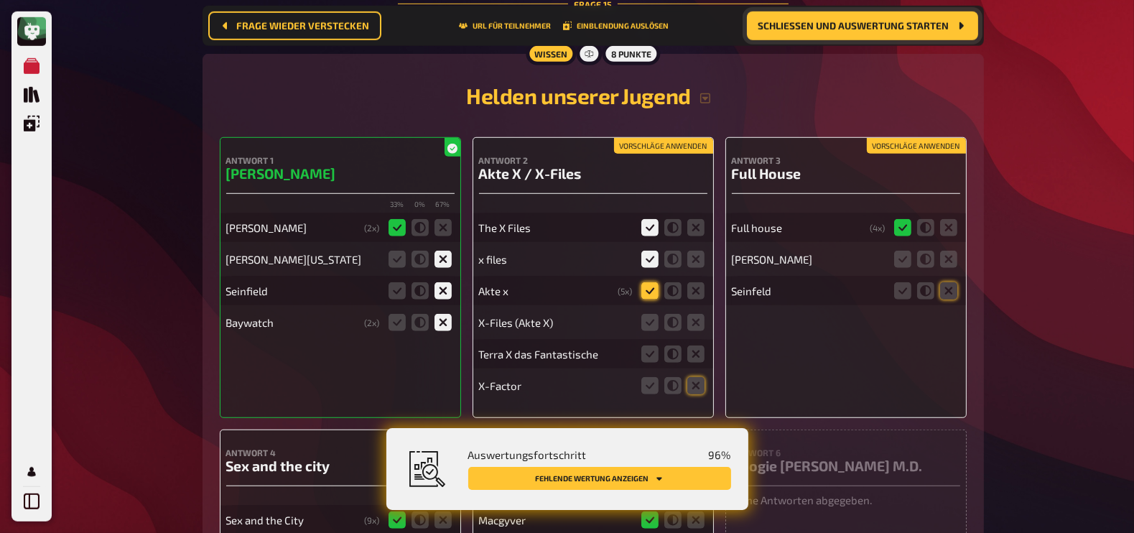
click at [0, 0] on input "radio" at bounding box center [0, 0] width 0 height 0
click at [649, 314] on icon at bounding box center [649, 322] width 17 height 17
click at [0, 0] on input "radio" at bounding box center [0, 0] width 0 height 0
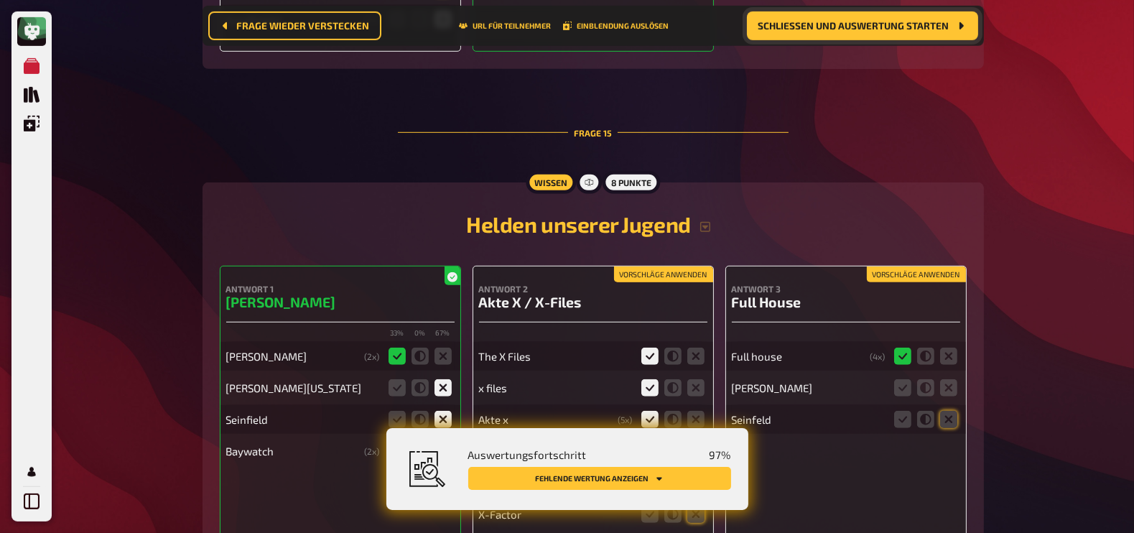
scroll to position [14910, 0]
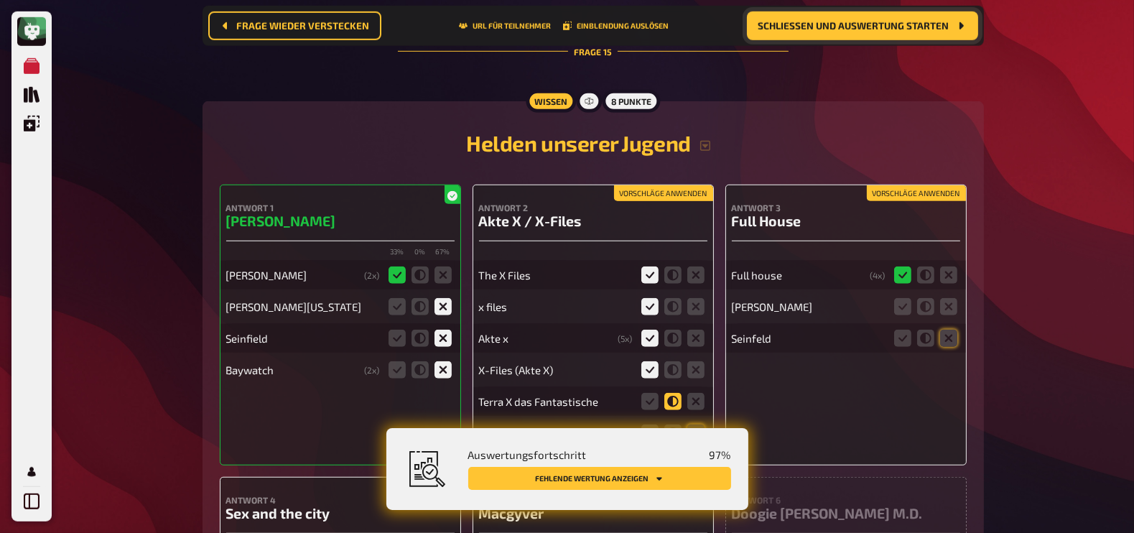
click at [676, 393] on icon at bounding box center [672, 401] width 17 height 17
click at [0, 0] on input "radio" at bounding box center [0, 0] width 0 height 0
click at [675, 424] on icon at bounding box center [672, 432] width 17 height 17
click at [0, 0] on input "radio" at bounding box center [0, 0] width 0 height 0
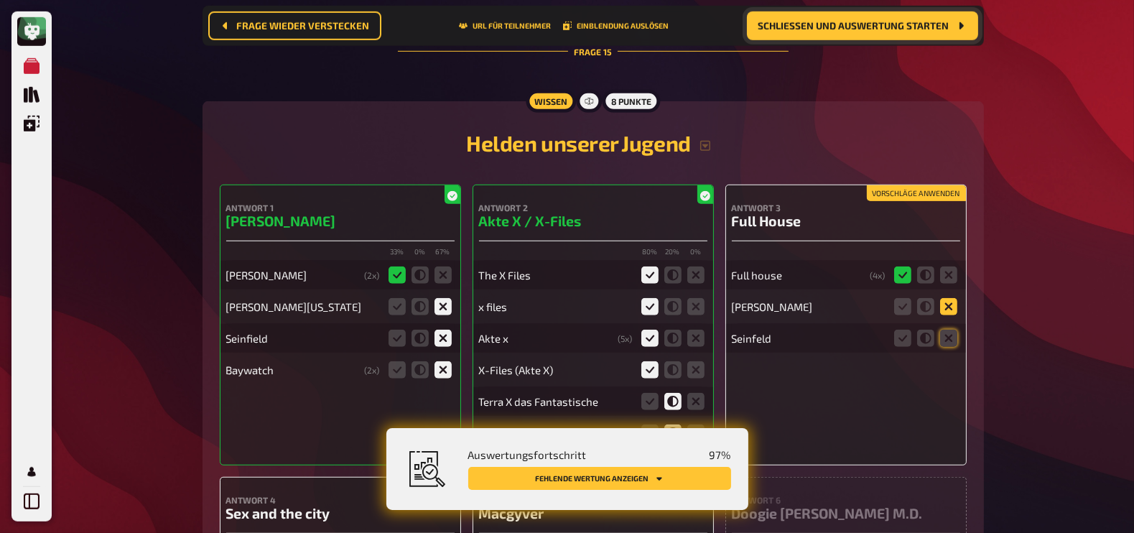
click at [944, 298] on icon at bounding box center [948, 306] width 17 height 17
click at [0, 0] on input "radio" at bounding box center [0, 0] width 0 height 0
click at [949, 330] on icon at bounding box center [948, 338] width 17 height 17
click at [0, 0] on input "radio" at bounding box center [0, 0] width 0 height 0
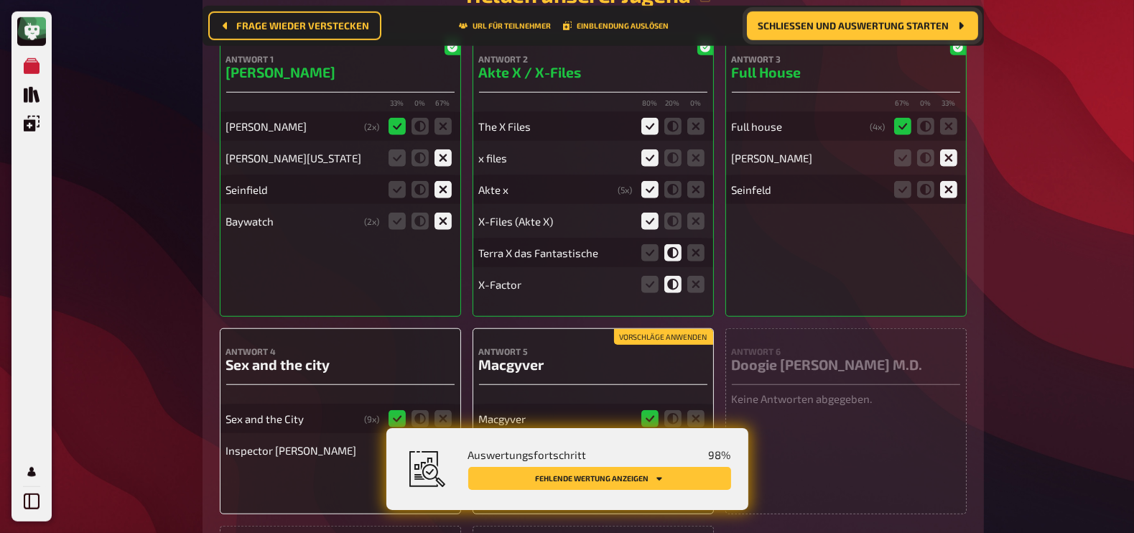
scroll to position [15095, 0]
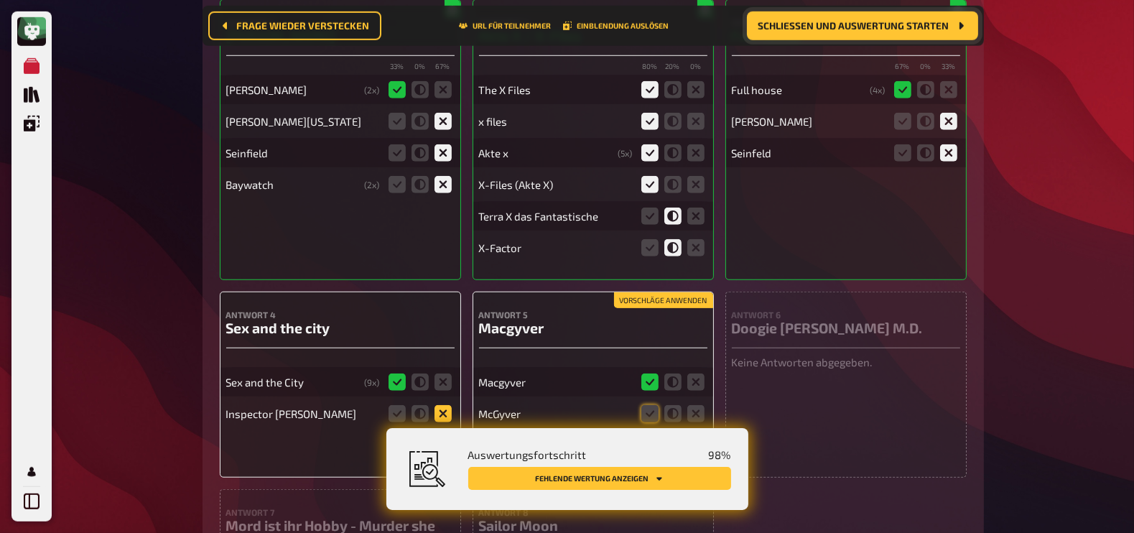
click at [446, 405] on icon at bounding box center [442, 413] width 17 height 17
click at [0, 0] on input "radio" at bounding box center [0, 0] width 0 height 0
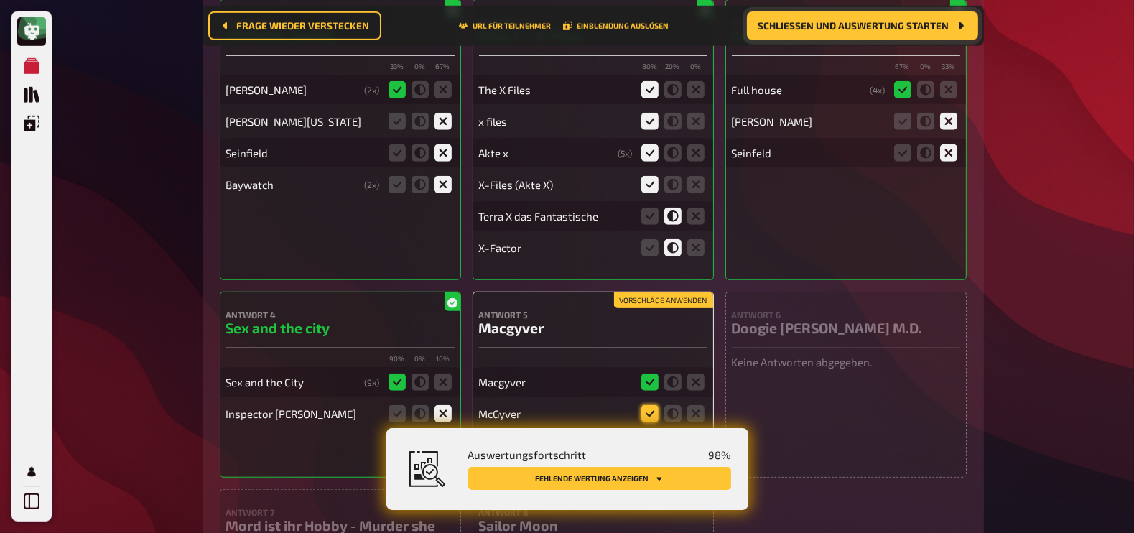
click at [648, 405] on icon at bounding box center [649, 413] width 17 height 17
click at [0, 0] on input "radio" at bounding box center [0, 0] width 0 height 0
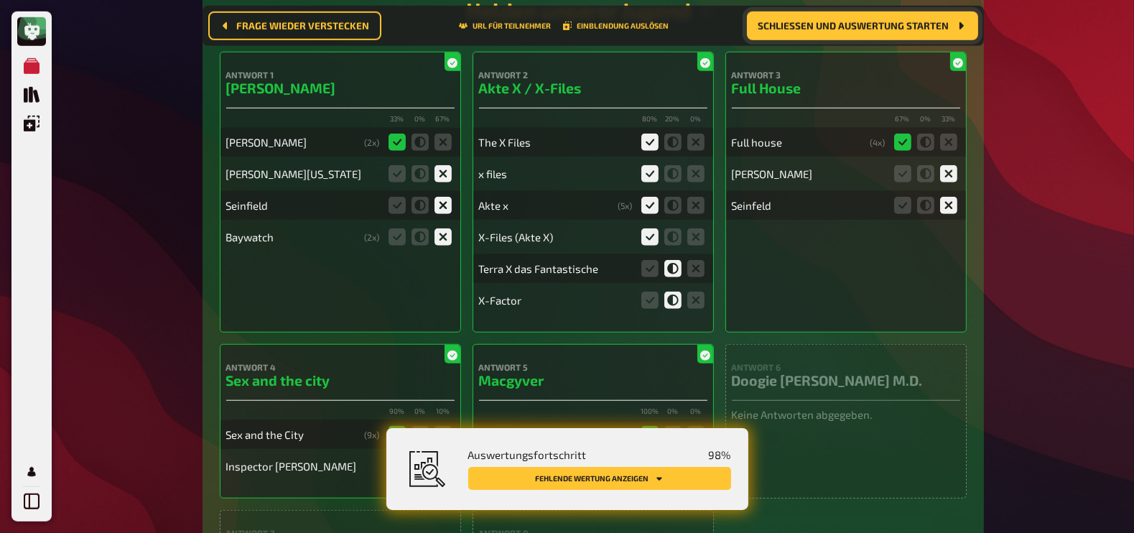
scroll to position [15045, 0]
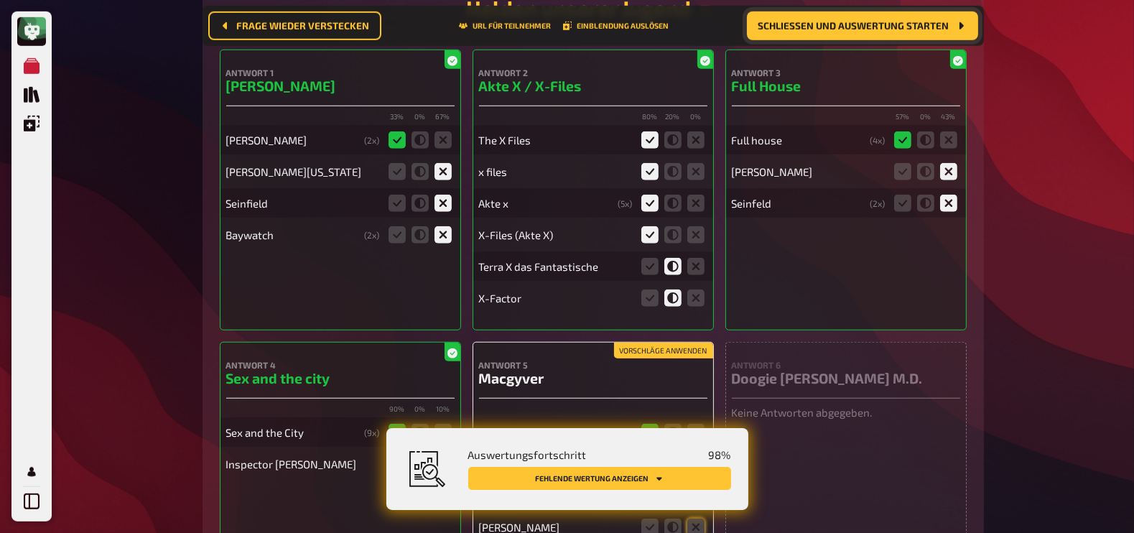
click at [697, 487] on icon at bounding box center [695, 495] width 17 height 17
click at [0, 0] on input "radio" at bounding box center [0, 0] width 0 height 0
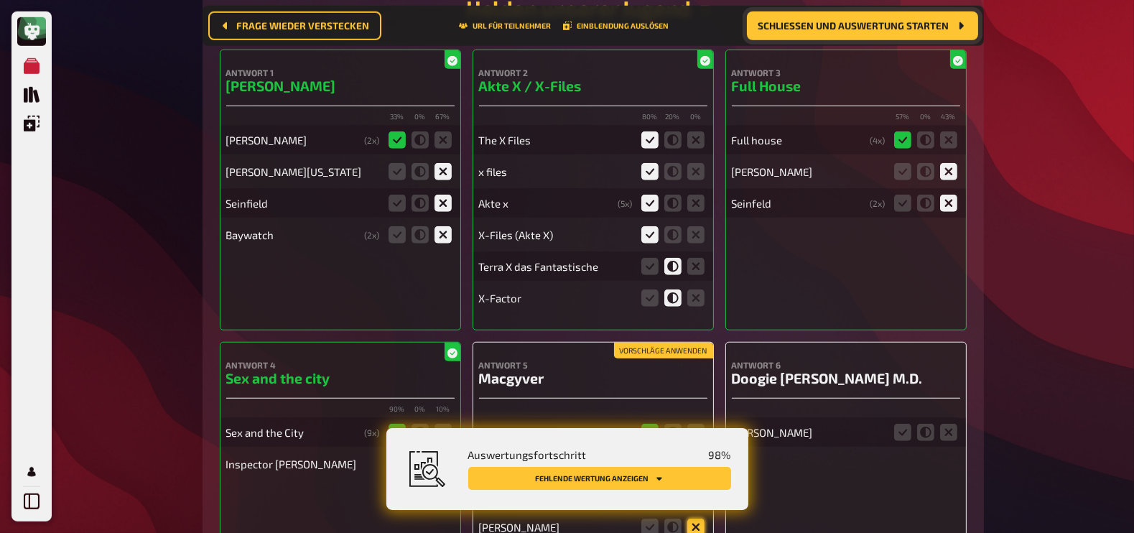
click at [694, 518] on icon at bounding box center [695, 526] width 17 height 17
click at [0, 0] on input "radio" at bounding box center [0, 0] width 0 height 0
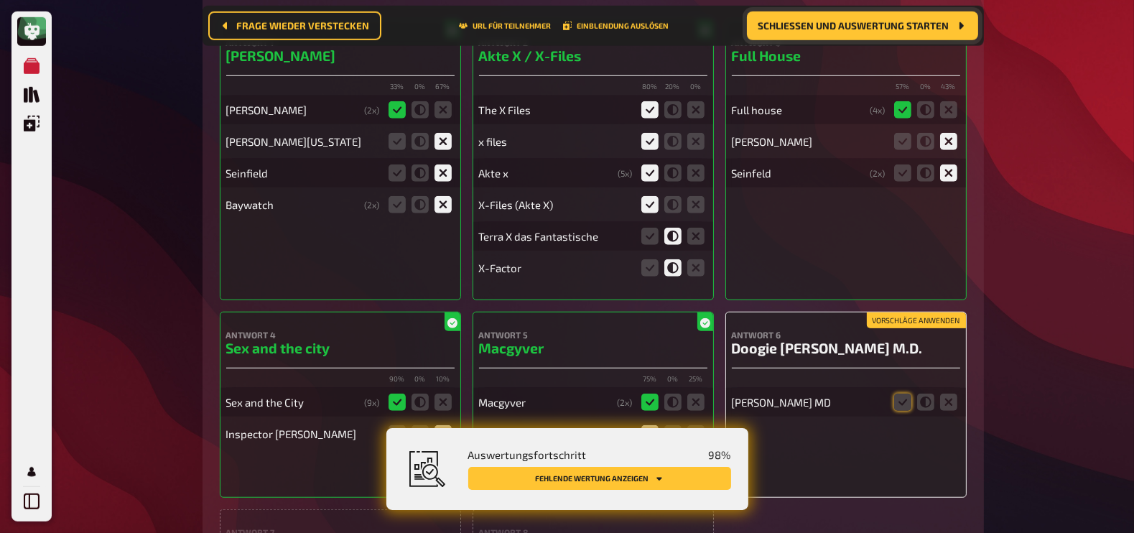
scroll to position [15082, 0]
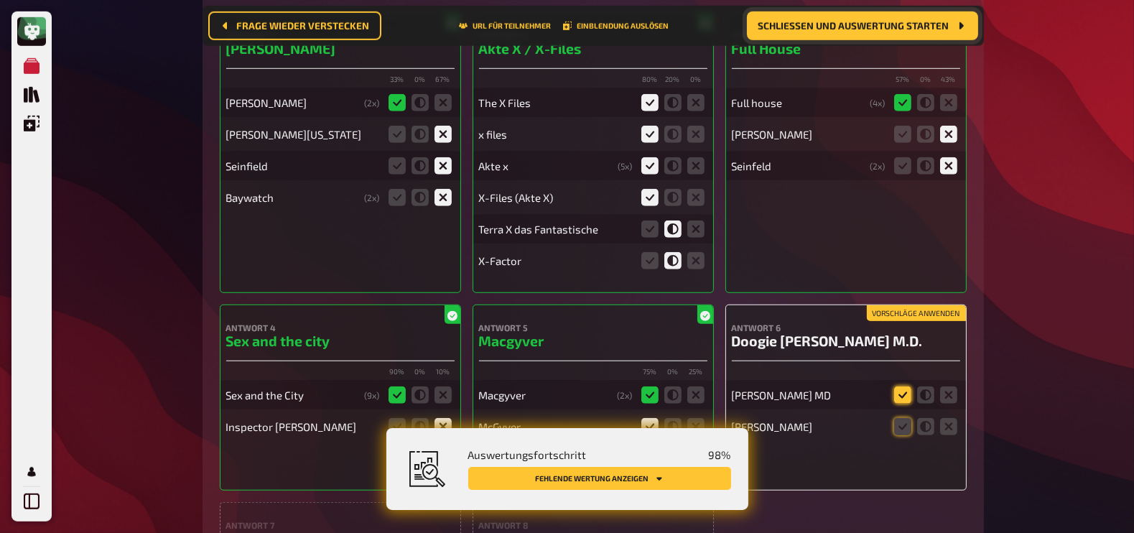
click at [903, 386] on icon at bounding box center [902, 394] width 17 height 17
click at [0, 0] on input "radio" at bounding box center [0, 0] width 0 height 0
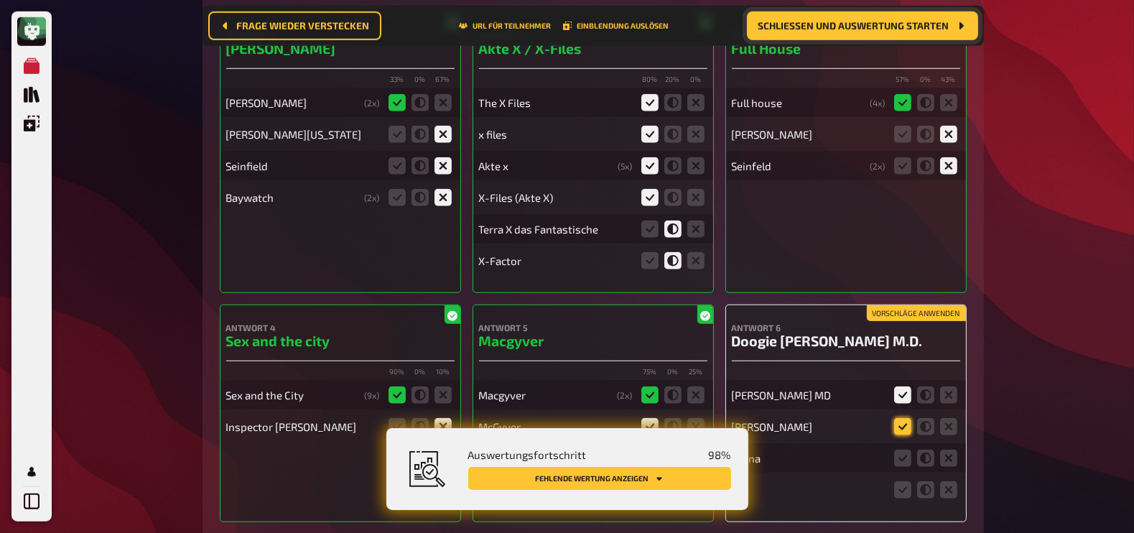
click at [903, 418] on icon at bounding box center [902, 426] width 17 height 17
click at [0, 0] on input "radio" at bounding box center [0, 0] width 0 height 0
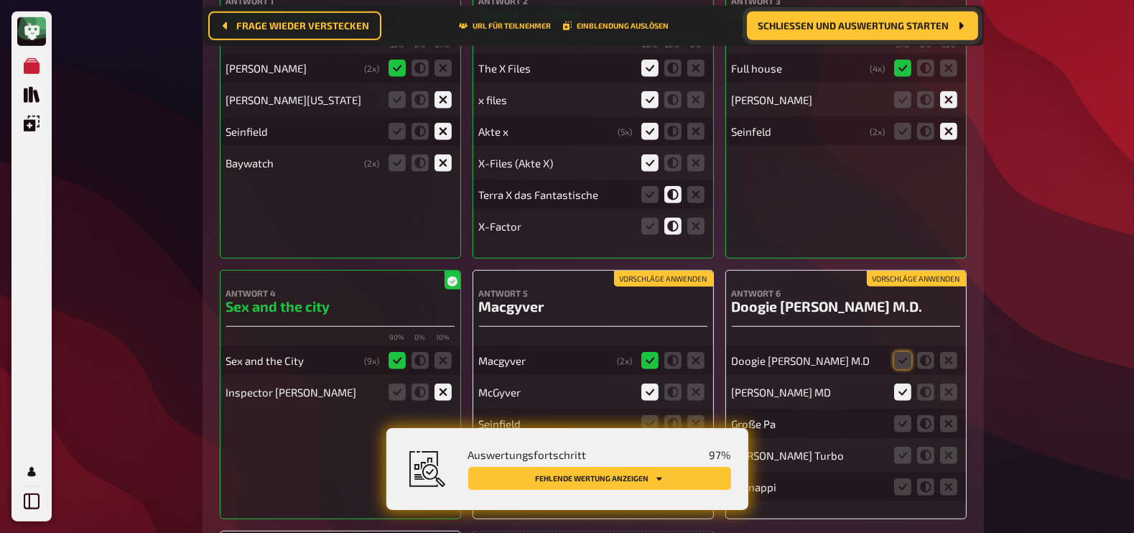
scroll to position [15255, 0]
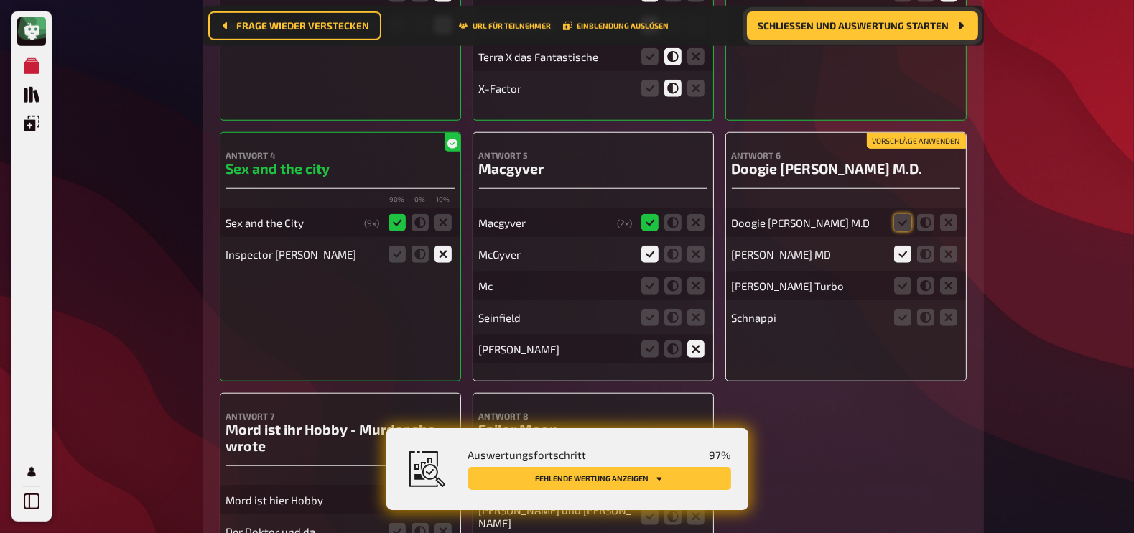
click at [396, 491] on icon at bounding box center [396, 499] width 17 height 17
click at [0, 0] on input "radio" at bounding box center [0, 0] width 0 height 0
click at [396, 491] on icon at bounding box center [396, 499] width 17 height 17
click at [0, 0] on input "radio" at bounding box center [0, 0] width 0 height 0
click at [447, 523] on icon at bounding box center [442, 531] width 17 height 17
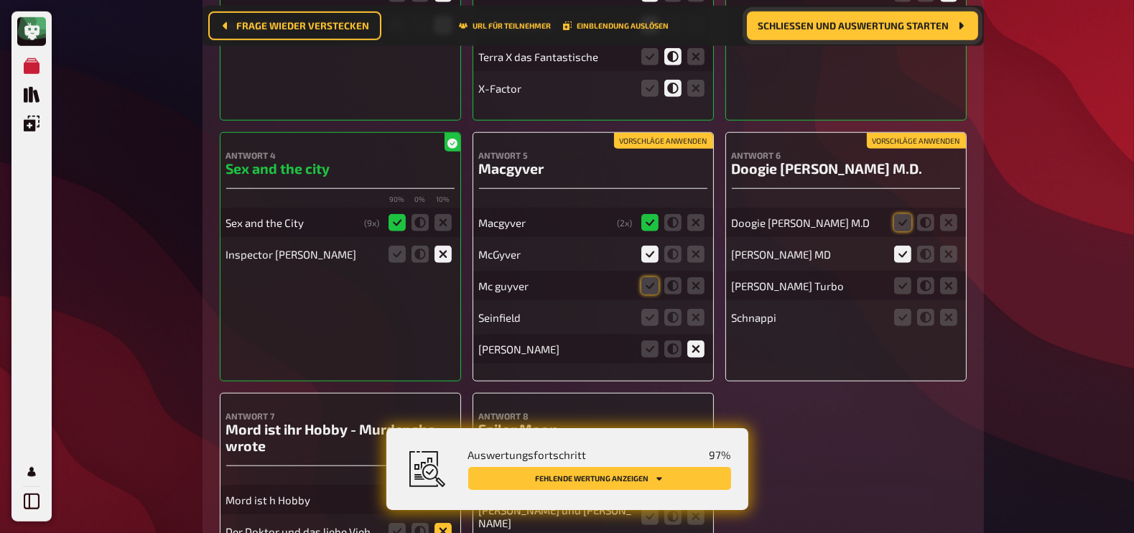
click at [0, 0] on input "radio" at bounding box center [0, 0] width 0 height 0
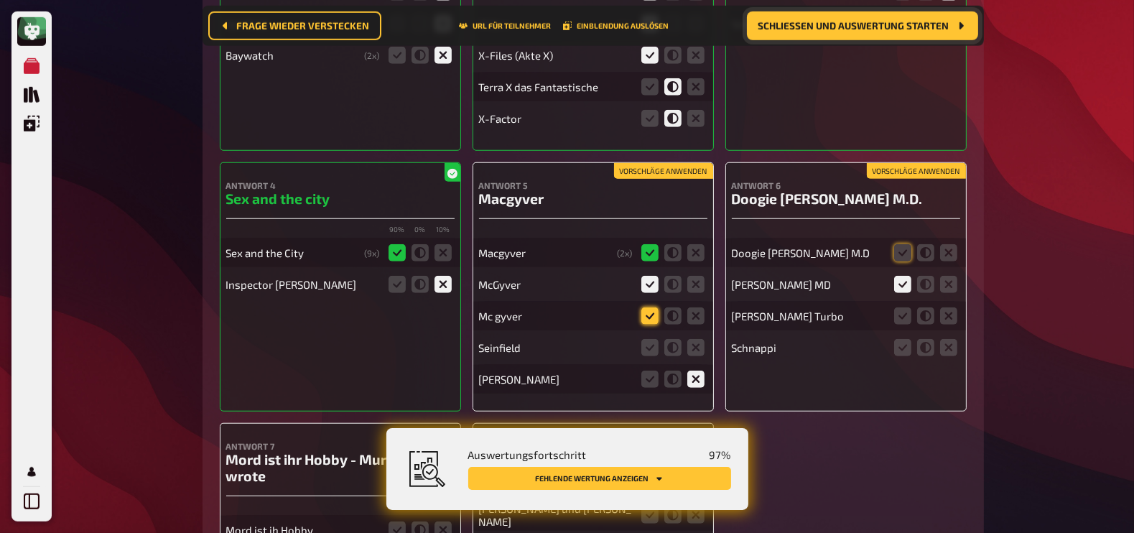
click at [649, 307] on icon at bounding box center [649, 315] width 17 height 17
click at [0, 0] on input "radio" at bounding box center [0, 0] width 0 height 0
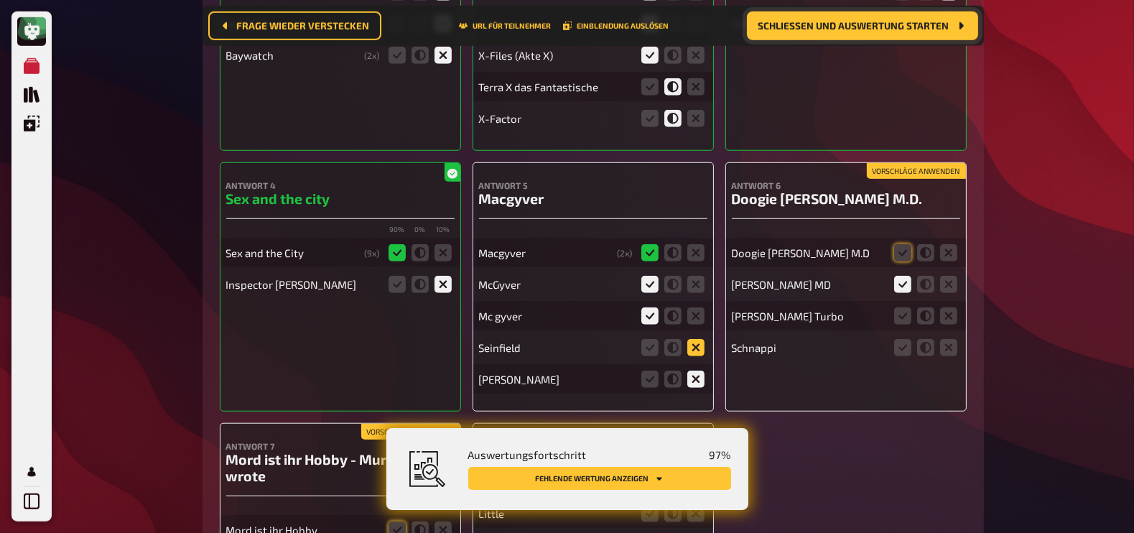
click at [696, 339] on icon at bounding box center [695, 347] width 17 height 17
click at [0, 0] on input "radio" at bounding box center [0, 0] width 0 height 0
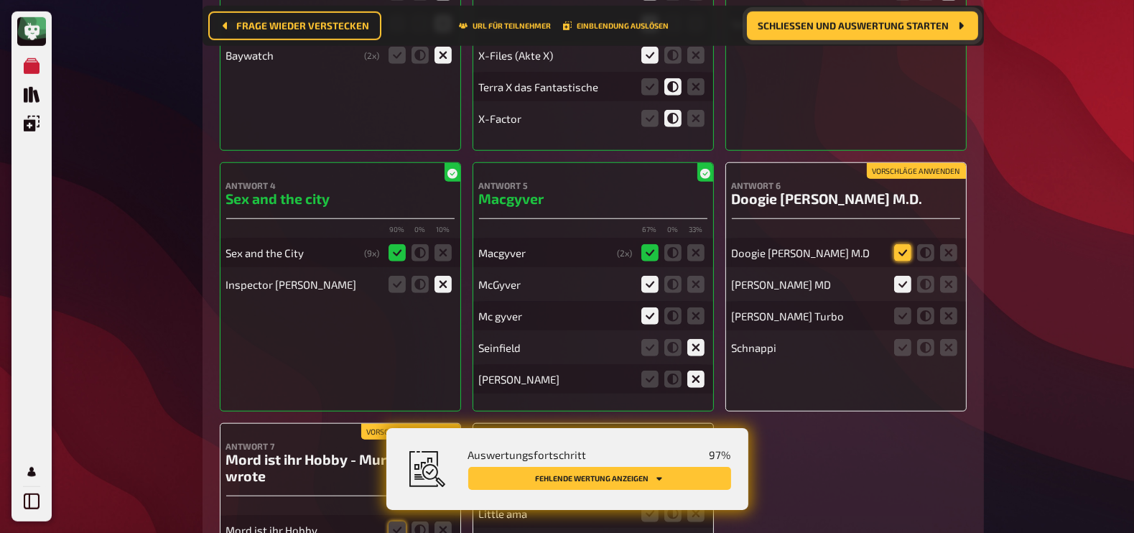
click at [898, 244] on icon at bounding box center [902, 252] width 17 height 17
click at [0, 0] on input "radio" at bounding box center [0, 0] width 0 height 0
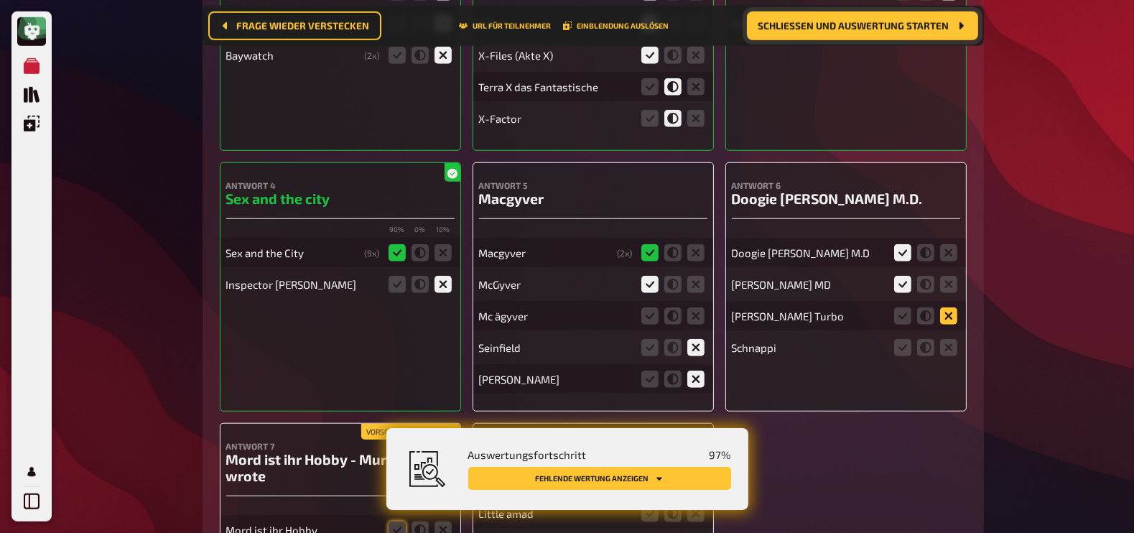
click at [952, 307] on icon at bounding box center [948, 315] width 17 height 17
click at [0, 0] on input "radio" at bounding box center [0, 0] width 0 height 0
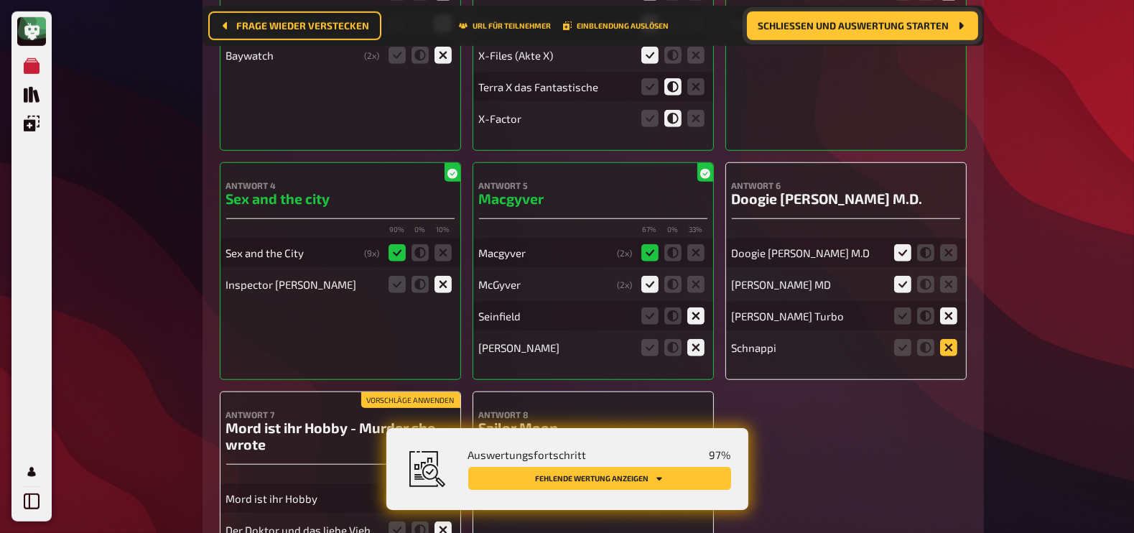
click at [954, 339] on icon at bounding box center [948, 347] width 17 height 17
click at [0, 0] on input "radio" at bounding box center [0, 0] width 0 height 0
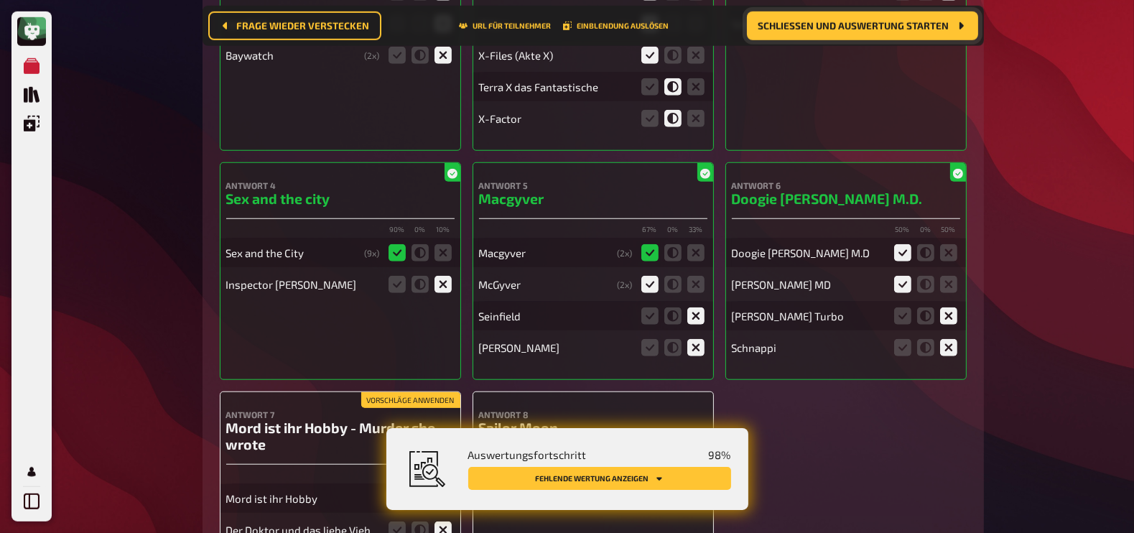
scroll to position [15309, 0]
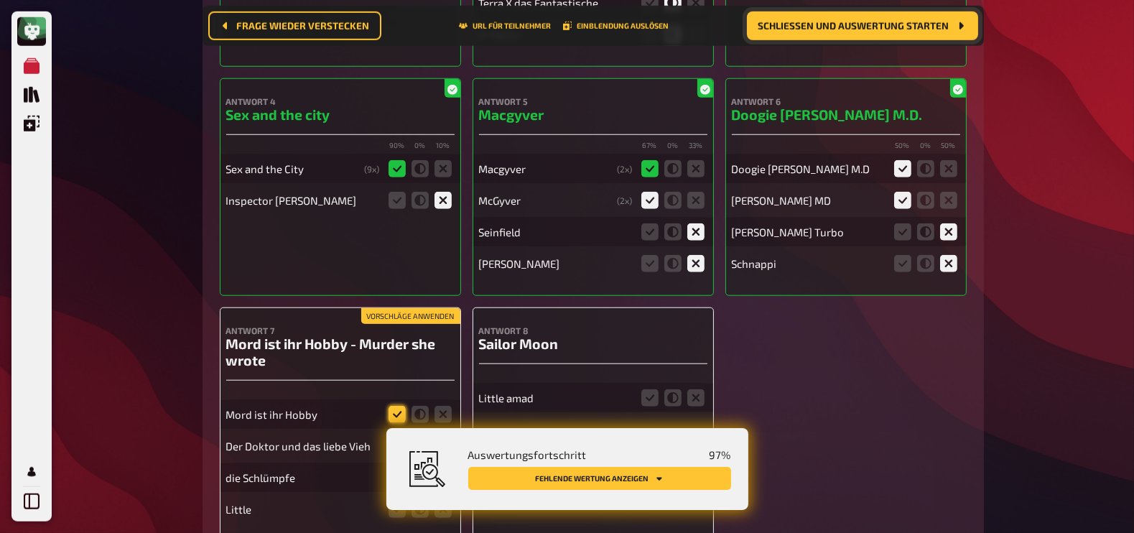
click at [397, 406] on icon at bounding box center [396, 414] width 17 height 17
click at [0, 0] on input "radio" at bounding box center [0, 0] width 0 height 0
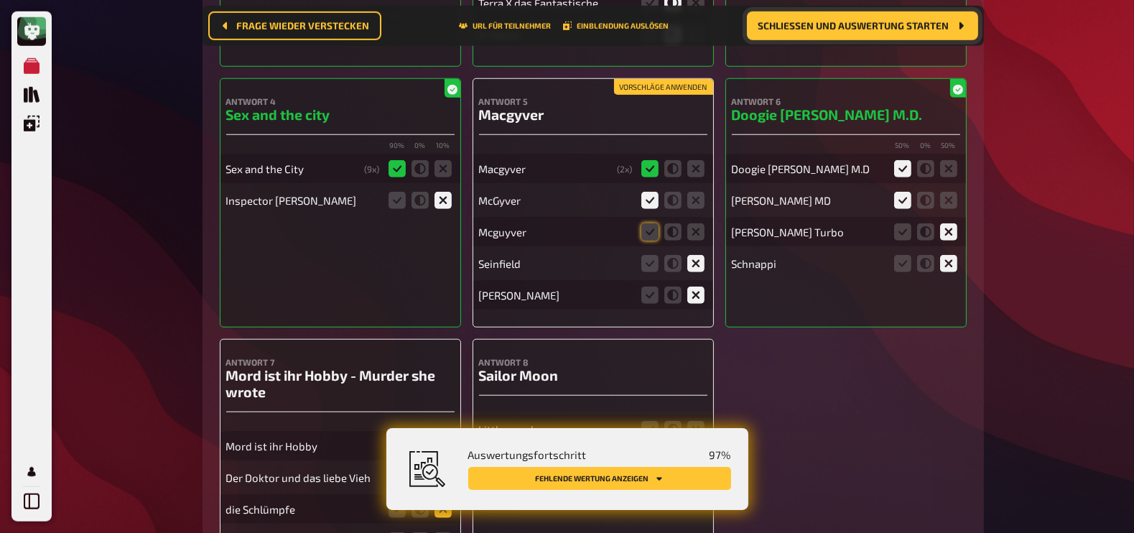
click at [439, 501] on icon at bounding box center [442, 509] width 17 height 17
click at [0, 0] on input "radio" at bounding box center [0, 0] width 0 height 0
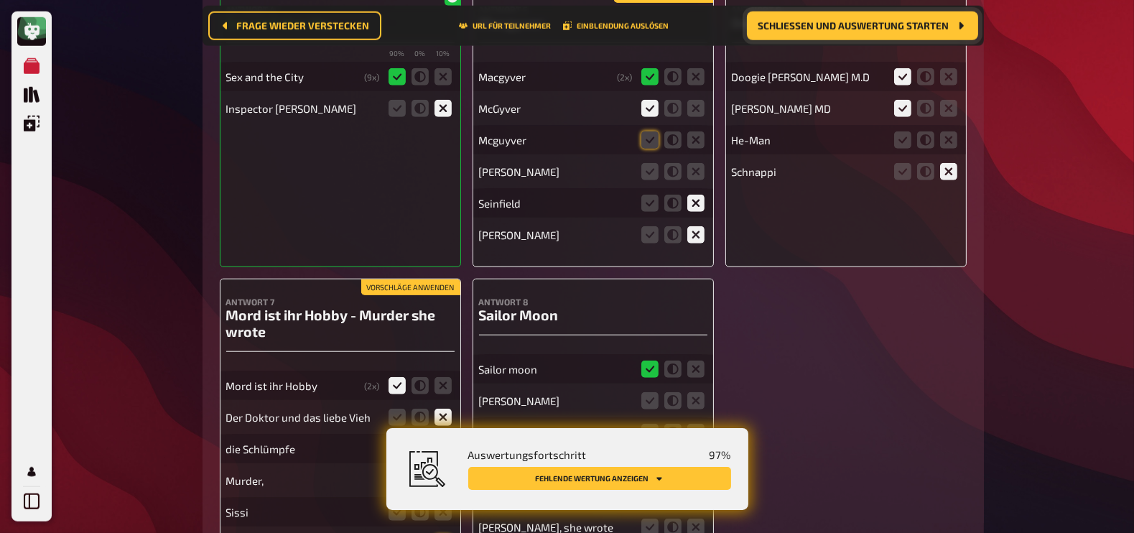
scroll to position [15402, 0]
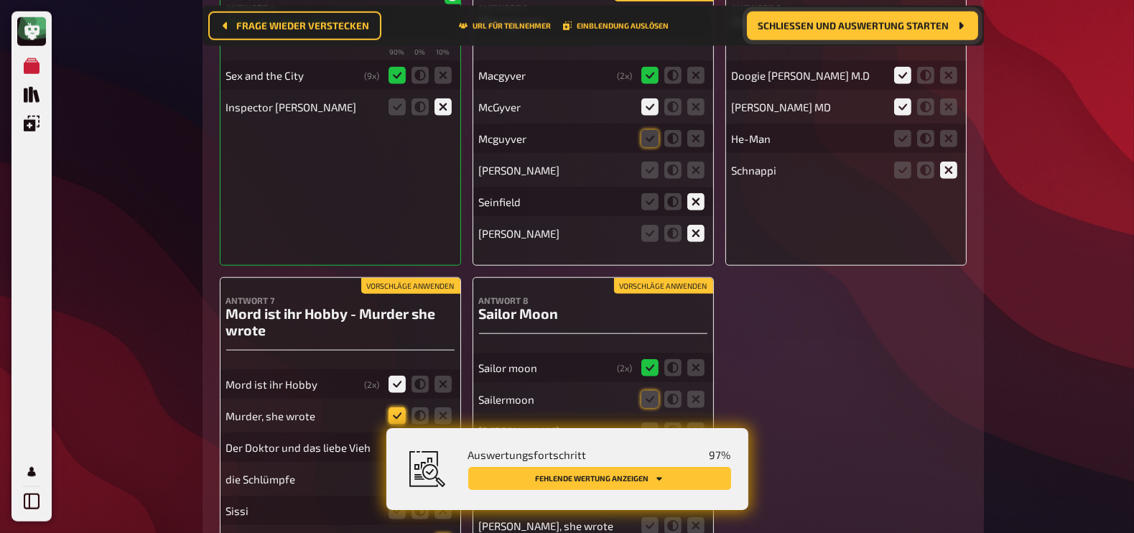
click at [396, 407] on icon at bounding box center [396, 415] width 17 height 17
click at [0, 0] on input "radio" at bounding box center [0, 0] width 0 height 0
click at [442, 502] on icon at bounding box center [442, 510] width 17 height 17
click at [0, 0] on input "radio" at bounding box center [0, 0] width 0 height 0
click at [442, 532] on icon at bounding box center [442, 542] width 17 height 17
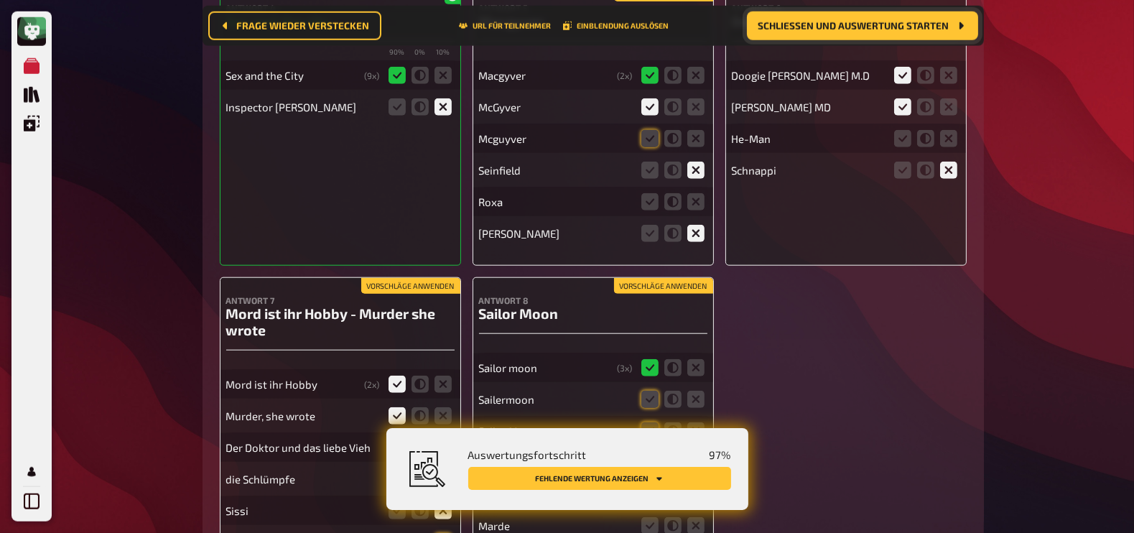
click at [0, 0] on input "radio" at bounding box center [0, 0] width 0 height 0
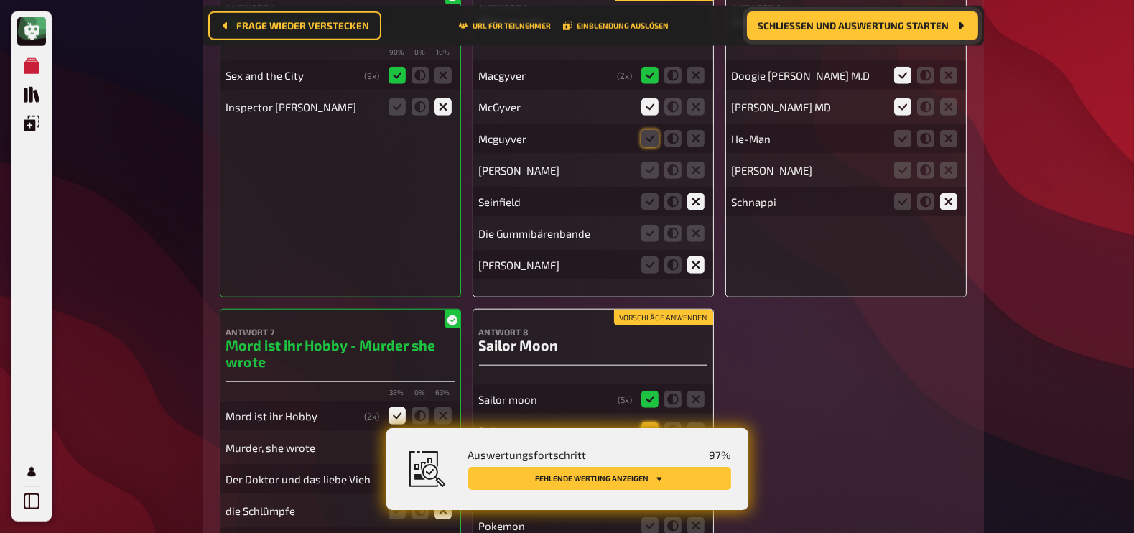
click at [646, 422] on icon at bounding box center [649, 430] width 17 height 17
click at [0, 0] on input "radio" at bounding box center [0, 0] width 0 height 0
click at [699, 454] on icon at bounding box center [695, 462] width 17 height 17
click at [0, 0] on input "radio" at bounding box center [0, 0] width 0 height 0
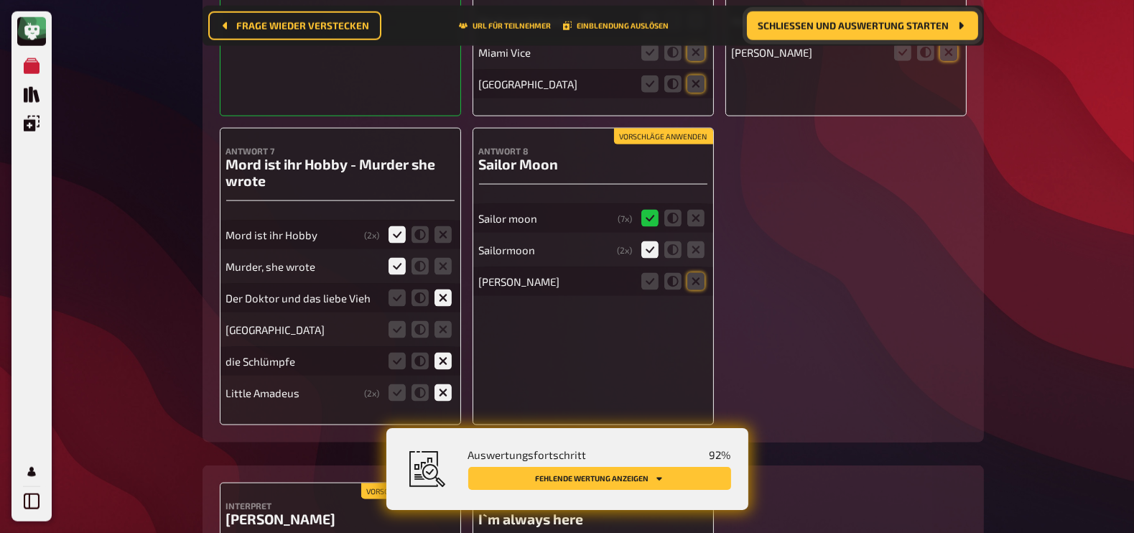
scroll to position [16056, 0]
click at [698, 274] on icon at bounding box center [695, 282] width 17 height 17
click at [0, 0] on input "radio" at bounding box center [0, 0] width 0 height 0
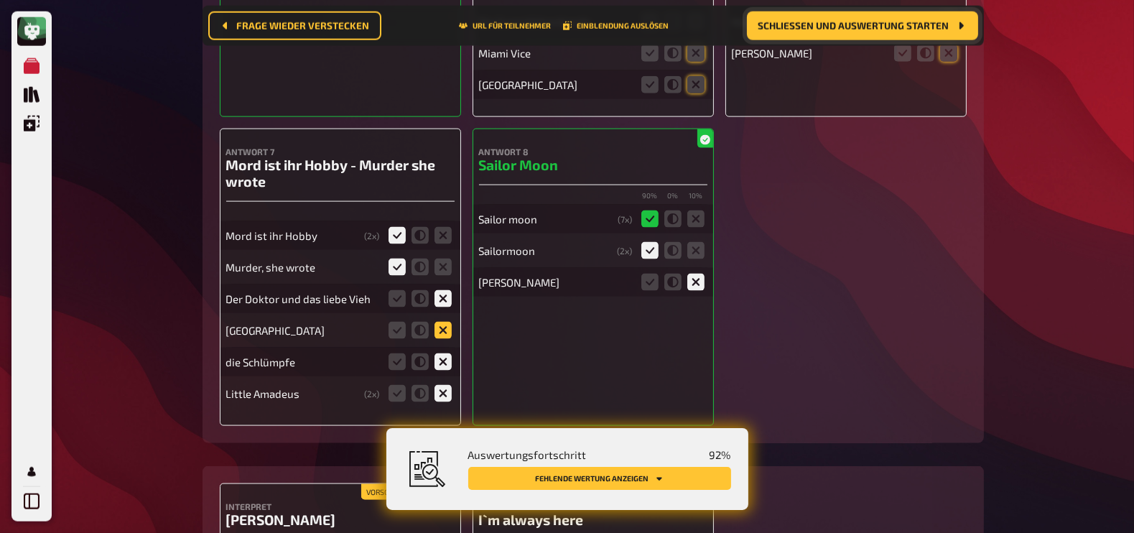
click at [447, 322] on icon at bounding box center [442, 330] width 17 height 17
click at [0, 0] on input "radio" at bounding box center [0, 0] width 0 height 0
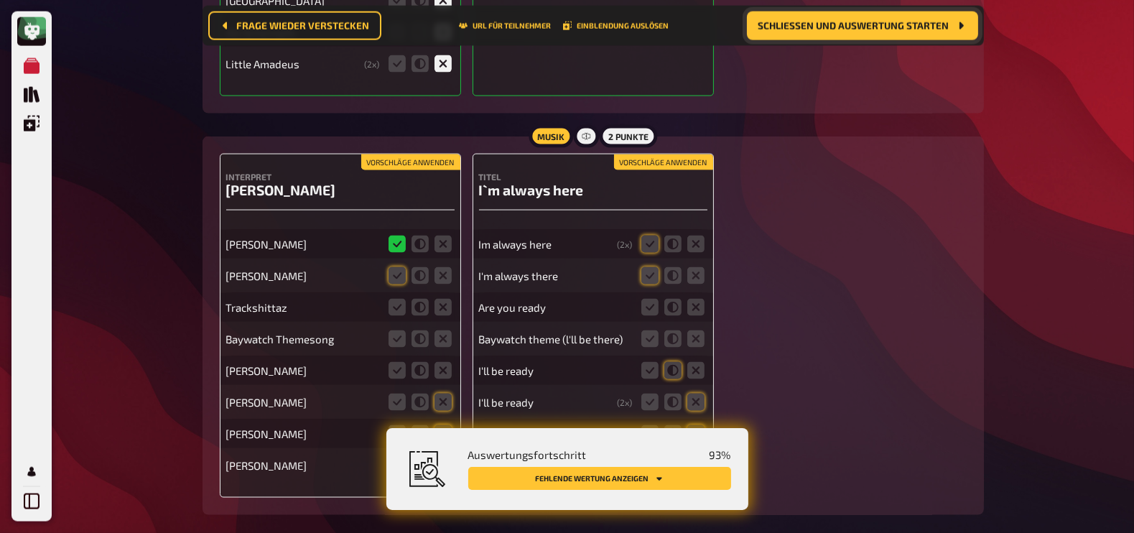
scroll to position [16259, 0]
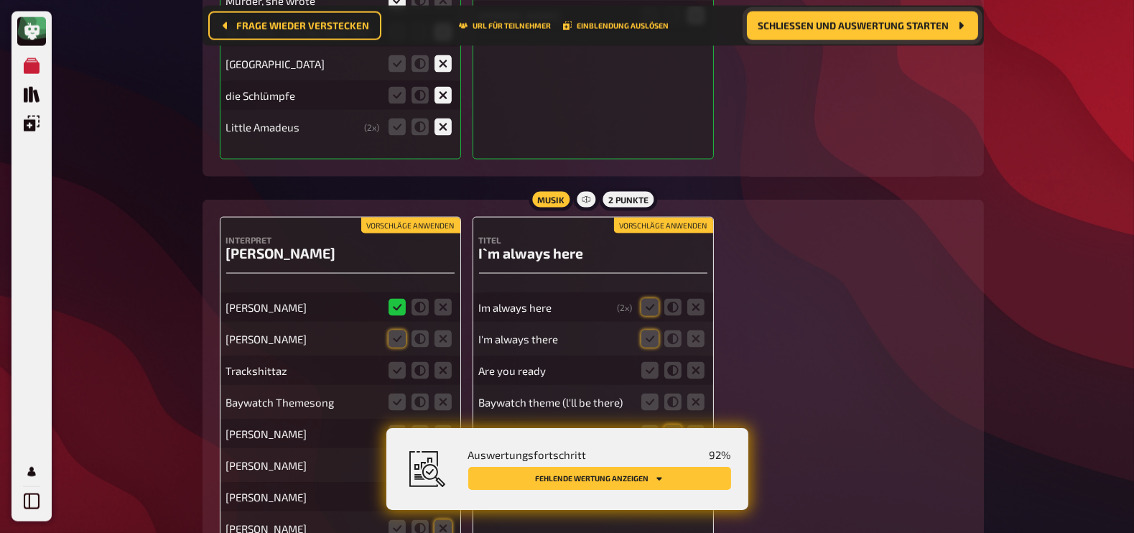
click at [896, 25] on span "Schließen und Auswertung starten" at bounding box center [853, 26] width 191 height 10
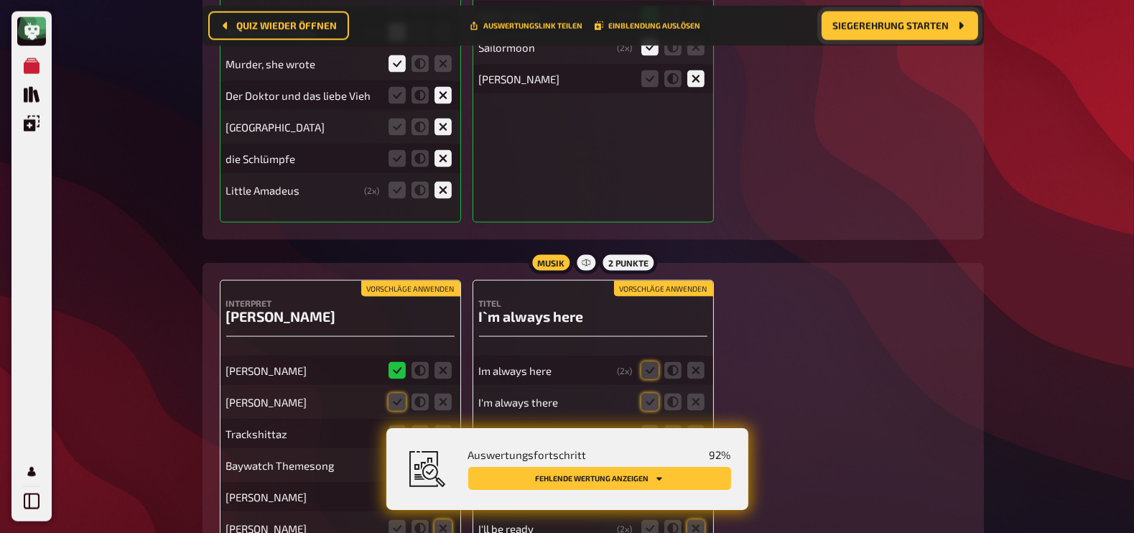
scroll to position [16323, 0]
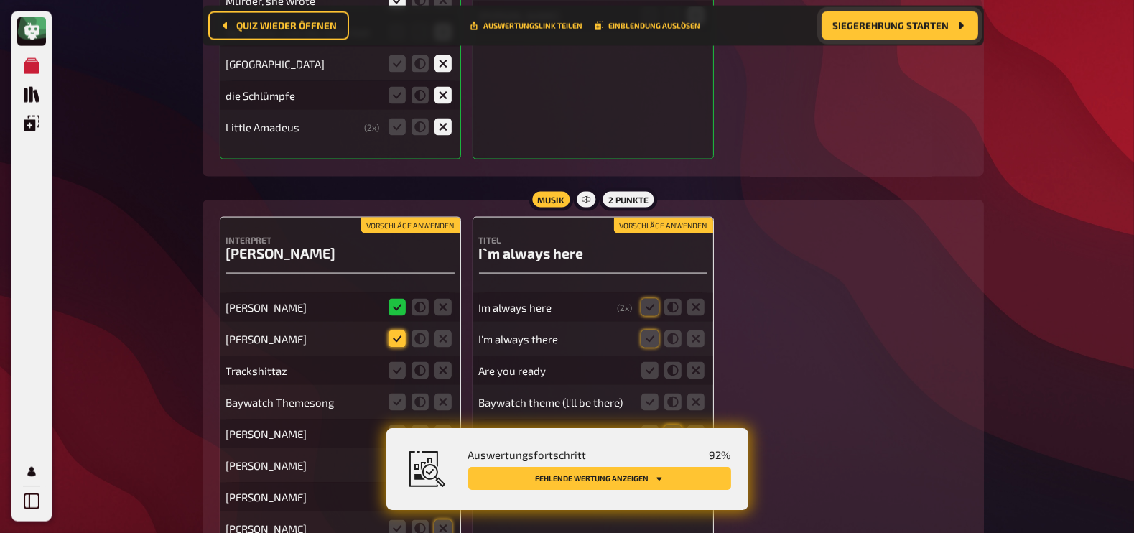
click at [399, 330] on icon at bounding box center [396, 338] width 17 height 17
click at [0, 0] on input "radio" at bounding box center [0, 0] width 0 height 0
click at [445, 362] on icon at bounding box center [442, 370] width 17 height 17
click at [0, 0] on input "radio" at bounding box center [0, 0] width 0 height 0
click at [440, 394] on icon at bounding box center [442, 402] width 17 height 17
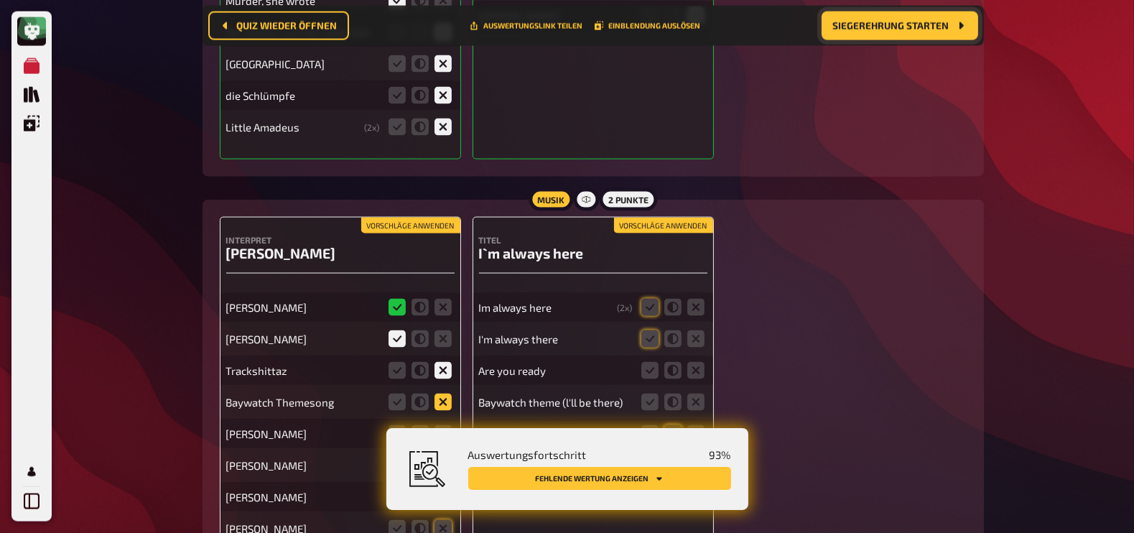
click at [0, 0] on input "radio" at bounding box center [0, 0] width 0 height 0
click at [445, 425] on icon at bounding box center [442, 433] width 17 height 17
click at [0, 0] on input "radio" at bounding box center [0, 0] width 0 height 0
click at [445, 457] on icon at bounding box center [442, 465] width 17 height 17
click at [0, 0] on input "radio" at bounding box center [0, 0] width 0 height 0
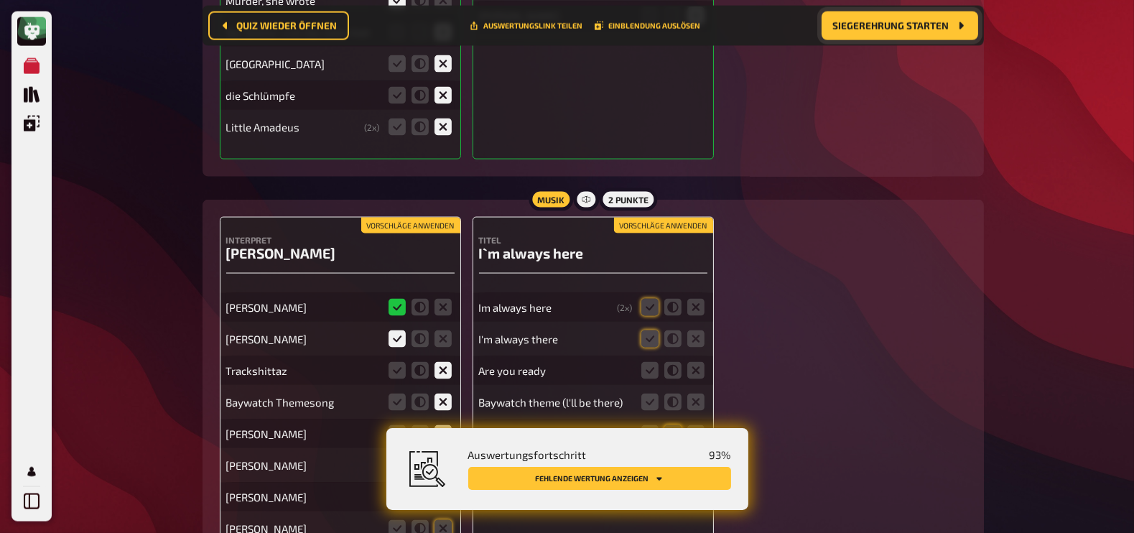
click at [442, 488] on icon at bounding box center [442, 496] width 17 height 17
click at [0, 0] on input "radio" at bounding box center [0, 0] width 0 height 0
click at [447, 520] on icon at bounding box center [442, 528] width 17 height 17
click at [0, 0] on input "radio" at bounding box center [0, 0] width 0 height 0
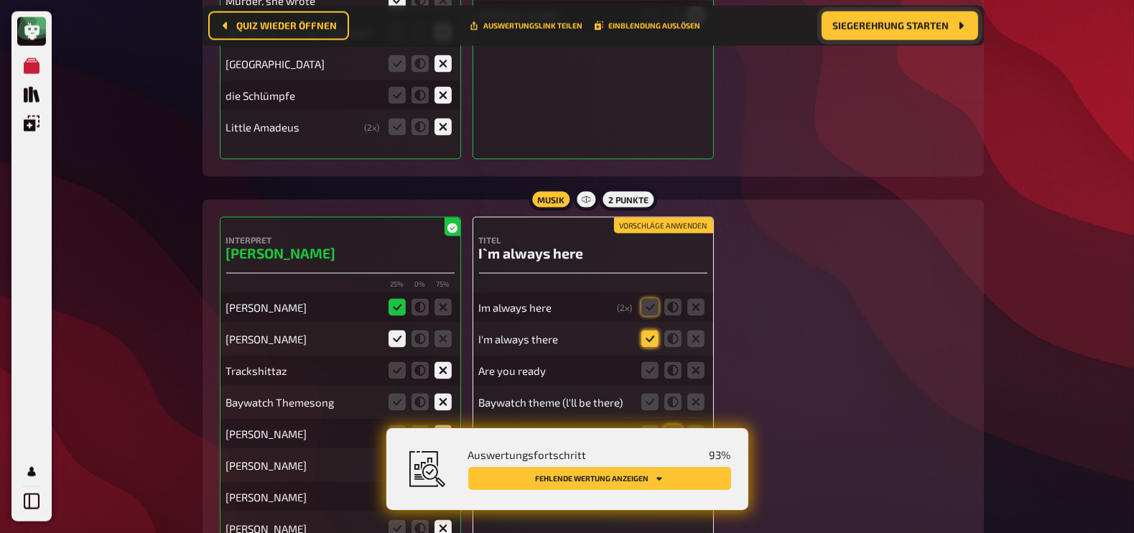
click at [650, 330] on icon at bounding box center [649, 338] width 17 height 17
click at [0, 0] on input "radio" at bounding box center [0, 0] width 0 height 0
click at [646, 299] on icon at bounding box center [649, 307] width 17 height 17
click at [0, 0] on input "radio" at bounding box center [0, 0] width 0 height 0
click at [698, 362] on icon at bounding box center [695, 370] width 17 height 17
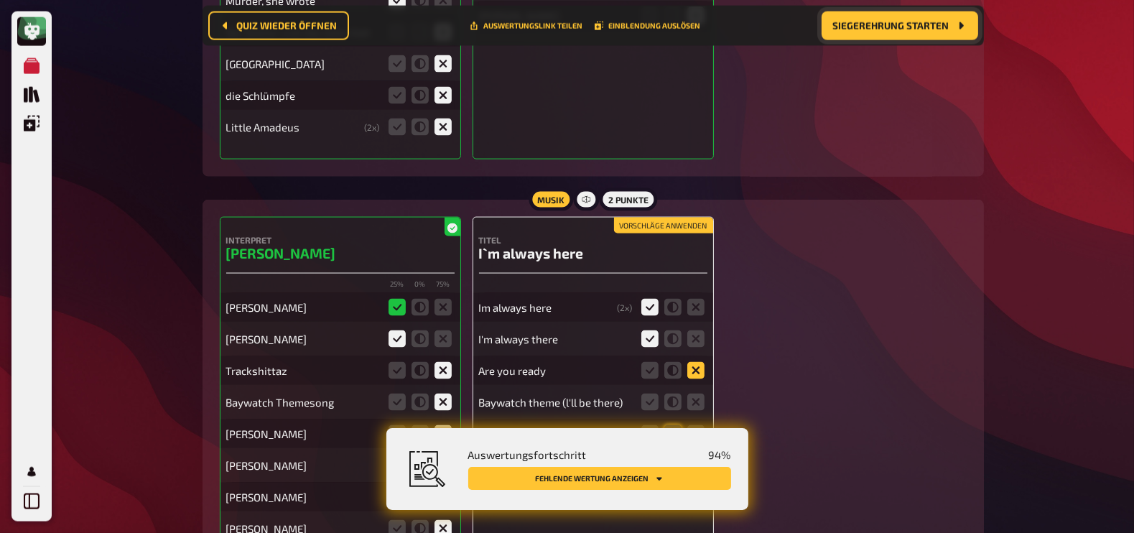
click at [0, 0] on input "radio" at bounding box center [0, 0] width 0 height 0
click at [698, 394] on icon at bounding box center [695, 402] width 17 height 17
click at [0, 0] on input "radio" at bounding box center [0, 0] width 0 height 0
click at [671, 394] on icon at bounding box center [672, 402] width 17 height 17
click at [0, 0] on input "radio" at bounding box center [0, 0] width 0 height 0
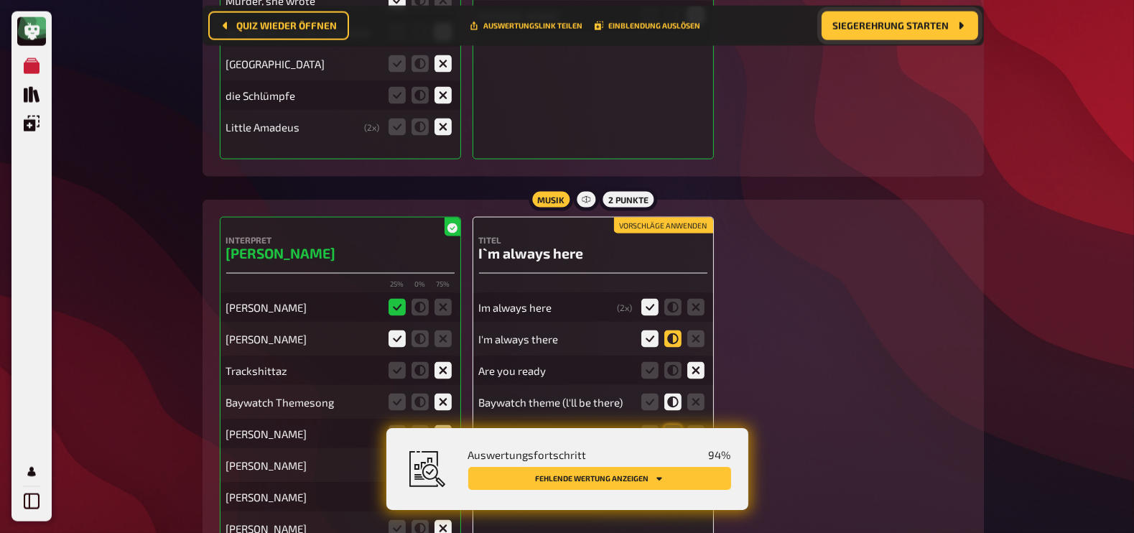
click at [668, 330] on icon at bounding box center [672, 338] width 17 height 17
click at [0, 0] on input "radio" at bounding box center [0, 0] width 0 height 0
click at [648, 330] on icon at bounding box center [649, 338] width 17 height 17
click at [0, 0] on input "radio" at bounding box center [0, 0] width 0 height 0
click at [699, 425] on icon at bounding box center [695, 433] width 17 height 17
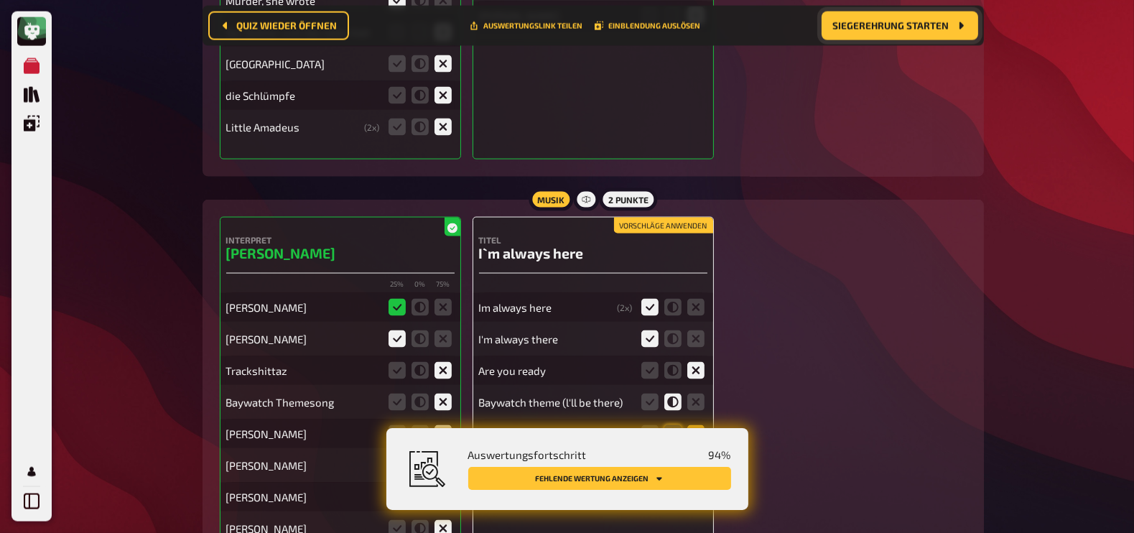
click at [0, 0] on input "radio" at bounding box center [0, 0] width 0 height 0
click at [698, 457] on icon at bounding box center [695, 465] width 17 height 17
click at [0, 0] on input "radio" at bounding box center [0, 0] width 0 height 0
click at [669, 488] on icon at bounding box center [672, 496] width 17 height 17
click at [0, 0] on input "radio" at bounding box center [0, 0] width 0 height 0
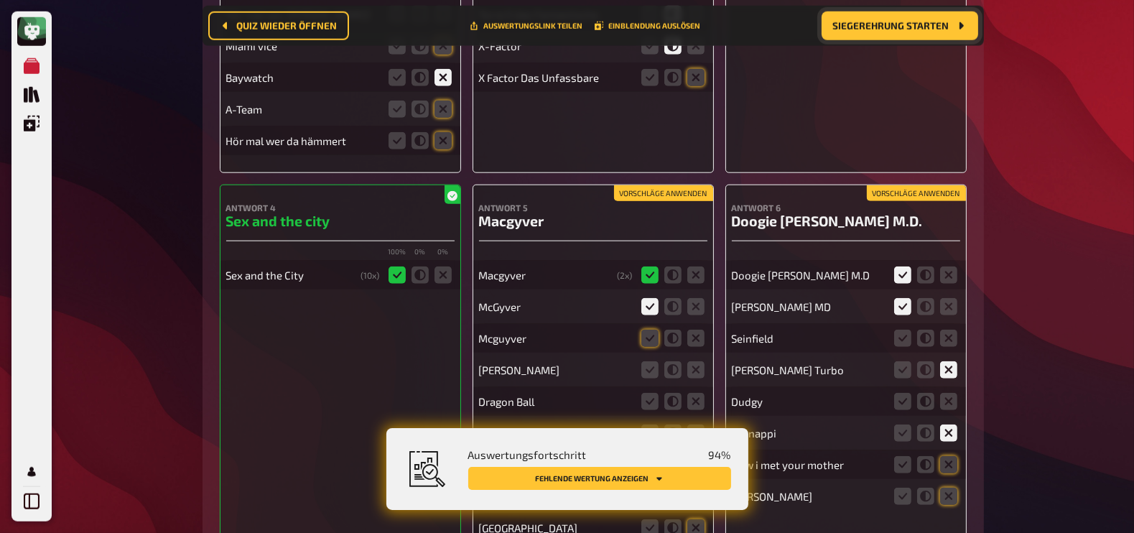
scroll to position [15614, 0]
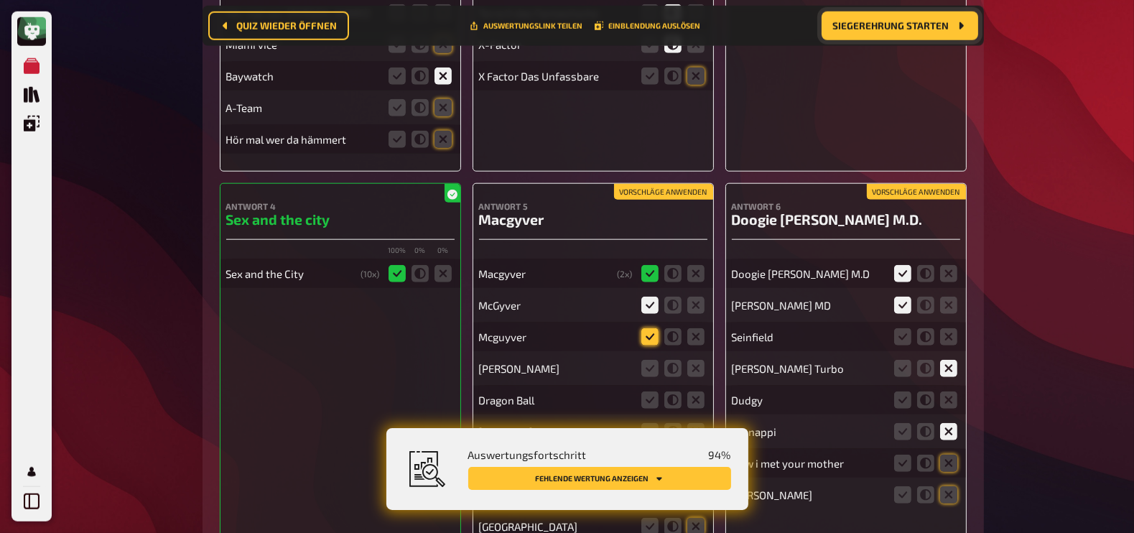
click at [651, 328] on icon at bounding box center [649, 336] width 17 height 17
click at [0, 0] on input "radio" at bounding box center [0, 0] width 0 height 0
click at [703, 360] on icon at bounding box center [695, 368] width 17 height 17
click at [0, 0] on input "radio" at bounding box center [0, 0] width 0 height 0
click at [694, 391] on icon at bounding box center [695, 399] width 17 height 17
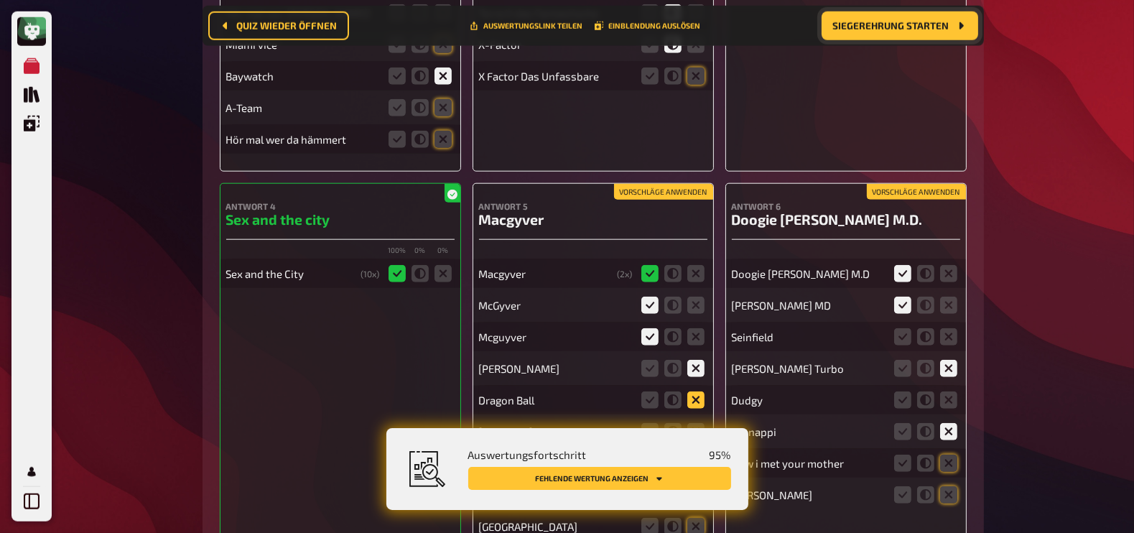
click at [0, 0] on input "radio" at bounding box center [0, 0] width 0 height 0
click at [697, 423] on icon at bounding box center [695, 431] width 17 height 17
click at [0, 0] on input "radio" at bounding box center [0, 0] width 0 height 0
click at [697, 455] on icon at bounding box center [695, 463] width 17 height 17
click at [0, 0] on input "radio" at bounding box center [0, 0] width 0 height 0
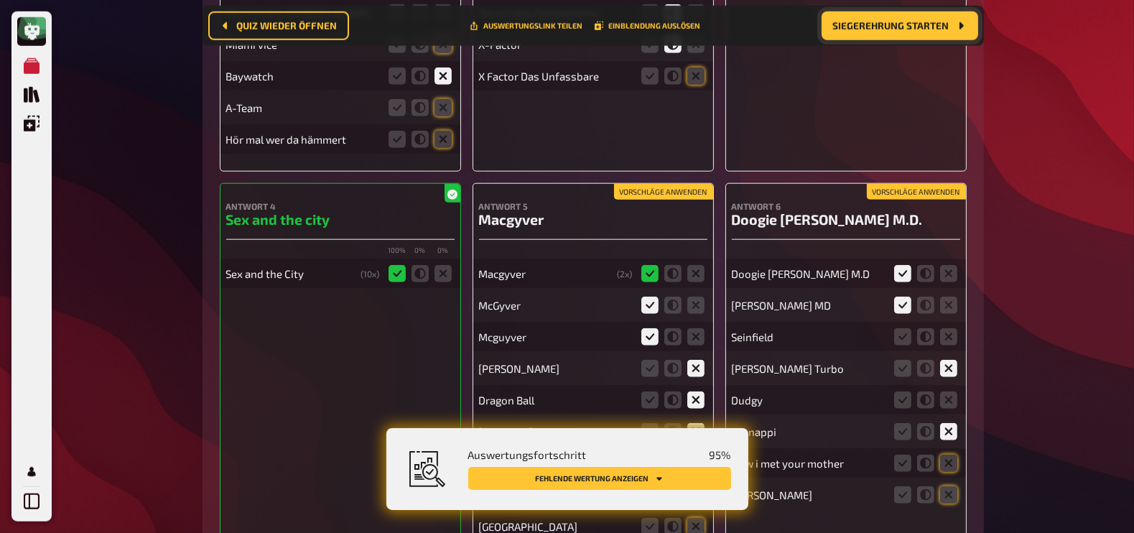
click at [697, 486] on icon at bounding box center [695, 494] width 17 height 17
click at [0, 0] on input "radio" at bounding box center [0, 0] width 0 height 0
click at [697, 518] on icon at bounding box center [695, 526] width 17 height 17
click at [0, 0] on input "radio" at bounding box center [0, 0] width 0 height 0
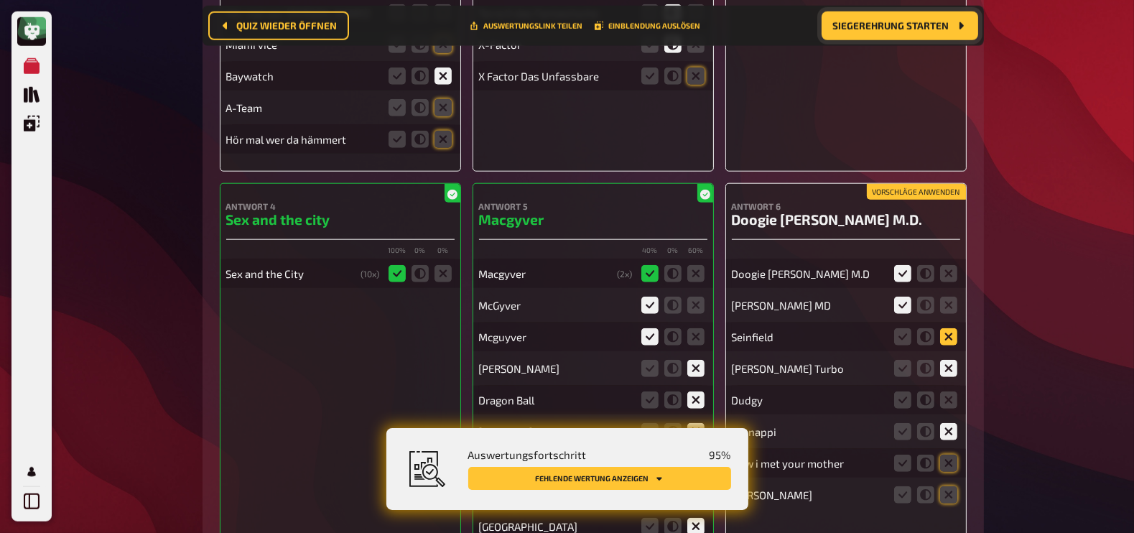
click at [944, 328] on icon at bounding box center [948, 336] width 17 height 17
click at [0, 0] on input "radio" at bounding box center [0, 0] width 0 height 0
click at [951, 391] on icon at bounding box center [948, 399] width 17 height 17
click at [0, 0] on input "radio" at bounding box center [0, 0] width 0 height 0
click at [952, 455] on icon at bounding box center [948, 463] width 17 height 17
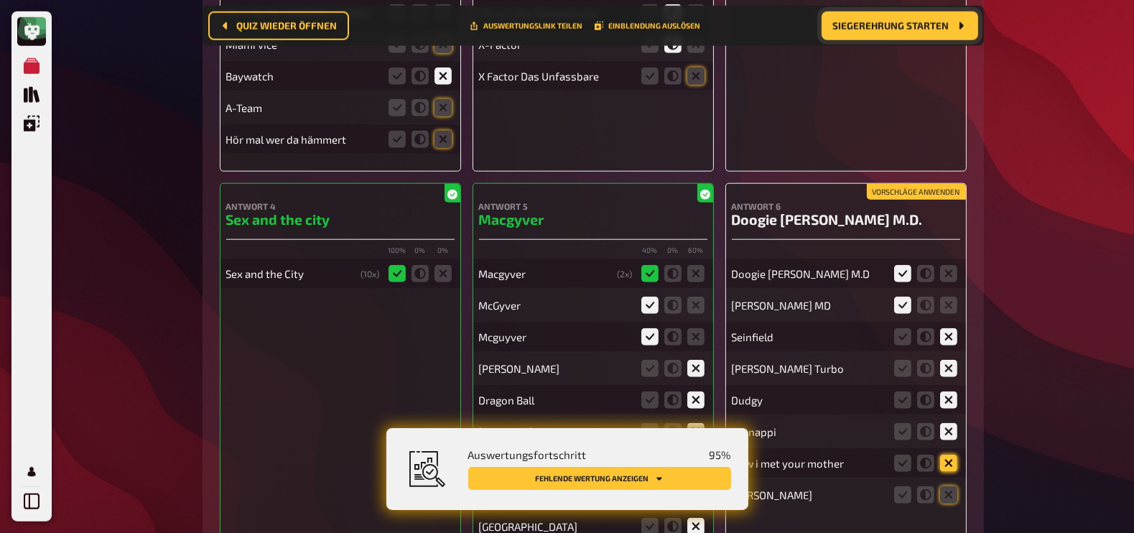
click at [0, 0] on input "radio" at bounding box center [0, 0] width 0 height 0
click at [951, 486] on icon at bounding box center [948, 494] width 17 height 17
click at [0, 0] on input "radio" at bounding box center [0, 0] width 0 height 0
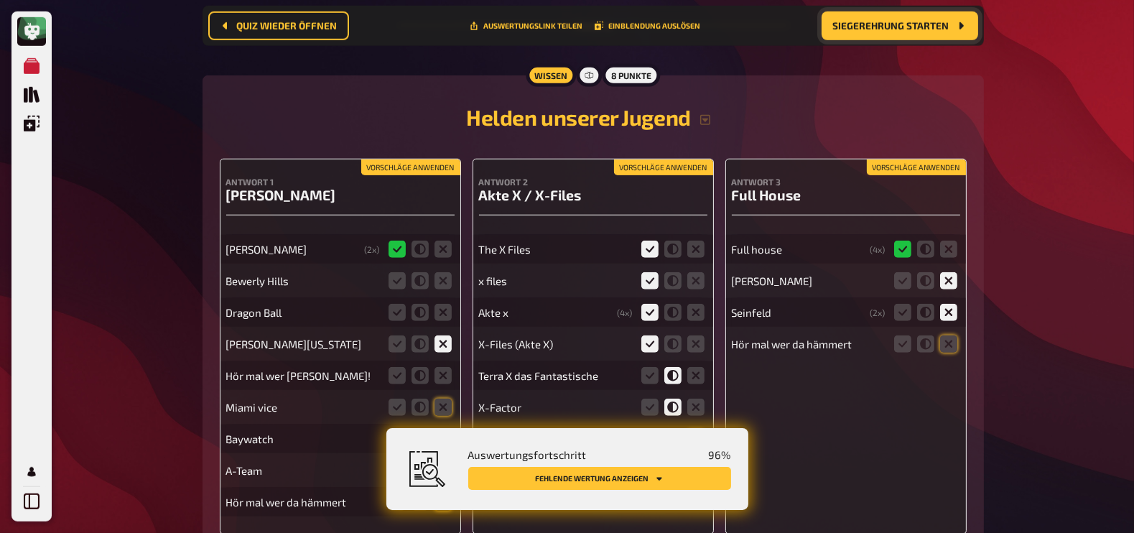
scroll to position [15250, 0]
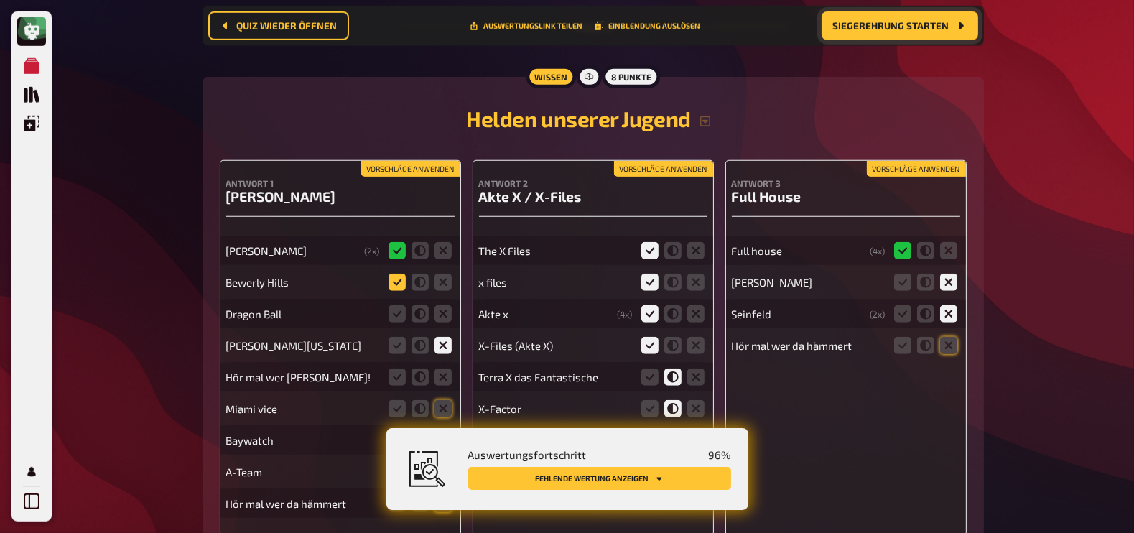
click at [395, 274] on icon at bounding box center [396, 282] width 17 height 17
click at [0, 0] on input "radio" at bounding box center [0, 0] width 0 height 0
click at [447, 305] on icon at bounding box center [442, 313] width 17 height 17
click at [0, 0] on input "radio" at bounding box center [0, 0] width 0 height 0
click at [442, 368] on icon at bounding box center [442, 376] width 17 height 17
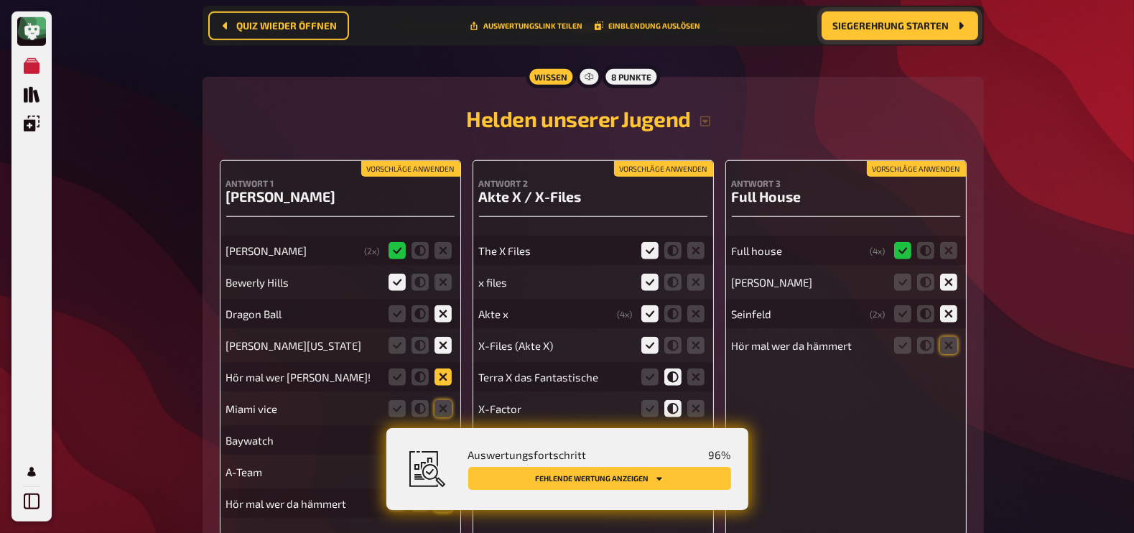
click at [0, 0] on input "radio" at bounding box center [0, 0] width 0 height 0
click at [447, 400] on icon at bounding box center [442, 408] width 17 height 17
click at [0, 0] on input "radio" at bounding box center [0, 0] width 0 height 0
click at [445, 463] on icon at bounding box center [442, 471] width 17 height 17
click at [0, 0] on input "radio" at bounding box center [0, 0] width 0 height 0
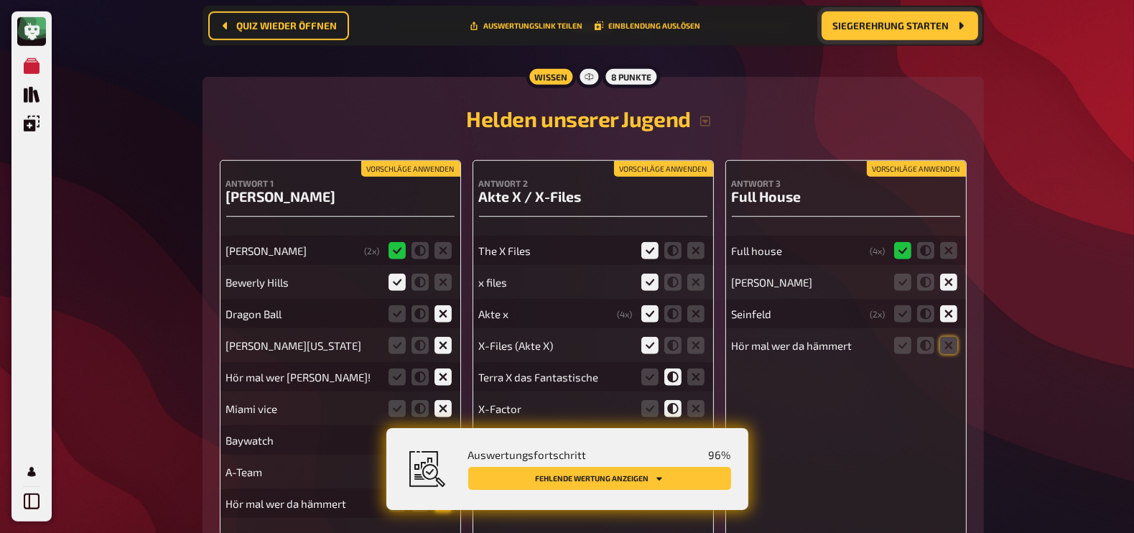
click at [445, 495] on icon at bounding box center [442, 503] width 17 height 17
click at [0, 0] on input "radio" at bounding box center [0, 0] width 0 height 0
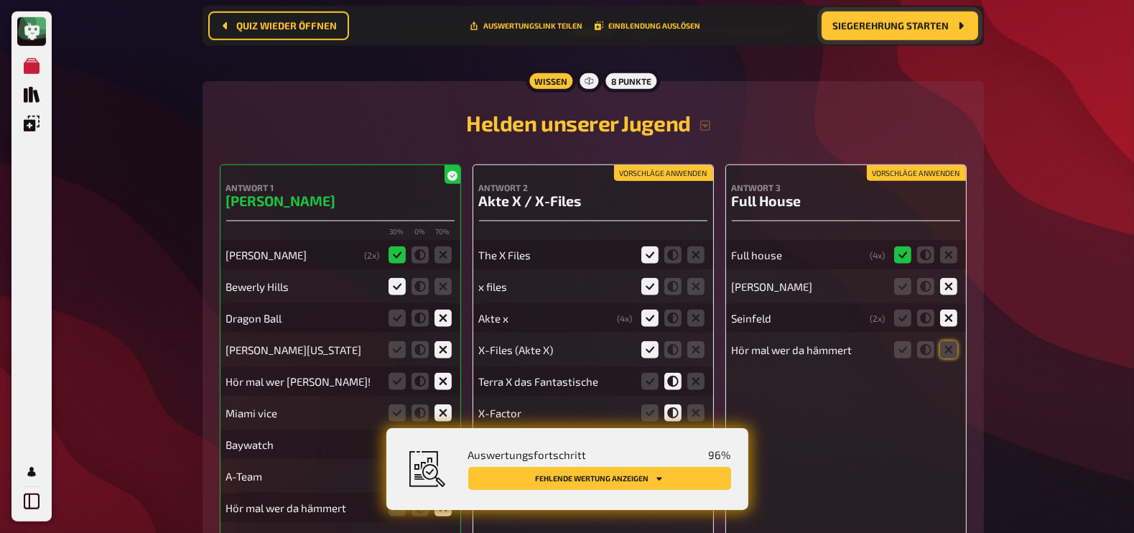
scroll to position [15245, 0]
click at [944, 342] on icon at bounding box center [948, 350] width 17 height 17
click at [0, 0] on input "radio" at bounding box center [0, 0] width 0 height 0
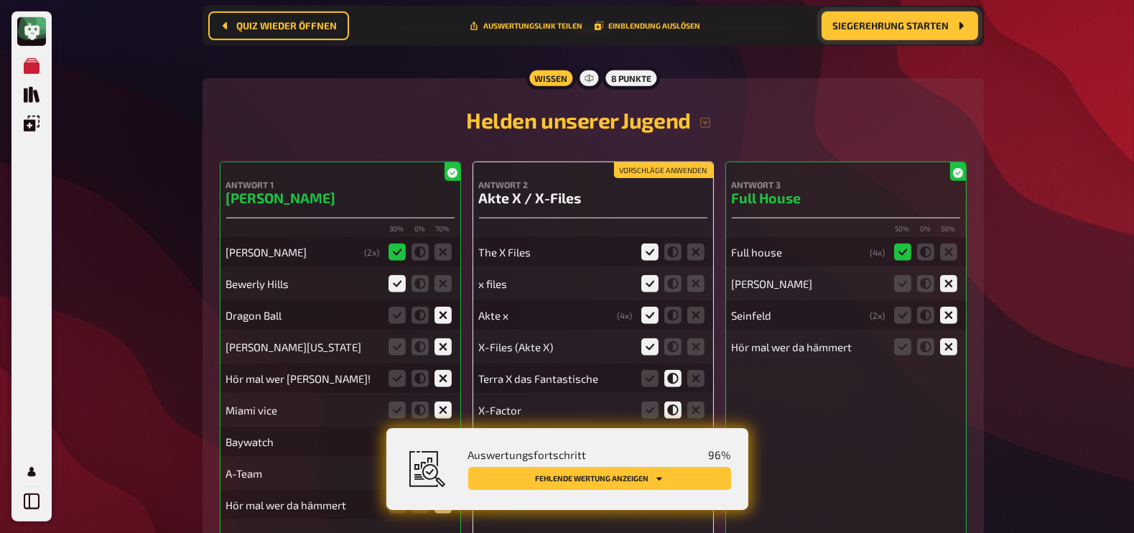
scroll to position [15250, 0]
click at [675, 432] on icon at bounding box center [672, 440] width 17 height 17
click at [0, 0] on input "radio" at bounding box center [0, 0] width 0 height 0
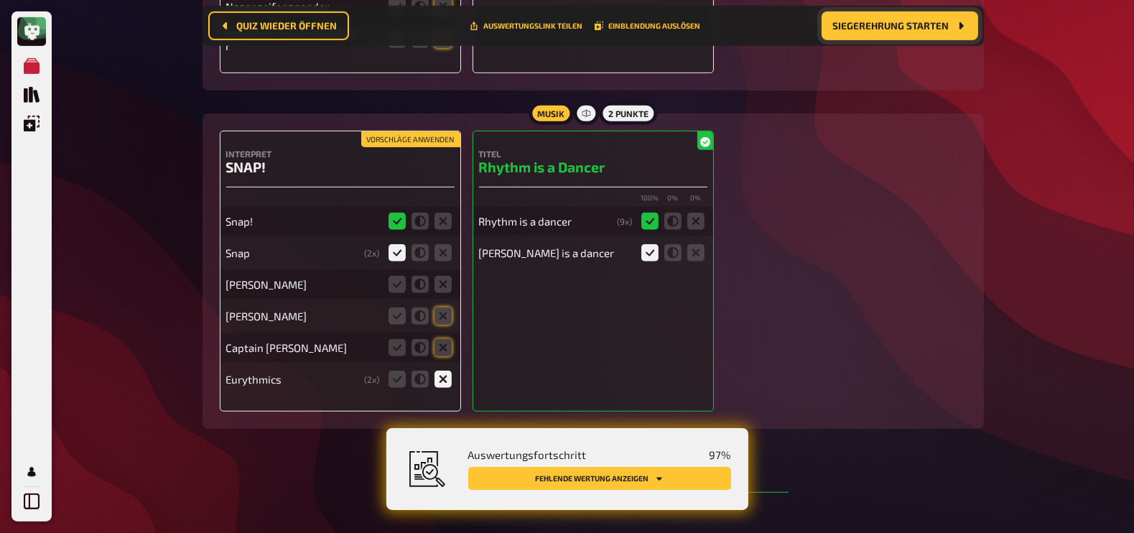
scroll to position [14743, 0]
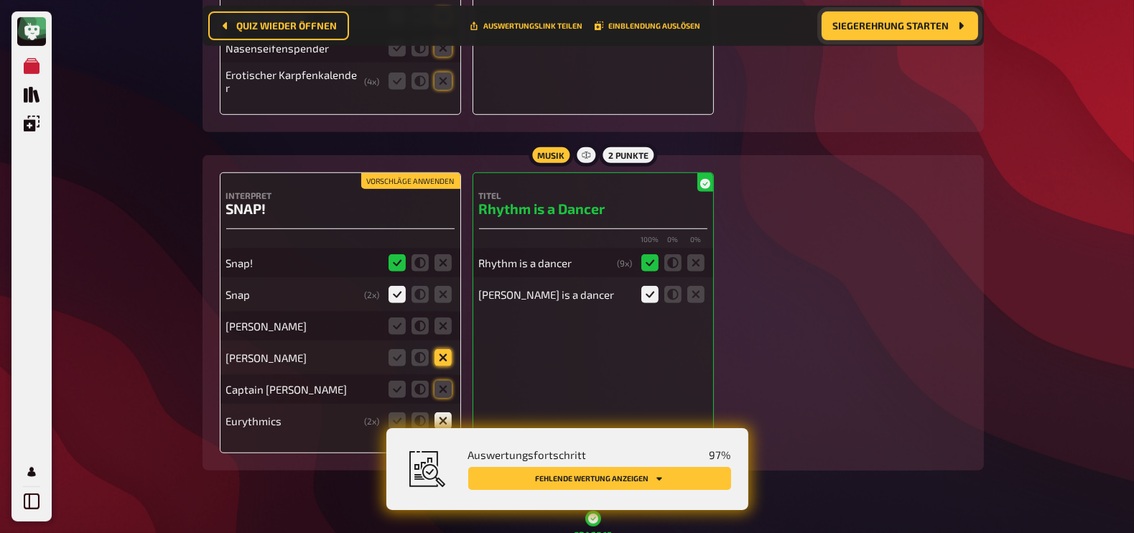
click at [438, 349] on icon at bounding box center [442, 357] width 17 height 17
click at [0, 0] on input "radio" at bounding box center [0, 0] width 0 height 0
click at [445, 381] on icon at bounding box center [442, 389] width 17 height 17
click at [0, 0] on input "radio" at bounding box center [0, 0] width 0 height 0
click at [446, 317] on icon at bounding box center [442, 325] width 17 height 17
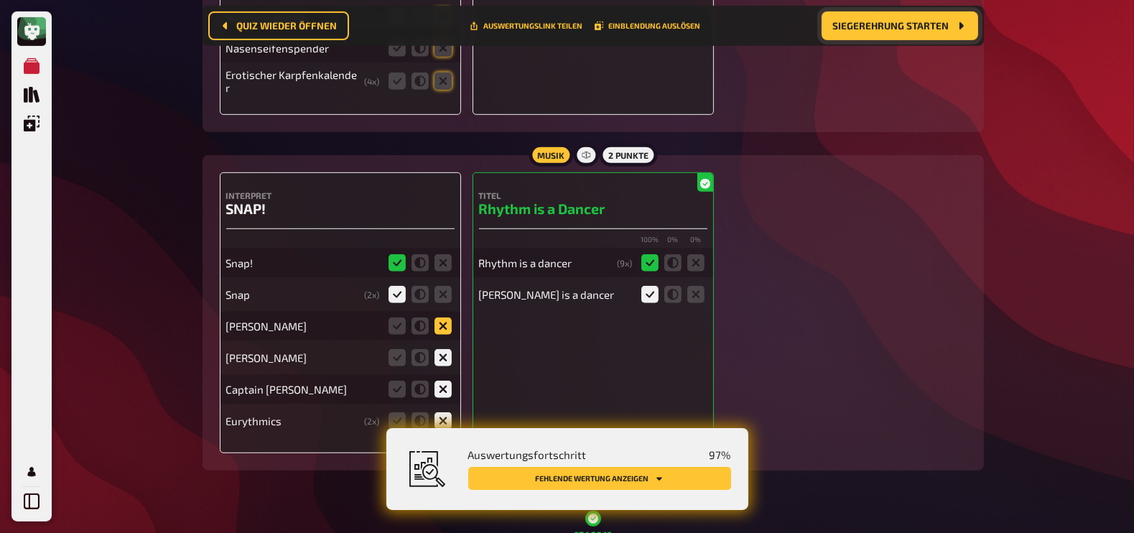
click at [0, 0] on input "radio" at bounding box center [0, 0] width 0 height 0
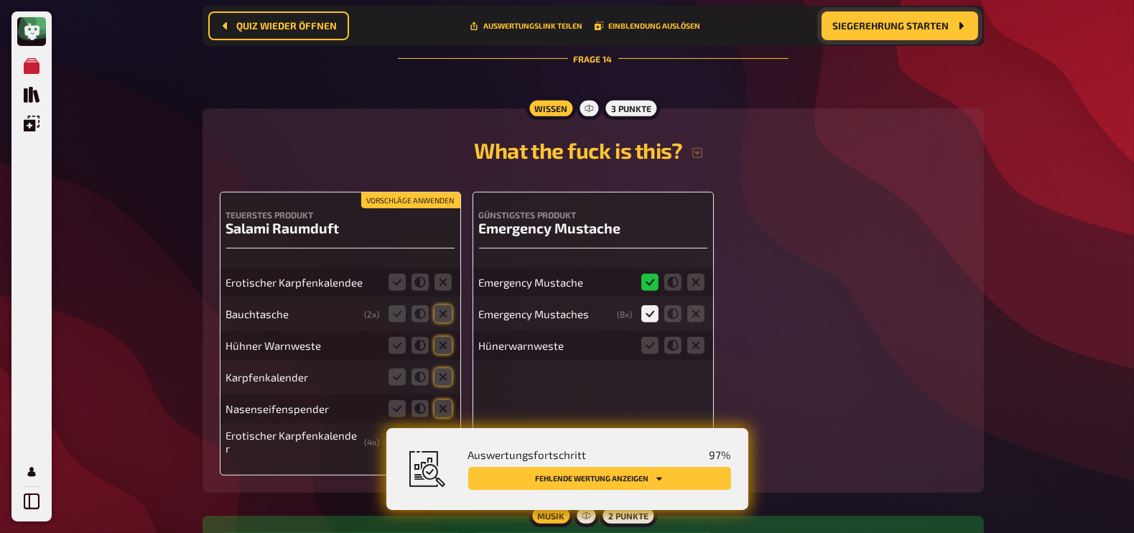
scroll to position [14382, 0]
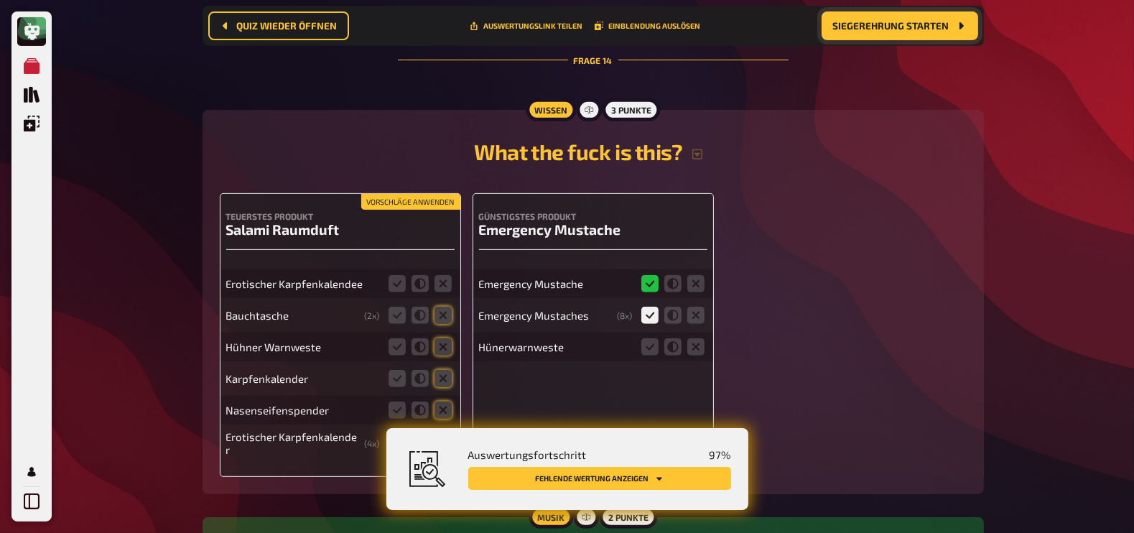
drag, startPoint x: 443, startPoint y: 310, endPoint x: 431, endPoint y: 276, distance: 36.6
click at [431, 399] on fieldset at bounding box center [420, 410] width 69 height 23
click at [441, 401] on icon at bounding box center [442, 409] width 17 height 17
click at [0, 0] on input "radio" at bounding box center [0, 0] width 0 height 0
click at [442, 434] on icon at bounding box center [442, 442] width 17 height 17
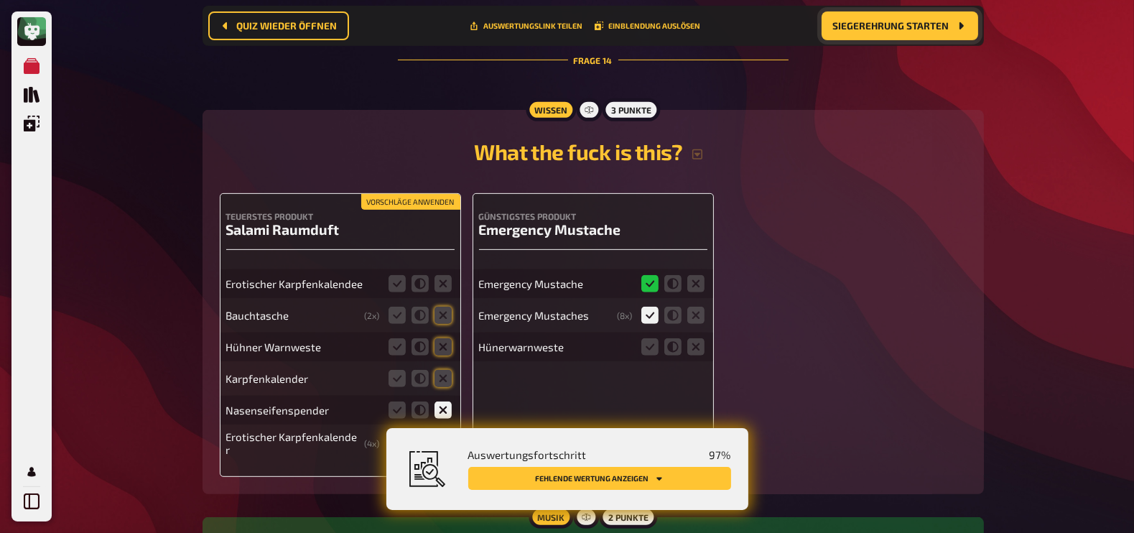
click at [0, 0] on input "radio" at bounding box center [0, 0] width 0 height 0
click at [440, 370] on icon at bounding box center [442, 378] width 17 height 17
click at [0, 0] on input "radio" at bounding box center [0, 0] width 0 height 0
click at [449, 338] on icon at bounding box center [442, 346] width 17 height 17
click at [0, 0] on input "radio" at bounding box center [0, 0] width 0 height 0
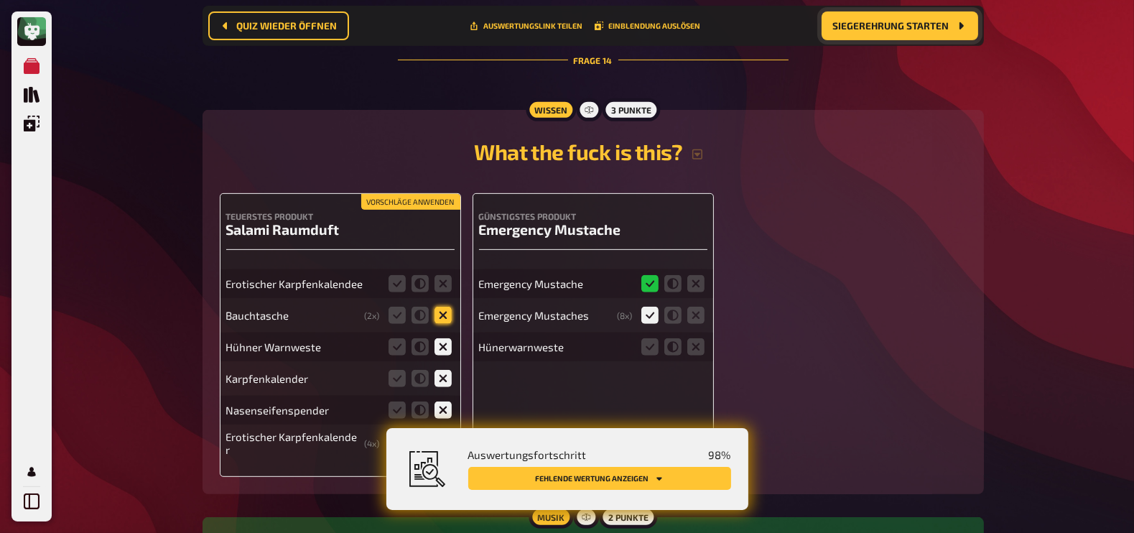
click at [445, 307] on icon at bounding box center [442, 315] width 17 height 17
click at [0, 0] on input "radio" at bounding box center [0, 0] width 0 height 0
click at [442, 275] on icon at bounding box center [442, 283] width 17 height 17
click at [0, 0] on input "radio" at bounding box center [0, 0] width 0 height 0
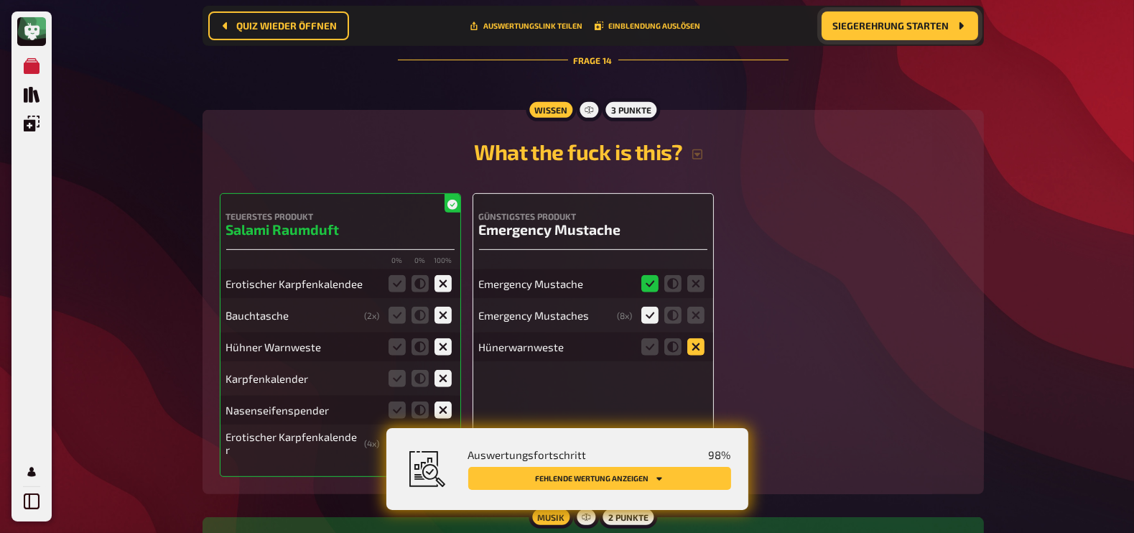
click at [694, 338] on icon at bounding box center [695, 346] width 17 height 17
click at [0, 0] on input "radio" at bounding box center [0, 0] width 0 height 0
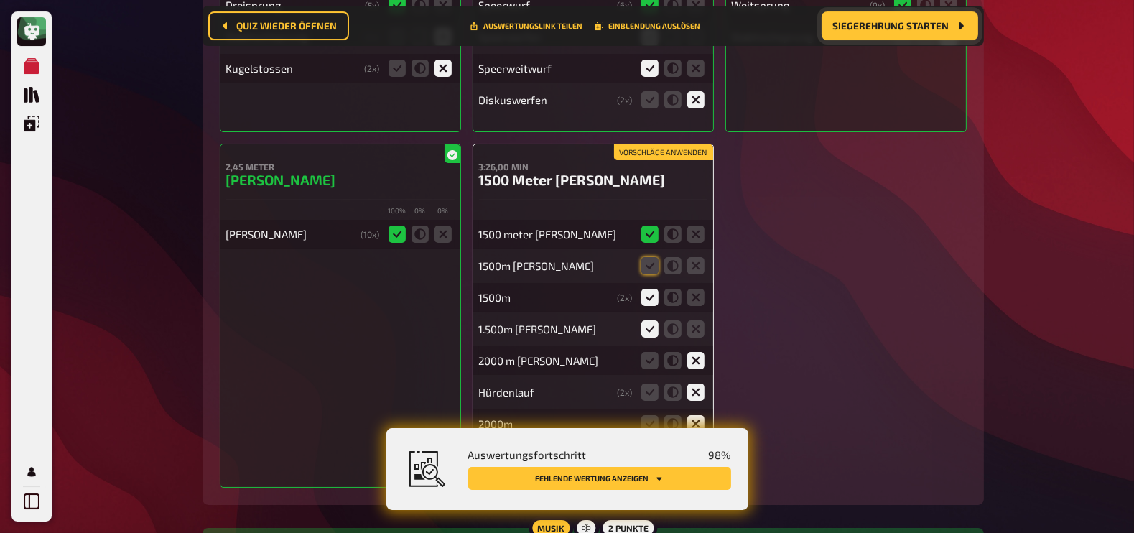
scroll to position [13537, 0]
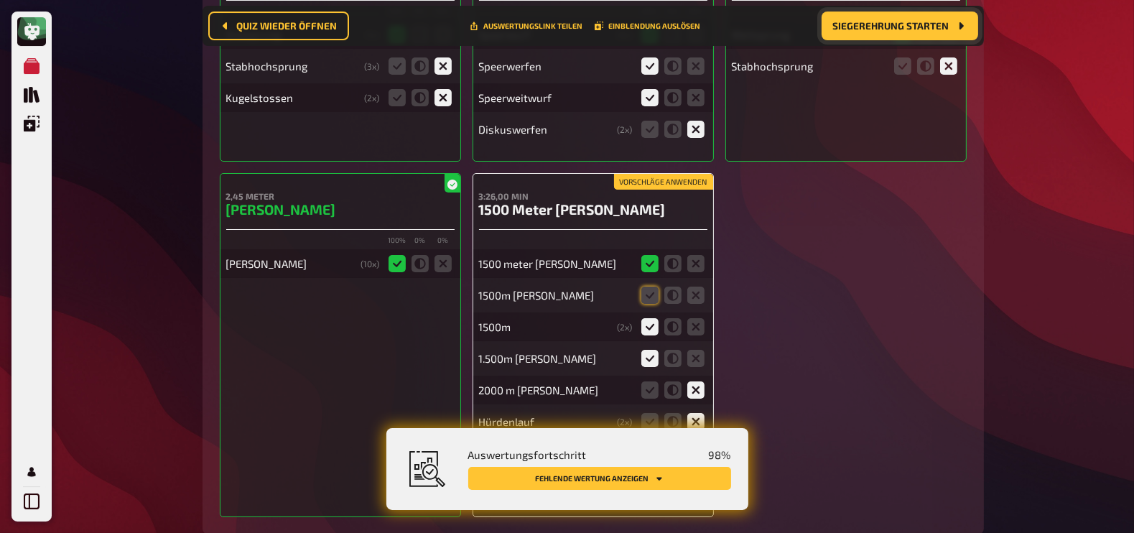
click at [650, 287] on icon at bounding box center [649, 295] width 17 height 17
click at [0, 0] on input "radio" at bounding box center [0, 0] width 0 height 0
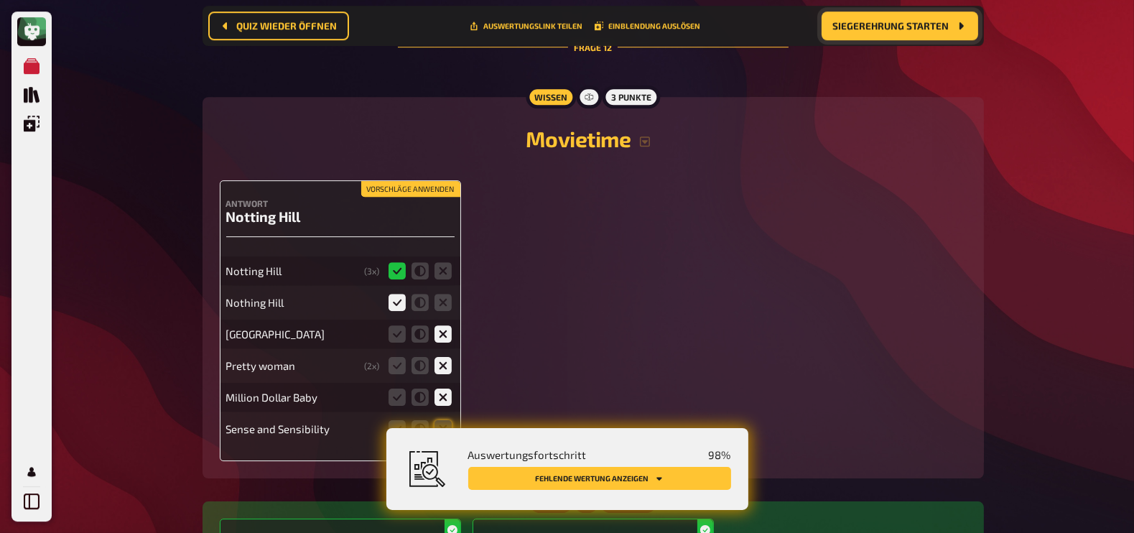
scroll to position [12426, 0]
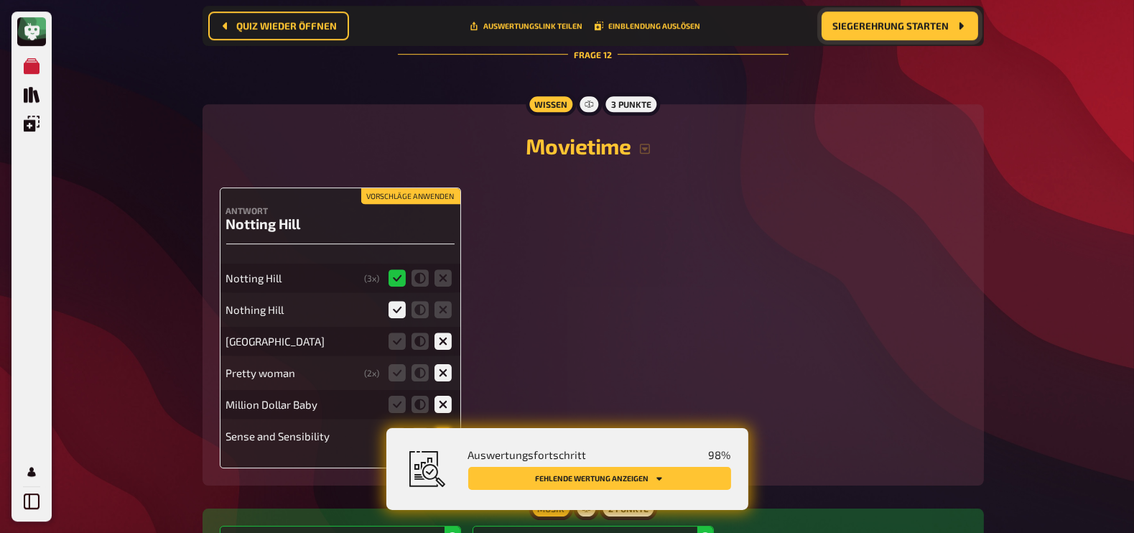
click at [447, 427] on icon at bounding box center [442, 435] width 17 height 17
click at [0, 0] on input "radio" at bounding box center [0, 0] width 0 height 0
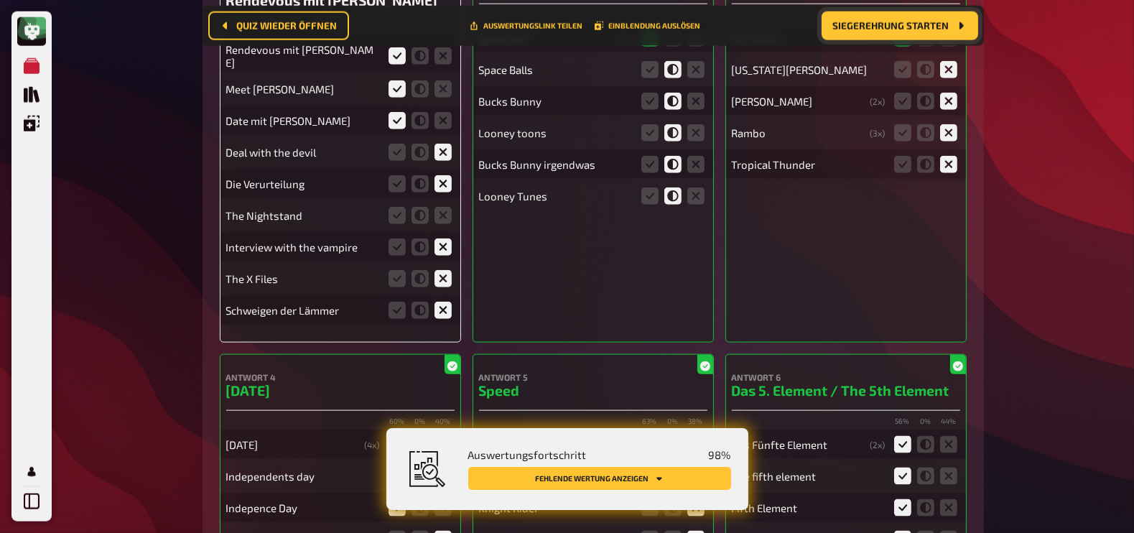
scroll to position [8902, 0]
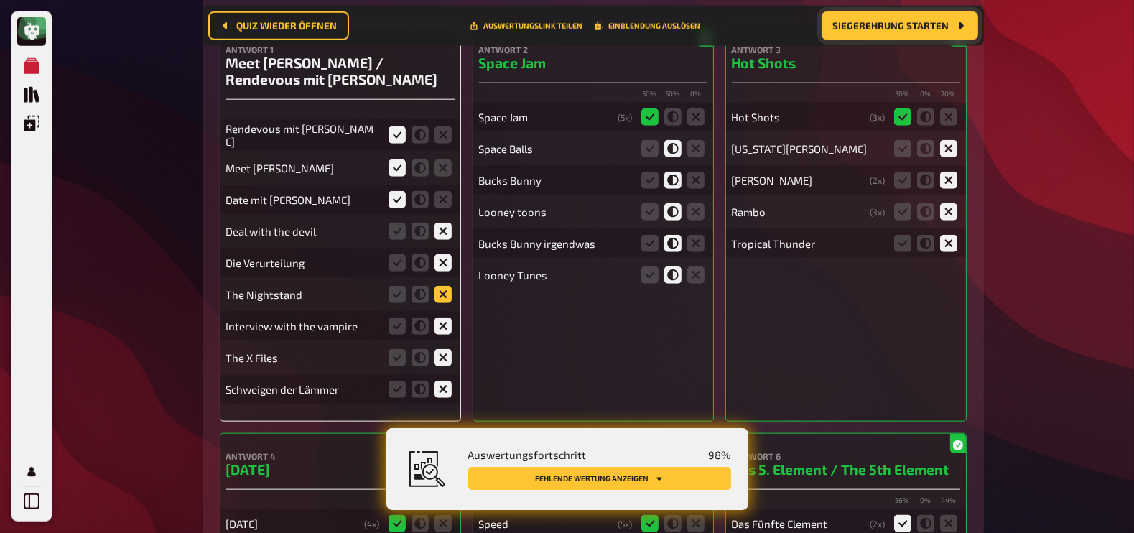
click at [442, 286] on icon at bounding box center [442, 294] width 17 height 17
click at [0, 0] on input "radio" at bounding box center [0, 0] width 0 height 0
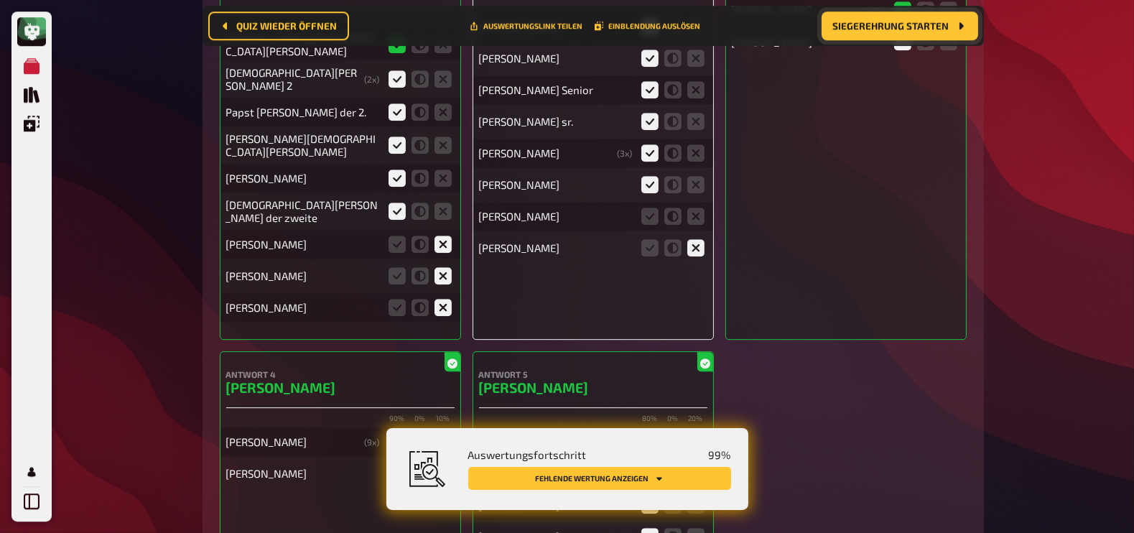
scroll to position [5245, 0]
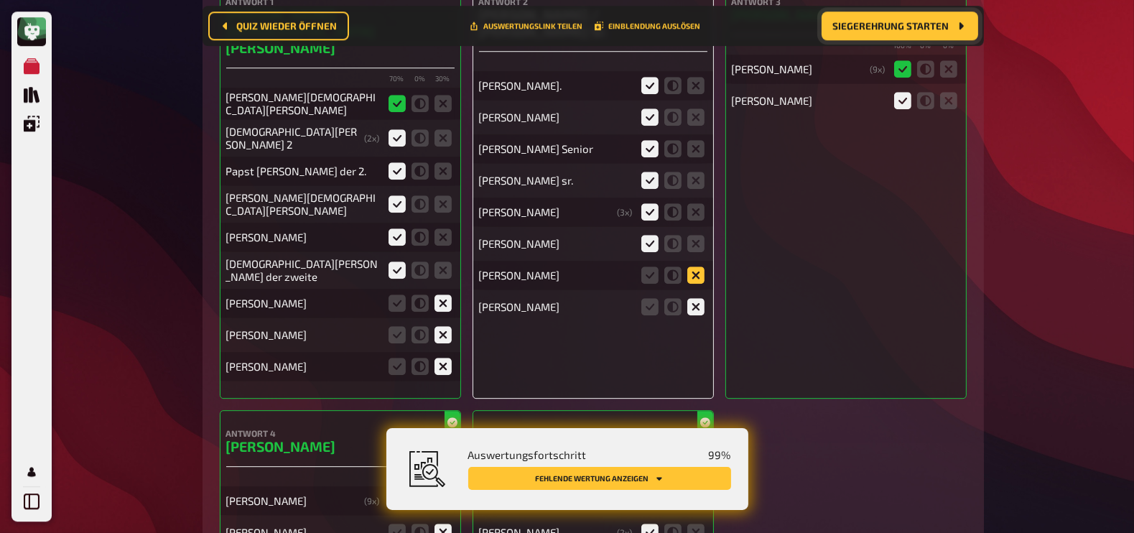
click at [692, 266] on icon at bounding box center [695, 274] width 17 height 17
click at [0, 0] on input "radio" at bounding box center [0, 0] width 0 height 0
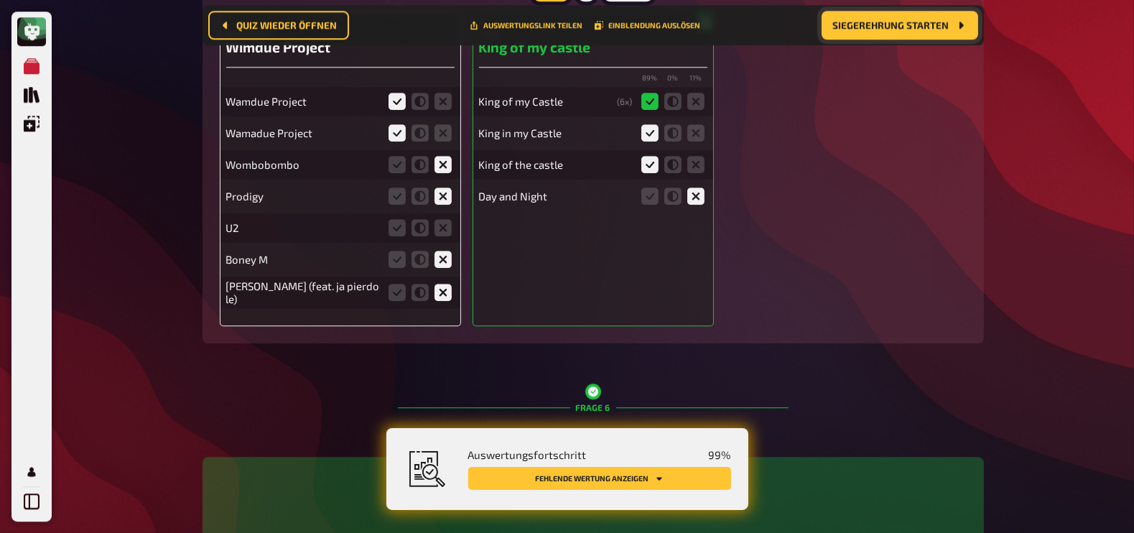
scroll to position [4665, 0]
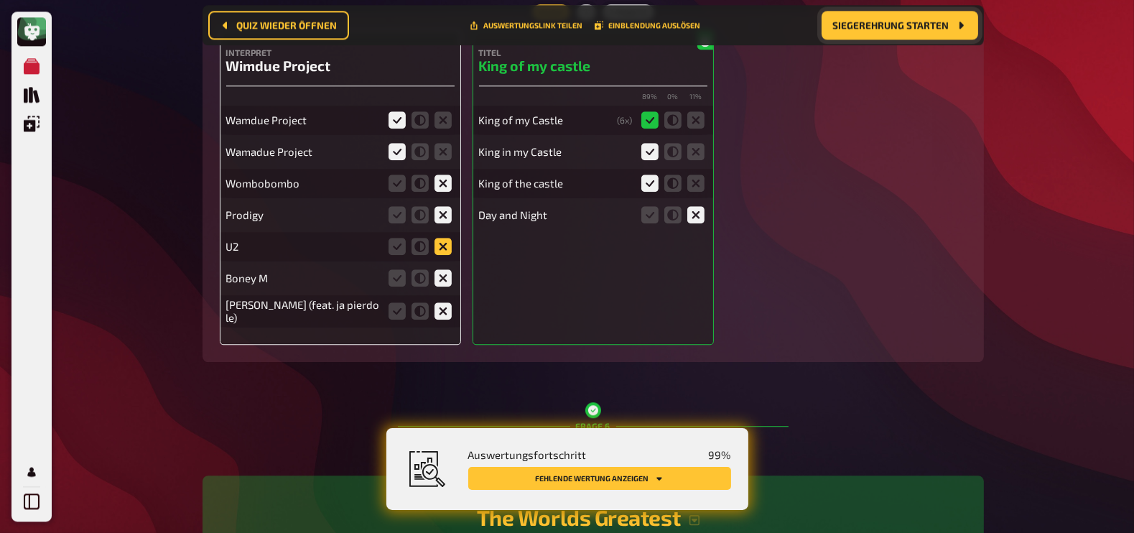
click at [446, 245] on icon at bounding box center [442, 246] width 17 height 17
click at [0, 0] on input "radio" at bounding box center [0, 0] width 0 height 0
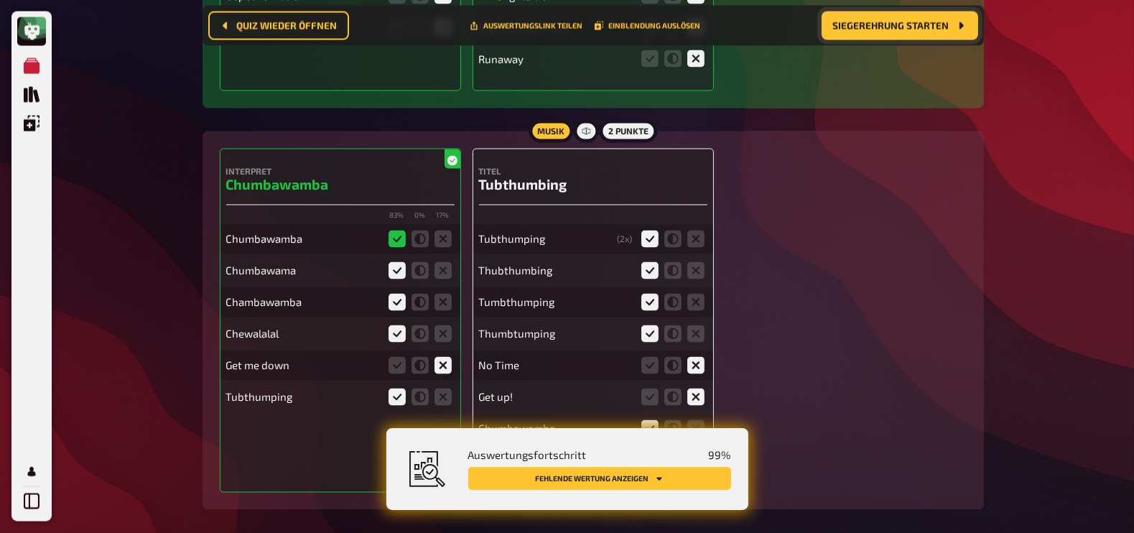
scroll to position [3464, 0]
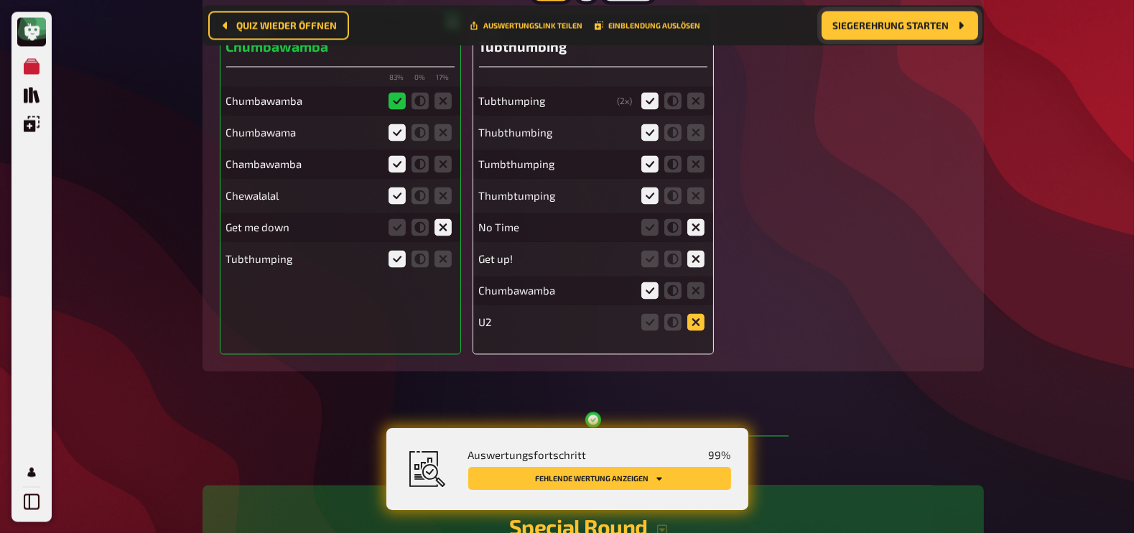
click at [697, 319] on icon at bounding box center [695, 321] width 17 height 17
click at [0, 0] on input "radio" at bounding box center [0, 0] width 0 height 0
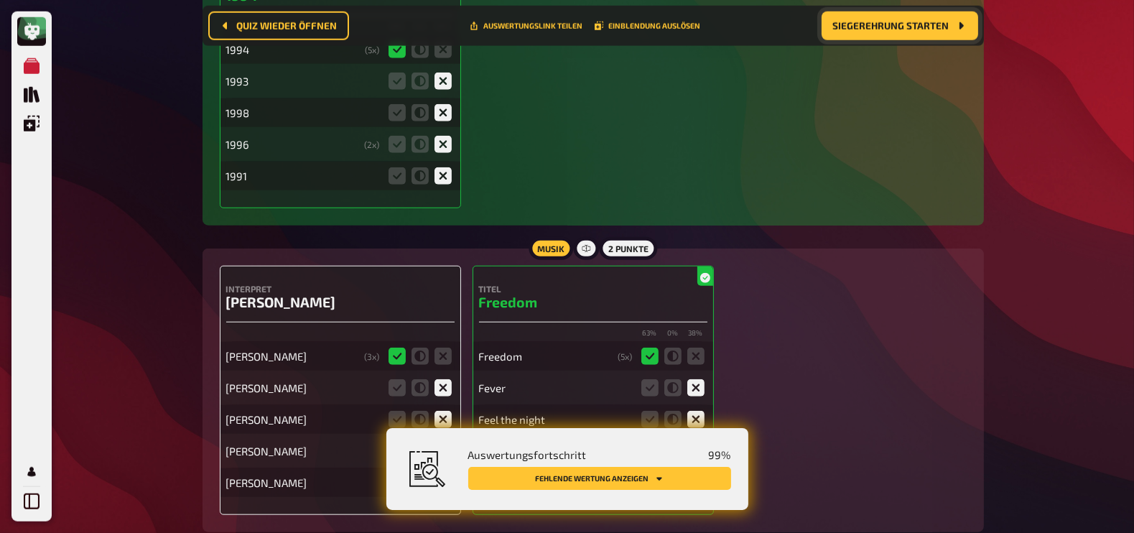
scroll to position [1864, 0]
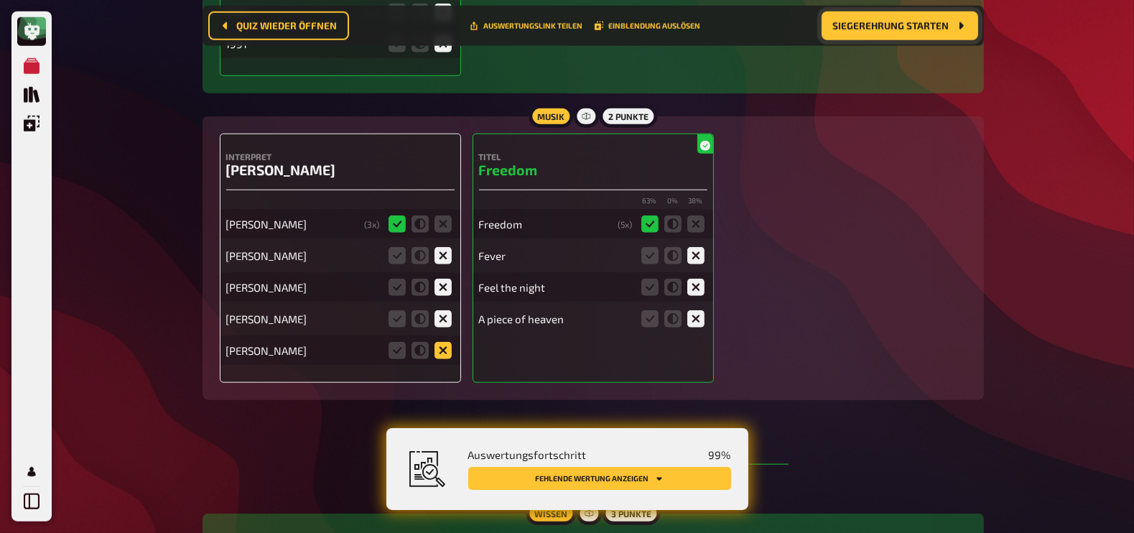
click at [437, 348] on icon at bounding box center [442, 350] width 17 height 17
click at [0, 0] on input "radio" at bounding box center [0, 0] width 0 height 0
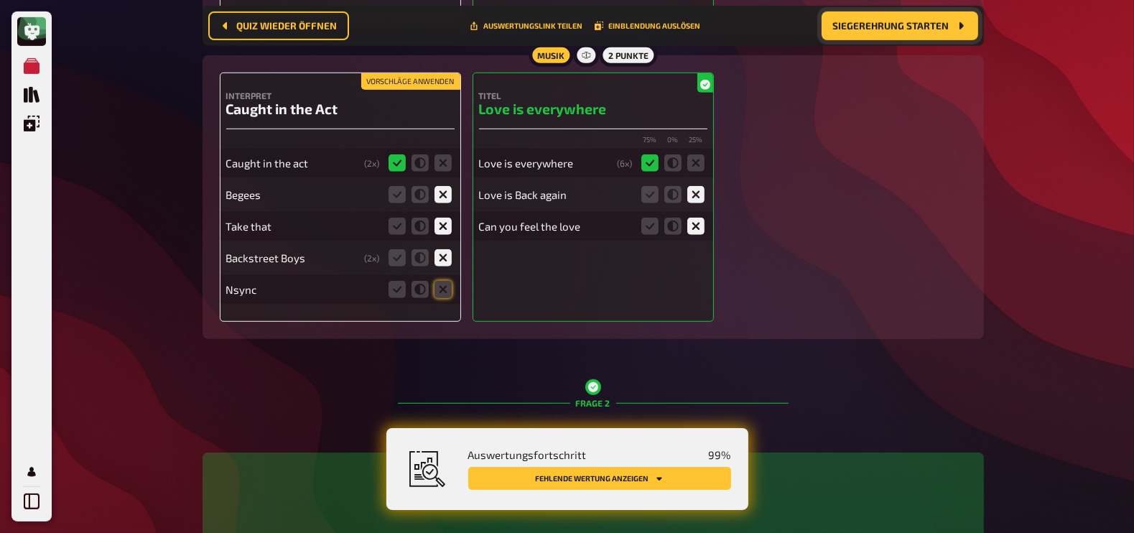
scroll to position [1155, 0]
click at [445, 291] on icon at bounding box center [442, 289] width 17 height 17
click at [0, 0] on input "radio" at bounding box center [0, 0] width 0 height 0
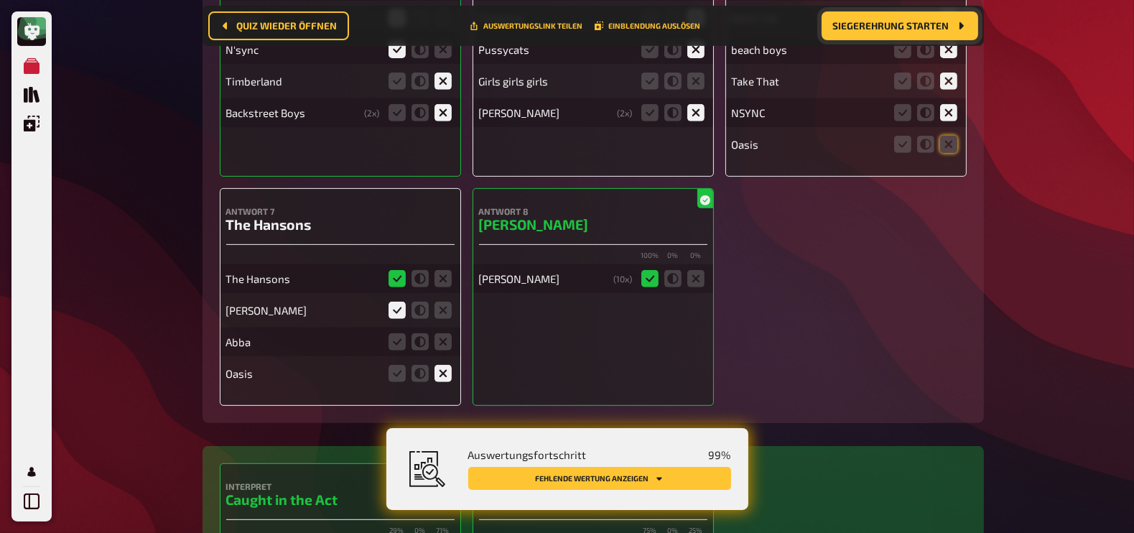
scroll to position [764, 0]
click at [443, 344] on icon at bounding box center [442, 342] width 17 height 17
click at [0, 0] on input "radio" at bounding box center [0, 0] width 0 height 0
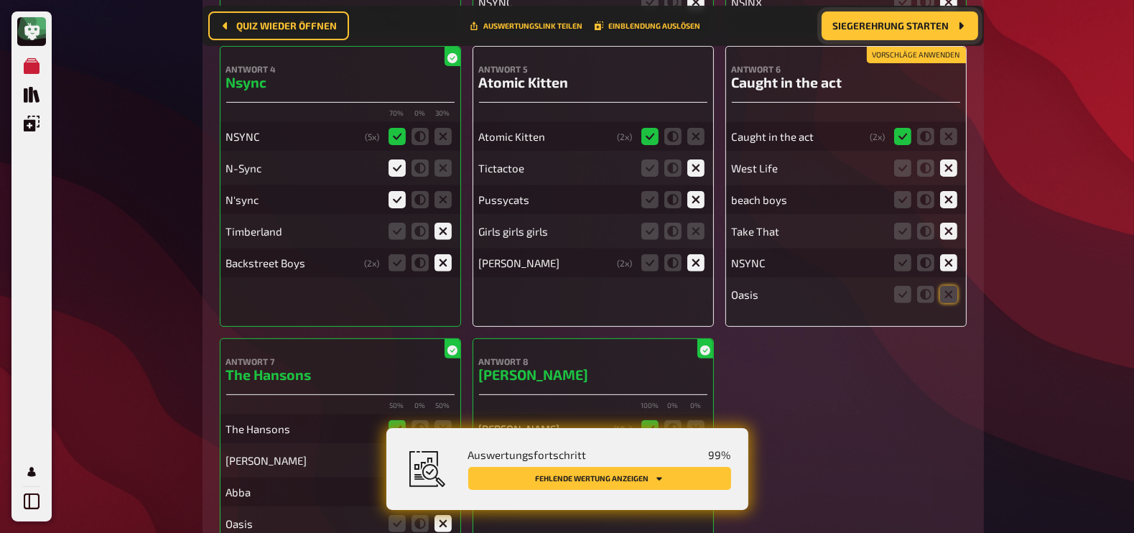
scroll to position [610, 0]
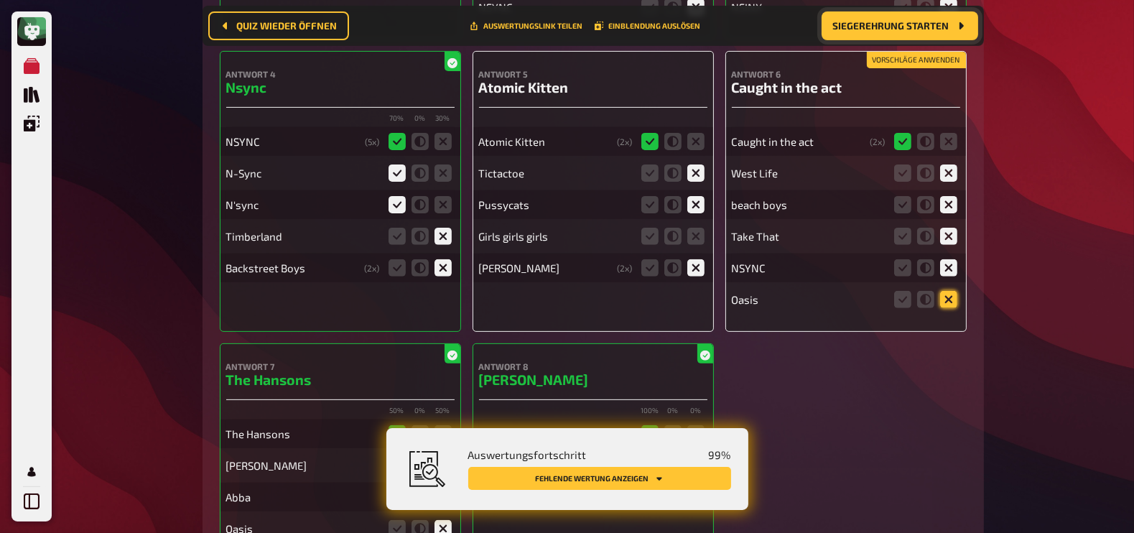
click at [949, 301] on icon at bounding box center [948, 299] width 17 height 17
click at [0, 0] on input "radio" at bounding box center [0, 0] width 0 height 0
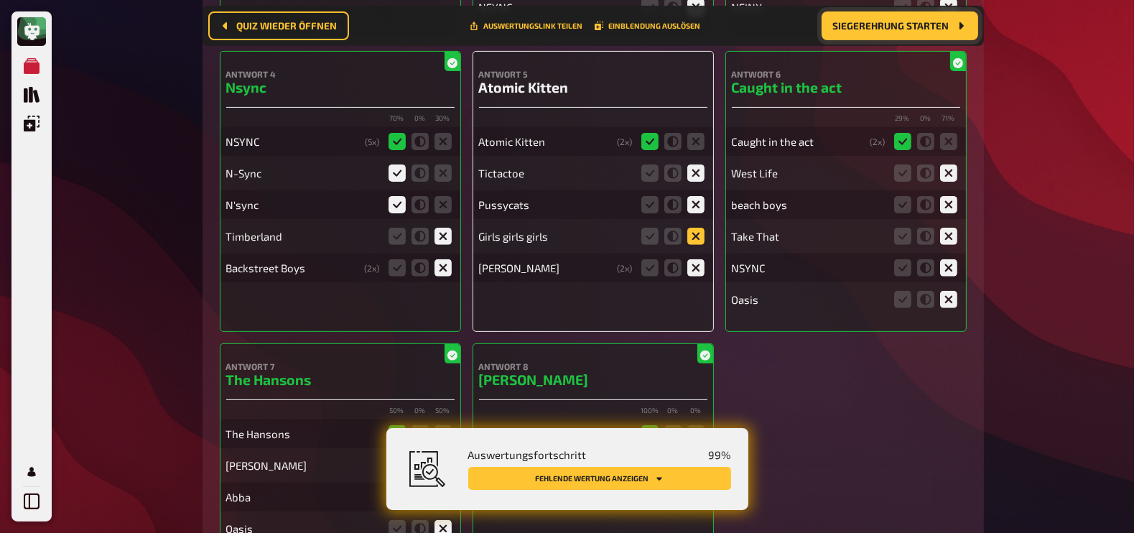
click at [694, 239] on icon at bounding box center [695, 236] width 17 height 17
click at [0, 0] on input "radio" at bounding box center [0, 0] width 0 height 0
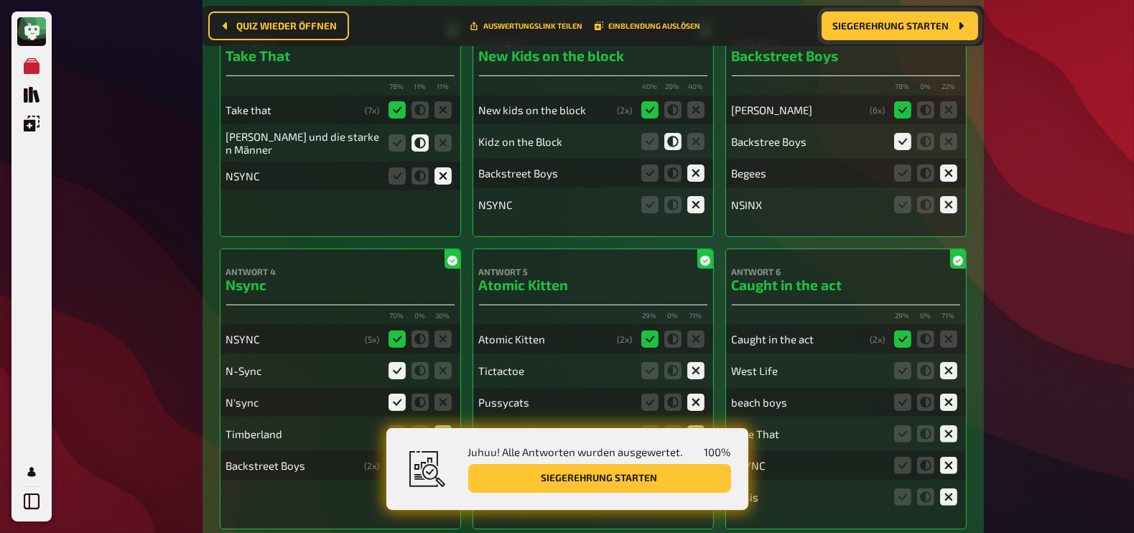
scroll to position [0, 0]
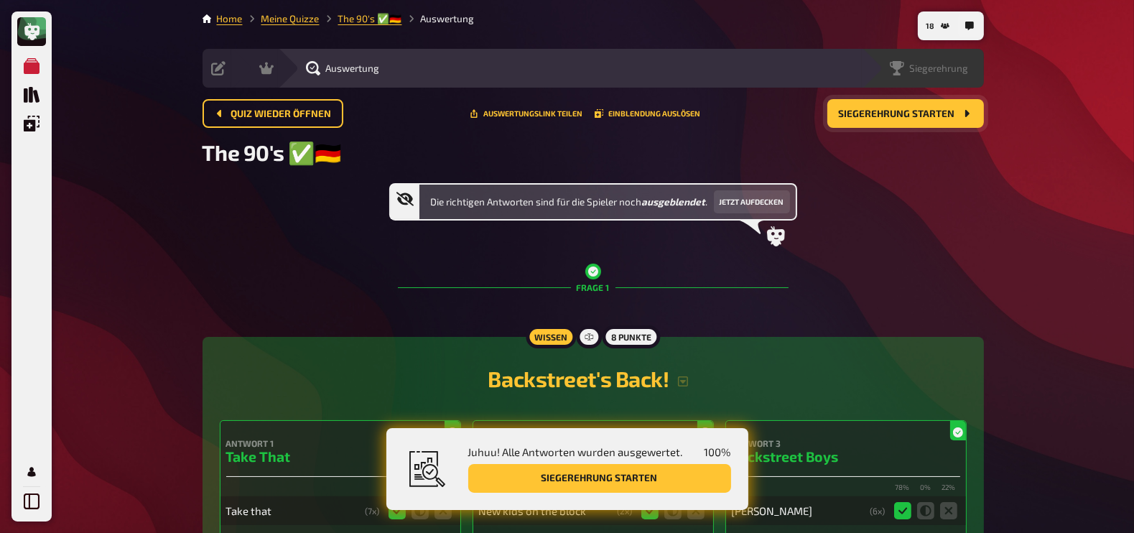
click at [933, 73] on span "Siegerehrung" at bounding box center [939, 67] width 59 height 11
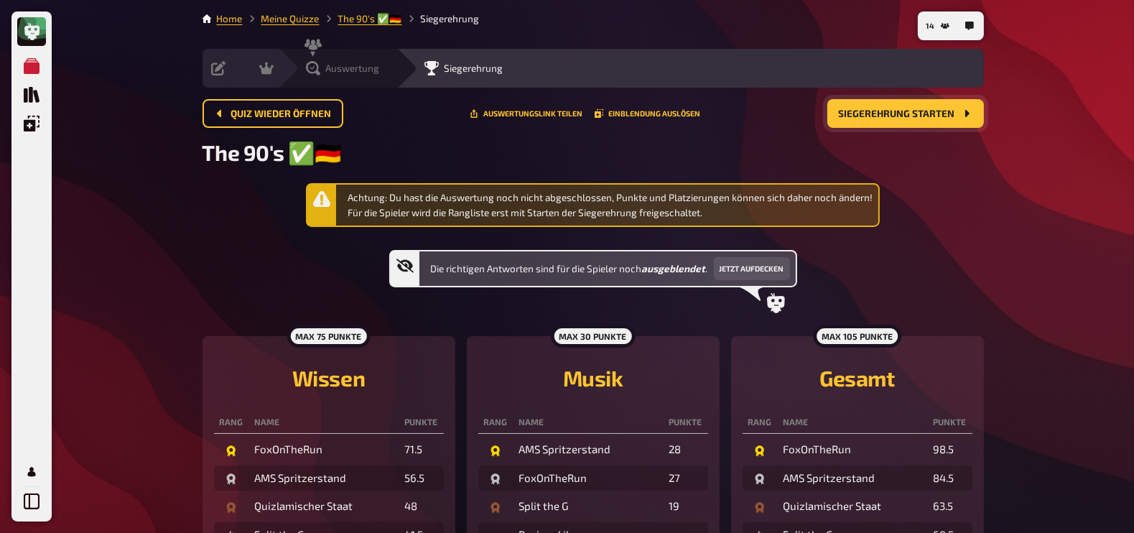
click at [312, 68] on icon at bounding box center [313, 68] width 14 height 14
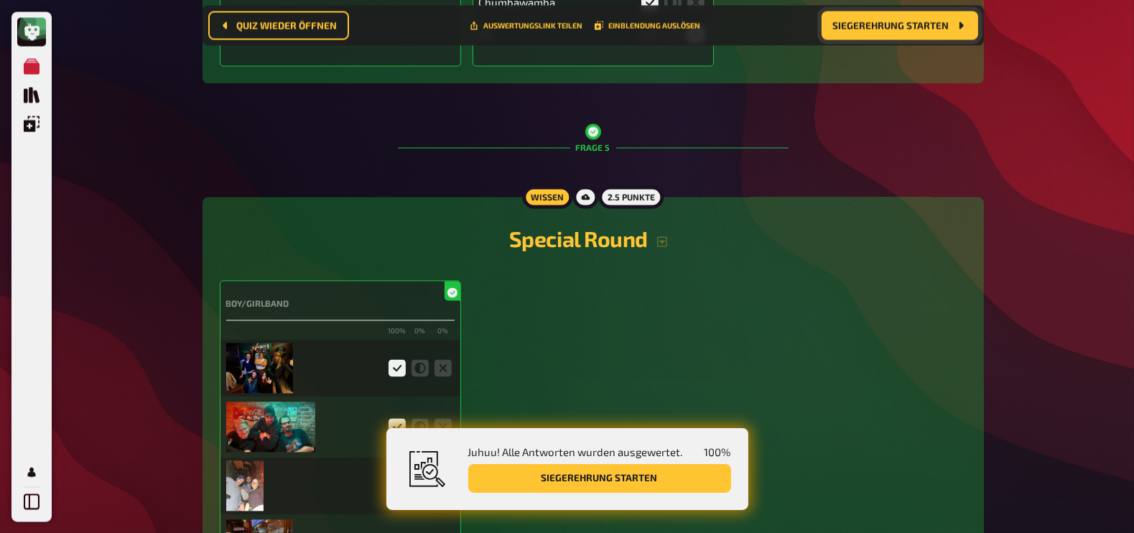
scroll to position [3942, 0]
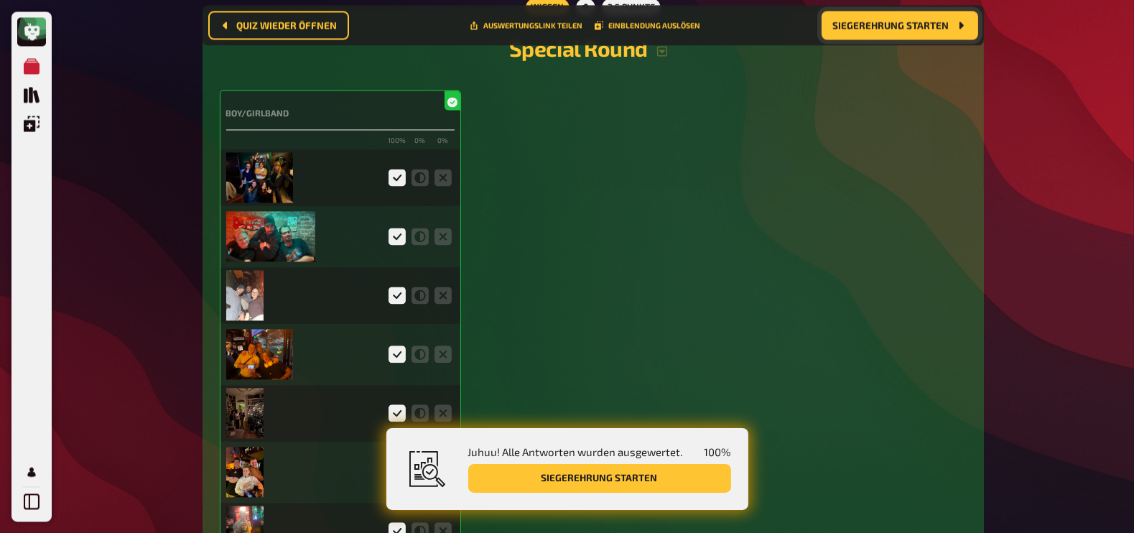
click at [276, 177] on img at bounding box center [259, 177] width 67 height 50
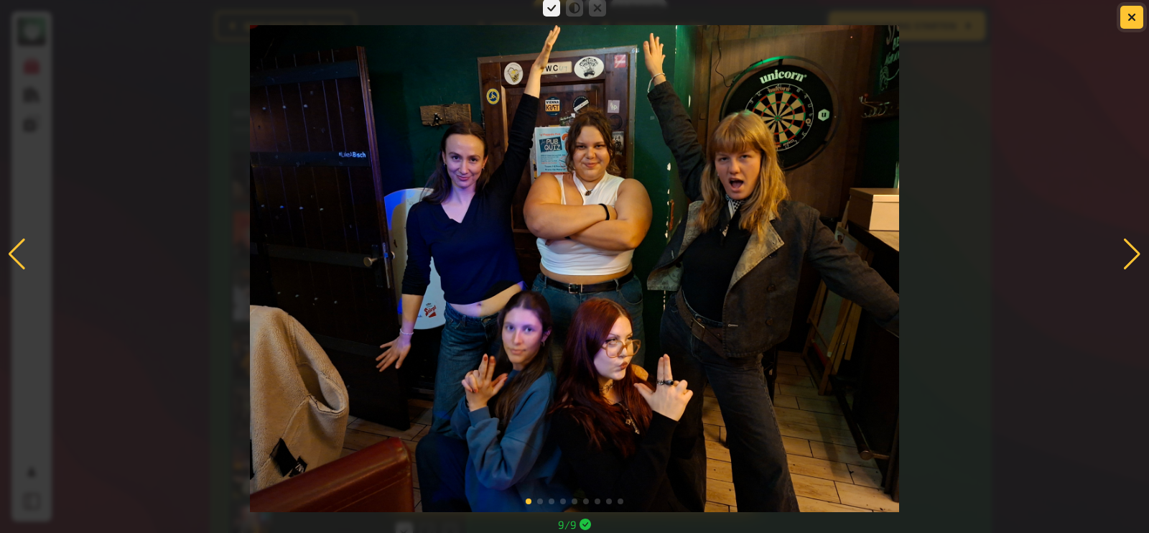
click at [1130, 22] on button "button" at bounding box center [1131, 17] width 23 height 23
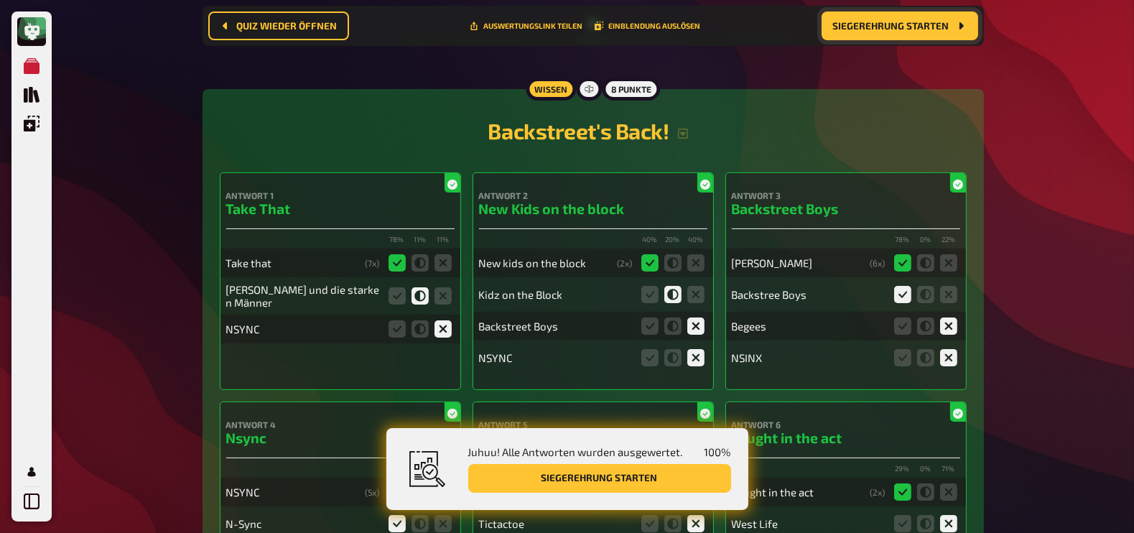
scroll to position [261, 0]
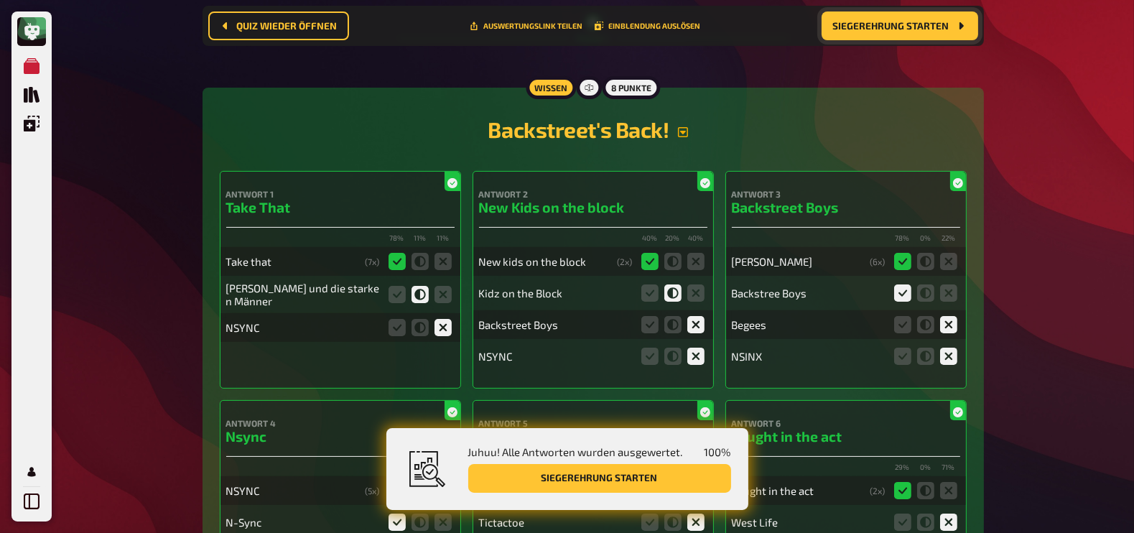
click at [692, 133] on button "button" at bounding box center [683, 131] width 29 height 11
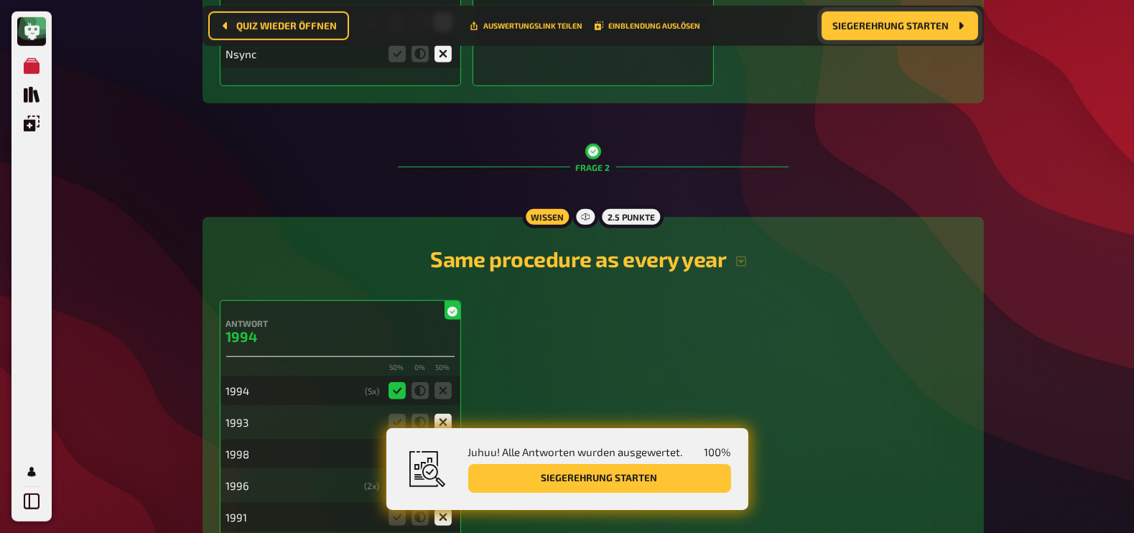
scroll to position [1680, 0]
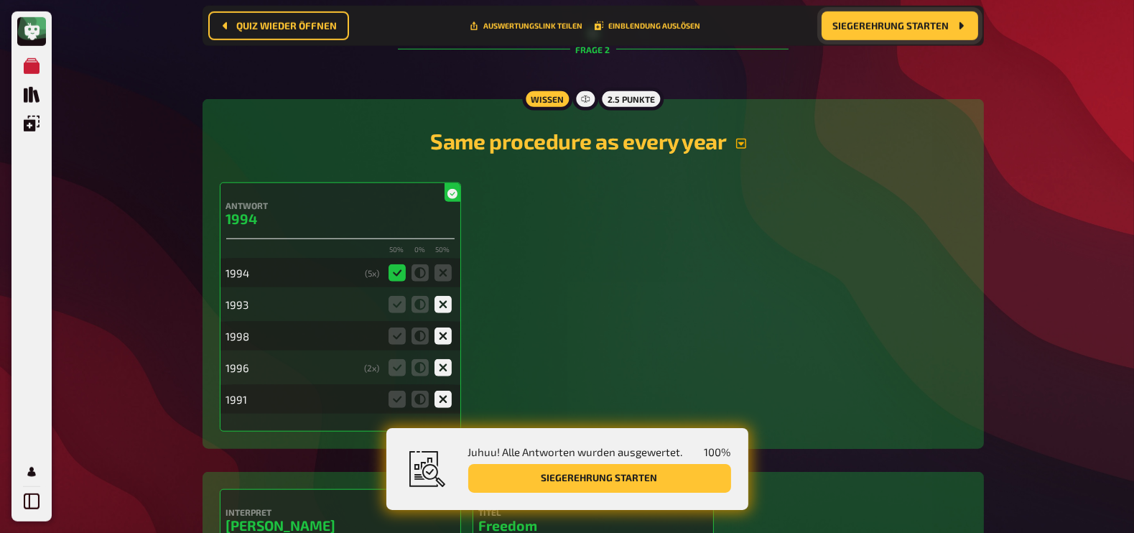
click at [743, 145] on icon "button" at bounding box center [740, 143] width 11 height 11
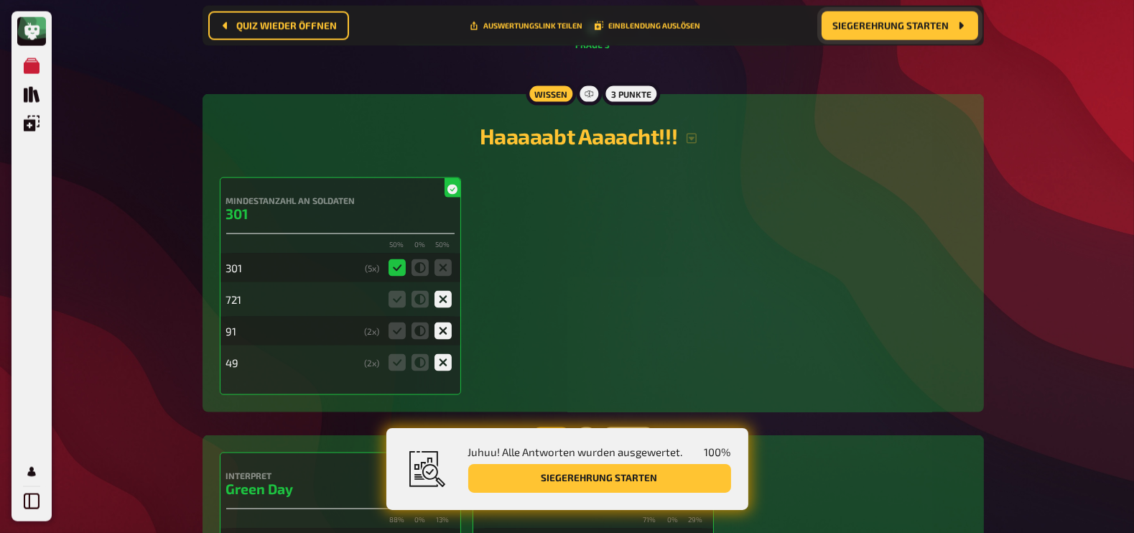
scroll to position [2568, 0]
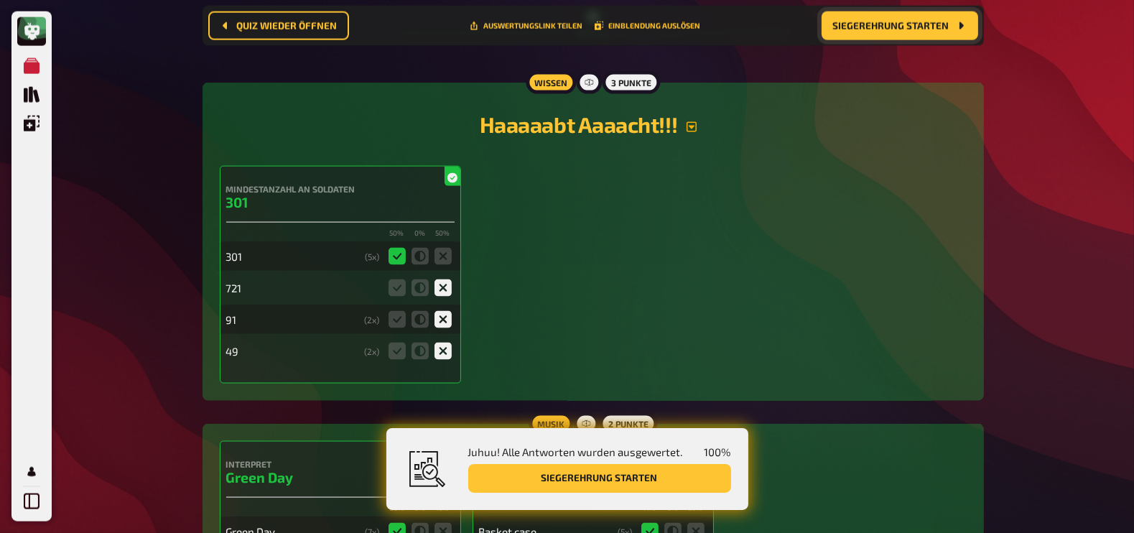
click at [693, 131] on icon "button" at bounding box center [691, 126] width 11 height 11
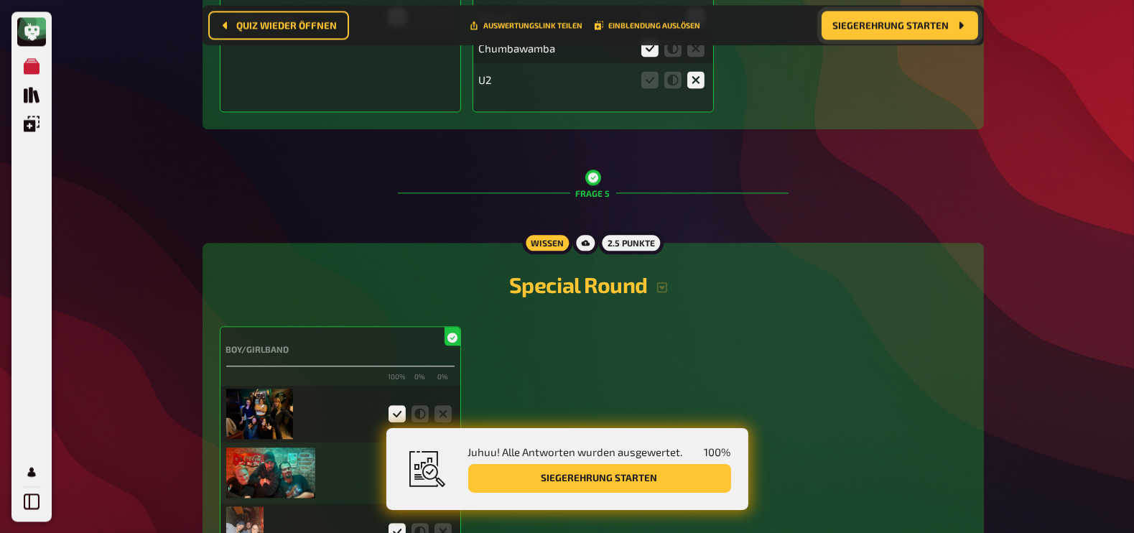
scroll to position [4294, 0]
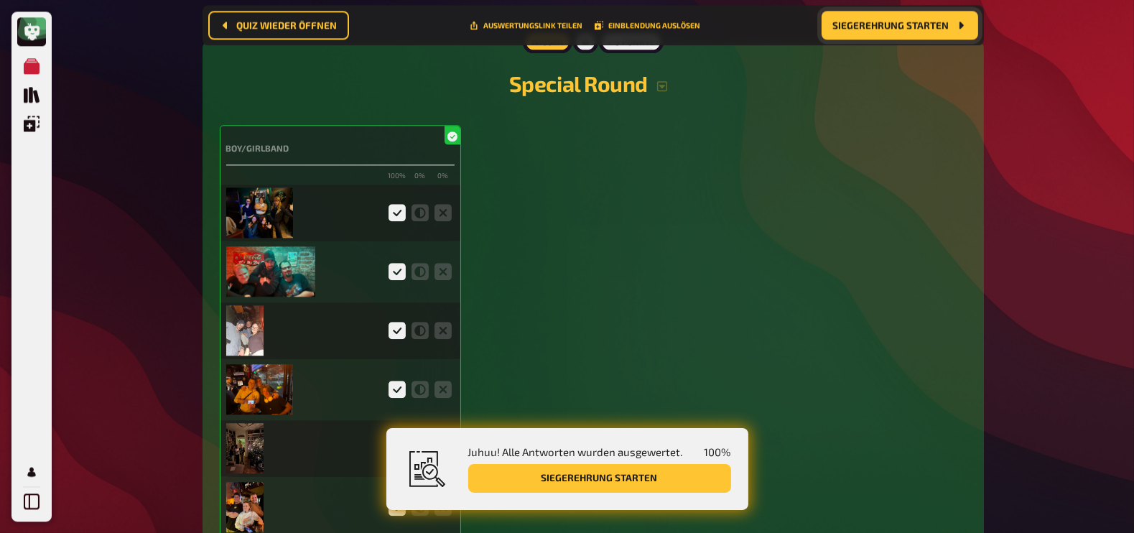
click at [257, 210] on img at bounding box center [259, 212] width 67 height 50
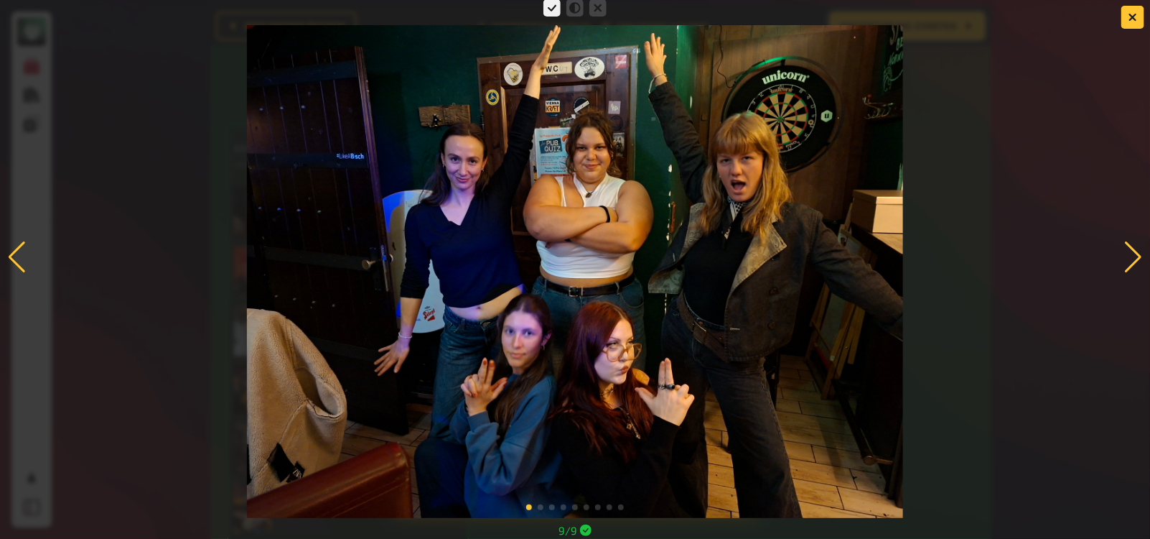
click at [928, 222] on div at bounding box center [575, 256] width 1150 height 521
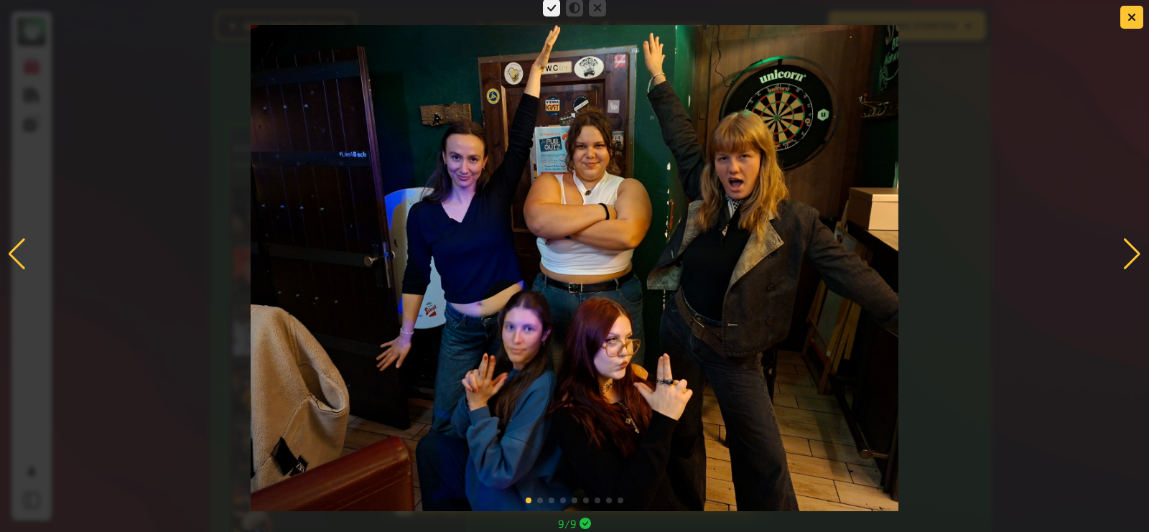
click at [1122, 256] on div at bounding box center [1131, 254] width 19 height 32
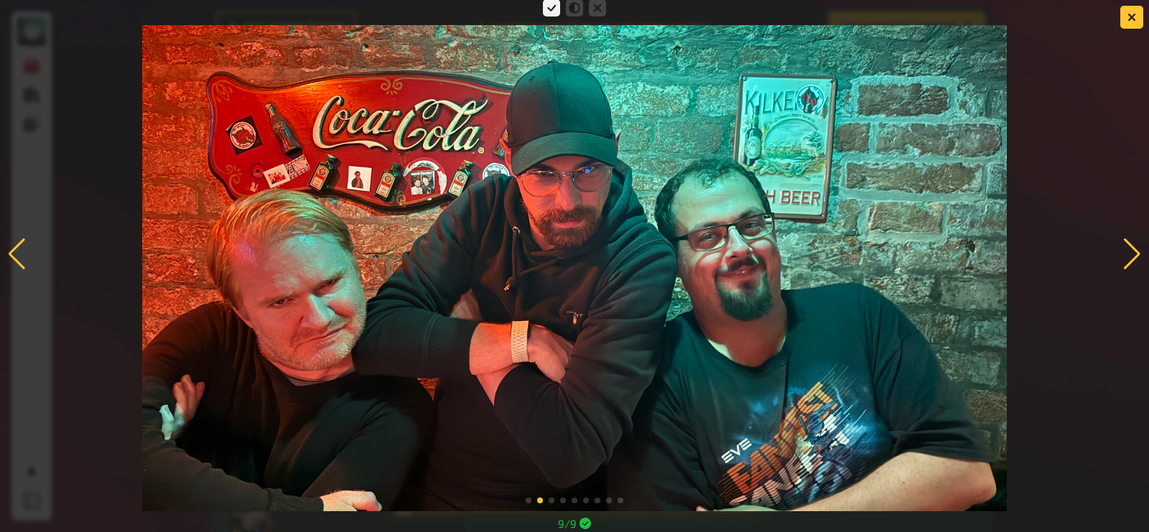
click at [1122, 256] on div at bounding box center [1131, 254] width 19 height 32
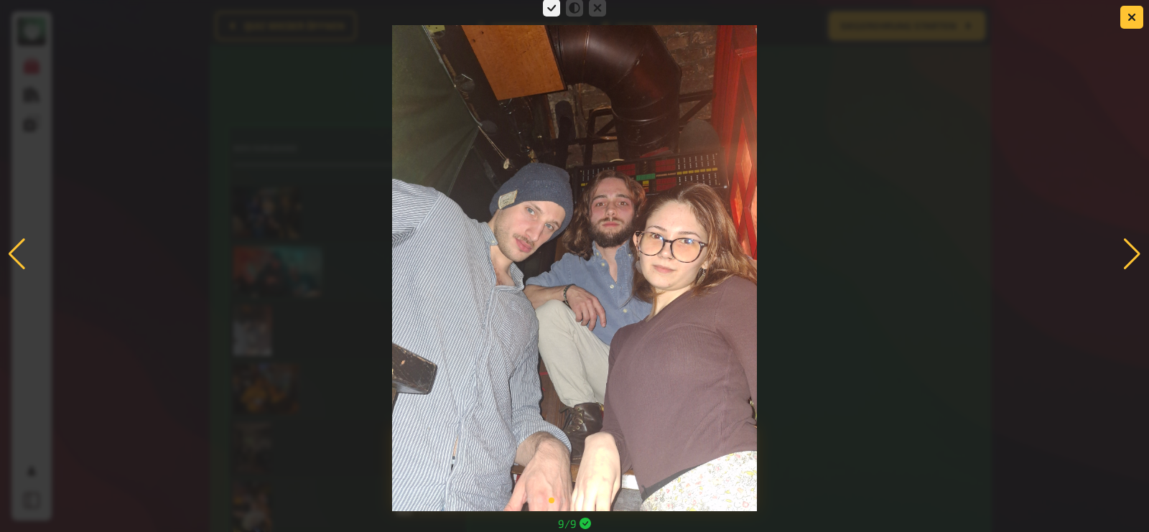
click at [1122, 256] on div at bounding box center [1131, 254] width 19 height 32
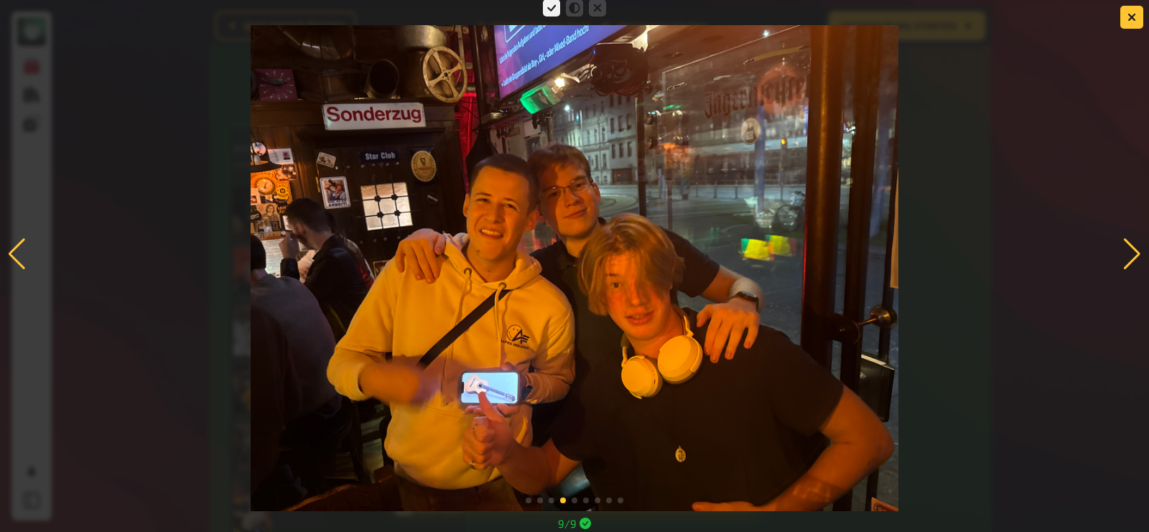
click at [1122, 256] on div at bounding box center [1131, 254] width 19 height 32
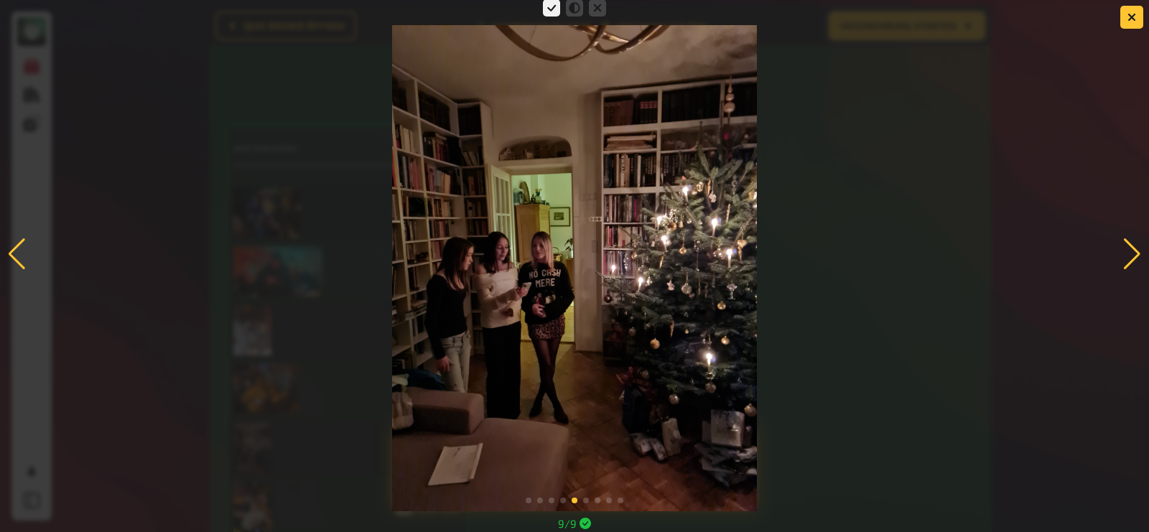
click at [1122, 256] on div at bounding box center [1131, 254] width 19 height 32
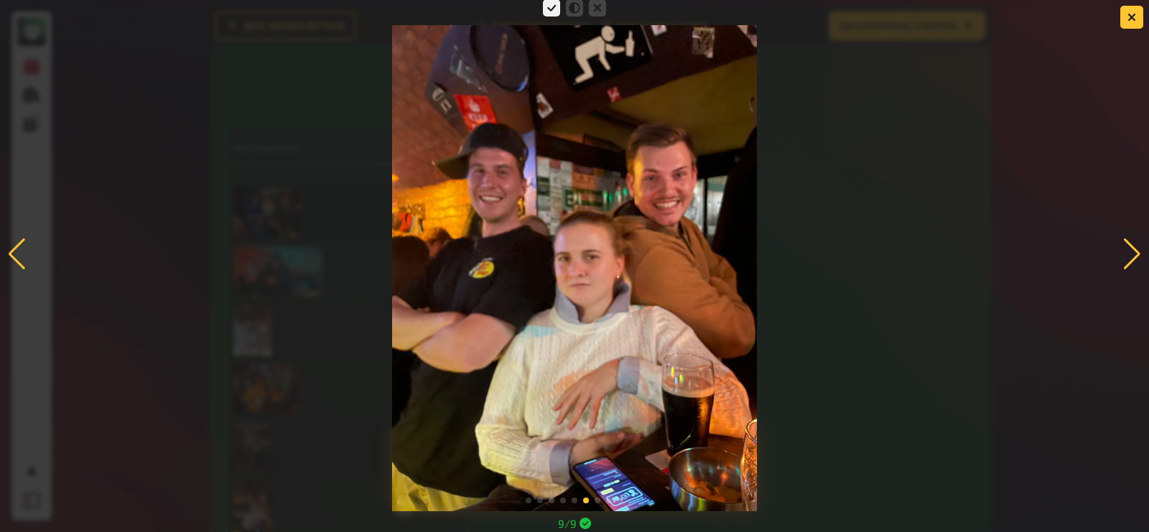
click at [1122, 256] on div at bounding box center [1131, 254] width 19 height 32
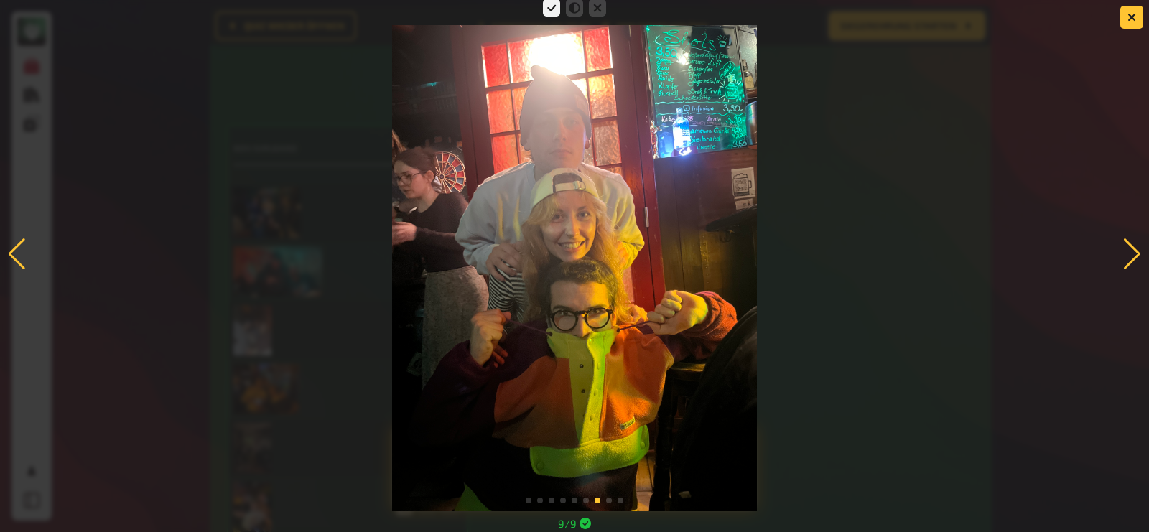
click at [1122, 256] on div at bounding box center [1131, 254] width 19 height 32
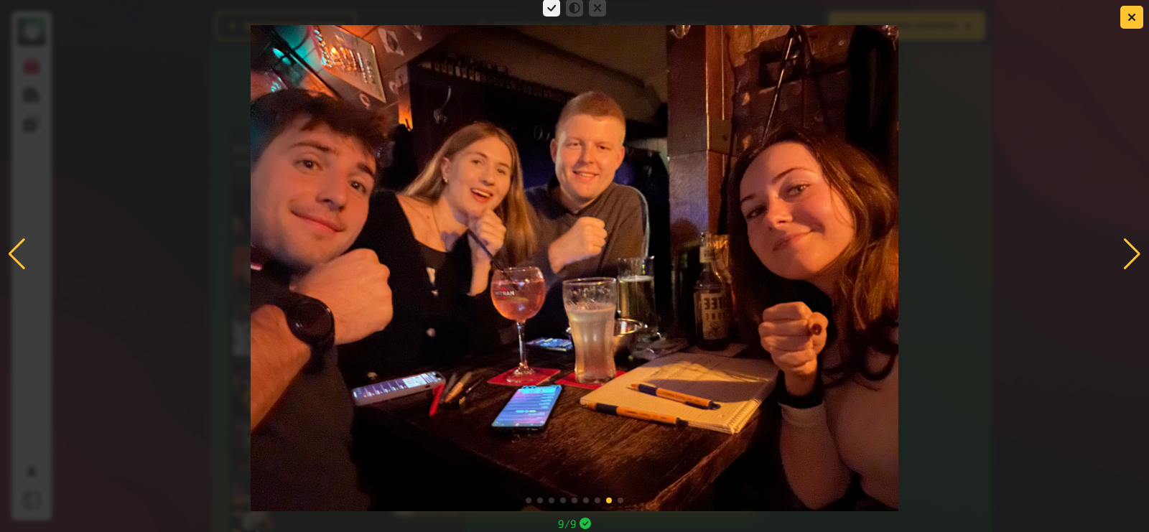
click at [1122, 256] on div at bounding box center [1131, 254] width 19 height 32
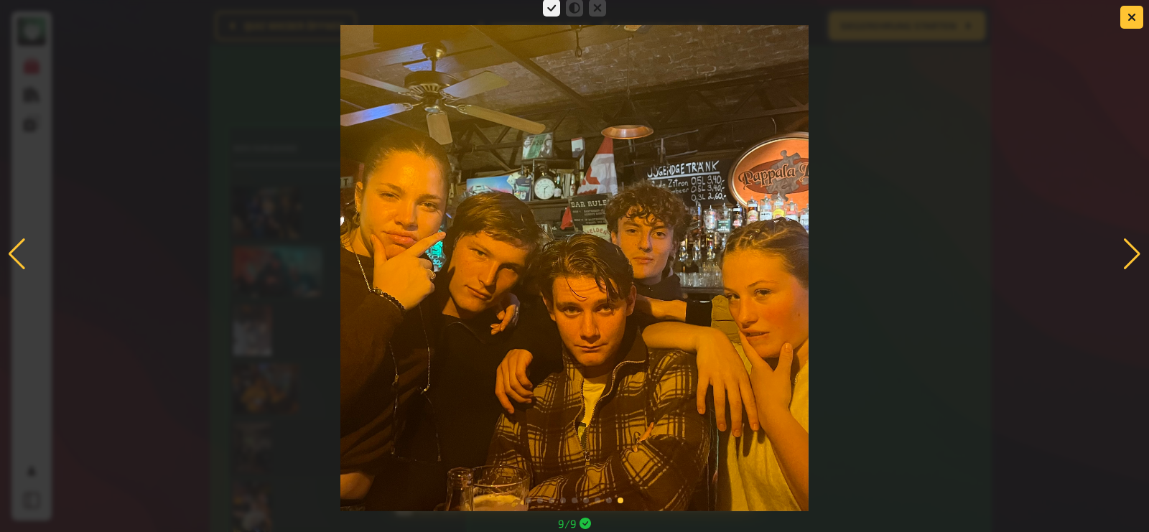
click at [1122, 256] on div at bounding box center [1131, 254] width 19 height 32
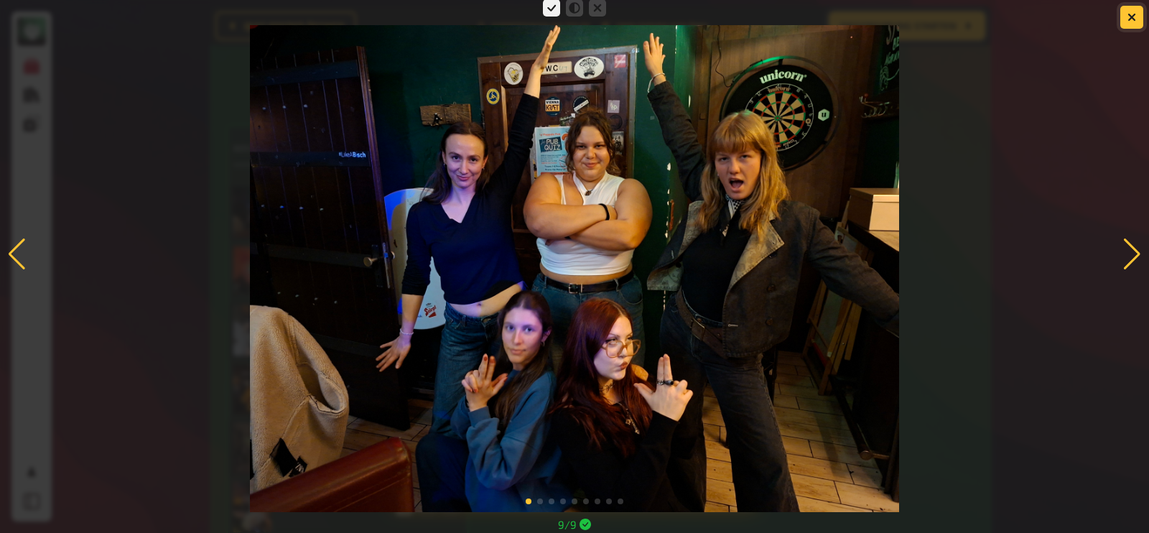
click at [1130, 14] on icon "button" at bounding box center [1131, 17] width 9 height 9
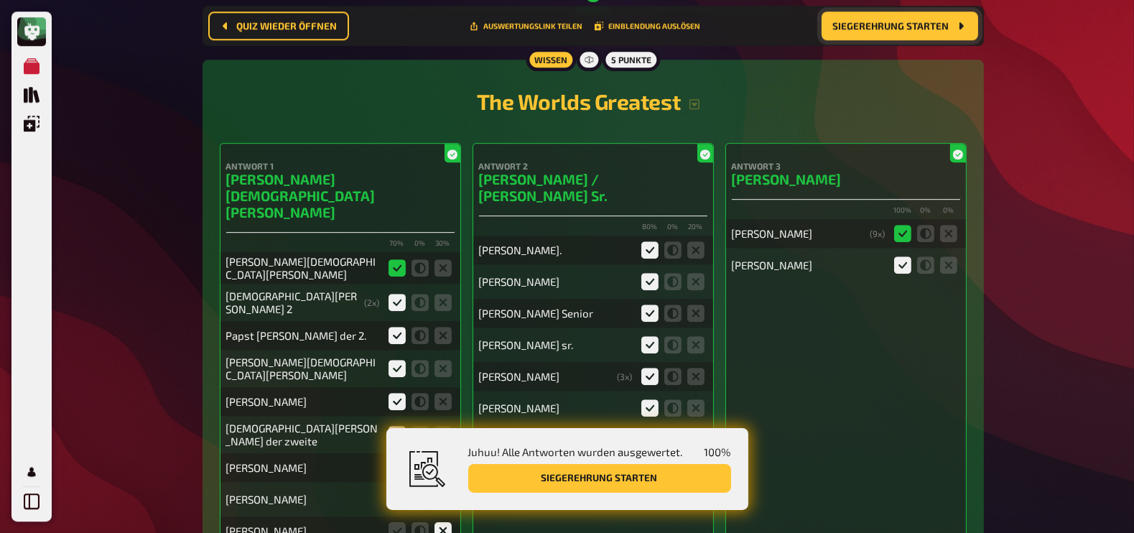
scroll to position [5468, 0]
click at [692, 98] on icon "button" at bounding box center [694, 103] width 11 height 11
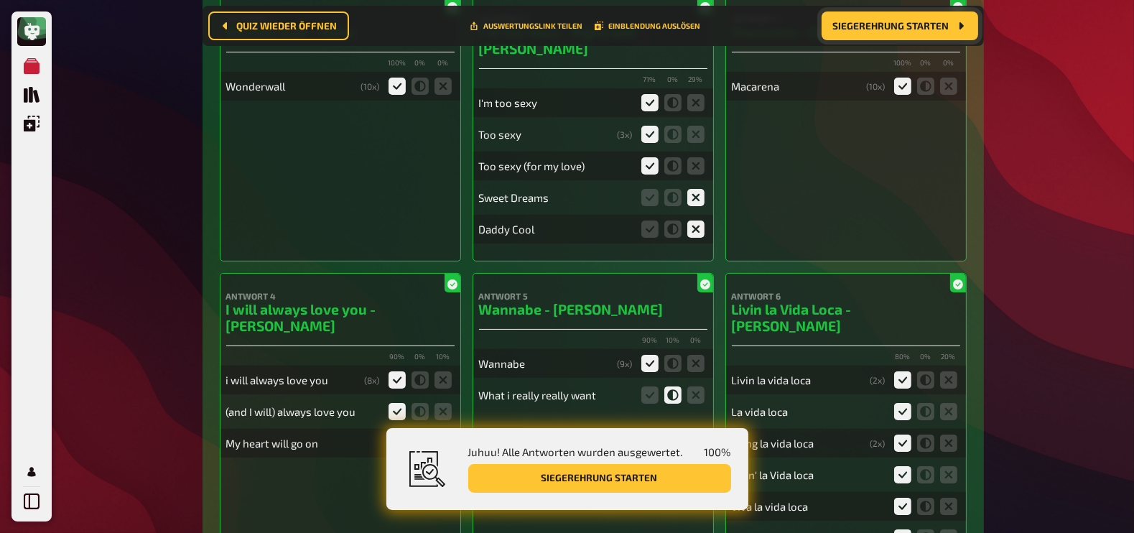
scroll to position [7098, 0]
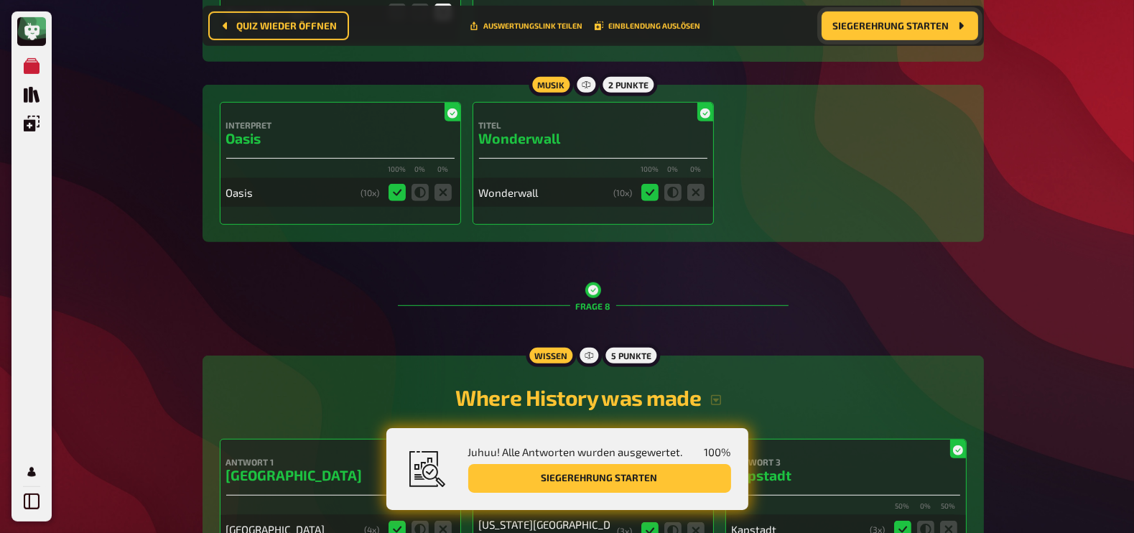
scroll to position [8107, 0]
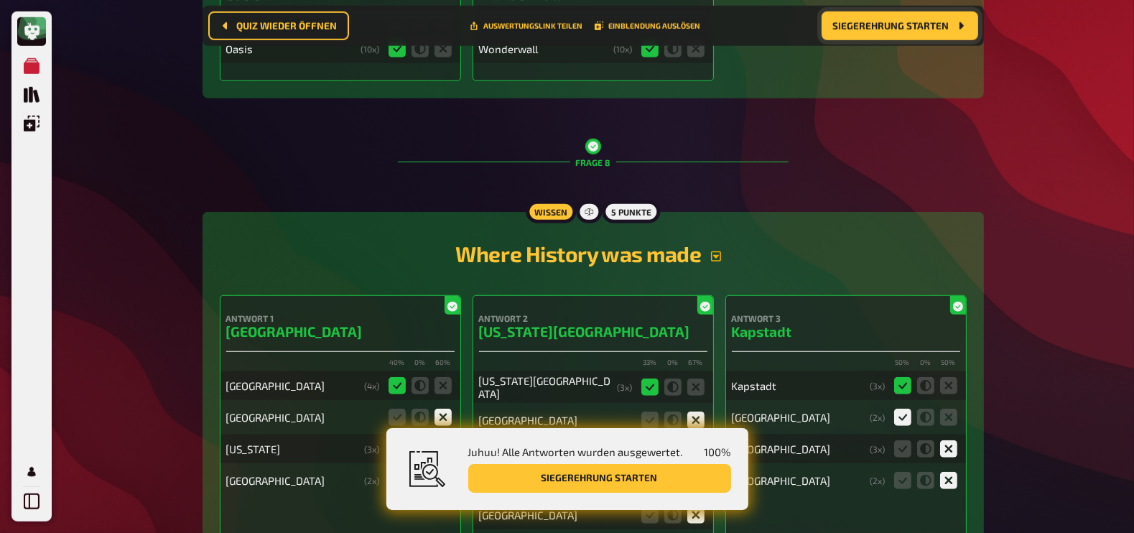
click at [717, 251] on icon "button" at bounding box center [715, 256] width 11 height 11
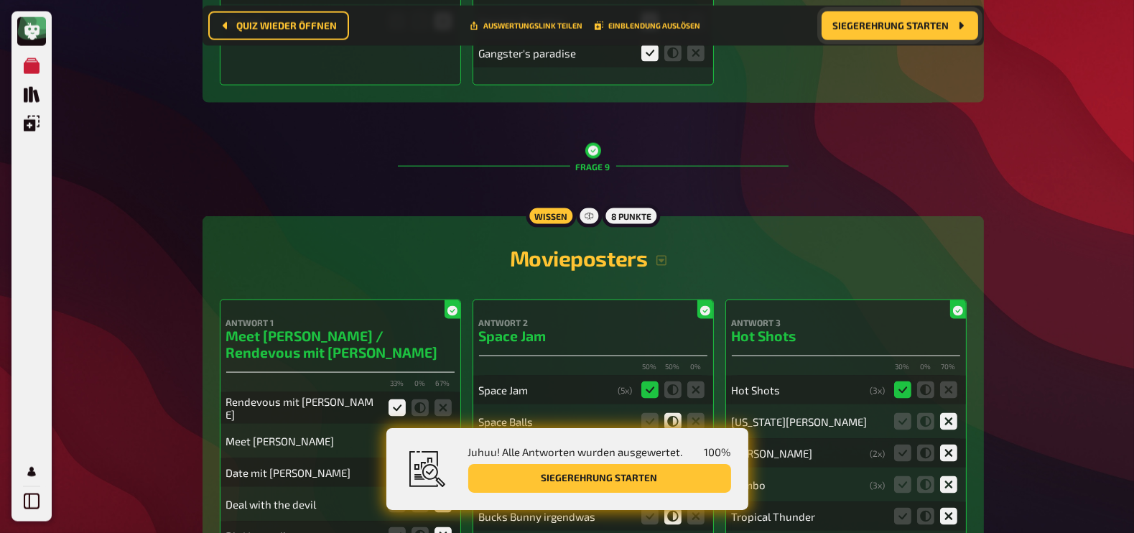
scroll to position [9432, 0]
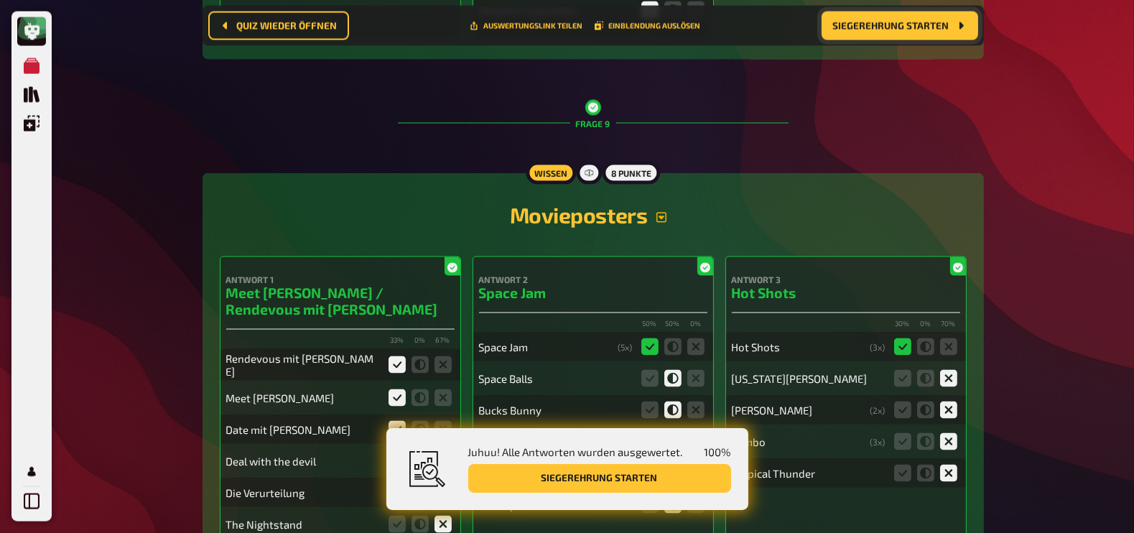
click at [668, 212] on button "button" at bounding box center [661, 217] width 29 height 11
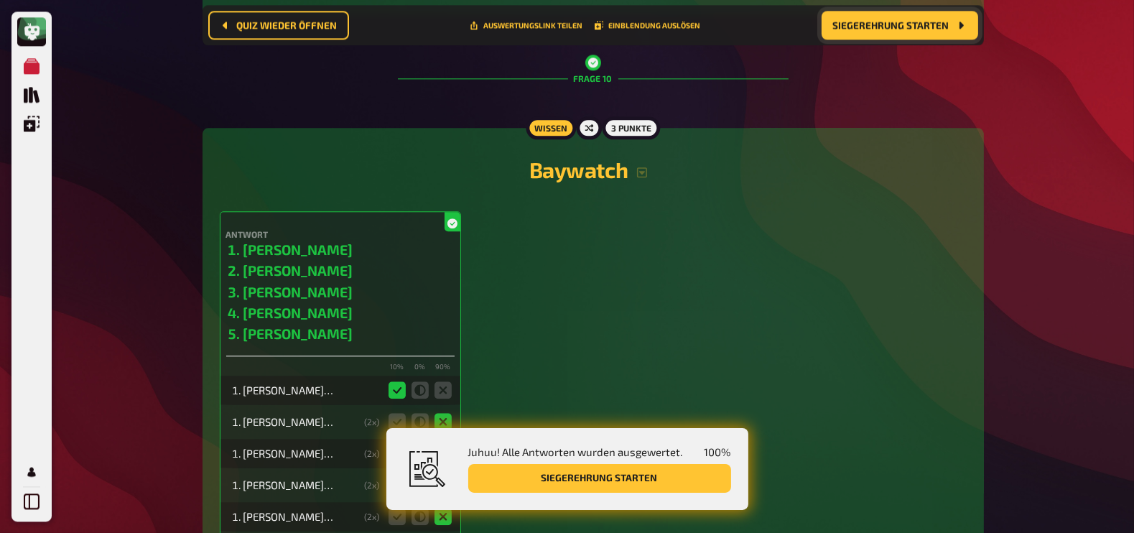
scroll to position [11126, 0]
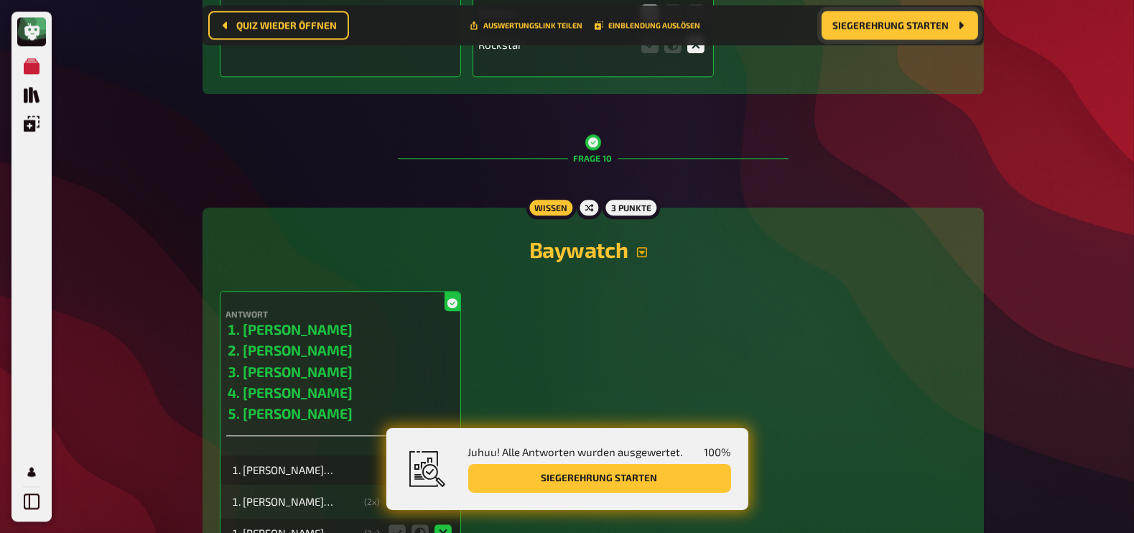
click at [643, 247] on icon "button" at bounding box center [642, 252] width 10 height 10
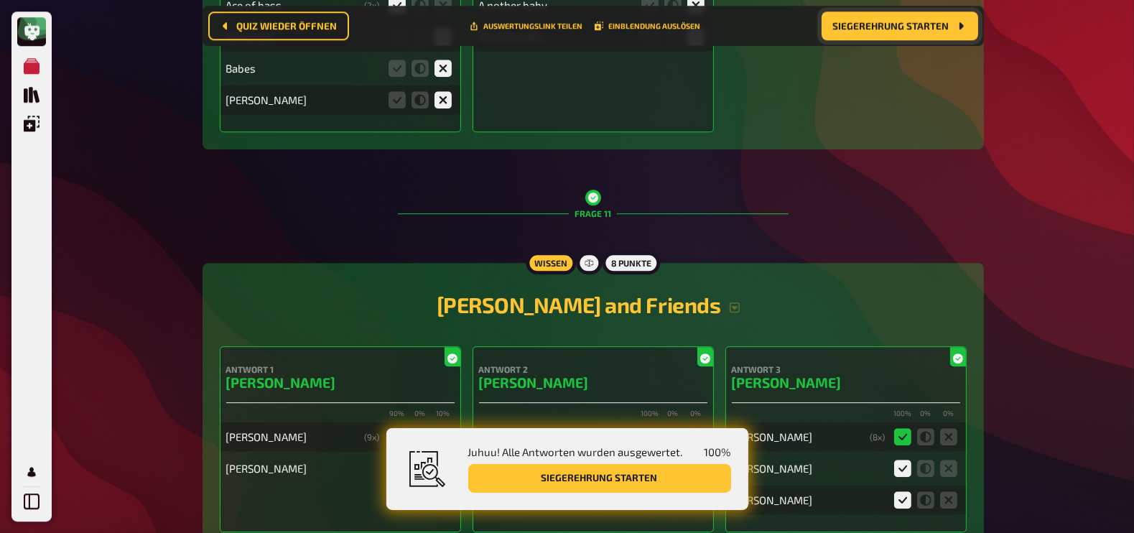
scroll to position [12024, 0]
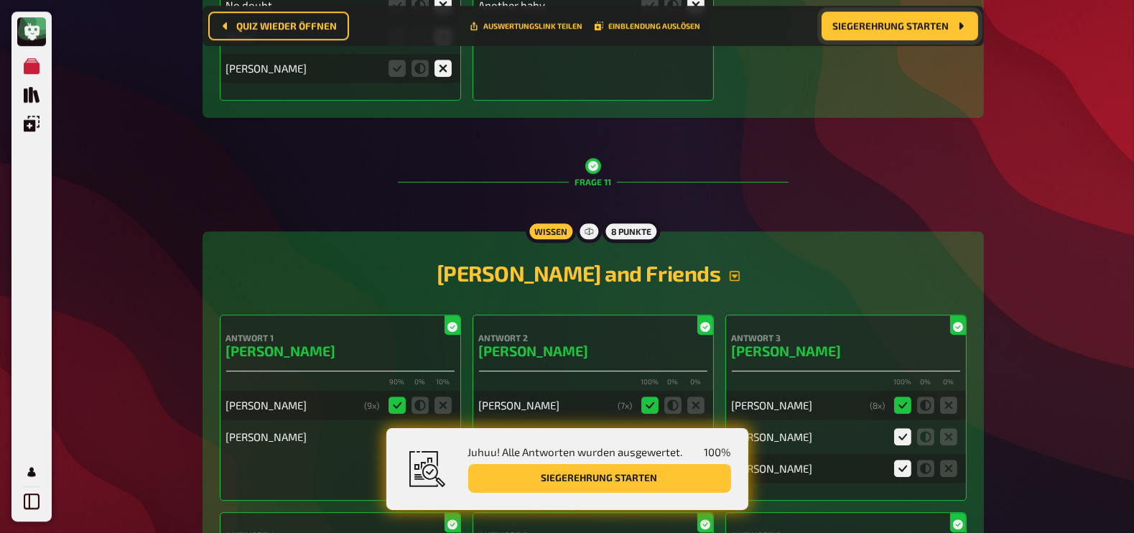
click at [729, 270] on icon "button" at bounding box center [734, 275] width 11 height 11
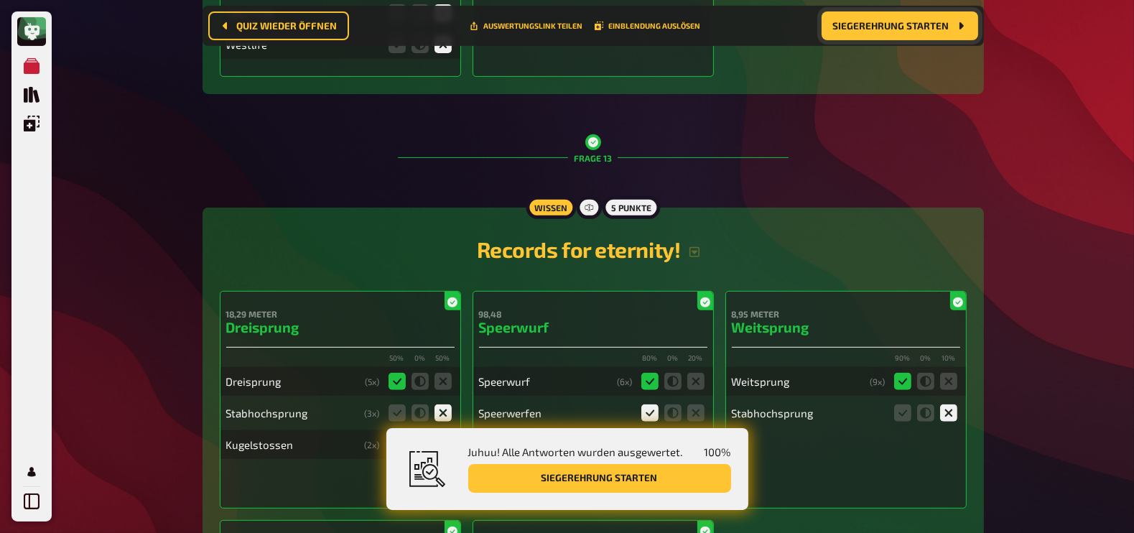
scroll to position [14323, 0]
click at [697, 236] on h2 "Records for eternity!" at bounding box center [593, 249] width 747 height 26
click at [689, 246] on icon "button" at bounding box center [694, 251] width 11 height 11
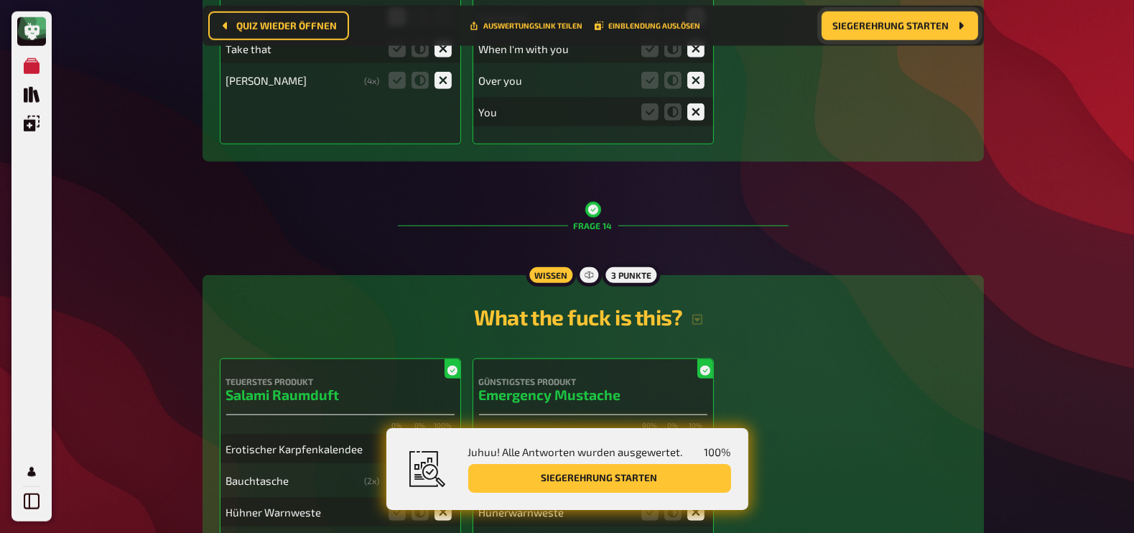
scroll to position [15497, 0]
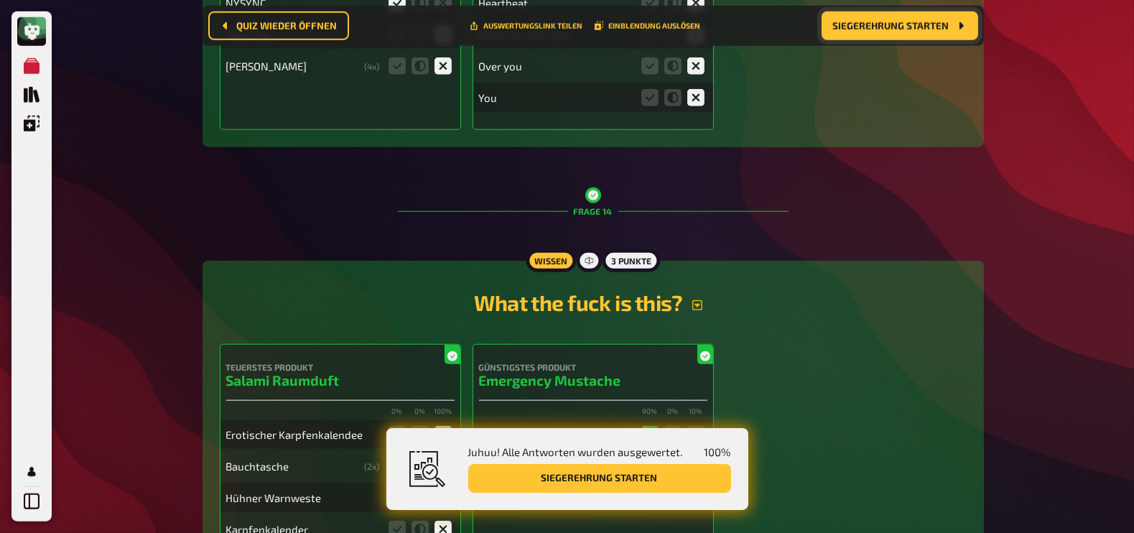
click at [702, 299] on icon "button" at bounding box center [697, 304] width 11 height 11
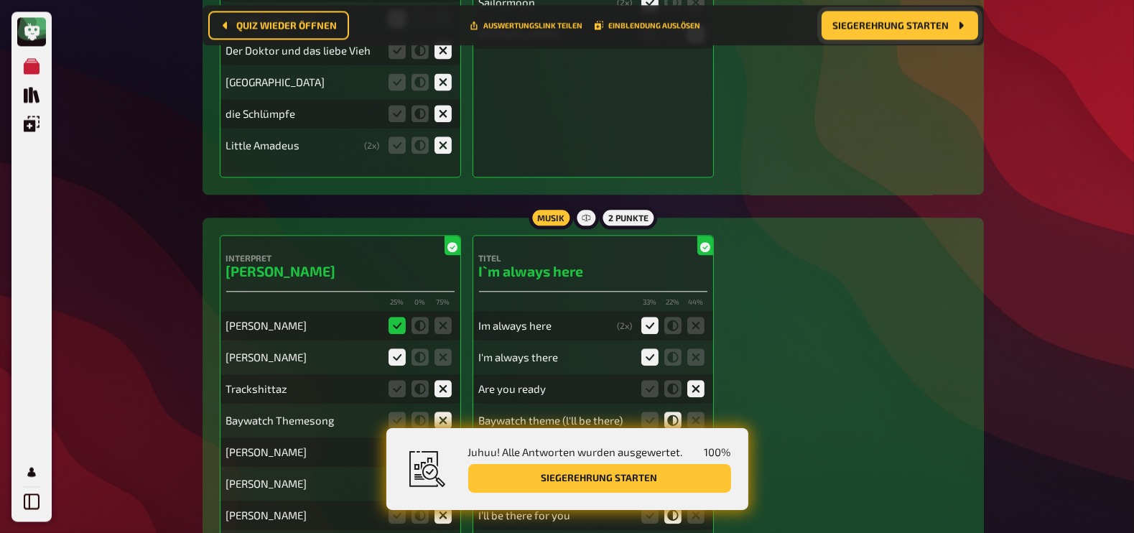
scroll to position [17776, 0]
